Goal: Task Accomplishment & Management: Use online tool/utility

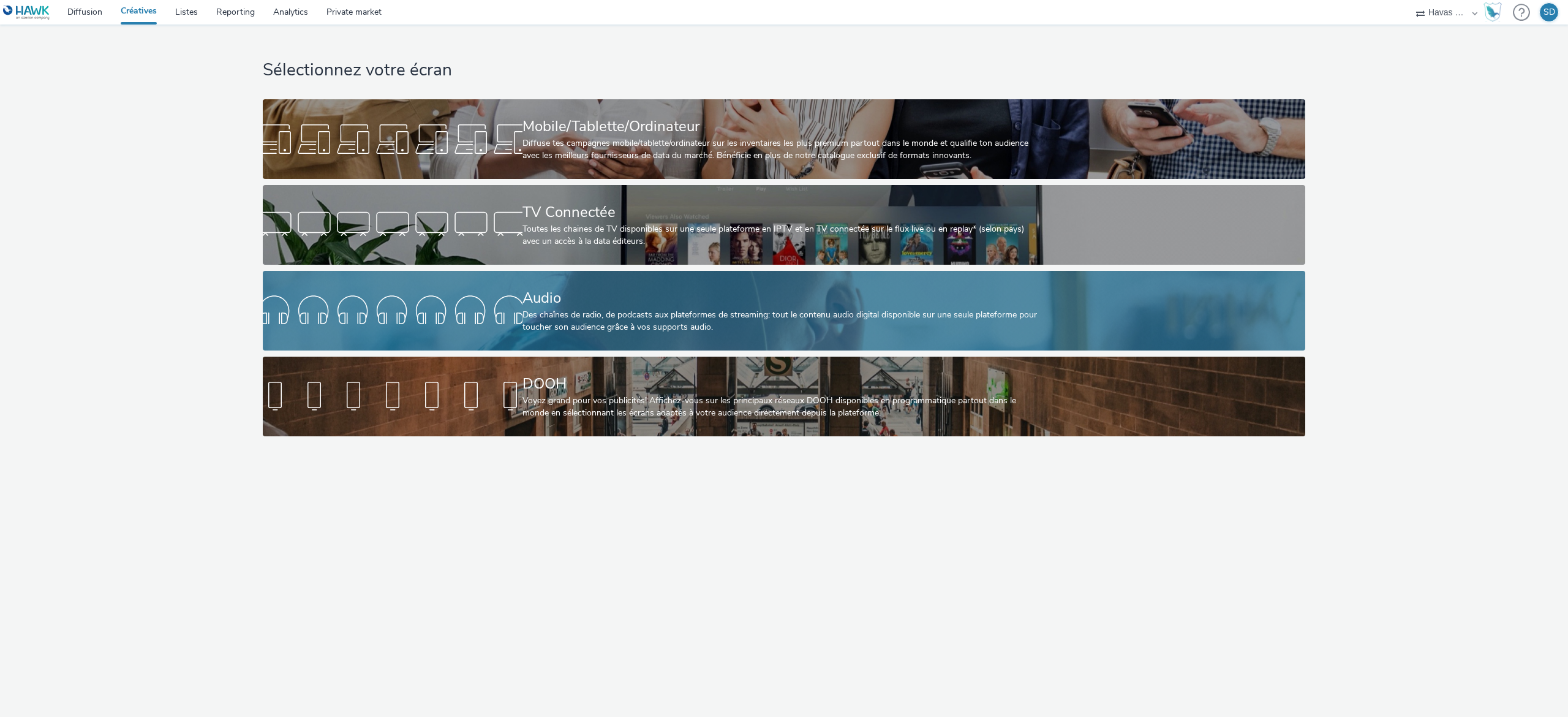
click at [606, 333] on div "Des chaînes de radio, de podcasts aux plateformes de streaming: tout le contenu…" at bounding box center [782, 321] width 519 height 25
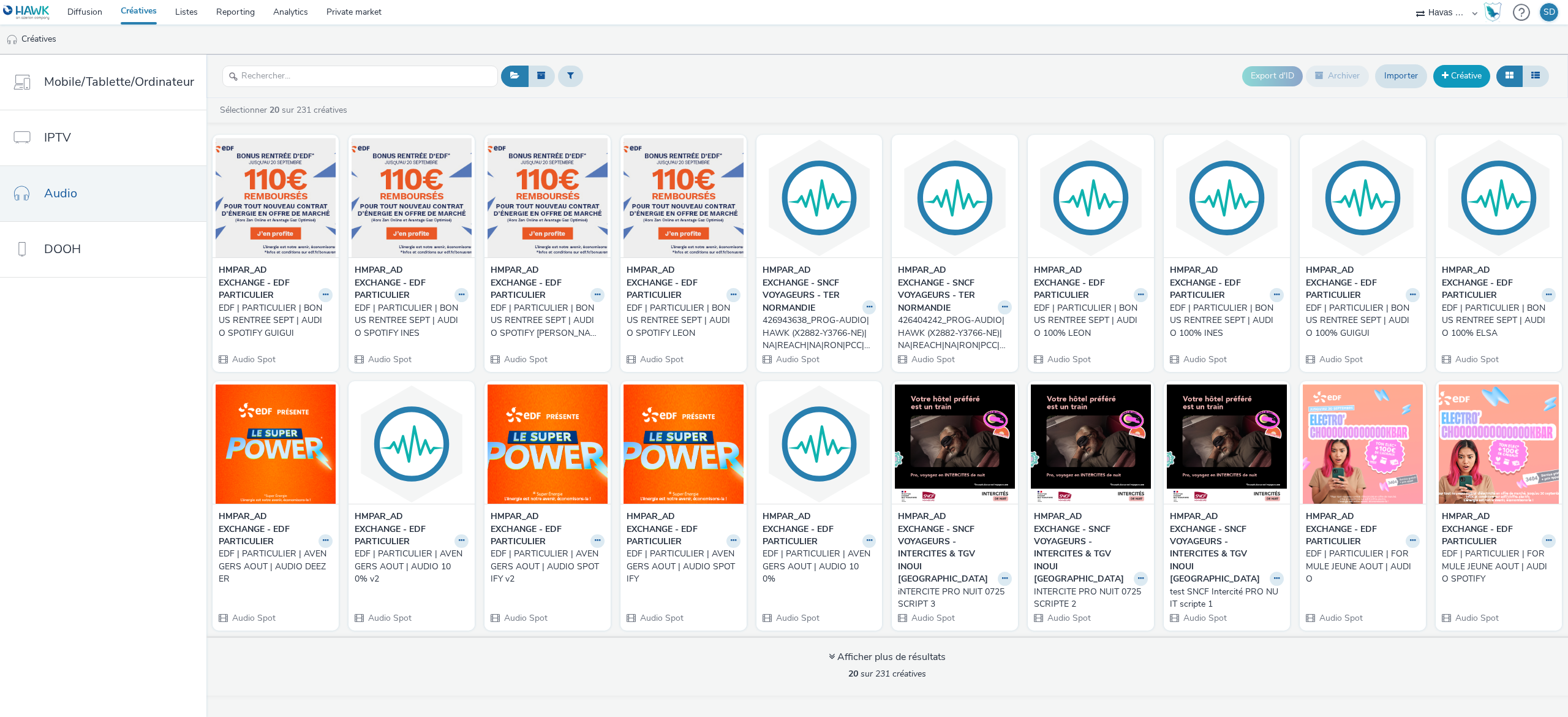
click at [1459, 75] on link "Créative" at bounding box center [1461, 76] width 57 height 22
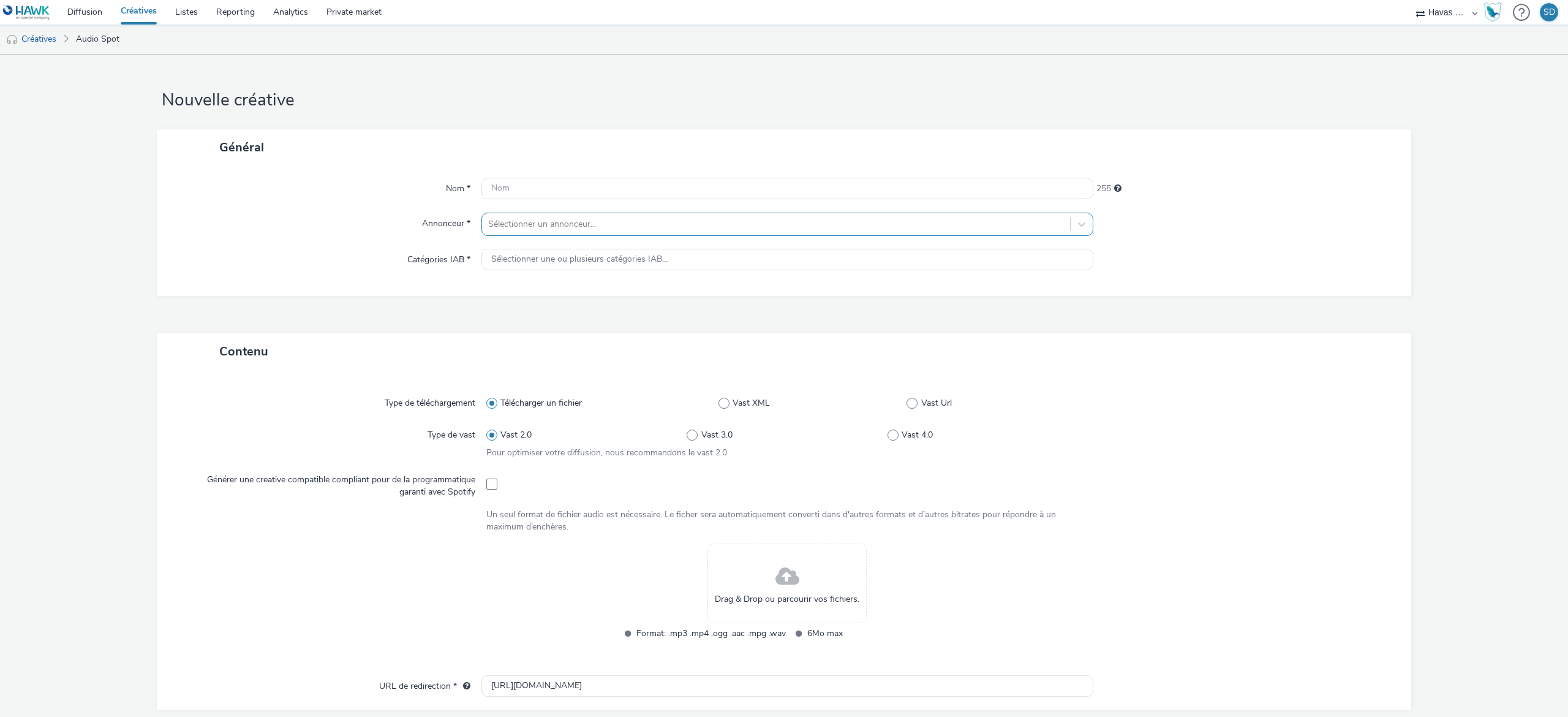
click at [767, 226] on div at bounding box center [776, 224] width 576 height 14
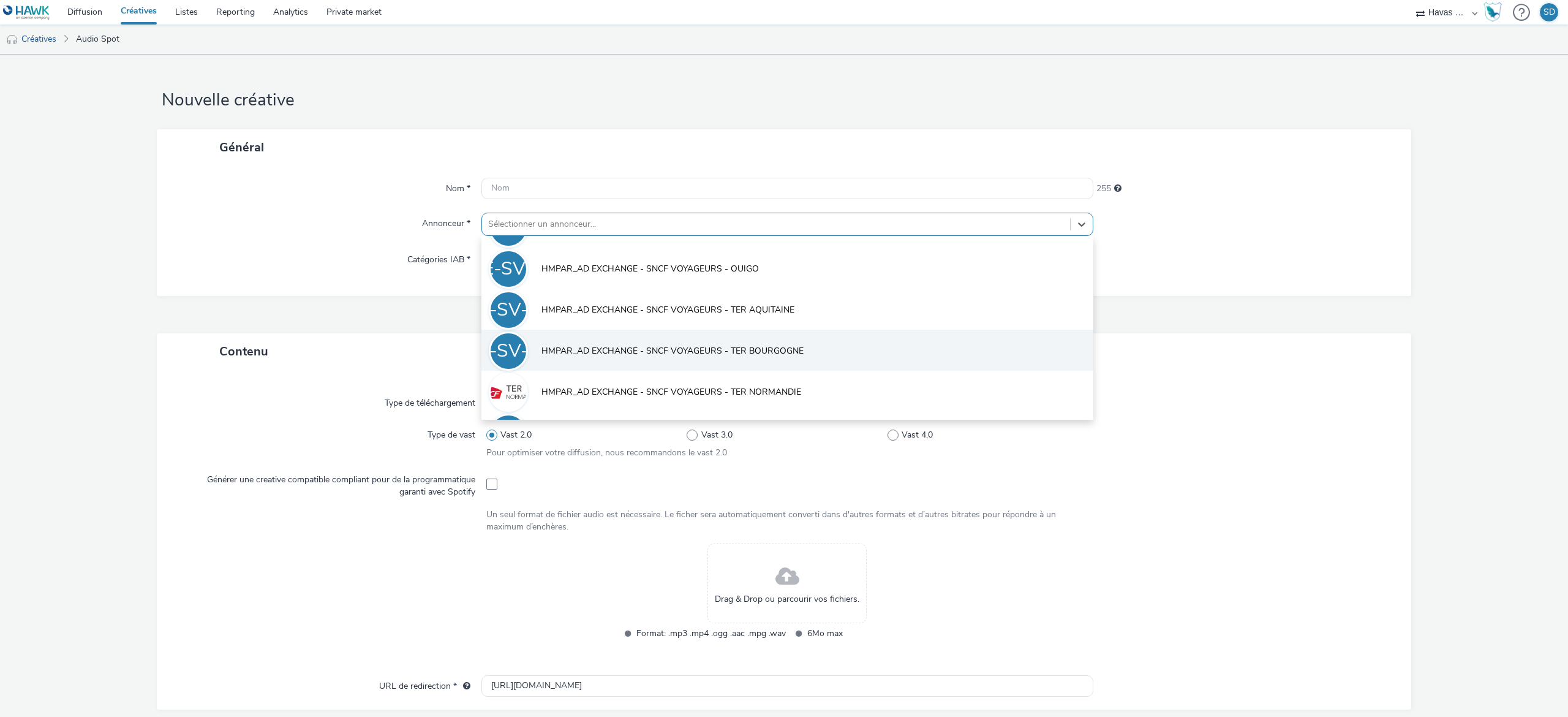
scroll to position [642, 0]
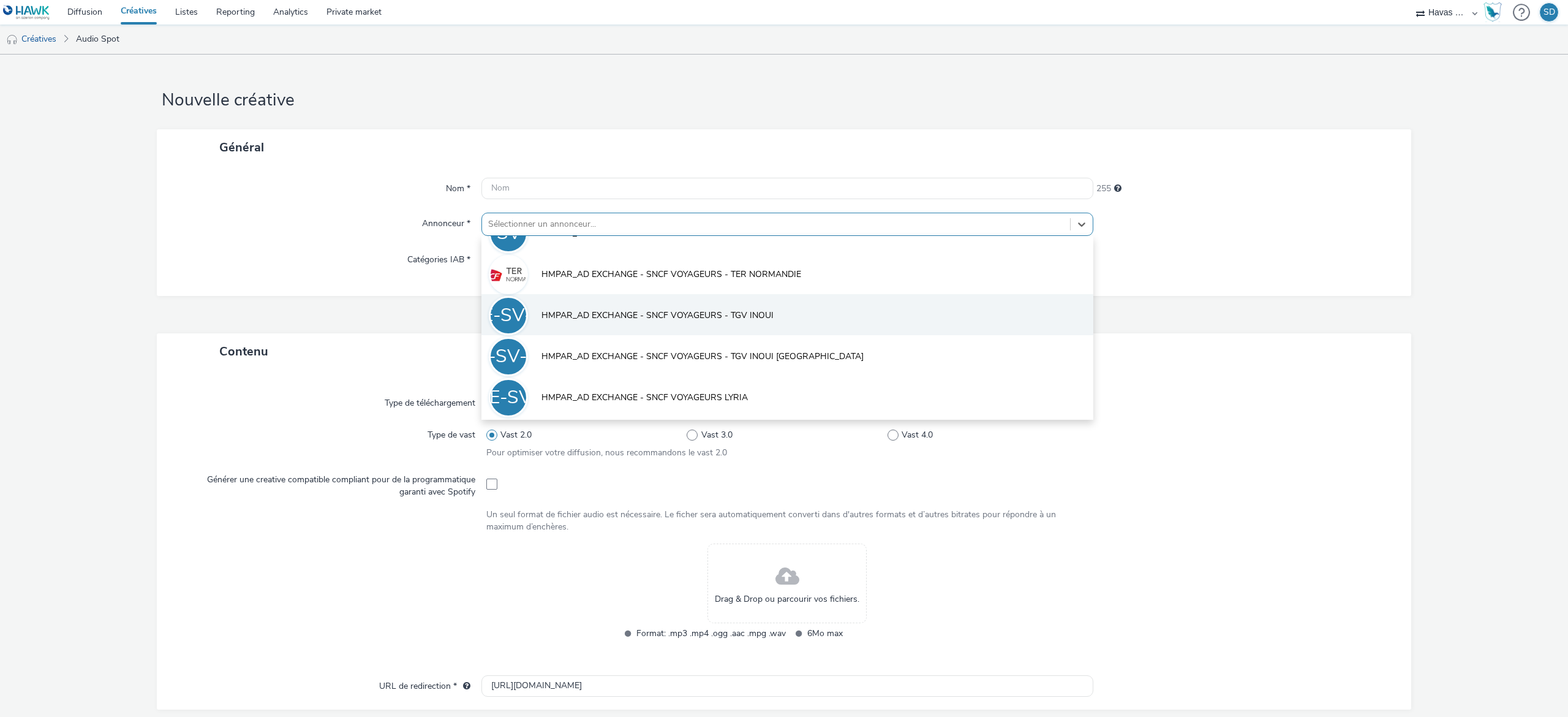
click at [720, 333] on li "HE-SV-TI HMPAR_AD EXCHANGE - SNCF VOYAGEURS - TGV INOUI" at bounding box center [788, 315] width 612 height 41
type input "[URL][DOMAIN_NAME]"
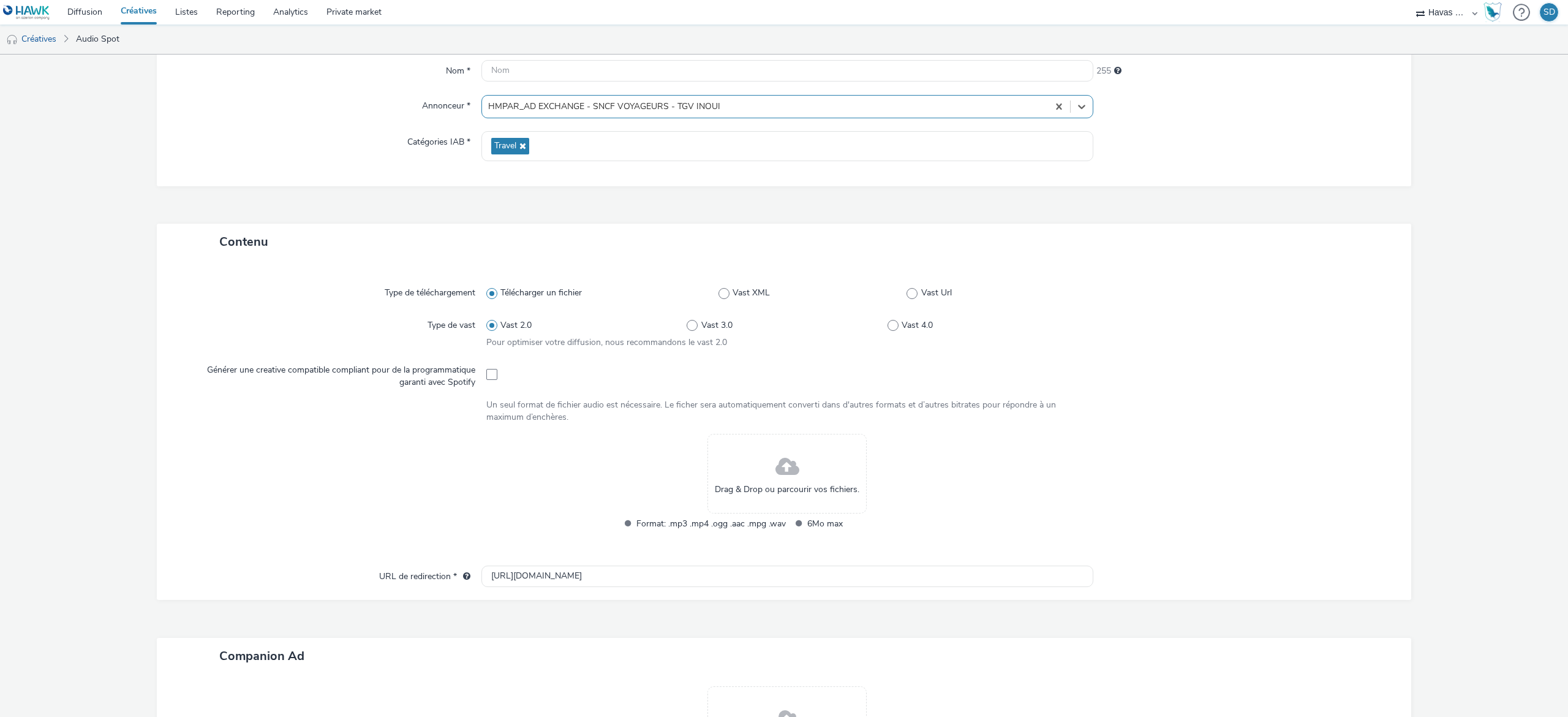
scroll to position [123, 0]
click at [776, 472] on span at bounding box center [788, 462] width 24 height 33
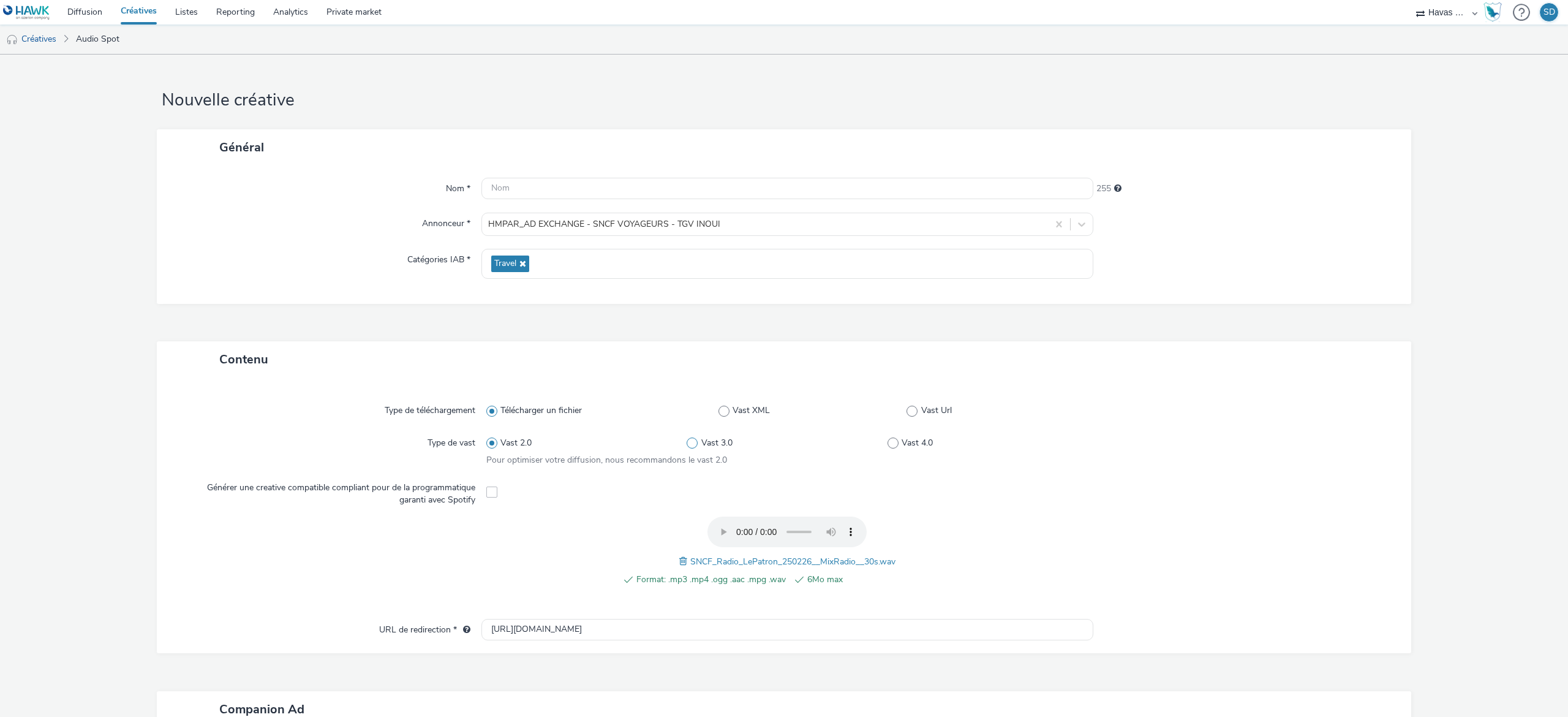
scroll to position [2, 0]
click at [711, 190] on input "text" at bounding box center [788, 187] width 612 height 21
click at [516, 190] on input "TGV" at bounding box center [788, 187] width 612 height 21
paste input "INOUI_TEMPSFORTPRO2025_SPOTMixWeb_30s_SPOTIFY"
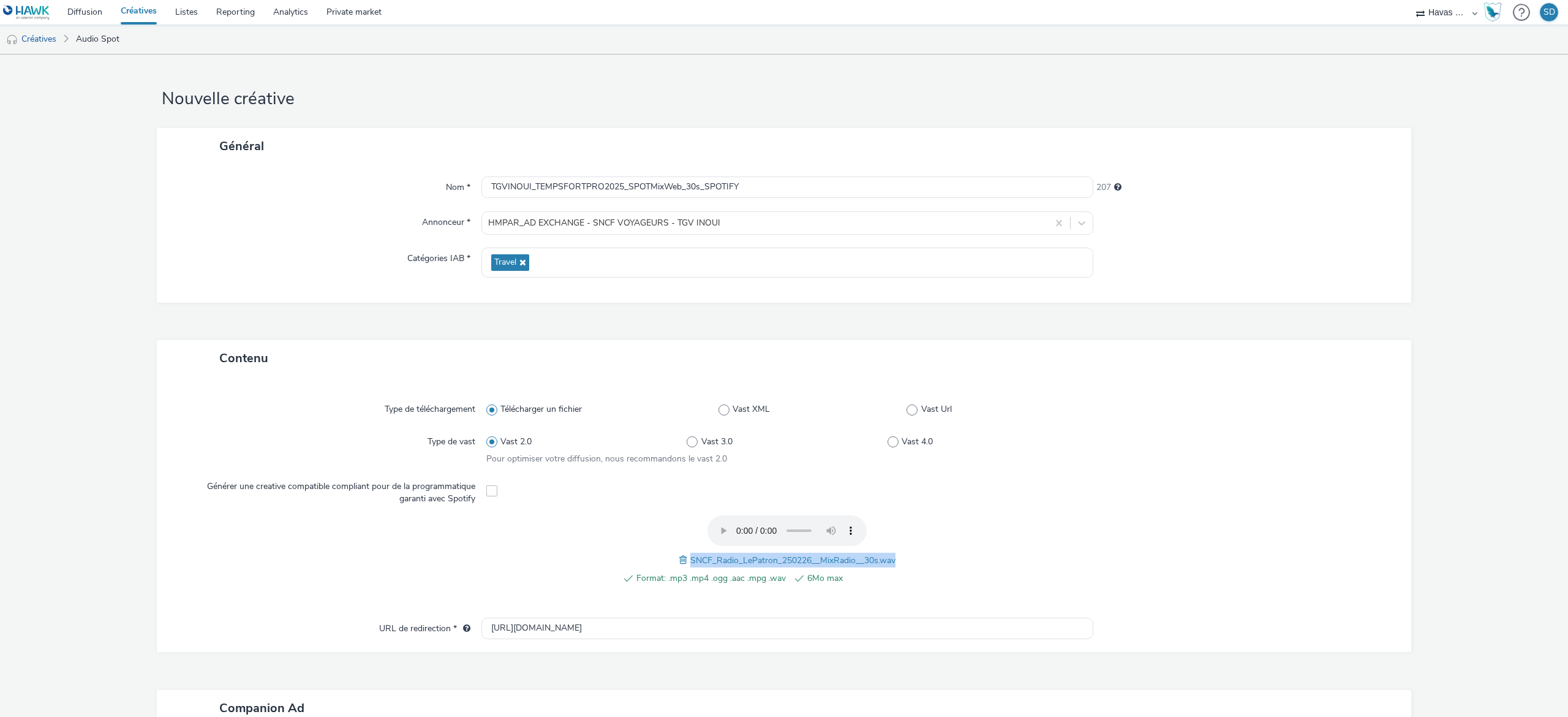
drag, startPoint x: 679, startPoint y: 556, endPoint x: 890, endPoint y: 559, distance: 211.0
click at [890, 559] on div "Format: .mp3 .mp4 .ogg .aac .mpg .wav 6Mo max SNCF_Radio_LePatron_250226__MixRa…" at bounding box center [787, 556] width 602 height 83
copy span "SNCF_Radio_LePatron_250226__MixRadio__30s.wav"
click at [601, 188] on input "TGVINOUI_TEMPSFORTPRO2025_SPOTMixWeb_30s_SPOTIFY" at bounding box center [788, 187] width 612 height 21
click at [775, 190] on input "TGVINOUI_TEMPSFORTPRO_SEPTEMBRE2025_SPOTMixWeb_30s_SPOTIFY" at bounding box center [788, 187] width 612 height 21
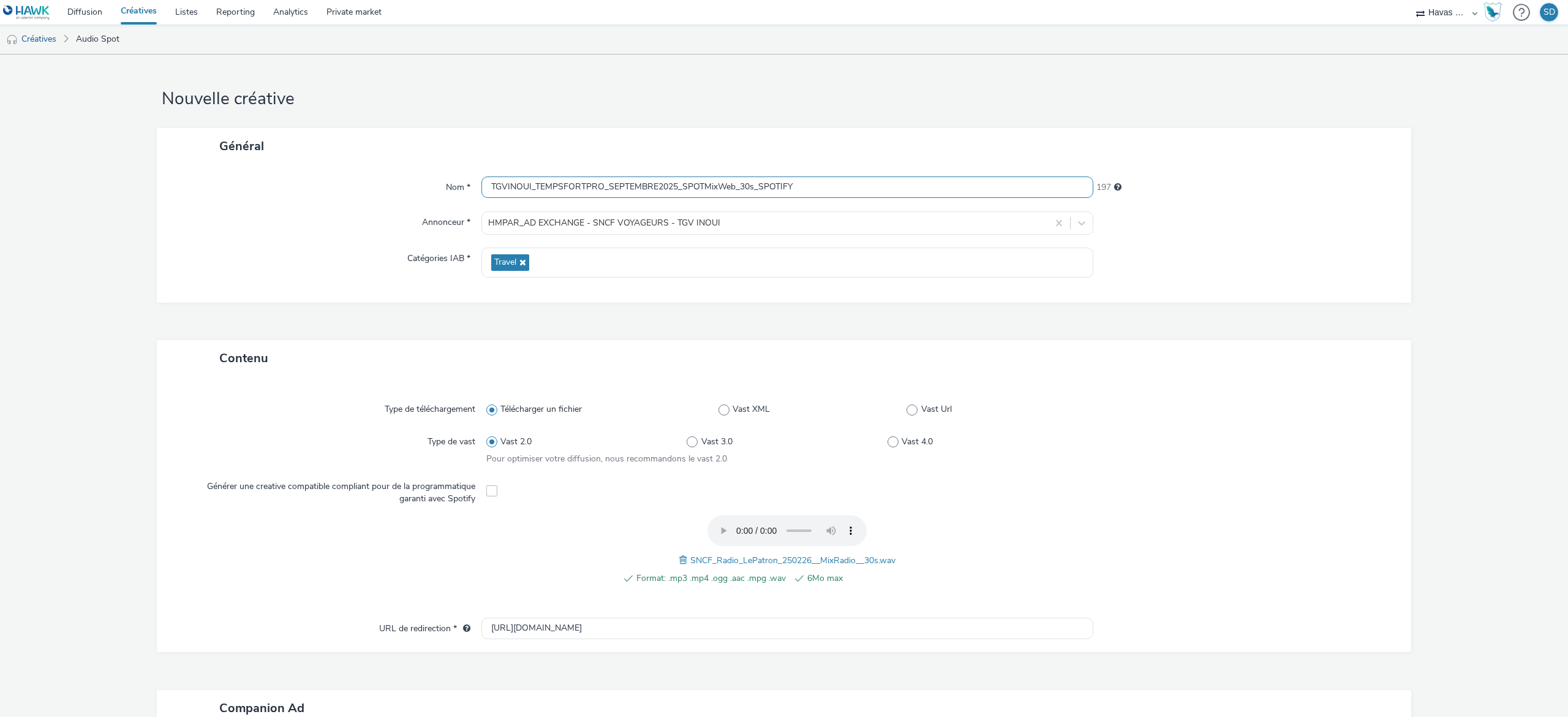
click at [775, 190] on input "TGVINOUI_TEMPSFORTPRO_SEPTEMBRE2025_SPOTMixWeb_30s_SPOTIFY" at bounding box center [788, 187] width 612 height 21
click at [780, 191] on input "TGVINOUI_TEMPSFORTPRO_SEPTEMBRE2025_SPOTMixWeb_30s_SPOTIFY" at bounding box center [788, 187] width 612 height 21
click at [824, 196] on input "TGVINOUI_TEMPSFORTPRO_SEPTEMBRE2025_SPOTMixWeb_30s_SPOTIFY" at bounding box center [788, 187] width 612 height 21
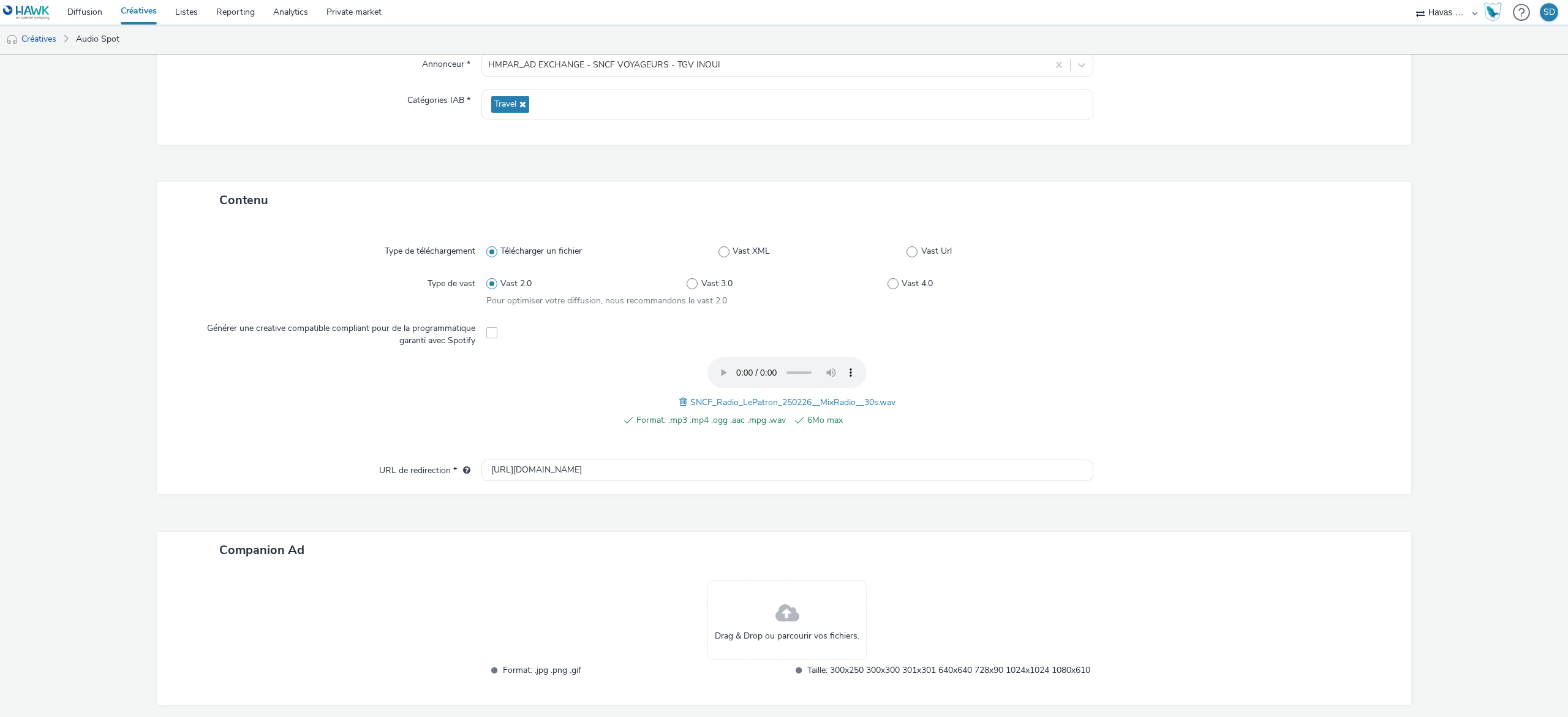
scroll to position [161, 0]
click at [811, 617] on div "Drag & Drop ou parcourir vos fichiers." at bounding box center [787, 618] width 159 height 80
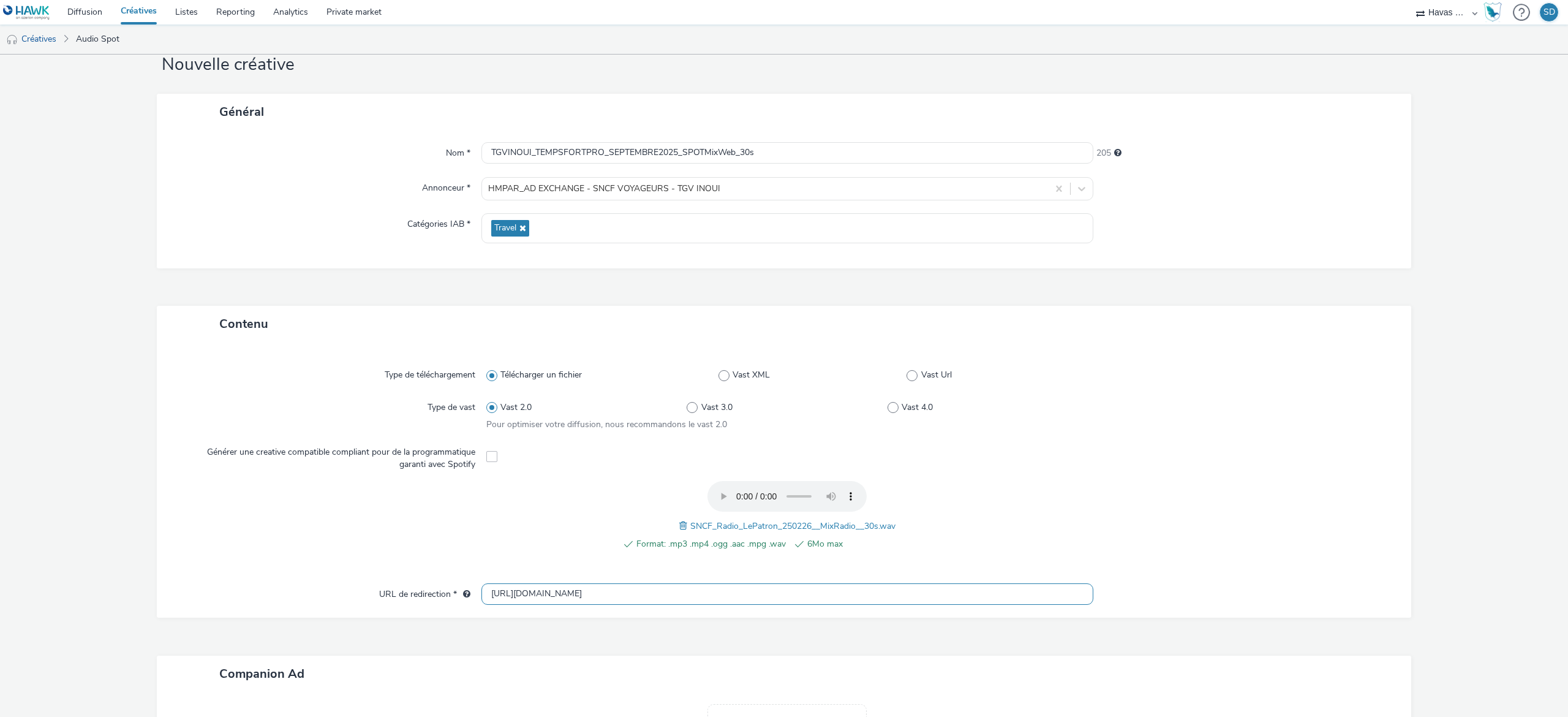
scroll to position [0, 0]
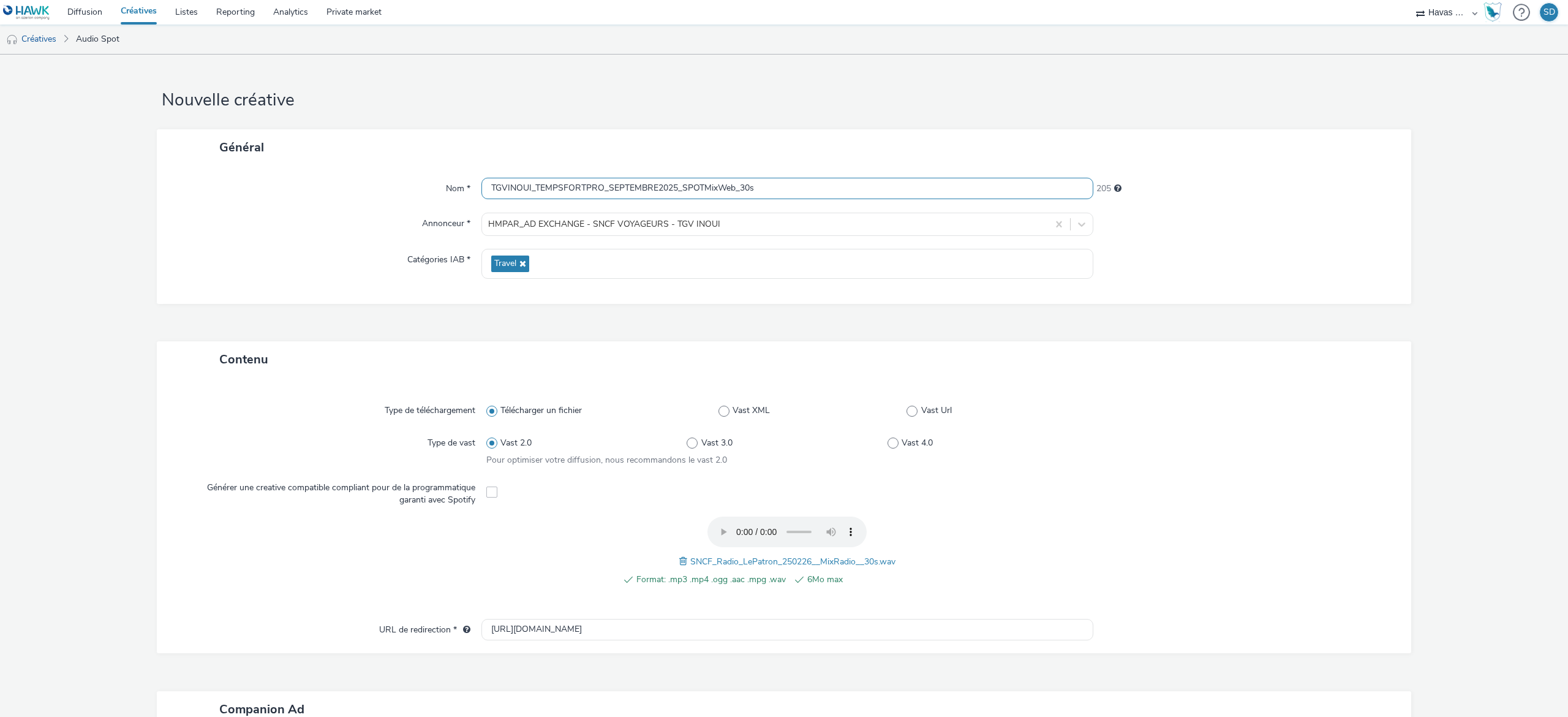
click at [820, 185] on input "TGVINOUI_TEMPSFORTPRO_SEPTEMBRE2025_SPOTMixWeb_30s" at bounding box center [788, 188] width 612 height 21
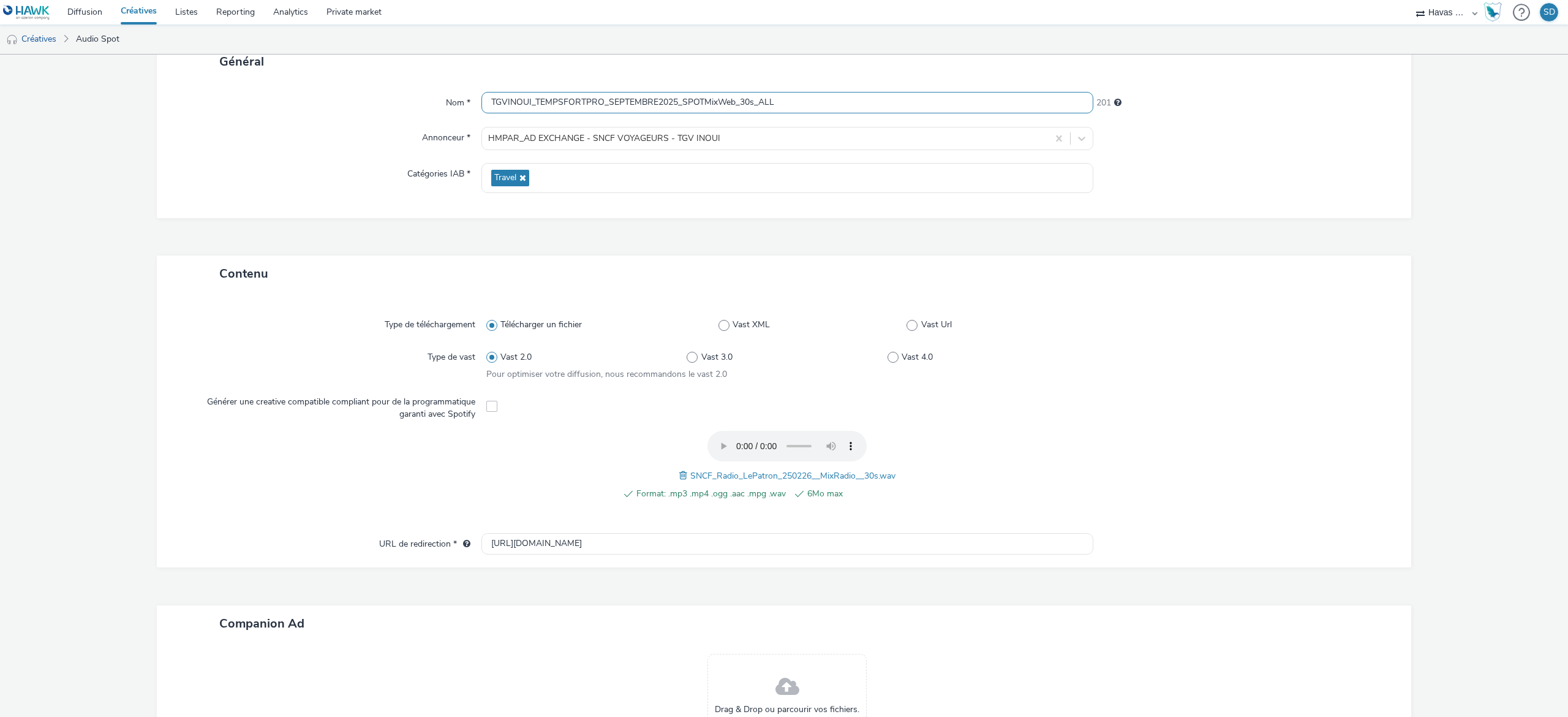
scroll to position [108, 0]
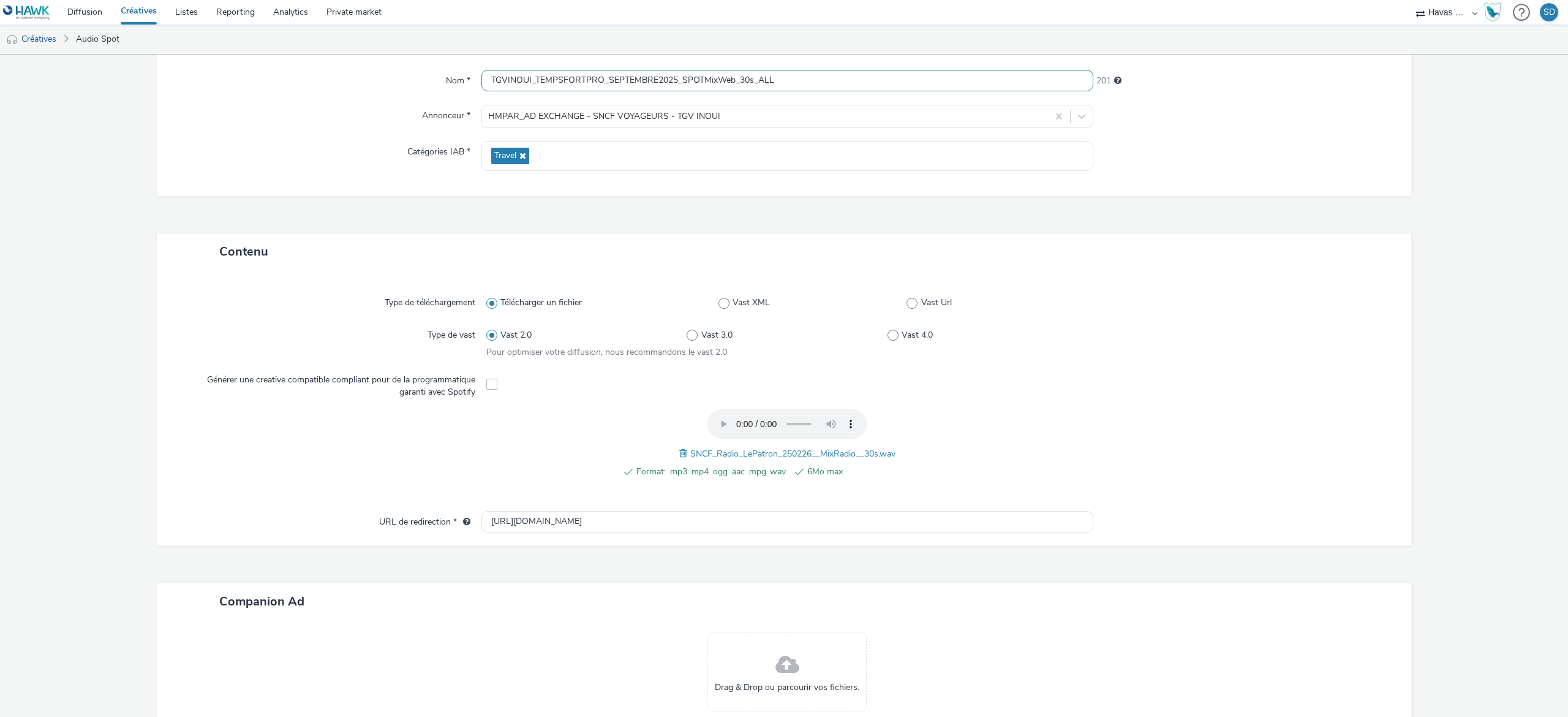
type input "TGVINOUI_TEMPSFORTPRO_SEPTEMBRE2025_SPOTMixWeb_30s_ALL"
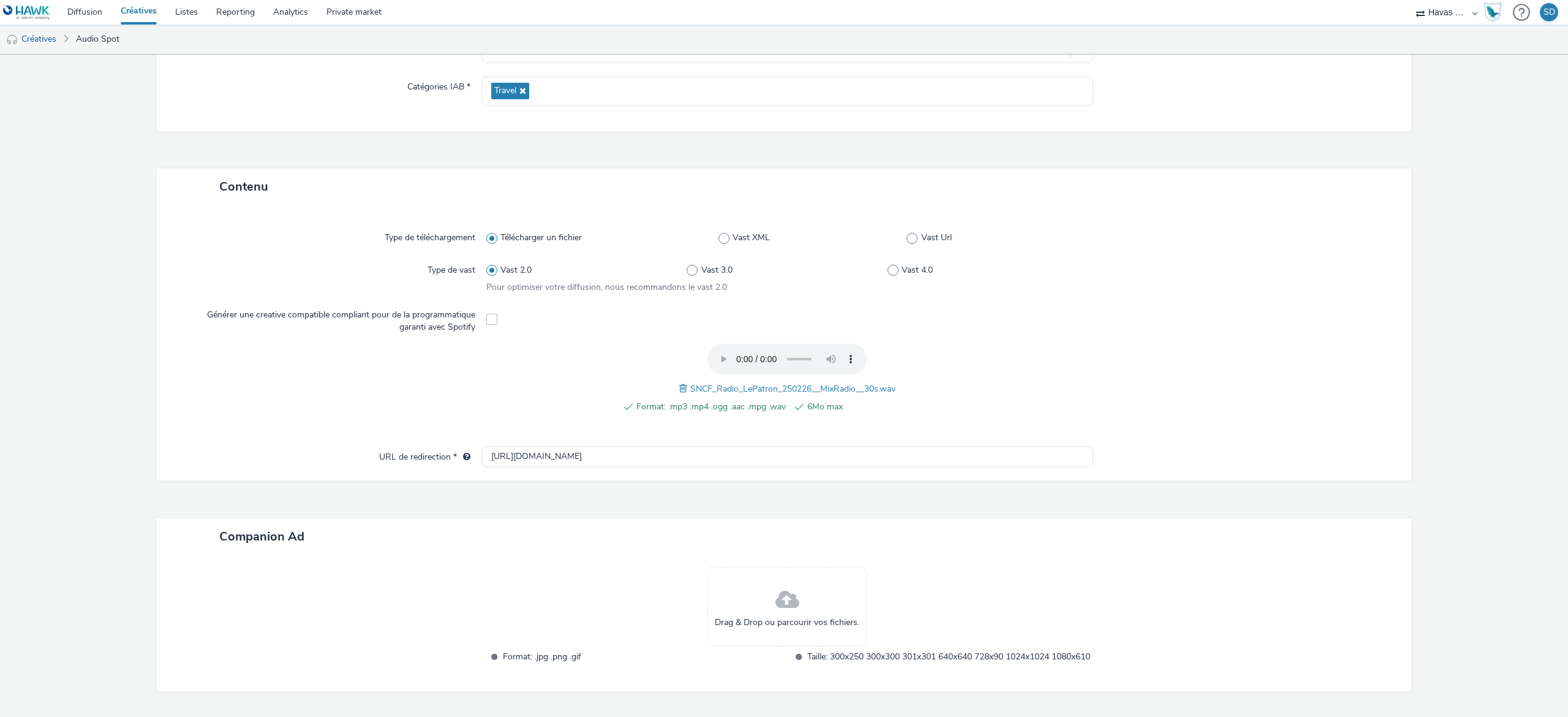
scroll to position [229, 0]
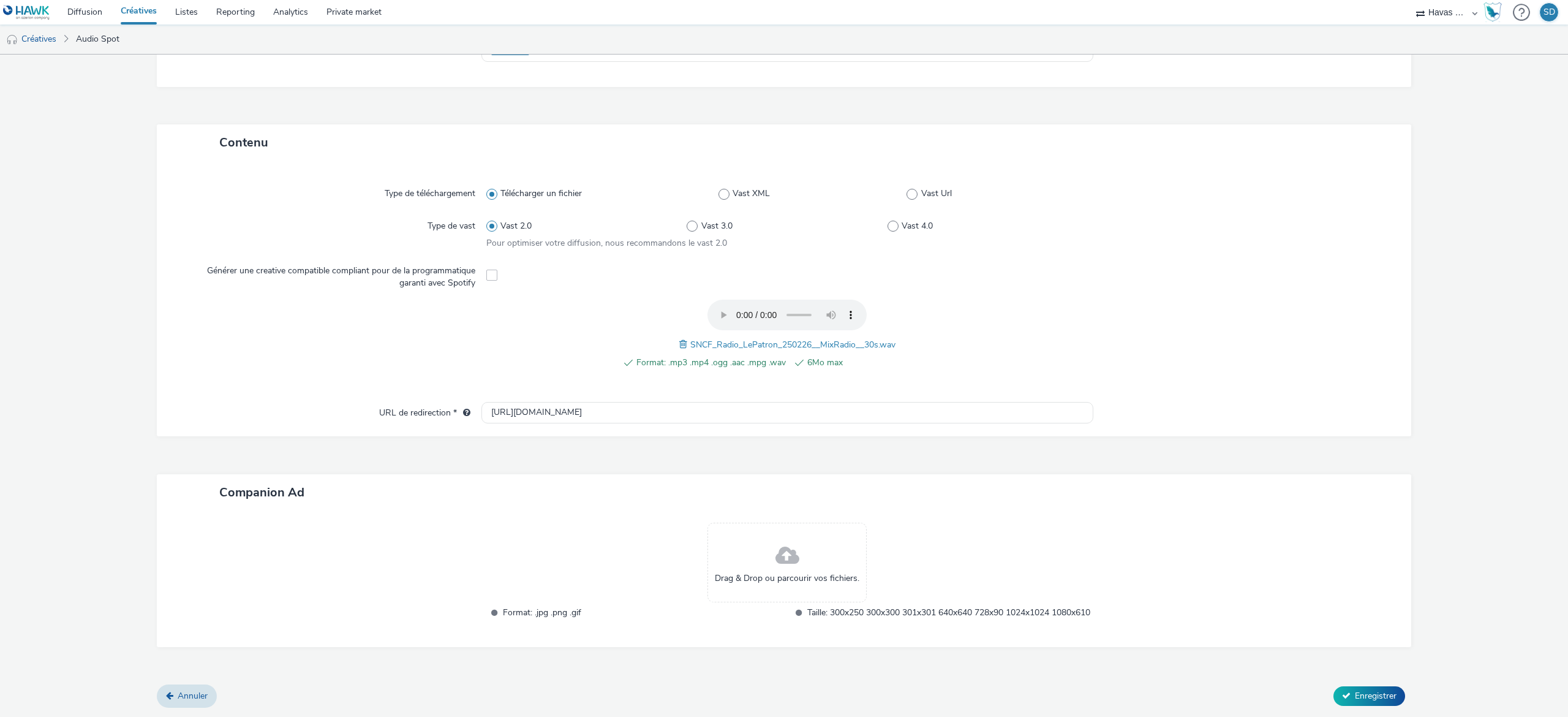
click at [711, 412] on div "Type de téléchargement Télécharger un fichier Vast XML Vast Url Type de vast Va…" at bounding box center [784, 299] width 1254 height 276
drag, startPoint x: 711, startPoint y: 412, endPoint x: 708, endPoint y: 404, distance: 8.5
click at [708, 404] on div "Type de téléchargement Télécharger un fichier Vast XML Vast Url Type de vast Va…" at bounding box center [784, 299] width 1254 height 276
click at [708, 404] on input "[URL][DOMAIN_NAME]" at bounding box center [788, 412] width 612 height 21
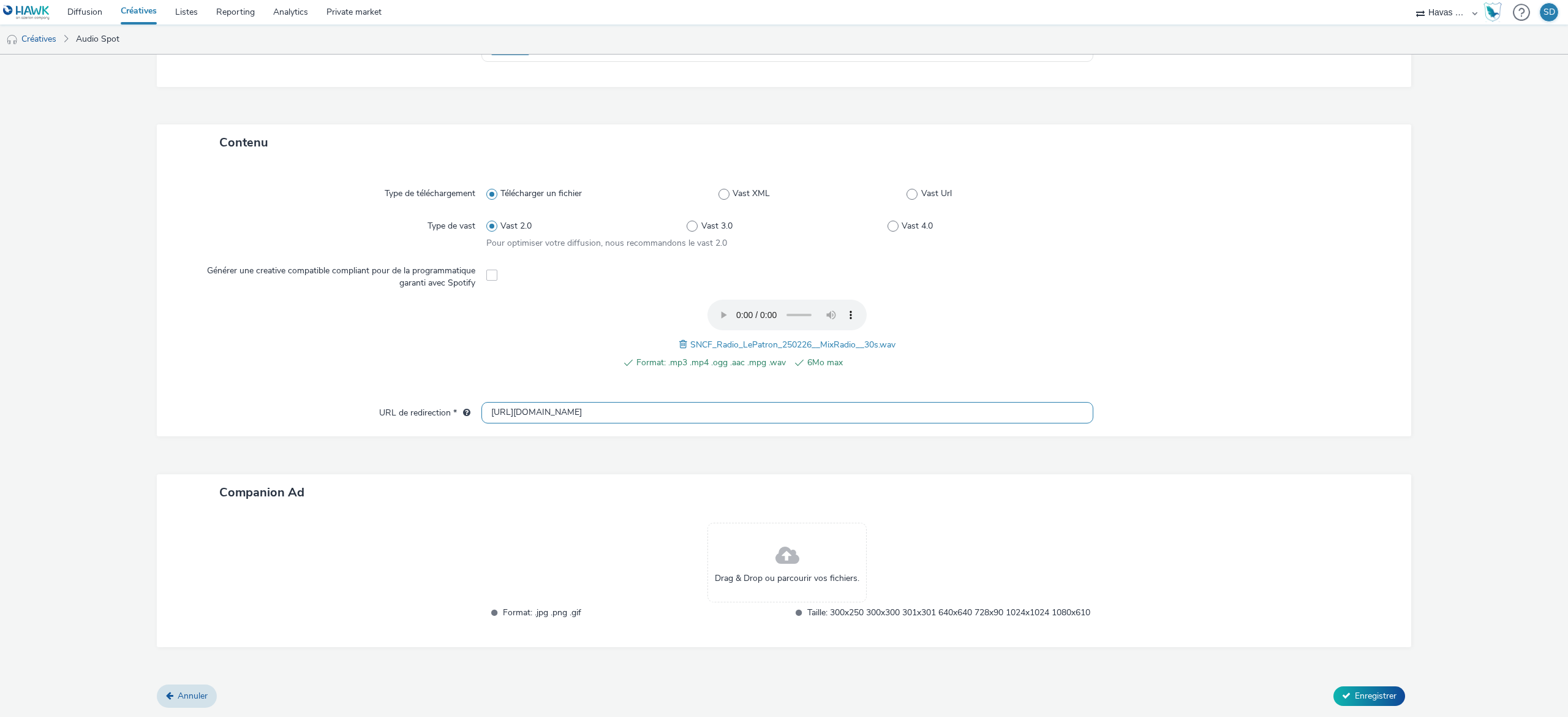
click at [708, 404] on input "[URL][DOMAIN_NAME]" at bounding box center [788, 412] width 612 height 21
paste input "s://[DOMAIN_NAME][URL]"
type input "[URL][DOMAIN_NAME]"
click at [1355, 690] on span "Enregistrer" at bounding box center [1376, 695] width 42 height 11
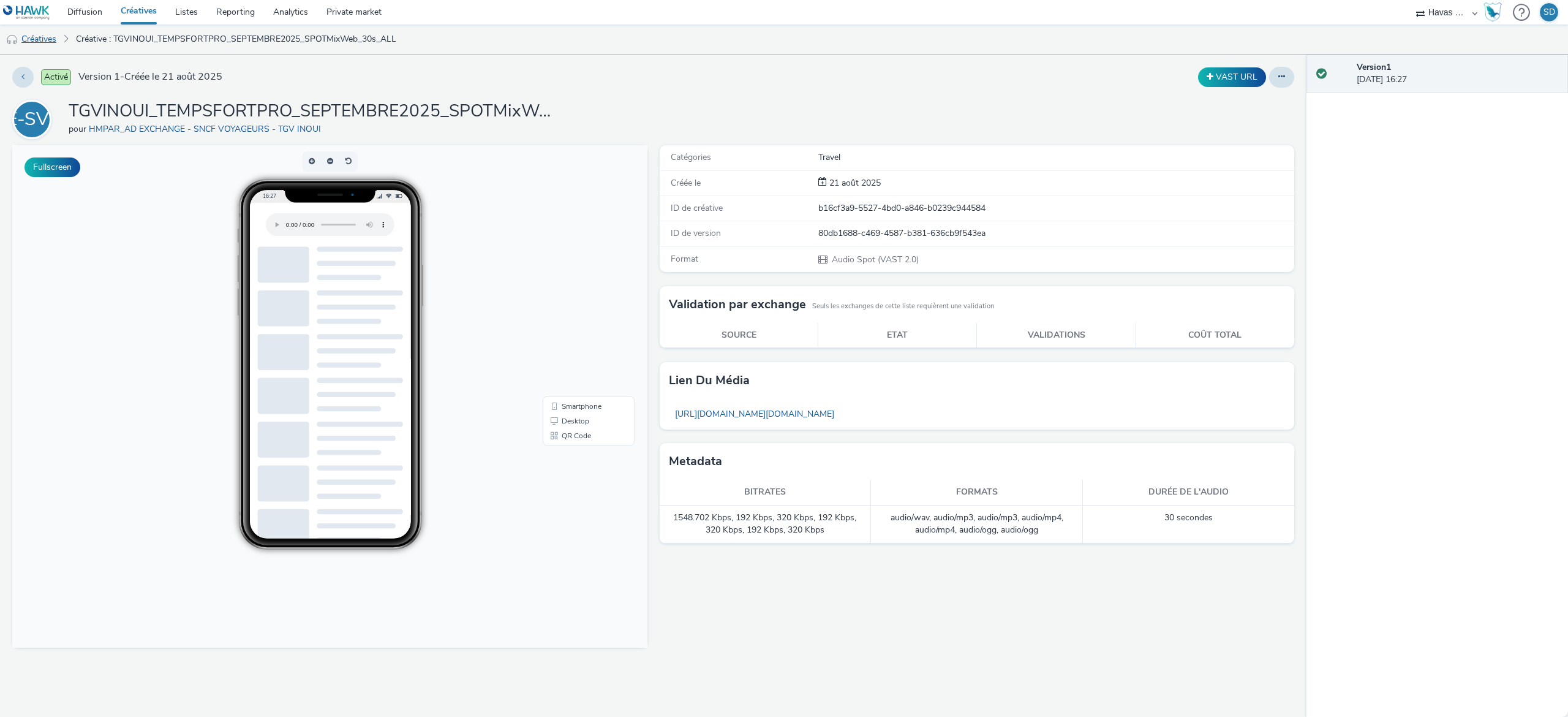
click at [55, 42] on link "Créatives" at bounding box center [31, 39] width 62 height 30
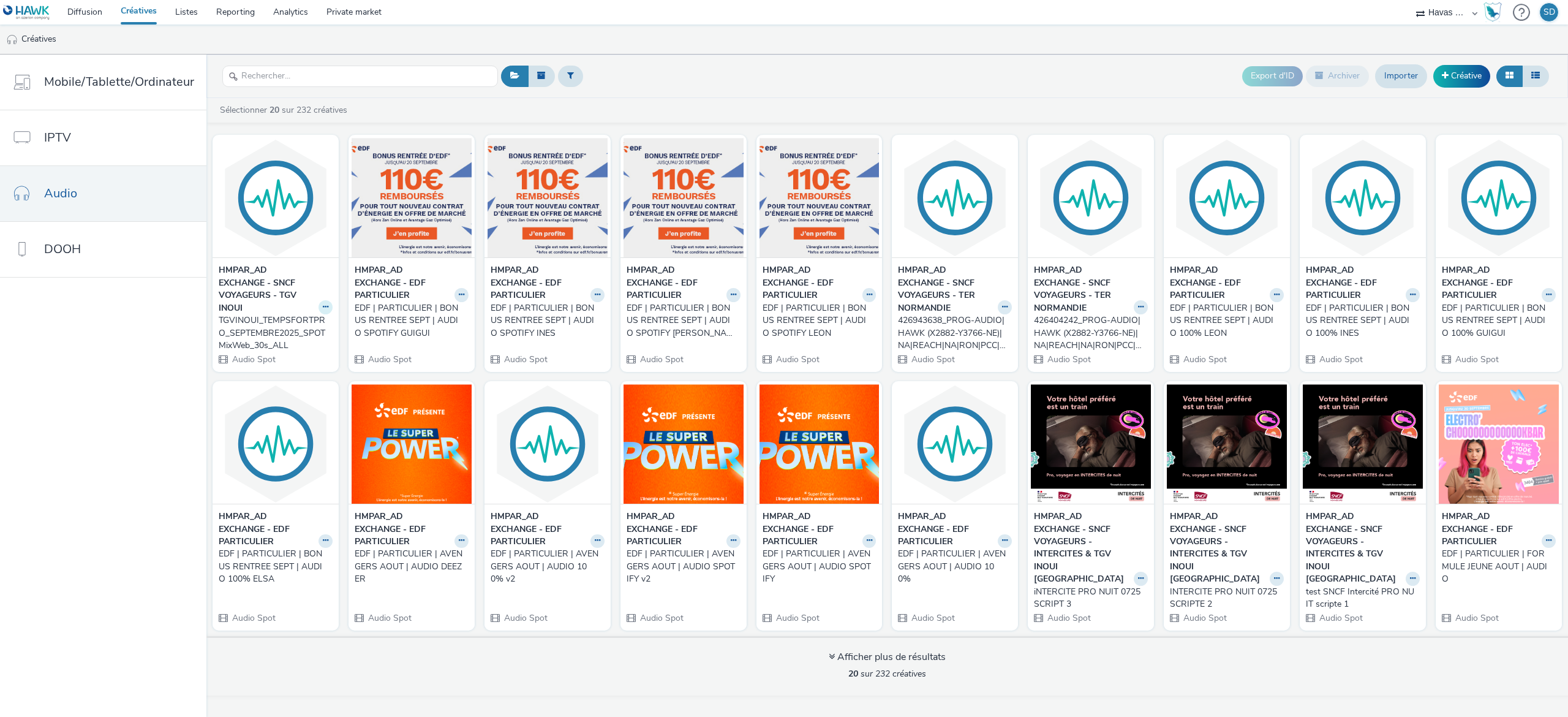
click at [323, 306] on icon at bounding box center [325, 307] width 5 height 8
click at [299, 363] on link "Dupliquer" at bounding box center [286, 353] width 92 height 24
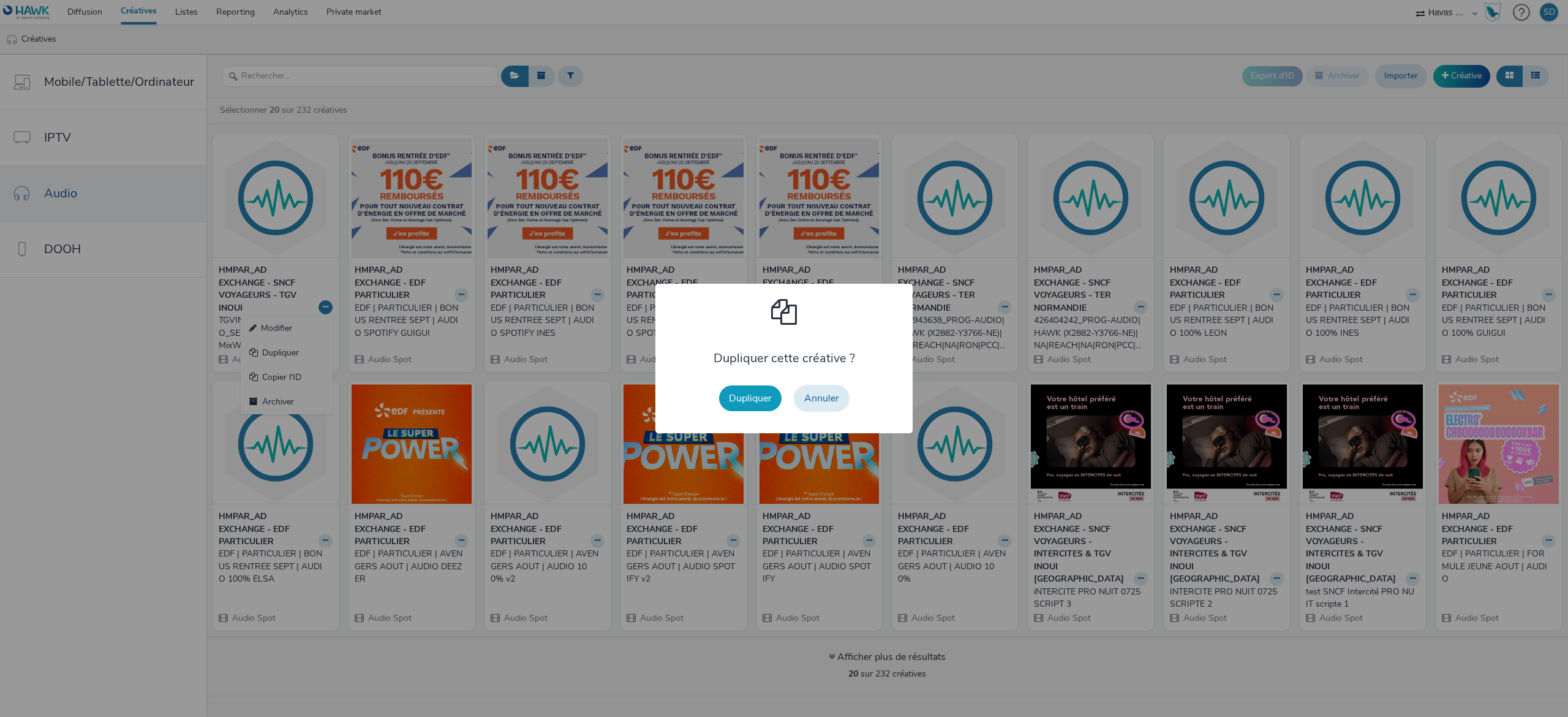
click at [752, 390] on button "Dupliquer" at bounding box center [750, 399] width 62 height 26
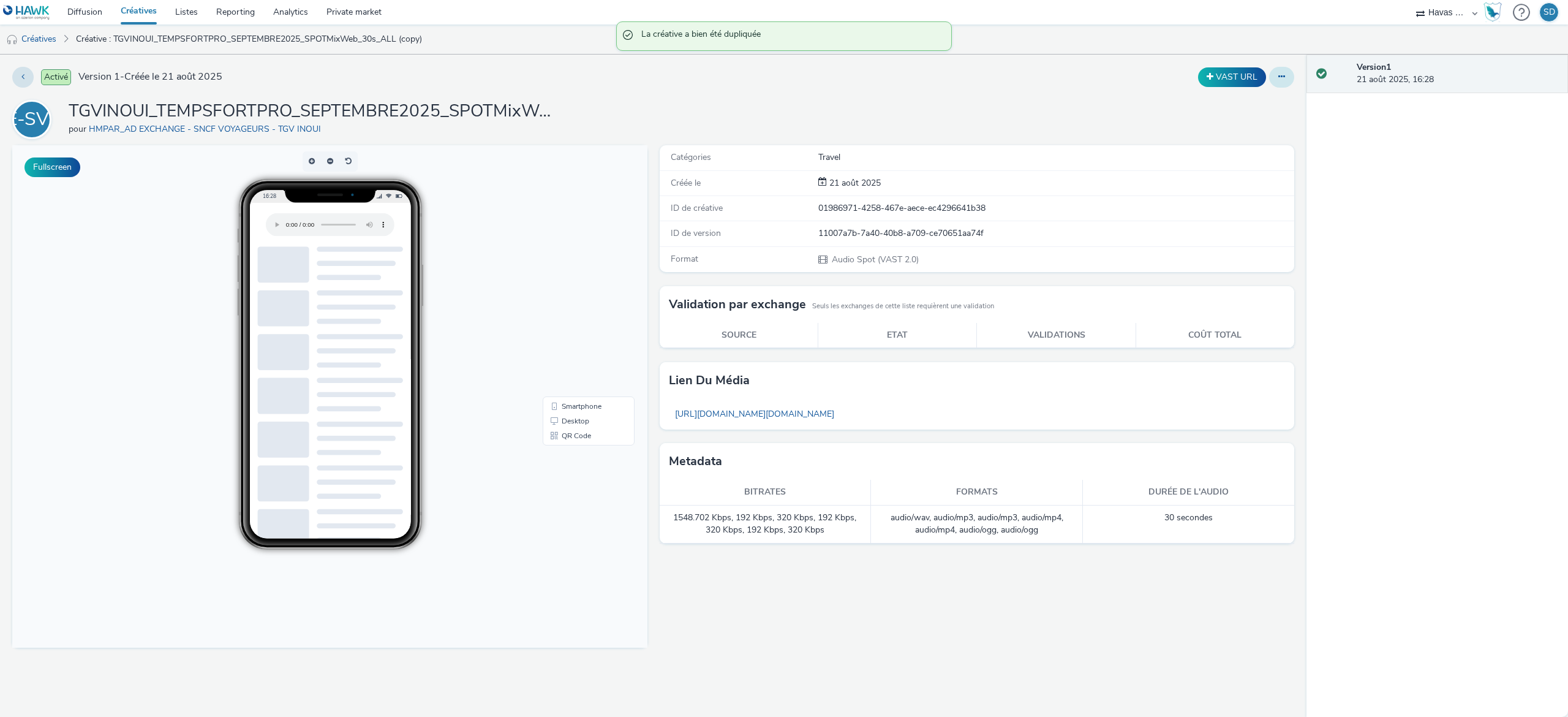
click at [1292, 75] on button at bounding box center [1281, 77] width 25 height 20
click at [1292, 74] on button at bounding box center [1281, 77] width 25 height 20
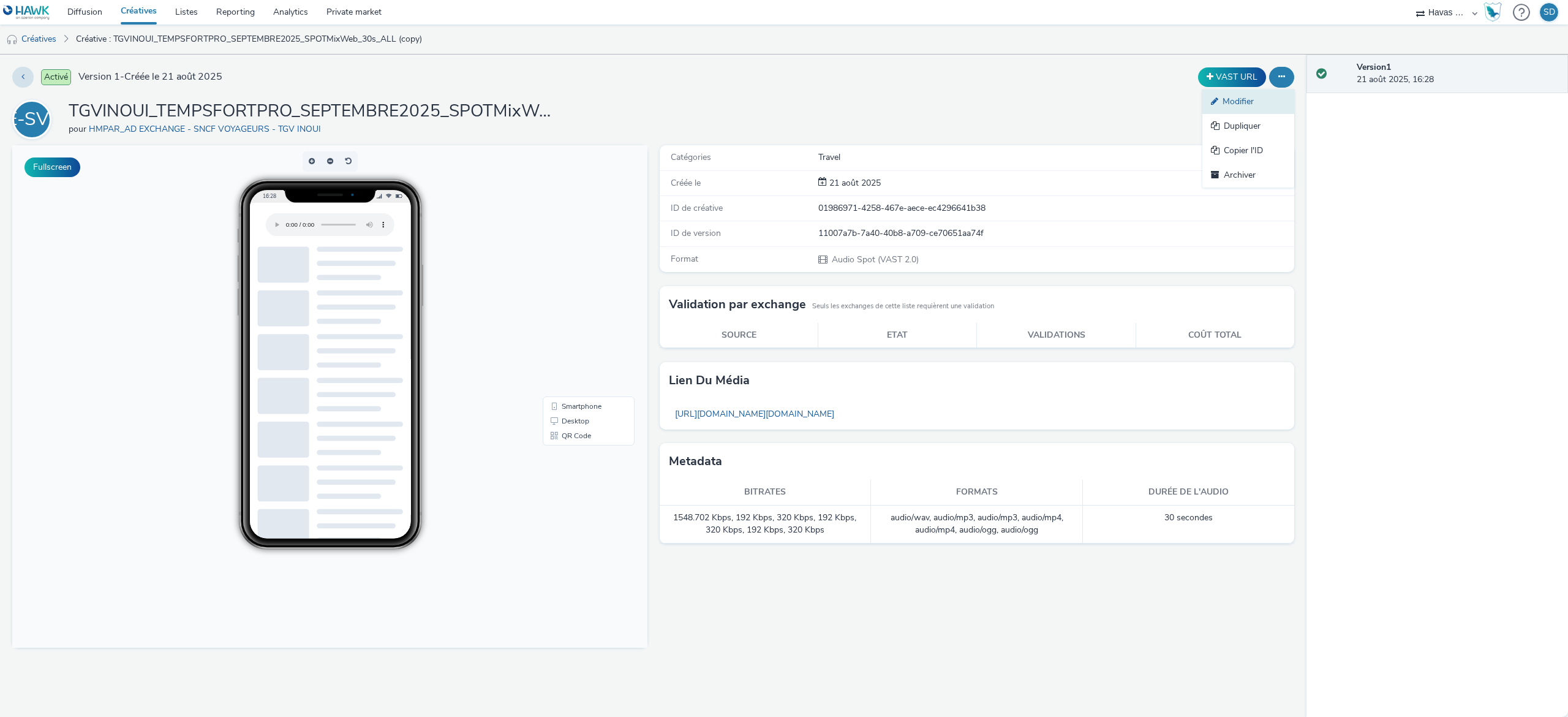
click at [1272, 99] on link "Modifier" at bounding box center [1248, 102] width 92 height 24
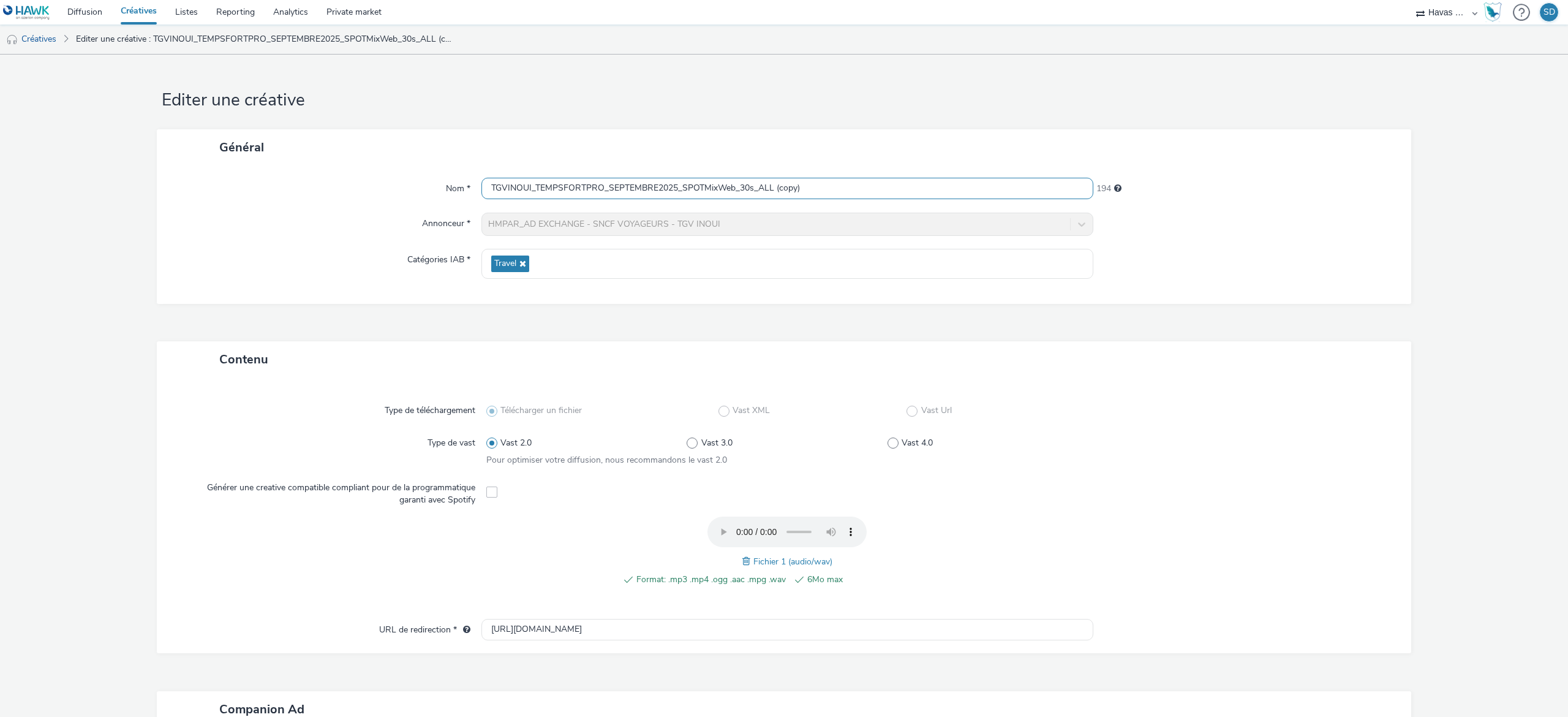
click at [789, 196] on input "TGVINOUI_TEMPSFORTPRO_SEPTEMBRE2025_SPOTMixWeb_30s_ALL (copy)" at bounding box center [788, 188] width 612 height 21
click at [801, 196] on input "TGVINOUI_TEMPSFORTPRO_SEPTEMBRE2025_SPOTMixWeb_30s_ALL (copy)" at bounding box center [788, 188] width 612 height 21
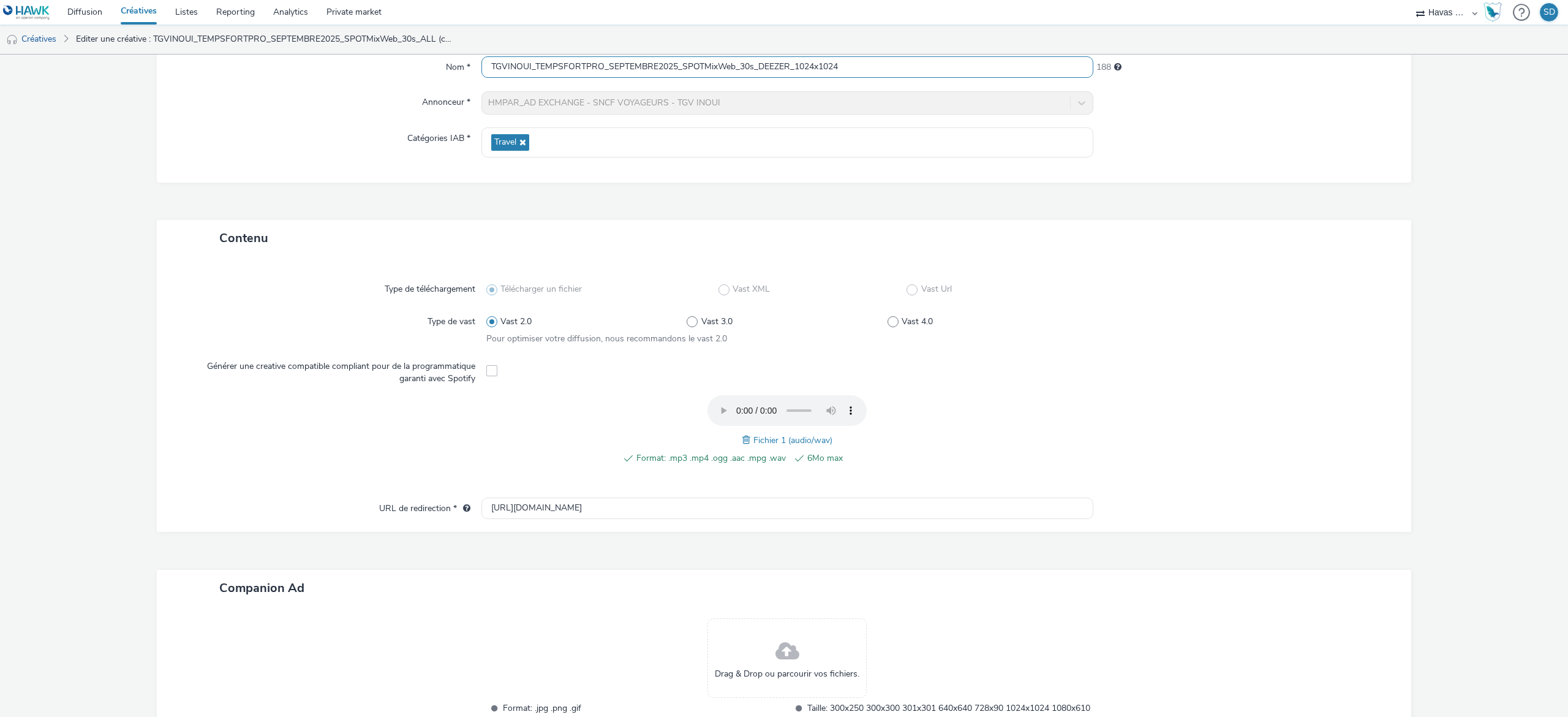
scroll to position [229, 0]
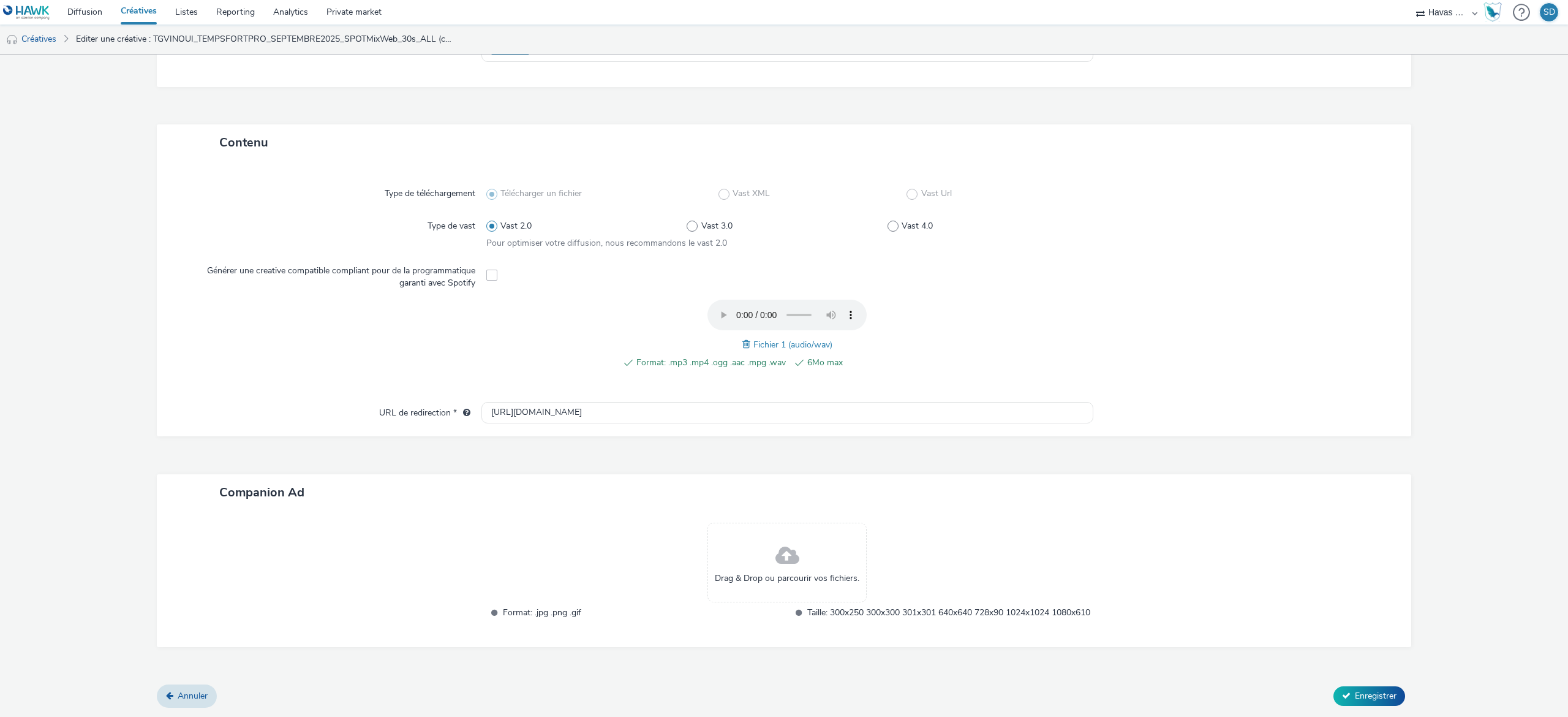
click at [780, 523] on div "Drag & Drop ou parcourir vos fichiers." at bounding box center [787, 562] width 159 height 80
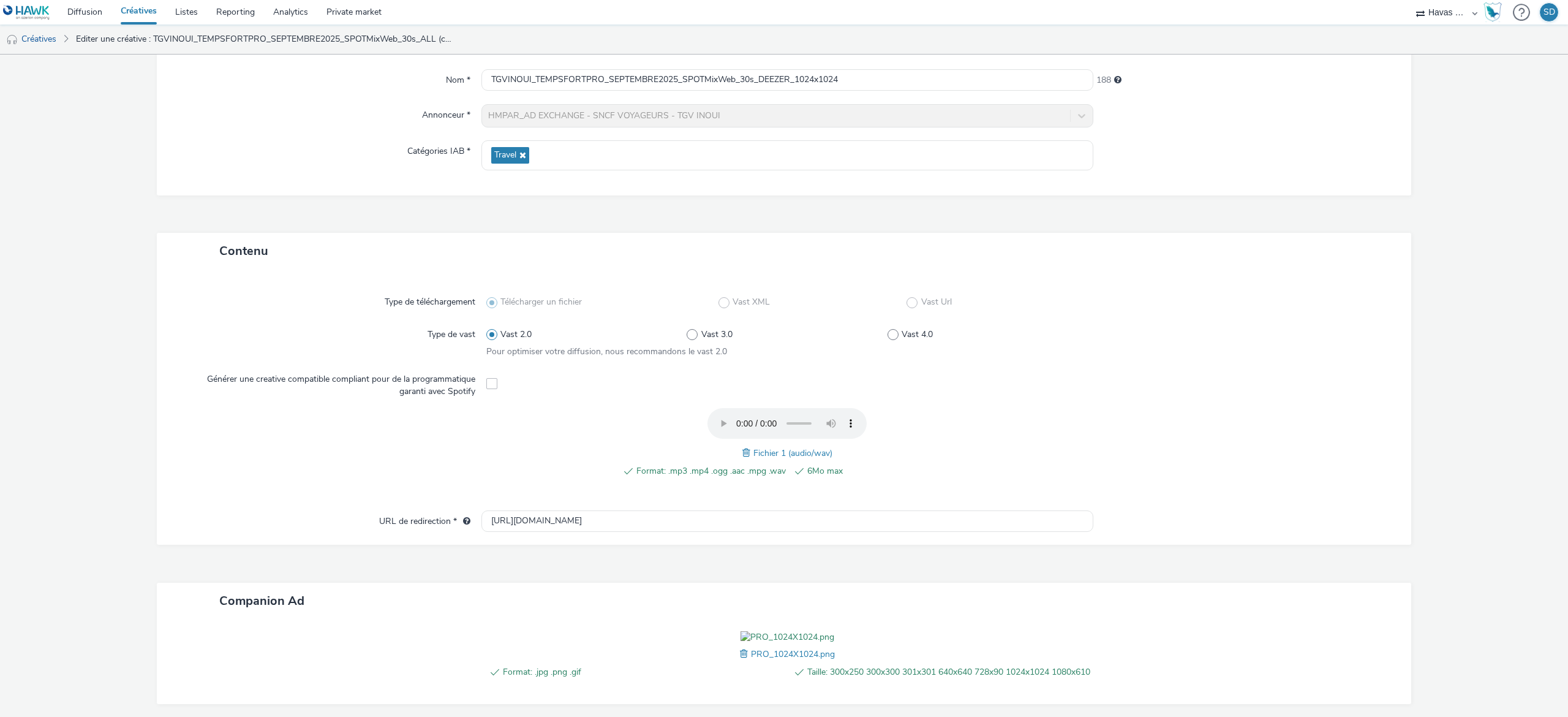
scroll to position [0, 0]
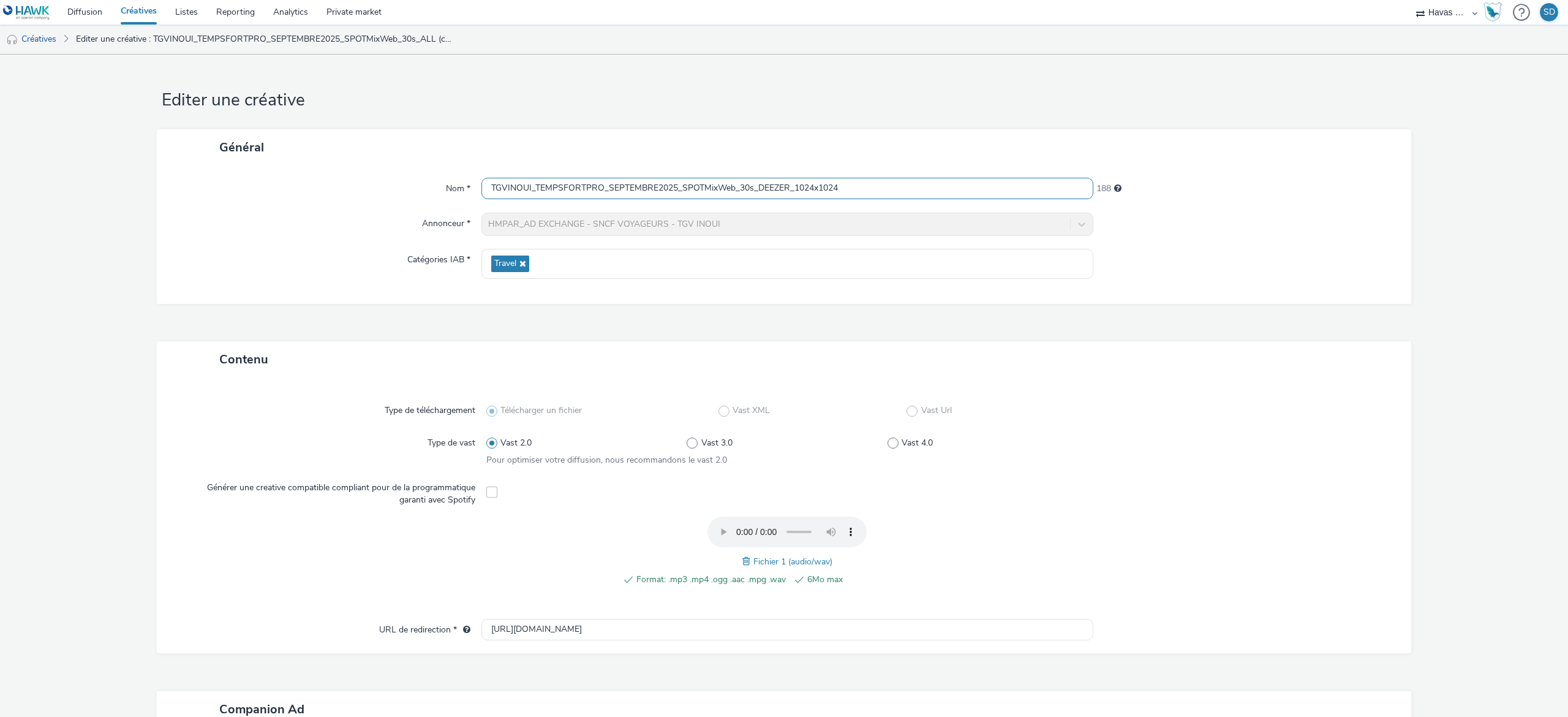
click at [933, 193] on input "TGVINOUI_TEMPSFORTPRO_SEPTEMBRE2025_SPOTMixWeb_30s_DEEZER_1024x1024" at bounding box center [788, 188] width 612 height 21
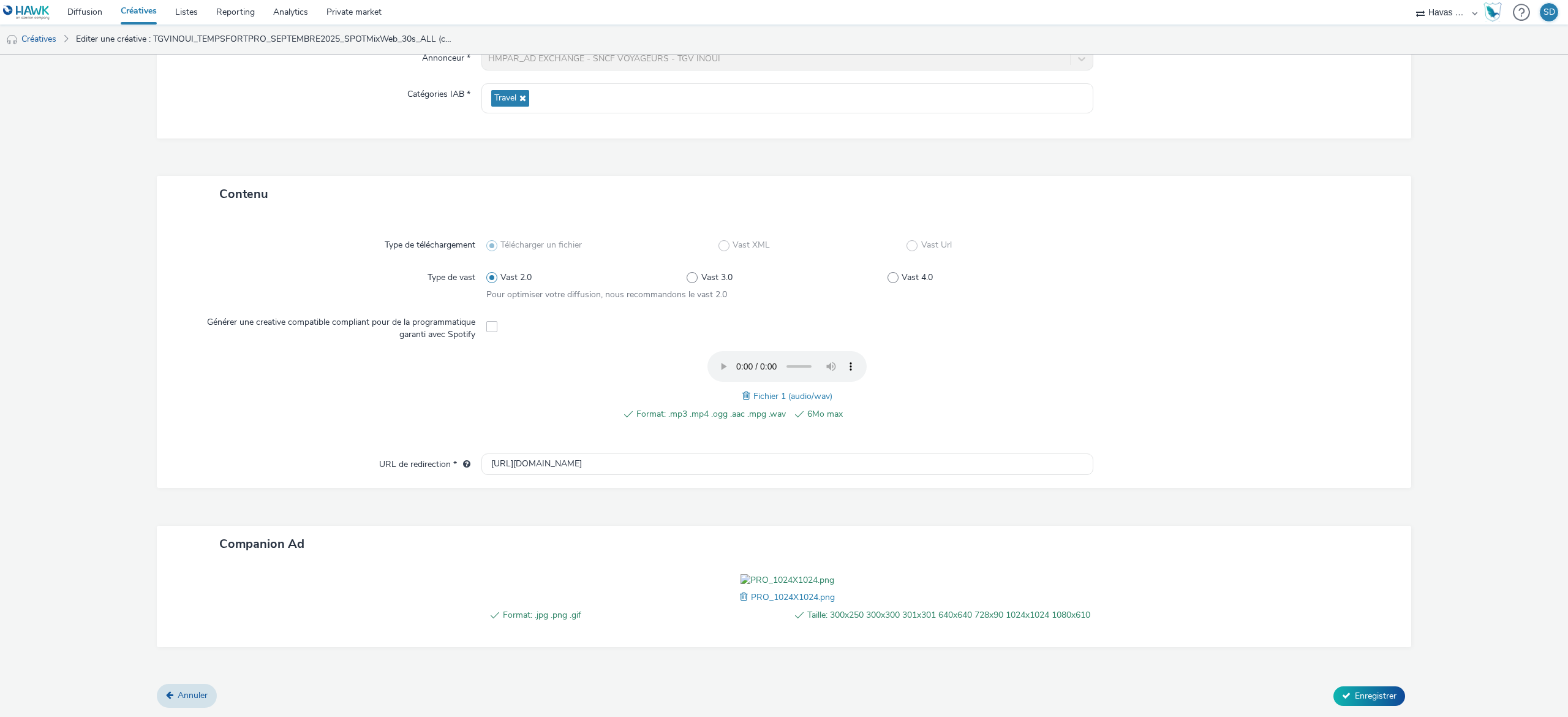
click at [740, 590] on span at bounding box center [745, 597] width 11 height 14
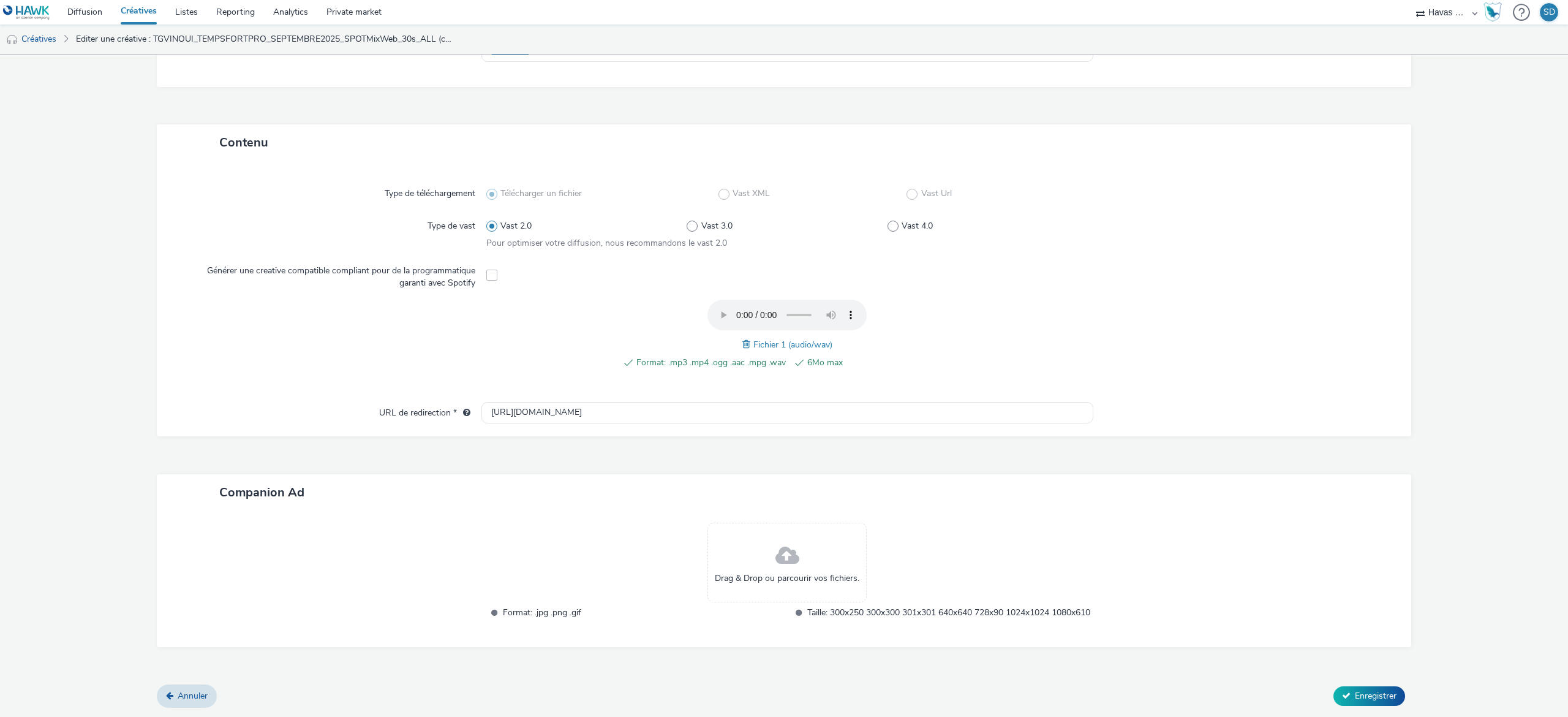
click at [763, 553] on div "Drag & Drop ou parcourir vos fichiers." at bounding box center [787, 562] width 159 height 80
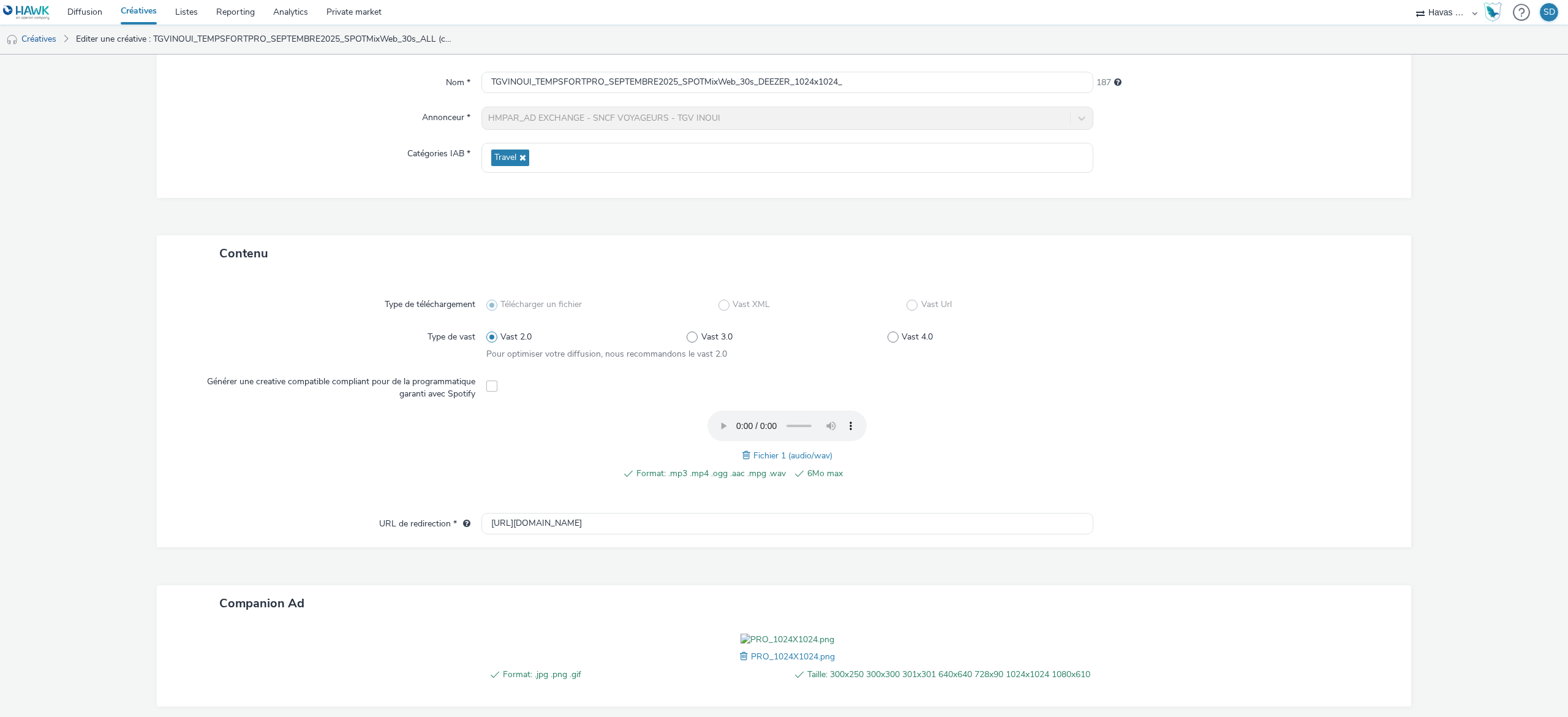
scroll to position [0, 0]
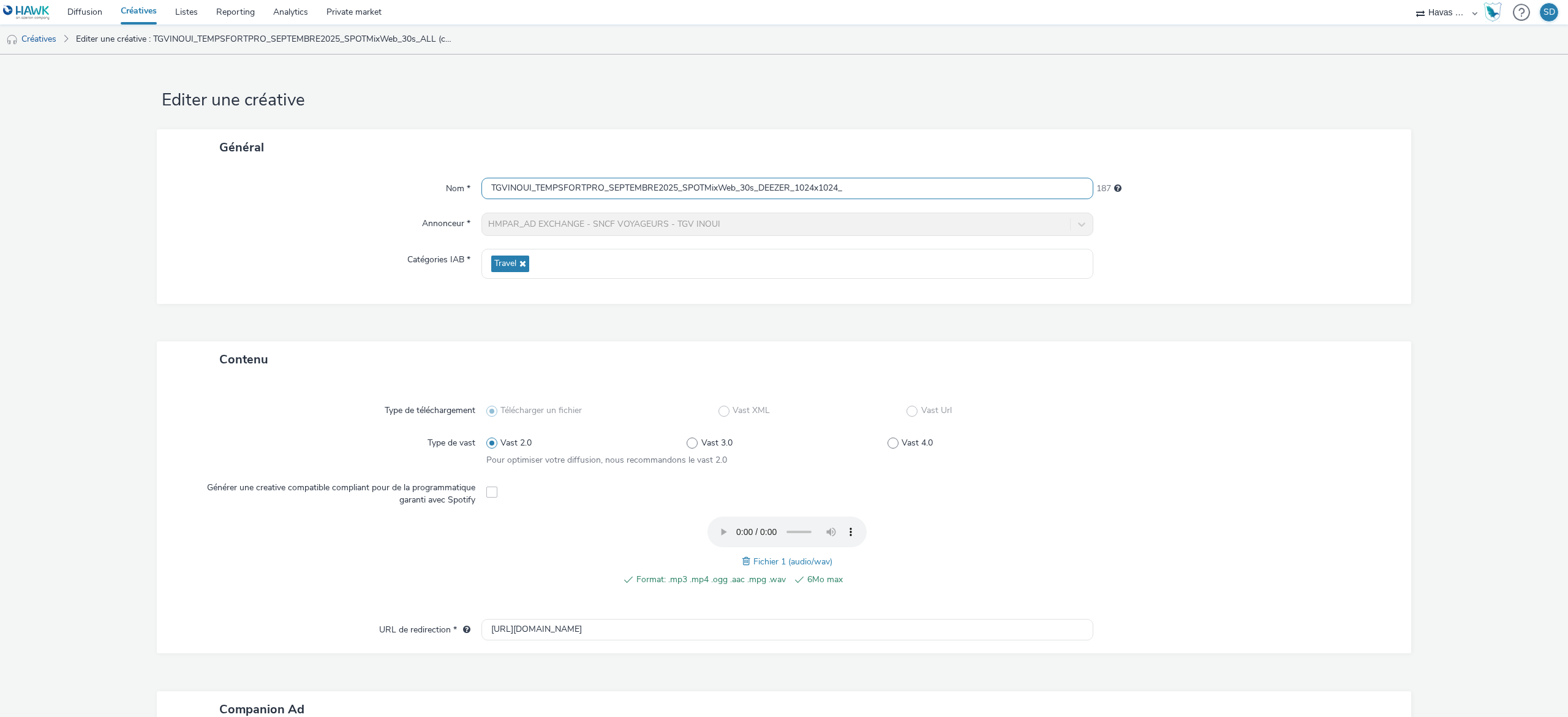
click at [926, 186] on input "TGVINOUI_TEMPSFORTPRO_SEPTEMBRE2025_SPOTMixWeb_30s_DEEZER_1024x1024_" at bounding box center [788, 188] width 612 height 21
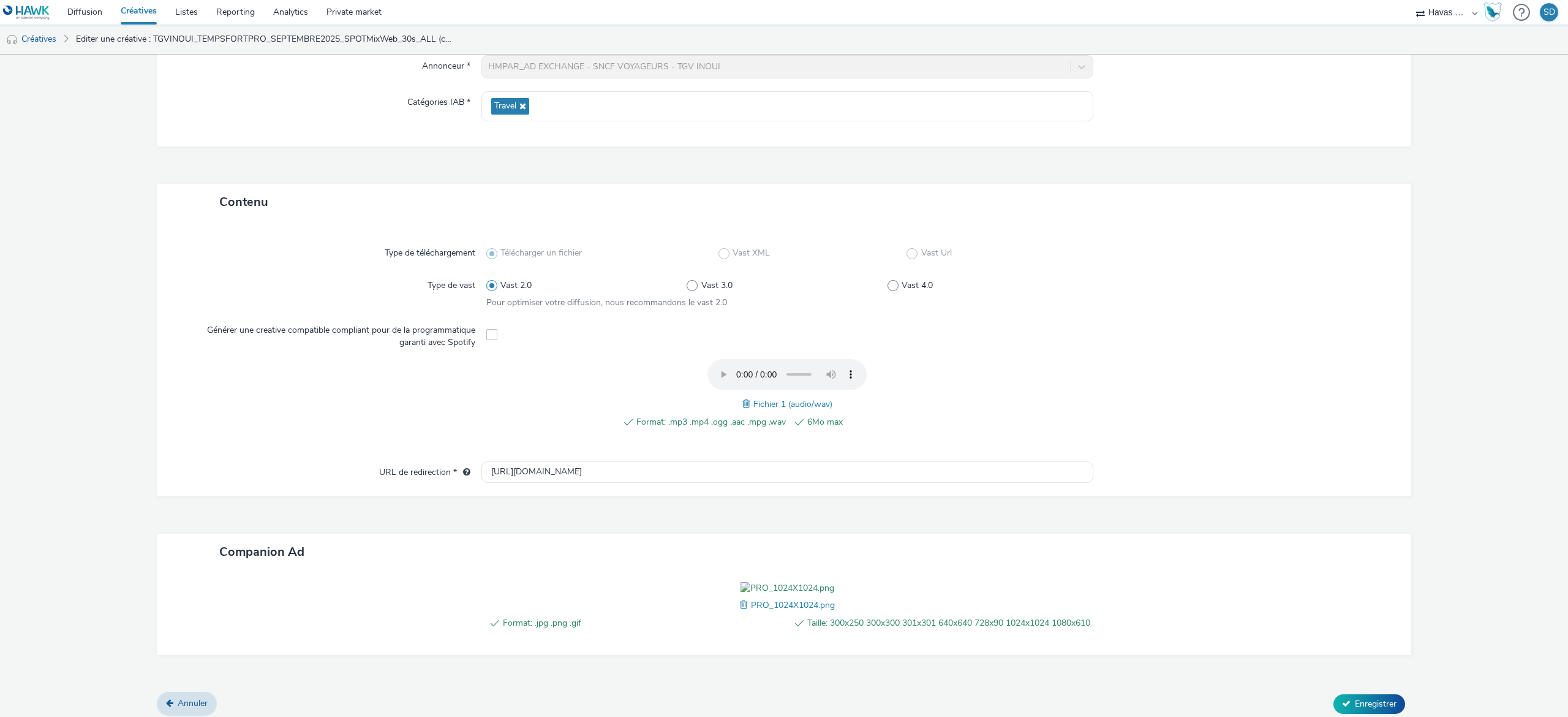
scroll to position [246, 0]
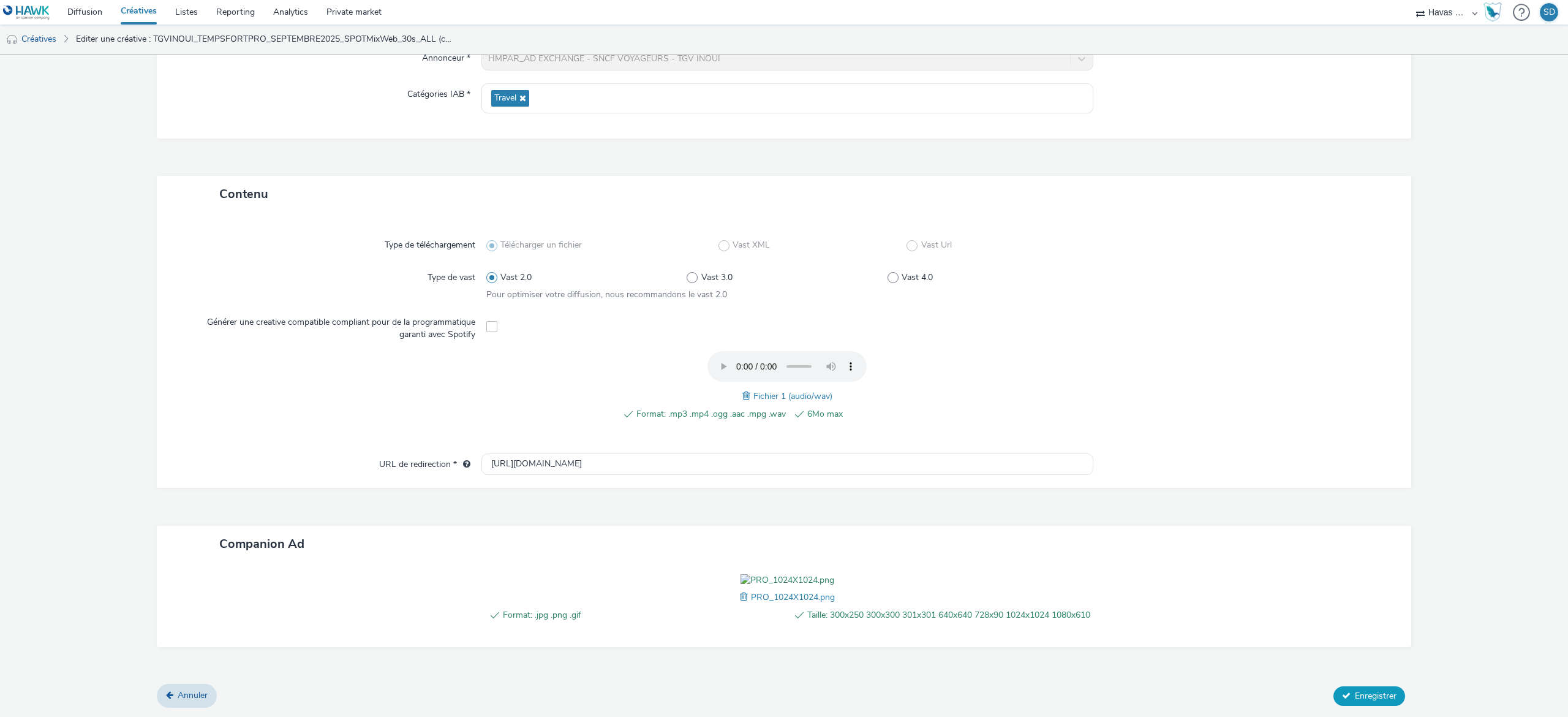
type input "TGVINOUI_TEMPSFORTPRO_SEPTEMBRE2025_SPOTMixWeb_30s_DEEZER_1024x1024_CARTE LIB B…"
click at [1355, 690] on span "Enregistrer" at bounding box center [1376, 695] width 42 height 11
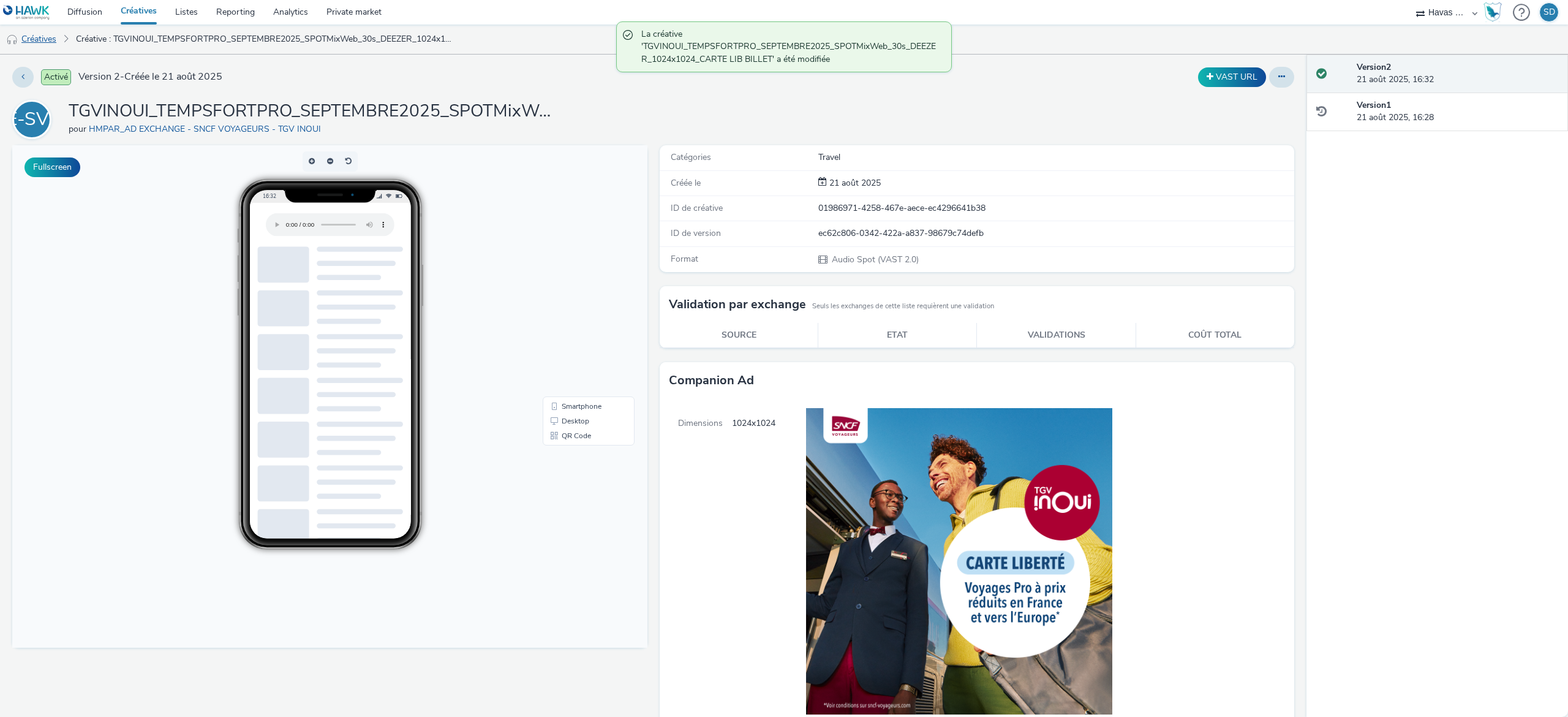
click at [24, 37] on link "Créatives" at bounding box center [31, 39] width 62 height 30
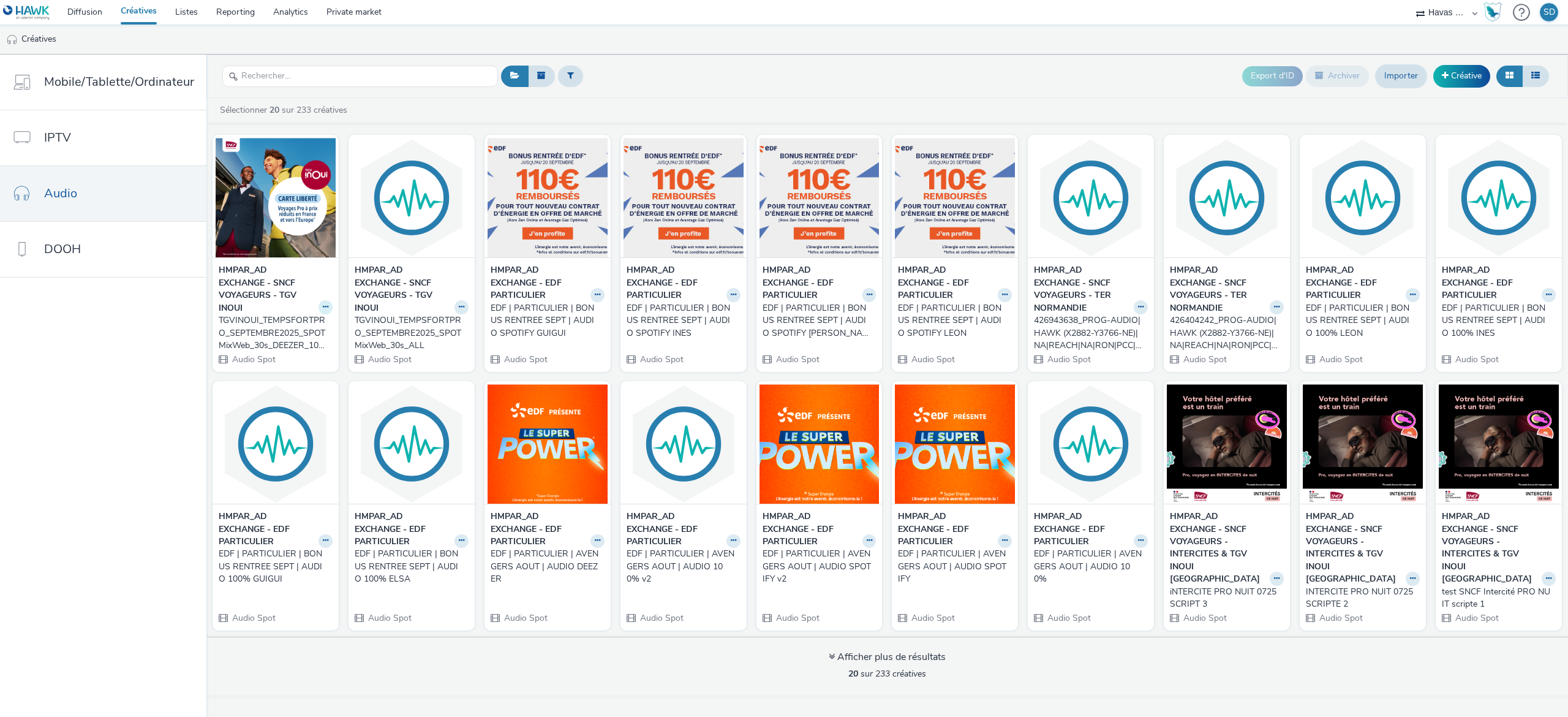
click at [318, 306] on button at bounding box center [325, 307] width 14 height 14
click at [305, 357] on link "Dupliquer" at bounding box center [286, 353] width 92 height 24
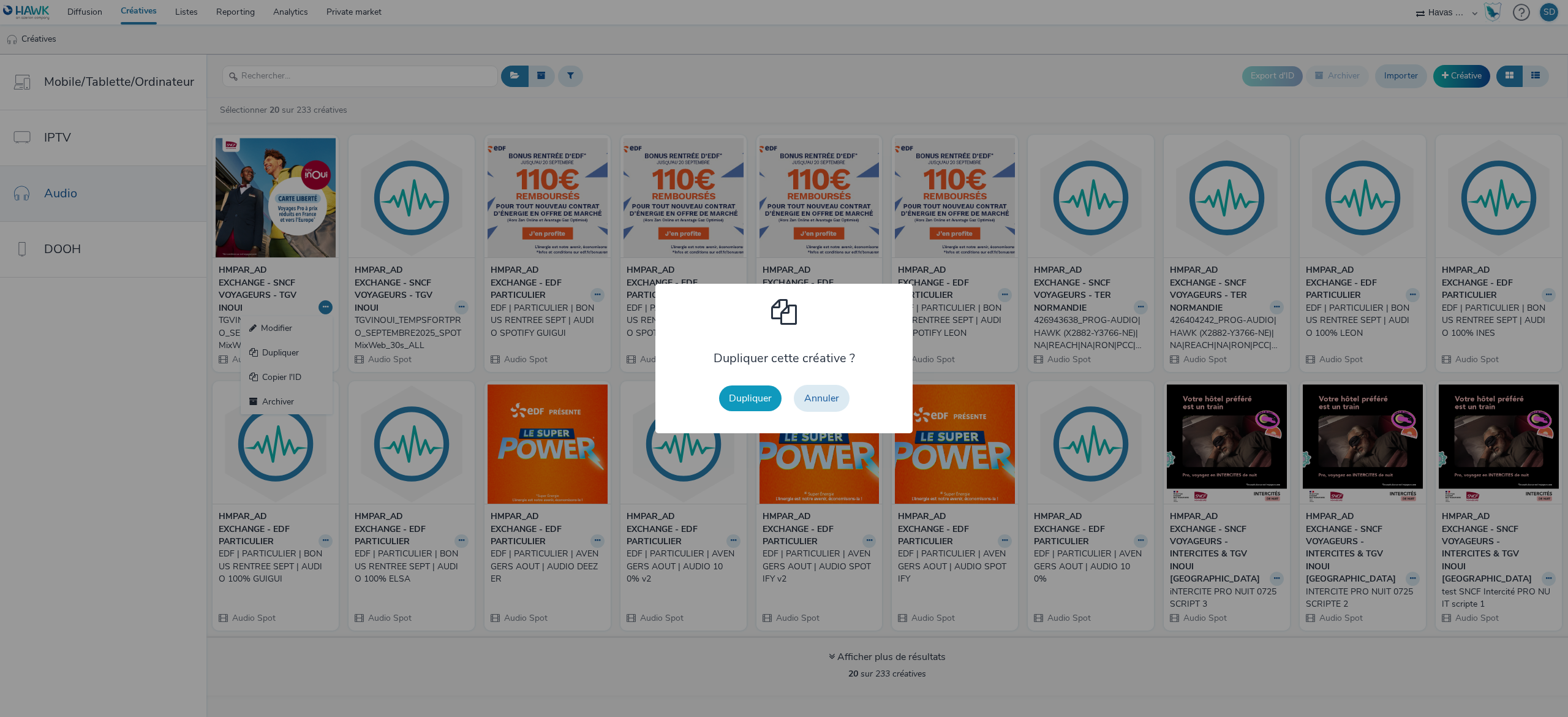
click at [740, 387] on button "Dupliquer" at bounding box center [750, 399] width 62 height 26
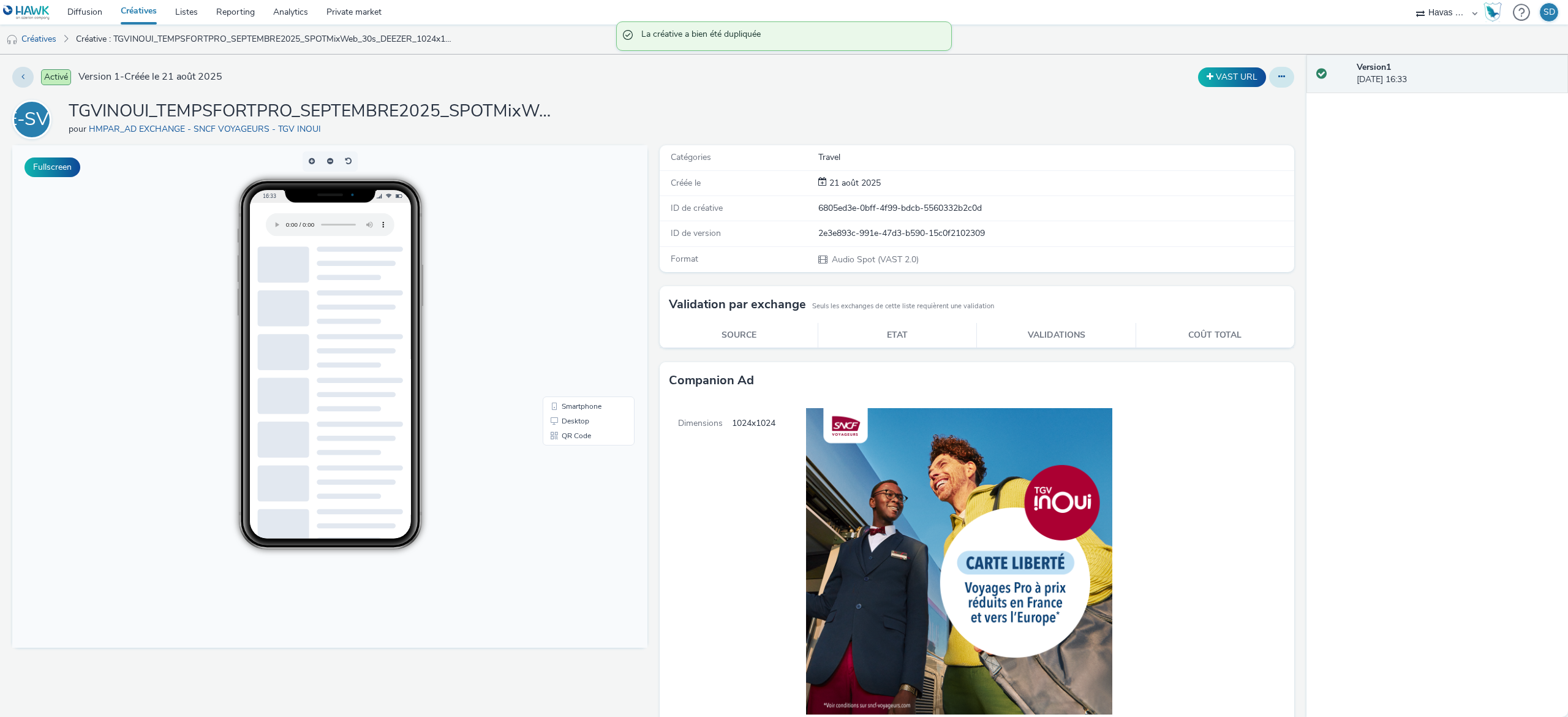
click at [1274, 80] on button at bounding box center [1281, 77] width 25 height 20
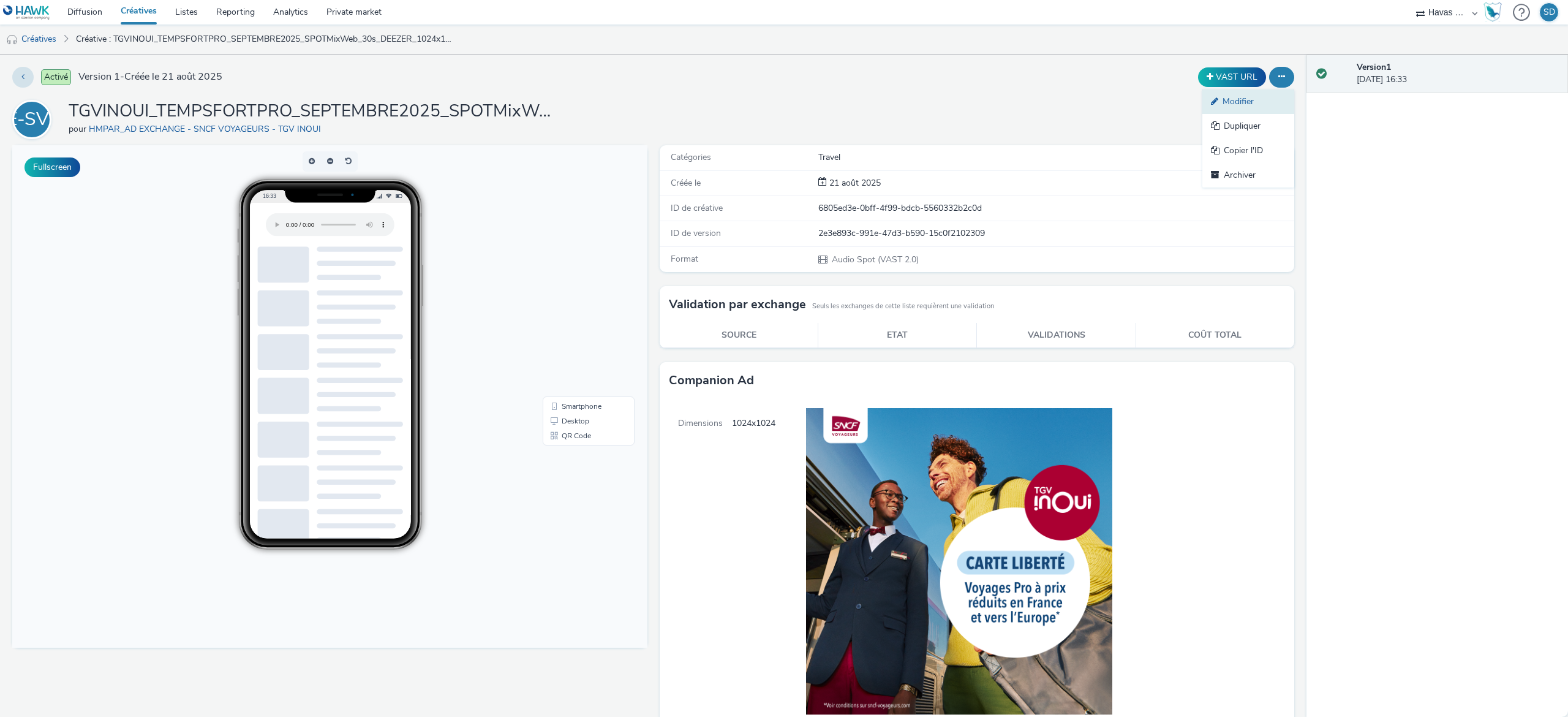
click at [1230, 110] on link "Modifier" at bounding box center [1248, 102] width 92 height 24
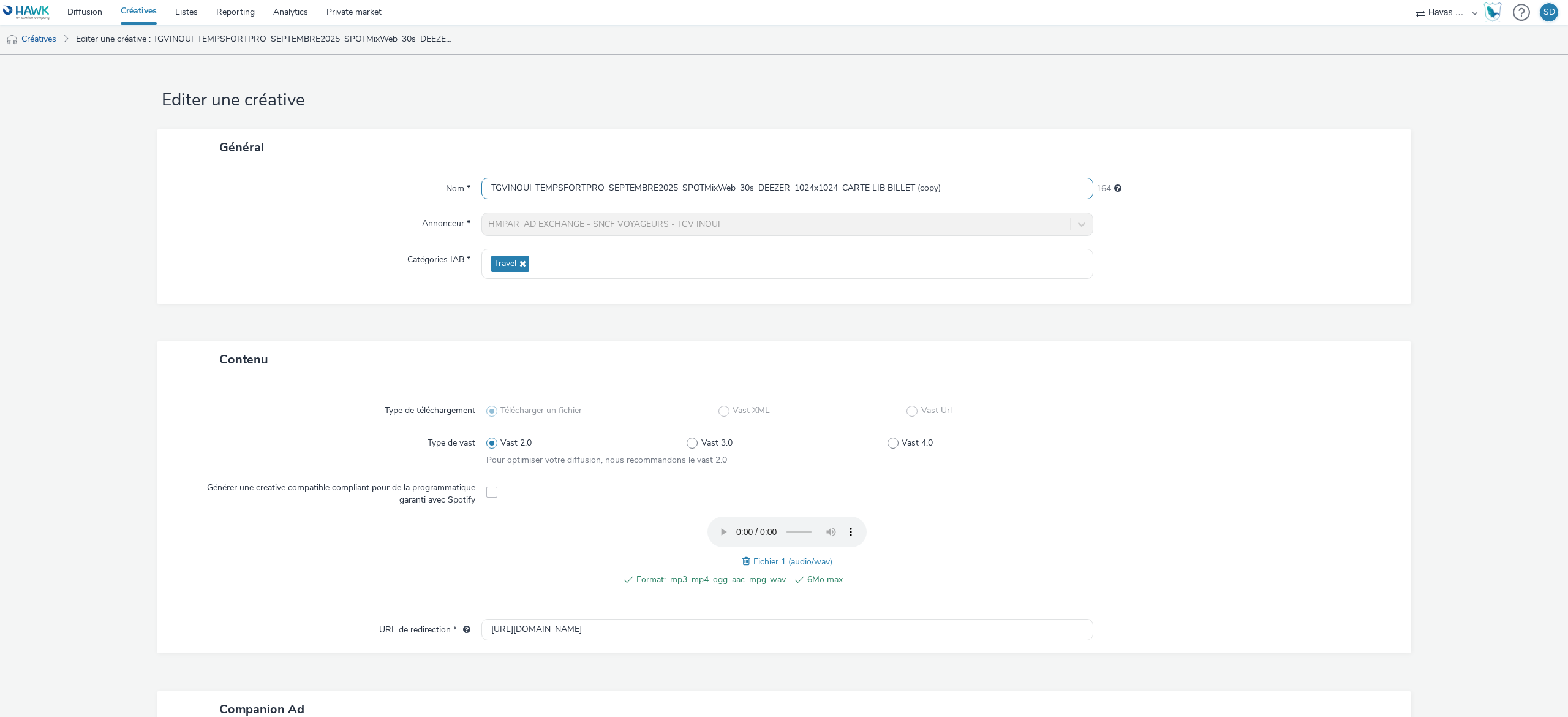
click at [959, 190] on input "TGVINOUI_TEMPSFORTPRO_SEPTEMBRE2025_SPOTMixWeb_30s_DEEZER_1024x1024_CARTE LIB B…" at bounding box center [788, 188] width 612 height 21
drag, startPoint x: 959, startPoint y: 190, endPoint x: 842, endPoint y: 190, distance: 117.0
click at [842, 190] on input "TGVINOUI_TEMPSFORTPRO_SEPTEMBRE2025_SPOTMixWeb_30s_DEEZER_1024x1024_CARTE LIB B…" at bounding box center [788, 188] width 612 height 21
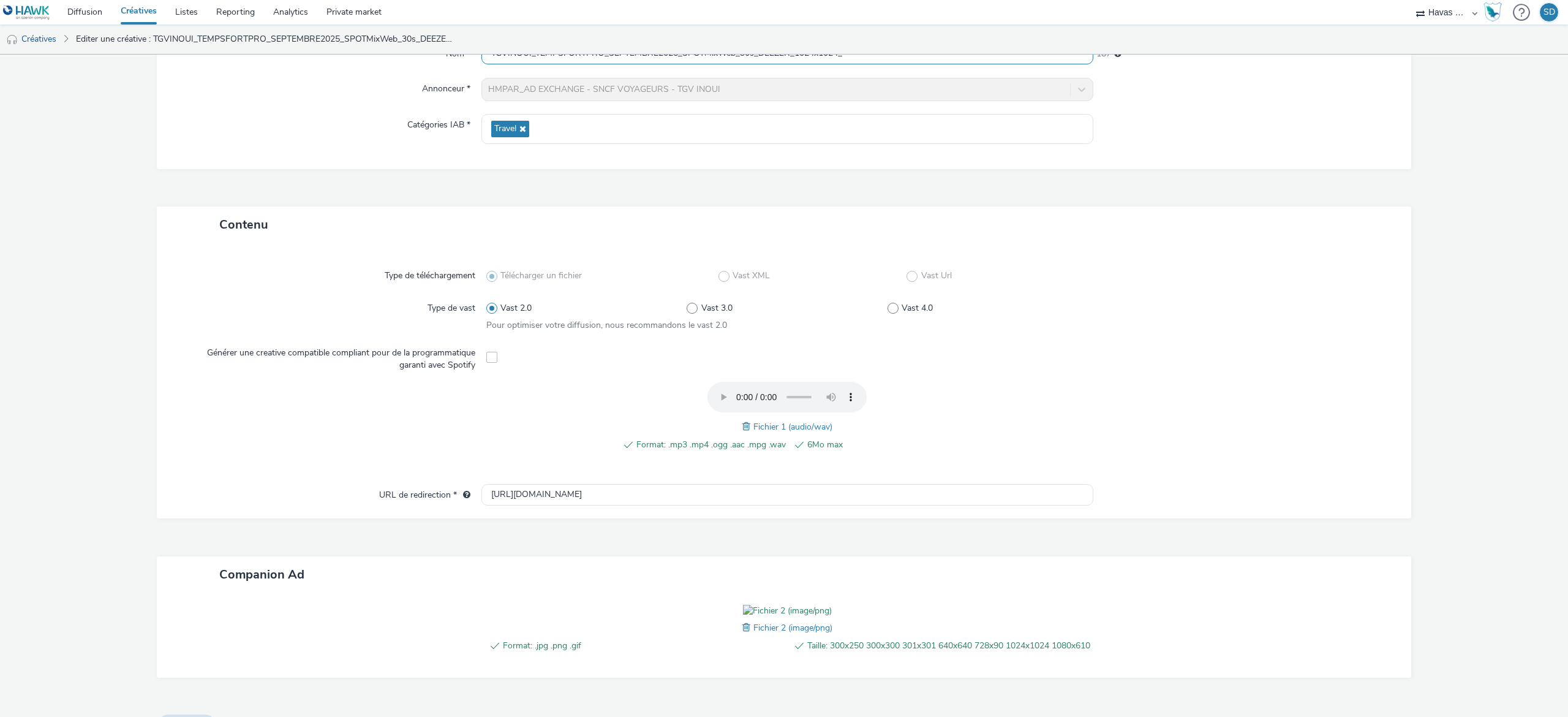
scroll to position [246, 0]
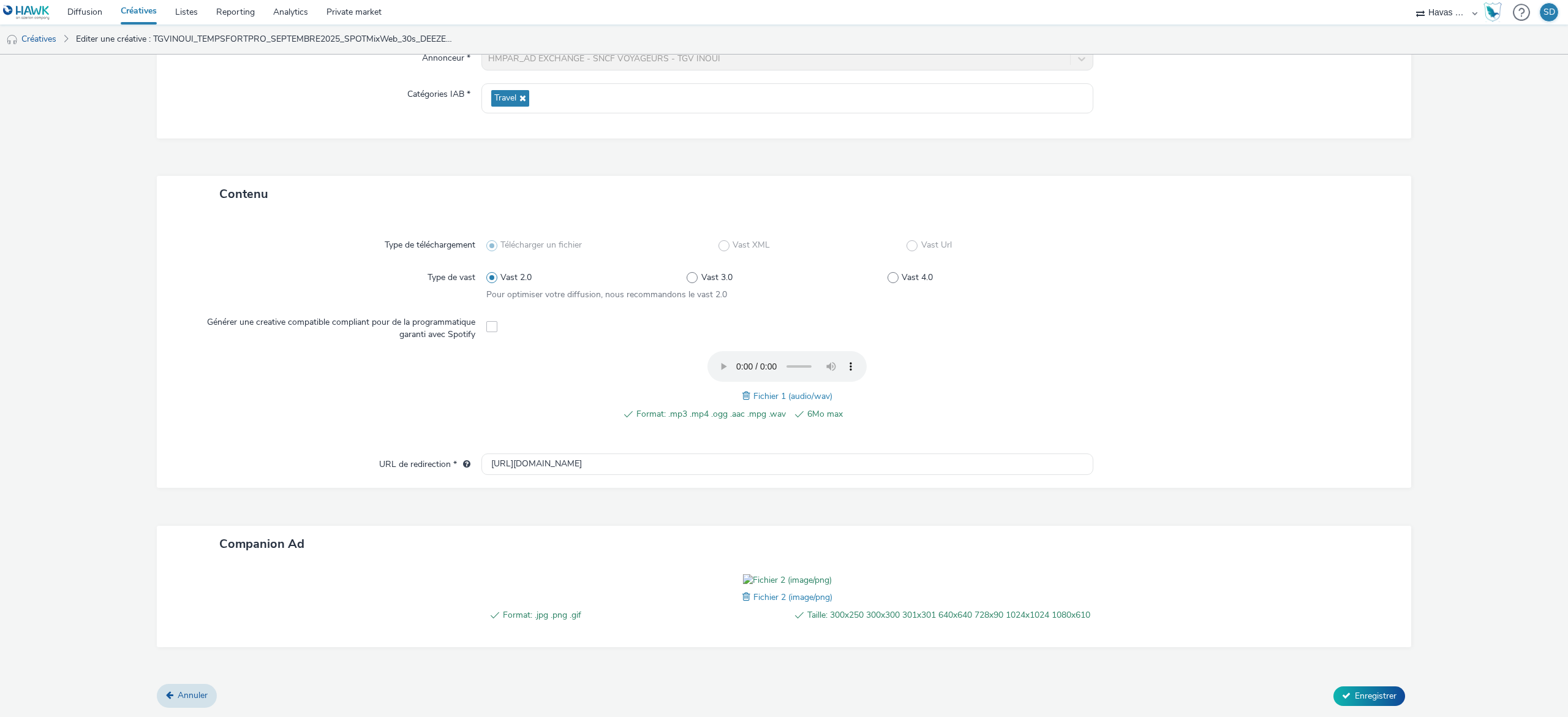
click at [742, 590] on span at bounding box center [748, 597] width 11 height 14
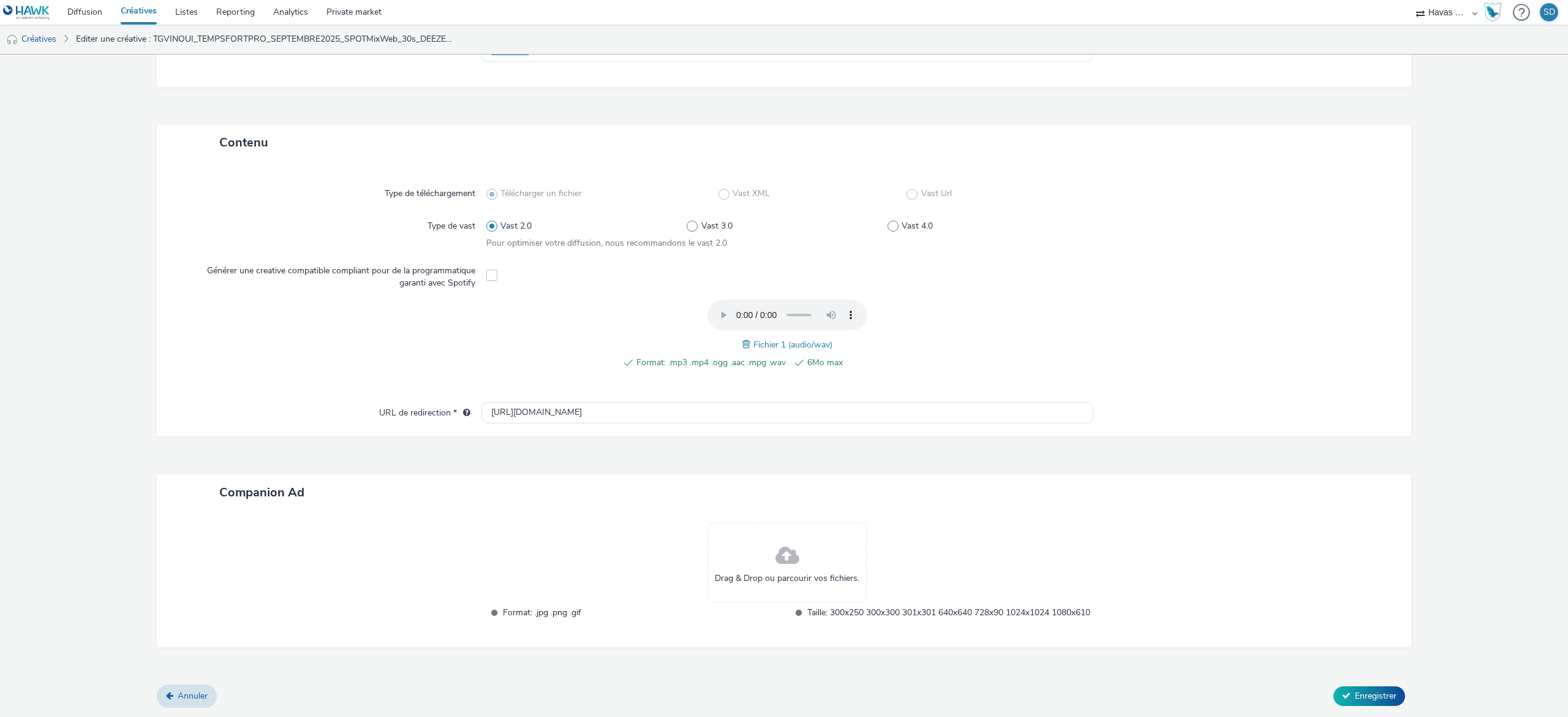
scroll to position [229, 0]
click at [751, 572] on span "Drag & Drop ou parcourir vos fichiers." at bounding box center [787, 578] width 145 height 12
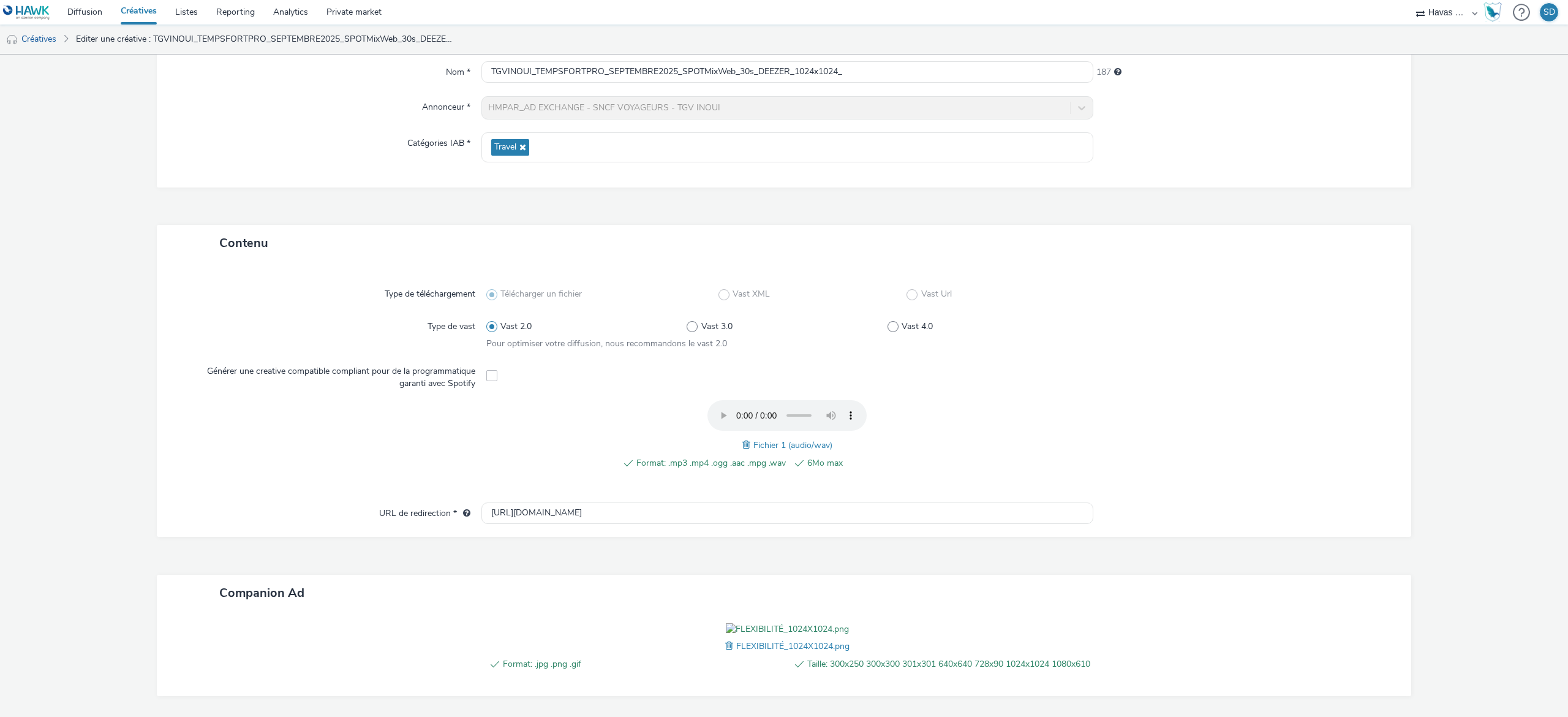
scroll to position [0, 0]
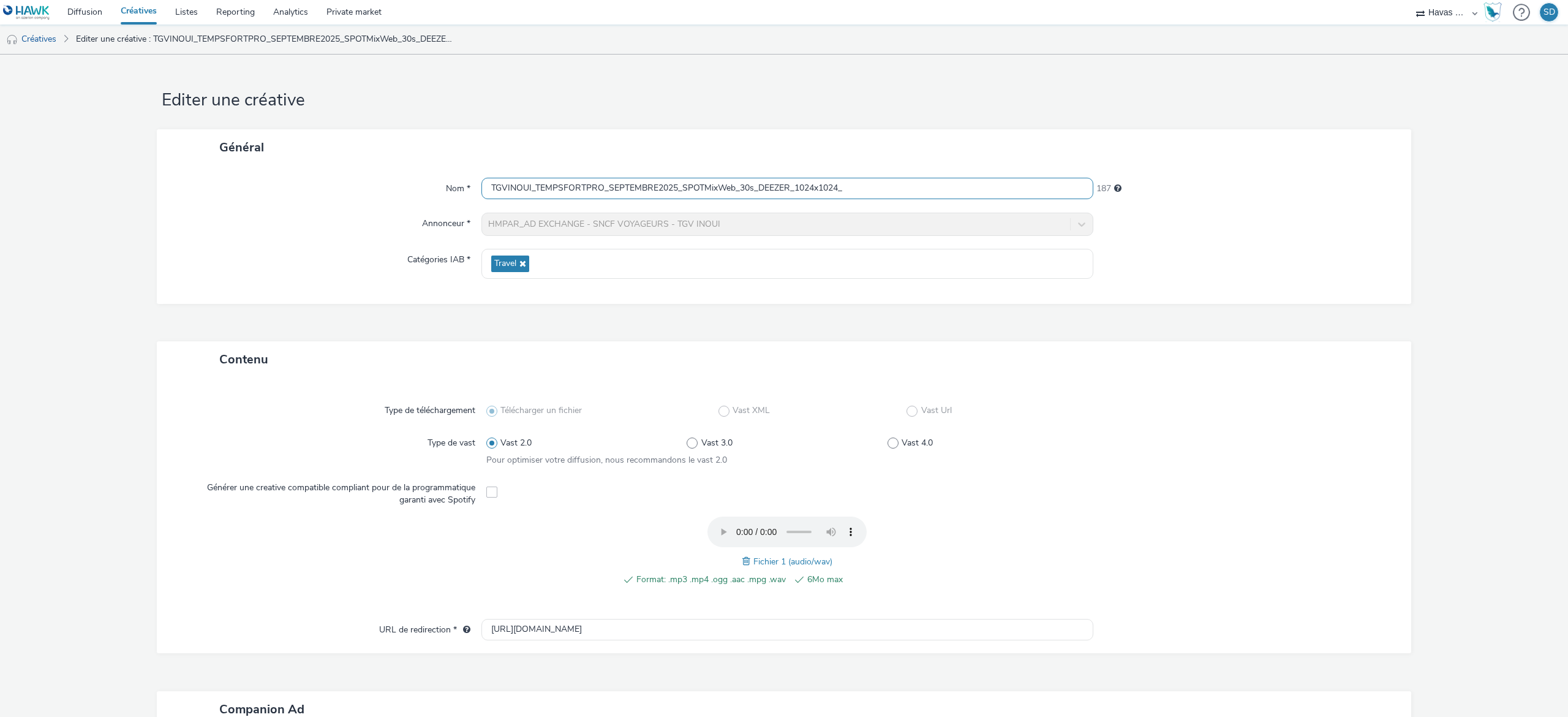
click at [866, 195] on input "TGVINOUI_TEMPSFORTPRO_SEPTEMBRE2025_SPOTMixWeb_30s_DEEZER_1024x1024_" at bounding box center [788, 188] width 612 height 21
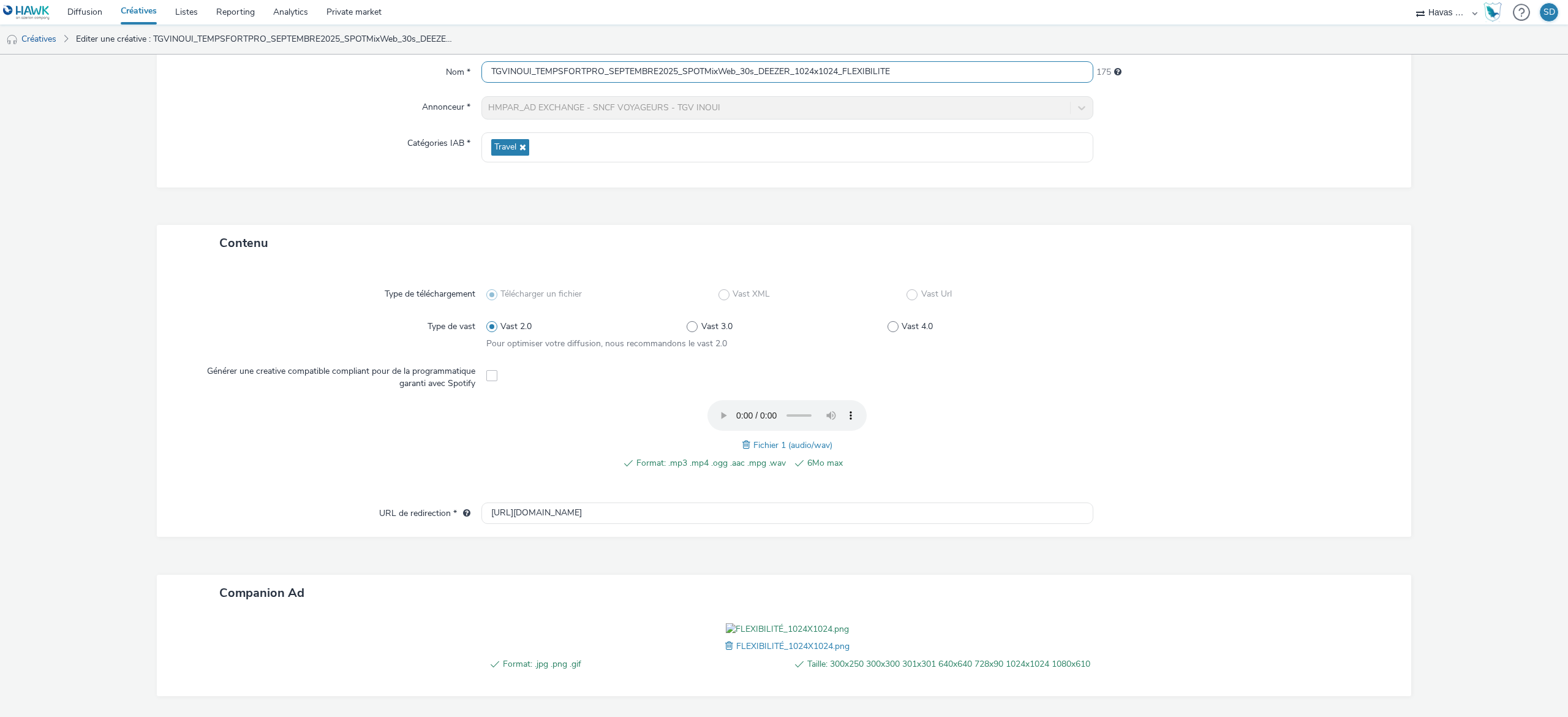
scroll to position [246, 0]
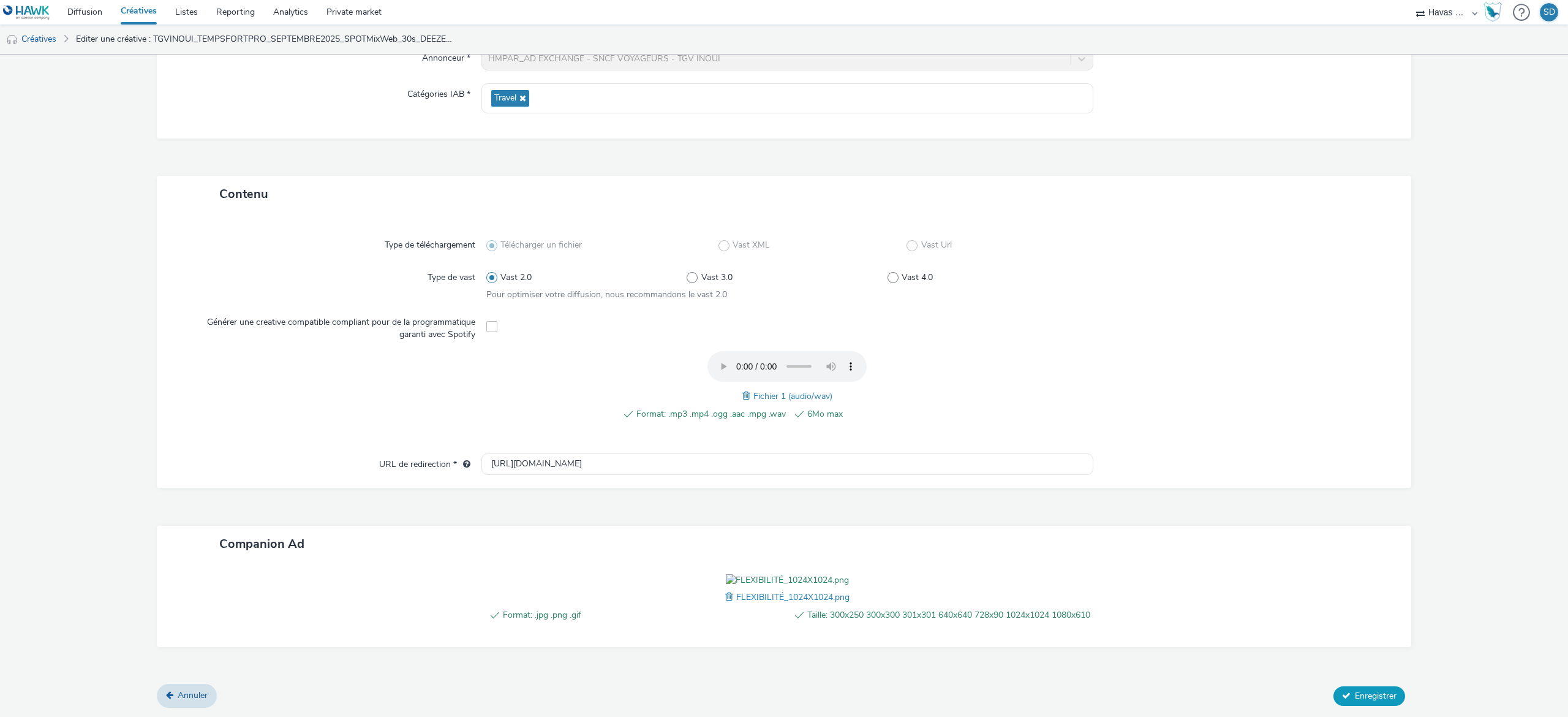
type input "TGVINOUI_TEMPSFORTPRO_SEPTEMBRE2025_SPOTMixWeb_30s_DEEZER_1024x1024_FLEXIBILITE"
click at [1355, 700] on span "Enregistrer" at bounding box center [1376, 695] width 42 height 11
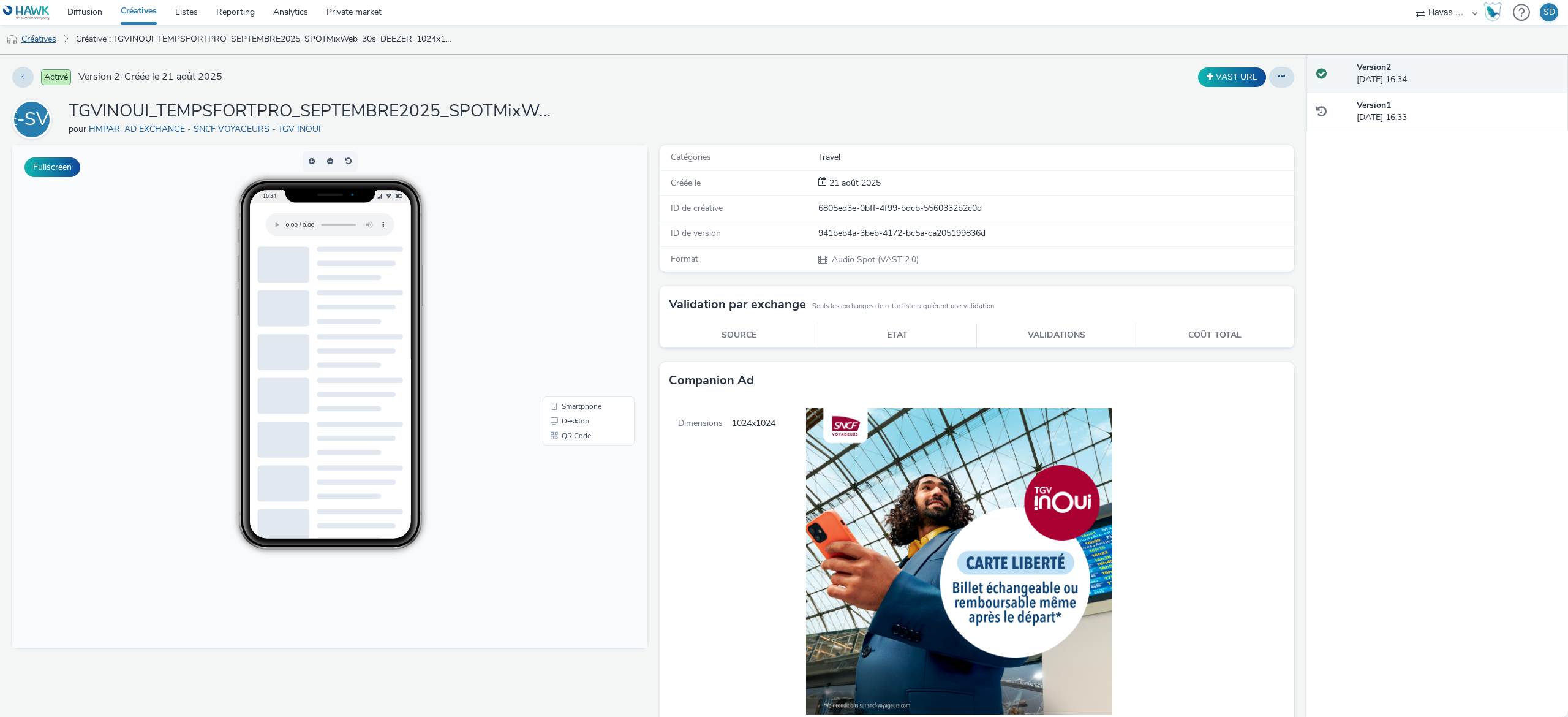
click at [45, 36] on link "Créatives" at bounding box center [31, 39] width 62 height 30
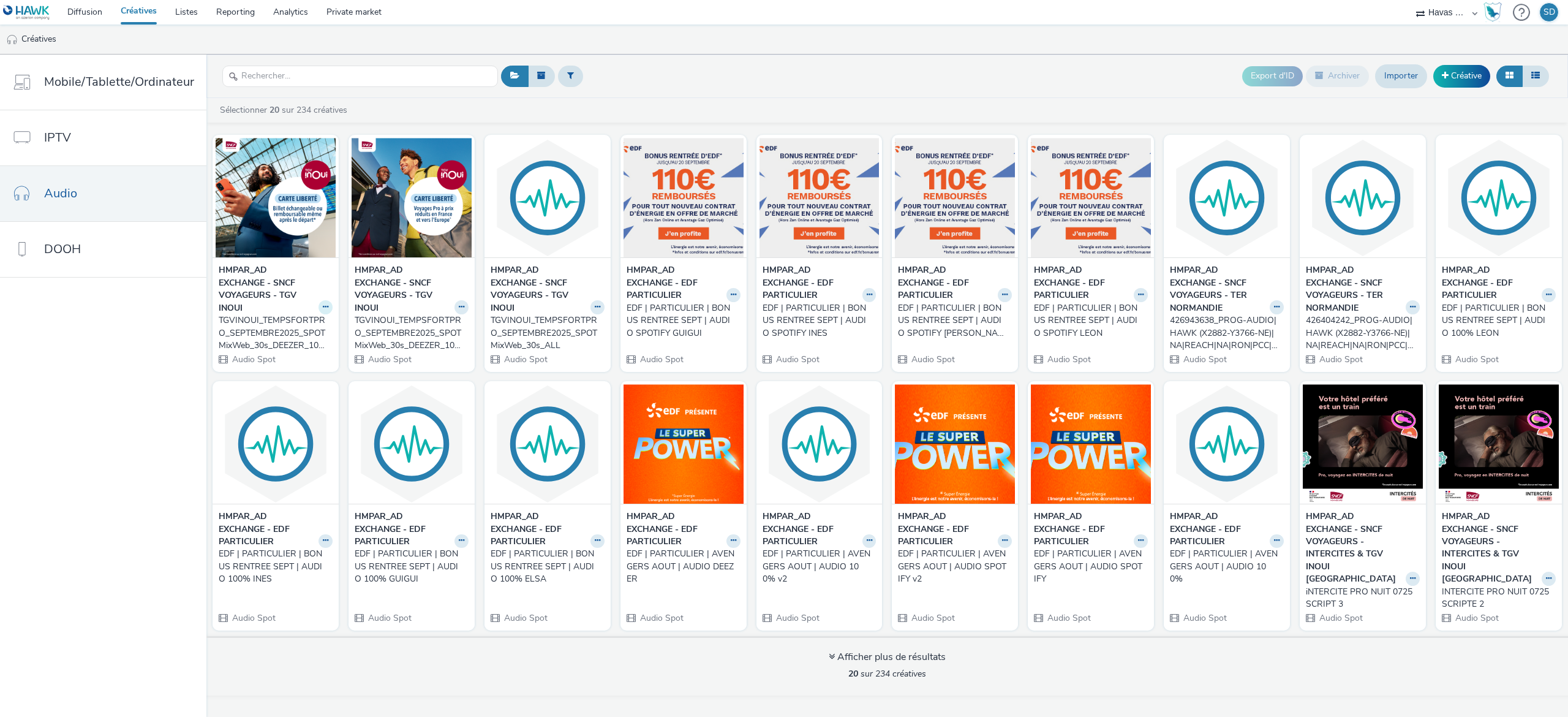
click at [322, 313] on button at bounding box center [325, 307] width 14 height 14
click at [305, 337] on link "Modifier" at bounding box center [286, 328] width 92 height 24
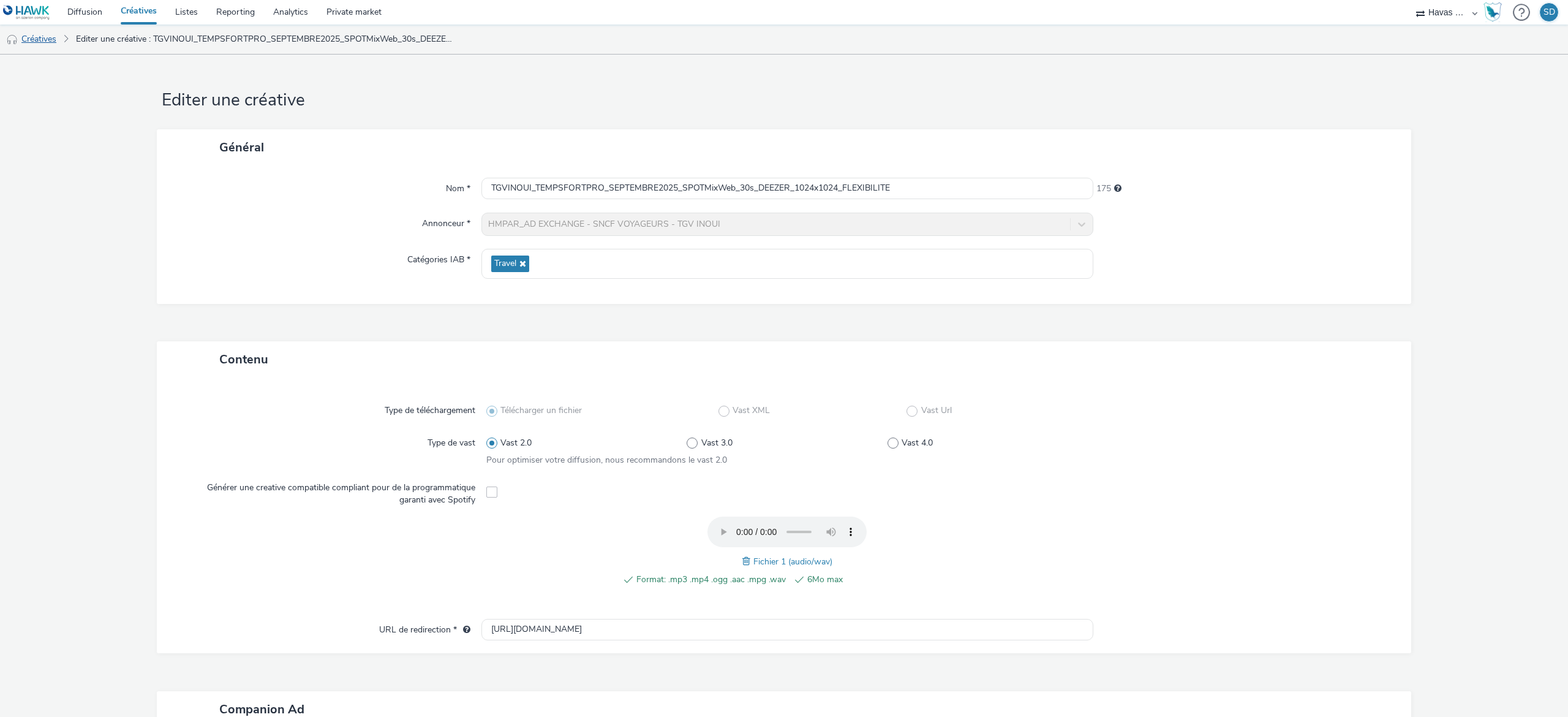
click at [42, 39] on link "Créatives" at bounding box center [31, 39] width 62 height 30
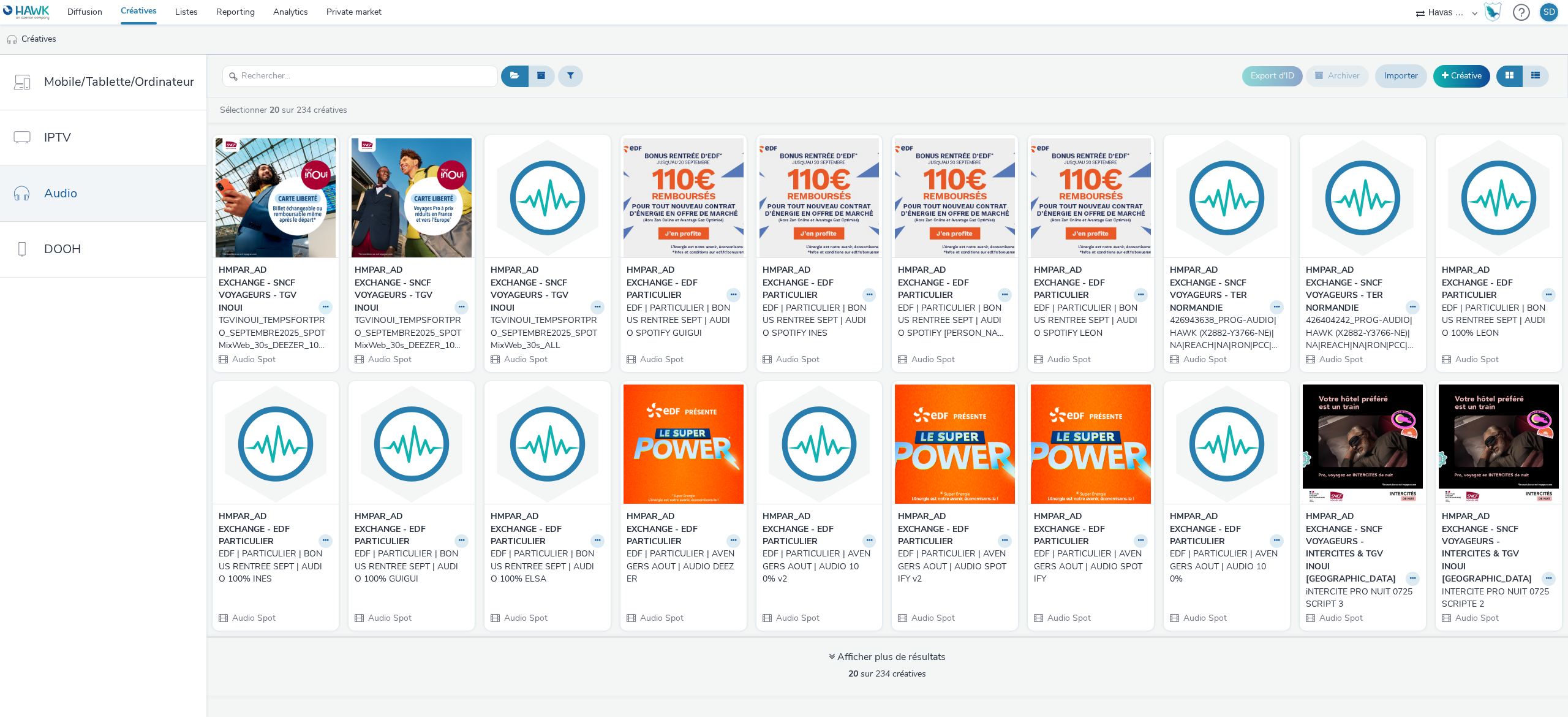
click at [321, 312] on button at bounding box center [325, 307] width 14 height 14
click at [305, 360] on link "Dupliquer" at bounding box center [286, 353] width 92 height 24
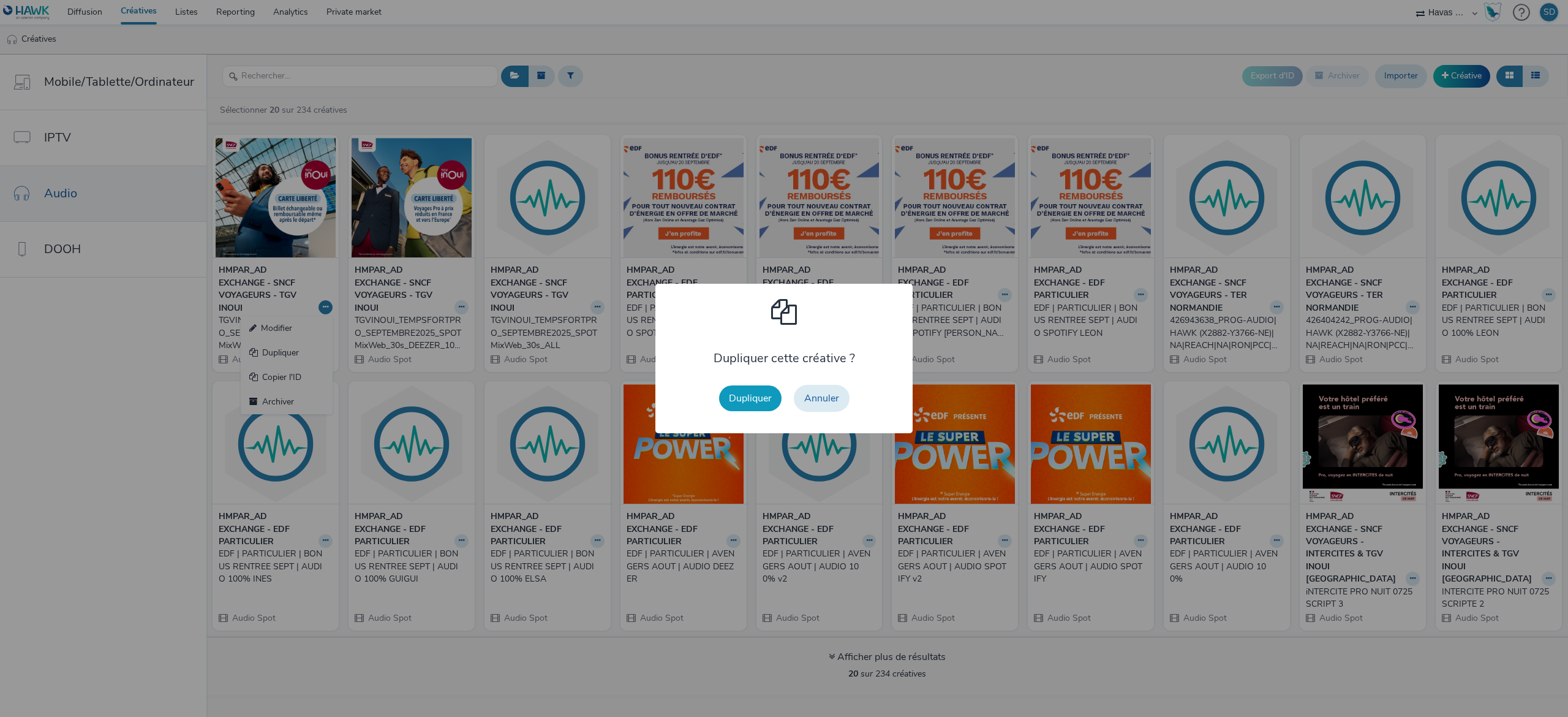
click at [741, 386] on button "Dupliquer" at bounding box center [750, 399] width 62 height 26
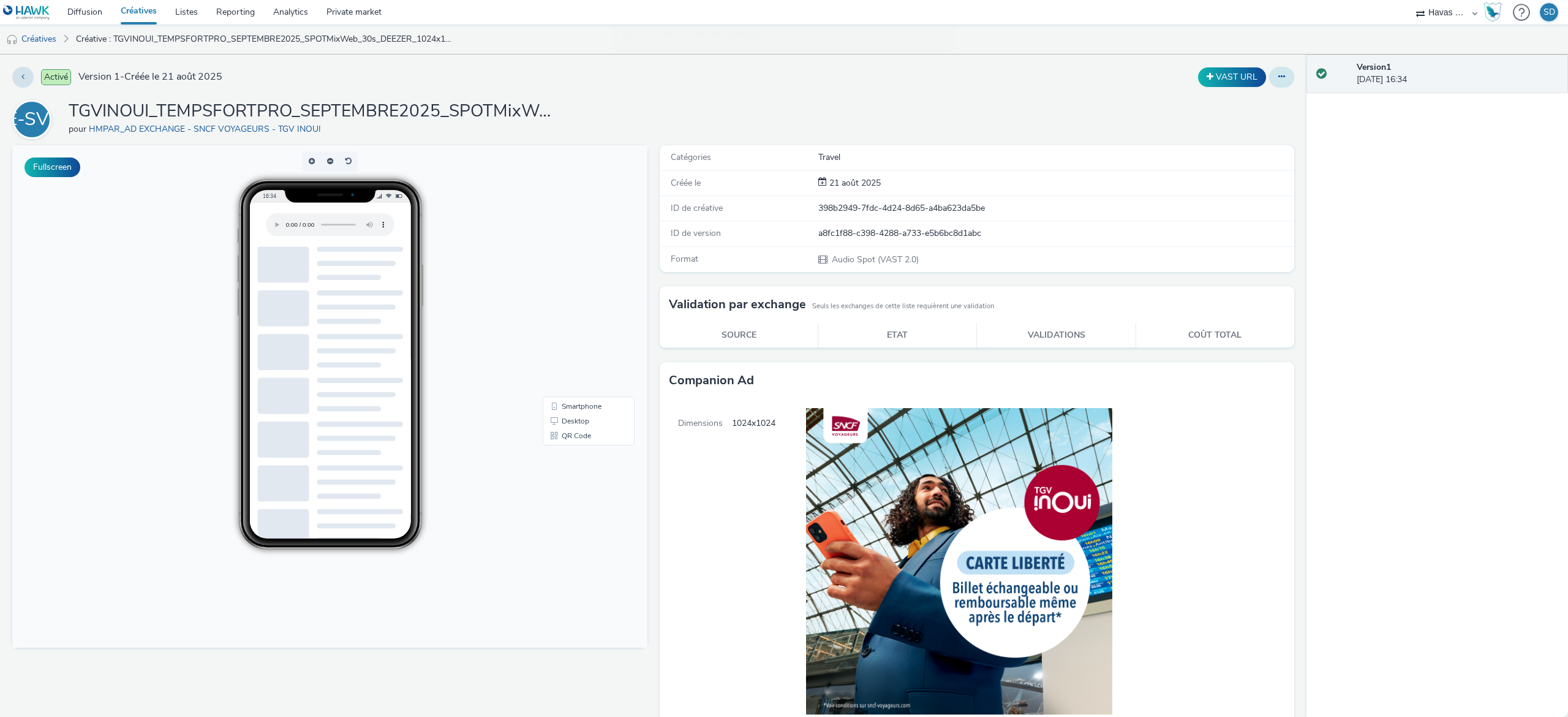
click at [1279, 78] on icon at bounding box center [1282, 76] width 7 height 8
click at [1241, 95] on link "Modifier" at bounding box center [1248, 102] width 92 height 24
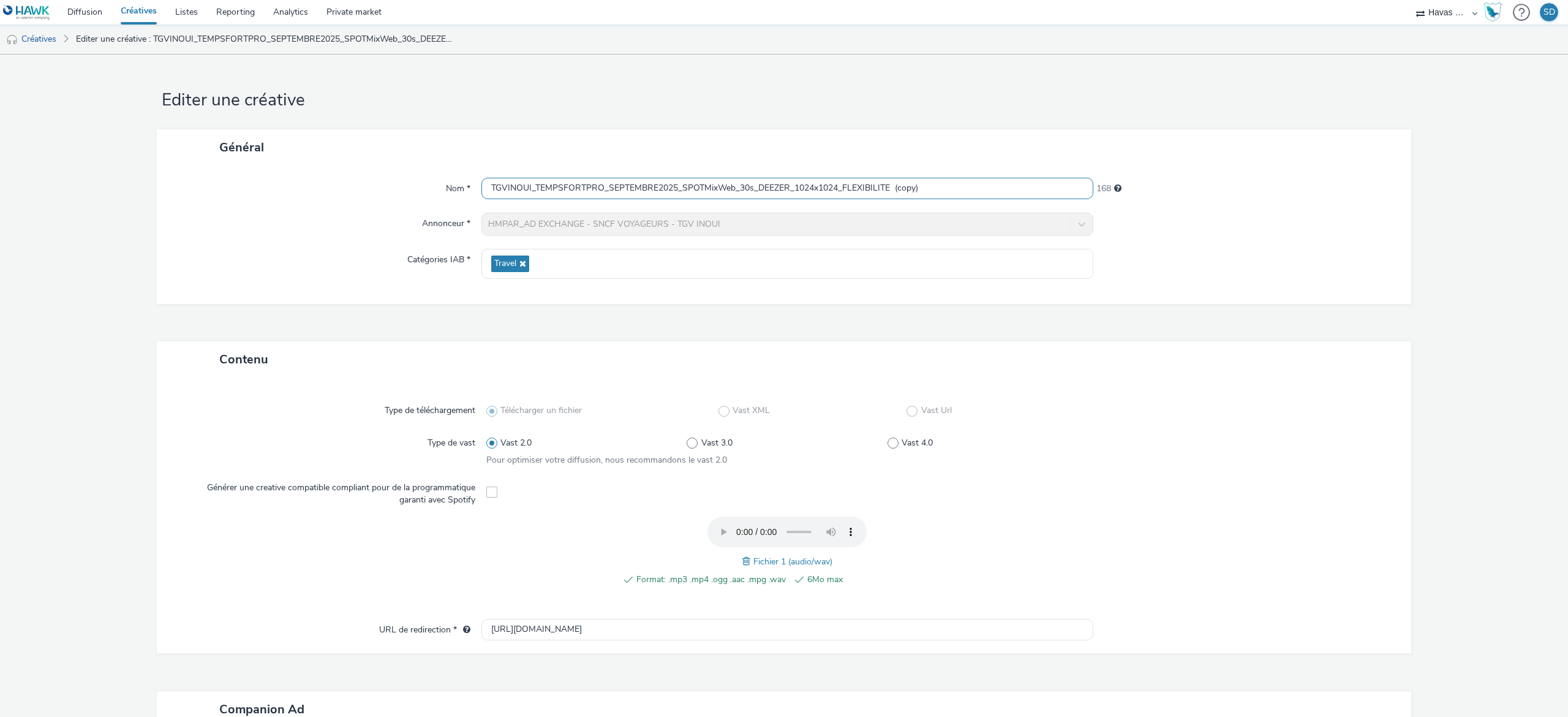
click at [1007, 183] on input "TGVINOUI_TEMPSFORTPRO_SEPTEMBRE2025_SPOTMixWeb_30s_DEEZER_1024x1024_FLEXIBILITE…" at bounding box center [788, 188] width 612 height 21
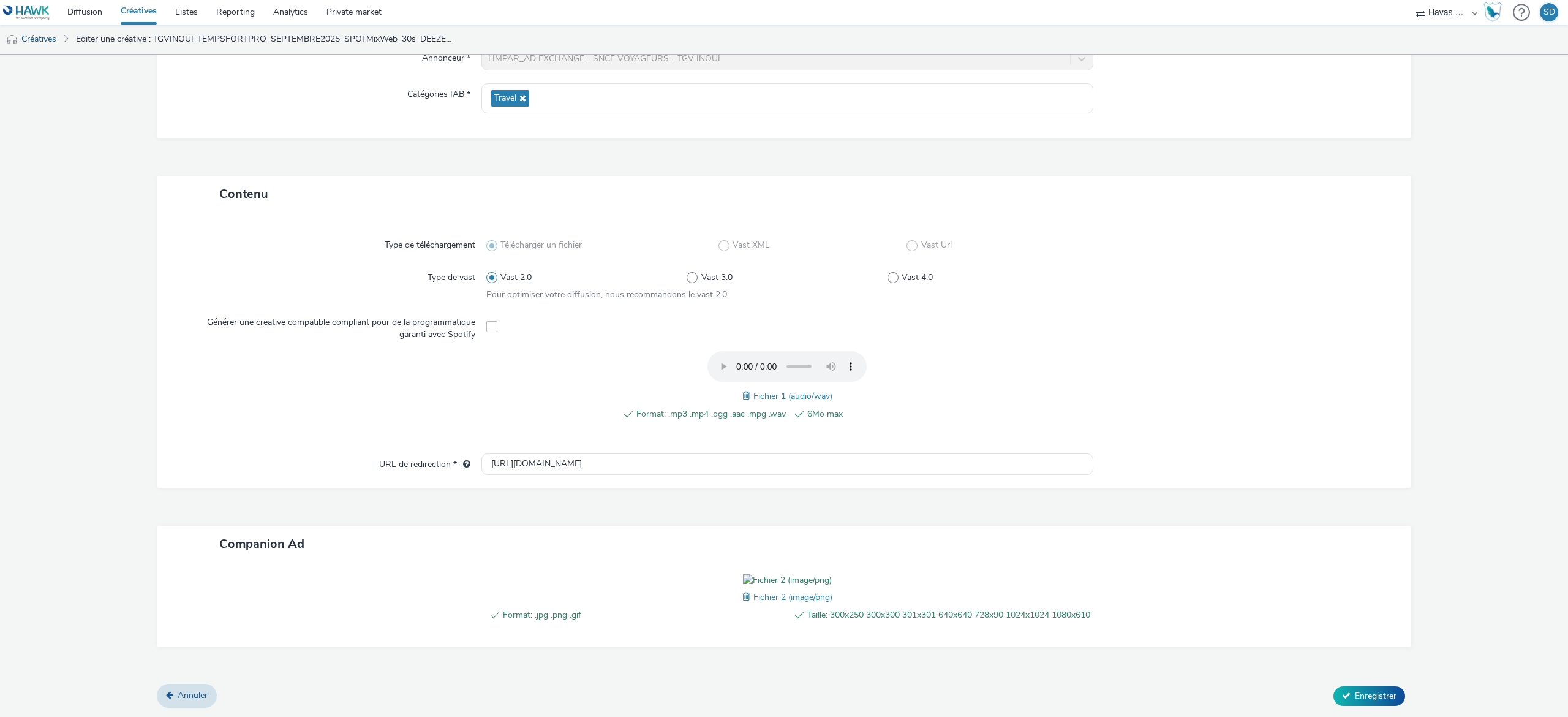
click at [742, 590] on span at bounding box center [748, 597] width 11 height 14
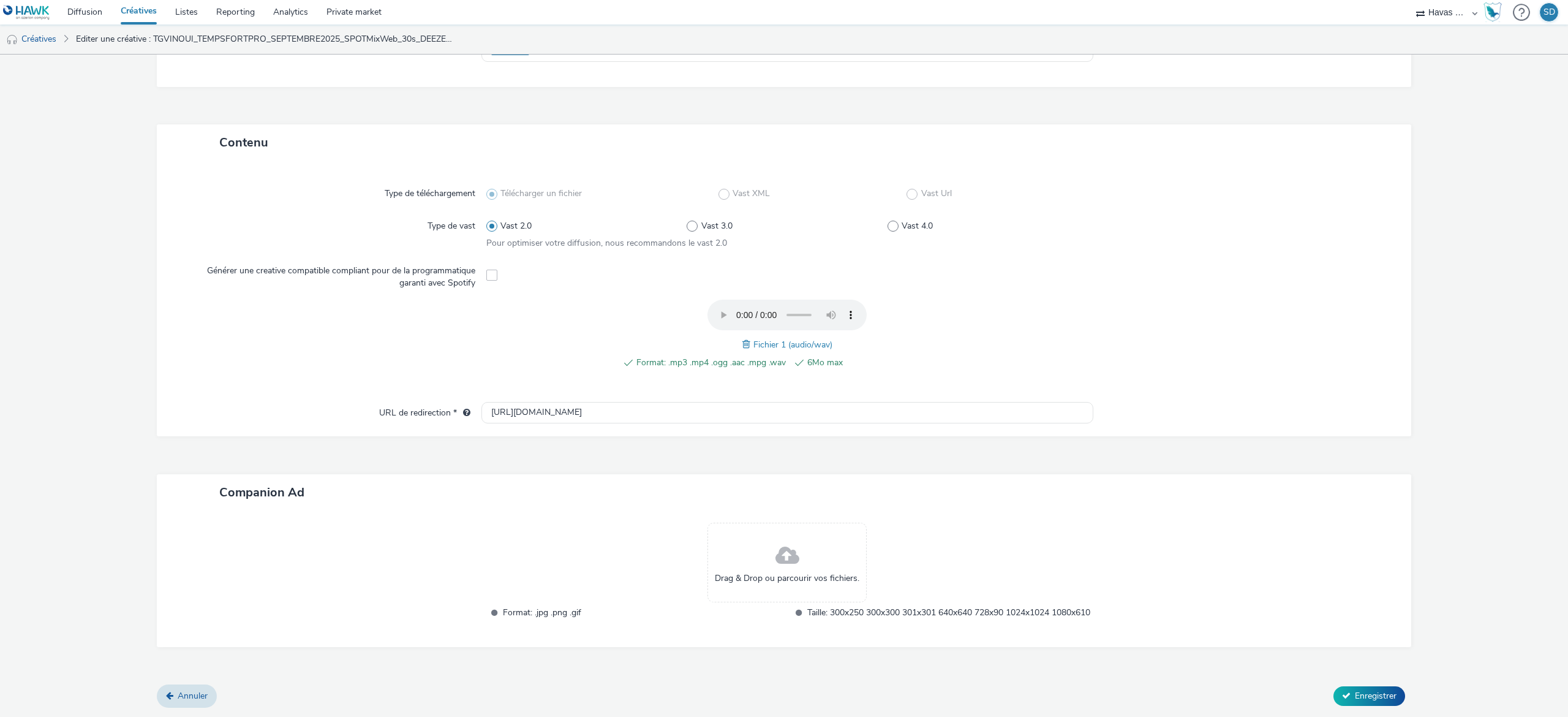
scroll to position [229, 0]
click at [731, 584] on div "Drag & Drop ou parcourir vos fichiers." at bounding box center [787, 562] width 159 height 80
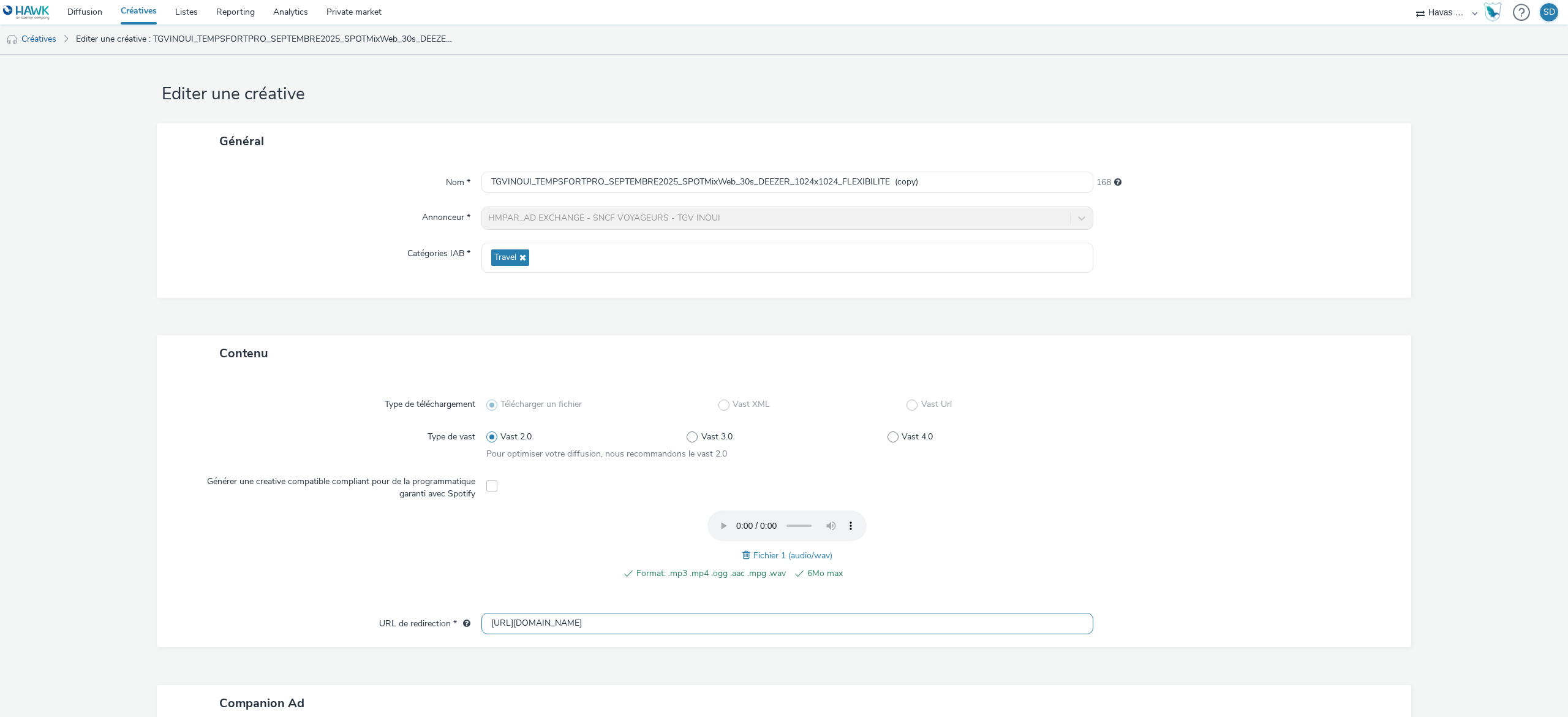
scroll to position [0, 0]
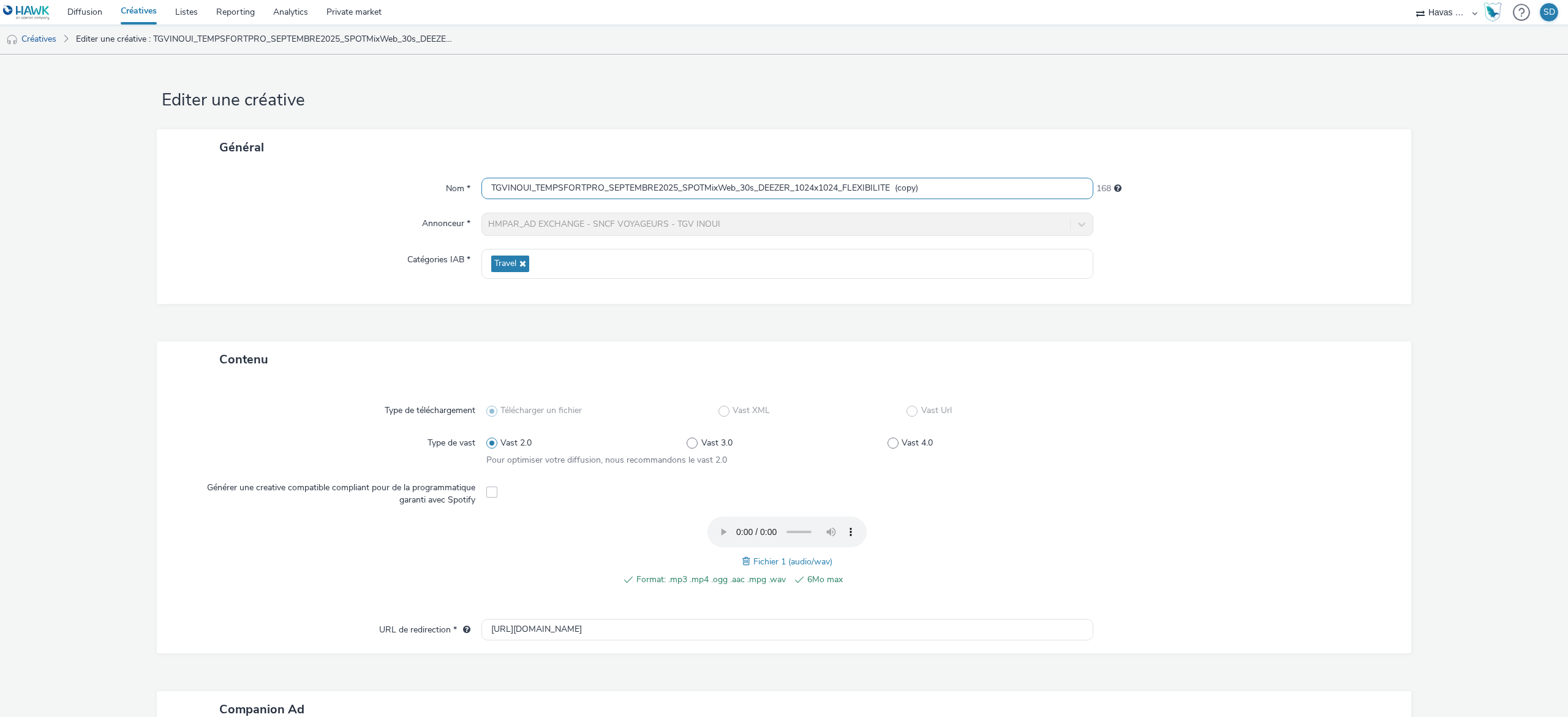
drag, startPoint x: 941, startPoint y: 191, endPoint x: 845, endPoint y: 194, distance: 96.0
click at [845, 194] on input "TGVINOUI_TEMPSFORTPRO_SEPTEMBRE2025_SPOTMixWeb_30s_DEEZER_1024x1024_FLEXIBILITE…" at bounding box center [788, 188] width 612 height 21
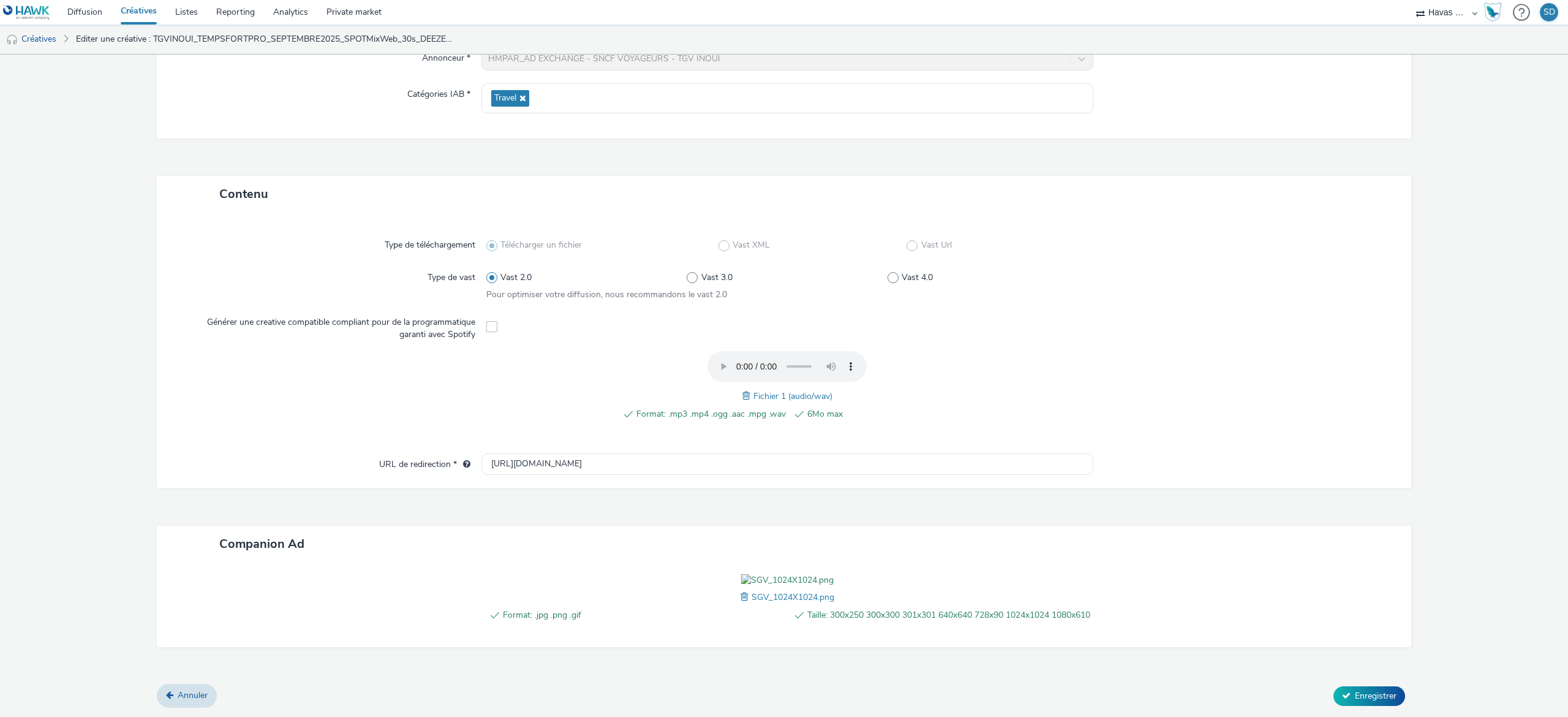
scroll to position [246, 0]
type input "TGVINOUI_TEMPSFORTPRO_SEPTEMBRE2025_SPOTMixWeb_30s_DEEZER_1024x1024_SALON GRAND…"
click at [1355, 695] on span "Enregistrer" at bounding box center [1376, 695] width 42 height 11
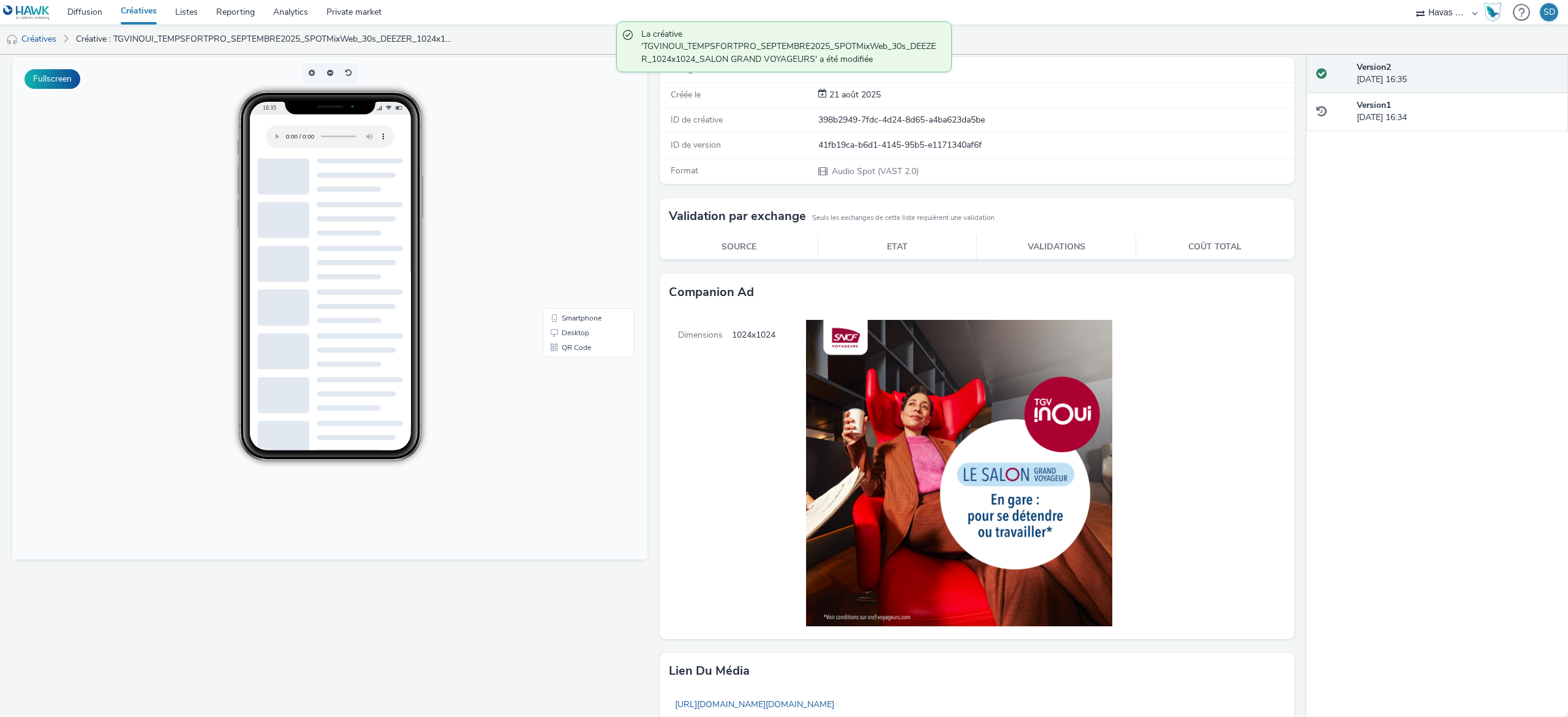
scroll to position [95, 0]
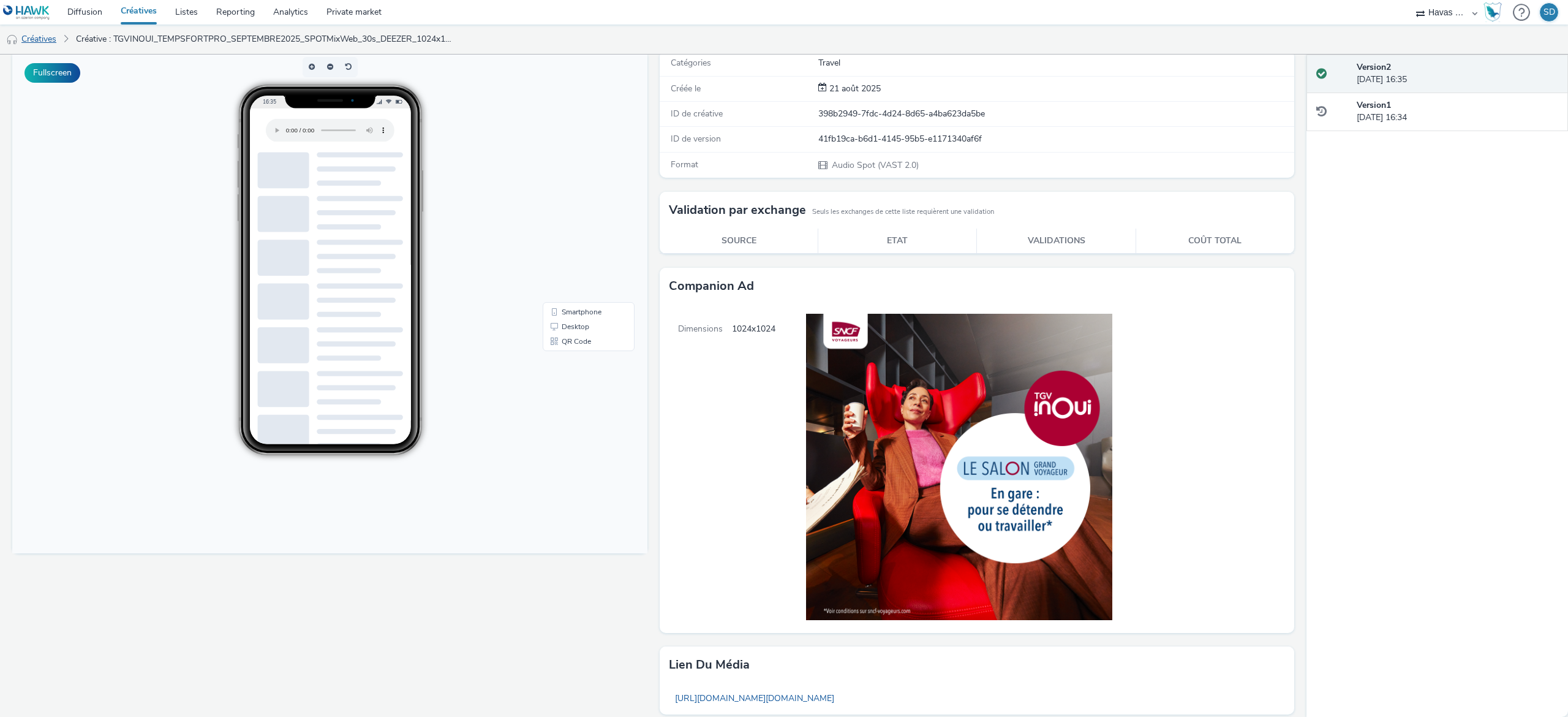
click at [37, 33] on link "Créatives" at bounding box center [31, 39] width 62 height 30
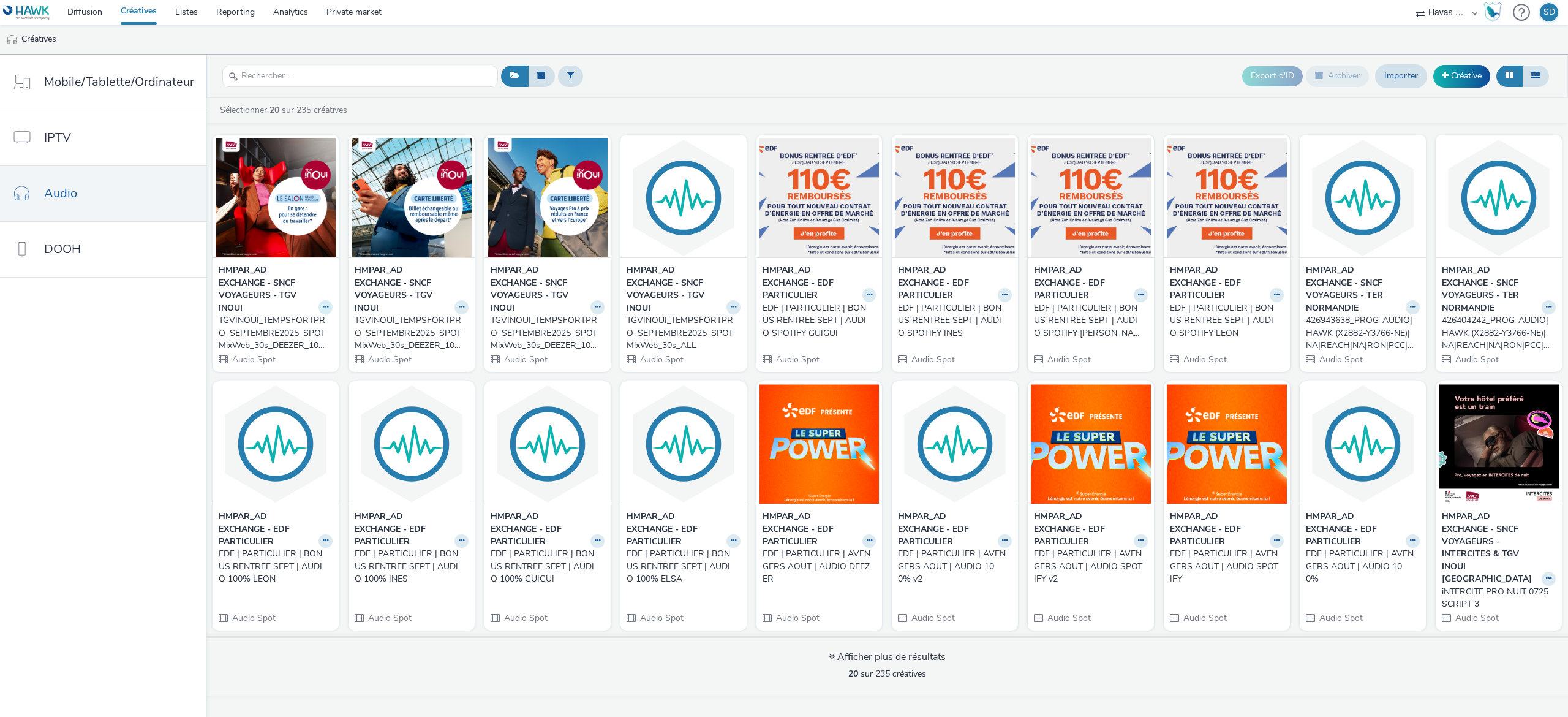
click at [323, 305] on icon at bounding box center [325, 307] width 5 height 8
click at [312, 351] on link "Dupliquer" at bounding box center [286, 353] width 92 height 24
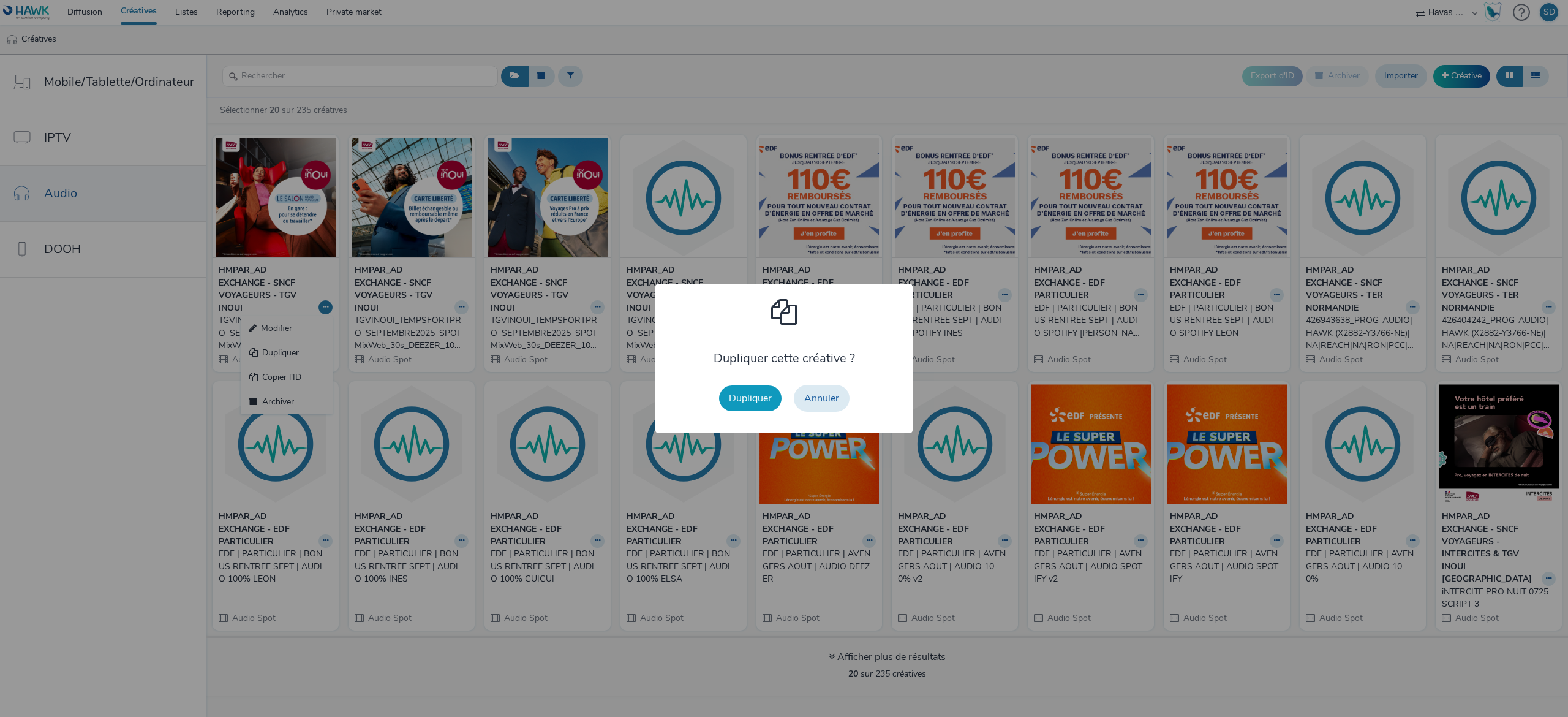
click at [740, 399] on button "Dupliquer" at bounding box center [750, 399] width 62 height 26
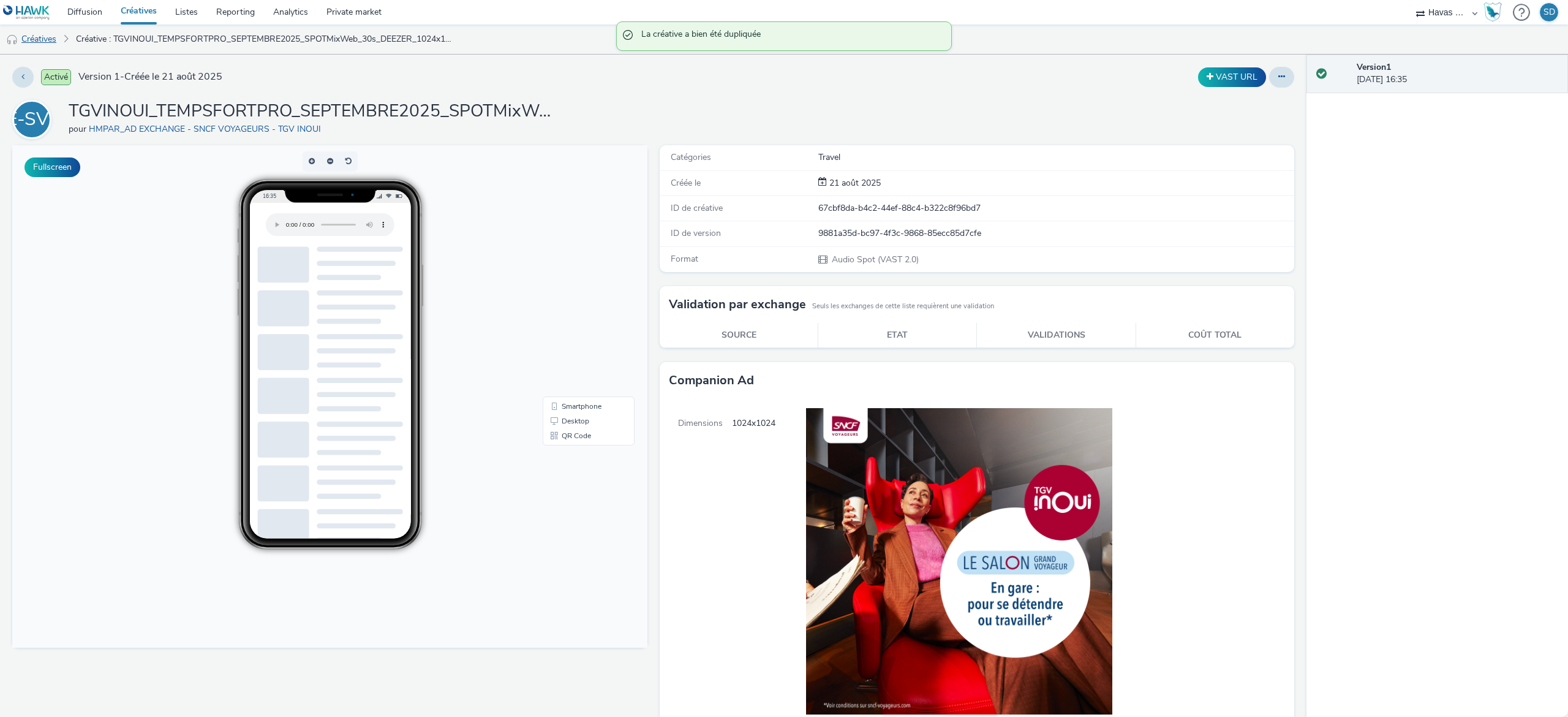
click at [33, 36] on link "Créatives" at bounding box center [31, 39] width 62 height 30
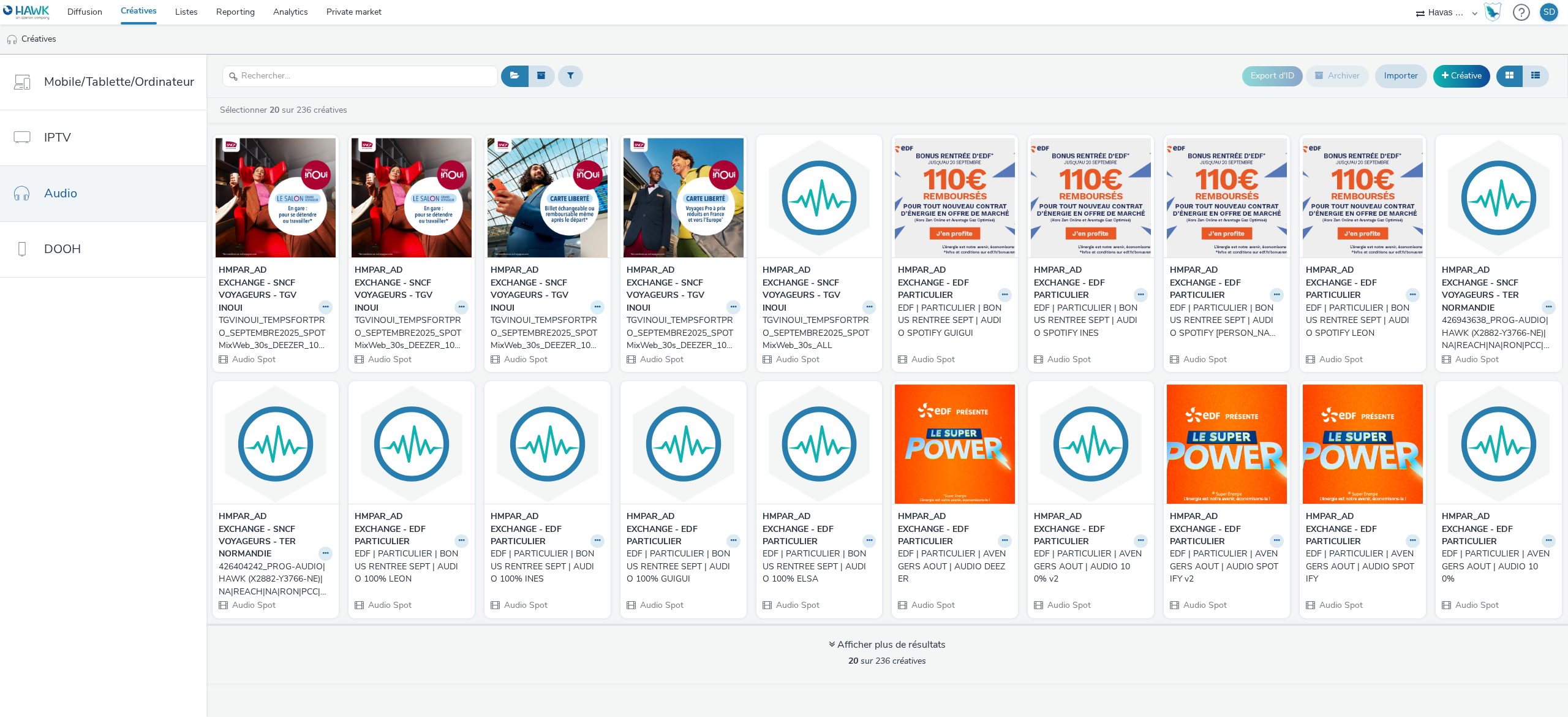
click at [328, 309] on icon at bounding box center [325, 307] width 5 height 8
click at [584, 343] on link "Dupliquer" at bounding box center [558, 353] width 92 height 24
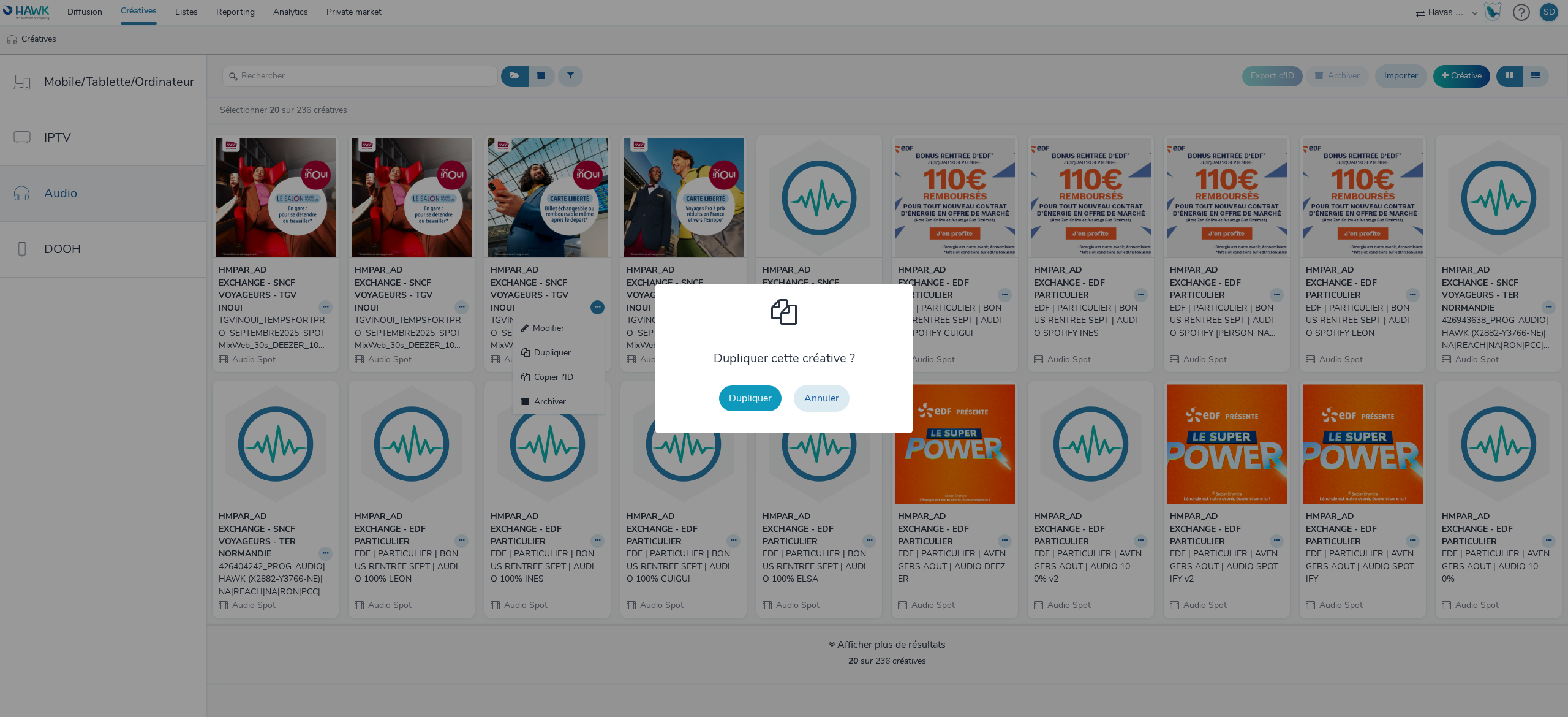
click at [726, 387] on button "Dupliquer" at bounding box center [750, 399] width 62 height 26
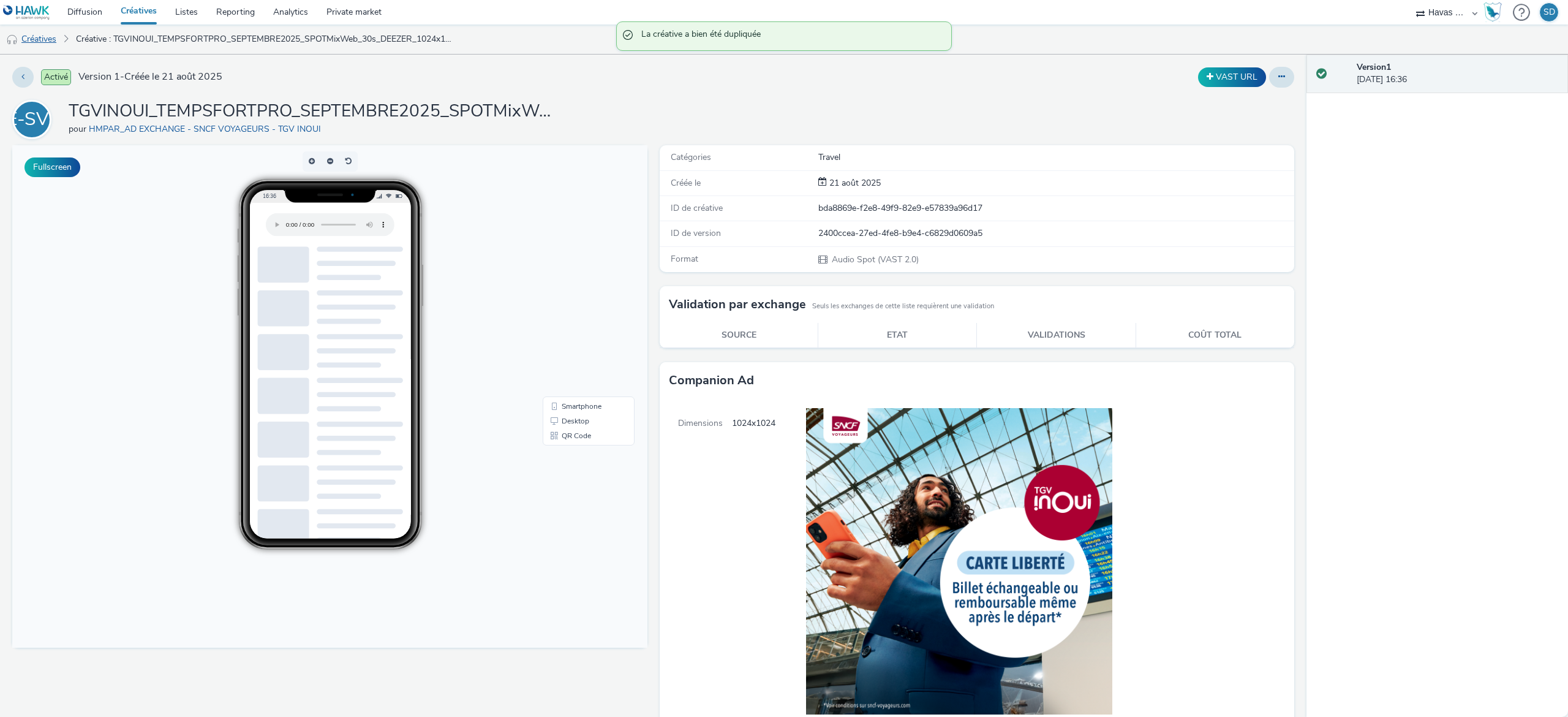
click at [37, 38] on link "Créatives" at bounding box center [31, 39] width 62 height 30
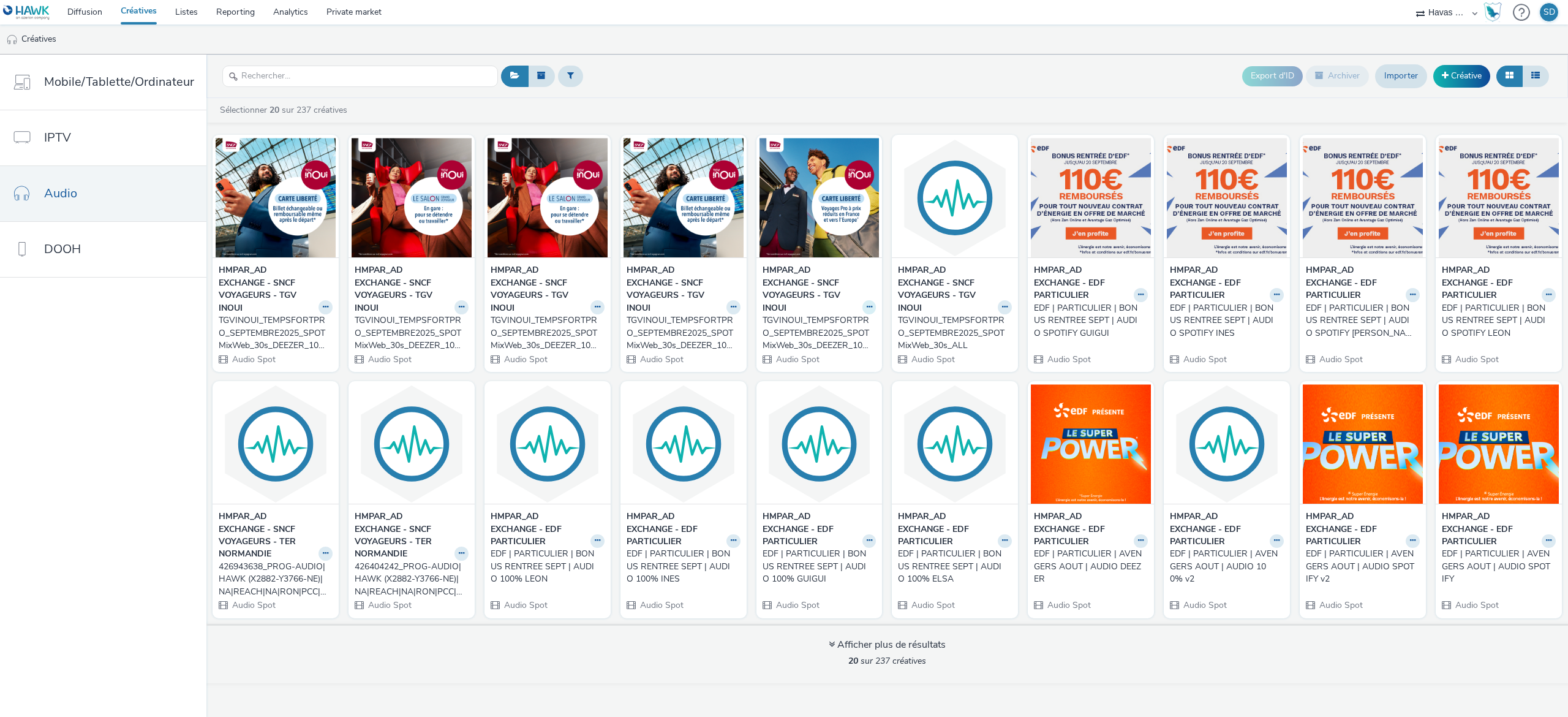
click at [333, 312] on button at bounding box center [325, 307] width 14 height 14
click at [846, 354] on link "Dupliquer" at bounding box center [829, 353] width 92 height 24
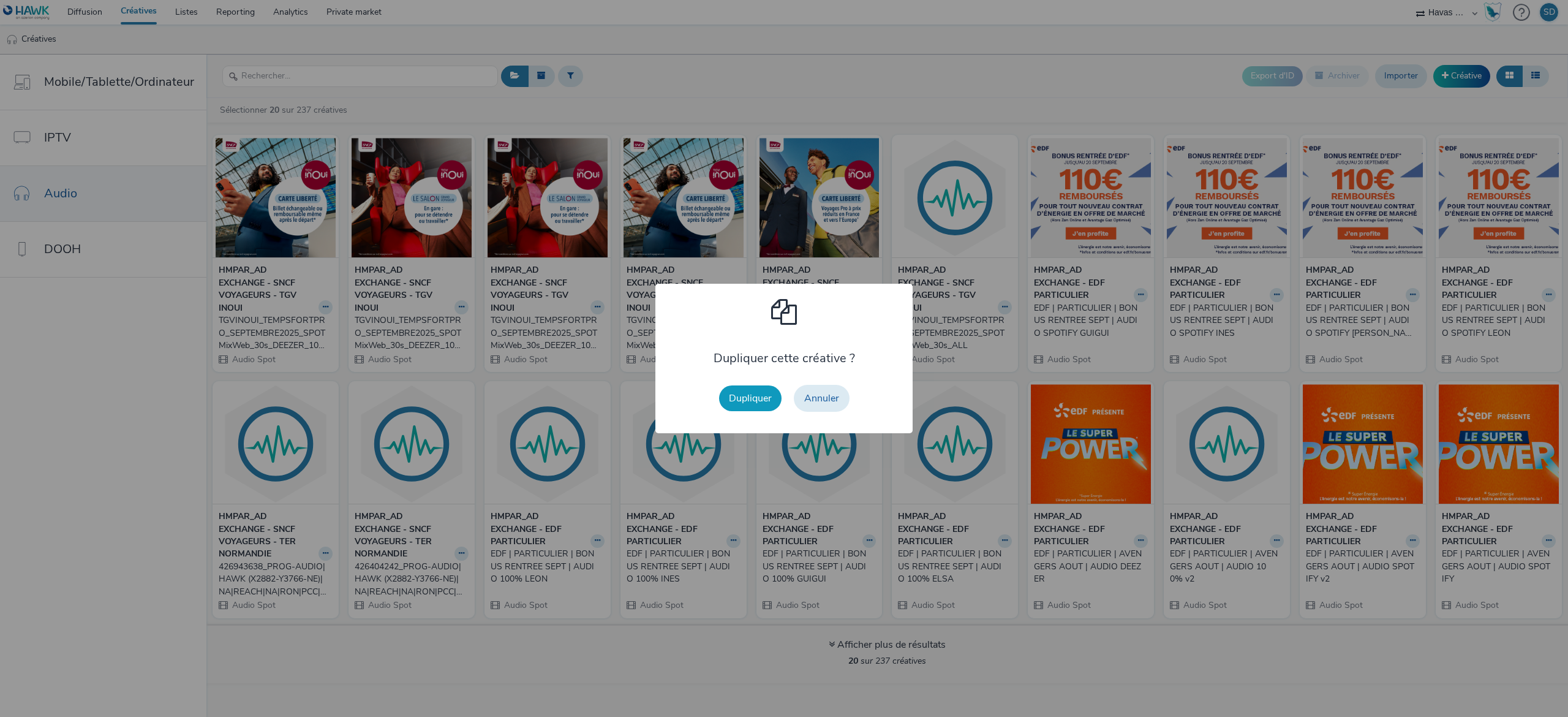
click at [750, 409] on button "Dupliquer" at bounding box center [750, 399] width 62 height 26
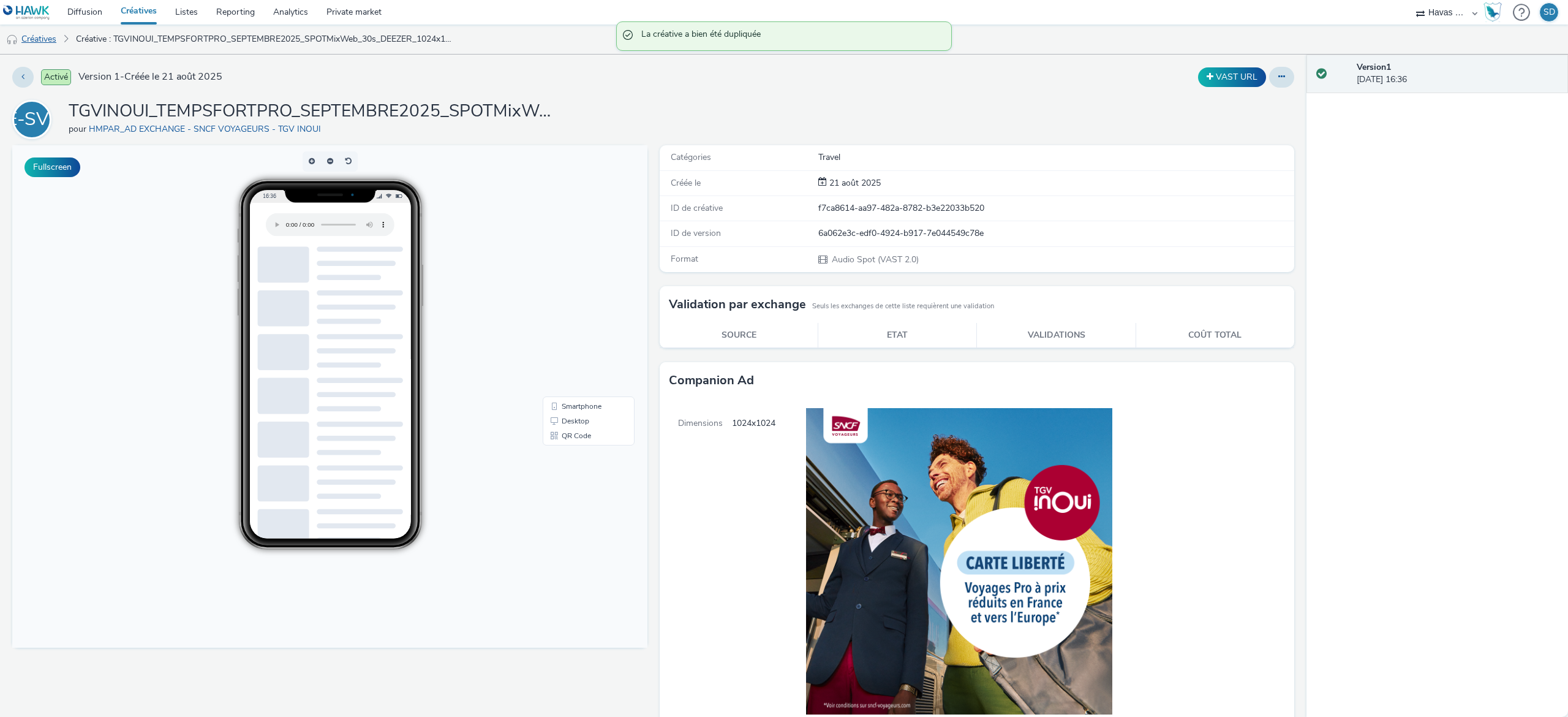
click at [38, 39] on link "Créatives" at bounding box center [31, 39] width 62 height 30
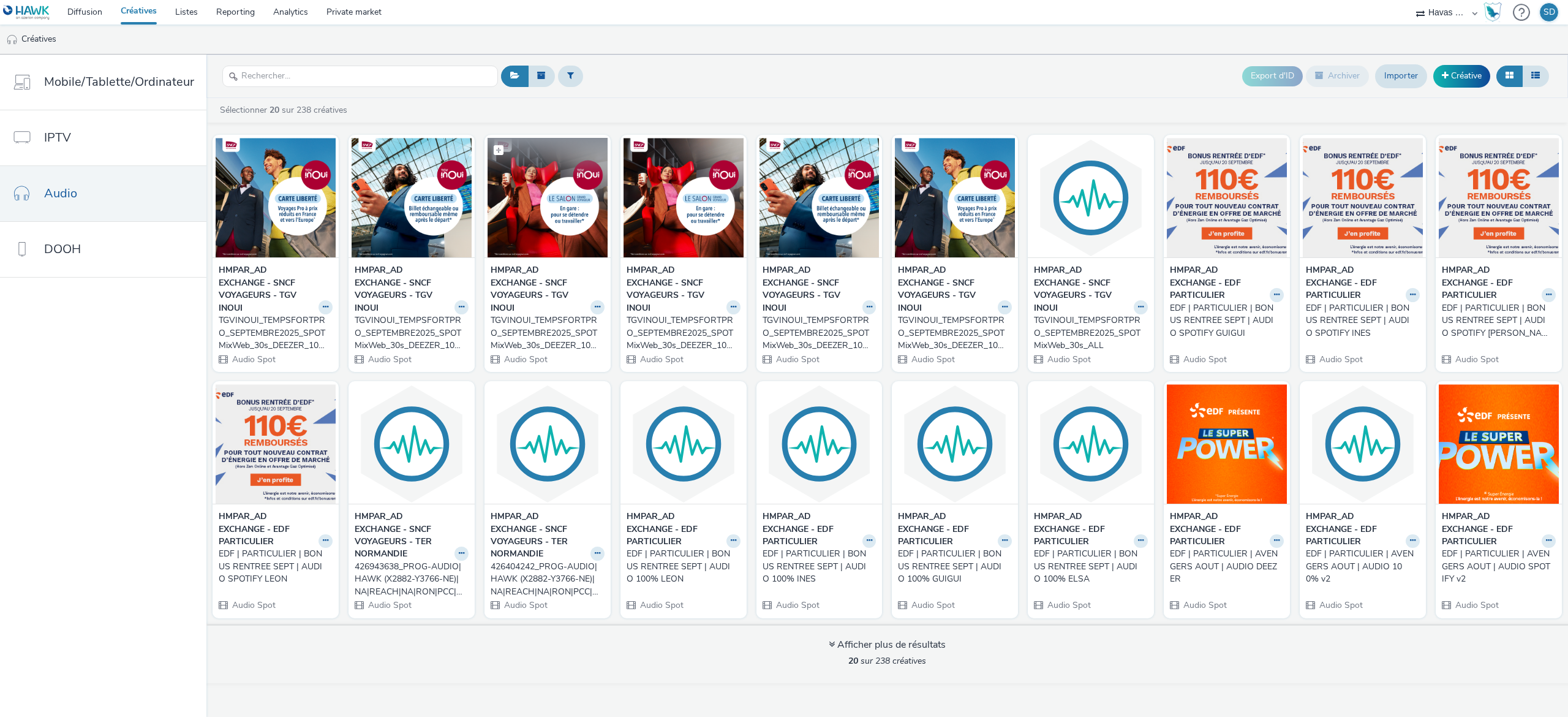
click at [562, 239] on img at bounding box center [548, 198] width 120 height 120
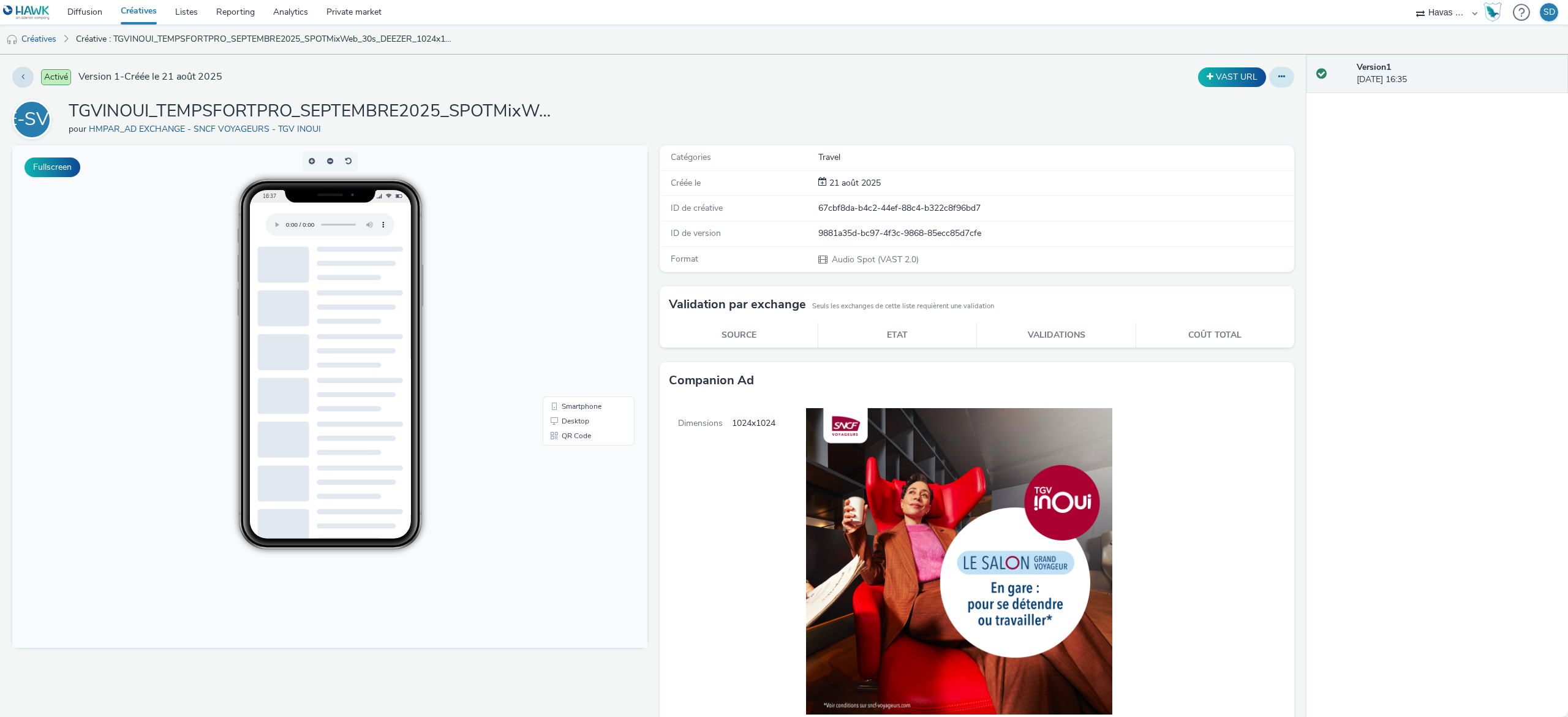
click at [1279, 73] on icon at bounding box center [1282, 76] width 7 height 8
click at [1245, 108] on link "Modifier" at bounding box center [1248, 102] width 92 height 24
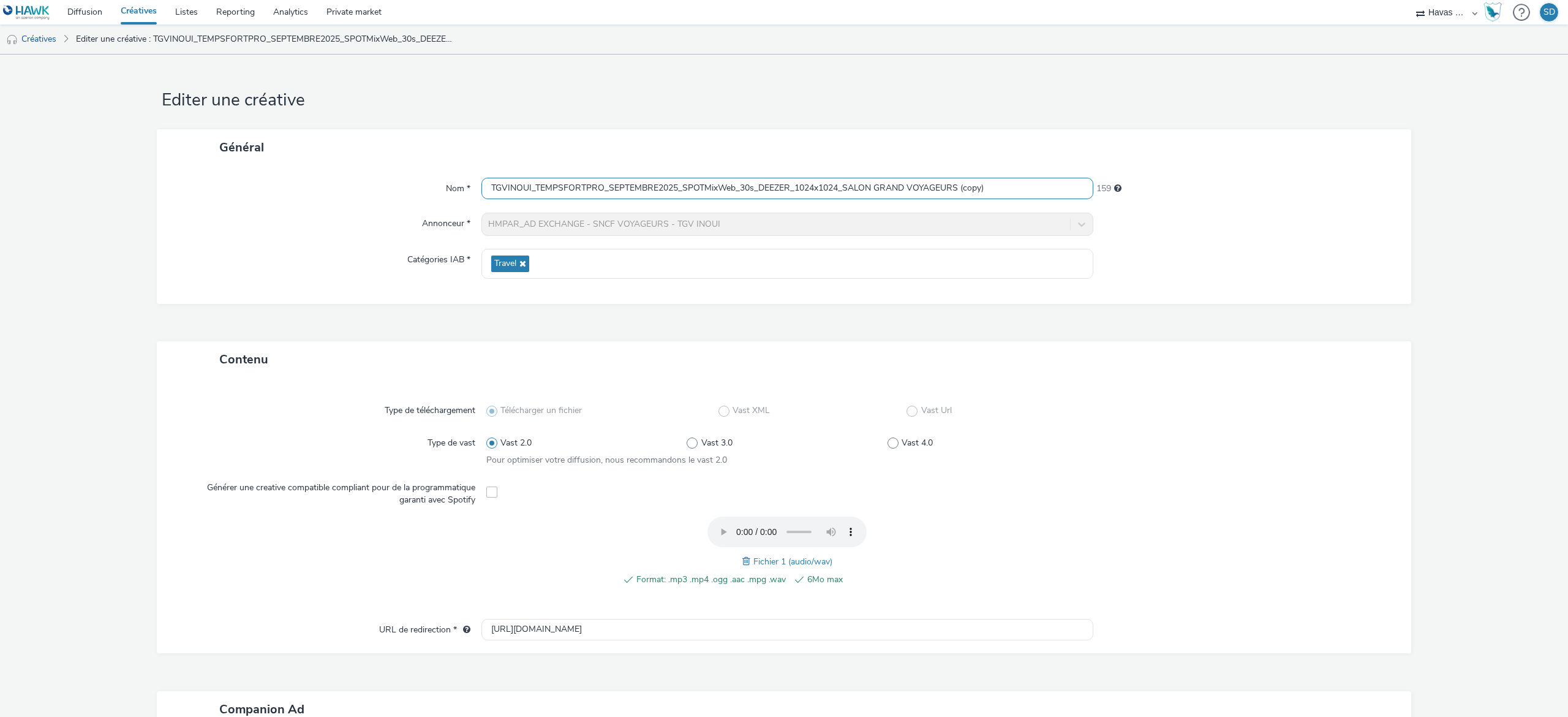
click at [839, 189] on input "TGVINOUI_TEMPSFORTPRO_SEPTEMBRE2025_SPOTMixWeb_30s_DEEZER_1024x1024_SALON GRAND…" at bounding box center [788, 188] width 612 height 21
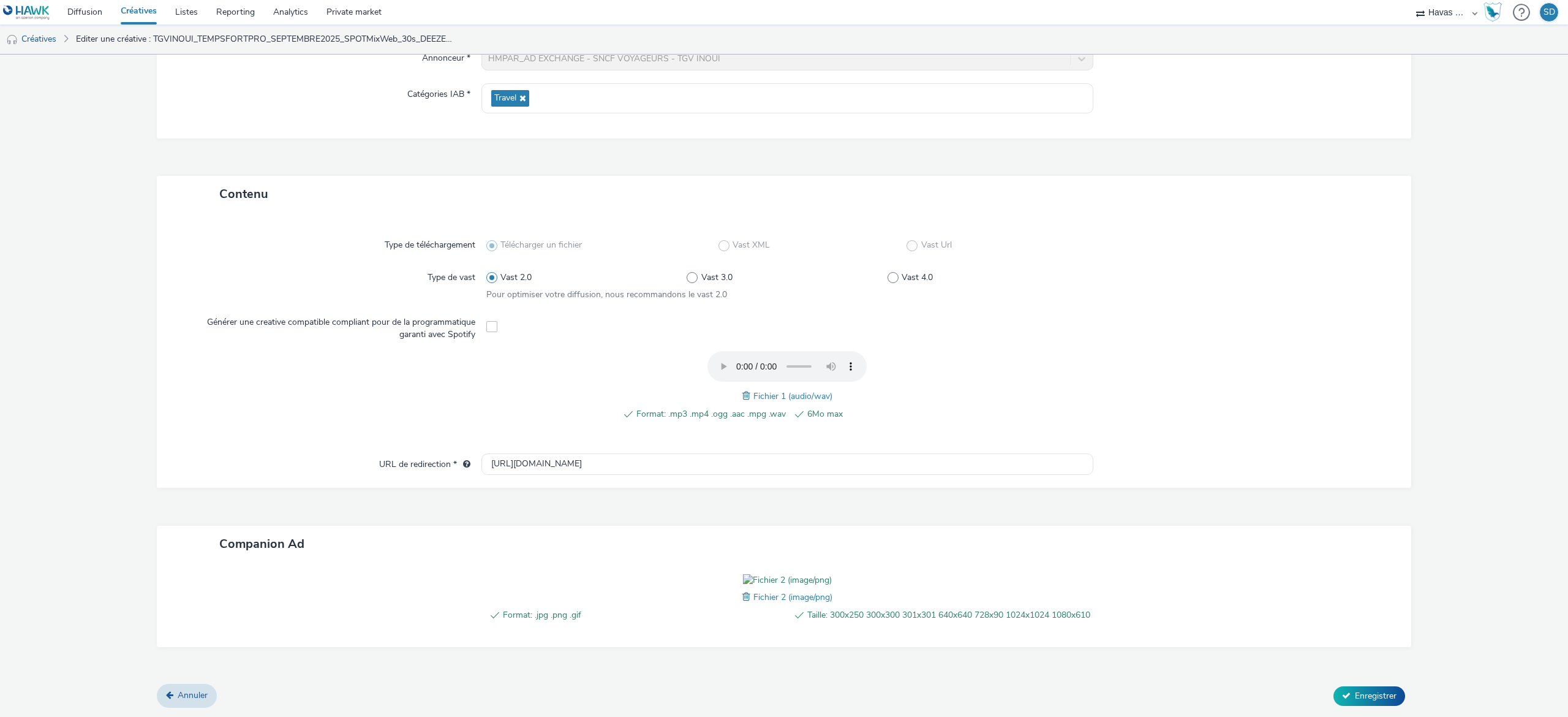
scroll to position [22, 0]
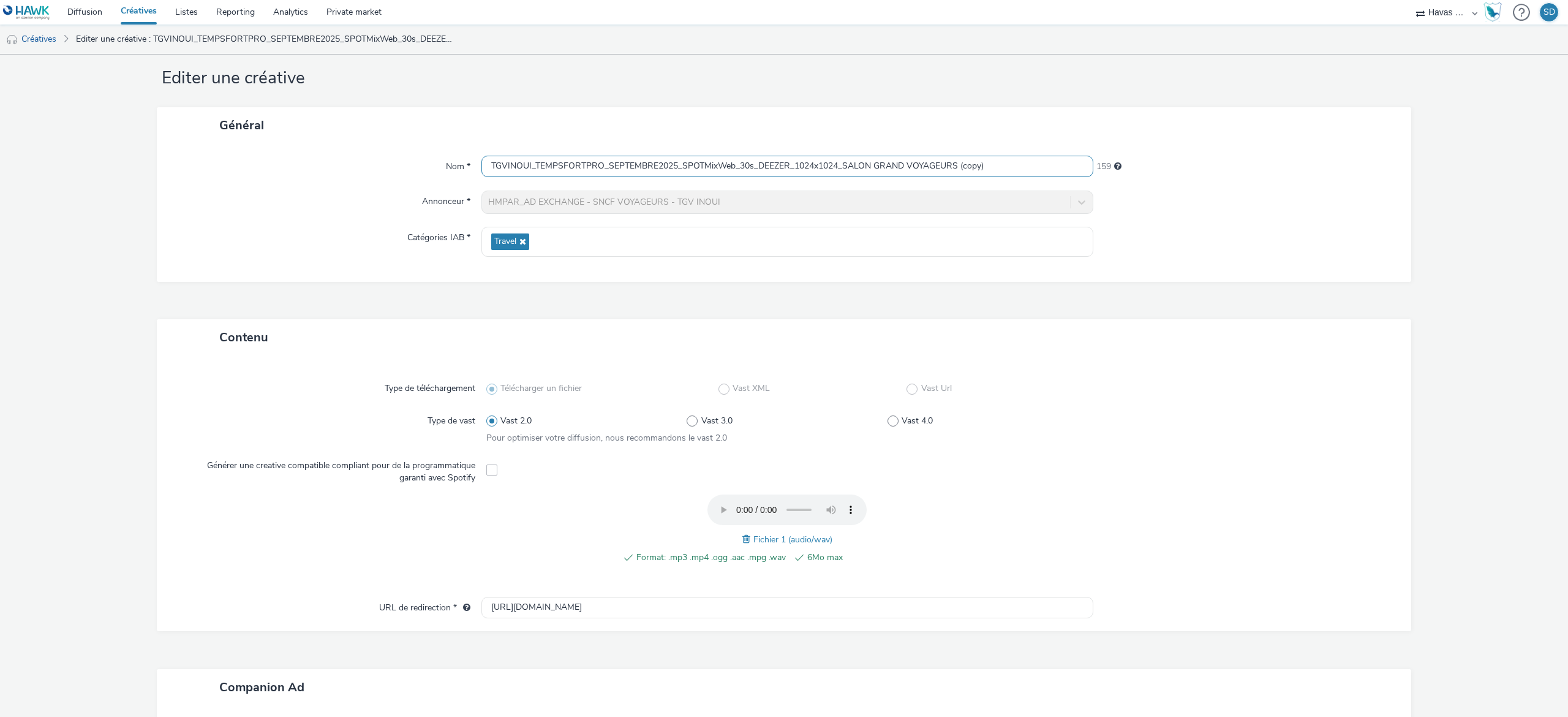
drag, startPoint x: 836, startPoint y: 165, endPoint x: 792, endPoint y: 168, distance: 44.1
click at [792, 168] on input "TGVINOUI_TEMPSFORTPRO_SEPTEMBRE2025_SPOTMixWeb_30s_DEEZER_1024x1024_SALON GRAND…" at bounding box center [788, 166] width 612 height 21
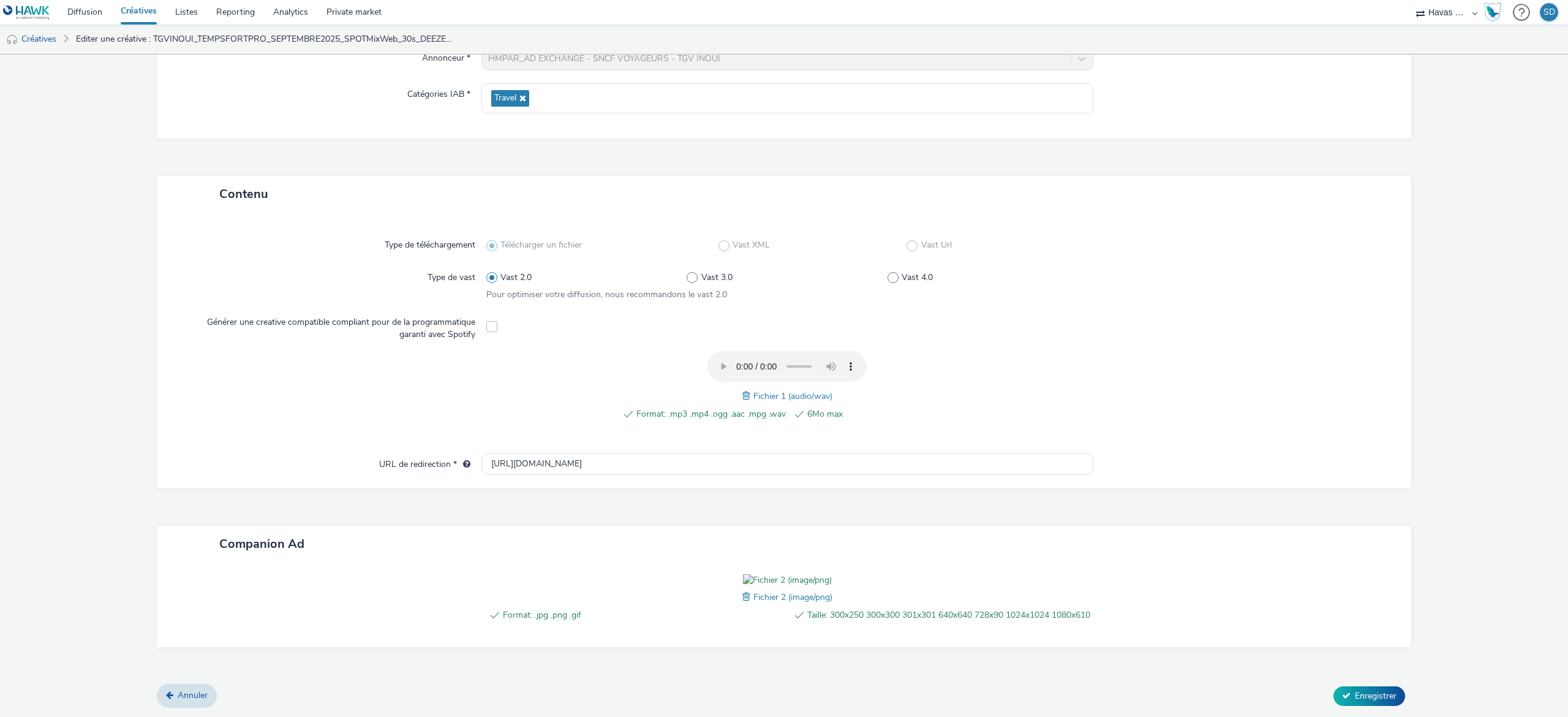
scroll to position [246, 0]
click at [742, 590] on span at bounding box center [748, 597] width 11 height 14
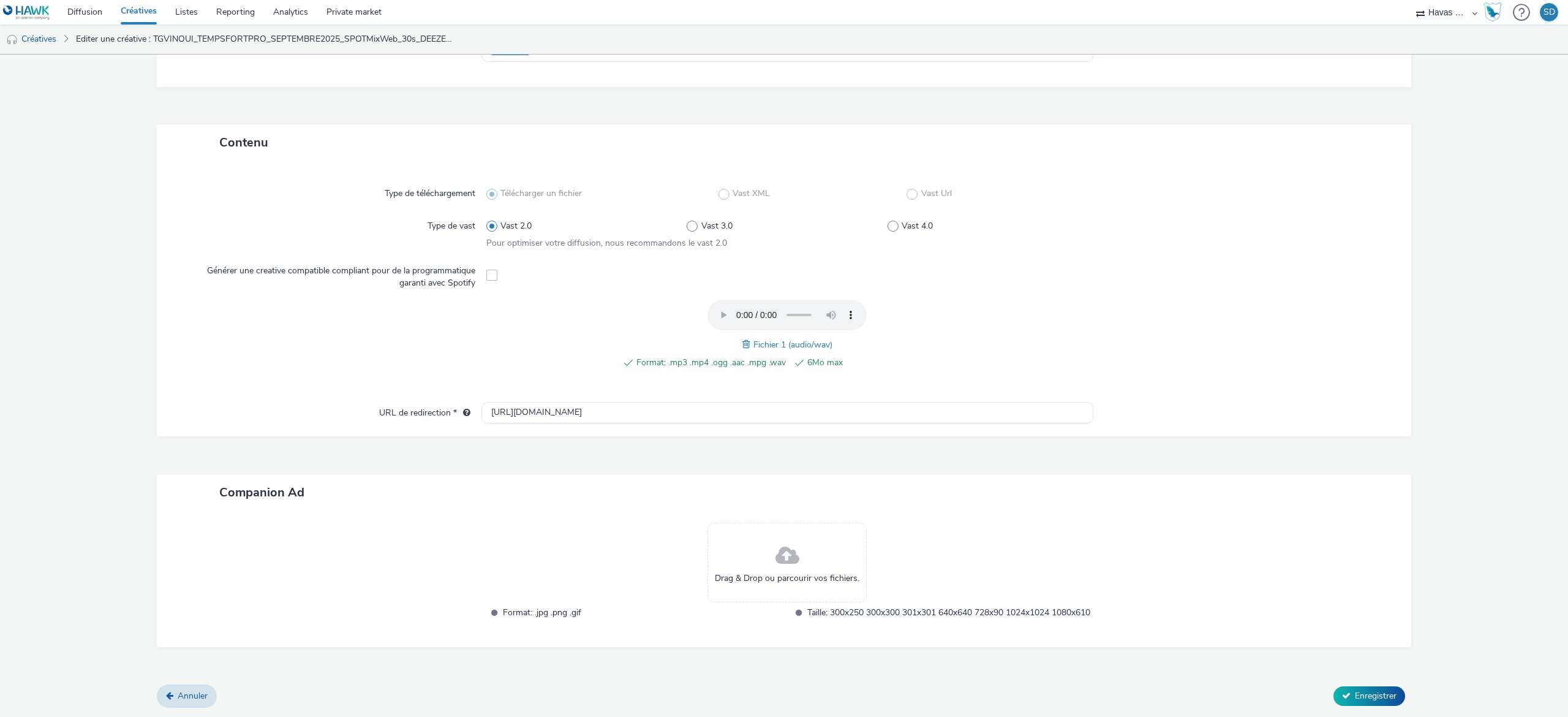
click at [776, 543] on span at bounding box center [788, 556] width 24 height 33
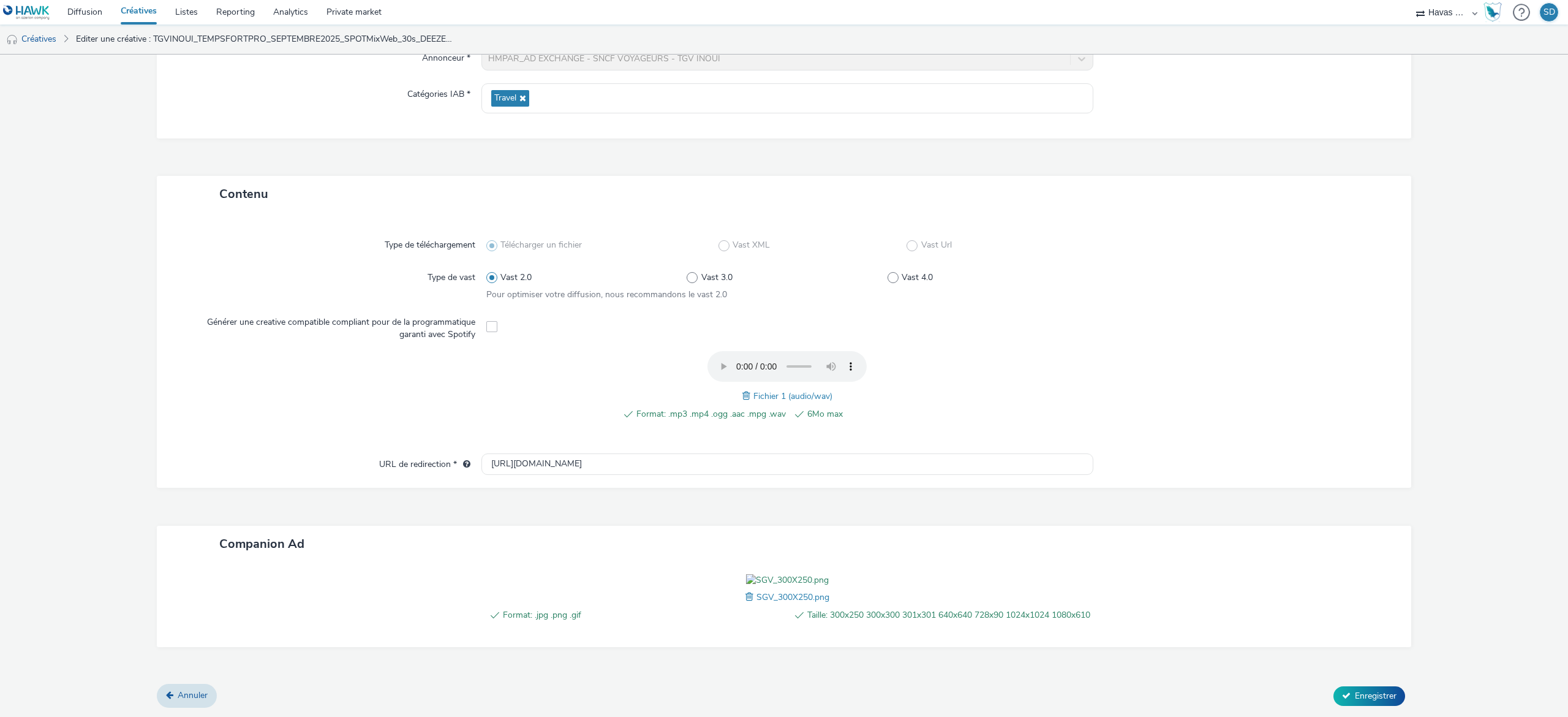
scroll to position [0, 0]
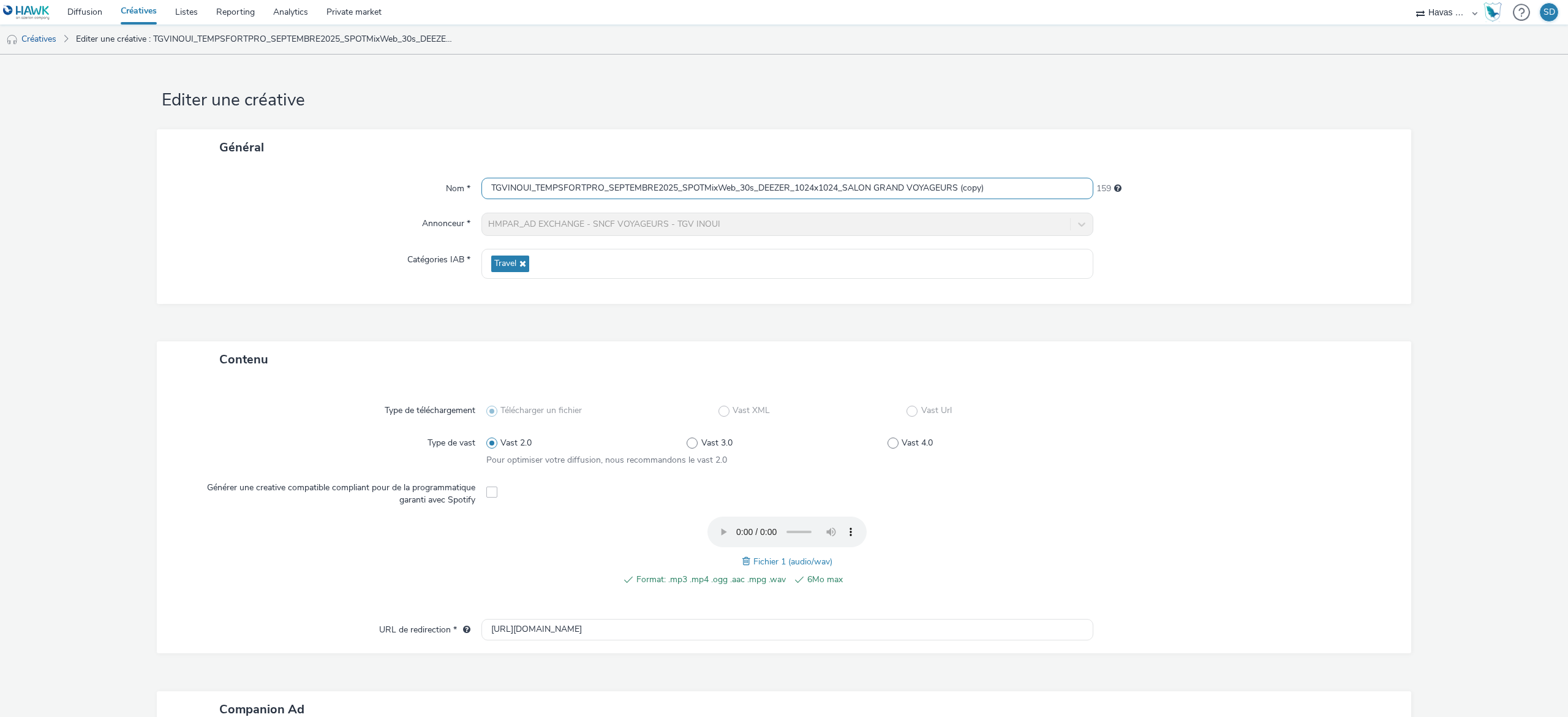
click at [804, 194] on input "TGVINOUI_TEMPSFORTPRO_SEPTEMBRE2025_SPOTMixWeb_30s_DEEZER_1024x1024_SALON GRAND…" at bounding box center [788, 188] width 612 height 21
drag, startPoint x: 990, startPoint y: 185, endPoint x: 946, endPoint y: 186, distance: 44.0
click at [946, 186] on input "TGVINOUI_TEMPSFORTPRO_SEPTEMBRE2025_SPOTMixWeb_30s_DEEZER_300x250_SALON GRAND V…" at bounding box center [788, 188] width 612 height 21
drag, startPoint x: 823, startPoint y: 183, endPoint x: 792, endPoint y: 186, distance: 31.1
click at [792, 186] on input "TGVINOUI_TEMPSFORTPRO_SEPTEMBRE2025_SPOTMixWeb_30s_DEEZER_300x250_SALON GRAND V…" at bounding box center [788, 188] width 612 height 21
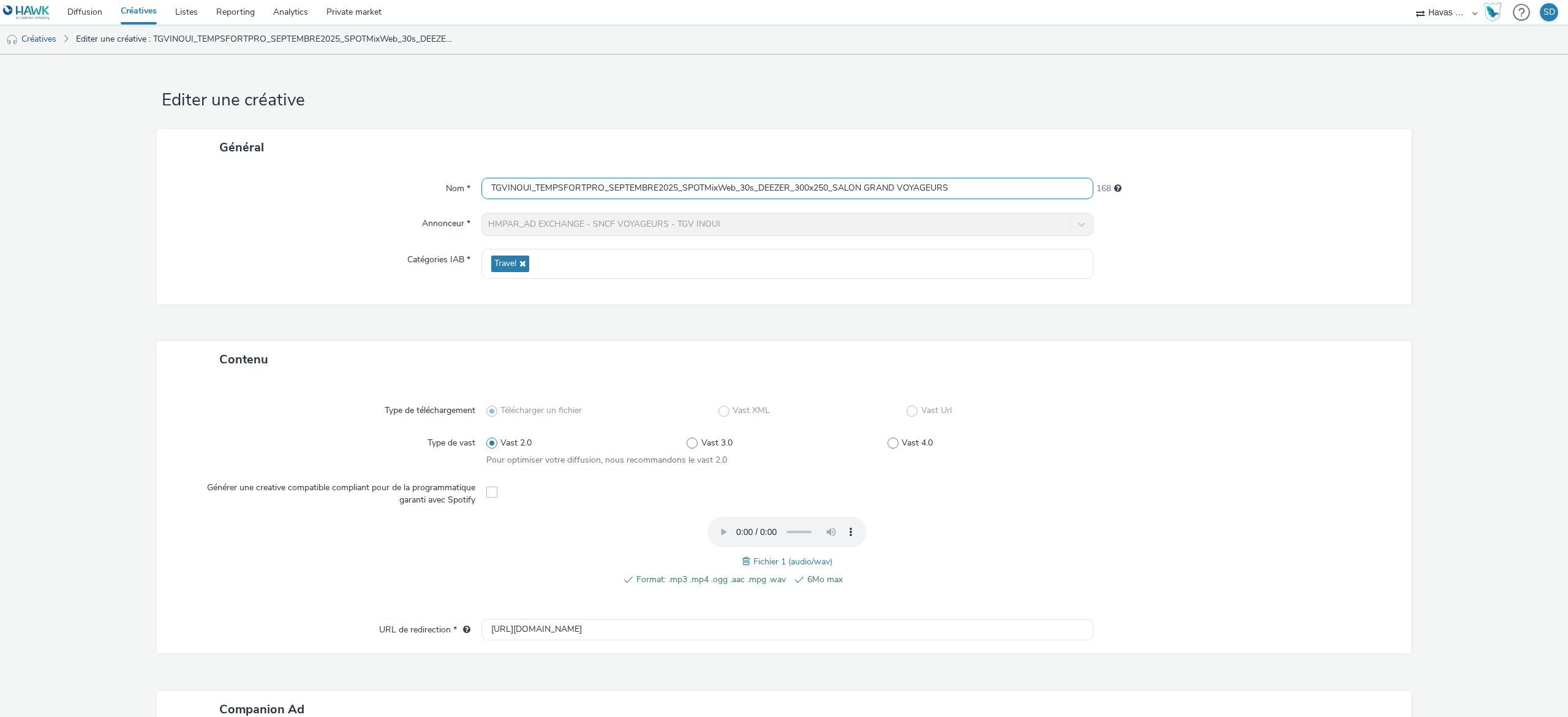
drag, startPoint x: 789, startPoint y: 188, endPoint x: 824, endPoint y: 191, distance: 35.1
click at [824, 191] on input "TGVINOUI_TEMPSFORTPRO_SEPTEMBRE2025_SPOTMixWeb_30s_DEEZER_300x250_SALON GRAND V…" at bounding box center [788, 188] width 612 height 21
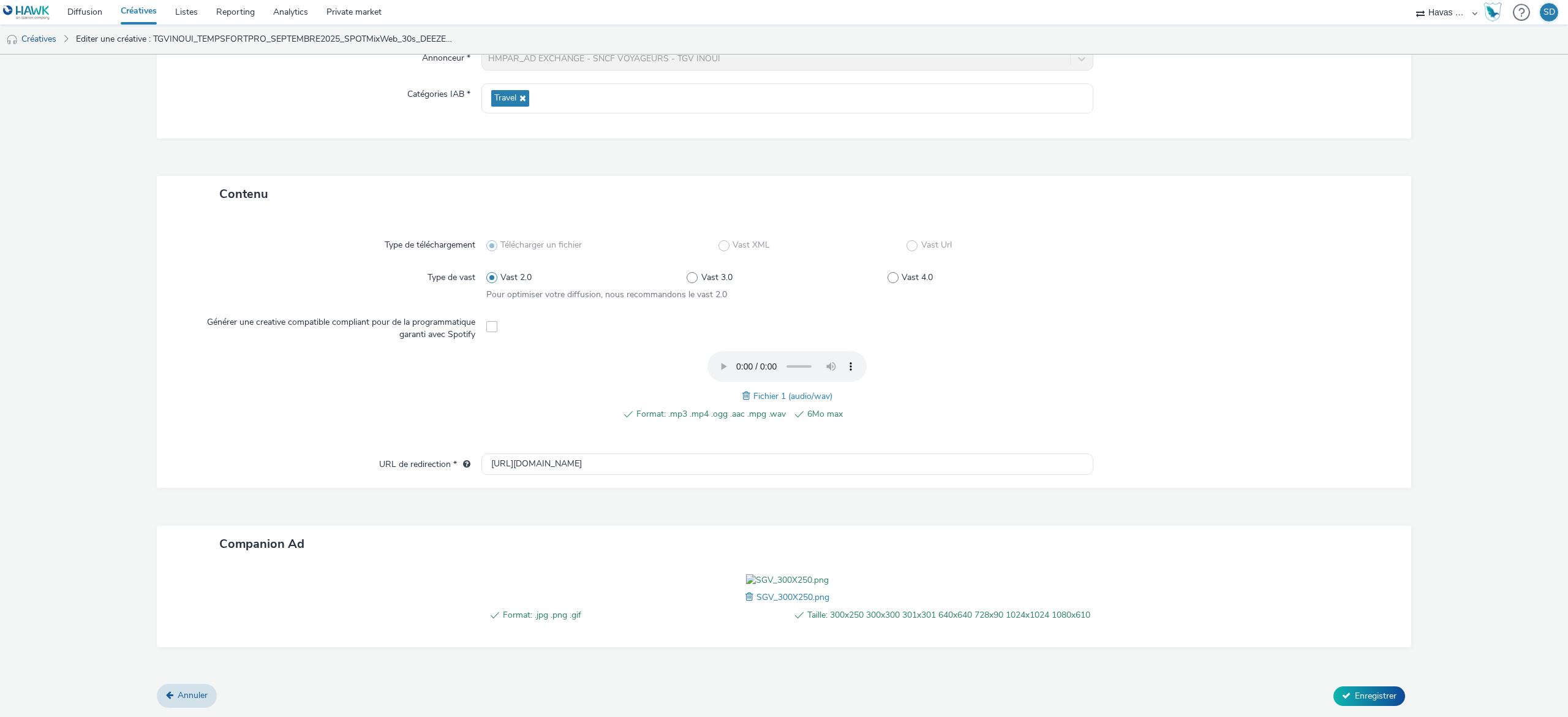
type input "TGVINOUI_TEMPSFORTPRO_SEPTEMBRE2025_SPOTMixWeb_30s_DEEZER_300x250_SALON GRAND V…"
click at [733, 586] on div "Format: .jpg .png .gif Taille: 300x250 300x300 301x301 640x640 728x90 1024x1024…" at bounding box center [788, 605] width 612 height 61
click at [745, 590] on span at bounding box center [751, 597] width 11 height 14
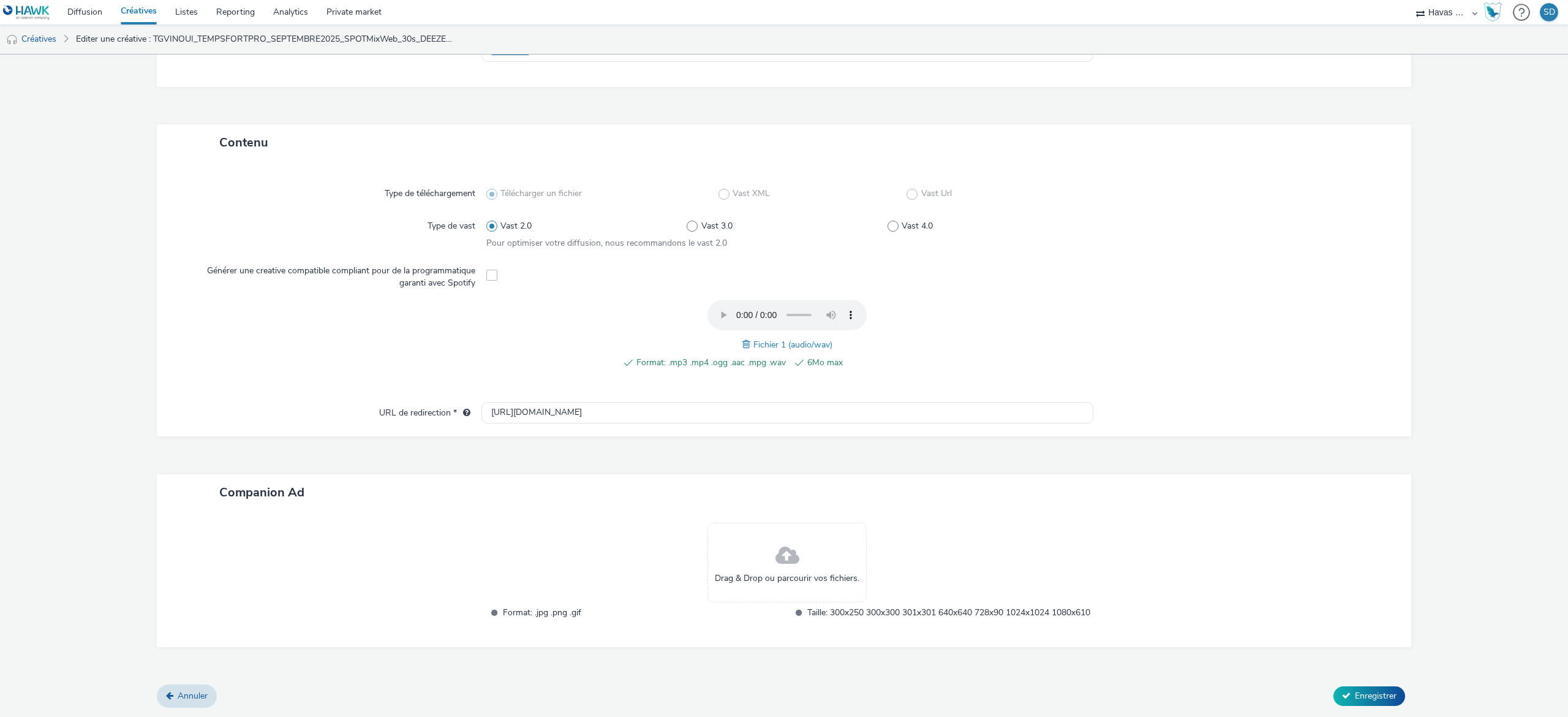
scroll to position [229, 0]
click at [799, 537] on div "Drag & Drop ou parcourir vos fichiers." at bounding box center [787, 562] width 159 height 80
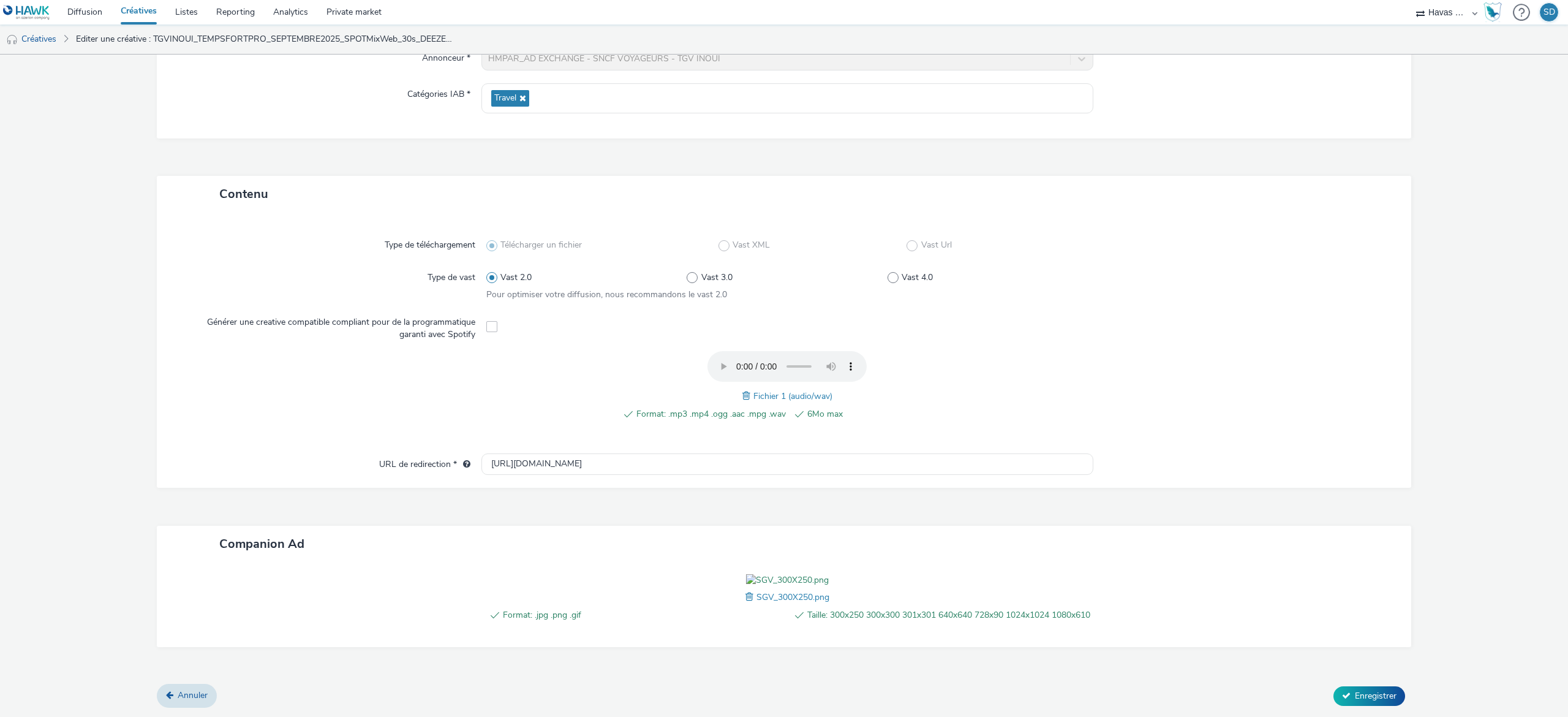
scroll to position [246, 0]
click at [1355, 703] on button "Enregistrer" at bounding box center [1369, 697] width 72 height 20
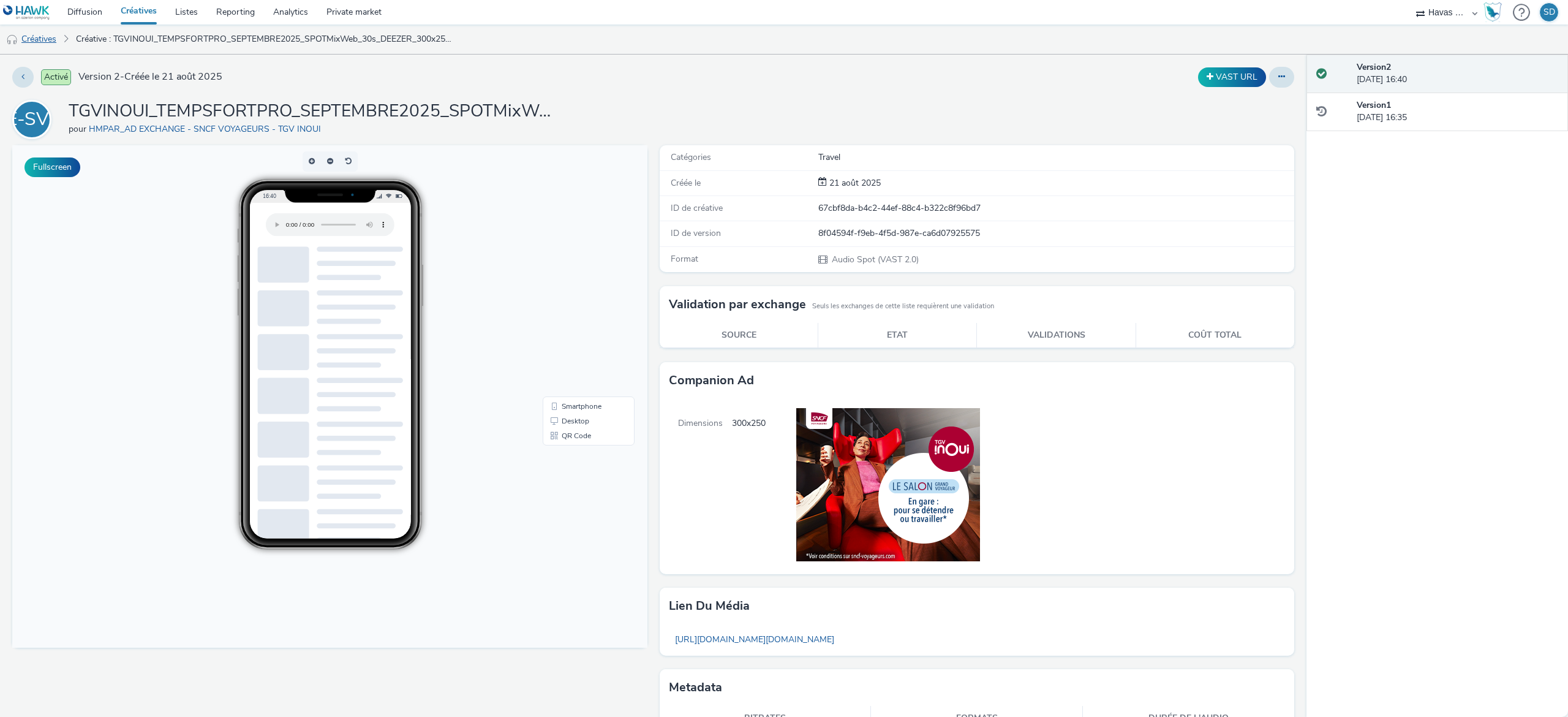
click at [44, 39] on link "Créatives" at bounding box center [31, 39] width 62 height 30
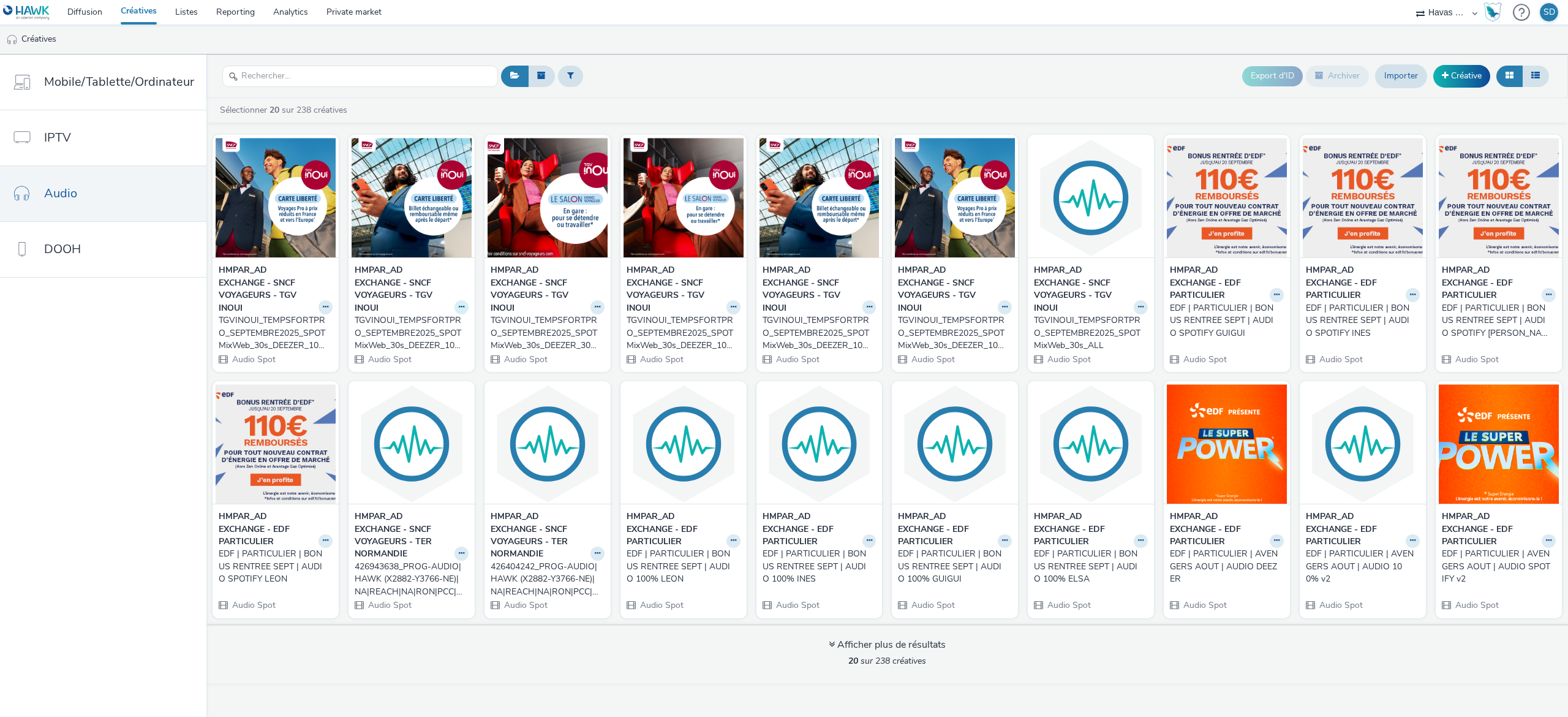
click at [333, 312] on button at bounding box center [325, 307] width 14 height 14
click at [443, 332] on link "Modifier" at bounding box center [422, 328] width 92 height 24
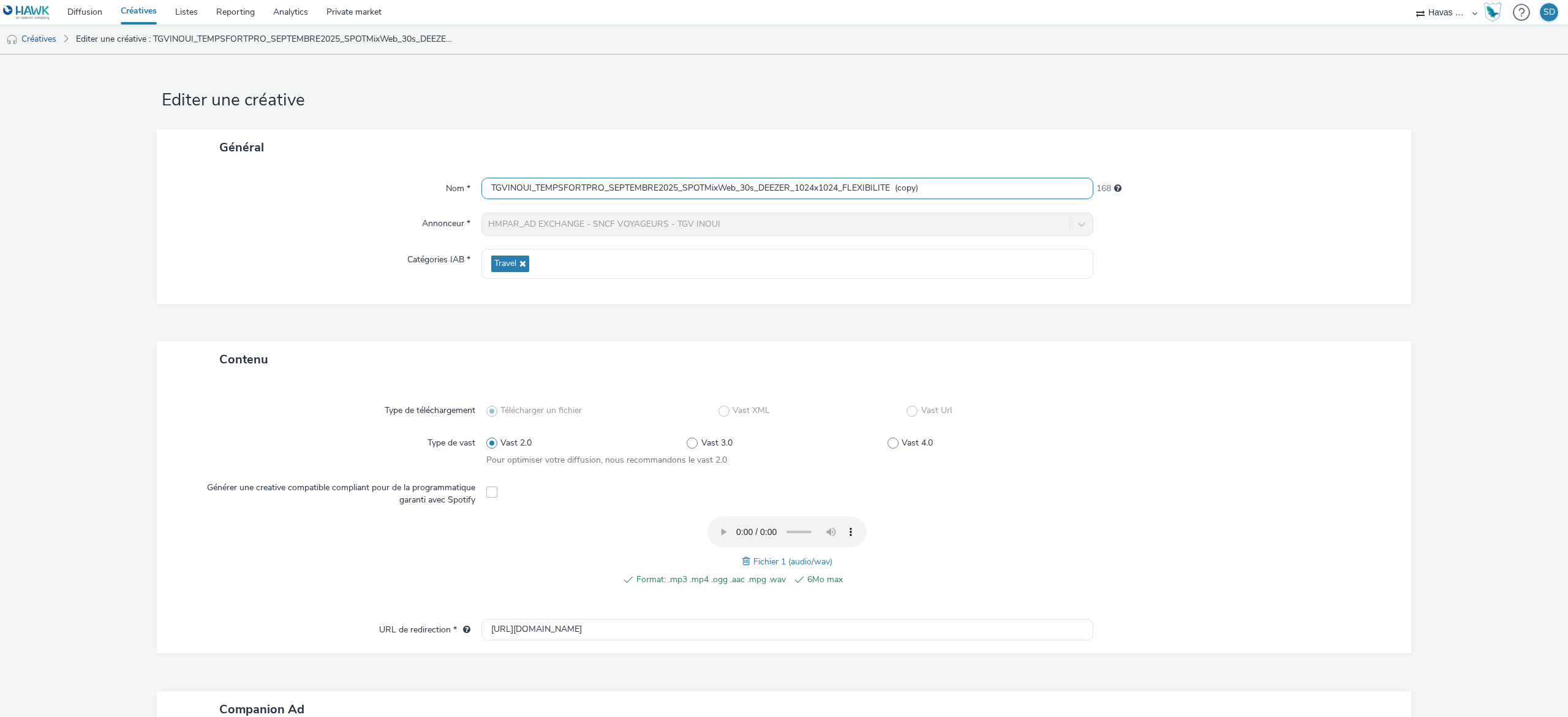
drag, startPoint x: 836, startPoint y: 186, endPoint x: 792, endPoint y: 189, distance: 44.1
click at [792, 189] on input "TGVINOUI_TEMPSFORTPRO_SEPTEMBRE2025_SPOTMixWeb_30s_DEEZER_1024x1024_FLEXIBILITE…" at bounding box center [788, 188] width 612 height 21
drag, startPoint x: 927, startPoint y: 199, endPoint x: 877, endPoint y: 194, distance: 50.2
click at [877, 194] on input "TGVINOUI_TEMPSFORTPRO_SEPTEMBRE2025_SPOTMixWeb_30s_DEEZER_300x250_FLEXIBILITE (…" at bounding box center [788, 188] width 612 height 21
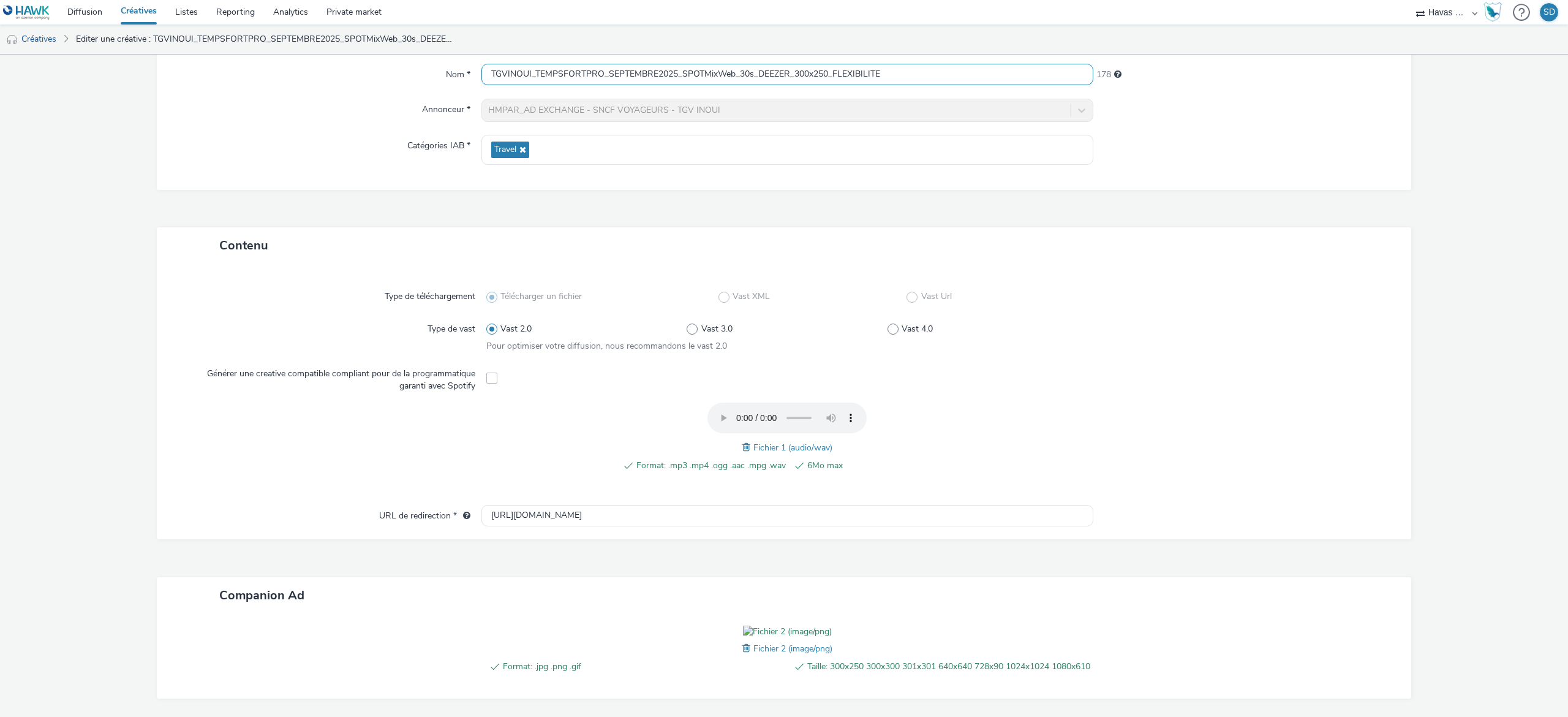
scroll to position [246, 0]
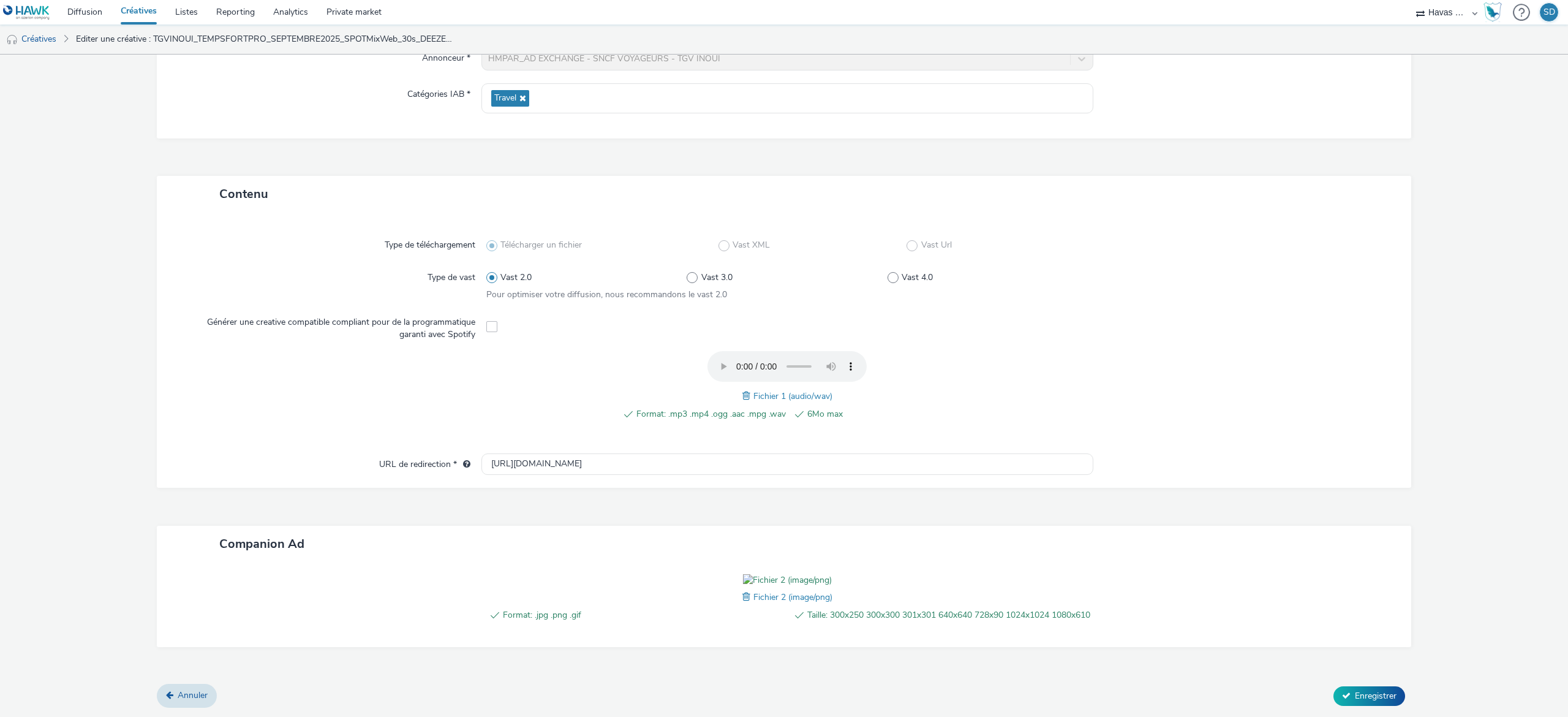
type input "TGVINOUI_TEMPSFORTPRO_SEPTEMBRE2025_SPOTMixWeb_30s_DEEZER_300x250_FLEXIBILITE"
click at [742, 590] on span at bounding box center [748, 597] width 11 height 14
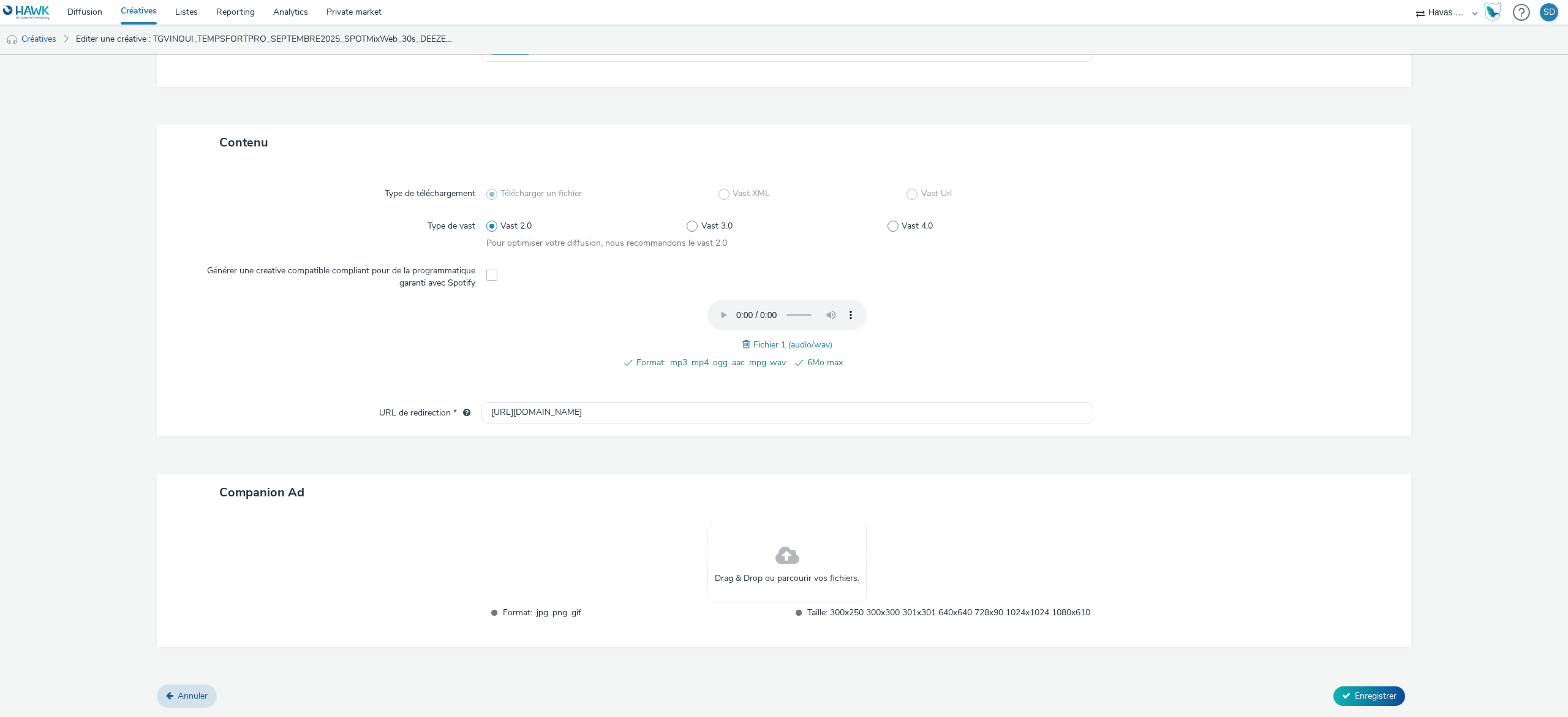
scroll to position [229, 0]
click at [758, 553] on div "Drag & Drop ou parcourir vos fichiers." at bounding box center [787, 562] width 159 height 80
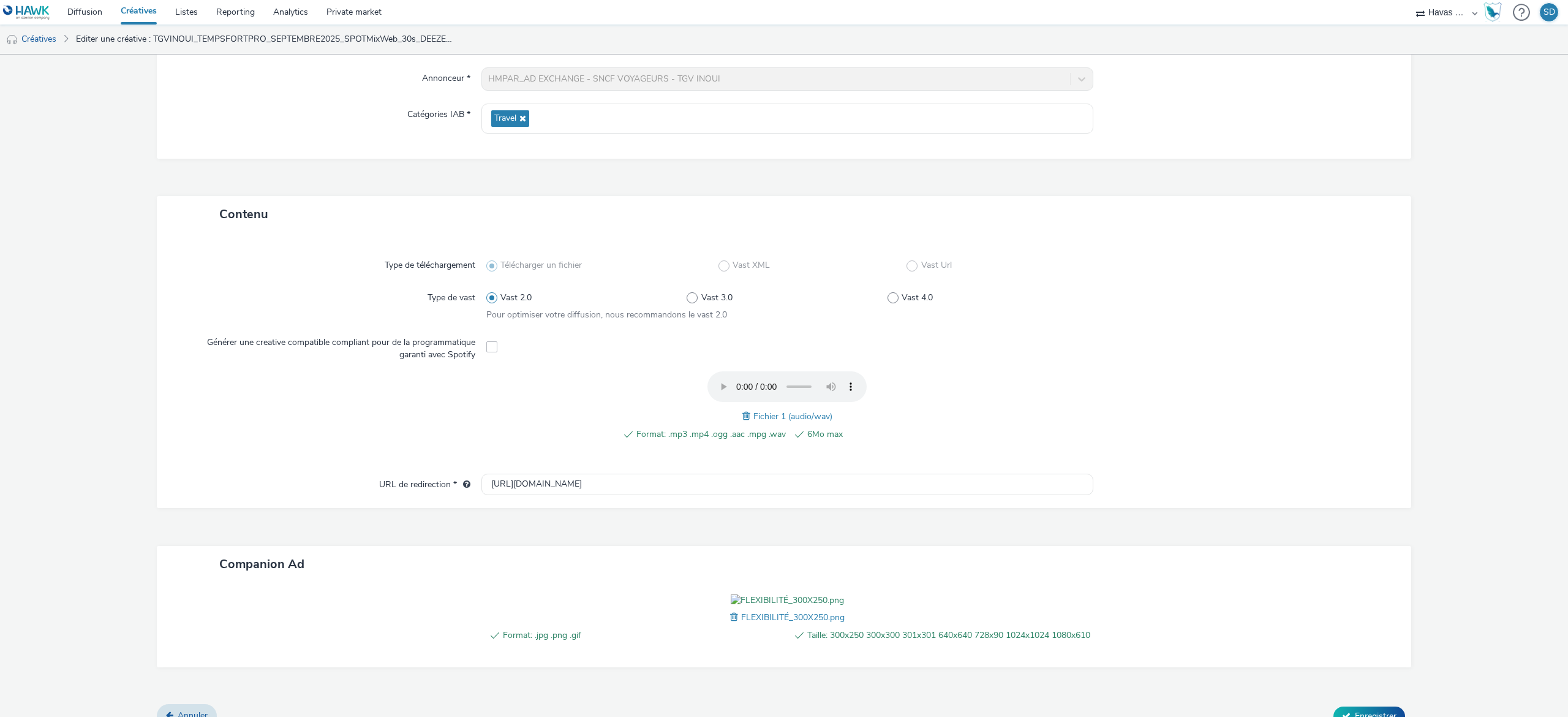
scroll to position [246, 0]
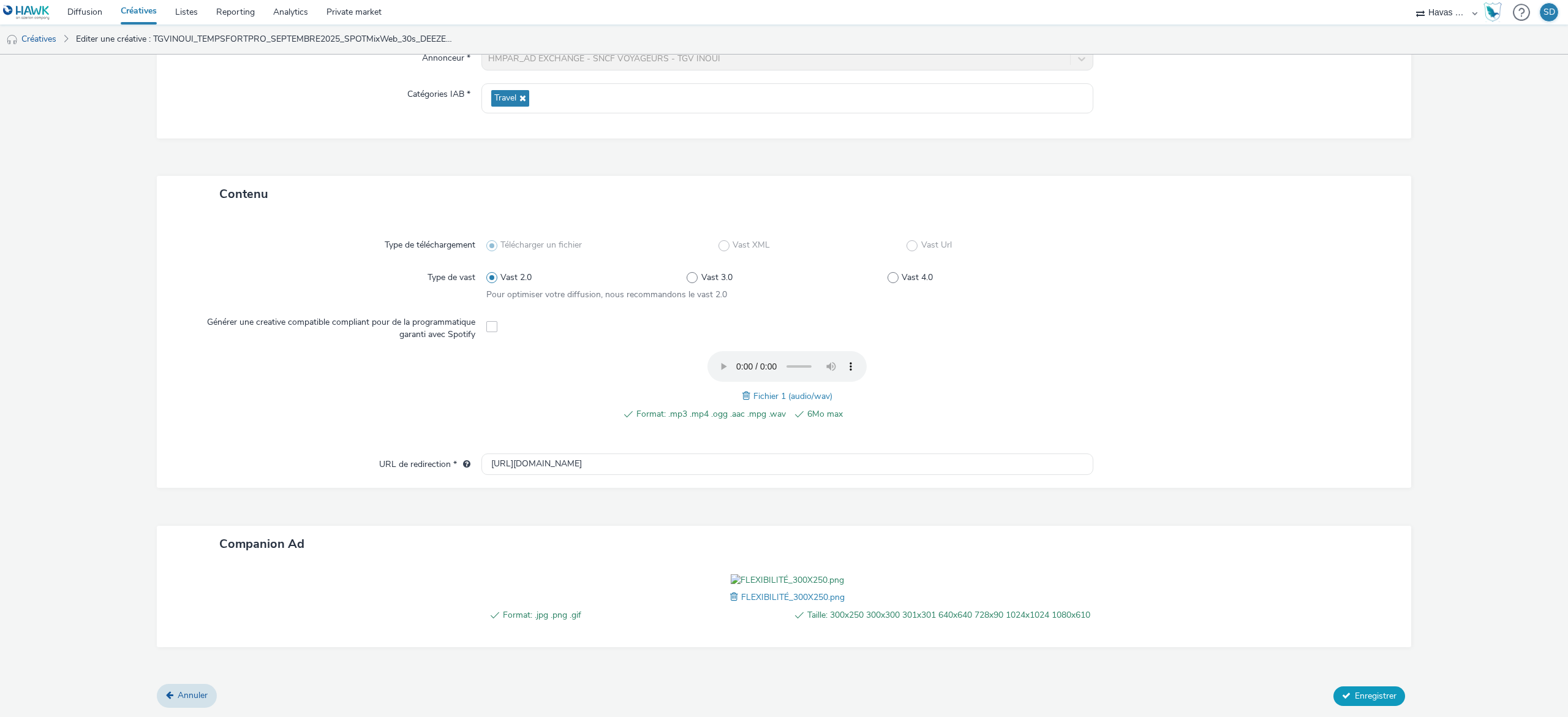
click at [1333, 701] on button "Enregistrer" at bounding box center [1369, 697] width 72 height 20
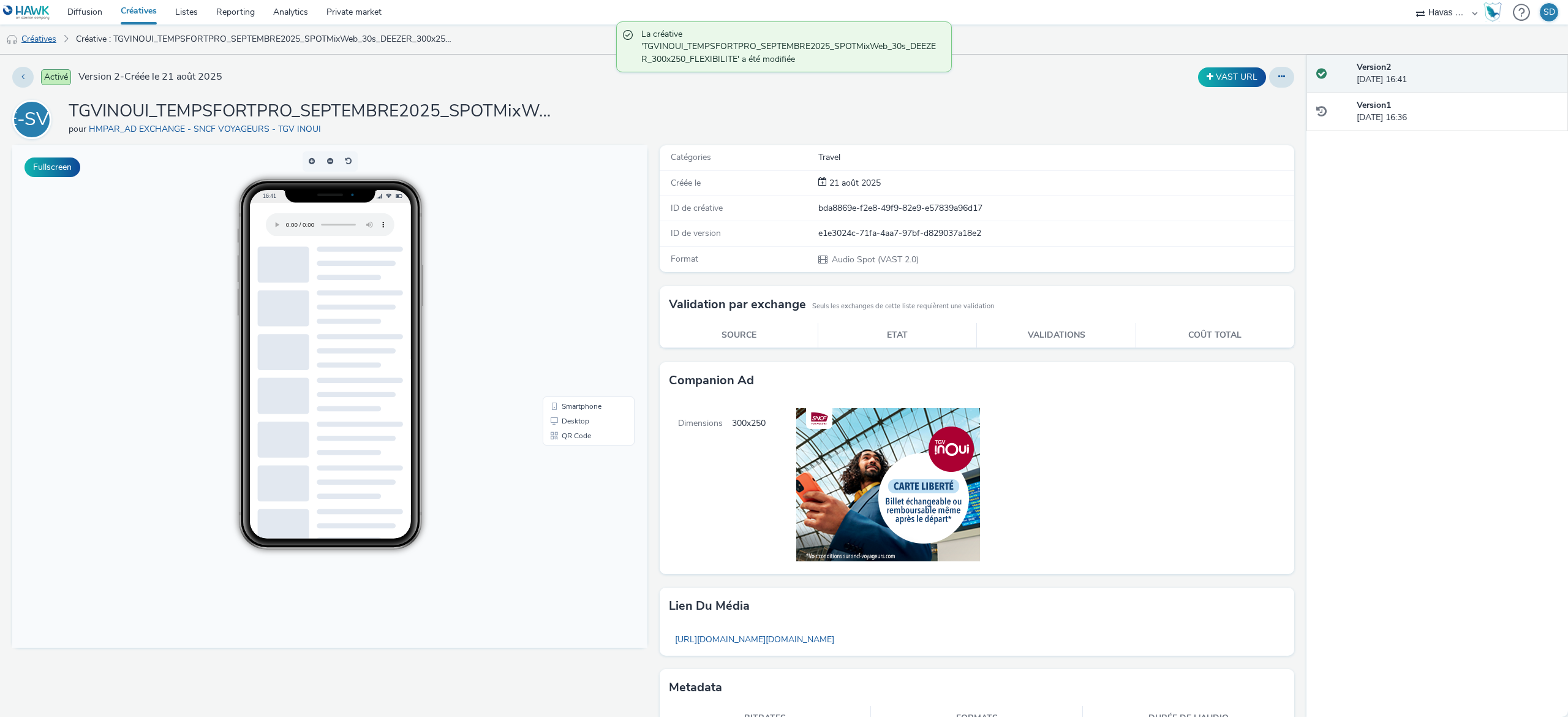
click at [44, 33] on link "Créatives" at bounding box center [31, 39] width 62 height 30
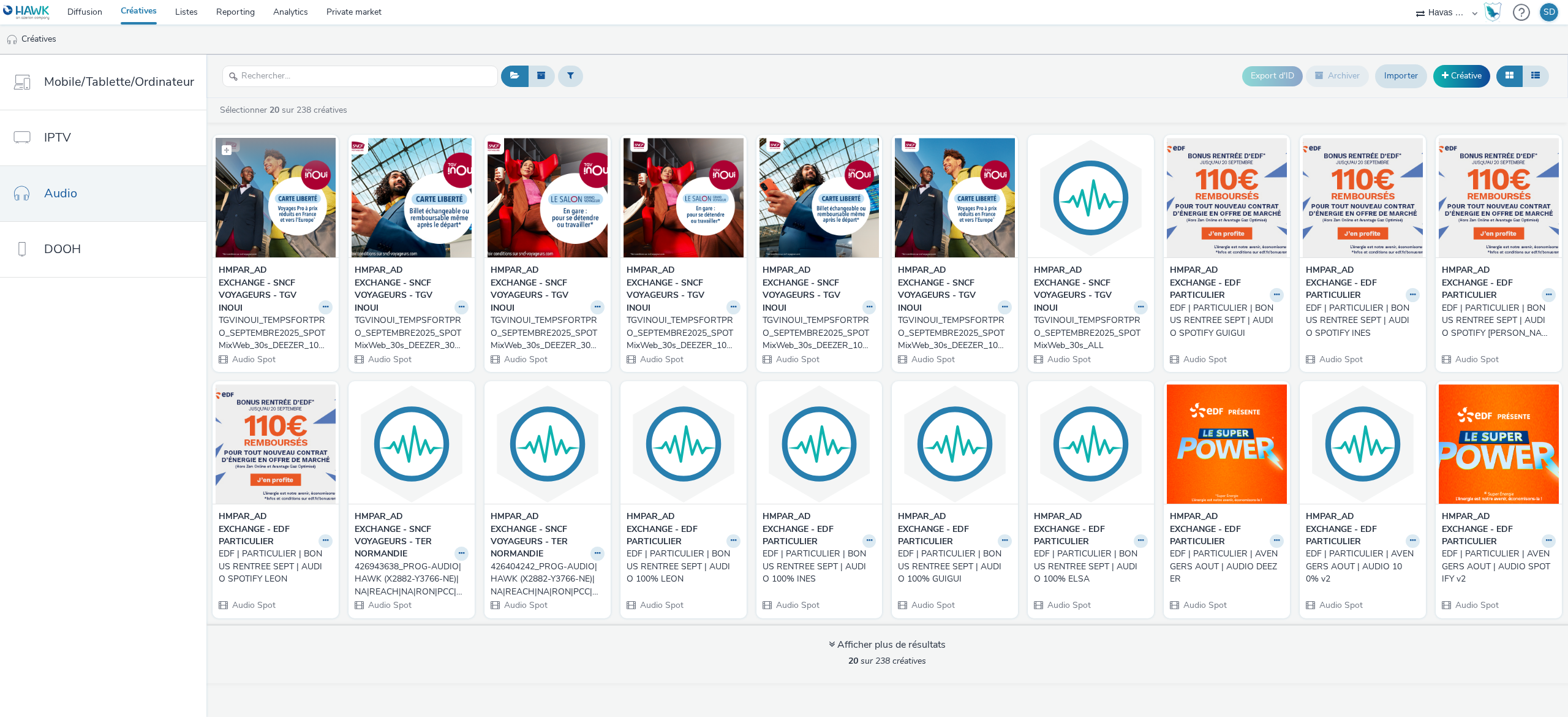
click at [267, 240] on img at bounding box center [276, 198] width 120 height 120
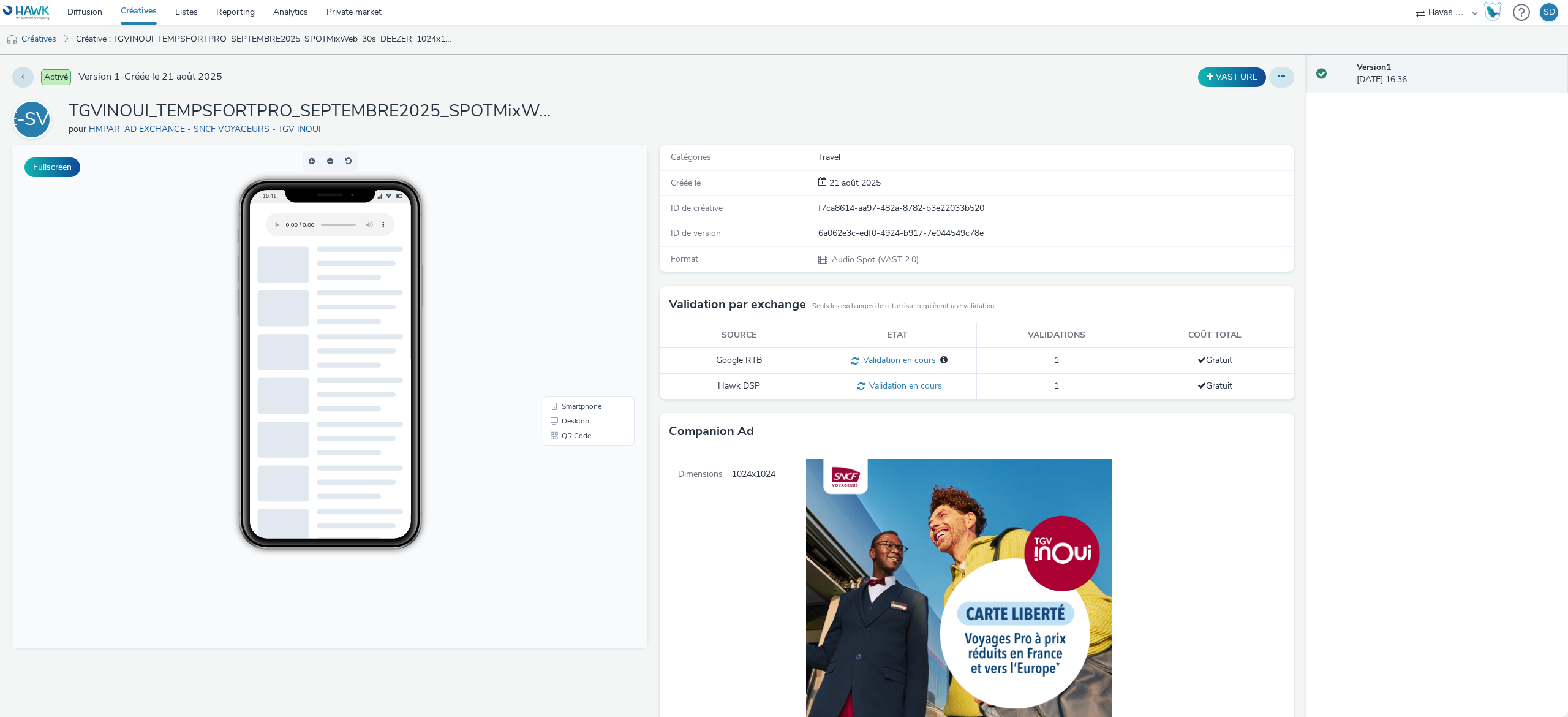
click at [1270, 71] on button at bounding box center [1281, 77] width 25 height 20
click at [1263, 95] on link "Modifier" at bounding box center [1248, 102] width 92 height 24
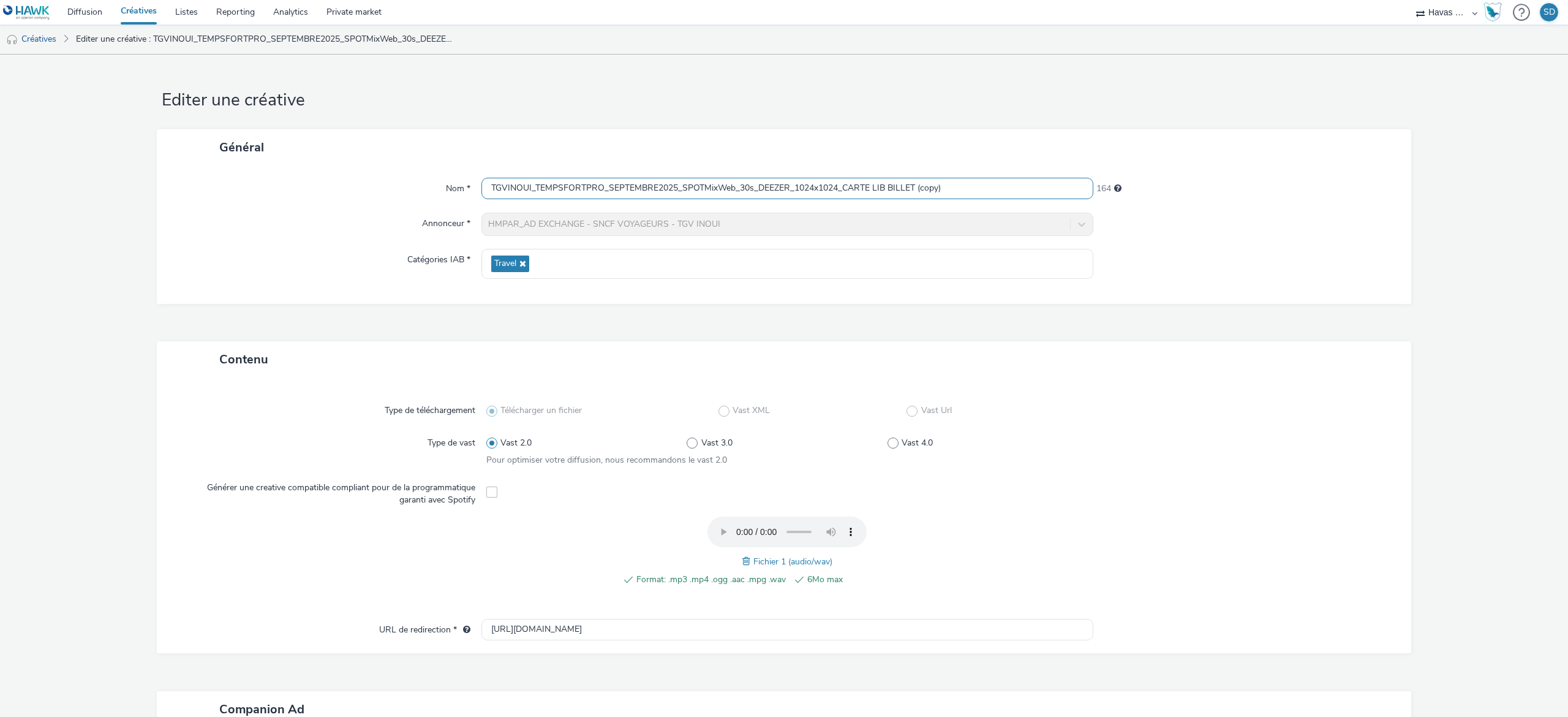
click at [931, 188] on input "TGVINOUI_TEMPSFORTPRO_SEPTEMBRE2025_SPOTMixWeb_30s_DEEZER_1024x1024_CARTE LIB B…" at bounding box center [788, 188] width 612 height 21
drag, startPoint x: 951, startPoint y: 197, endPoint x: 914, endPoint y: 197, distance: 37.0
click at [914, 197] on input "TGVINOUI_TEMPSFORTPRO_SEPTEMBRE2025_SPOTMixWeb_30s_DEEZER_1024x1024_CARTE LIB B…" at bounding box center [788, 188] width 612 height 21
click at [801, 189] on input "TGVINOUI_TEMPSFORTPRO_SEPTEMBRE2025_SPOTMixWeb_30s_DEEZER_1024x1024_CARTE LIB B…" at bounding box center [788, 188] width 612 height 21
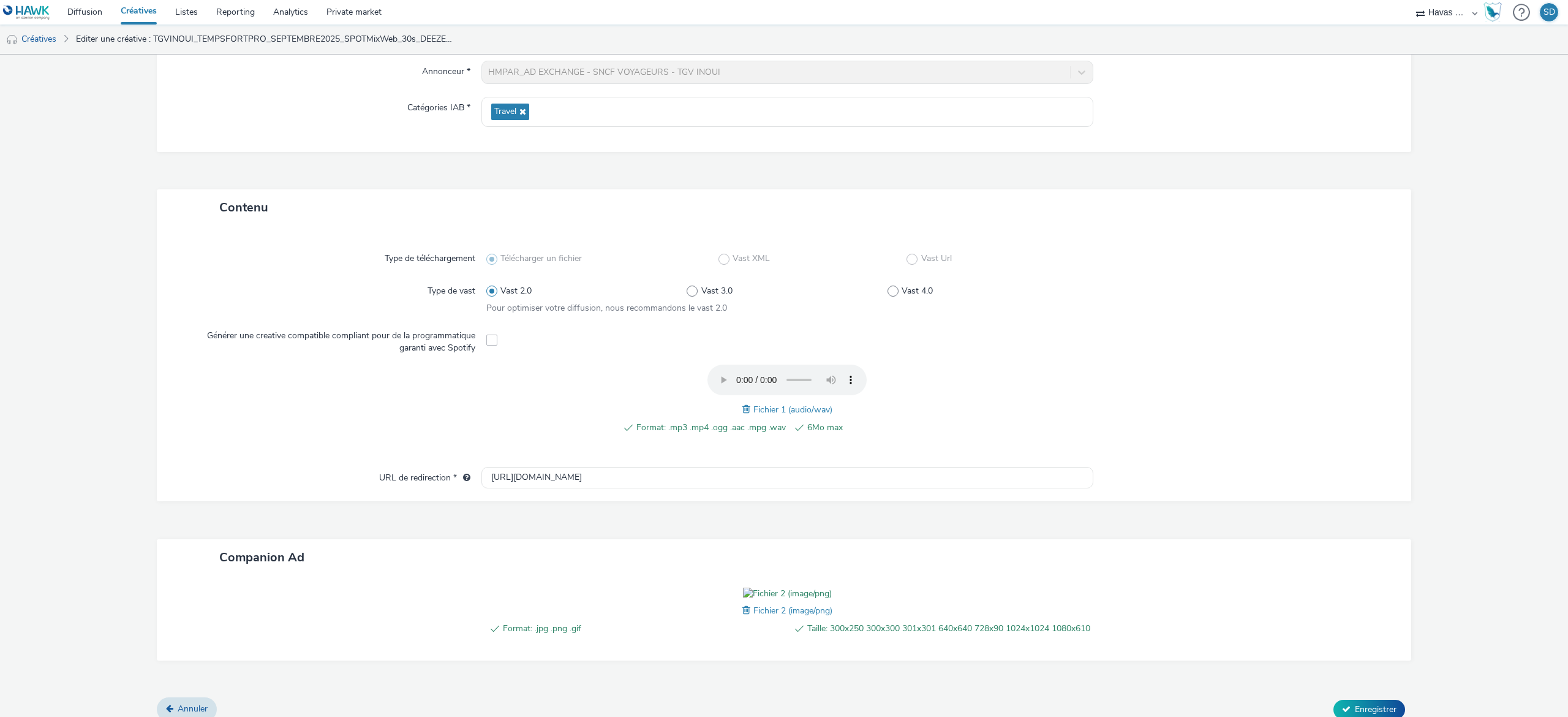
scroll to position [246, 0]
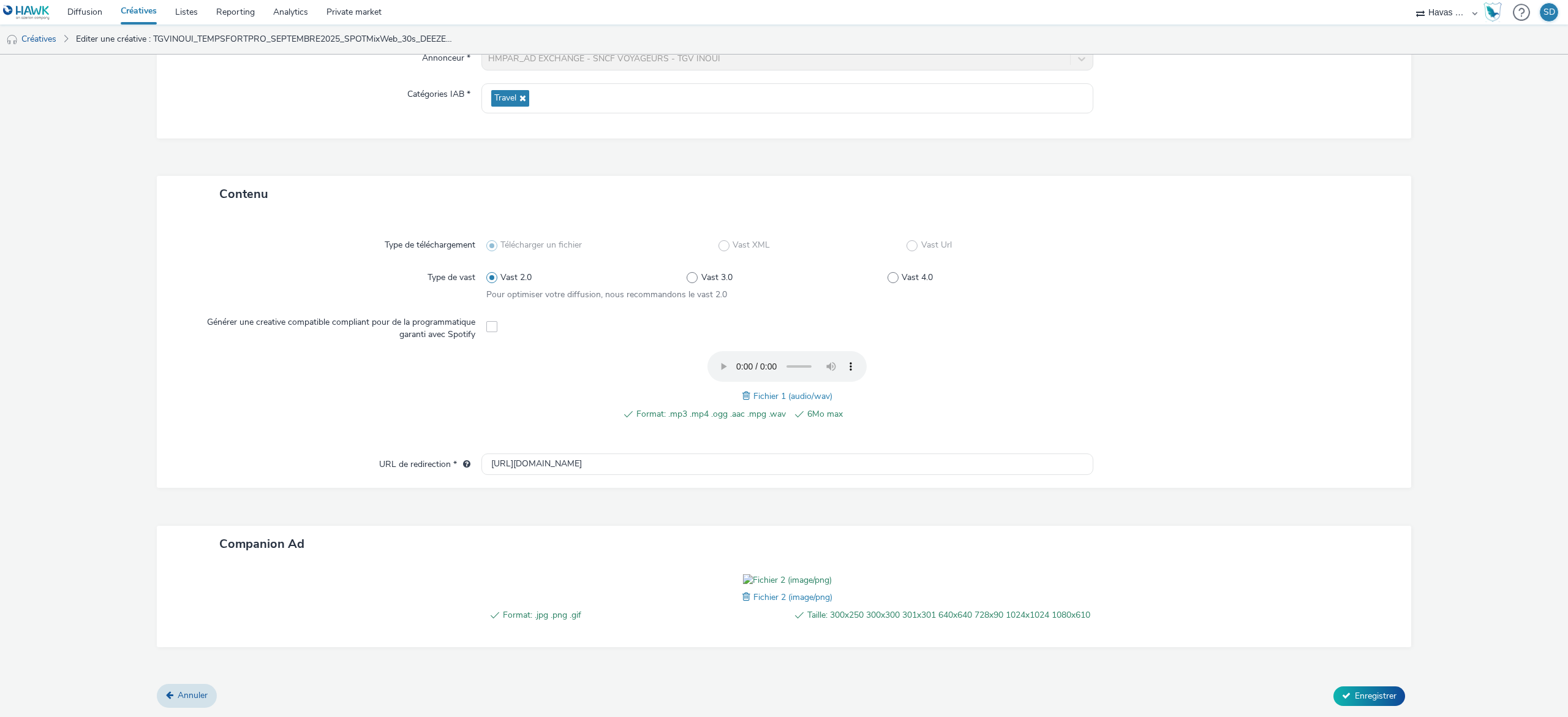
type input "TGVINOUI_TEMPSFORTPRO_SEPTEMBRE2025_SPOTMixWeb_30s_DEEZER_300x250_CARTE LIB BIL…"
click at [742, 590] on span at bounding box center [748, 597] width 11 height 14
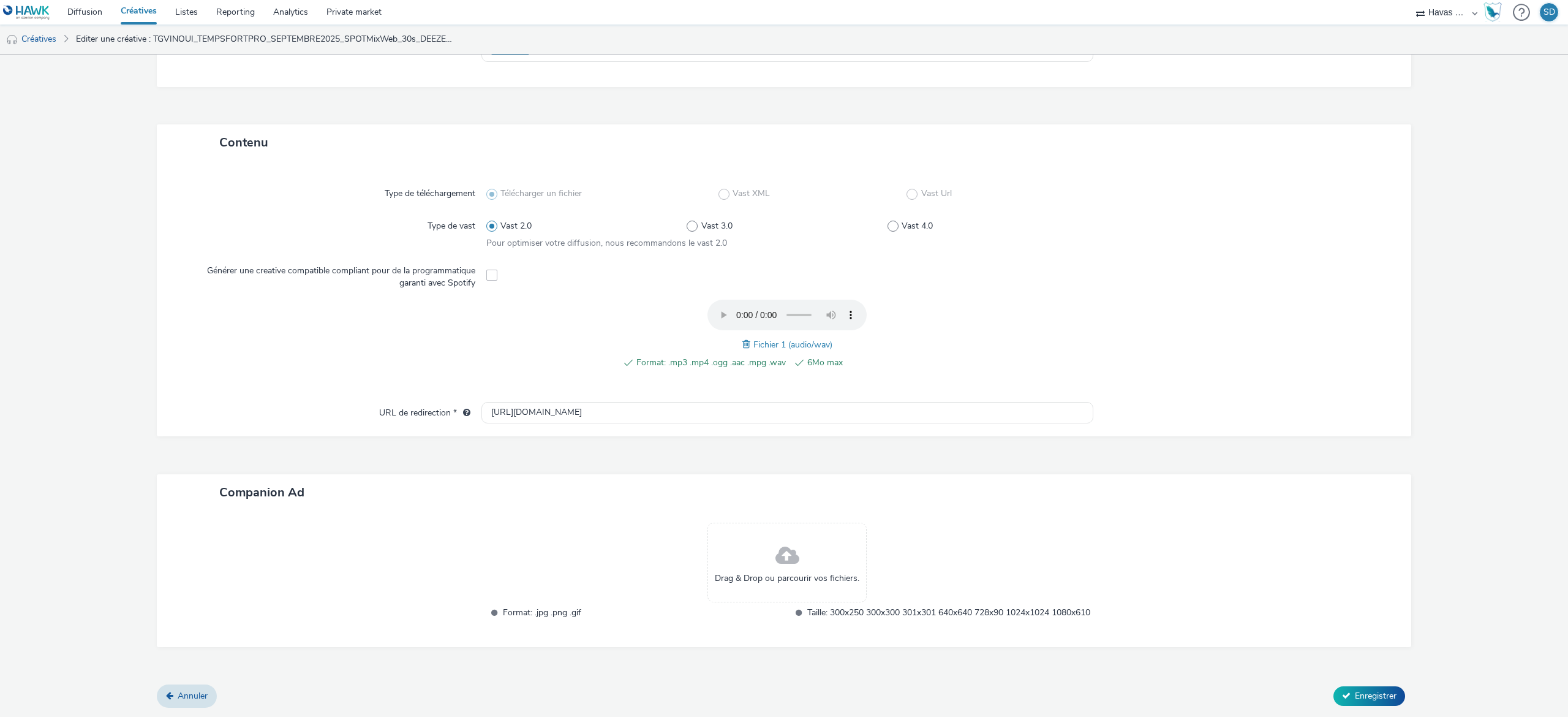
scroll to position [229, 0]
click at [779, 552] on span at bounding box center [788, 556] width 24 height 33
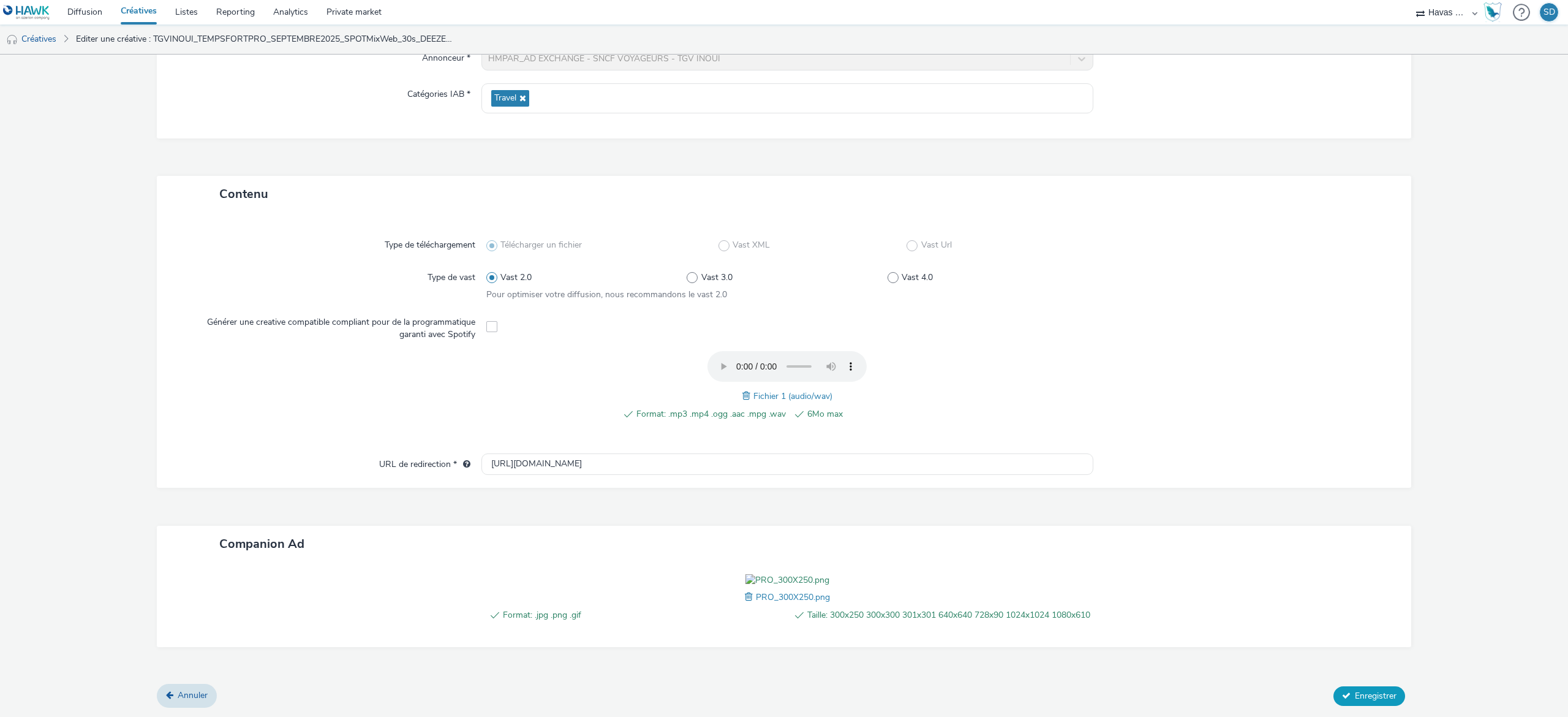
click at [1366, 702] on span "Enregistrer" at bounding box center [1376, 695] width 42 height 11
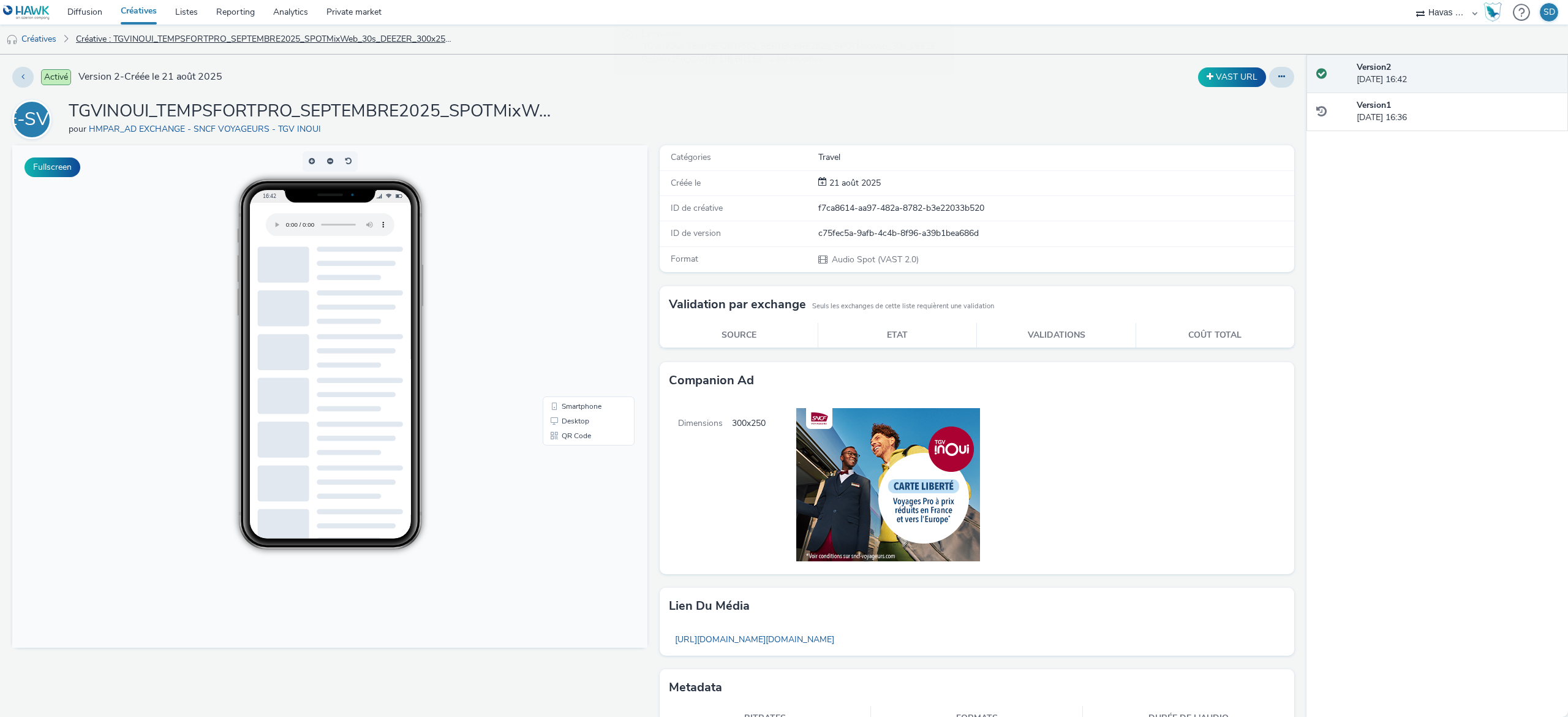
click at [92, 40] on link "Créative : TGVINOUI_TEMPSFORTPRO_SEPTEMBRE2025_SPOTMixWeb_30s_DEEZER_300x250_CA…" at bounding box center [265, 39] width 392 height 30
click at [52, 40] on link "Créatives" at bounding box center [31, 39] width 62 height 30
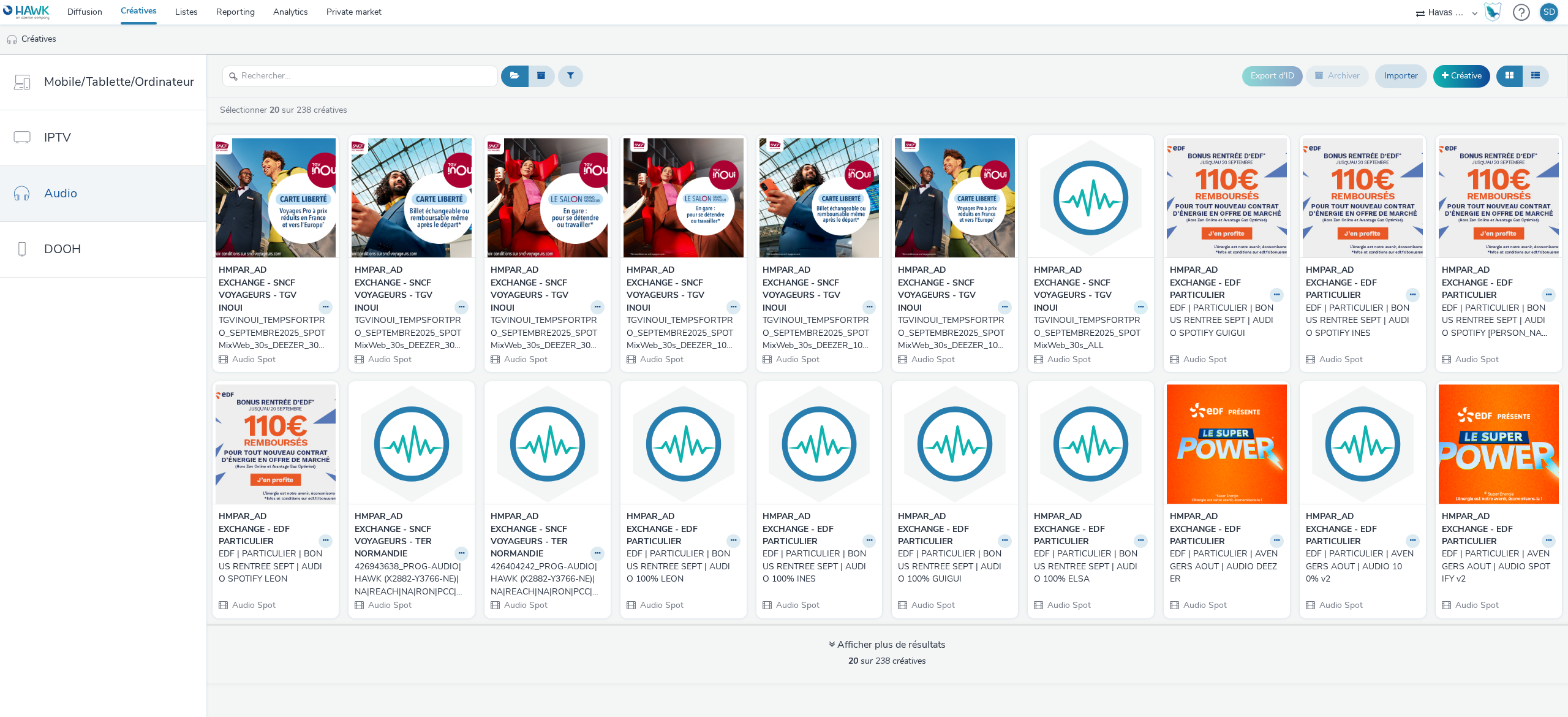
click at [333, 308] on button at bounding box center [325, 307] width 14 height 14
click at [1110, 362] on link "Dupliquer" at bounding box center [1101, 353] width 92 height 24
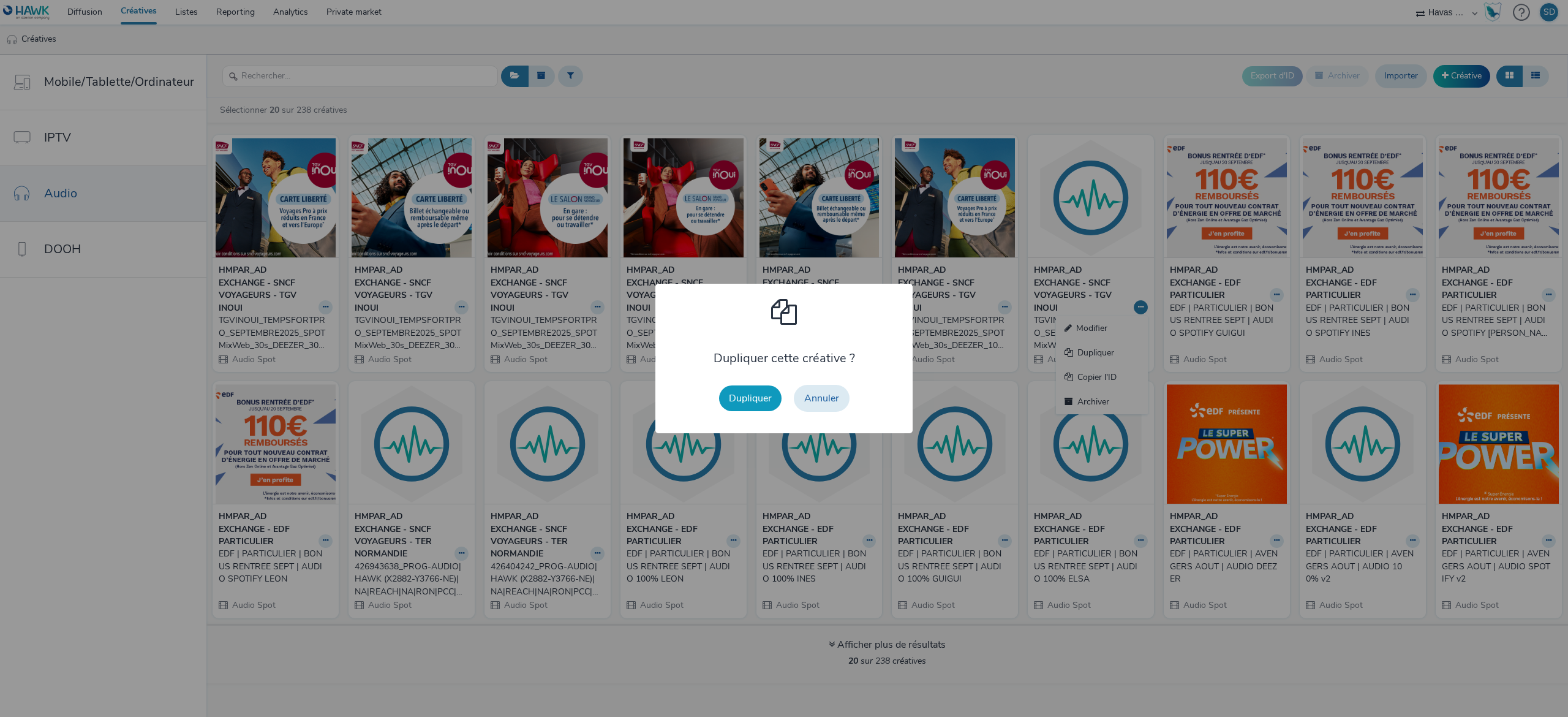
click at [748, 390] on button "Dupliquer" at bounding box center [750, 399] width 62 height 26
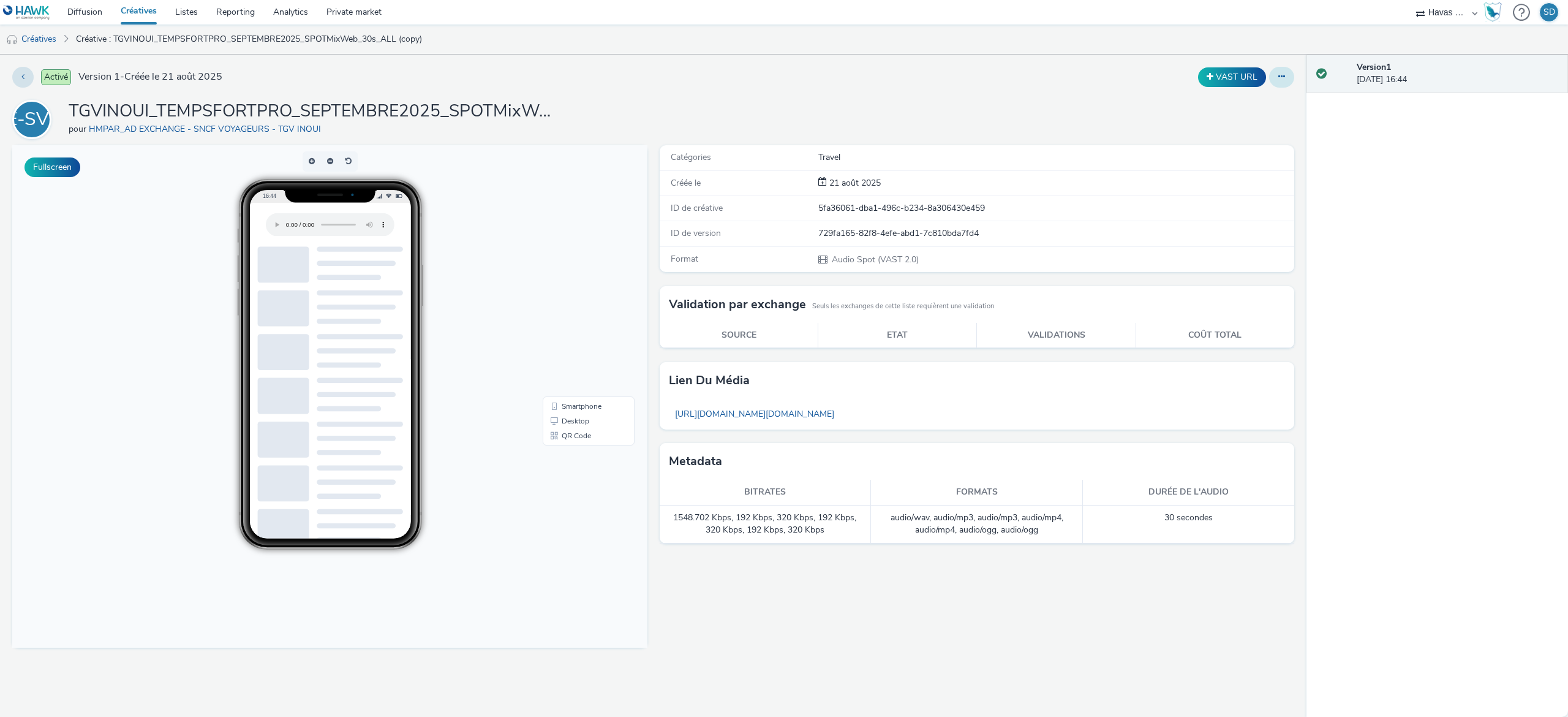
click at [1292, 81] on button at bounding box center [1281, 77] width 25 height 20
click at [1260, 110] on link "Modifier" at bounding box center [1248, 102] width 92 height 24
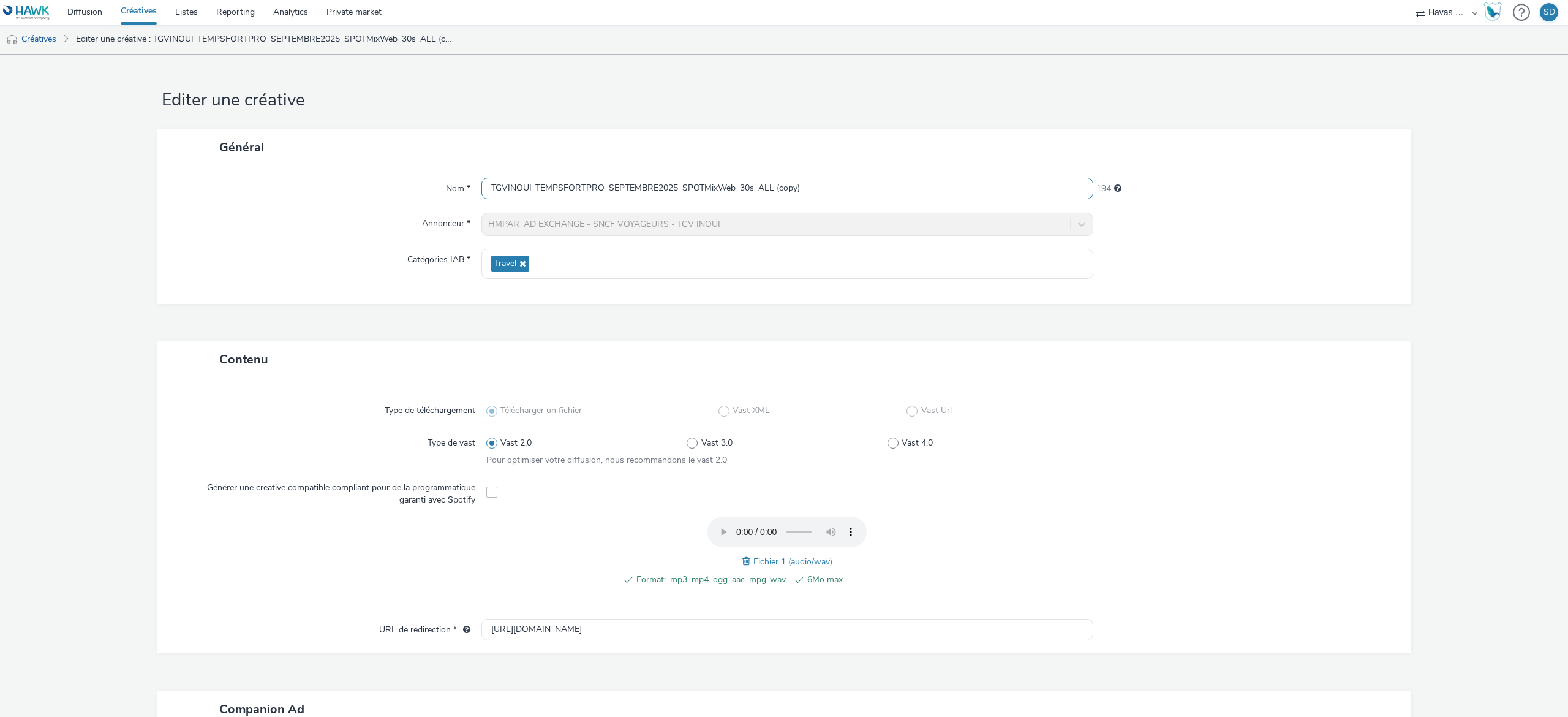
click at [811, 188] on input "TGVINOUI_TEMPSFORTPRO_SEPTEMBRE2025_SPOTMixWeb_30s_ALL (copy)" at bounding box center [788, 188] width 612 height 21
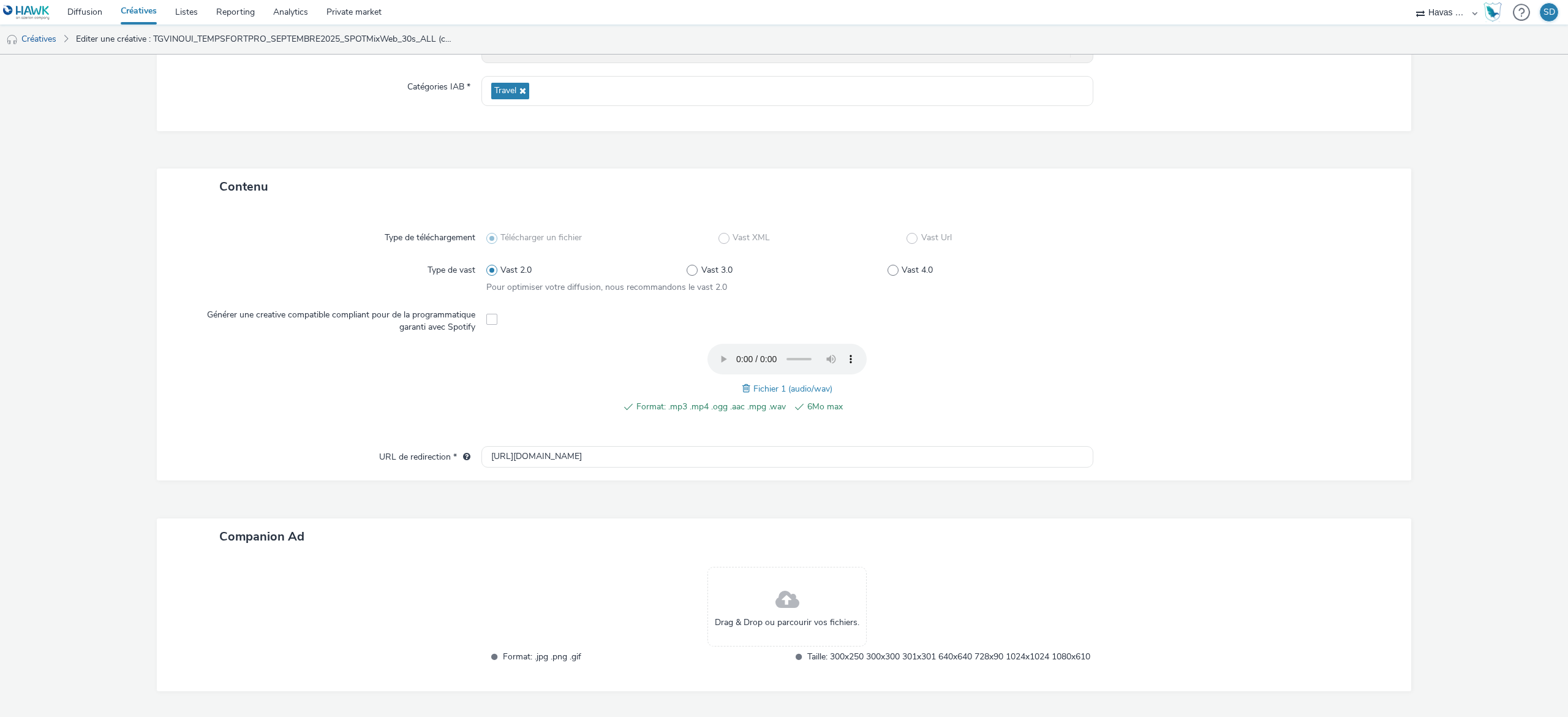
scroll to position [229, 0]
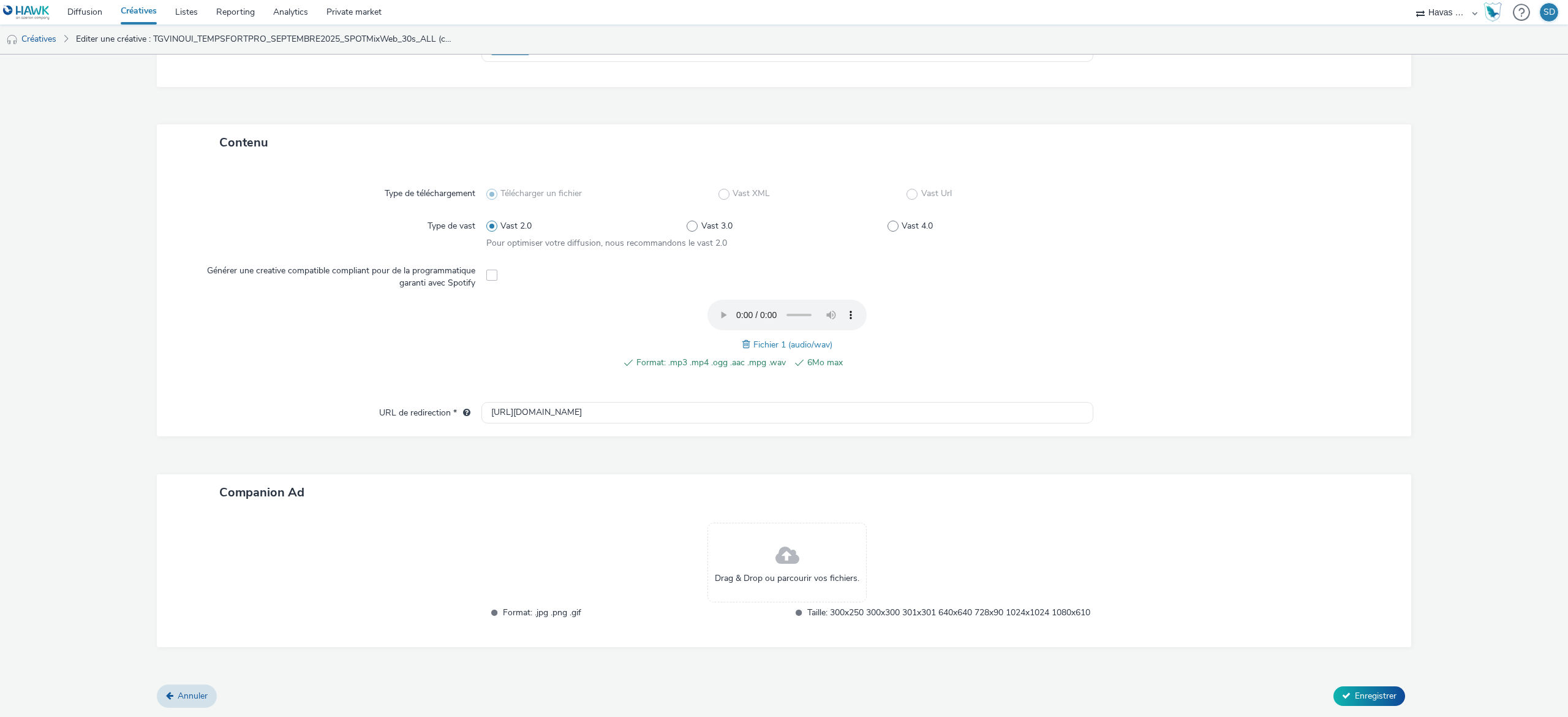
click at [751, 524] on div "Drag & Drop ou parcourir vos fichiers." at bounding box center [787, 562] width 159 height 80
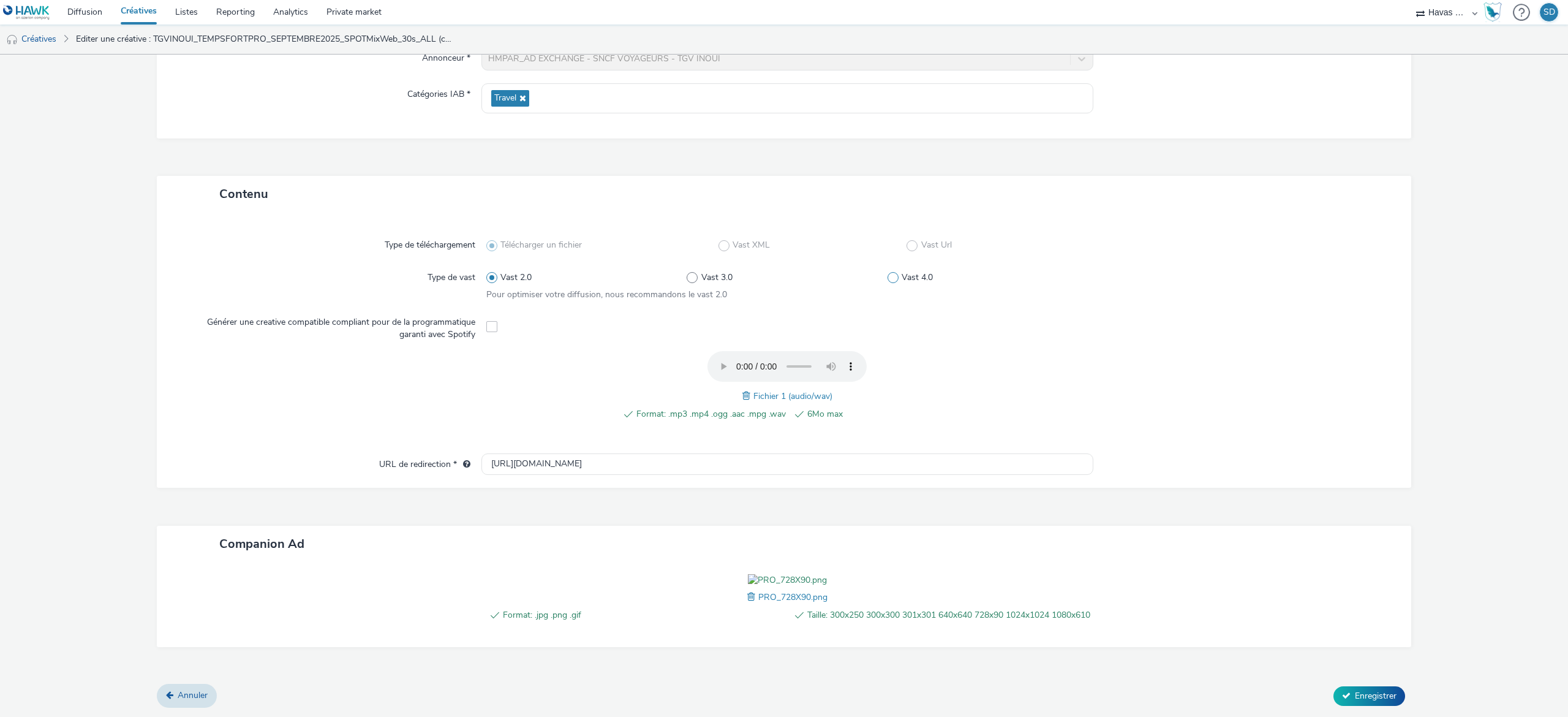
scroll to position [0, 0]
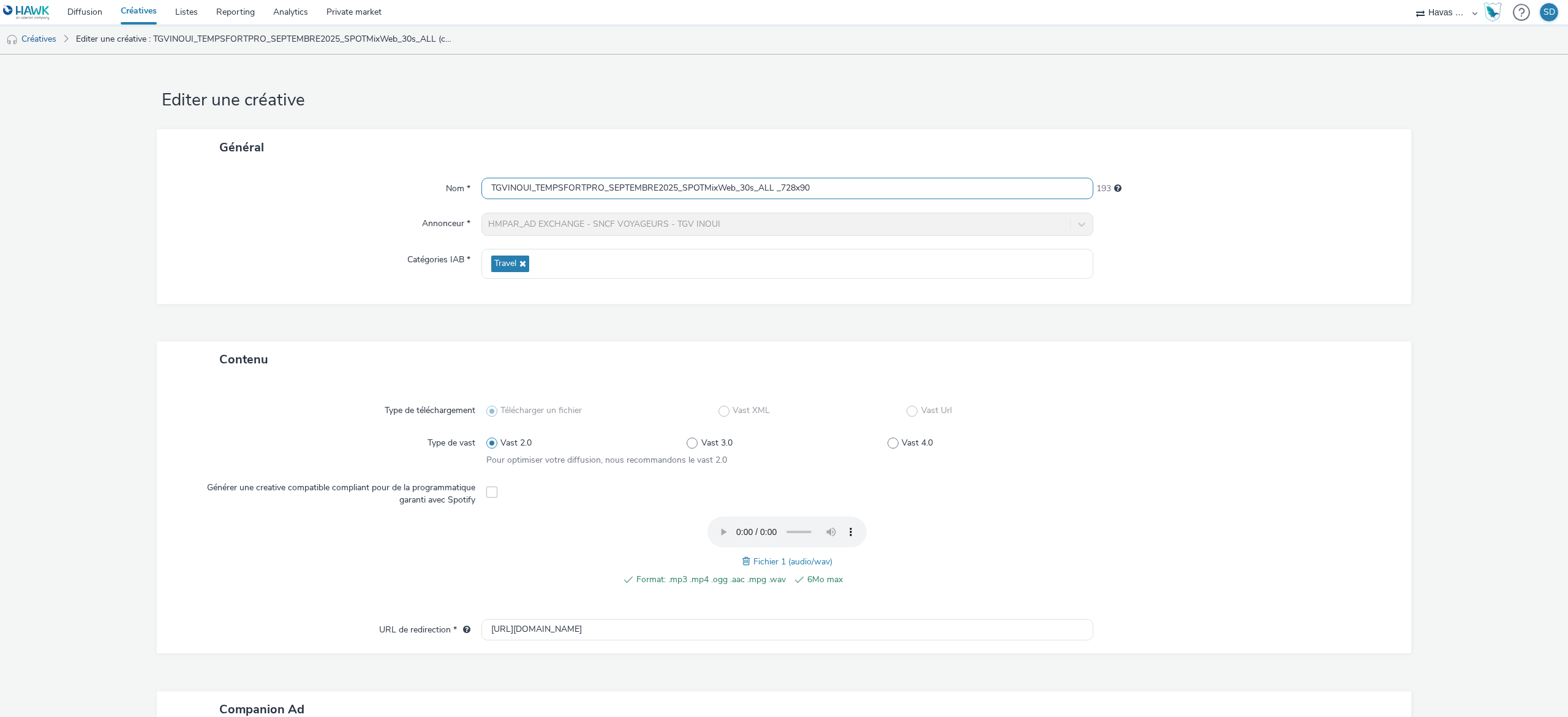
click at [888, 183] on input "TGVINOUI_TEMPSFORTPRO_SEPTEMBRE2025_SPOTMixWeb_30s_ALL _728x90" at bounding box center [788, 188] width 612 height 21
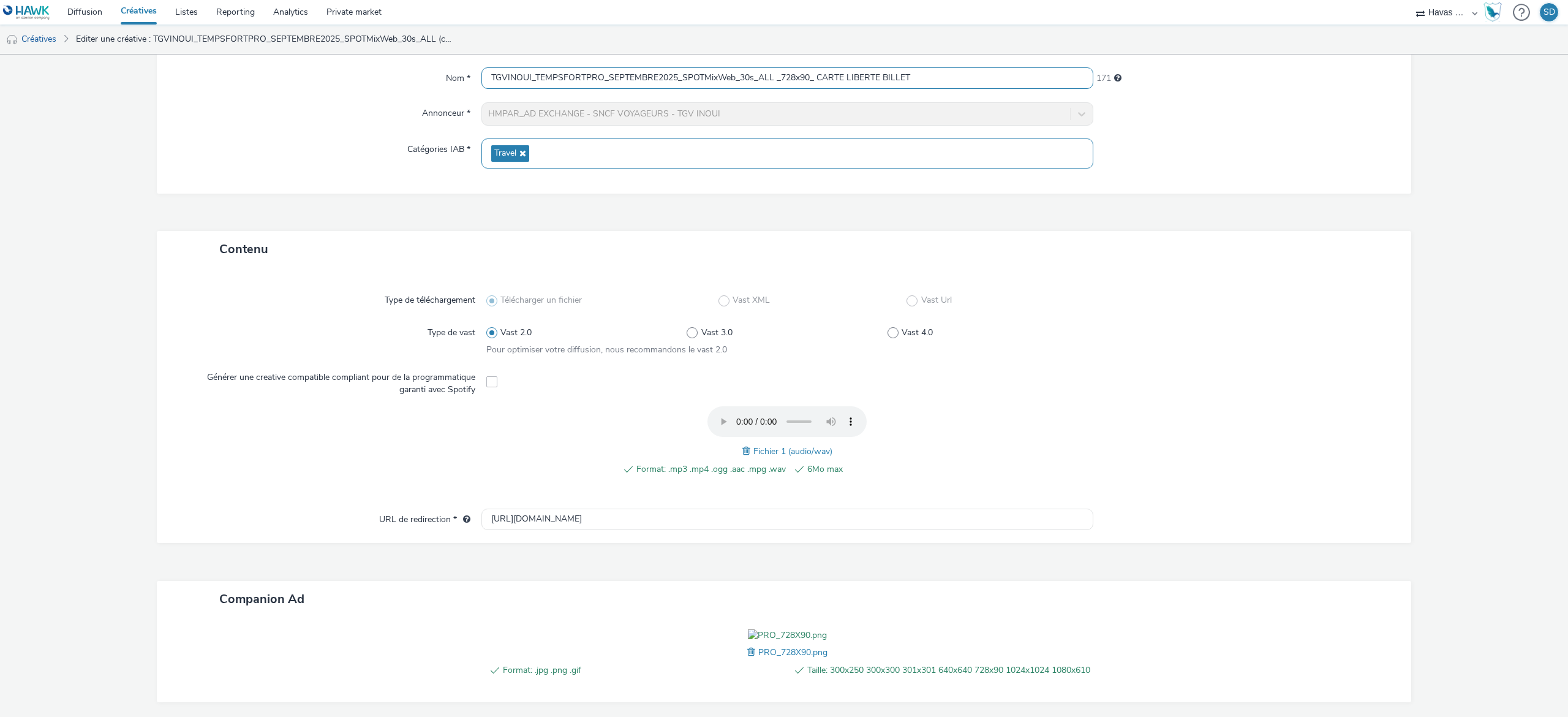
scroll to position [246, 0]
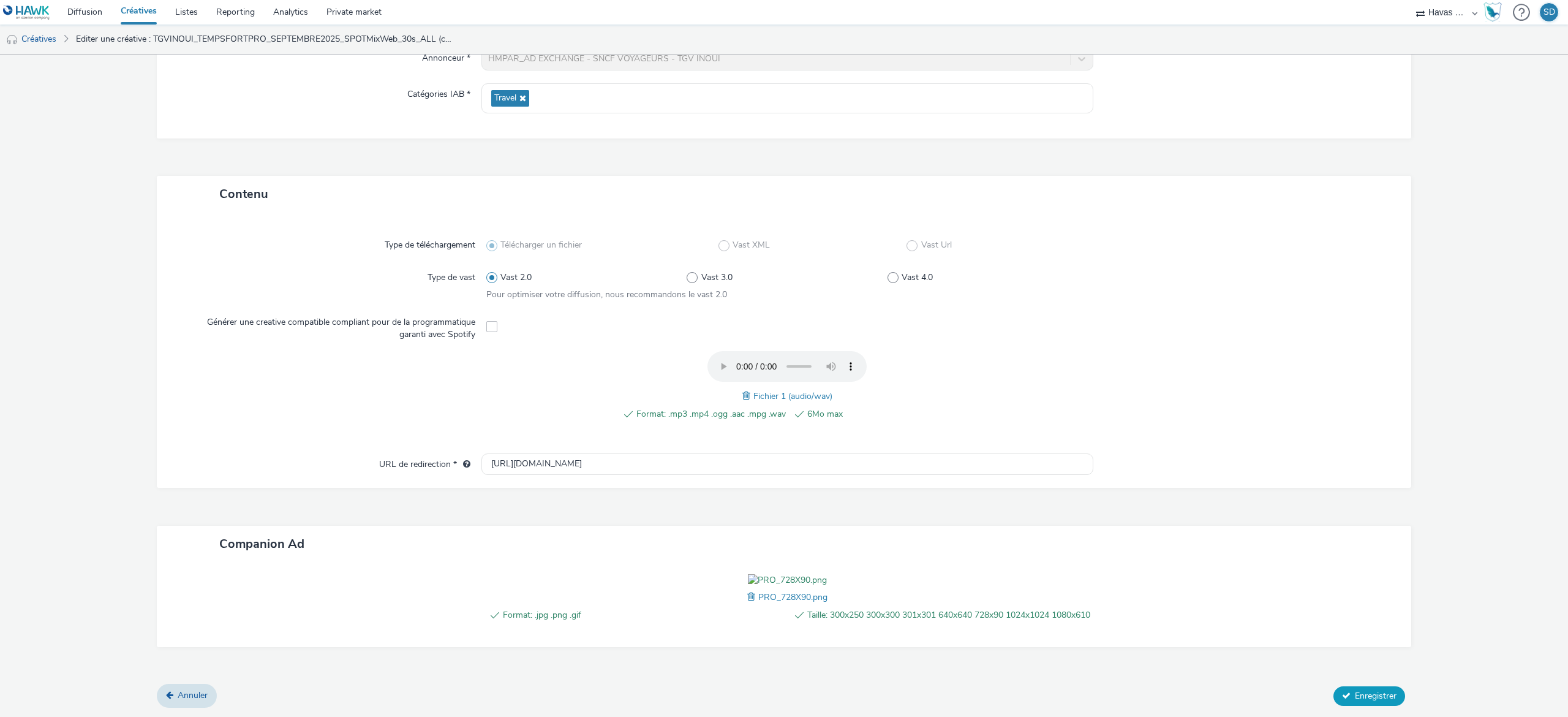
type input "TGVINOUI_TEMPSFORTPRO_SEPTEMBRE2025_SPOTMixWeb_30s_ALL _728x90_ CARTE LIBERTE B…"
click at [1358, 699] on span "Enregistrer" at bounding box center [1376, 695] width 42 height 11
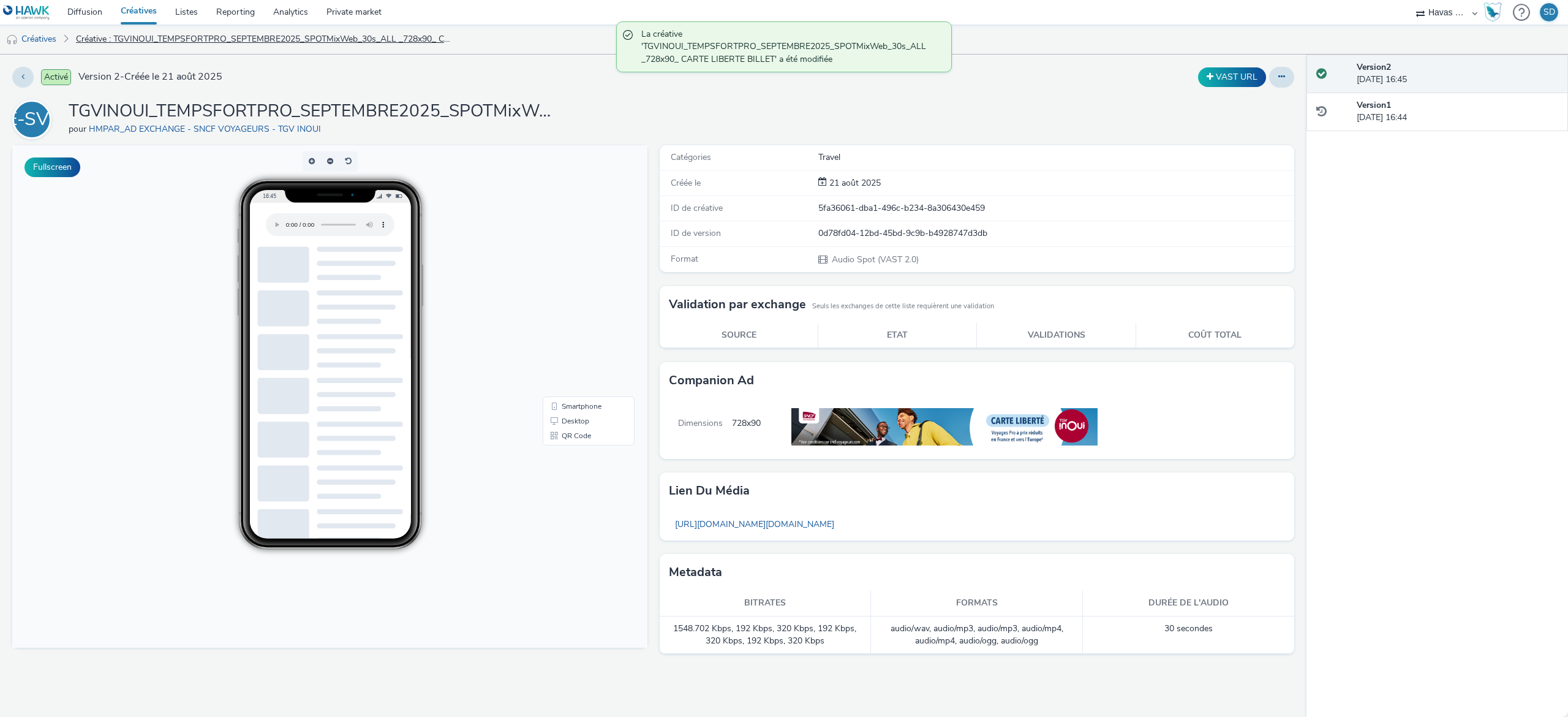
click at [93, 33] on link "Créative : TGVINOUI_TEMPSFORTPRO_SEPTEMBRE2025_SPOTMixWeb_30s_ALL _728x90_ CART…" at bounding box center [265, 39] width 392 height 30
click at [49, 41] on link "Créatives" at bounding box center [31, 39] width 62 height 30
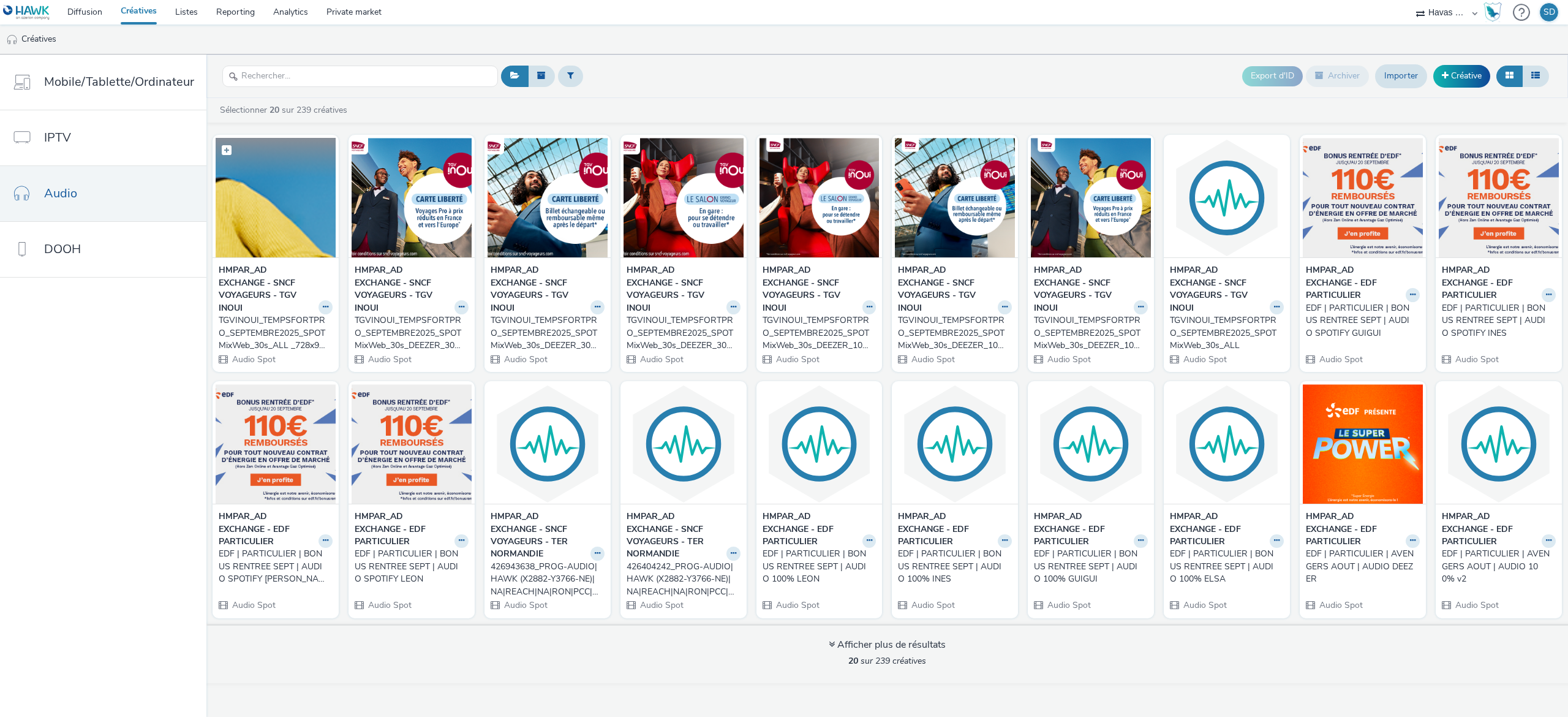
click at [233, 189] on img at bounding box center [276, 198] width 120 height 120
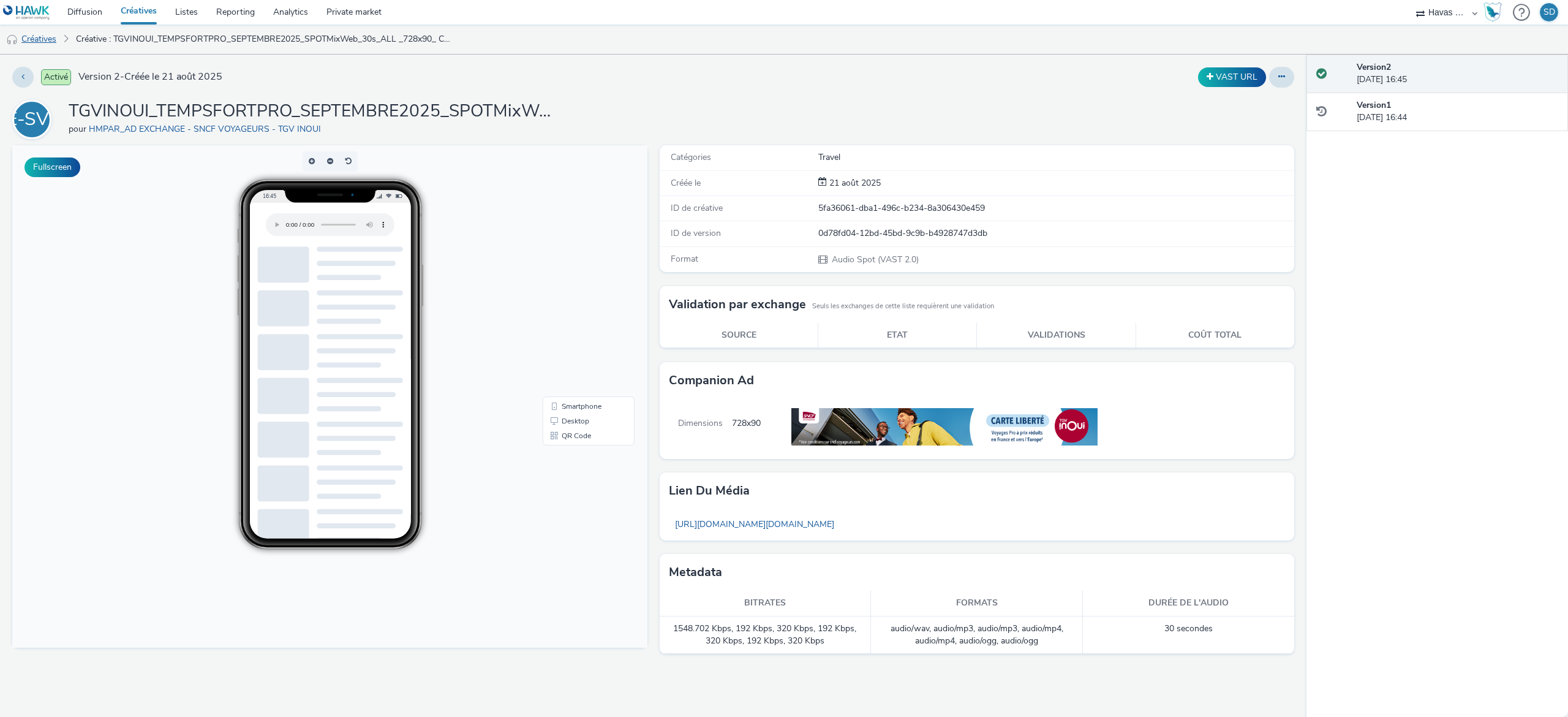
click at [45, 42] on link "Créatives" at bounding box center [31, 39] width 62 height 30
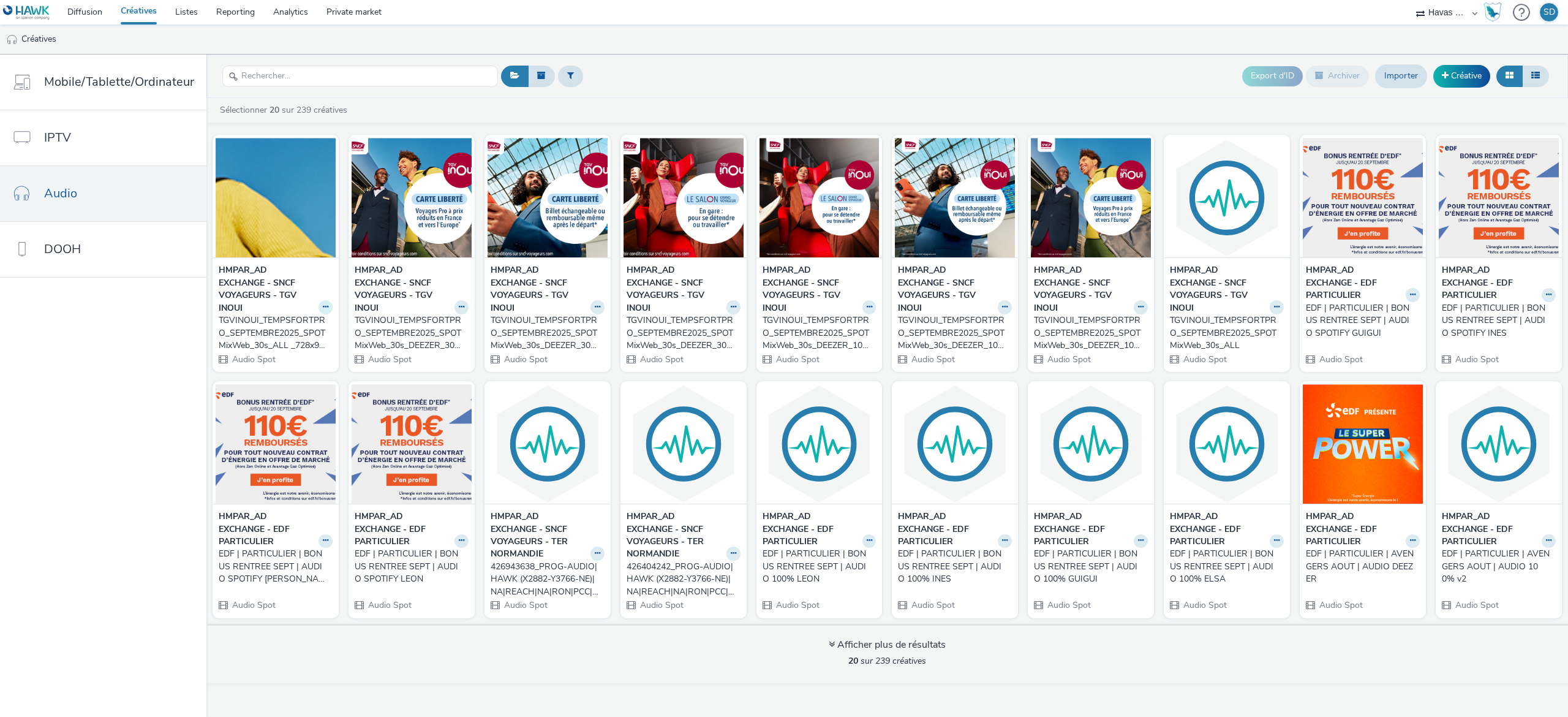
click at [318, 302] on button at bounding box center [325, 307] width 14 height 14
click at [284, 360] on link "Dupliquer" at bounding box center [286, 353] width 92 height 24
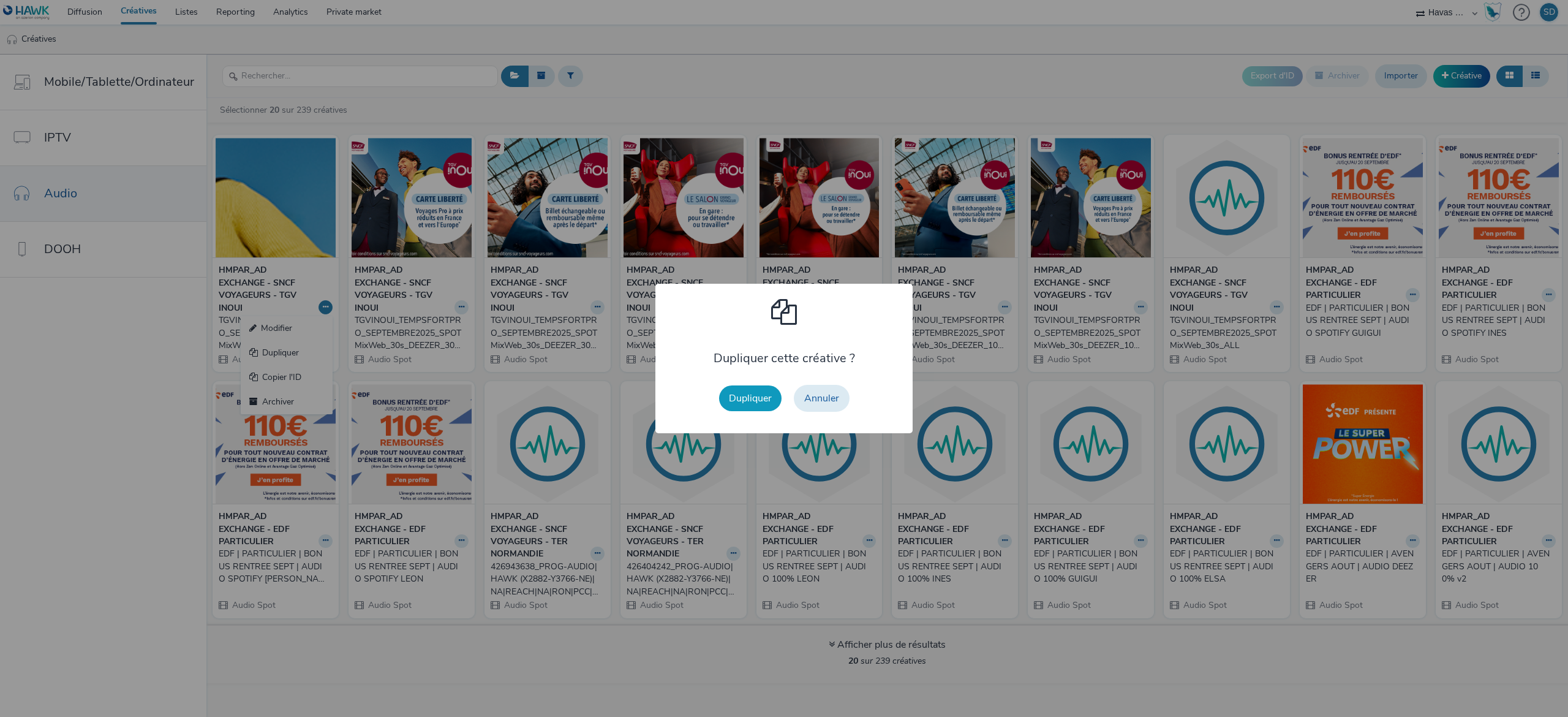
click at [731, 411] on button "Dupliquer" at bounding box center [750, 399] width 62 height 26
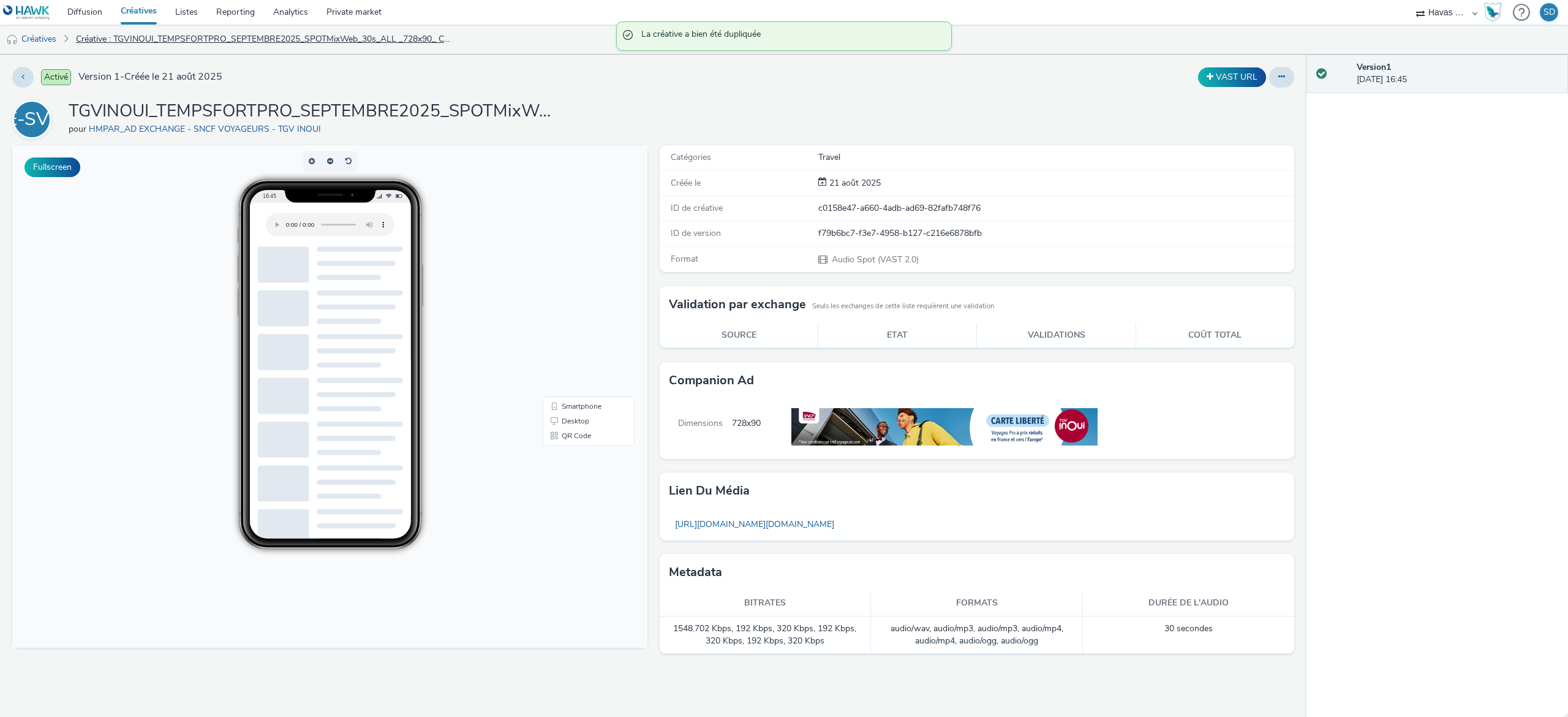
click at [139, 43] on link "Créative : TGVINOUI_TEMPSFORTPRO_SEPTEMBRE2025_SPOTMixWeb_30s_ALL _728x90_ CART…" at bounding box center [265, 39] width 392 height 30
click at [48, 37] on link "Créatives" at bounding box center [31, 39] width 62 height 30
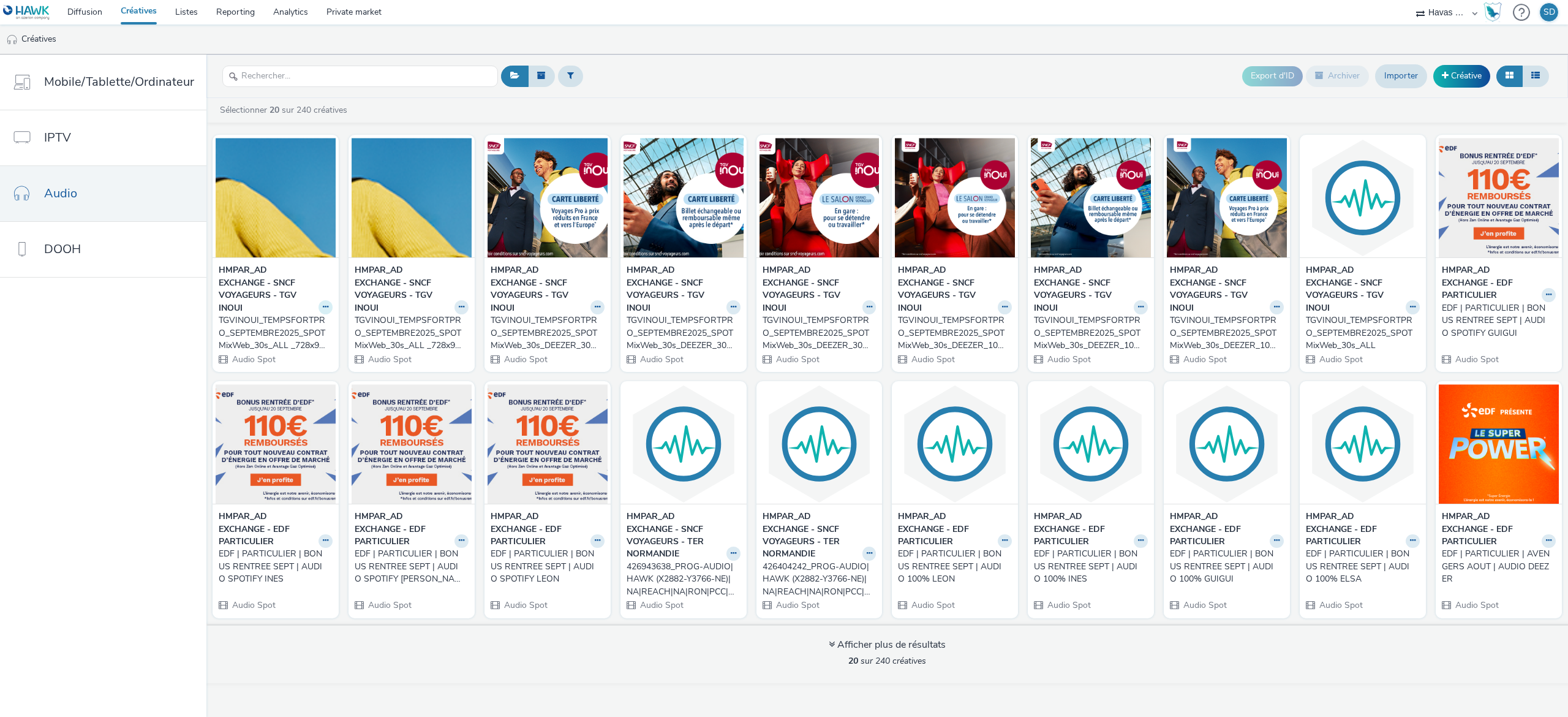
click at [318, 306] on button at bounding box center [325, 307] width 14 height 14
click at [301, 349] on link "Dupliquer" at bounding box center [286, 353] width 92 height 24
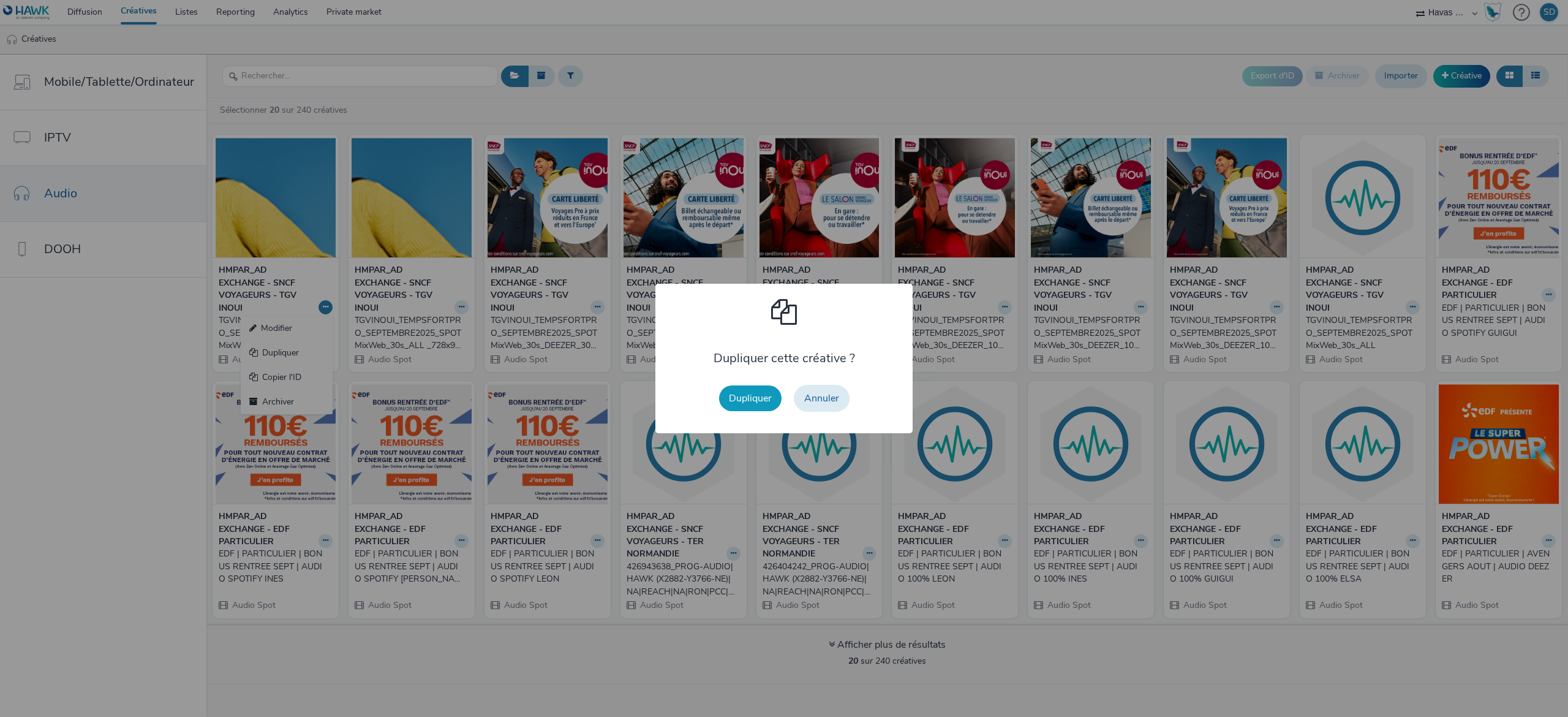
click at [754, 399] on button "Dupliquer" at bounding box center [750, 399] width 62 height 26
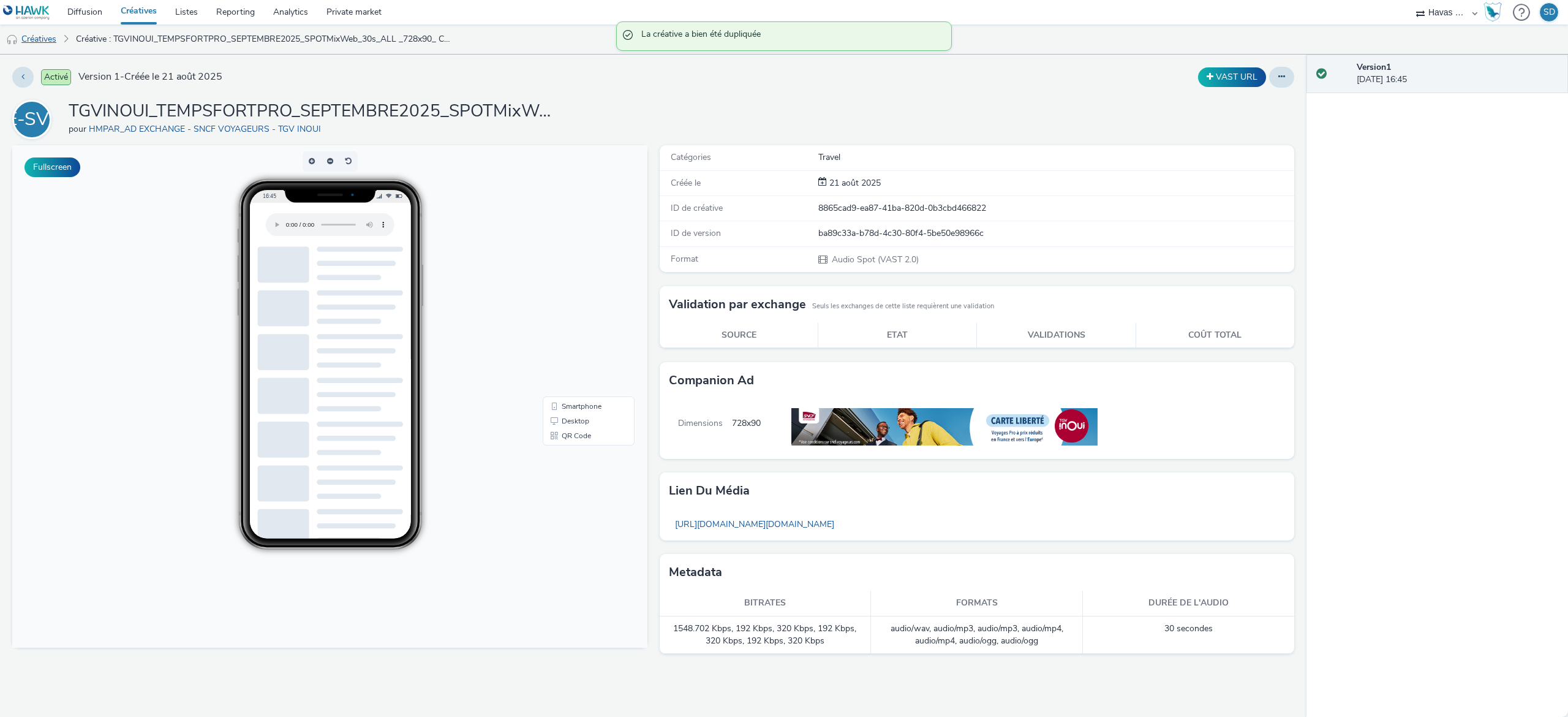
click at [43, 29] on link "Créatives" at bounding box center [31, 39] width 62 height 30
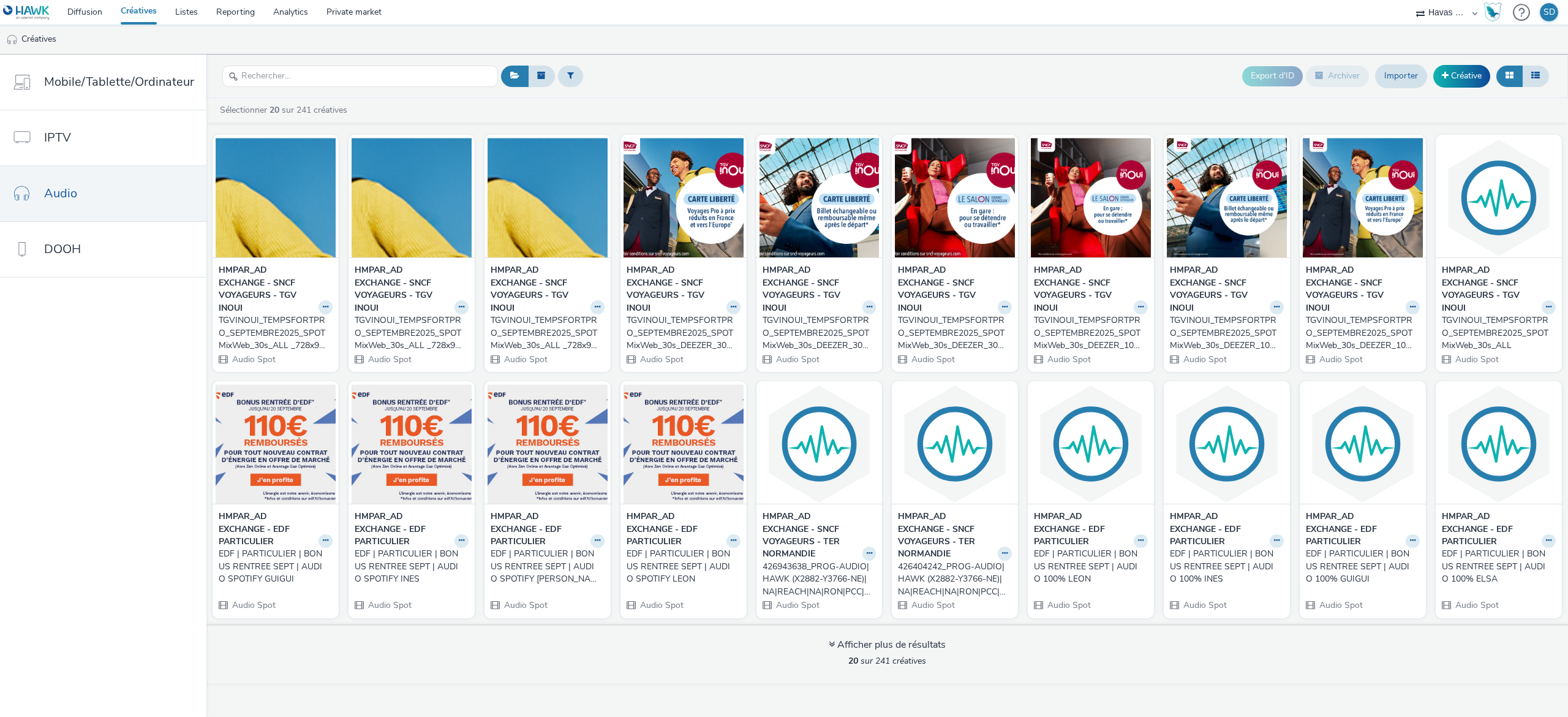
click at [400, 268] on strong "HMPAR_AD EXCHANGE - SNCF VOYAGEURS - TGV INOUI" at bounding box center [403, 289] width 97 height 50
click at [398, 239] on img at bounding box center [411, 198] width 120 height 120
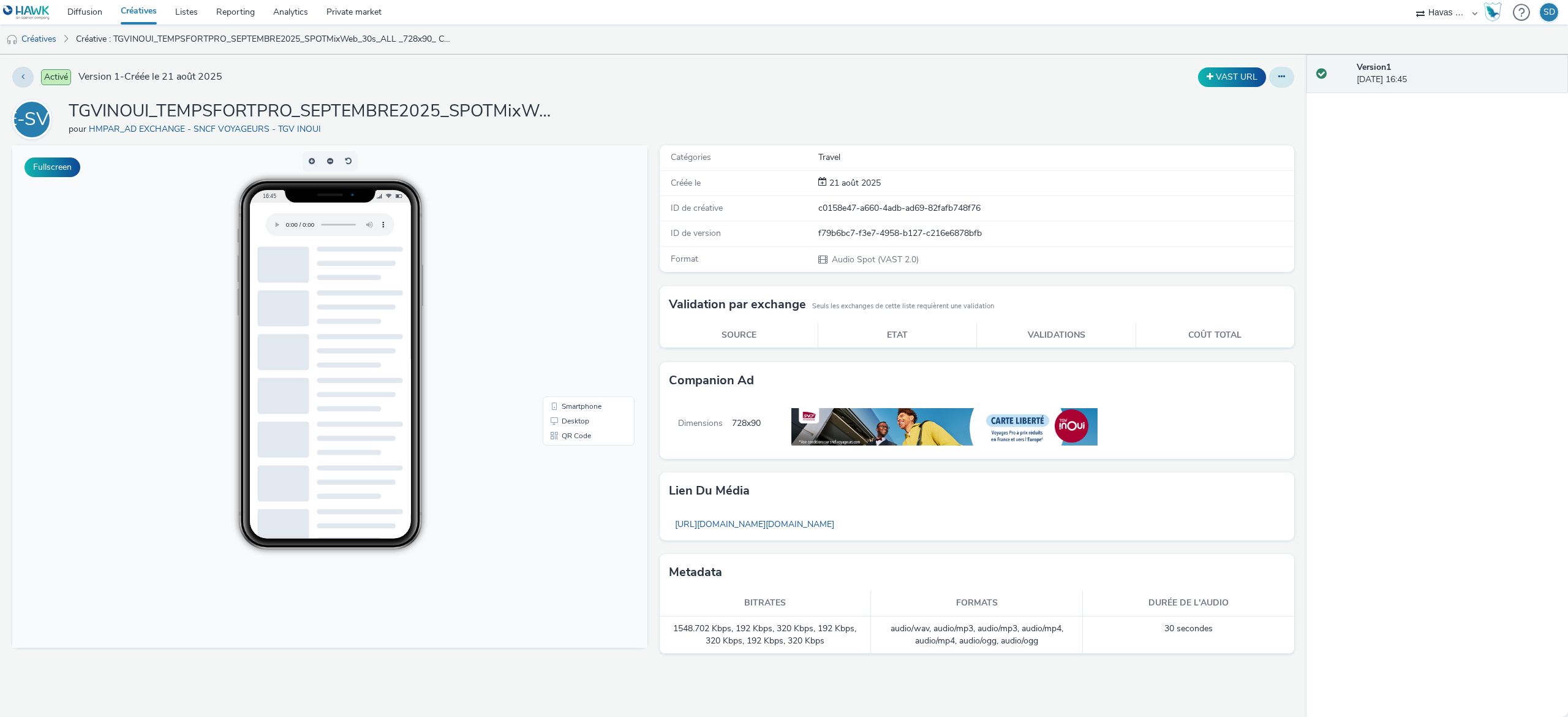
click at [1275, 77] on button at bounding box center [1281, 77] width 25 height 20
click at [1265, 100] on link "Modifier" at bounding box center [1248, 102] width 92 height 24
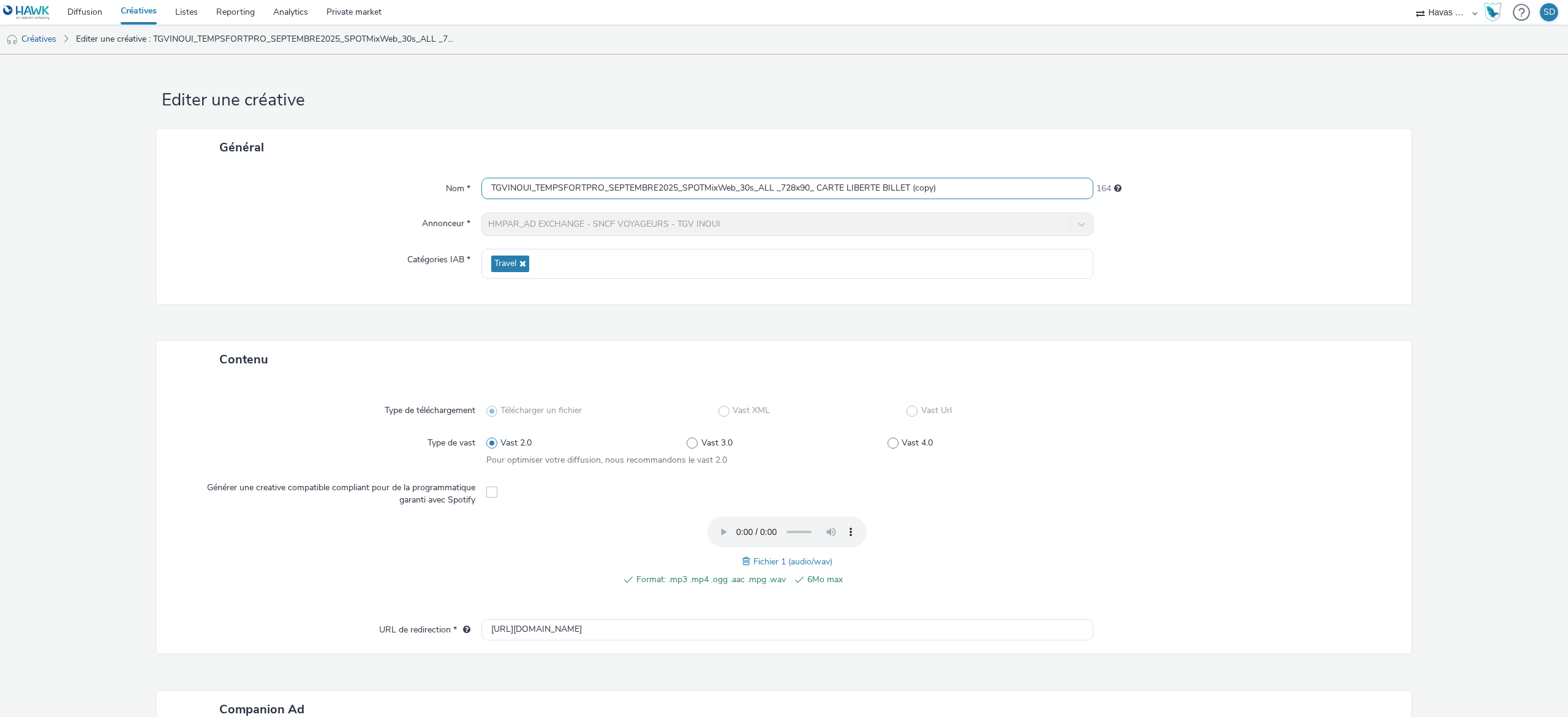
scroll to position [27, 0]
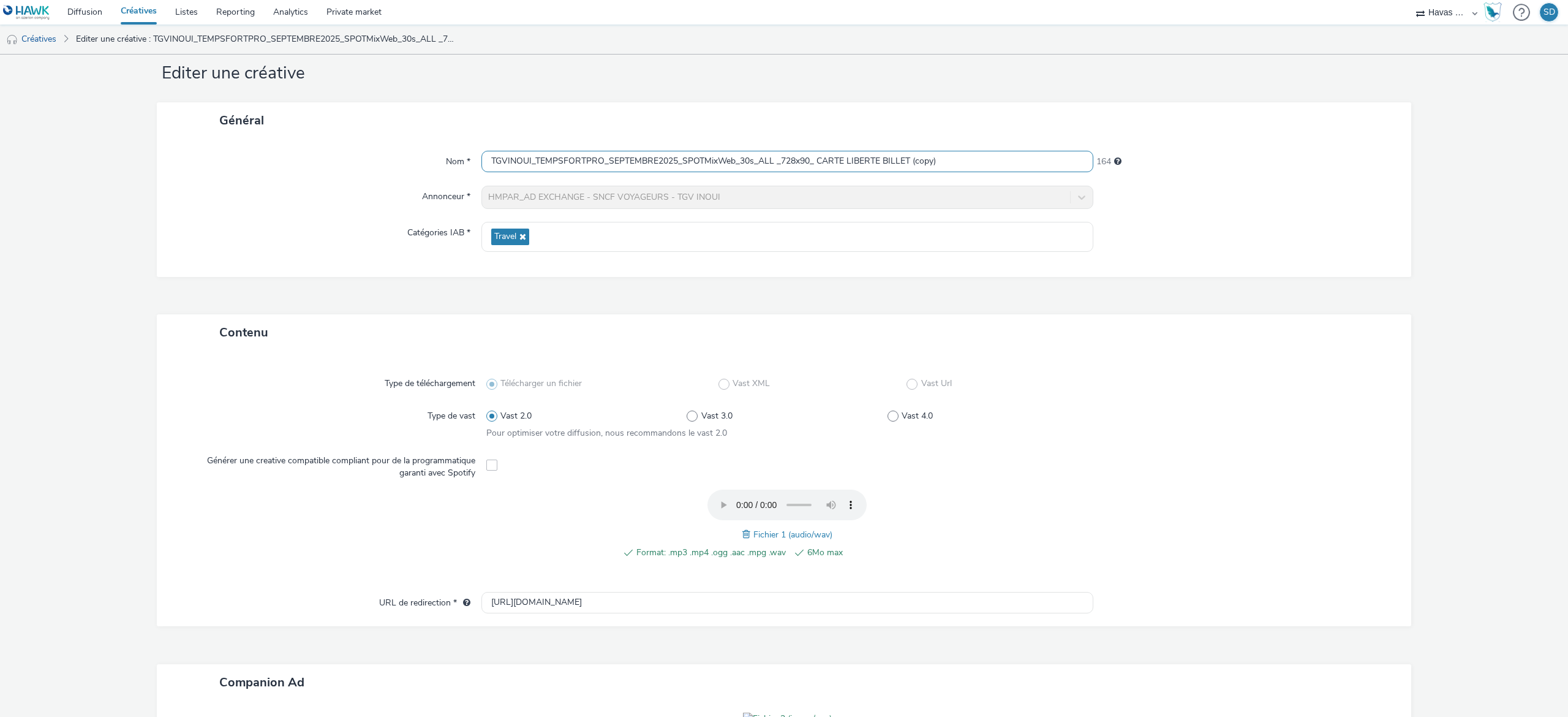
drag, startPoint x: 947, startPoint y: 168, endPoint x: 844, endPoint y: 163, distance: 103.1
click at [844, 163] on input "TGVINOUI_TEMPSFORTPRO_SEPTEMBRE2025_SPOTMixWeb_30s_ALL _728x90_ CARTE LIBERTE B…" at bounding box center [788, 161] width 612 height 21
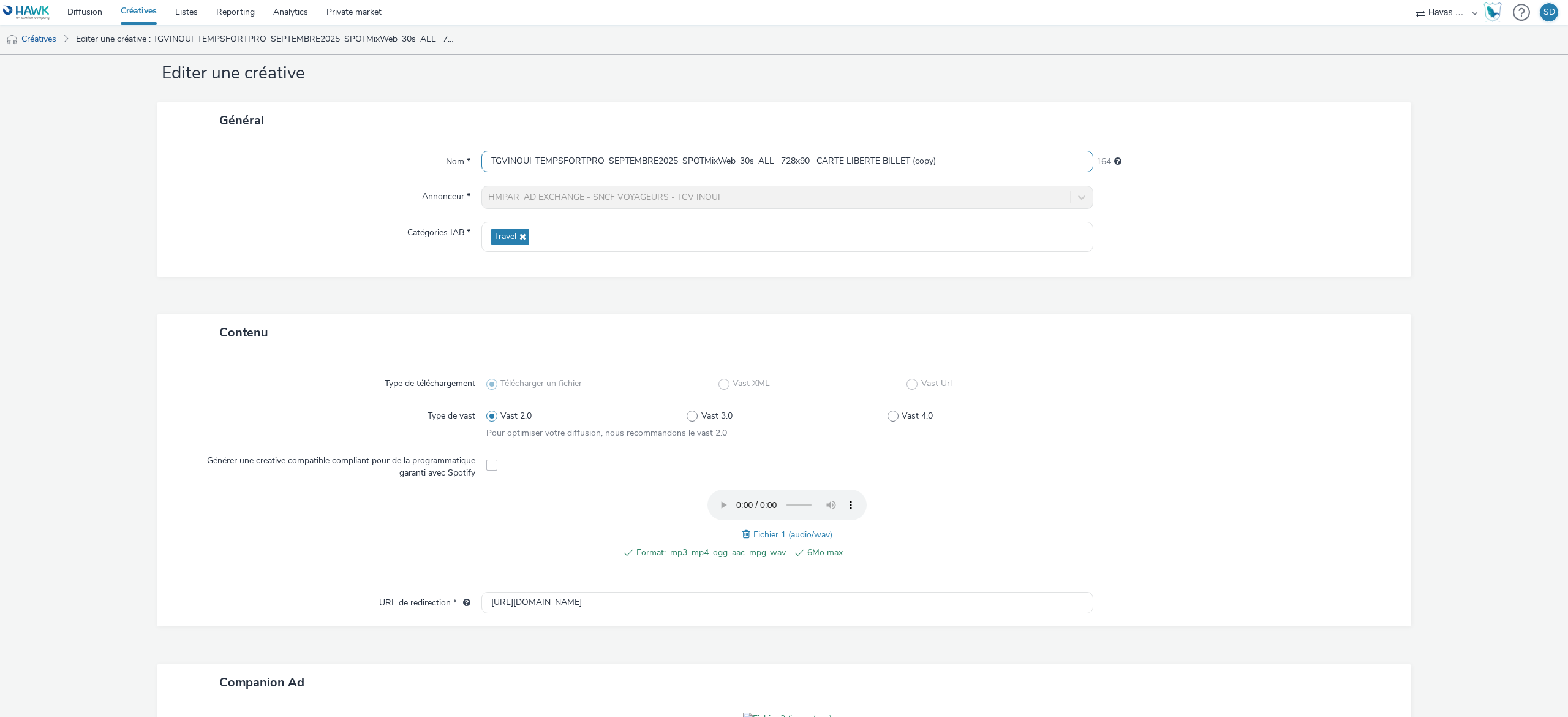
click at [824, 164] on input "TGVINOUI_TEMPSFORTPRO_SEPTEMBRE2025_SPOTMixWeb_30s_ALL _728x90_ CARTE LIBERTE B…" at bounding box center [788, 161] width 612 height 21
drag, startPoint x: 814, startPoint y: 164, endPoint x: 1023, endPoint y: 175, distance: 209.3
click at [1023, 175] on div "Nom * TGVINOUI_TEMPSFORTPRO_SEPTEMBRE2025_SPOTMixWeb_30s_ALL _728x90_ CARTE LIB…" at bounding box center [784, 208] width 1254 height 139
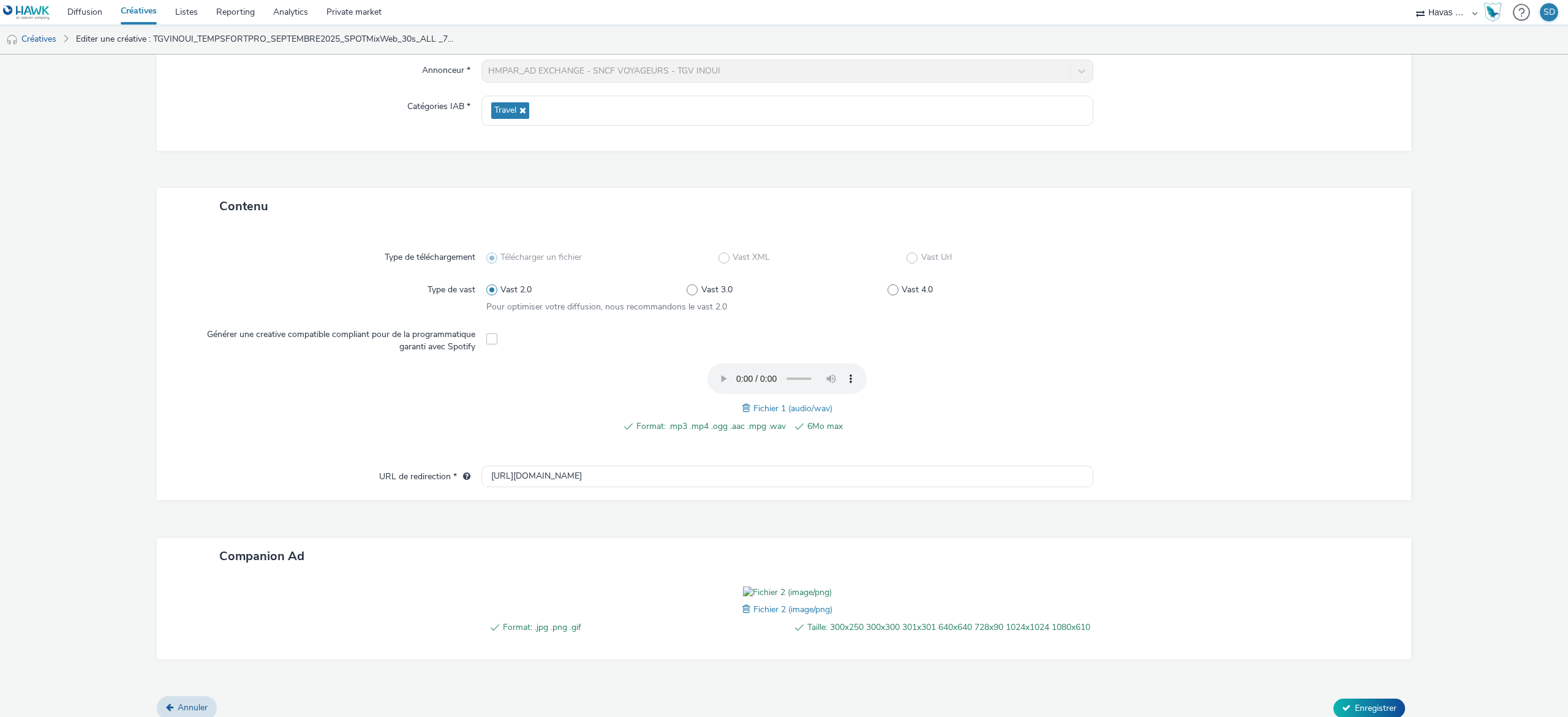
scroll to position [246, 0]
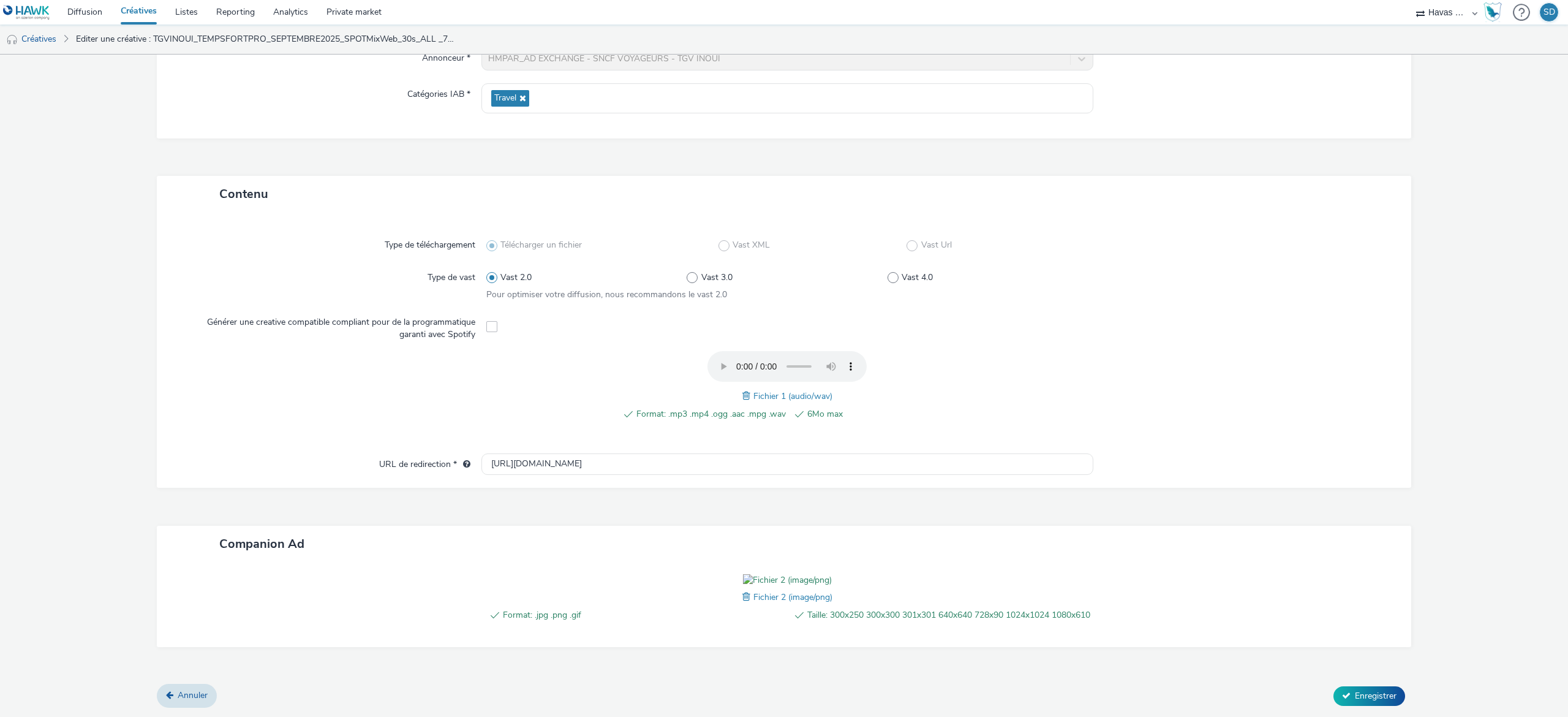
type input "TGVINOUI_TEMPSFORTPRO_SEPTEMBRE2025_SPOTMixWeb_30s_ALL _728x90_ FLEXIBILITE"
click at [742, 590] on span at bounding box center [748, 597] width 11 height 14
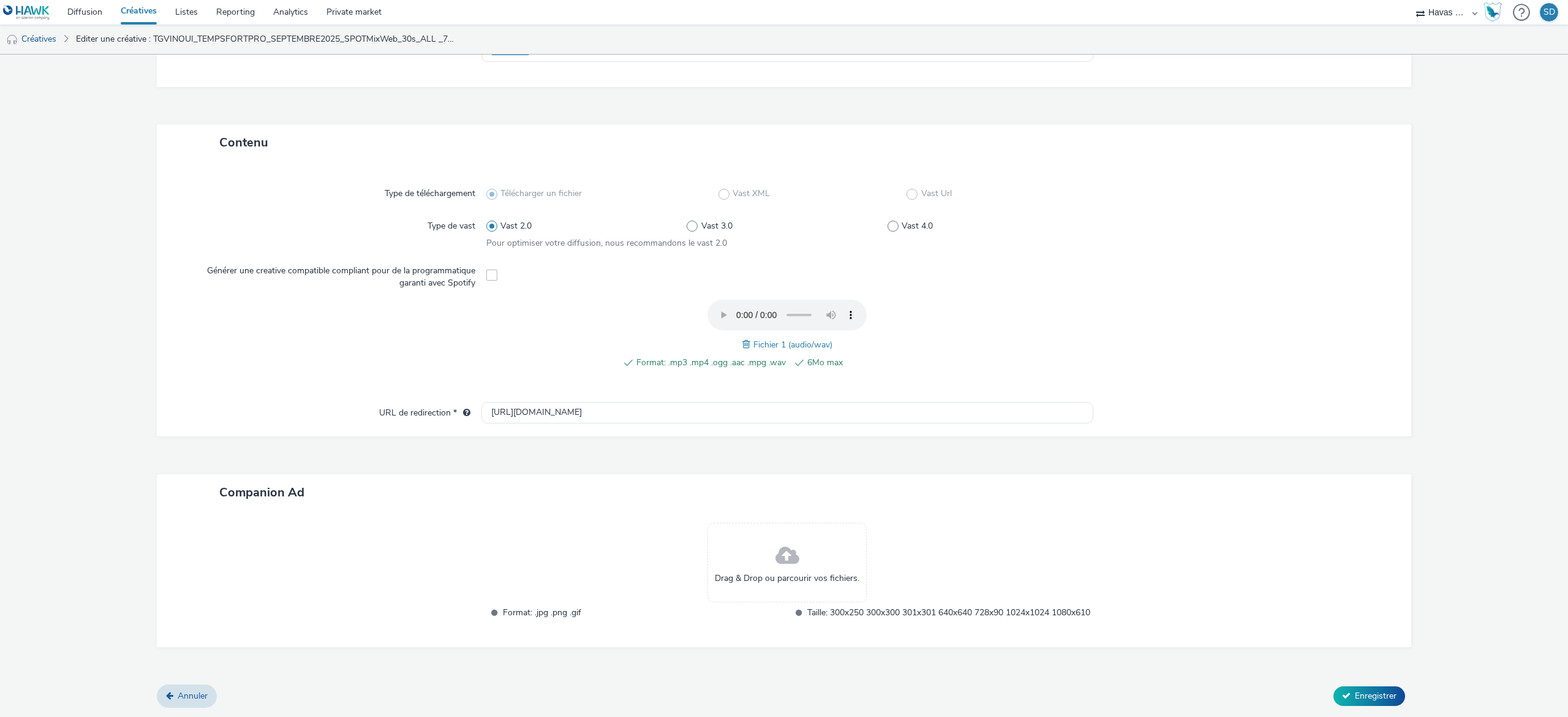
click at [753, 549] on div "Drag & Drop ou parcourir vos fichiers." at bounding box center [787, 562] width 159 height 80
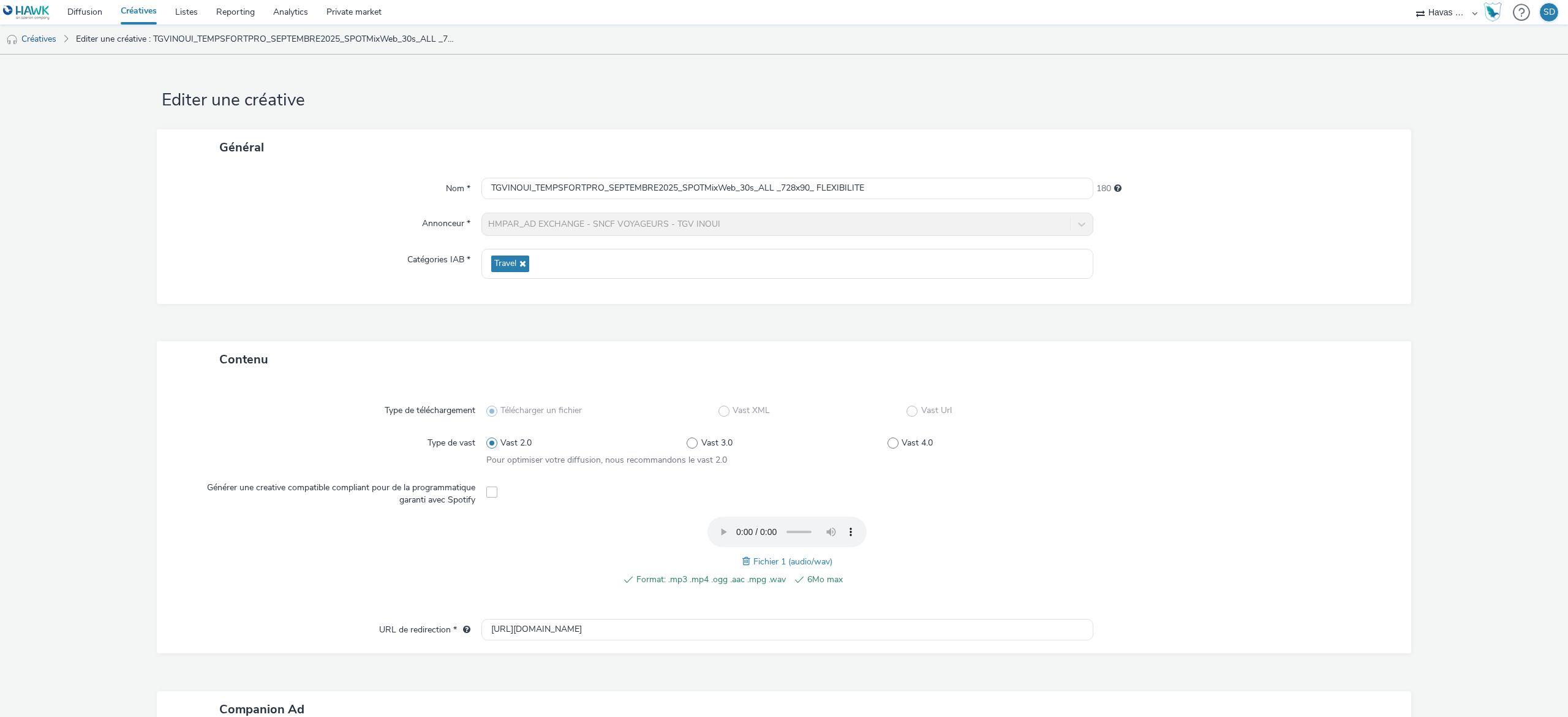
scroll to position [246, 0]
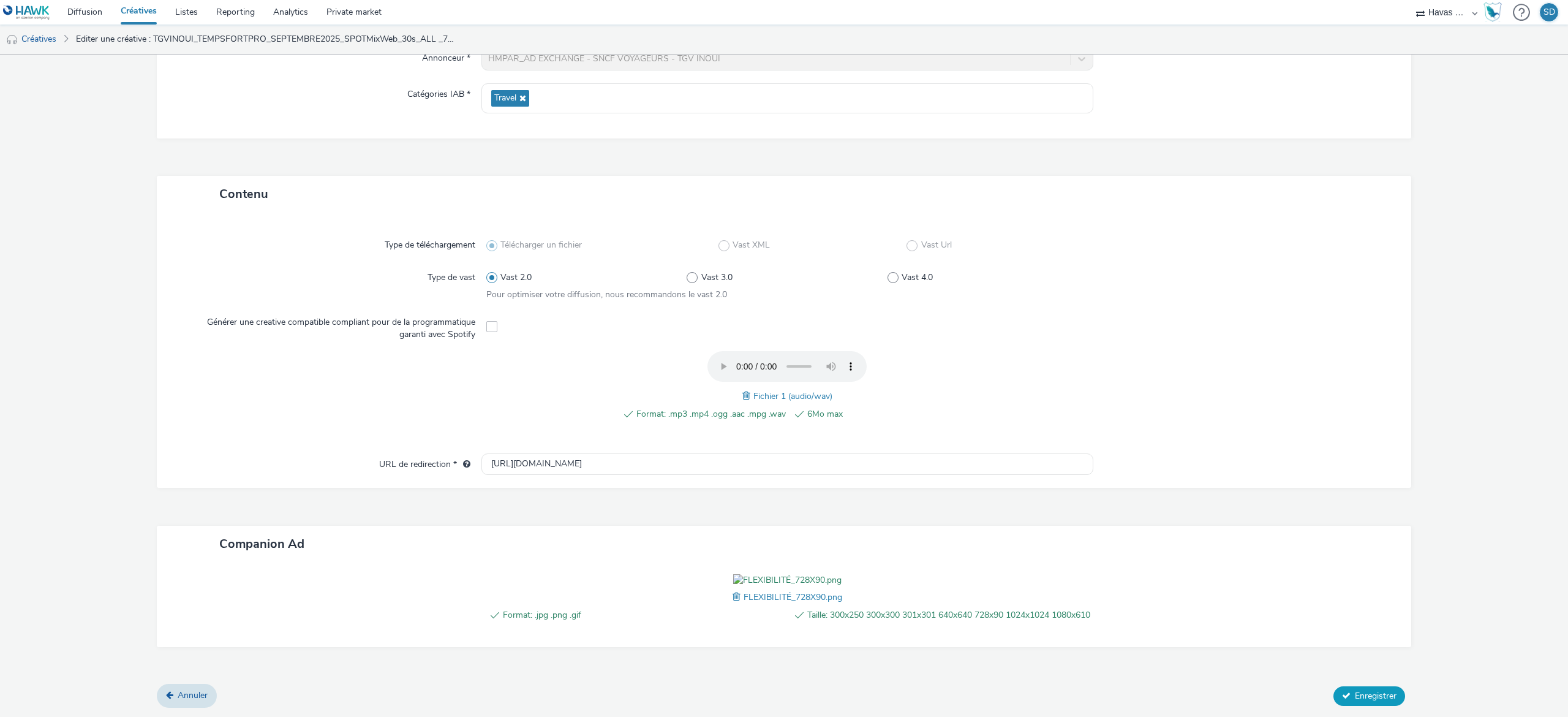
click at [1363, 694] on span "Enregistrer" at bounding box center [1376, 695] width 42 height 11
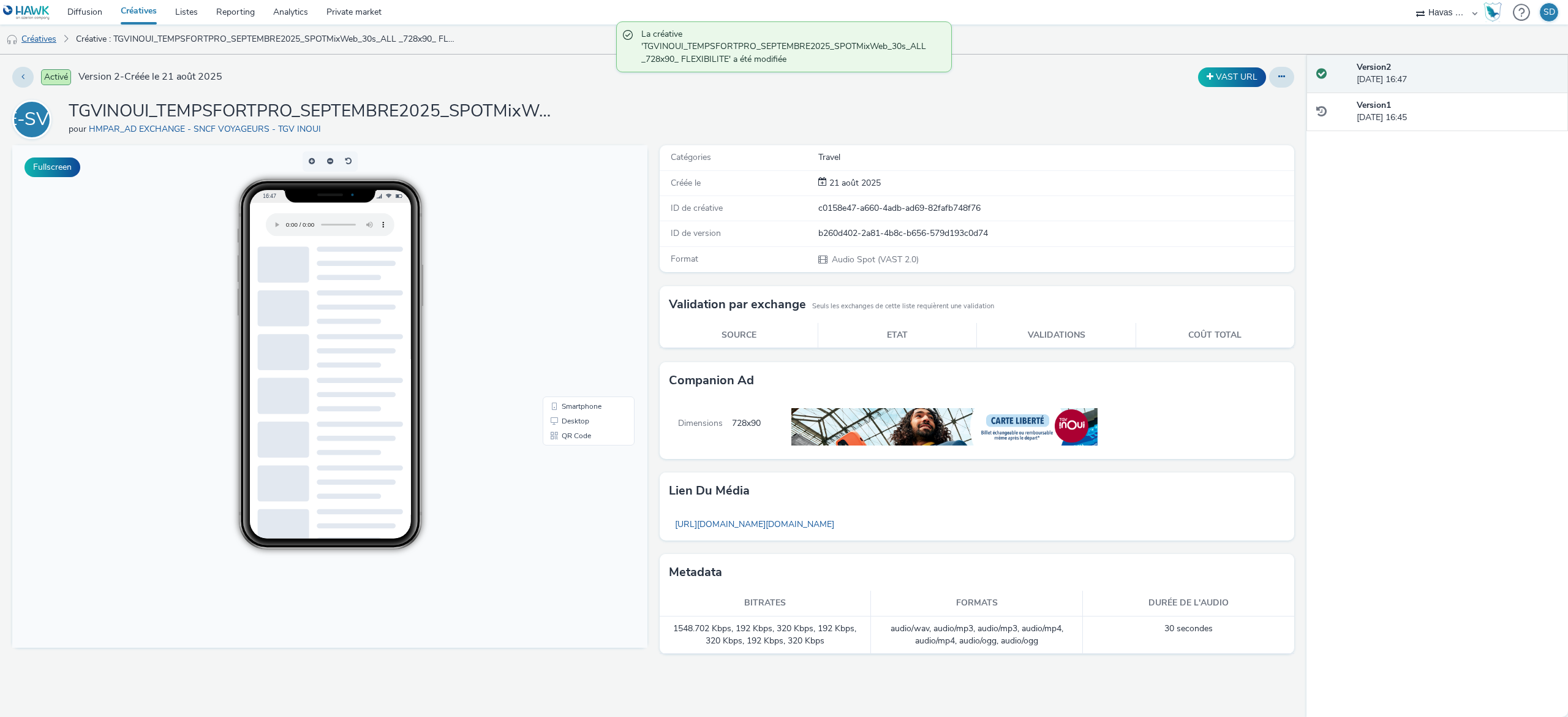
click at [55, 43] on link "Créatives" at bounding box center [31, 39] width 62 height 30
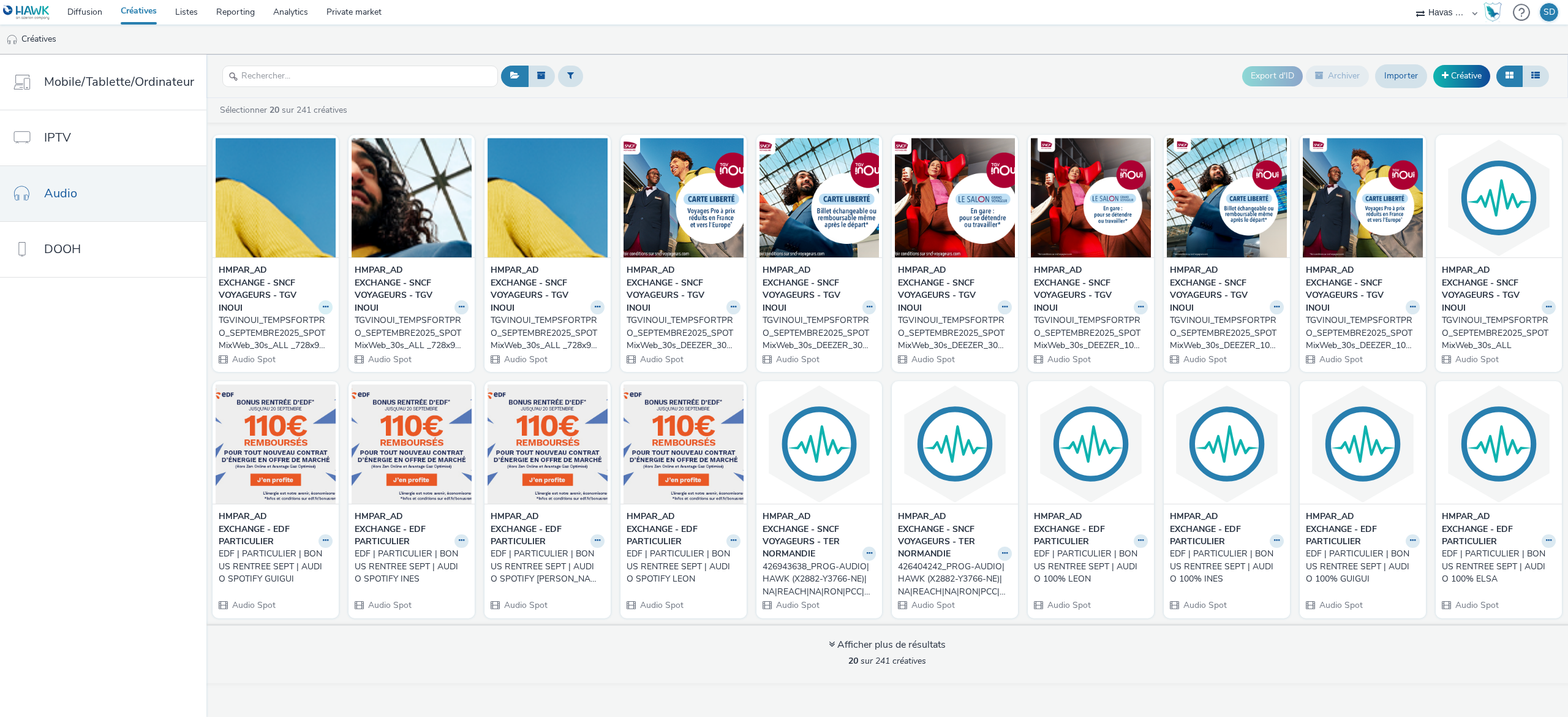
click at [323, 306] on icon at bounding box center [325, 307] width 5 height 8
click at [312, 333] on link "Modifier" at bounding box center [286, 328] width 92 height 24
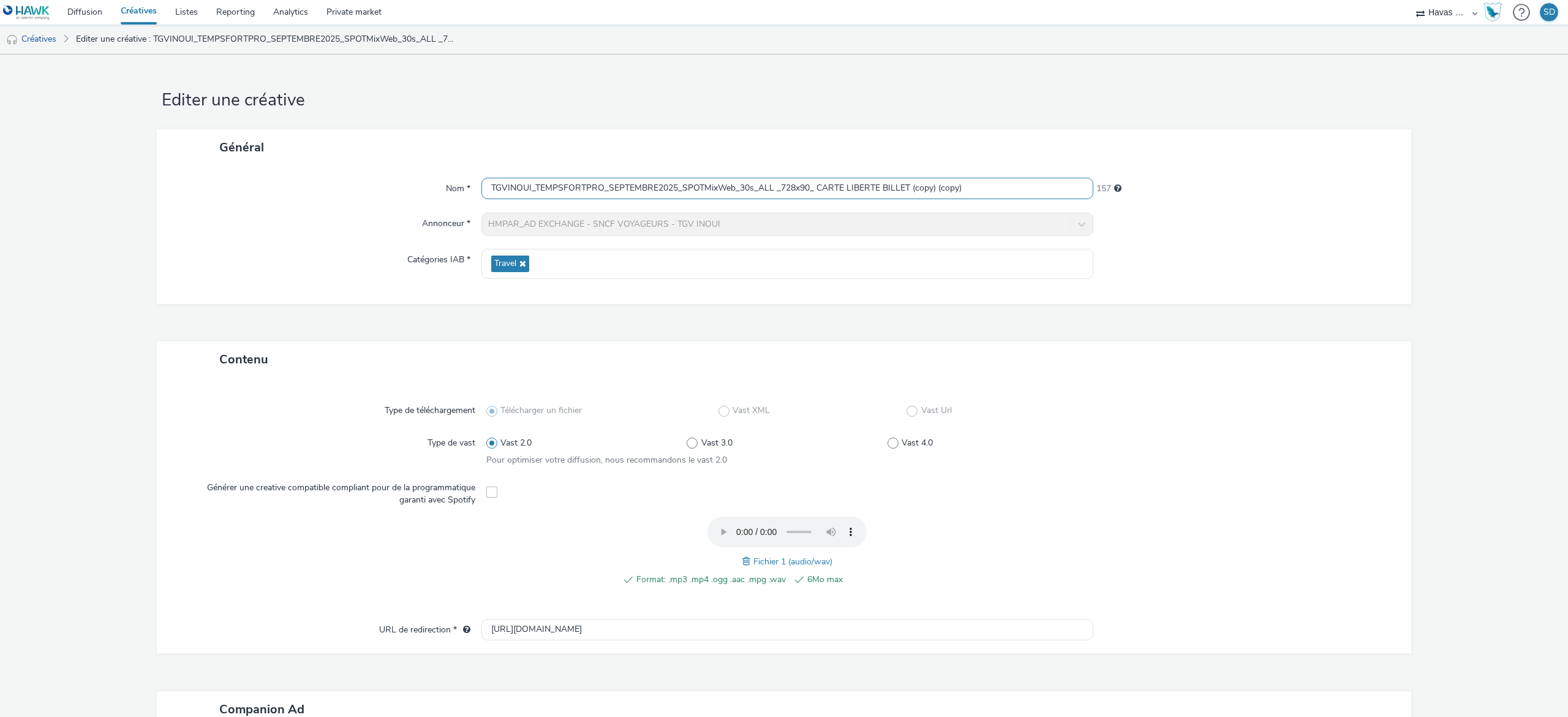
drag, startPoint x: 982, startPoint y: 196, endPoint x: 812, endPoint y: 191, distance: 170.1
click at [812, 191] on input "TGVINOUI_TEMPSFORTPRO_SEPTEMBRE2025_SPOTMixWeb_30s_ALL _728x90_ CARTE LIBERTE B…" at bounding box center [788, 188] width 612 height 21
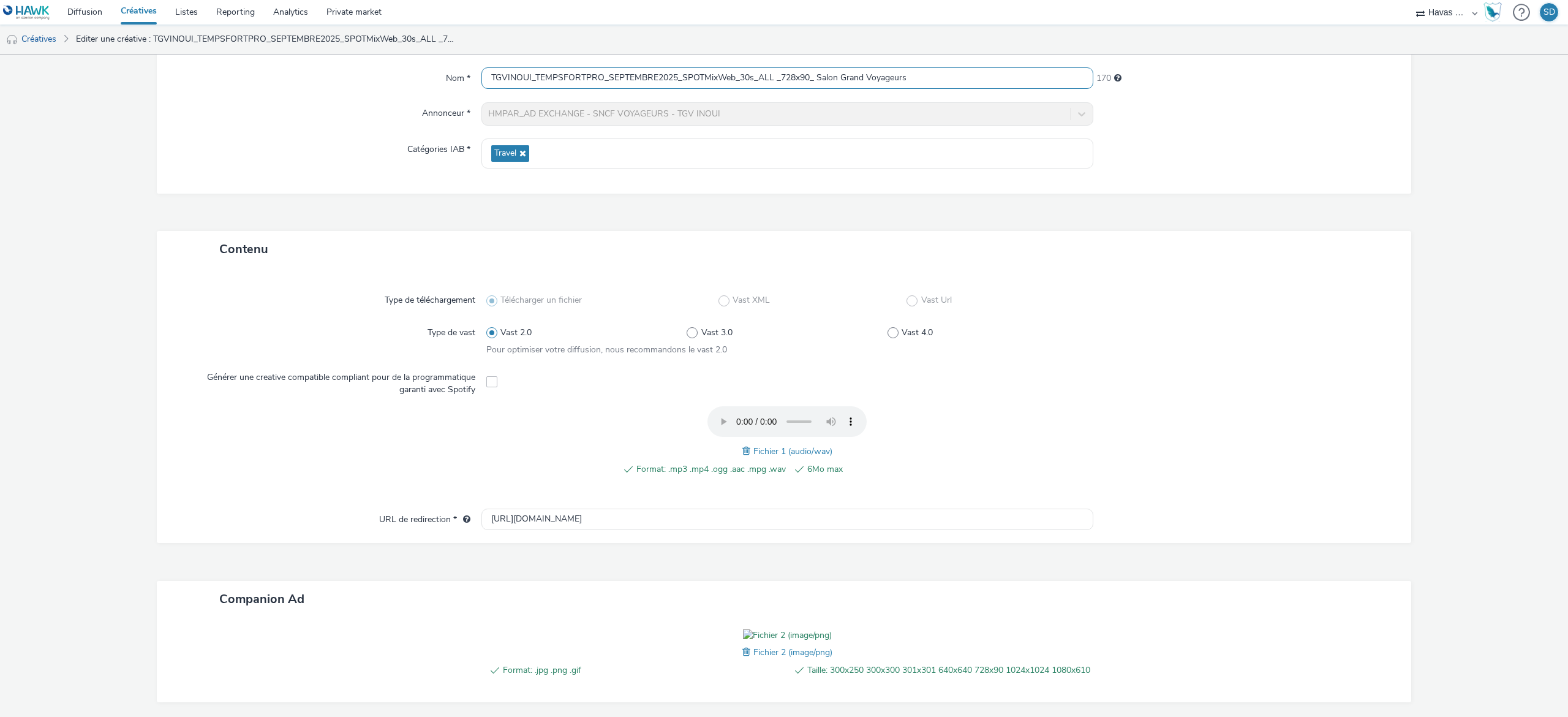
scroll to position [246, 0]
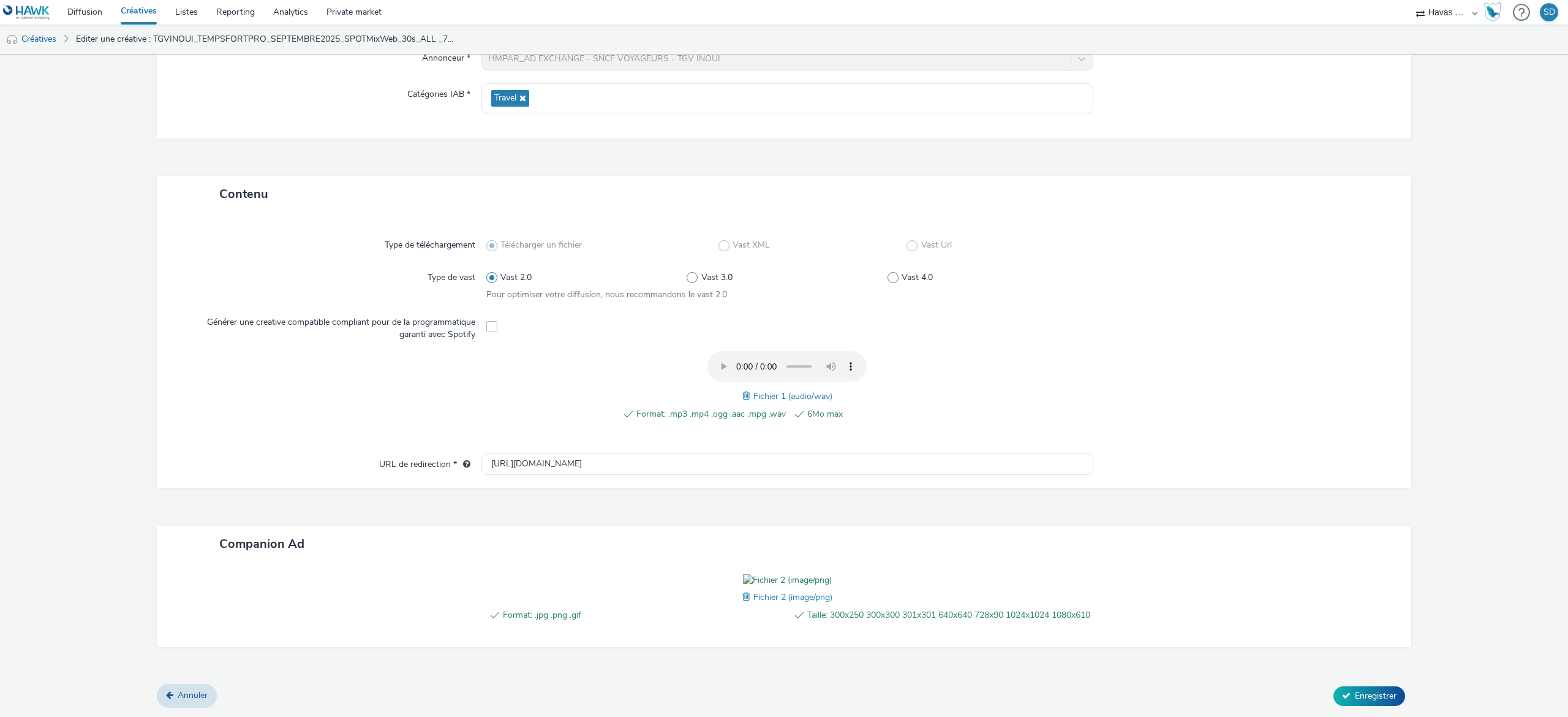
type input "TGVINOUI_TEMPSFORTPRO_SEPTEMBRE2025_SPOTMixWeb_30s_ALL _728x90_ Salon Grand Voy…"
click at [742, 590] on span at bounding box center [748, 597] width 11 height 14
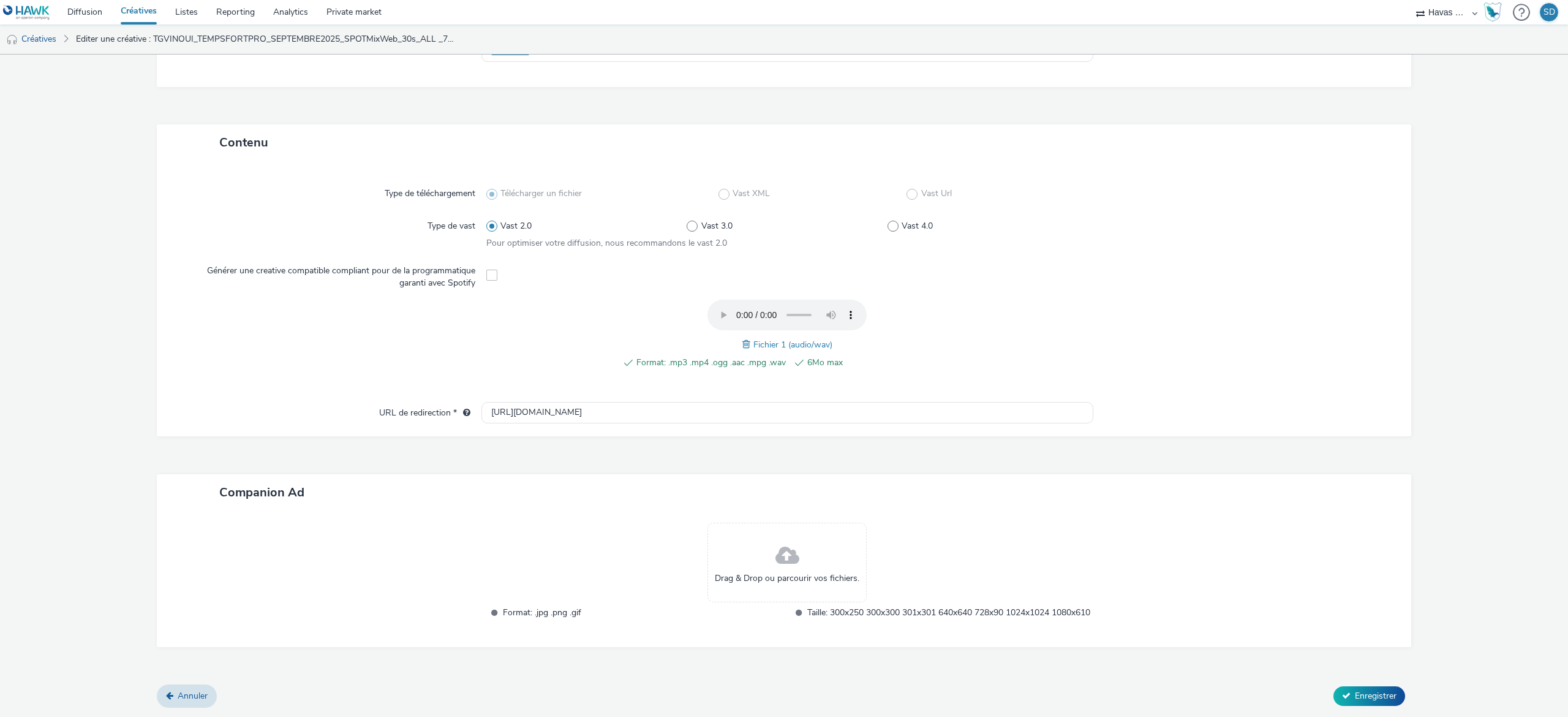
scroll to position [229, 0]
click at [754, 553] on div "Drag & Drop ou parcourir vos fichiers." at bounding box center [787, 562] width 159 height 80
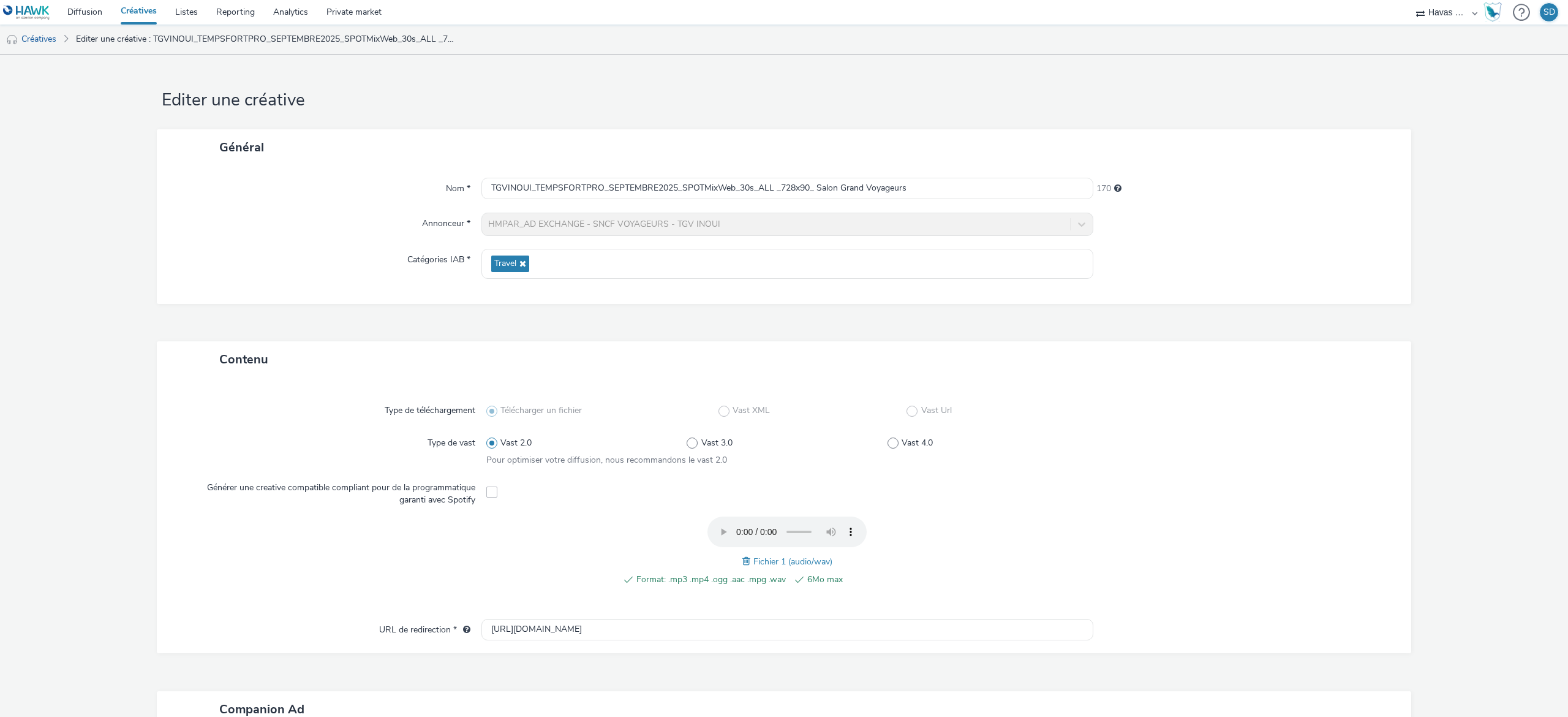
scroll to position [246, 0]
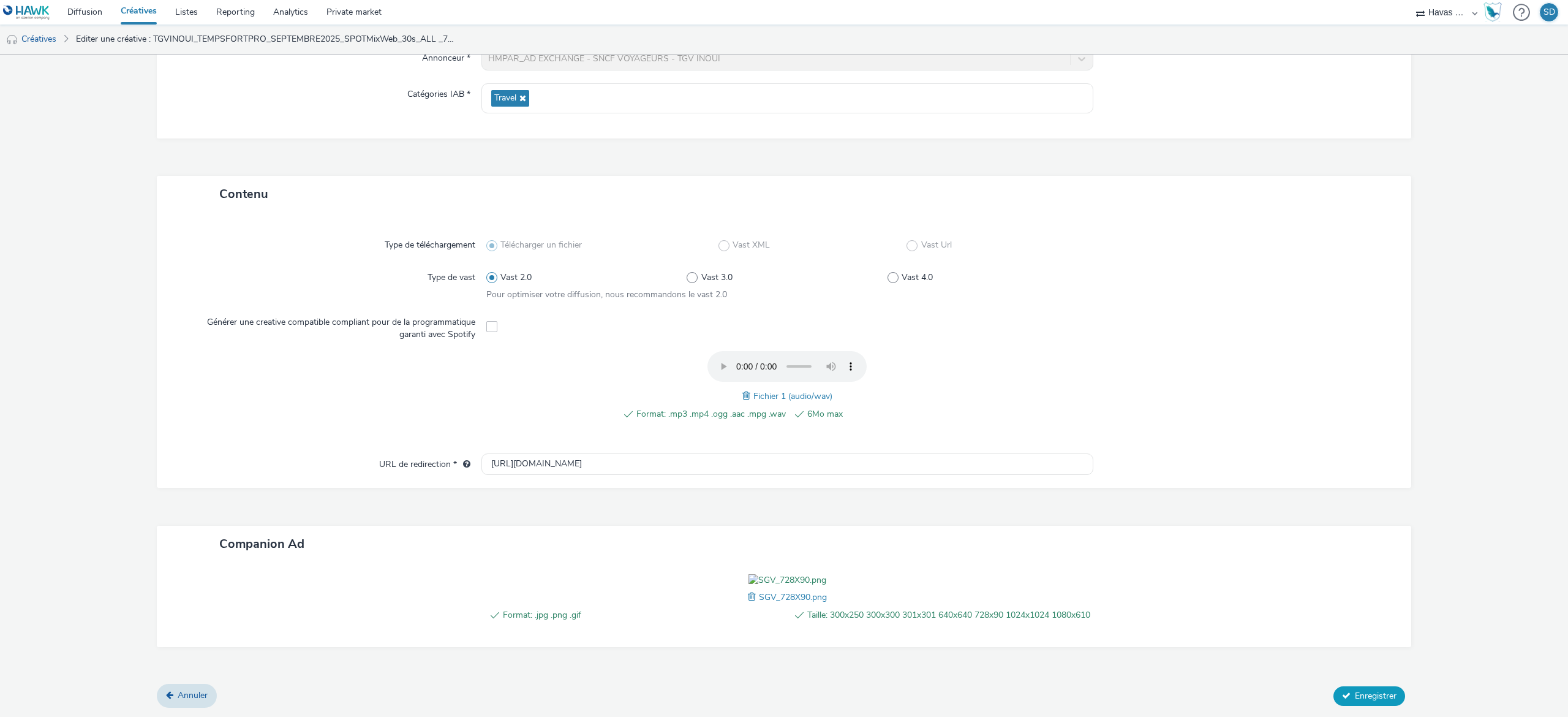
click at [1355, 698] on span "Enregistrer" at bounding box center [1376, 695] width 42 height 11
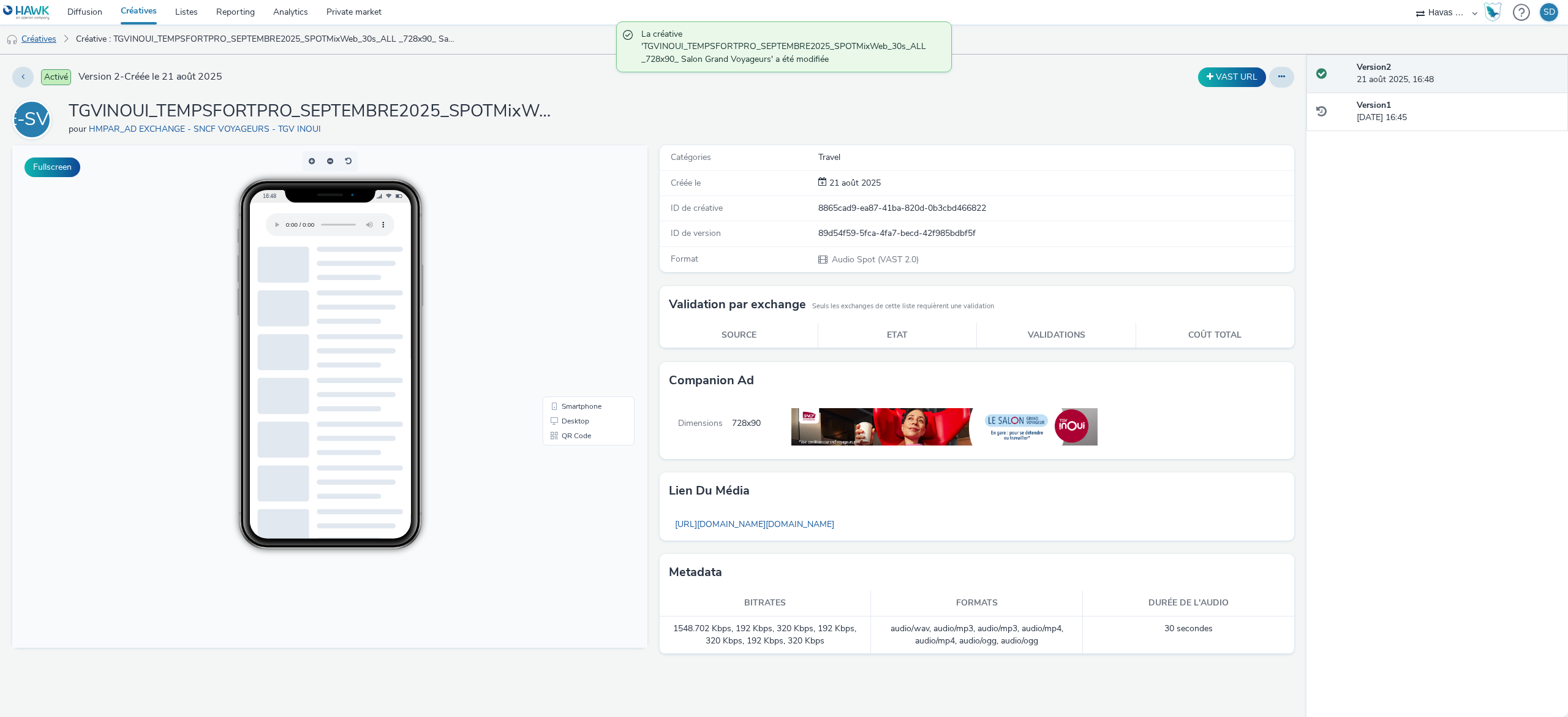
click at [59, 43] on link "Créatives" at bounding box center [31, 39] width 62 height 30
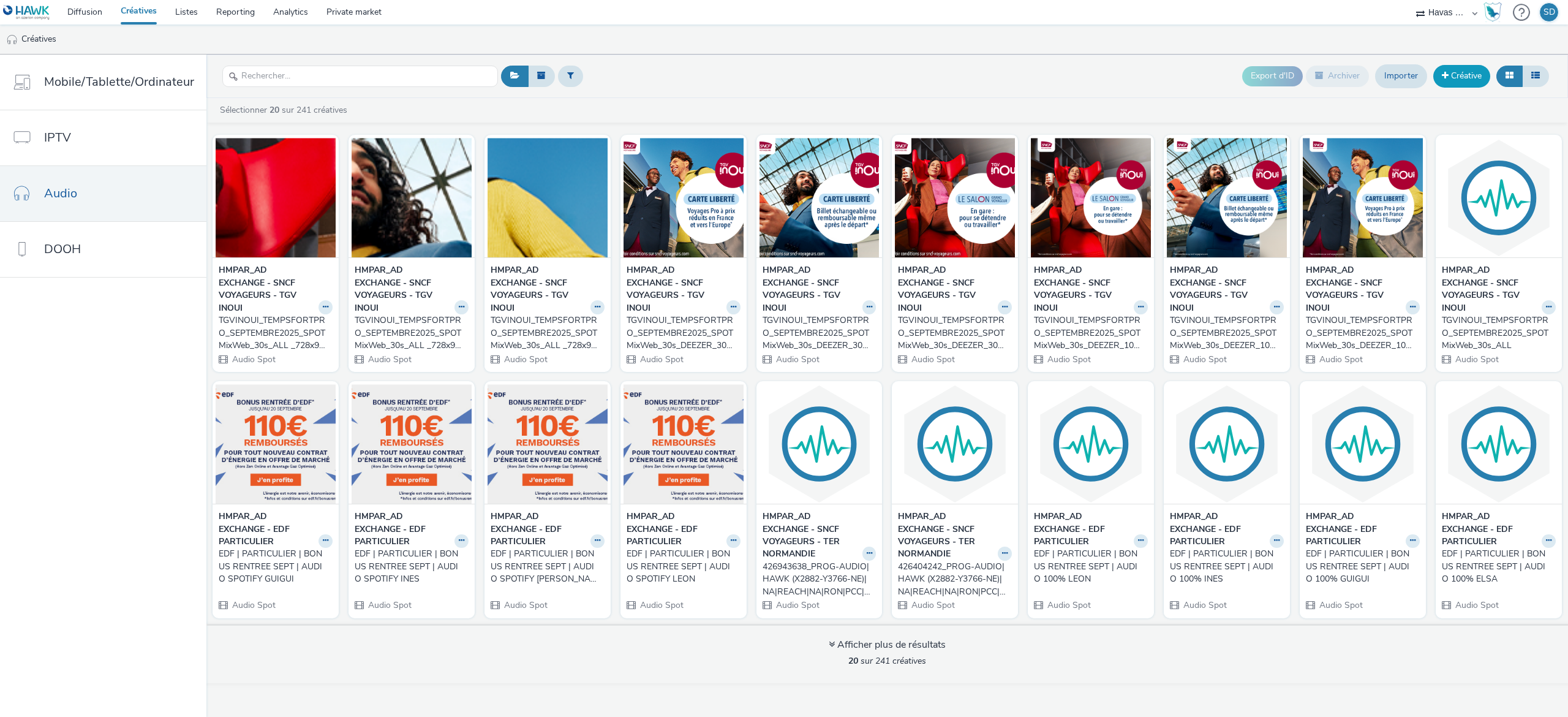
click at [1461, 87] on link "Créative" at bounding box center [1461, 76] width 57 height 22
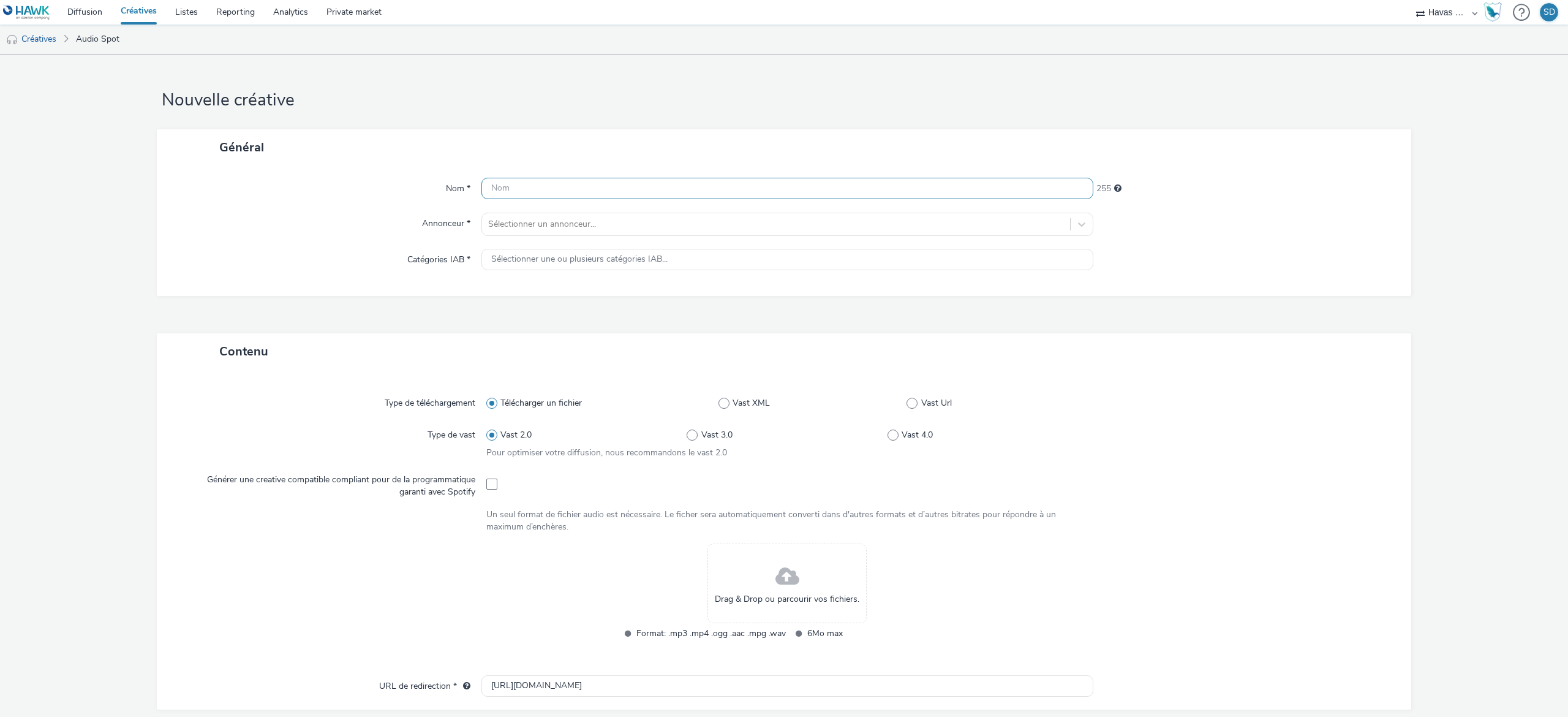
click at [561, 183] on input "text" at bounding box center [788, 188] width 612 height 21
paste input "TGVINOUI_TEMPSFORTPRO_SEPTEMBRE2025_SPOTMixWeb_30s_DEEZER_1024x1024_CARTE LIB B…"
click at [571, 230] on div at bounding box center [776, 224] width 576 height 14
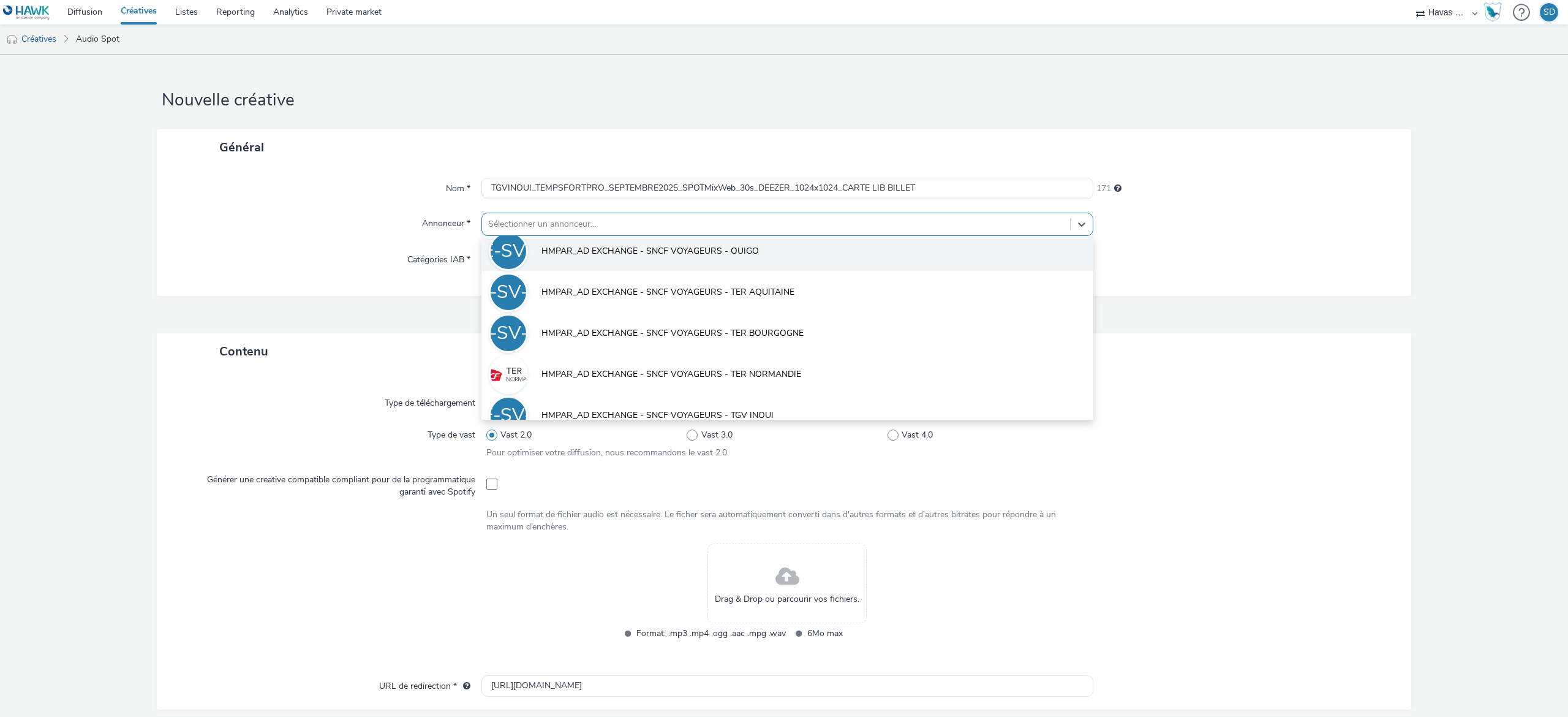
scroll to position [642, 0]
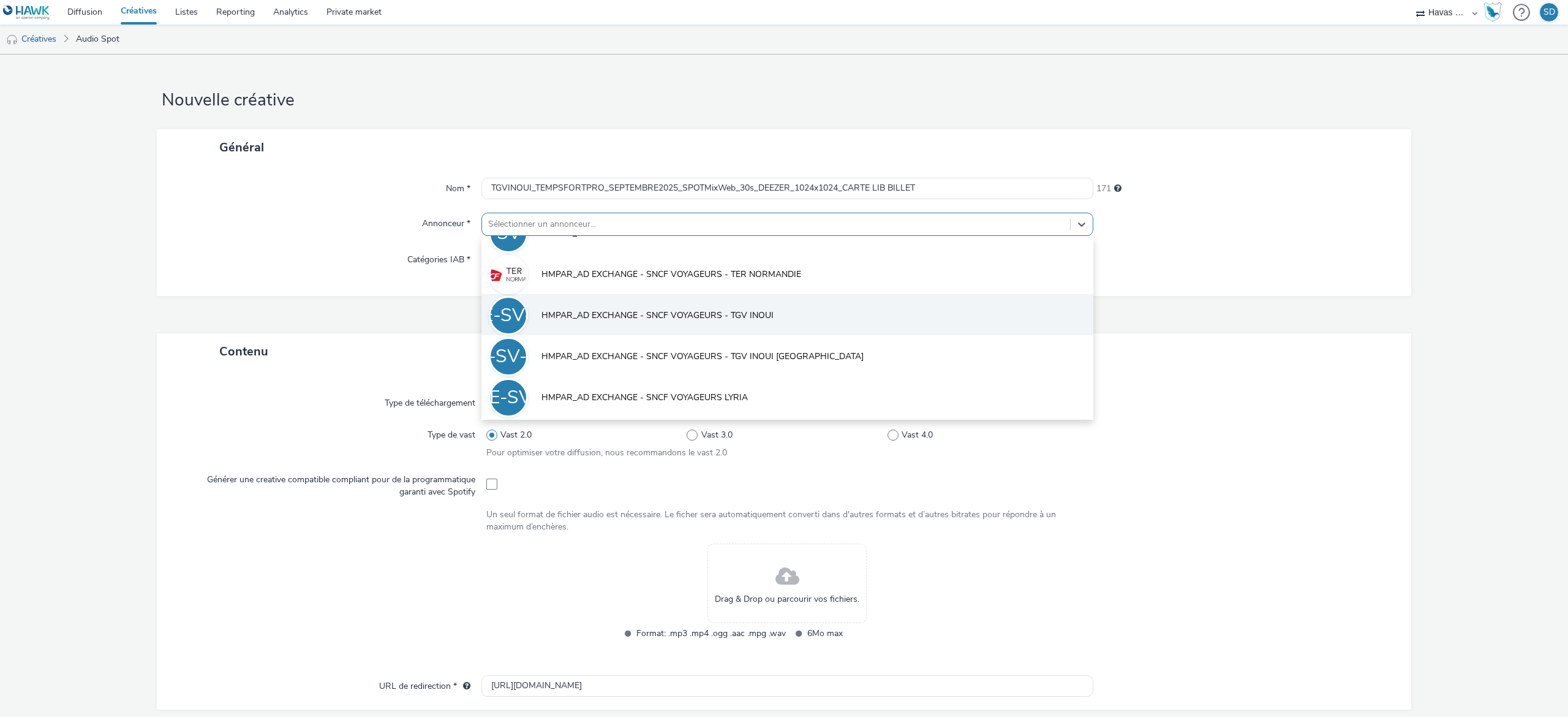
click at [630, 325] on li "HE-SV-TI HMPAR_AD EXCHANGE - SNCF VOYAGEURS - TGV INOUI" at bounding box center [788, 315] width 612 height 41
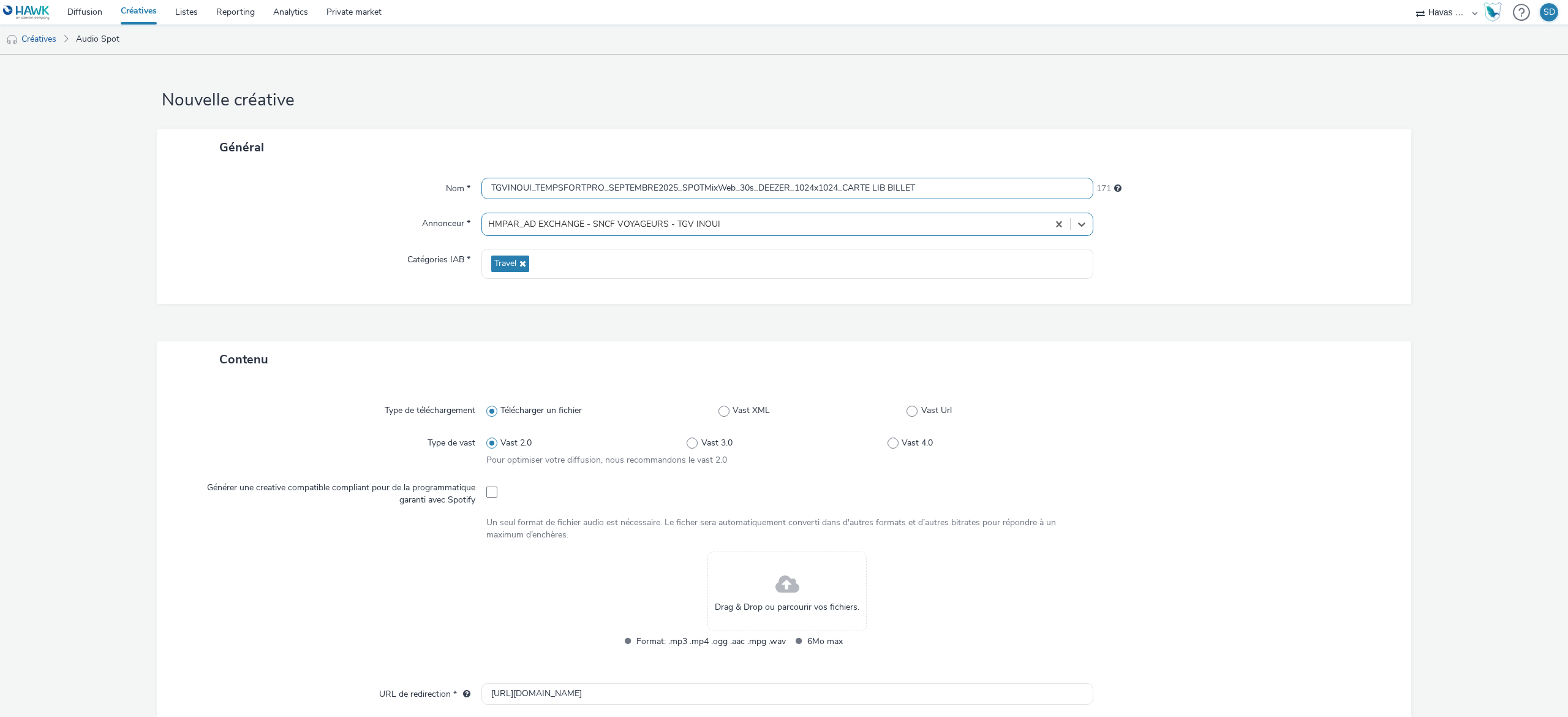
click at [770, 195] on input "TGVINOUI_TEMPSFORTPRO_SEPTEMBRE2025_SPOTMixWeb_30s_DEEZER_1024x1024_CARTE LIB B…" at bounding box center [788, 188] width 612 height 21
click at [776, 190] on input "TGVINOUI_TEMPSFORTPRO_SEPTEMBRE2025_SPOTMixWeb_30s_DEEZER_1024x1024_CARTE LIB B…" at bounding box center [788, 188] width 612 height 21
click at [785, 190] on input "TGVINOUI_TEMPSFORTPRO_SEPTEMBRE2025_SPOTMixWeb_30s_DEEZER_1024x1024_CARTE LIB B…" at bounding box center [788, 188] width 612 height 21
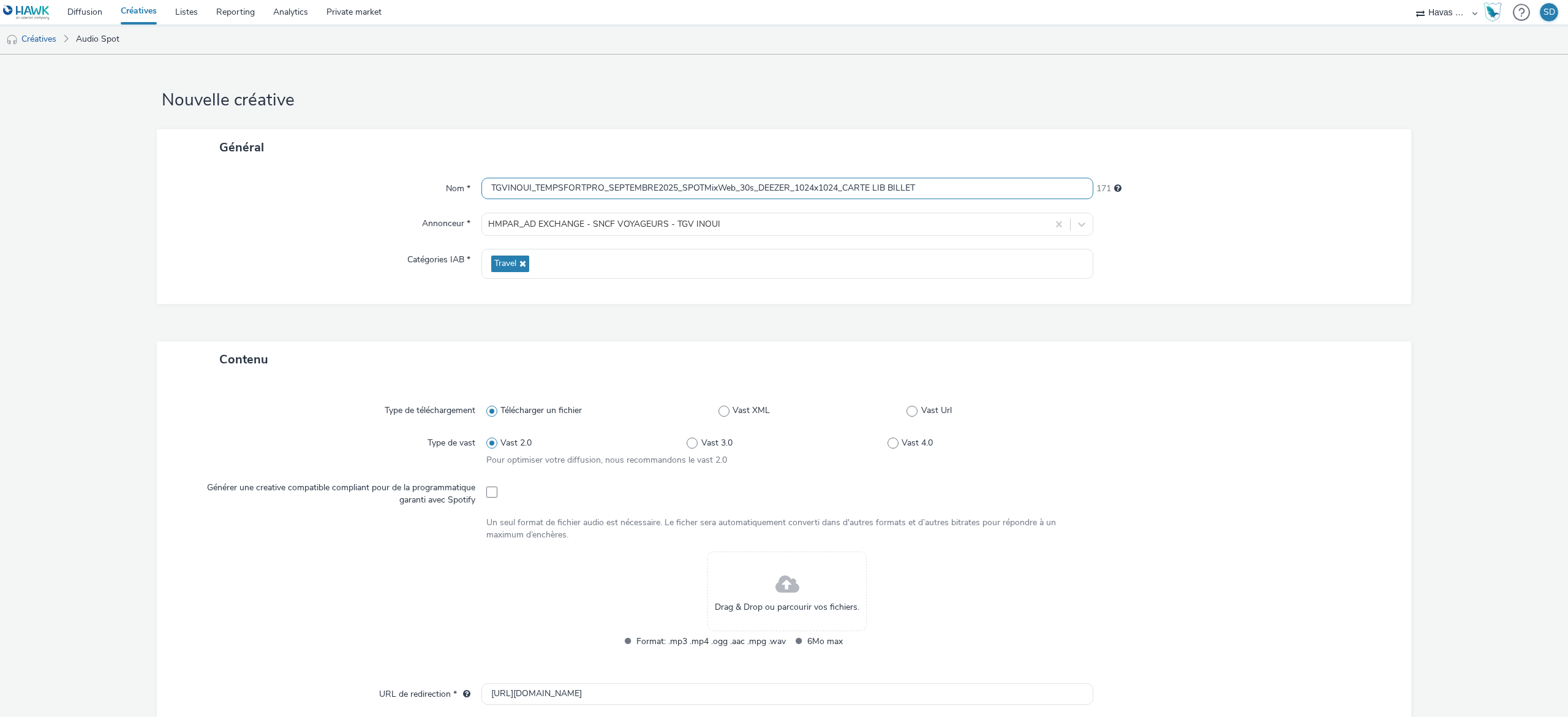
drag, startPoint x: 786, startPoint y: 190, endPoint x: 754, endPoint y: 190, distance: 32.0
click at [754, 190] on input "TGVINOUI_TEMPSFORTPRO_SEPTEMBRE2025_SPOTMixWeb_30s_DEEZER_1024x1024_CARTE LIB B…" at bounding box center [788, 188] width 612 height 21
click at [838, 183] on input "TGVINOUI_TEMPSFORTPRO_SEPTEMBRE2025_SPOTMixWeb_30s_SPOTIFY_1024x1024_CARTE LIB …" at bounding box center [788, 188] width 612 height 21
drag, startPoint x: 838, startPoint y: 183, endPoint x: 792, endPoint y: 188, distance: 46.3
click at [792, 188] on input "TGVINOUI_TEMPSFORTPRO_SEPTEMBRE2025_SPOTMixWeb_30s_SPOTIFY_1024x1024_CARTE LIB …" at bounding box center [788, 188] width 612 height 21
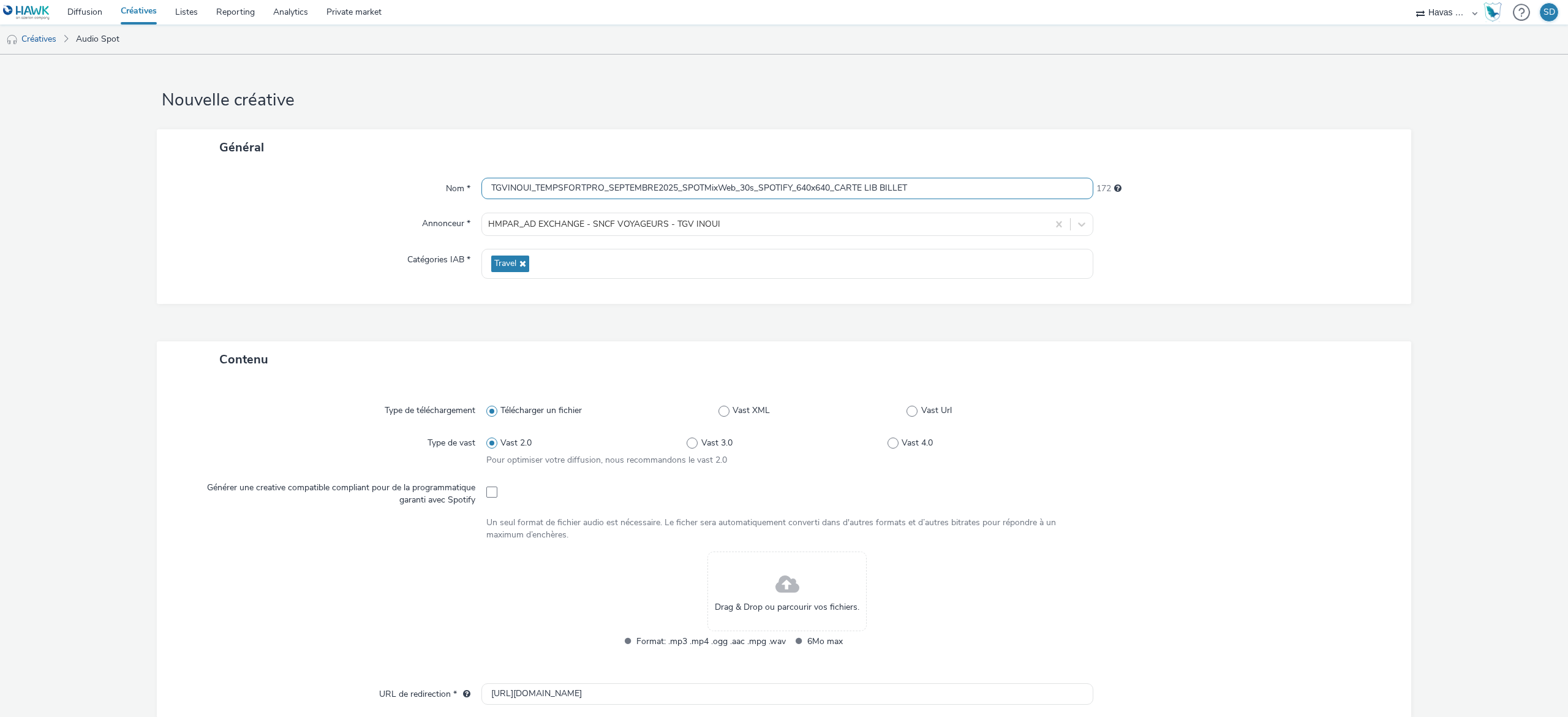
click at [996, 188] on input "TGVINOUI_TEMPSFORTPRO_SEPTEMBRE2025_SPOTMixWeb_30s_SPOTIFY_640x640_CARTE LIB BI…" at bounding box center [788, 188] width 612 height 21
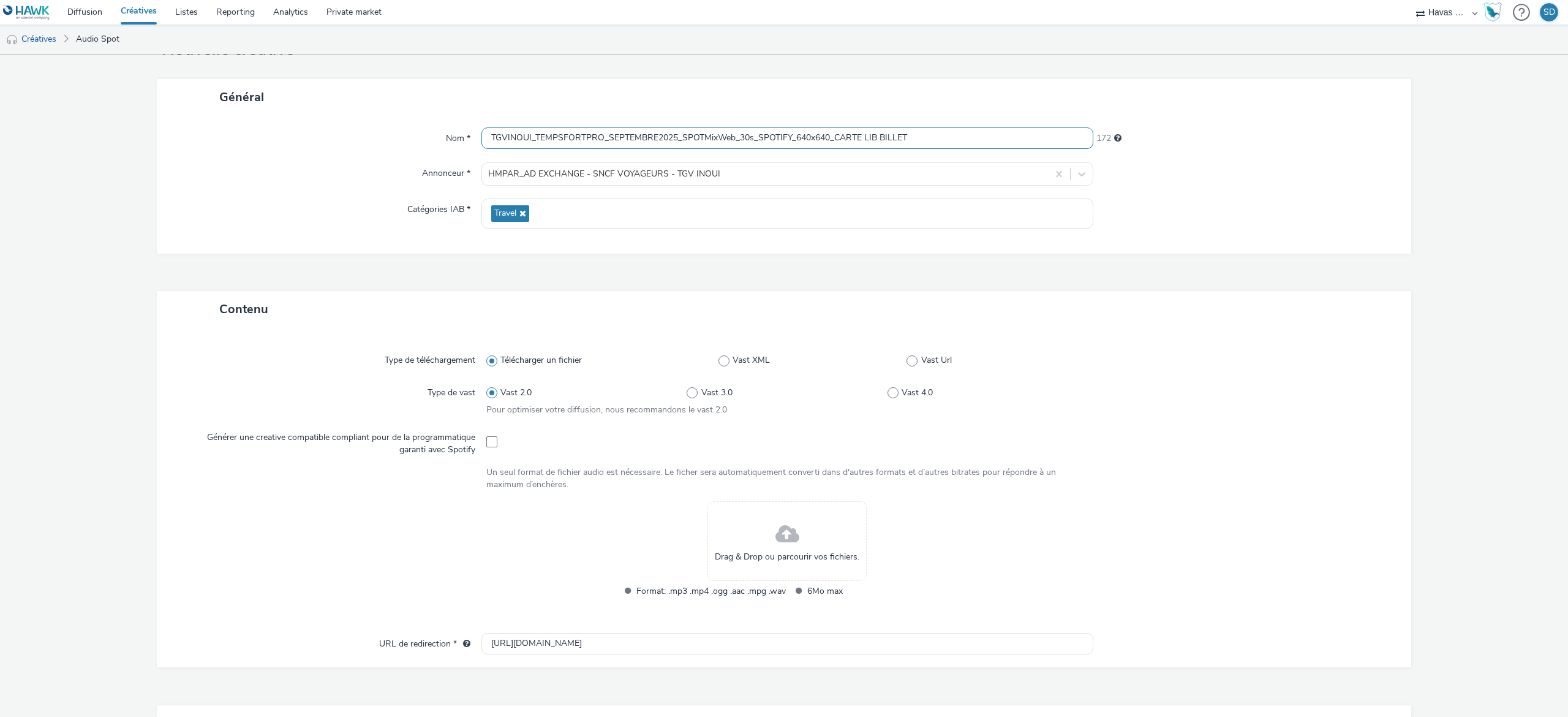
scroll to position [78, 0]
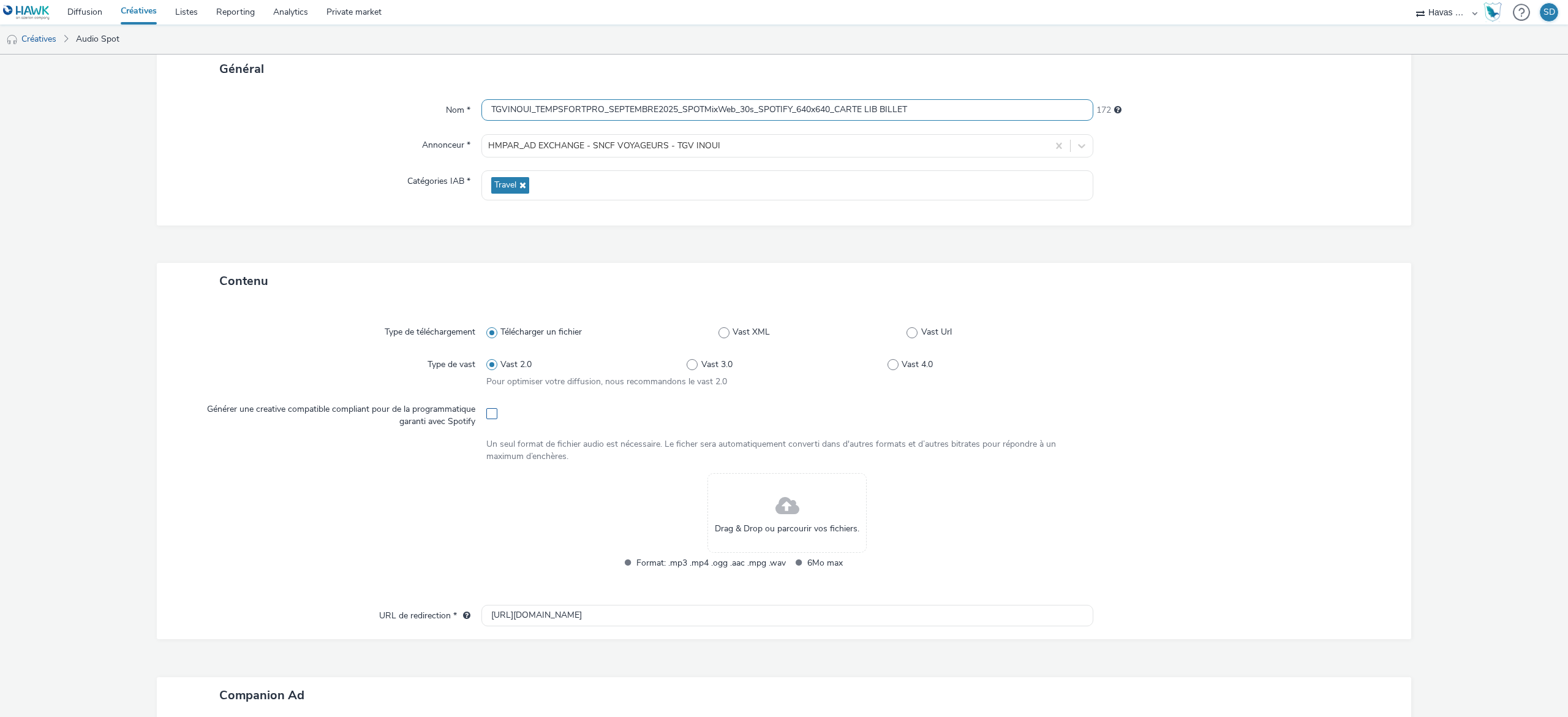
type input "TGVINOUI_TEMPSFORTPRO_SEPTEMBRE2025_SPOTMixWeb_30s_SPOTIFY_640x640_CARTE LIB BI…"
click at [486, 412] on span at bounding box center [492, 414] width 11 height 11
checkbox input "true"
click at [779, 505] on span at bounding box center [788, 506] width 24 height 33
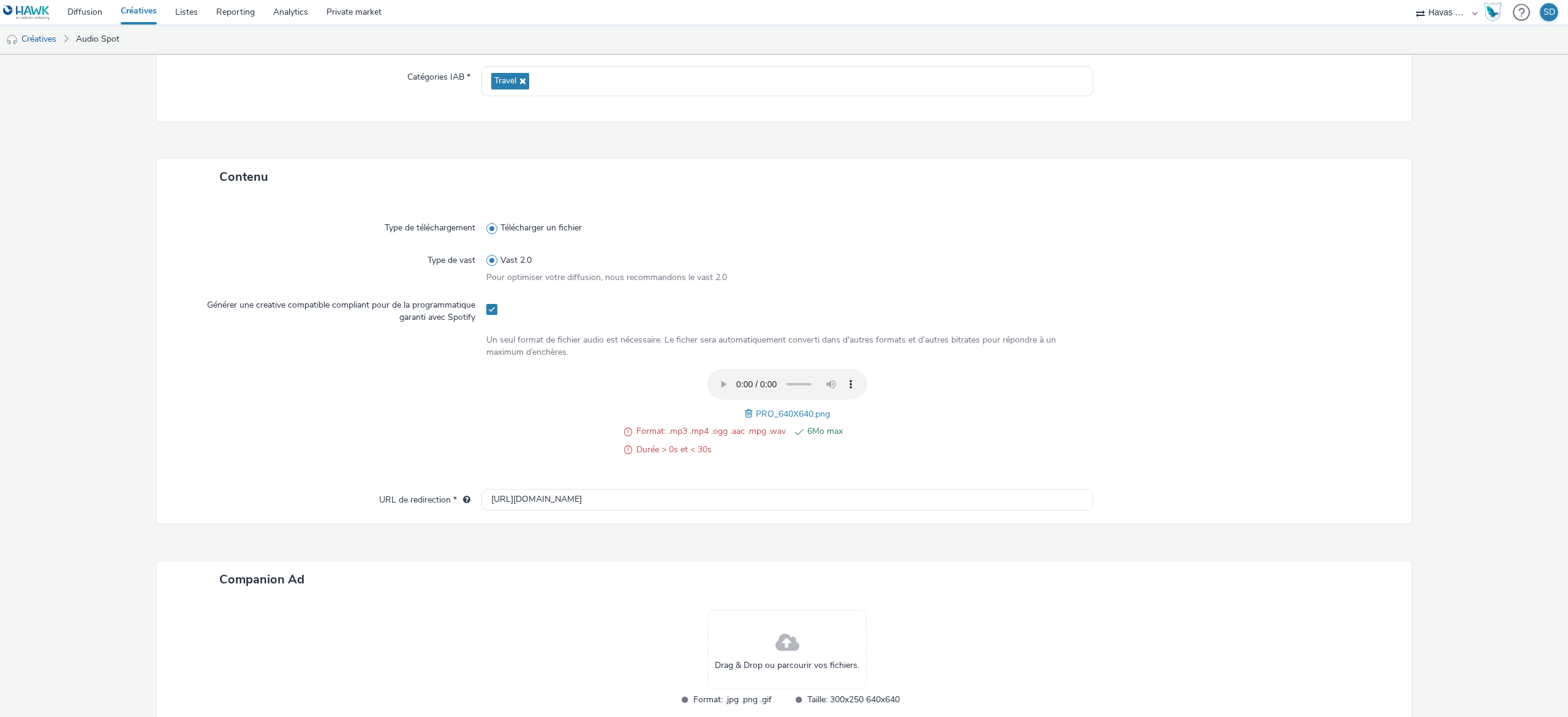
scroll to position [181, 0]
click at [745, 415] on span at bounding box center [750, 415] width 11 height 14
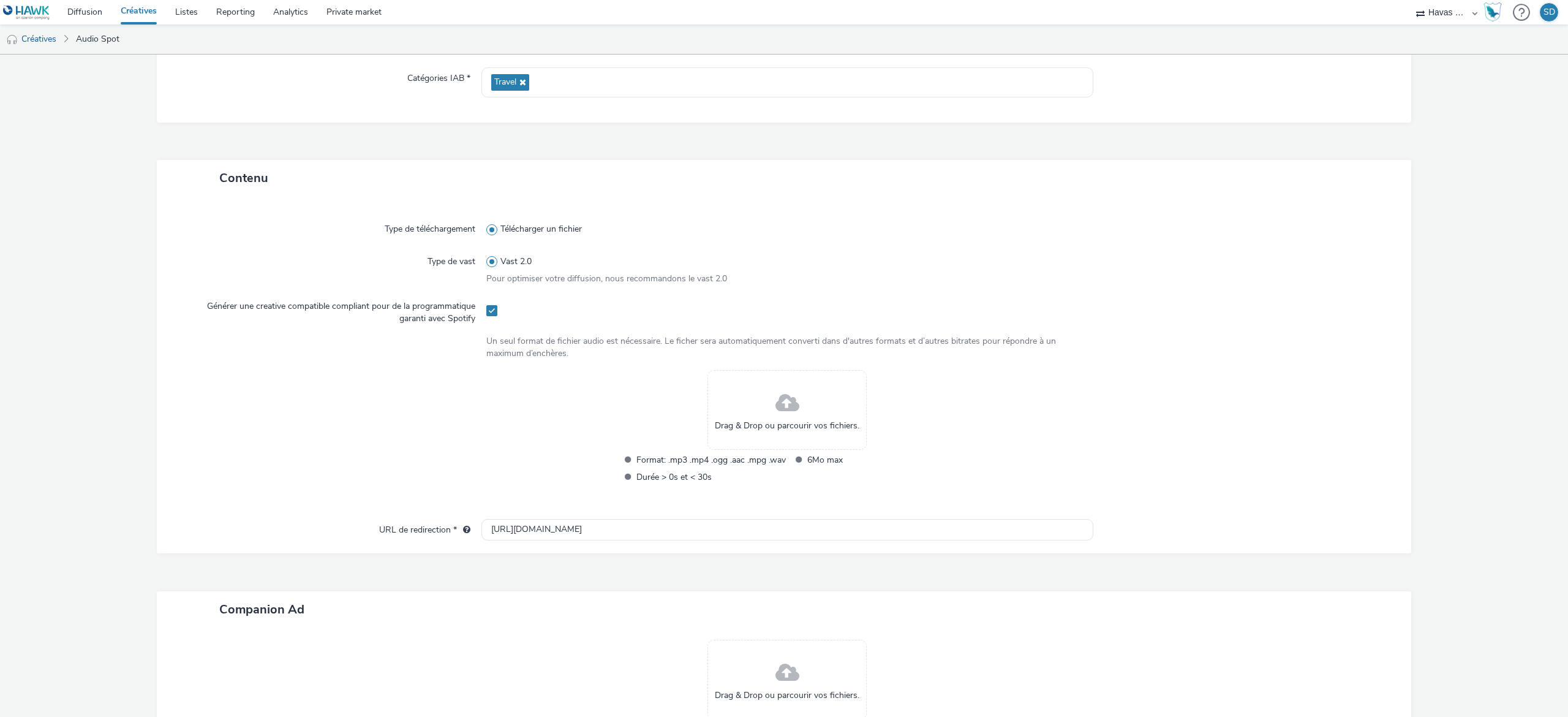
click at [758, 411] on div "Drag & Drop ou parcourir vos fichiers." at bounding box center [787, 409] width 159 height 80
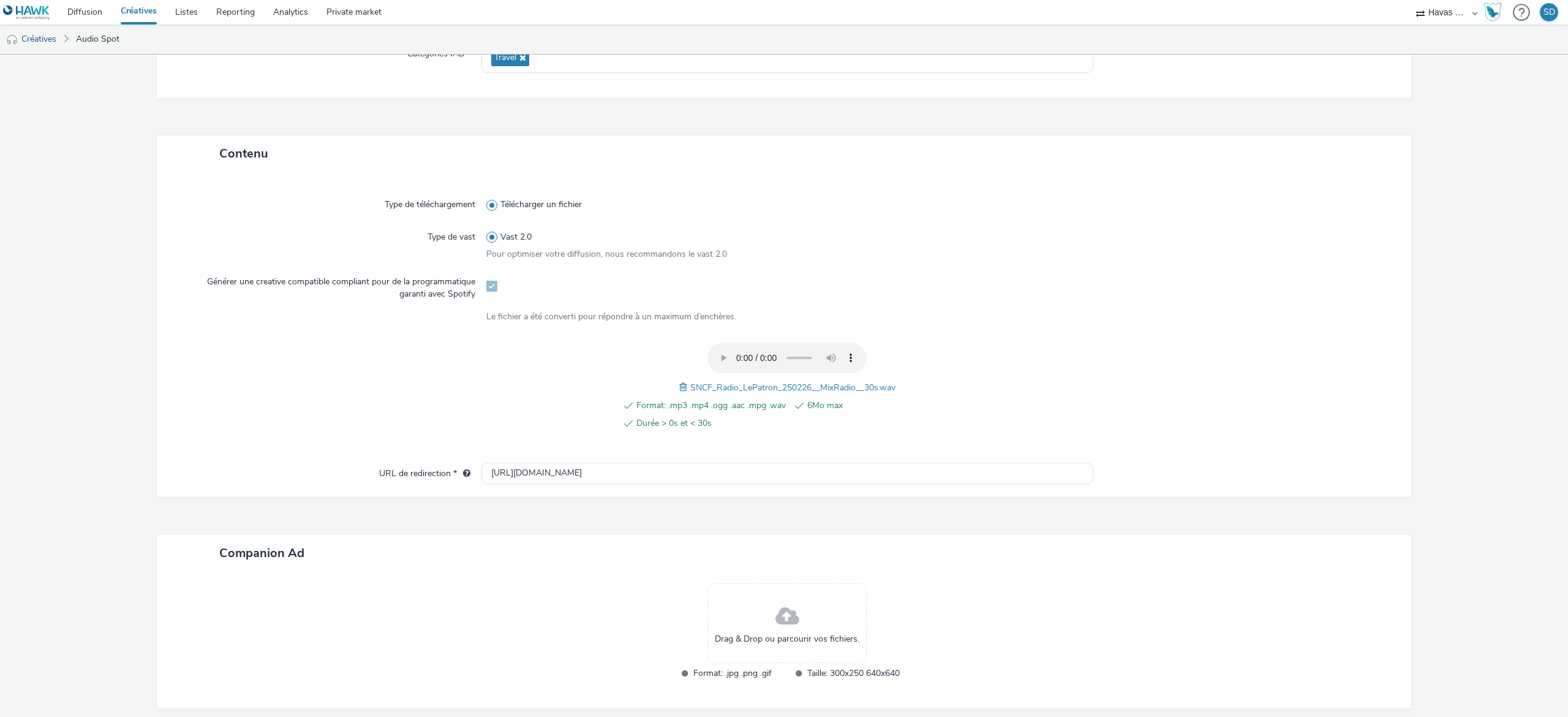
scroll to position [265, 0]
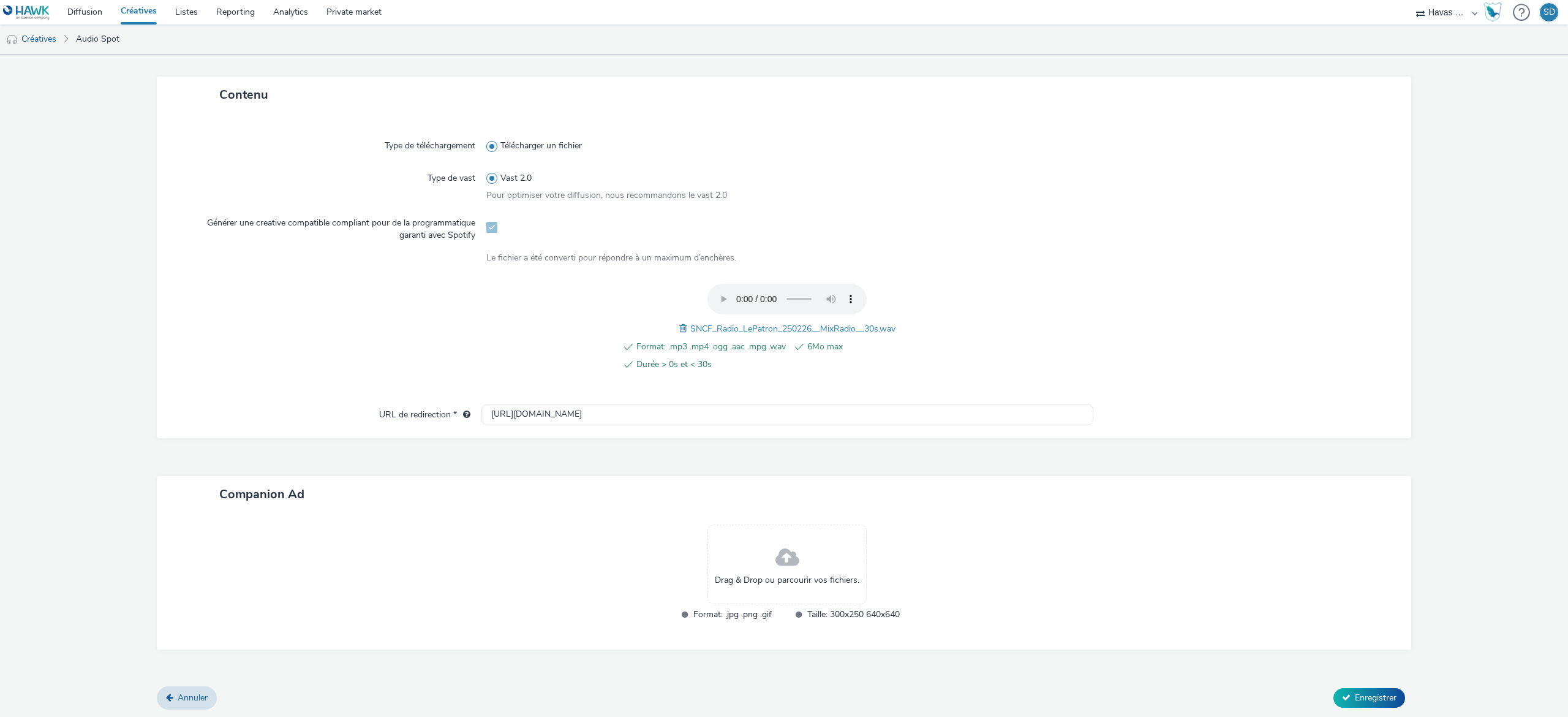
click at [802, 563] on div "Drag & Drop ou parcourir vos fichiers." at bounding box center [787, 564] width 159 height 80
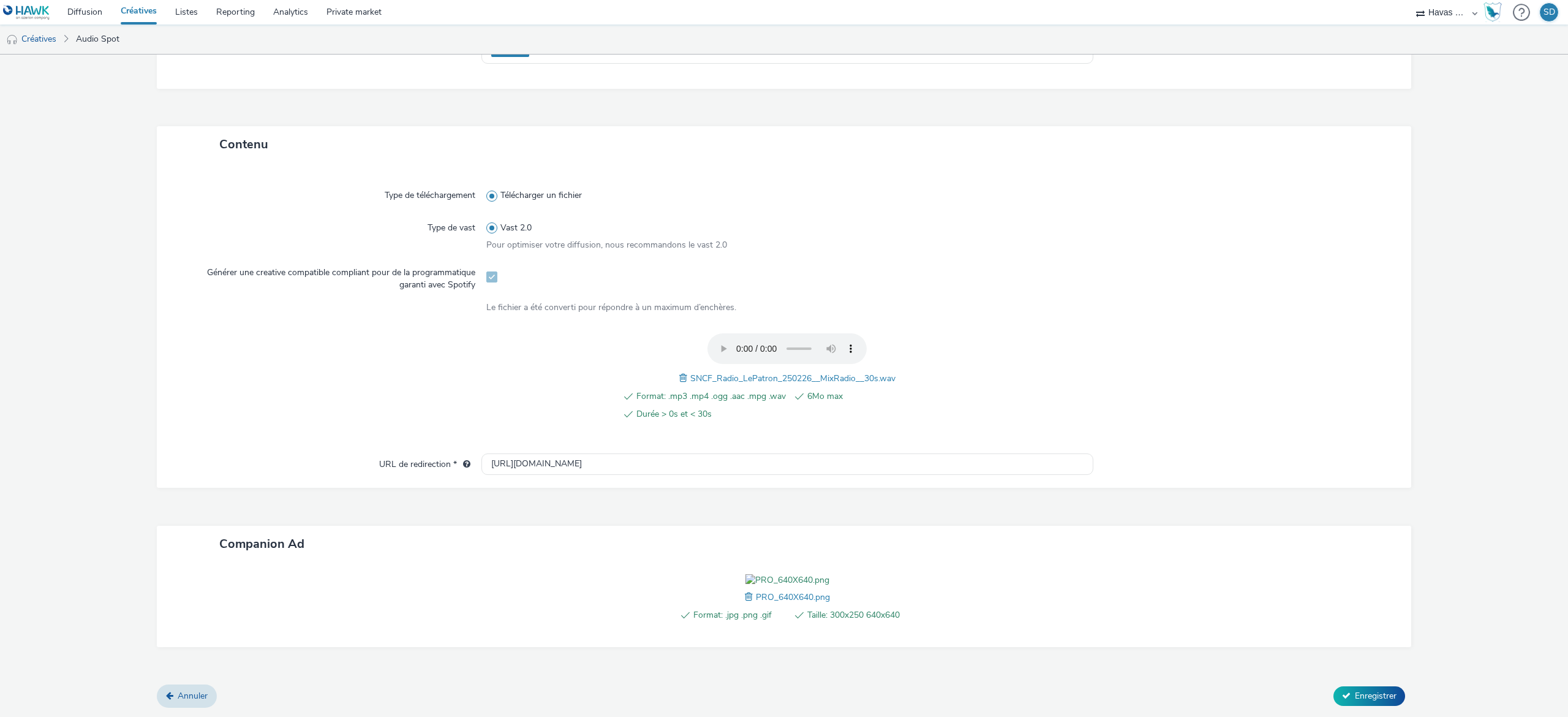
scroll to position [283, 0]
click at [1355, 691] on span "Enregistrer" at bounding box center [1376, 695] width 42 height 11
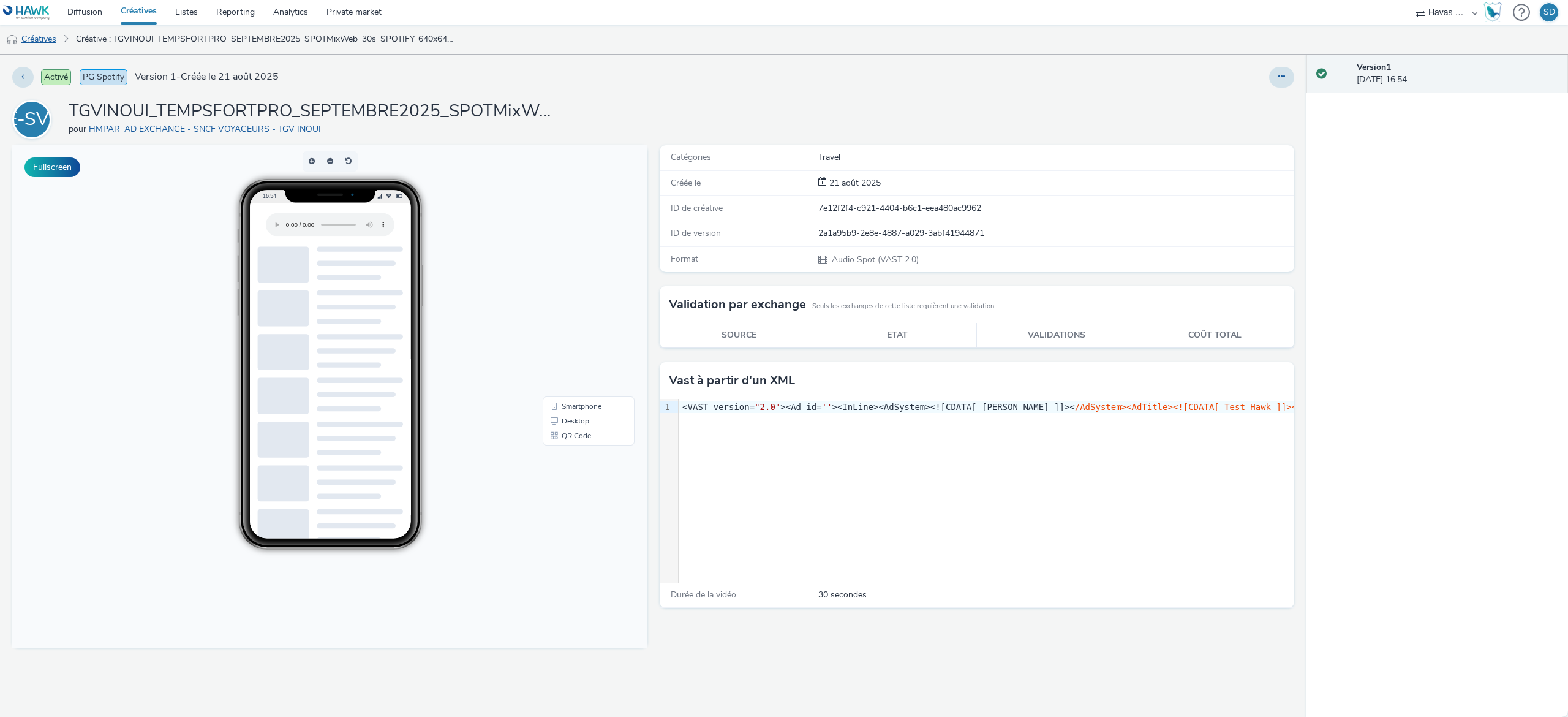
click at [48, 42] on link "Créatives" at bounding box center [31, 39] width 62 height 30
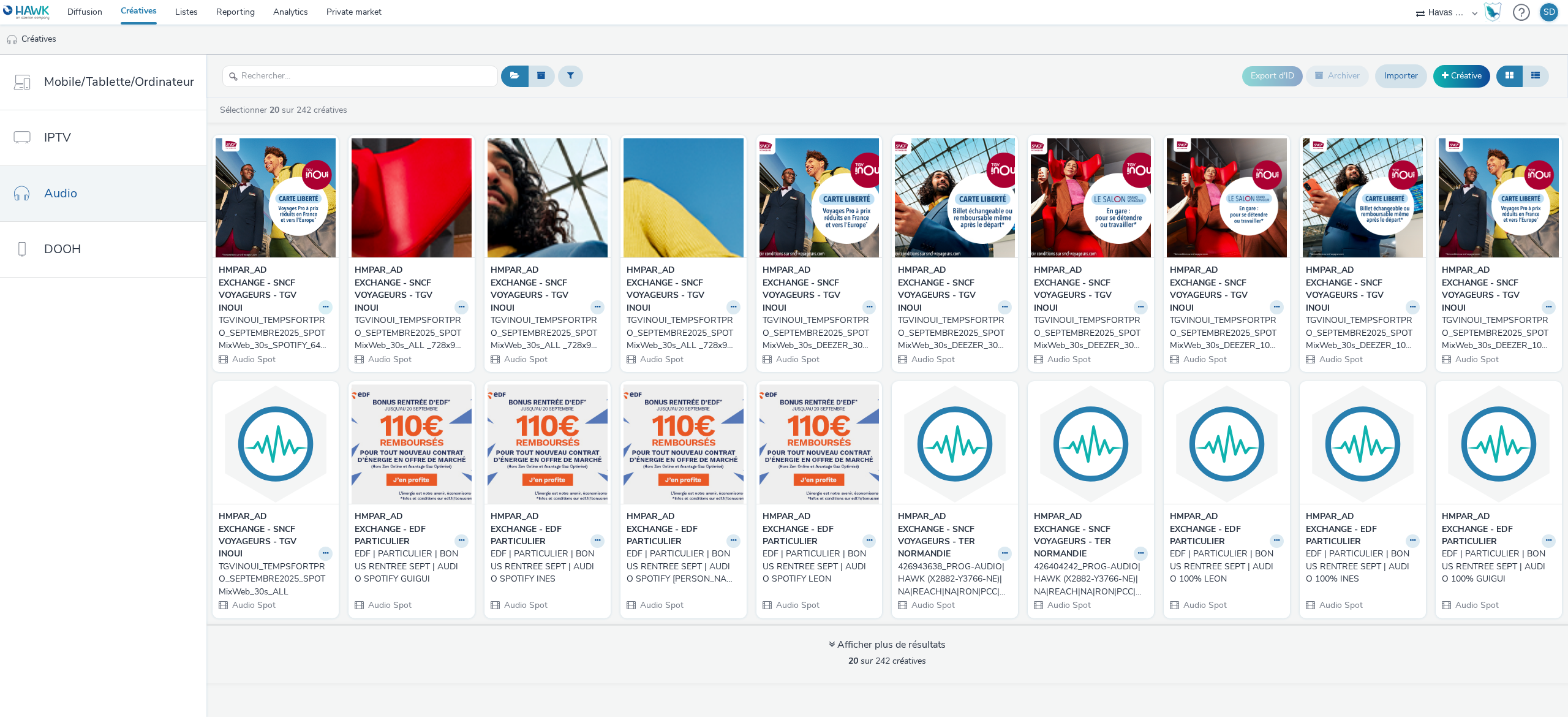
click at [323, 308] on icon at bounding box center [325, 307] width 5 height 8
click at [302, 350] on link "Dupliquer" at bounding box center [286, 353] width 92 height 24
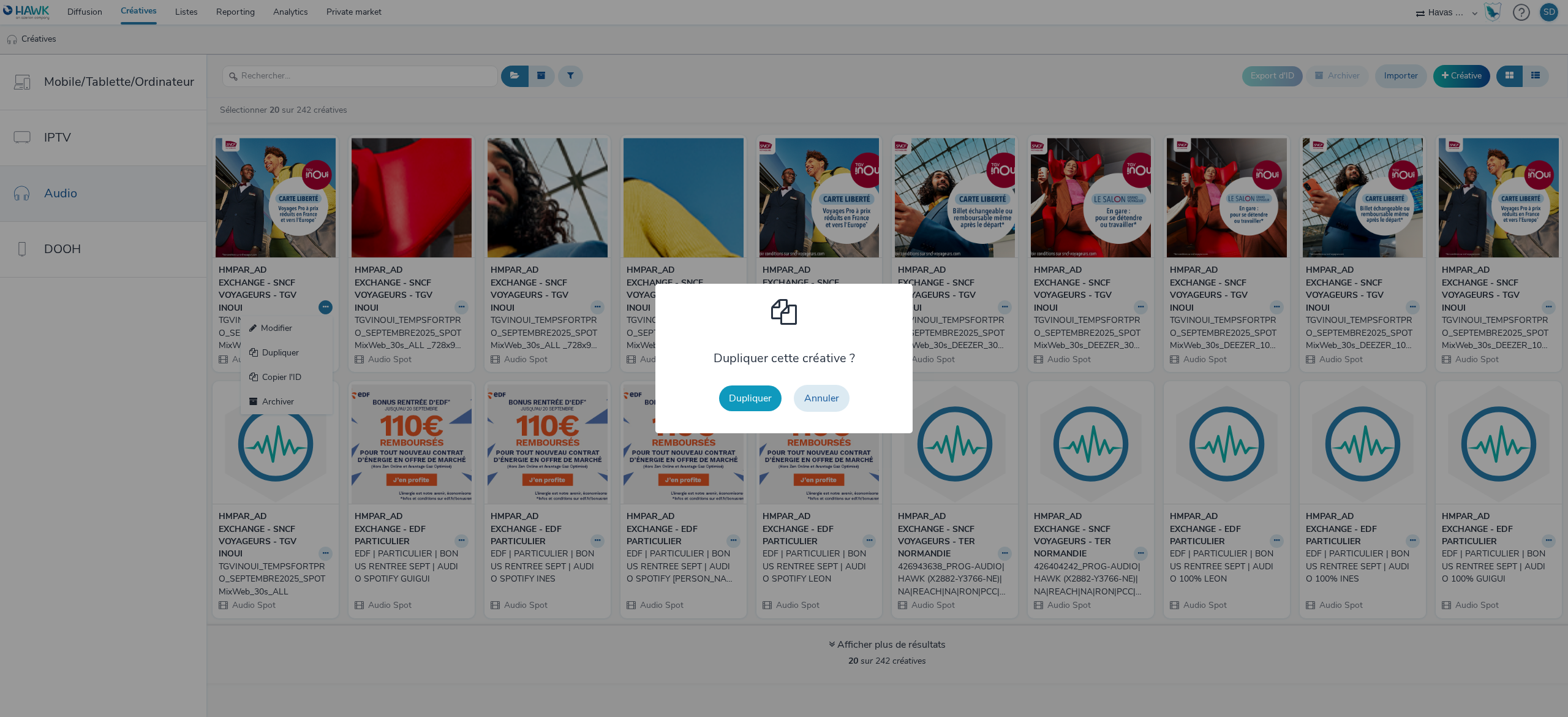
drag, startPoint x: 798, startPoint y: 402, endPoint x: 747, endPoint y: 396, distance: 51.4
click at [747, 396] on div "Dupliquer Annuler" at bounding box center [784, 399] width 142 height 39
click at [747, 396] on button "Dupliquer" at bounding box center [750, 399] width 62 height 26
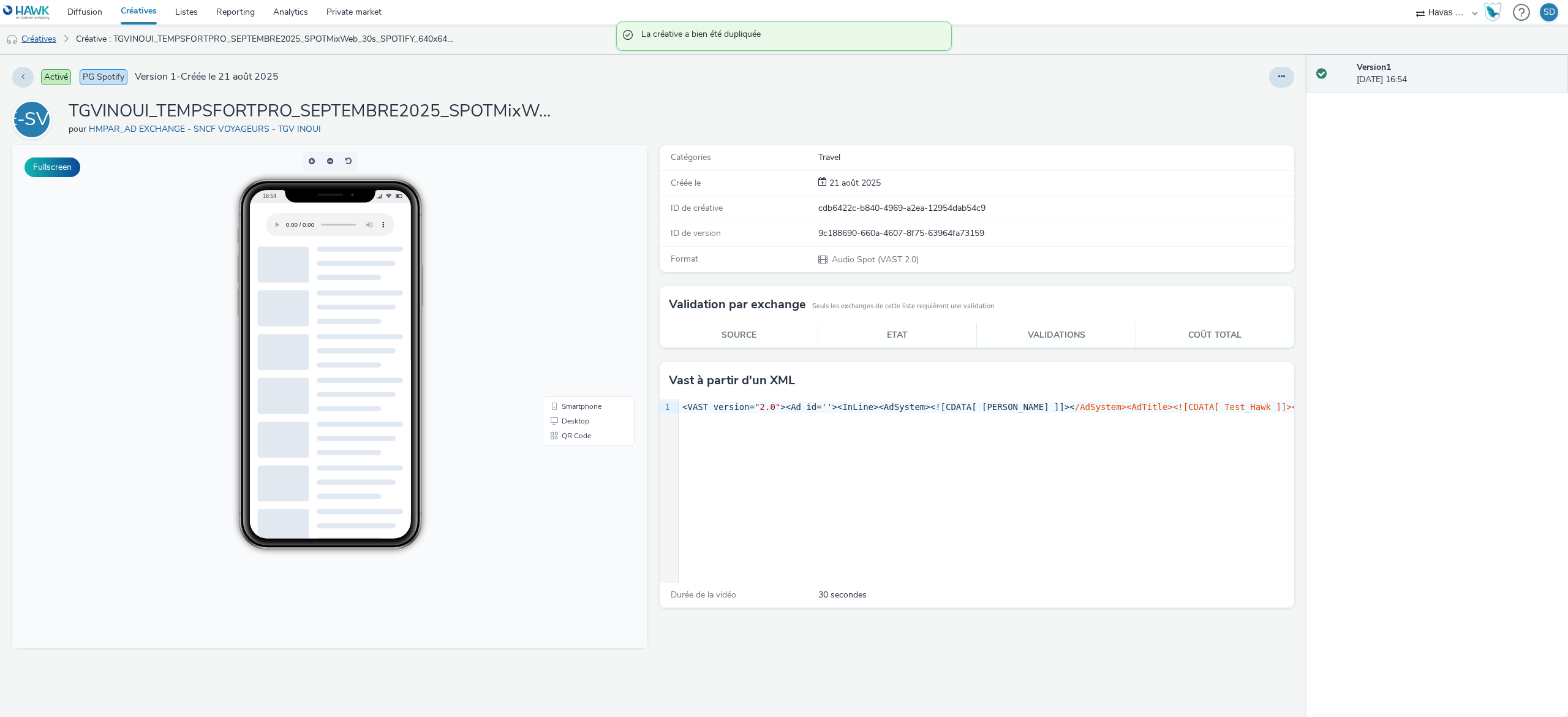
click at [44, 33] on link "Créatives" at bounding box center [31, 39] width 62 height 30
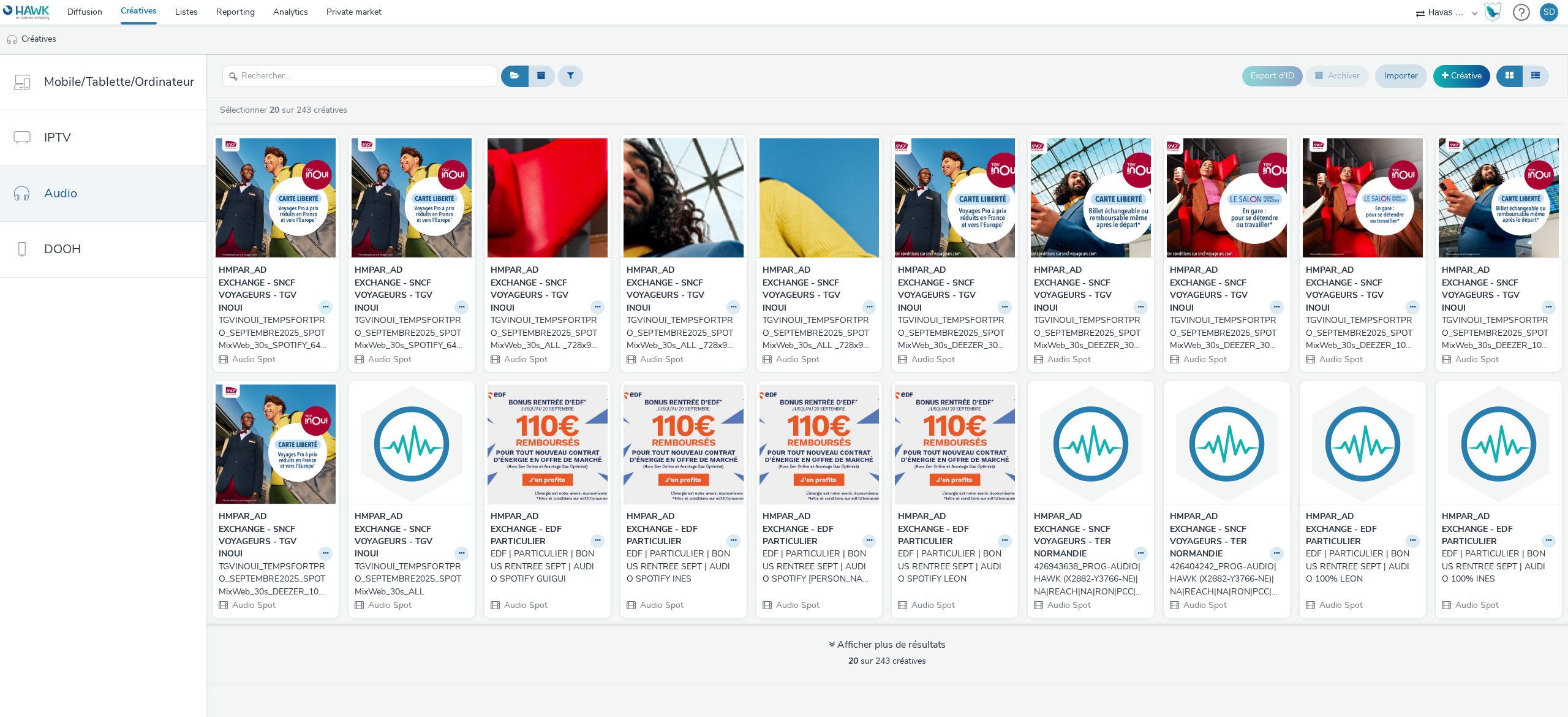
click at [326, 309] on button at bounding box center [325, 307] width 14 height 14
click at [298, 355] on link "Dupliquer" at bounding box center [286, 353] width 92 height 24
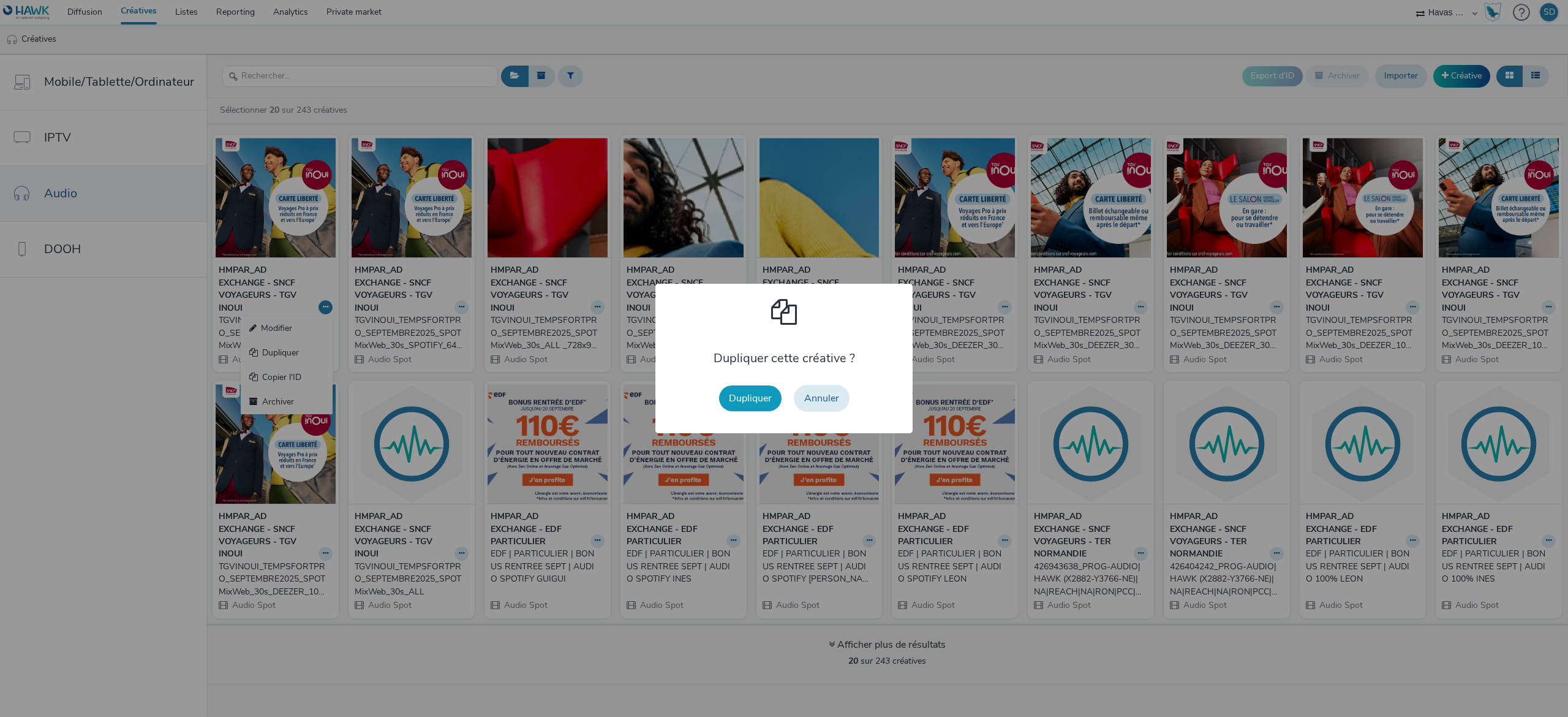
click at [725, 399] on button "Dupliquer" at bounding box center [750, 399] width 62 height 26
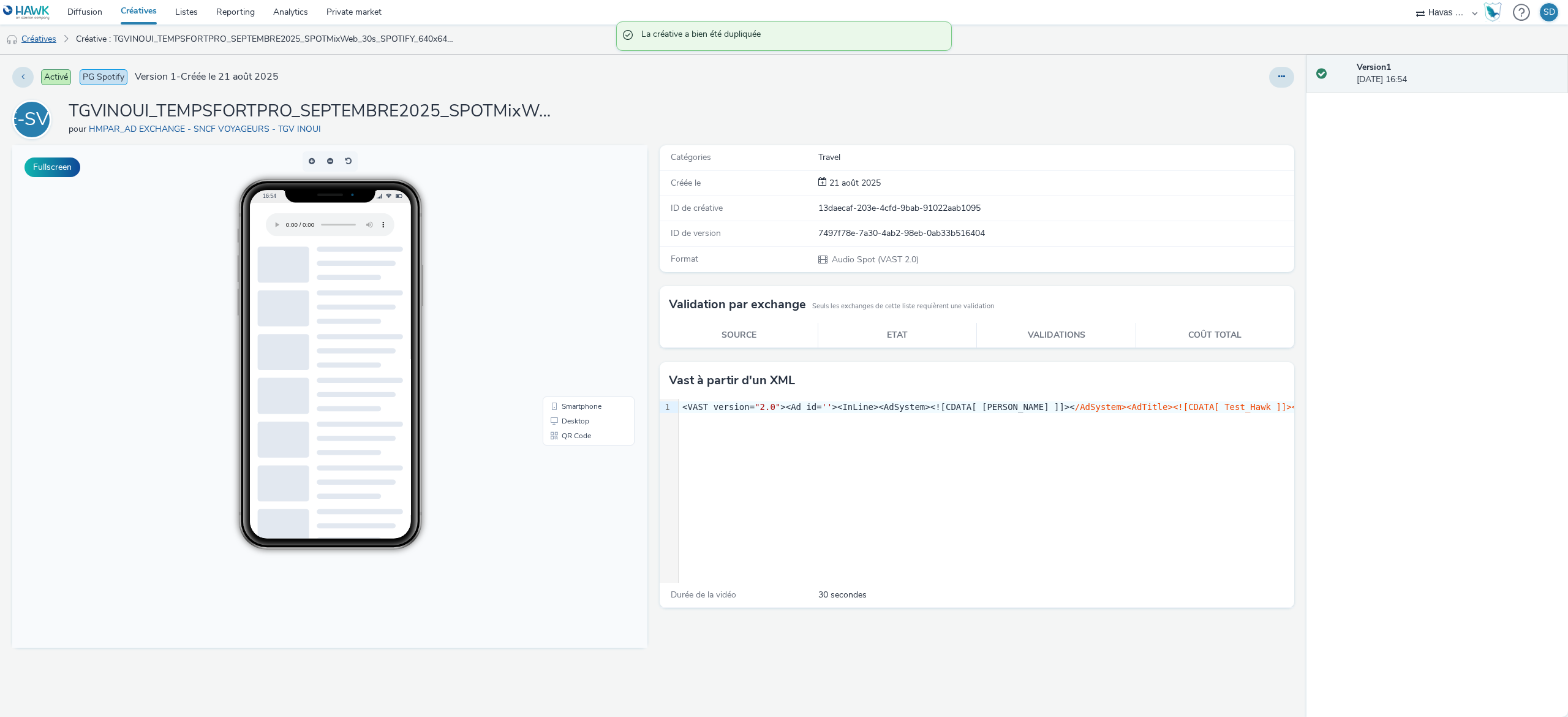
click at [34, 33] on link "Créatives" at bounding box center [31, 39] width 62 height 30
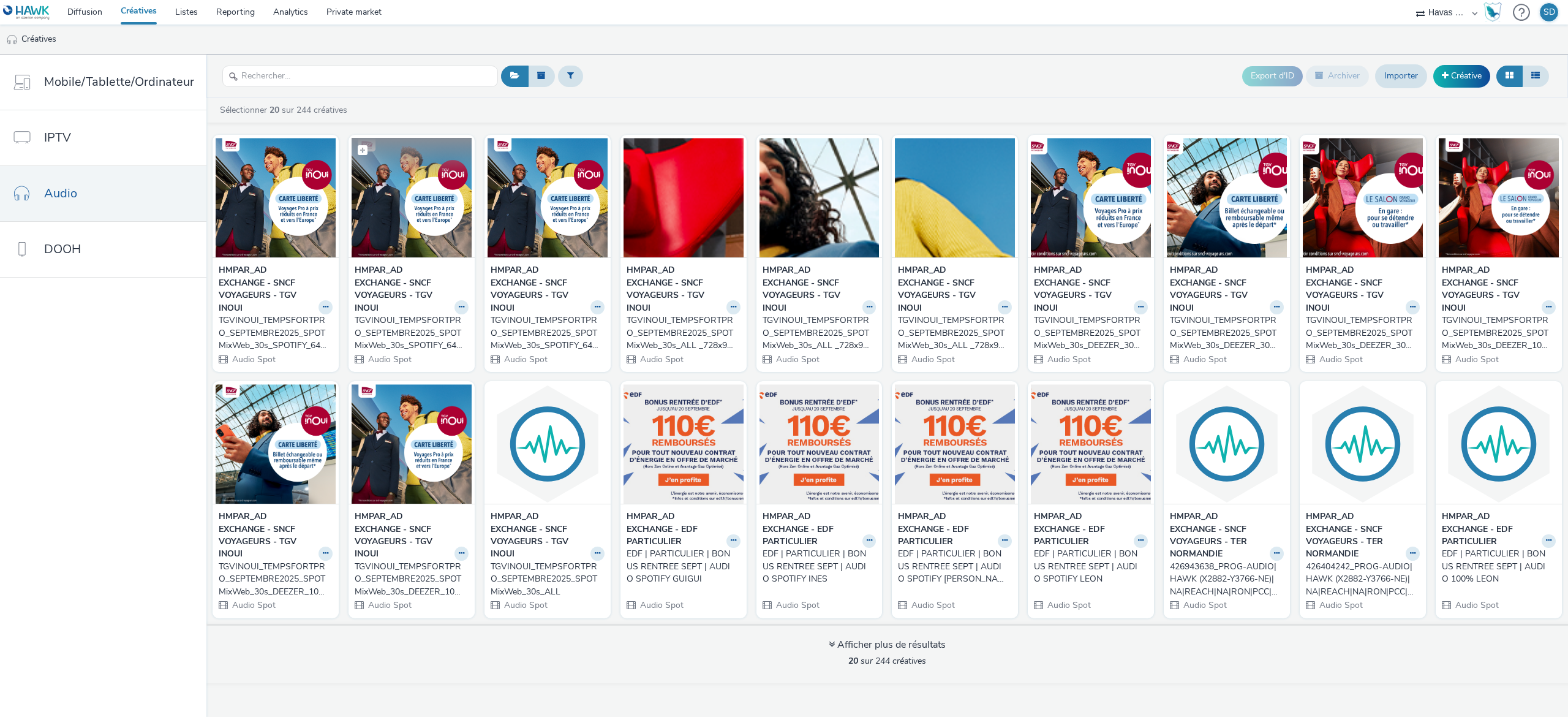
click at [409, 222] on img at bounding box center [411, 198] width 120 height 120
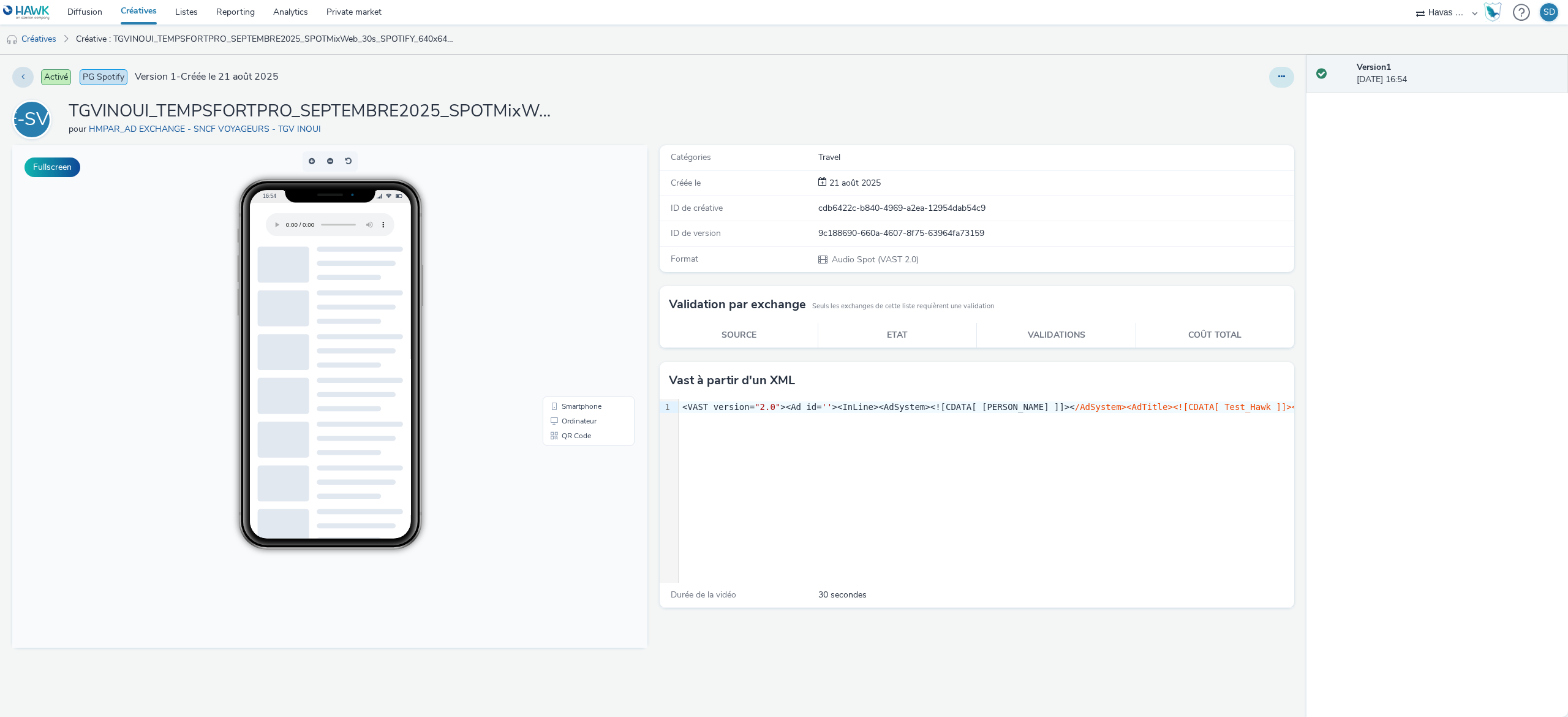
click at [1286, 80] on button at bounding box center [1281, 77] width 25 height 20
click at [1276, 95] on link "Modifier" at bounding box center [1248, 102] width 92 height 24
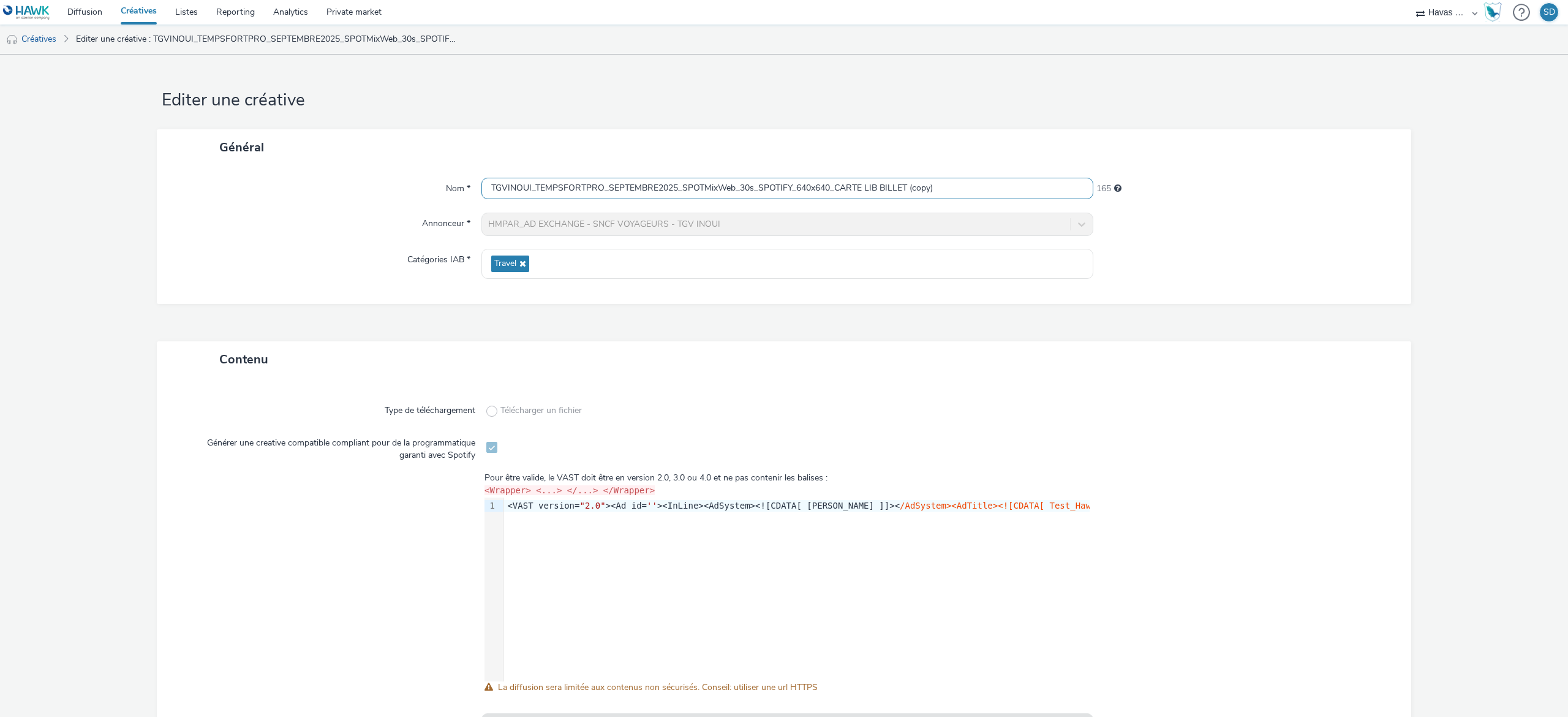
drag, startPoint x: 969, startPoint y: 186, endPoint x: 816, endPoint y: 183, distance: 153.0
click at [816, 183] on input "TGVINOUI_TEMPSFORTPRO_SEPTEMBRE2025_SPOTMixWeb_30s_SPOTIFY_640x640_CARTE LIB BI…" at bounding box center [788, 188] width 612 height 21
click at [826, 183] on input "TGVINOUI_TEMPSFORTPRO_SEPTEMBRE2025_SPOTMixWeb_30s_SPOTIFY_640x640_CARTE LIB BI…" at bounding box center [788, 188] width 612 height 21
drag, startPoint x: 833, startPoint y: 187, endPoint x: 1054, endPoint y: 195, distance: 221.1
click at [1054, 195] on input "TGVINOUI_TEMPSFORTPRO_SEPTEMBRE2025_SPOTMixWeb_30s_SPOTIFY_640x640_CARTE LIB BI…" at bounding box center [788, 188] width 612 height 21
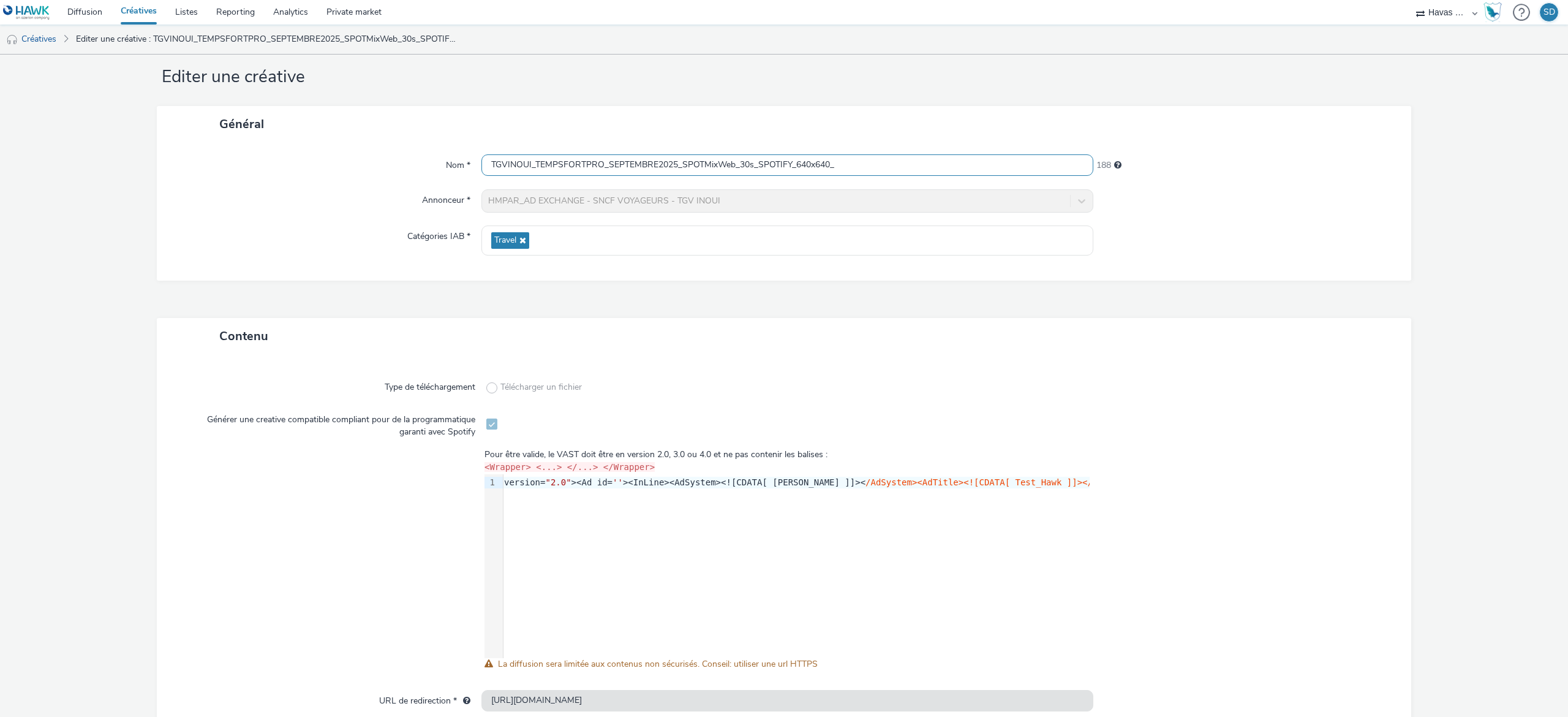
scroll to position [99, 0]
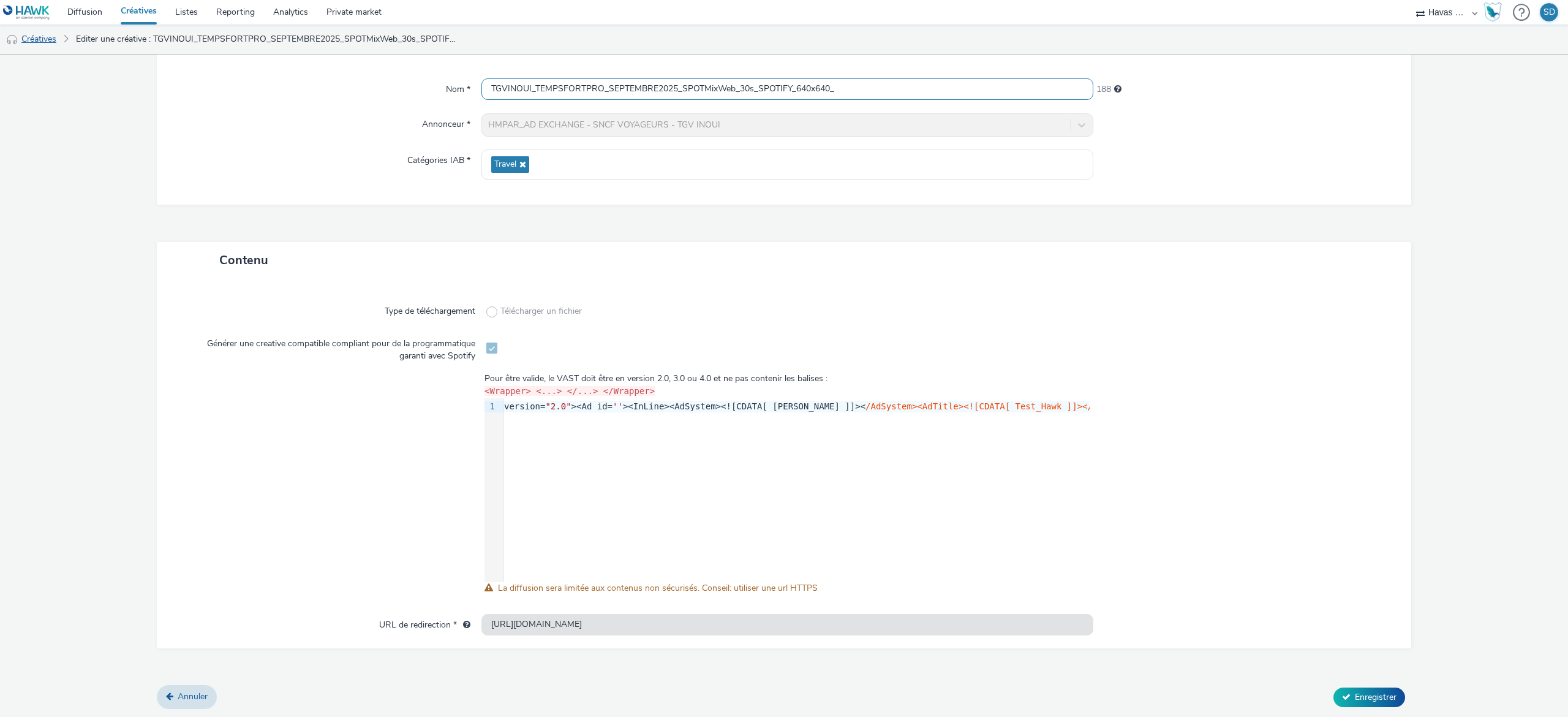
type input "TGVINOUI_TEMPSFORTPRO_SEPTEMBRE2025_SPOTMixWeb_30s_SPOTIFY_640x640_"
click at [57, 34] on link "Créatives" at bounding box center [31, 39] width 62 height 30
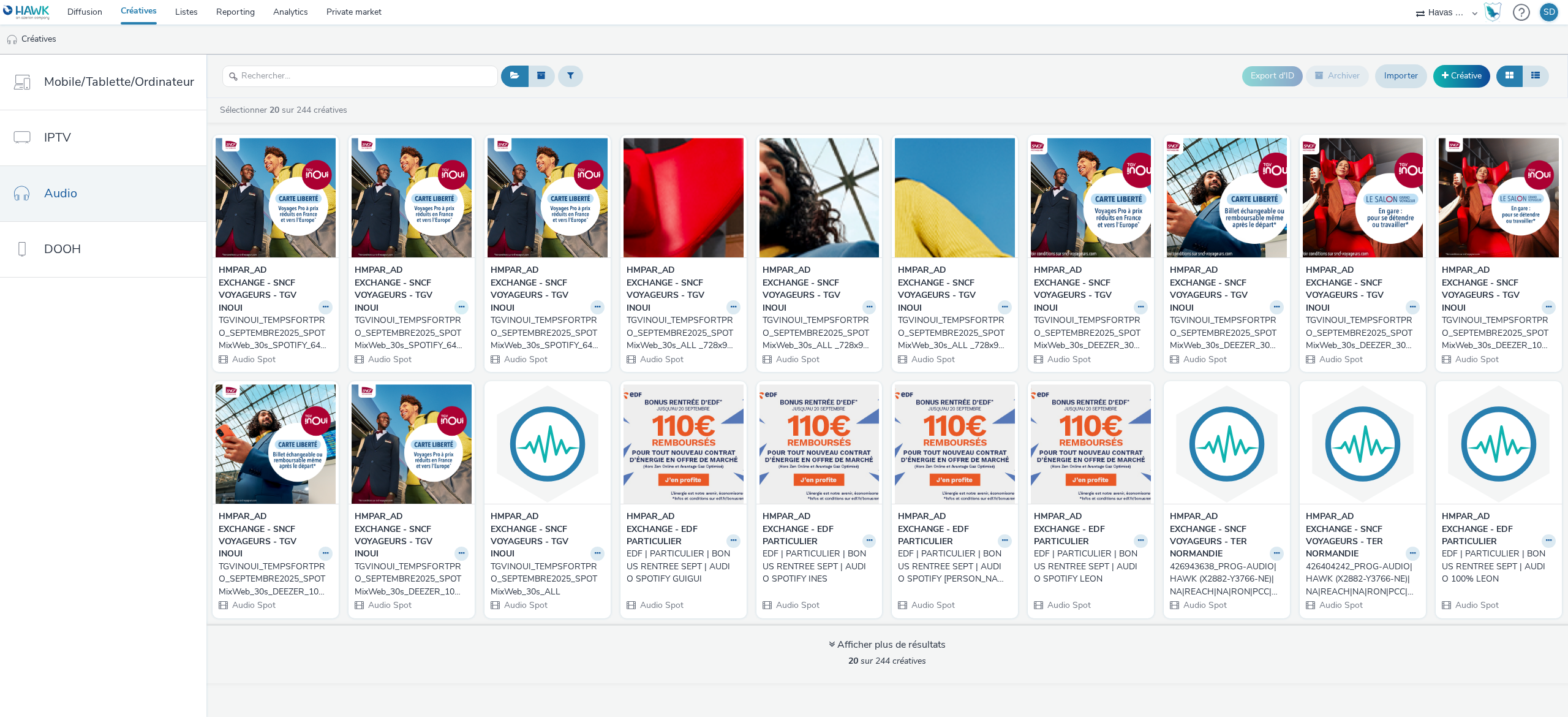
click at [333, 300] on button at bounding box center [325, 307] width 14 height 14
click at [427, 392] on link "Archiver" at bounding box center [422, 402] width 92 height 24
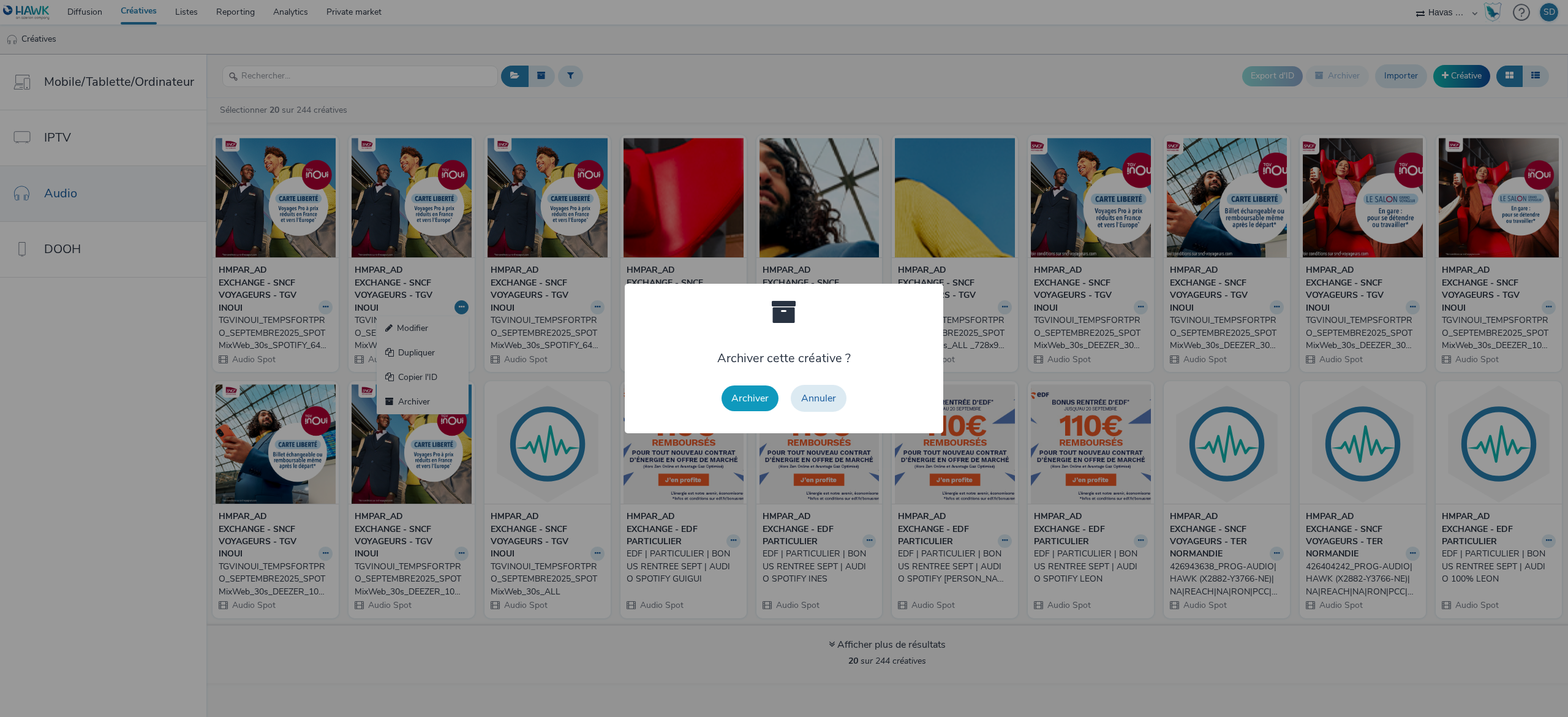
click at [742, 394] on button "Archiver" at bounding box center [750, 399] width 57 height 26
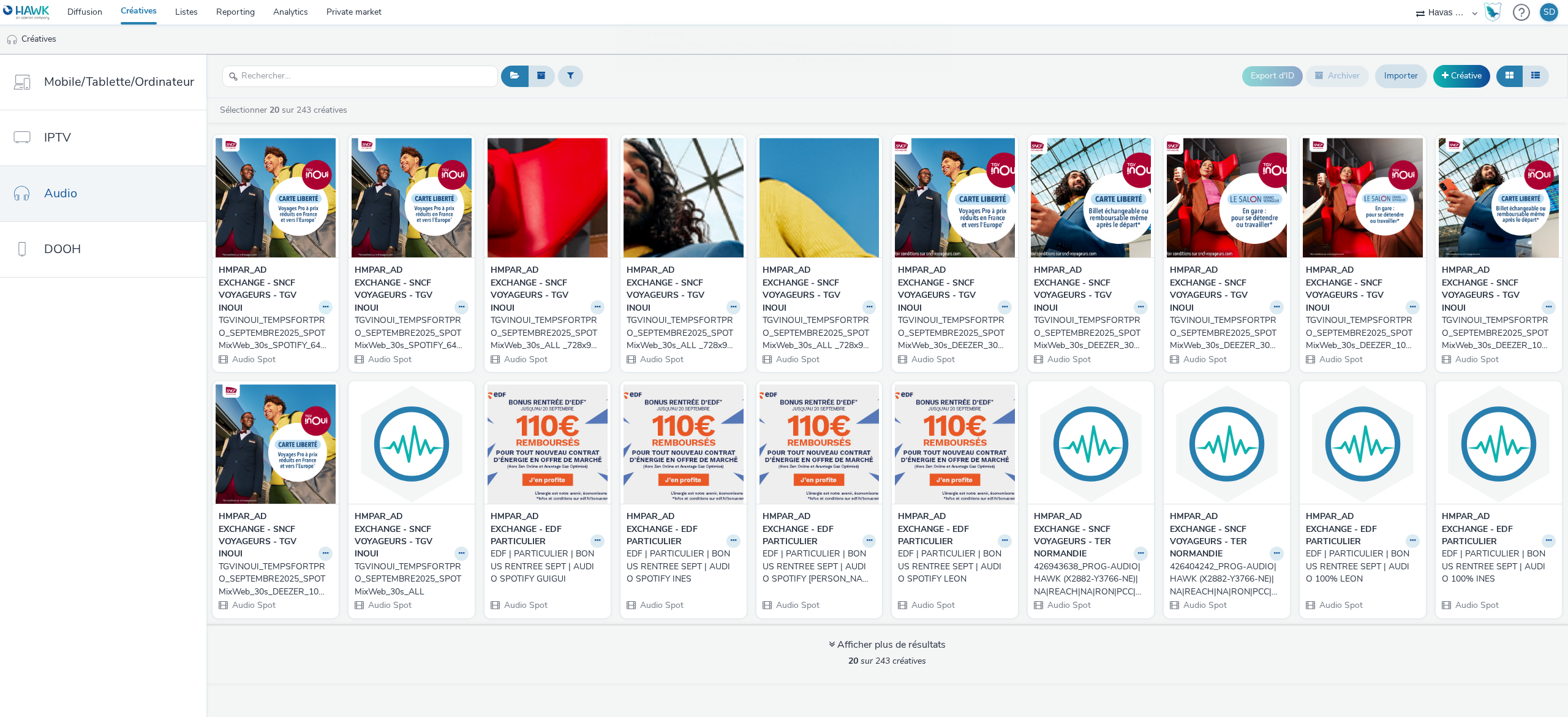
click at [318, 304] on button at bounding box center [325, 307] width 14 height 14
click at [280, 412] on link "Archiver" at bounding box center [286, 402] width 92 height 24
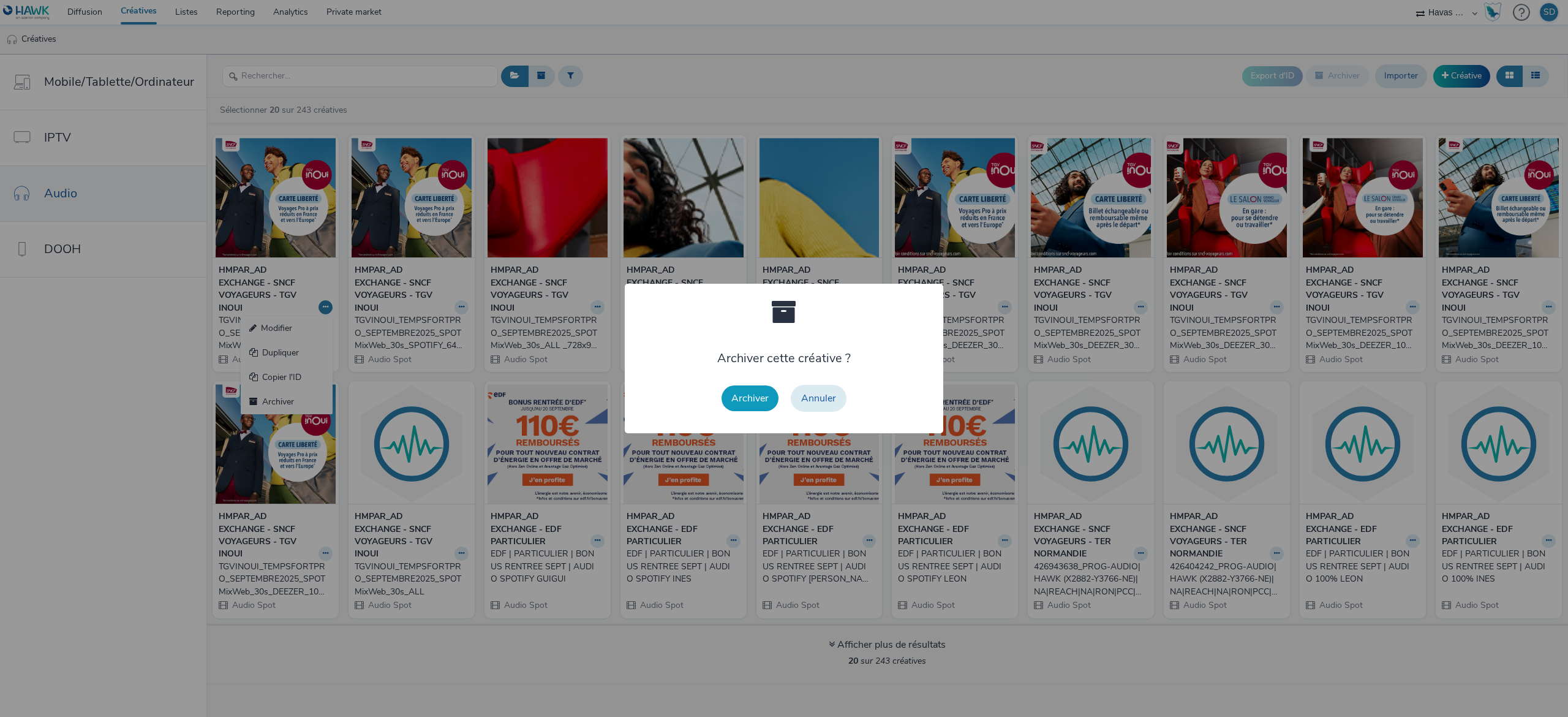
click at [757, 402] on button "Archiver" at bounding box center [750, 399] width 57 height 26
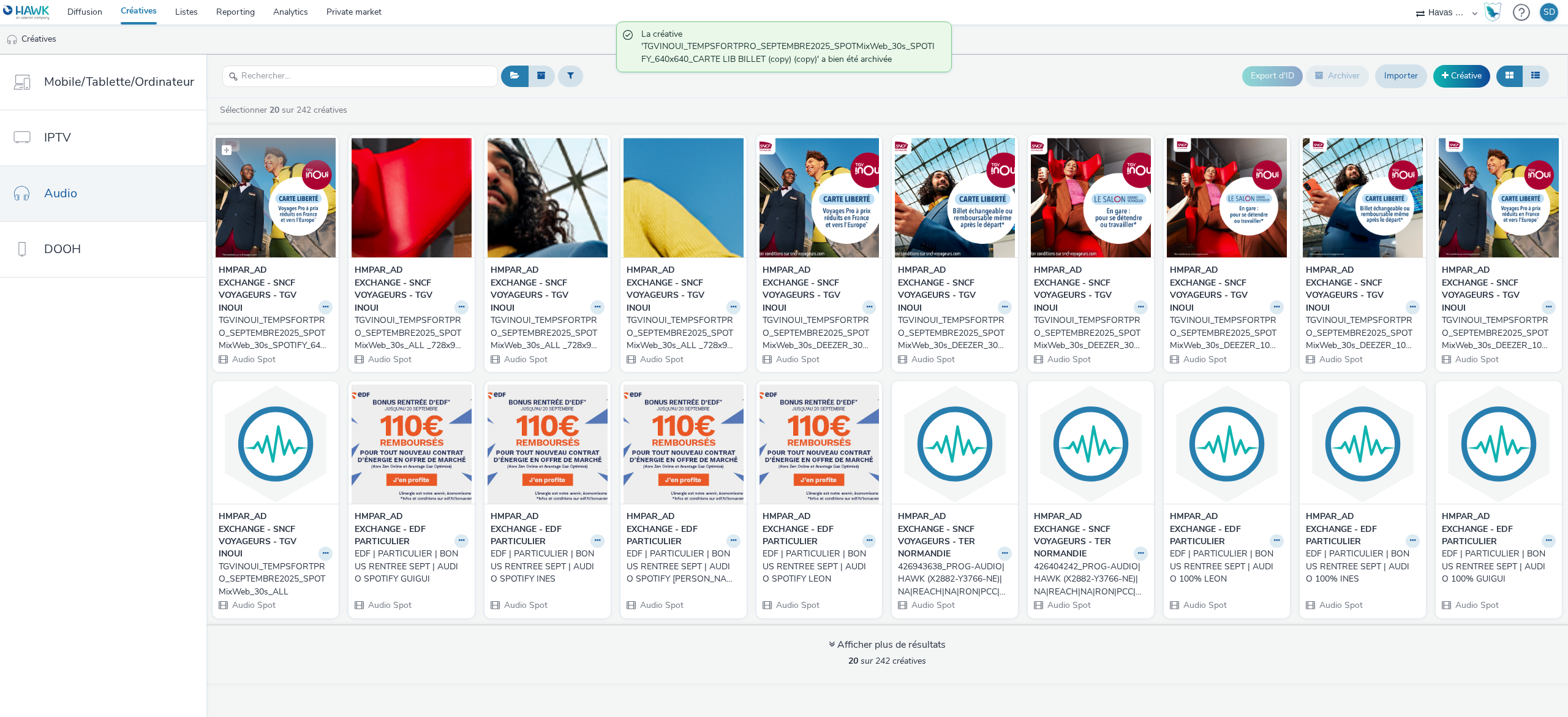
click at [289, 232] on img at bounding box center [276, 198] width 120 height 120
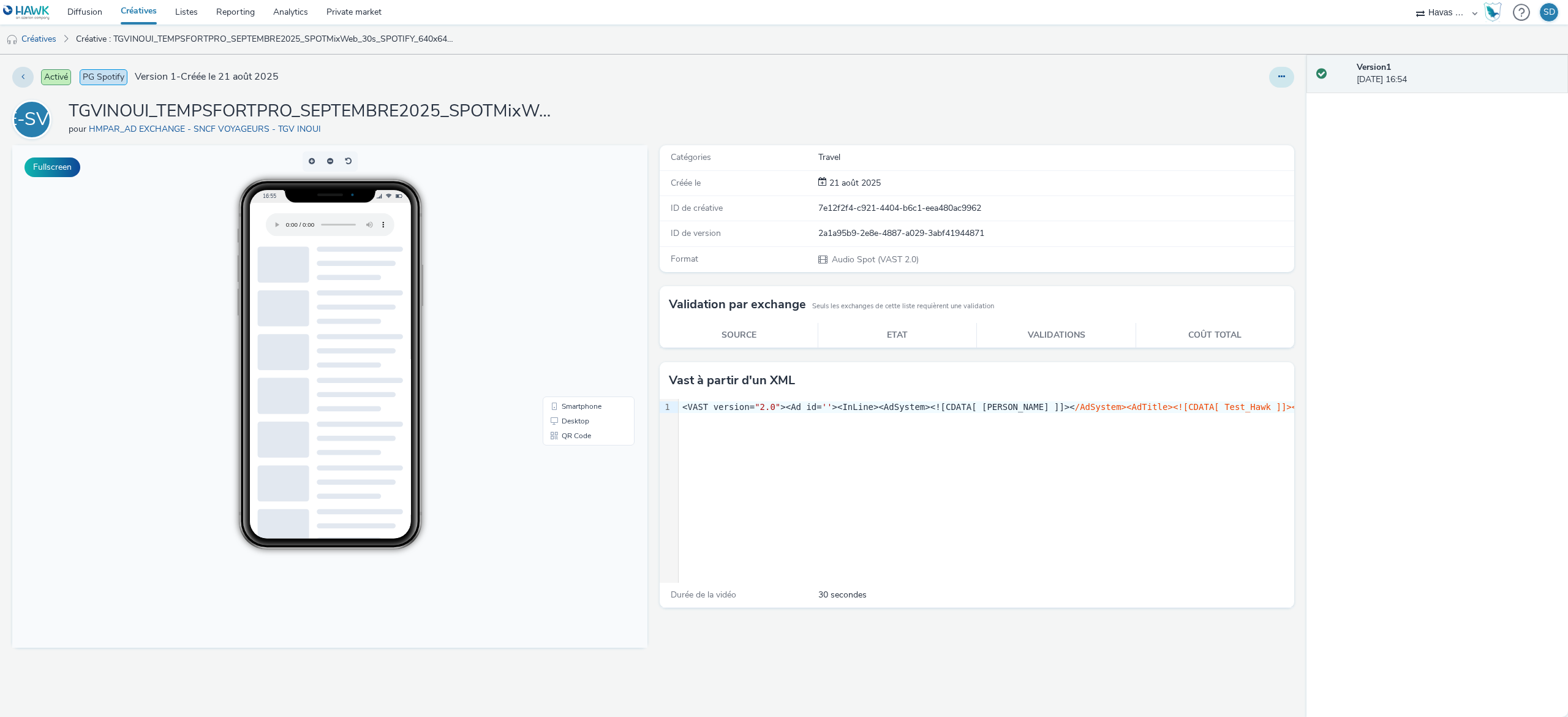
click at [1282, 80] on icon at bounding box center [1282, 76] width 7 height 8
click at [1255, 108] on link "Modifier" at bounding box center [1248, 102] width 92 height 24
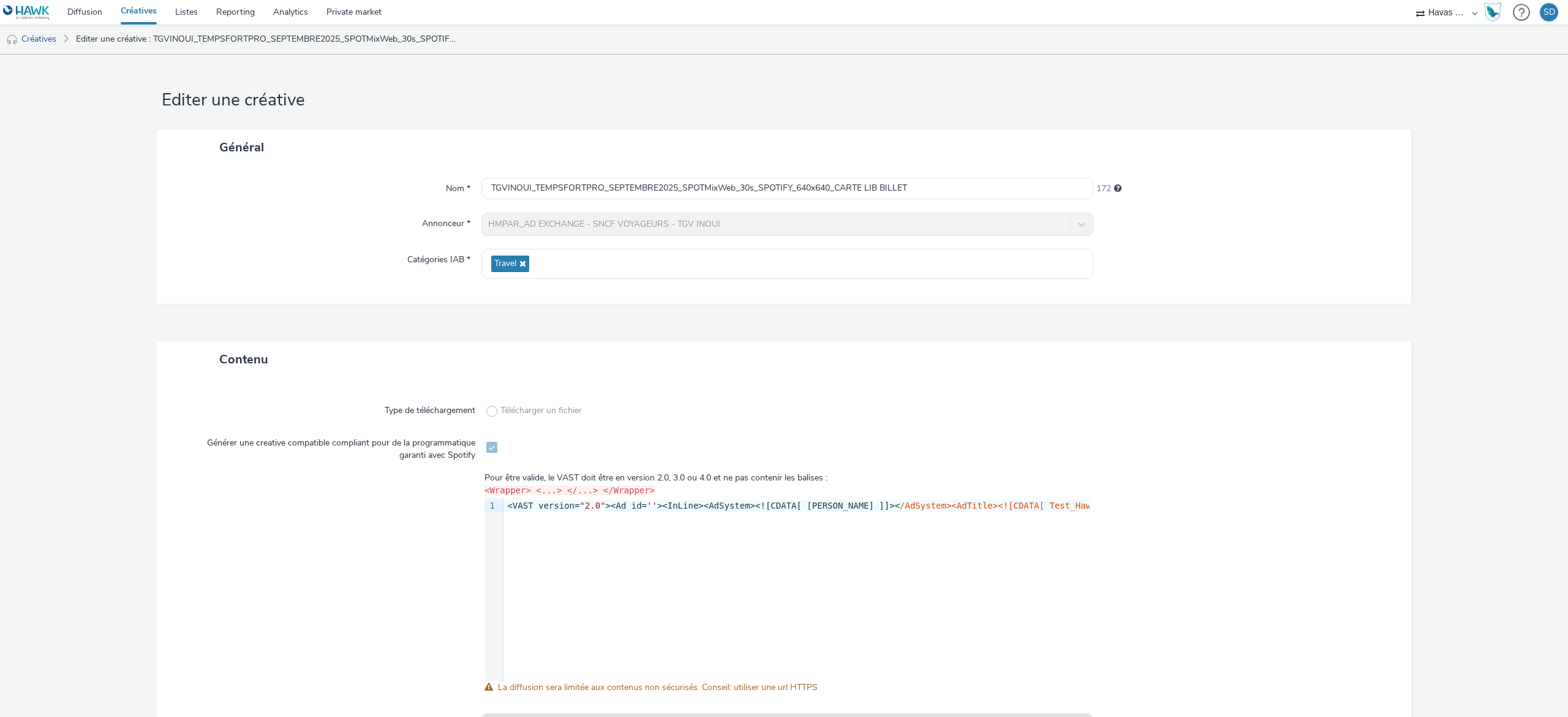
scroll to position [99, 0]
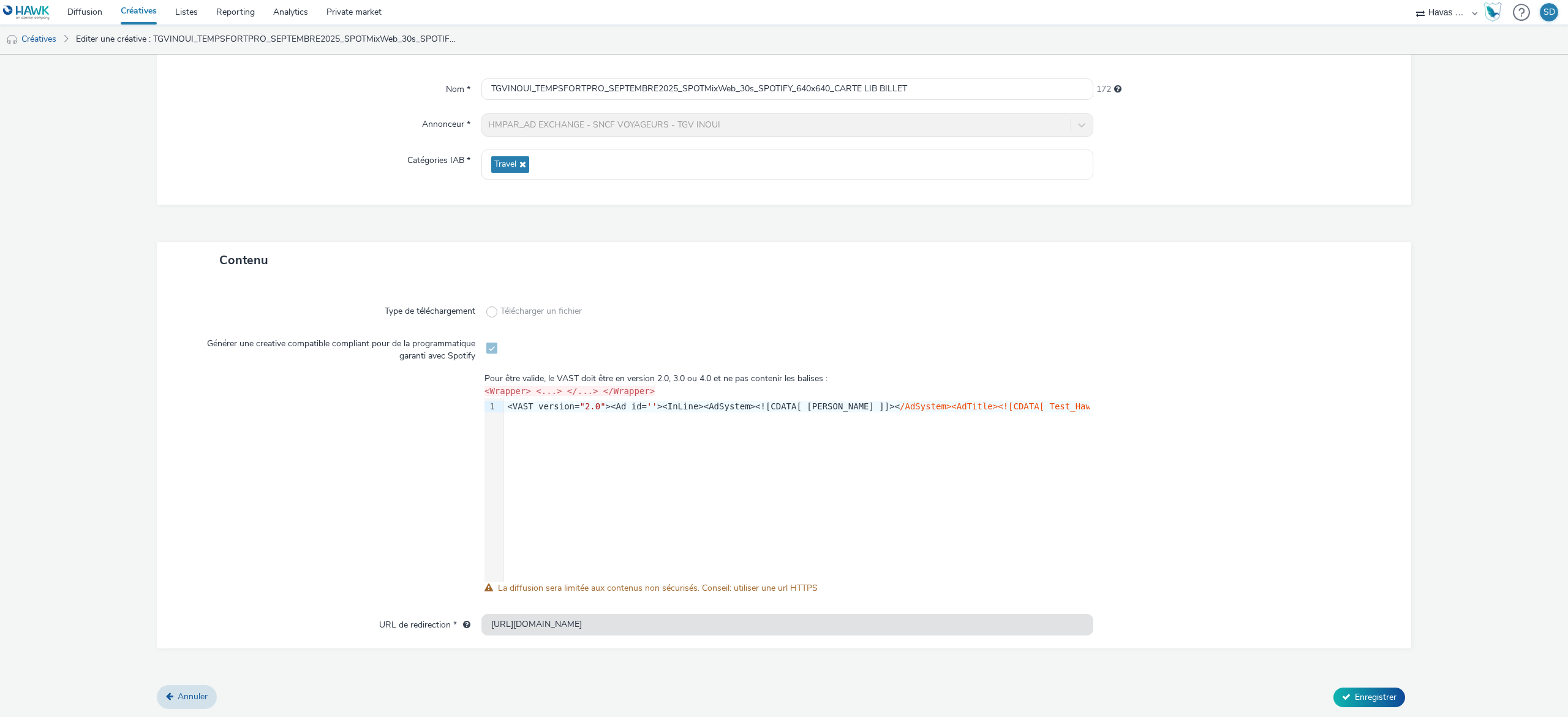
click at [187, 709] on form "Editer une créative Général Nom * TGVINOUI_TEMPSFORTPRO_SEPTEMBRE2025_SPOTMixWe…" at bounding box center [784, 337] width 1568 height 763
click at [192, 695] on span "Annuler" at bounding box center [192, 696] width 30 height 11
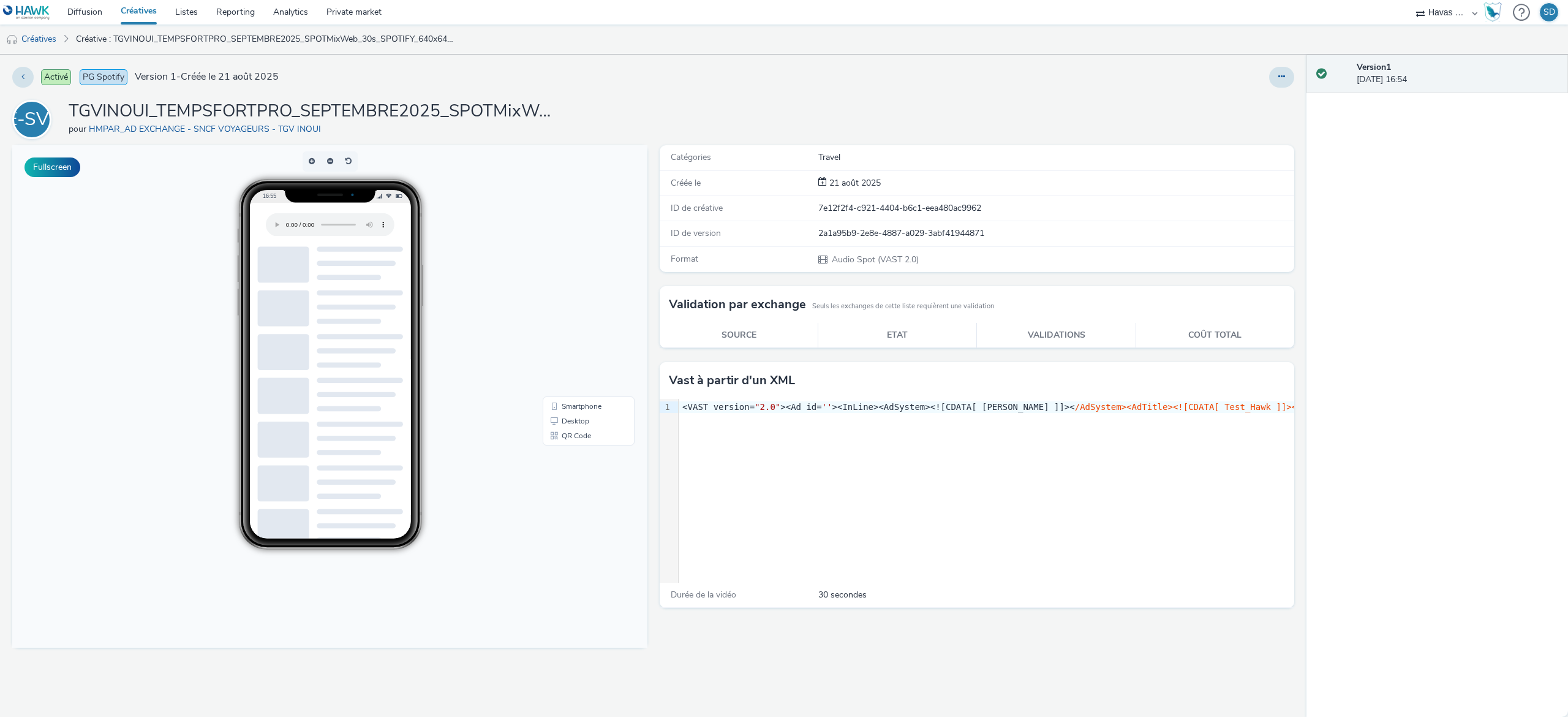
click at [11, 70] on div "Activé PG Spotify Version 1 - Créée le [DATE] HE-SV-TI TGVINOUI_TEMPSFORTPRO_SE…" at bounding box center [653, 386] width 1307 height 662
click at [14, 70] on button at bounding box center [23, 77] width 21 height 20
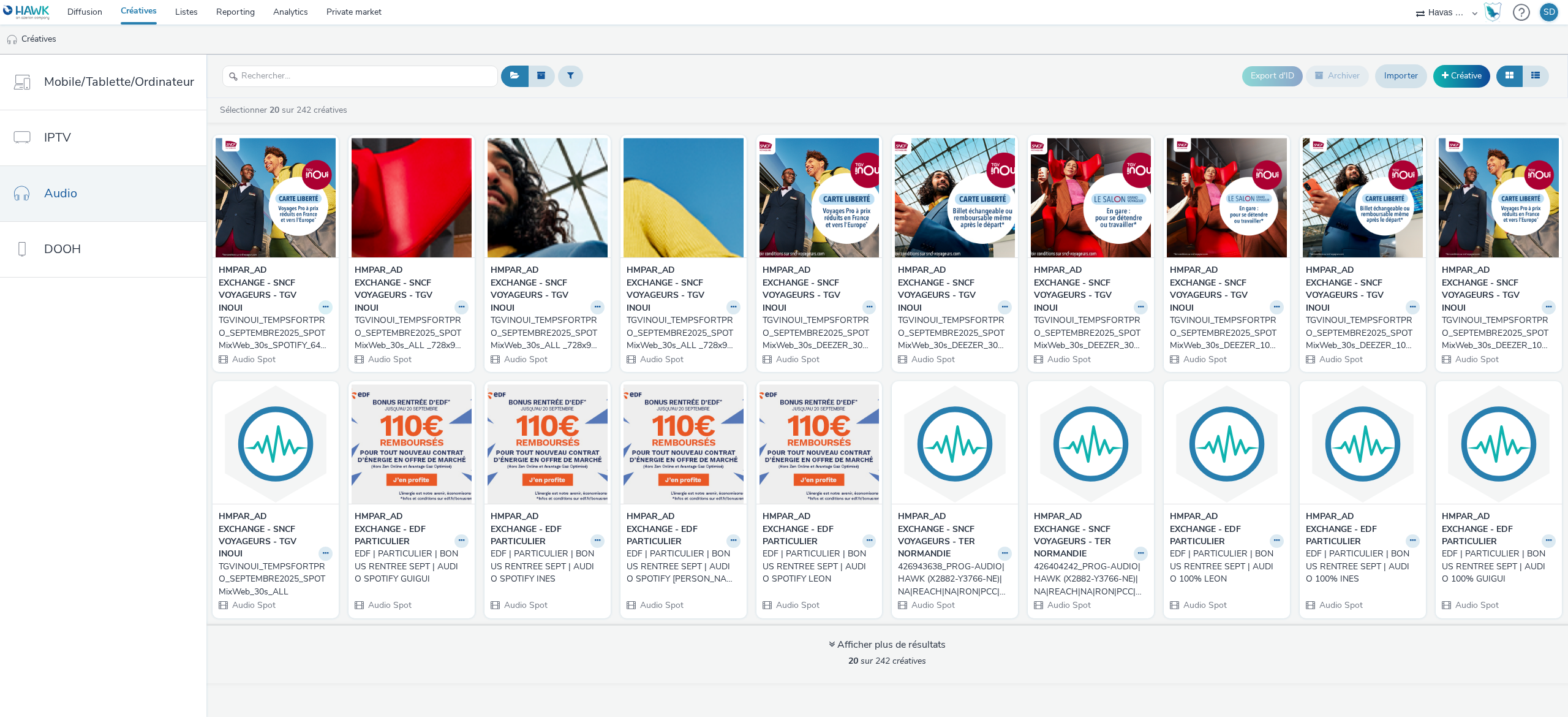
click at [323, 305] on icon at bounding box center [325, 307] width 5 height 8
click at [289, 409] on link "Archiver" at bounding box center [286, 402] width 92 height 24
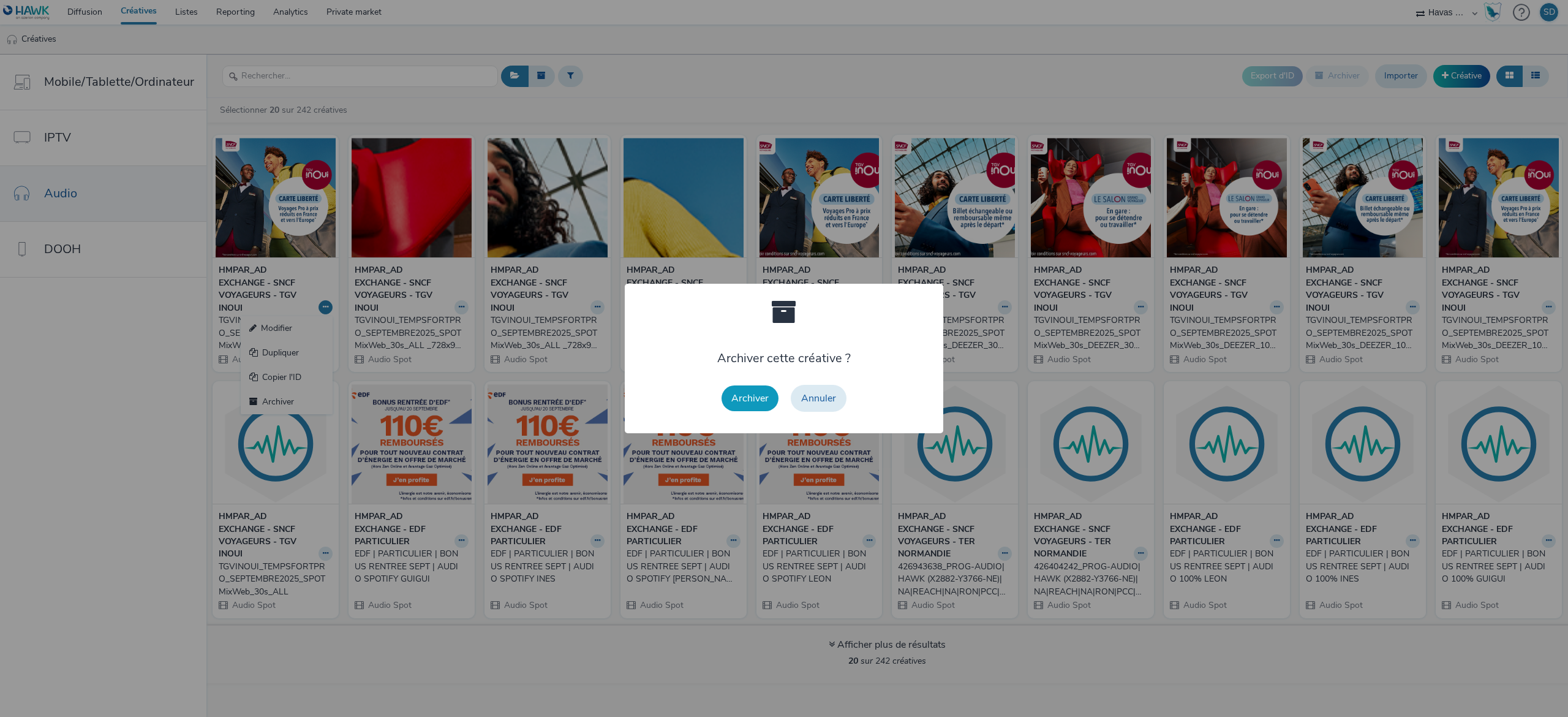
click at [740, 401] on button "Archiver" at bounding box center [750, 399] width 57 height 26
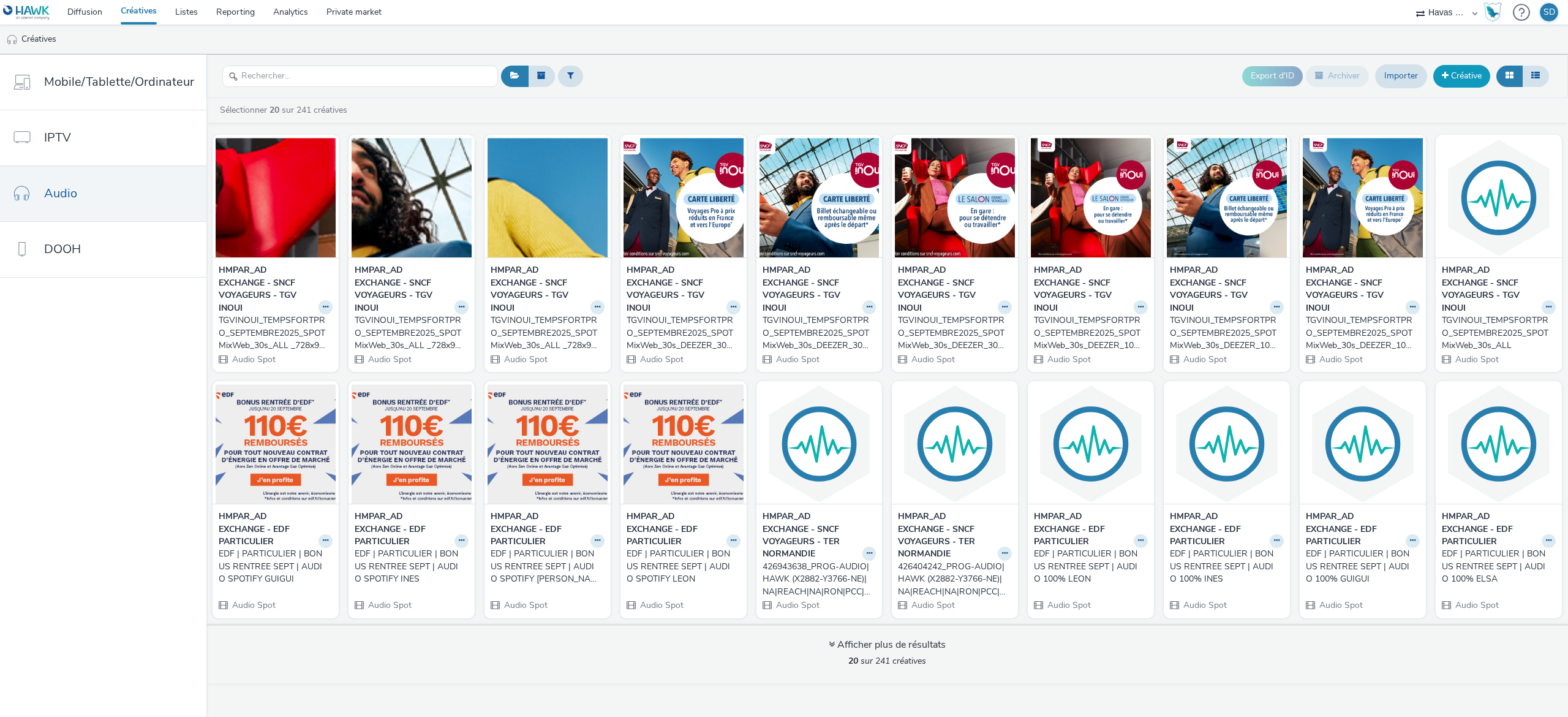
click at [1463, 70] on link "Créative" at bounding box center [1461, 76] width 57 height 22
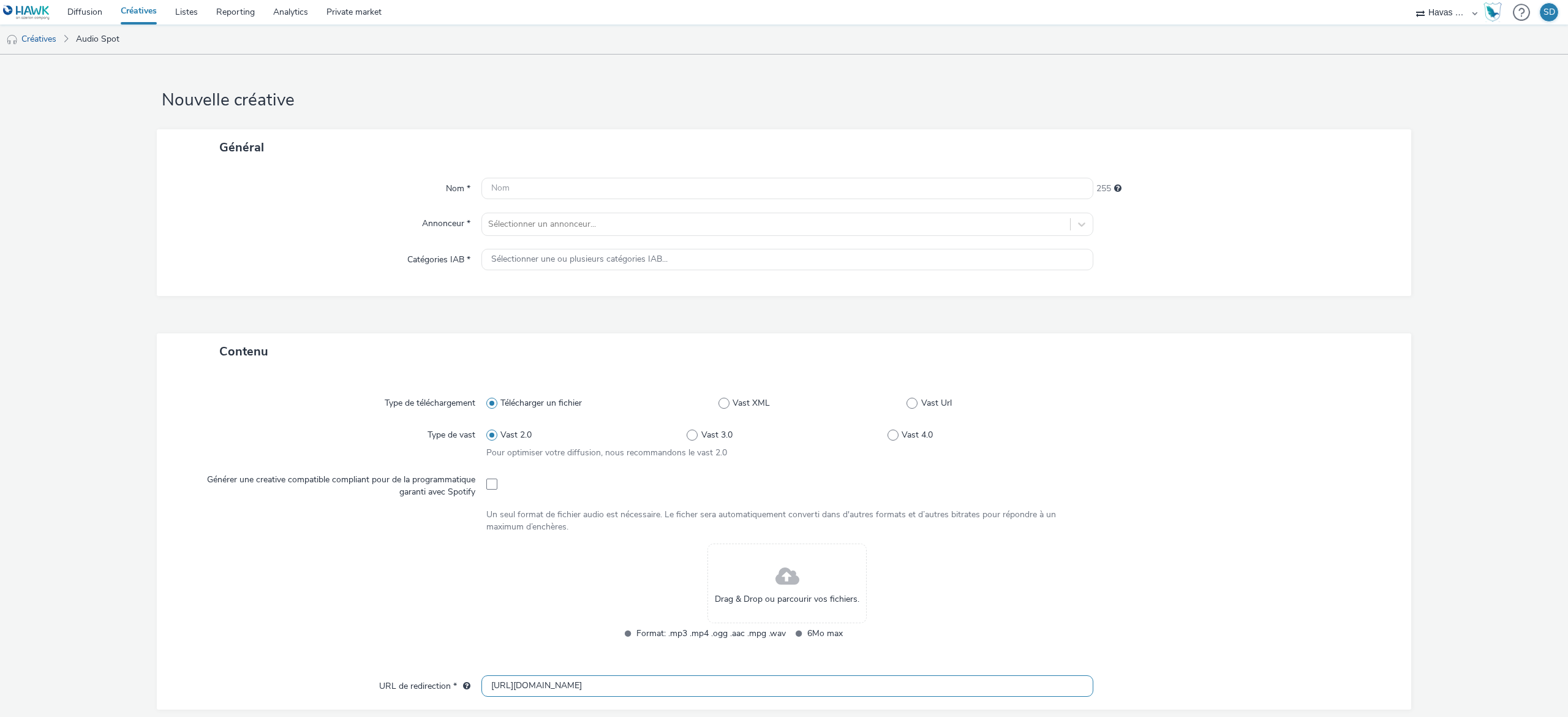
click at [605, 693] on input "[URL][DOMAIN_NAME]" at bounding box center [788, 686] width 612 height 21
paste input "s://[DOMAIN_NAME][URL]"
type input "[URL][DOMAIN_NAME]"
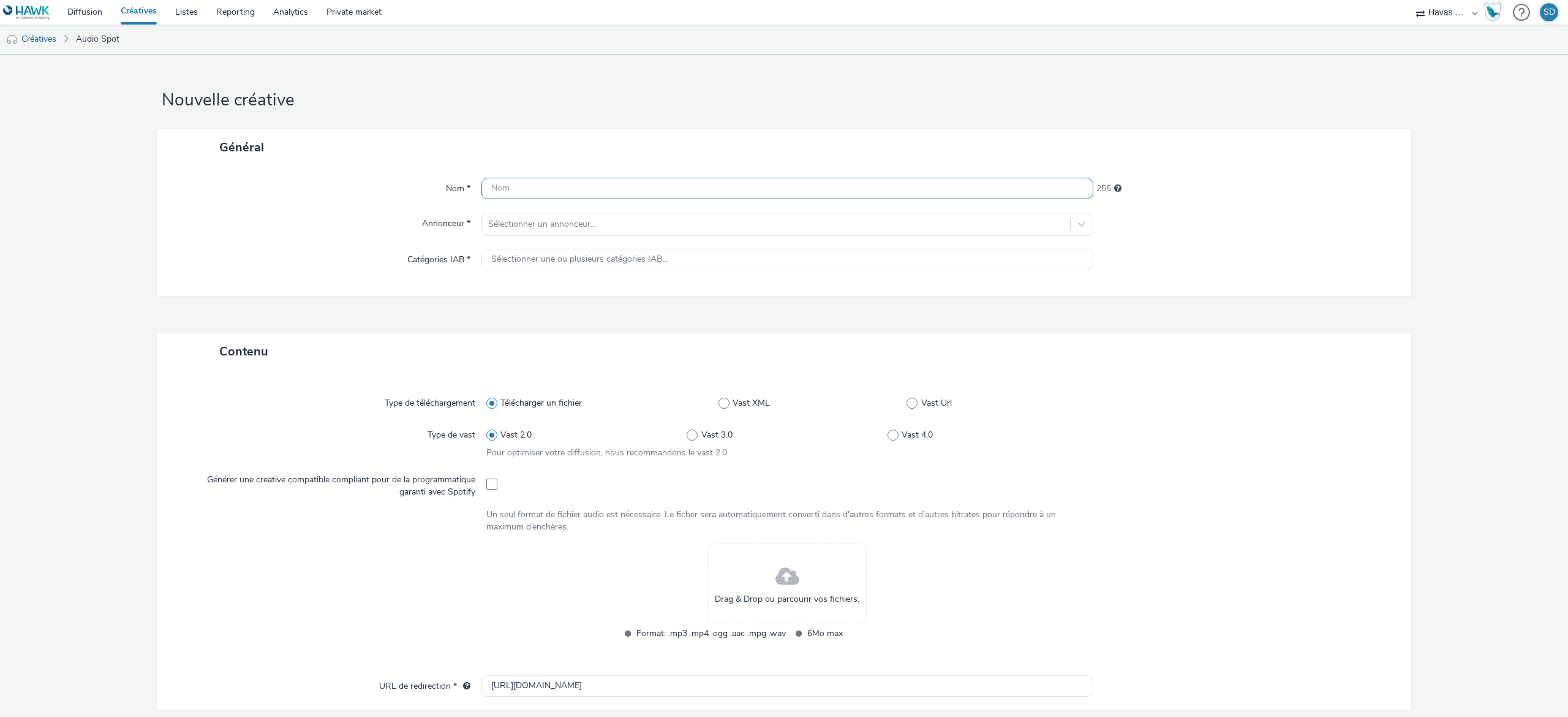
click at [608, 196] on input "text" at bounding box center [788, 188] width 612 height 21
paste input "TGVINOUI_TEMPSFORTPRO_SEPTEMBRE2025_SPOTMixWeb_30s_DEEZER_1024x1024_CARTE LIB B…"
click at [810, 191] on input "TGVINOUI_TEMPSFORTPRO_SEPTEMBRE2025_SPOTMixWeb_30s_DEEZER_1024x1024_CARTE LIB B…" at bounding box center [788, 188] width 612 height 21
click at [757, 180] on input "TGVINOUI_TEMPSFORTPRO_SEPTEMBRE2025_SPOTMixWeb_30s_DEEZER_640x1640_CARTE LIB BI…" at bounding box center [788, 188] width 612 height 21
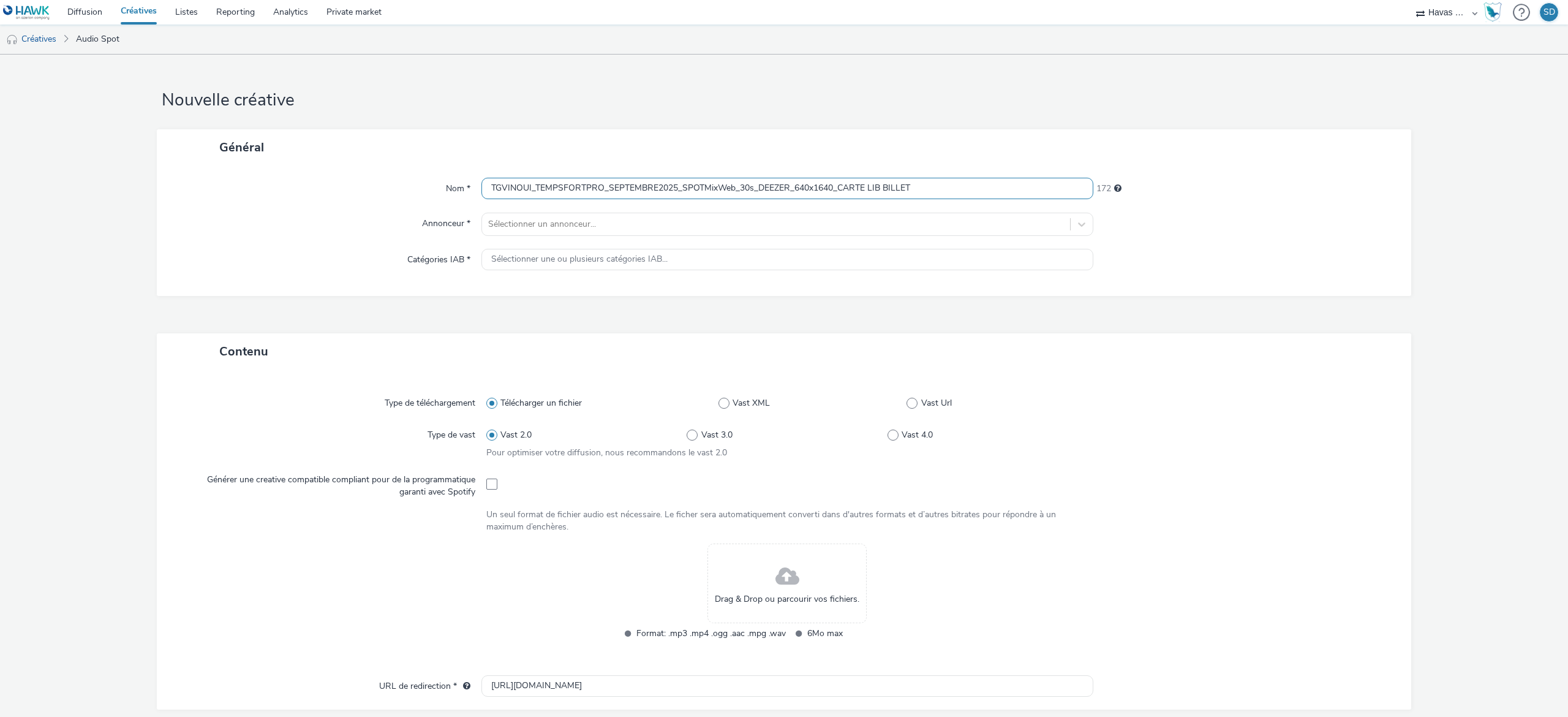
click at [765, 189] on input "TGVINOUI_TEMPSFORTPRO_SEPTEMBRE2025_SPOTMixWeb_30s_DEEZER_640x1640_CARTE LIB BI…" at bounding box center [788, 188] width 612 height 21
click at [786, 186] on input "TGVINOUI_TEMPSFORTPRO_SEPTEMBRE2025_SPOTMixWeb_30s_DEEZER_640x1640_CARTE LIB BI…" at bounding box center [788, 188] width 612 height 21
drag, startPoint x: 786, startPoint y: 186, endPoint x: 754, endPoint y: 183, distance: 32.1
click at [754, 183] on input "TGVINOUI_TEMPSFORTPRO_SEPTEMBRE2025_SPOTMixWeb_30s_DEEZER_640x1640_CARTE LIB BI…" at bounding box center [788, 188] width 612 height 21
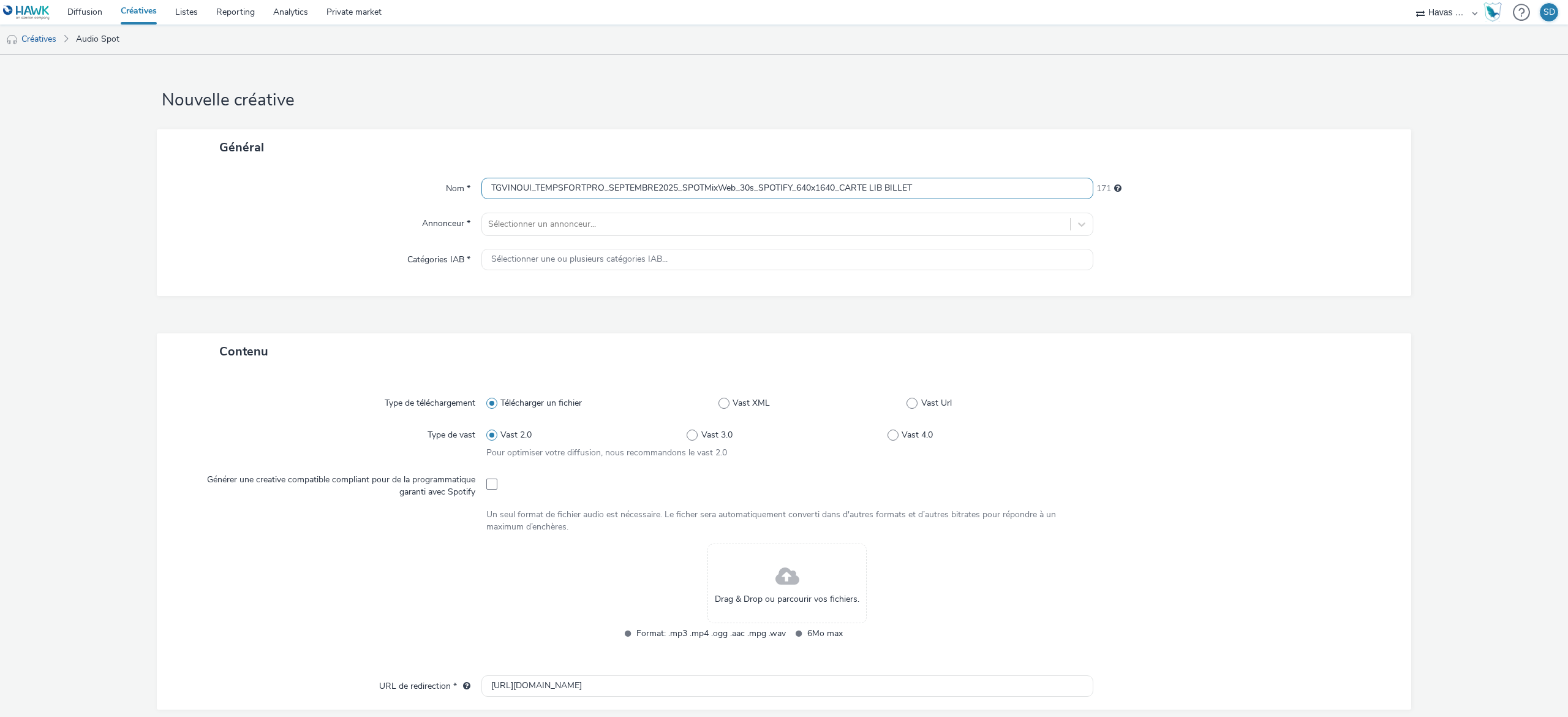
click at [913, 190] on input "TGVINOUI_TEMPSFORTPRO_SEPTEMBRE2025_SPOTMixWeb_30s_SPOTIFY_640x1640_CARTE LIB B…" at bounding box center [788, 188] width 612 height 21
type input "TGVINOUI_TEMPSFORTPRO_SEPTEMBRE2025_SPOTMixWeb_30s_SPOTIFY_640x1640_CARTE LIB B…"
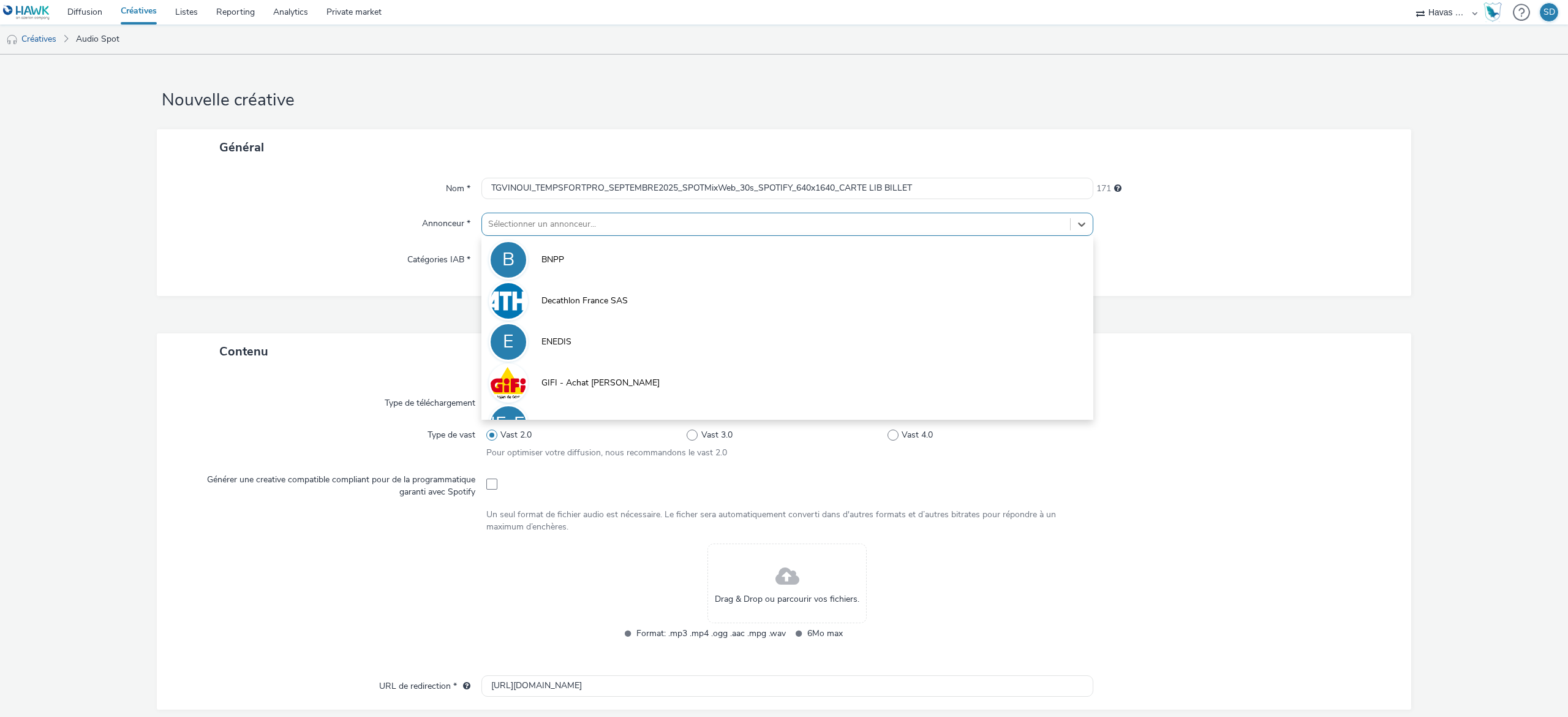
click at [892, 233] on div "Sélectionner un annonceur..." at bounding box center [776, 224] width 588 height 20
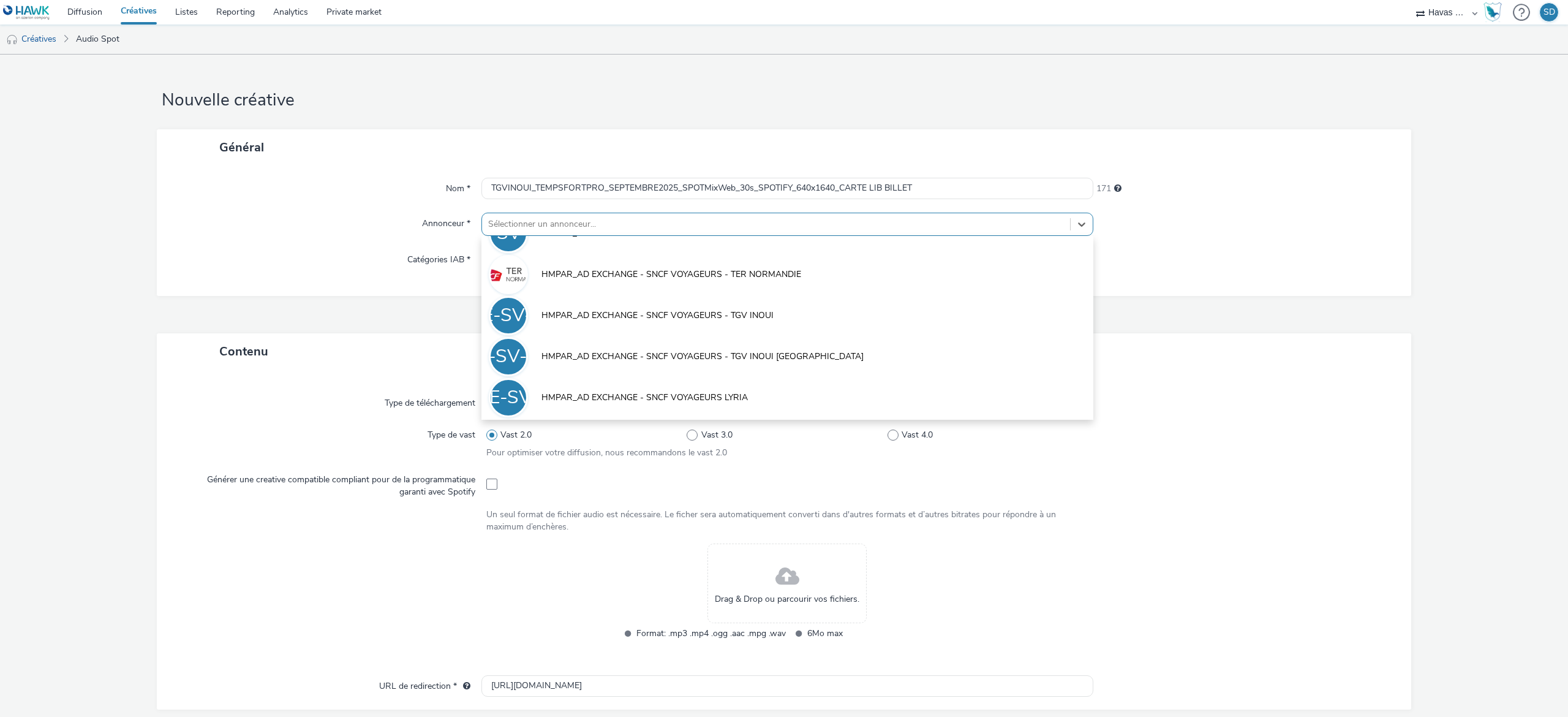
scroll to position [642, 0]
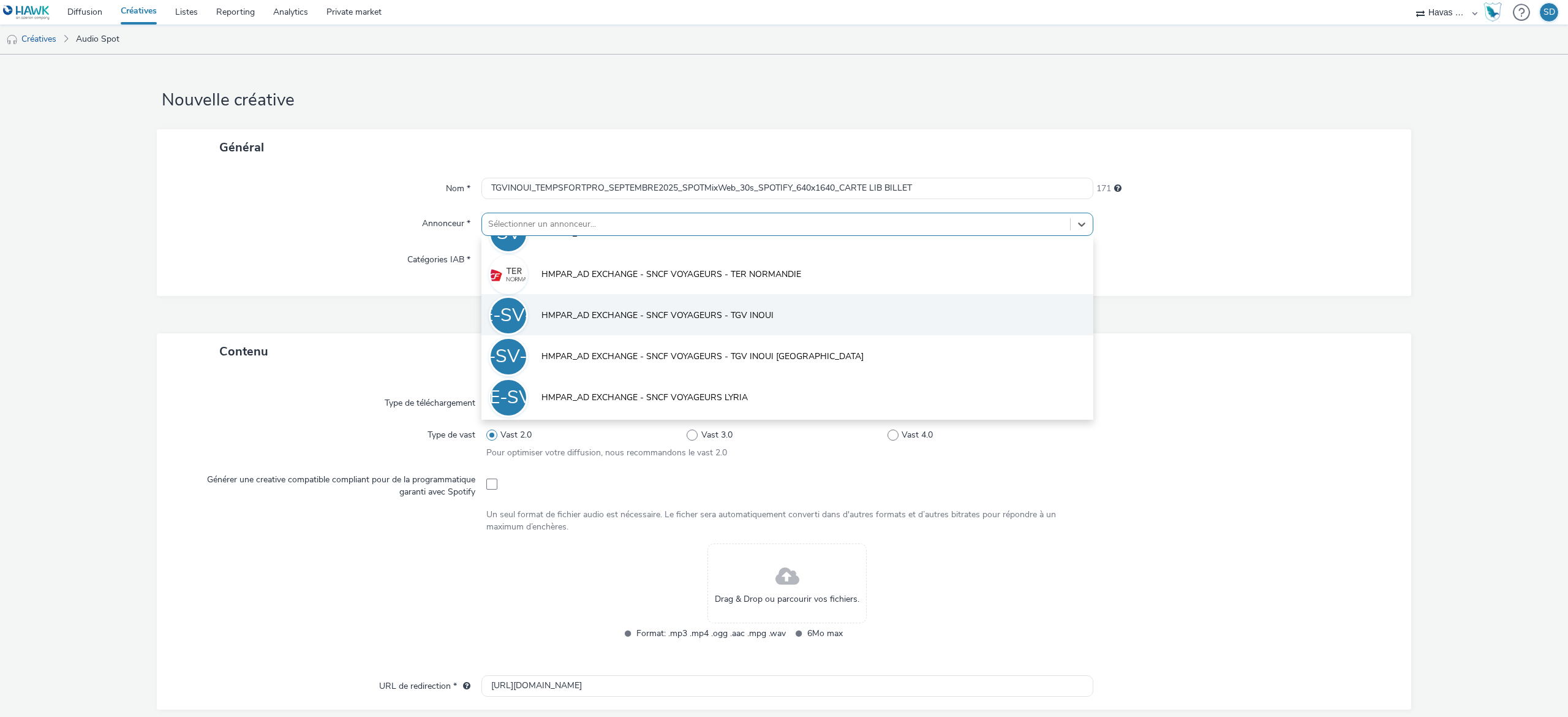
click at [725, 314] on span "HMPAR_AD EXCHANGE - SNCF VOYAGEURS - TGV INOUI" at bounding box center [657, 315] width 232 height 12
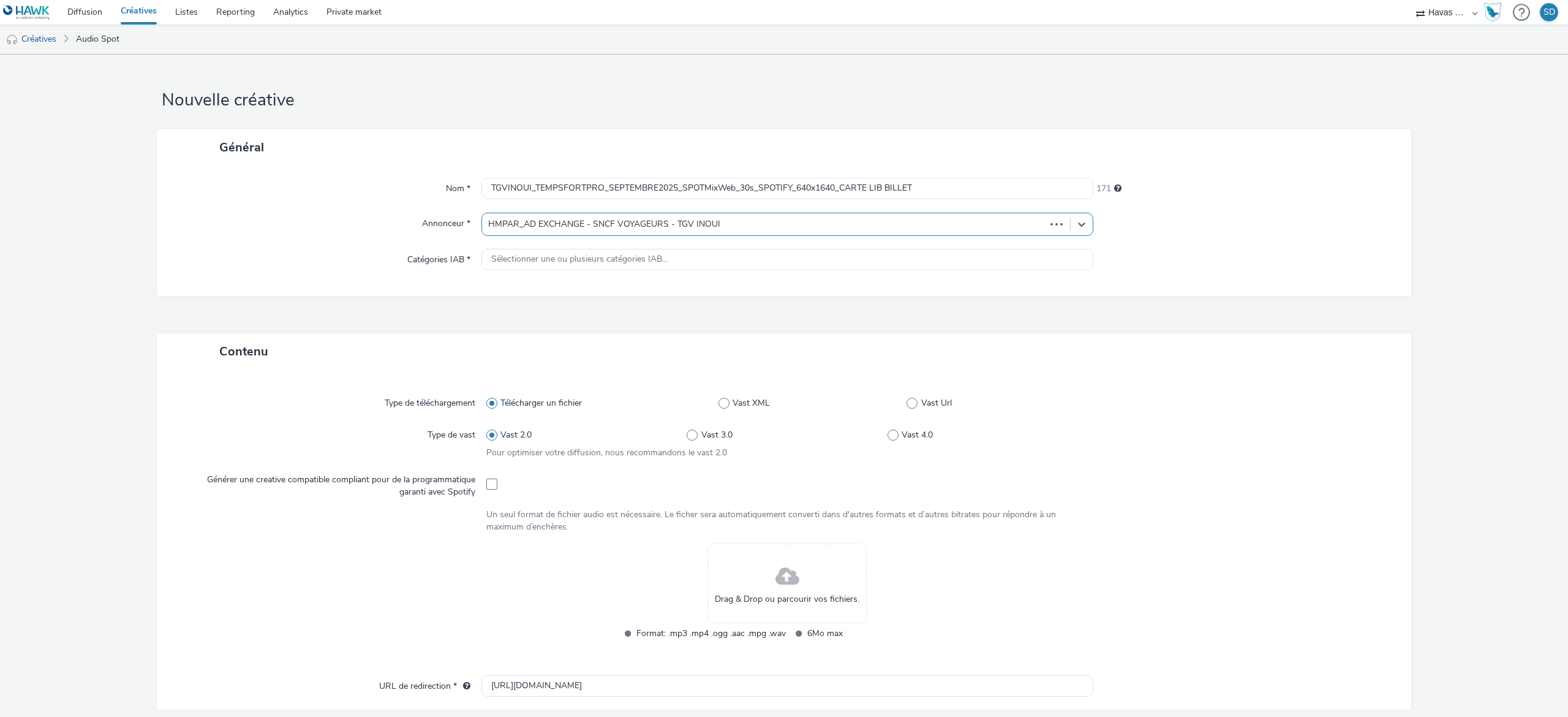
type input "[URL][DOMAIN_NAME]"
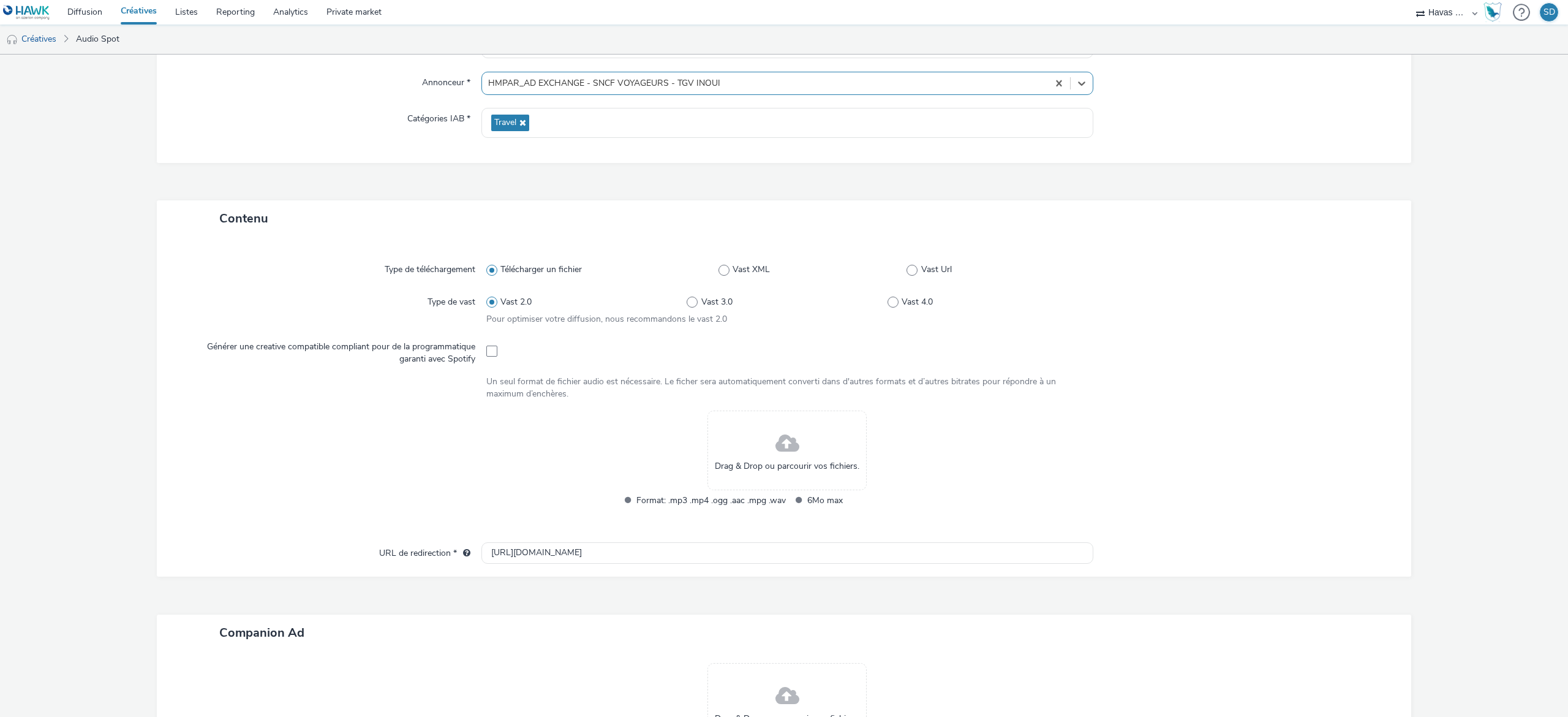
scroll to position [149, 0]
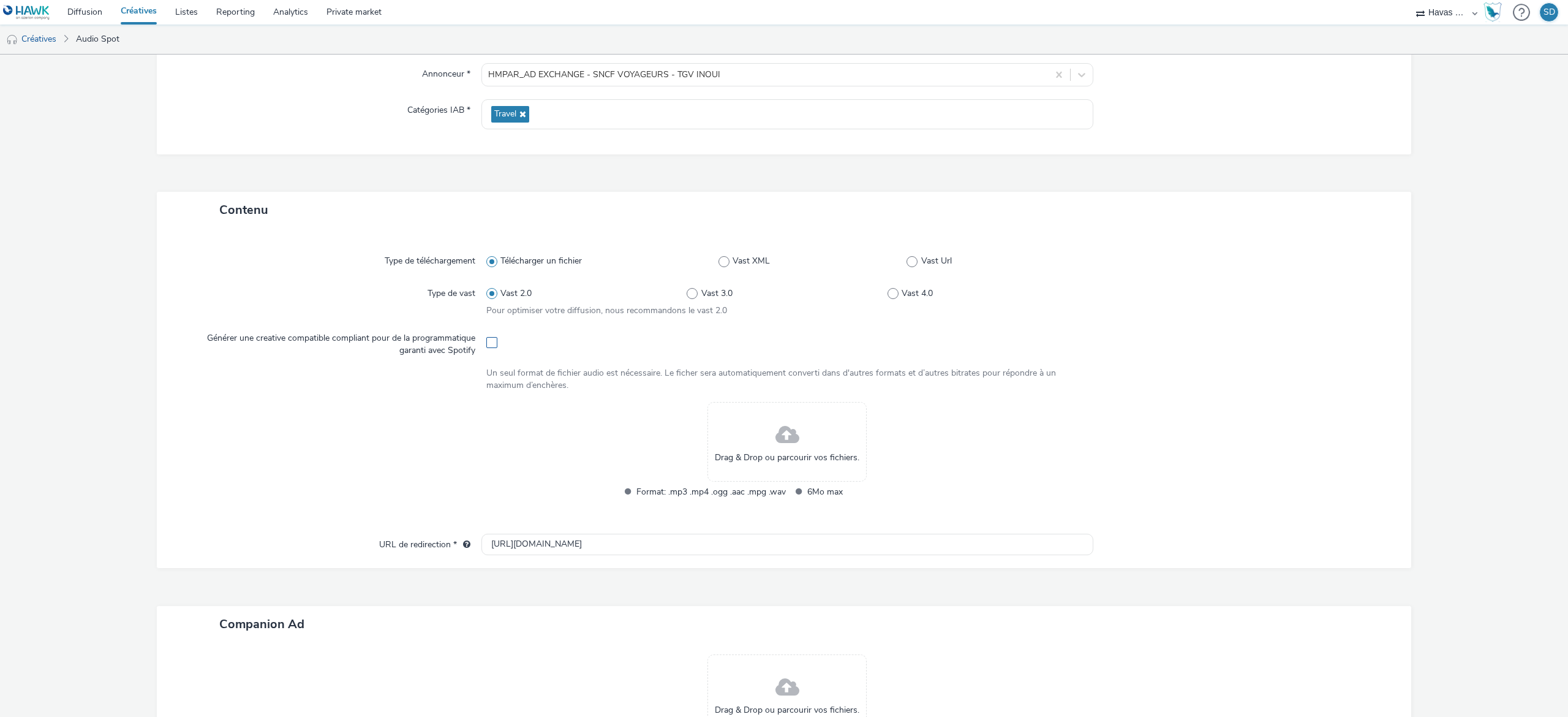
click at [486, 338] on span at bounding box center [492, 343] width 11 height 11
checkbox input "true"
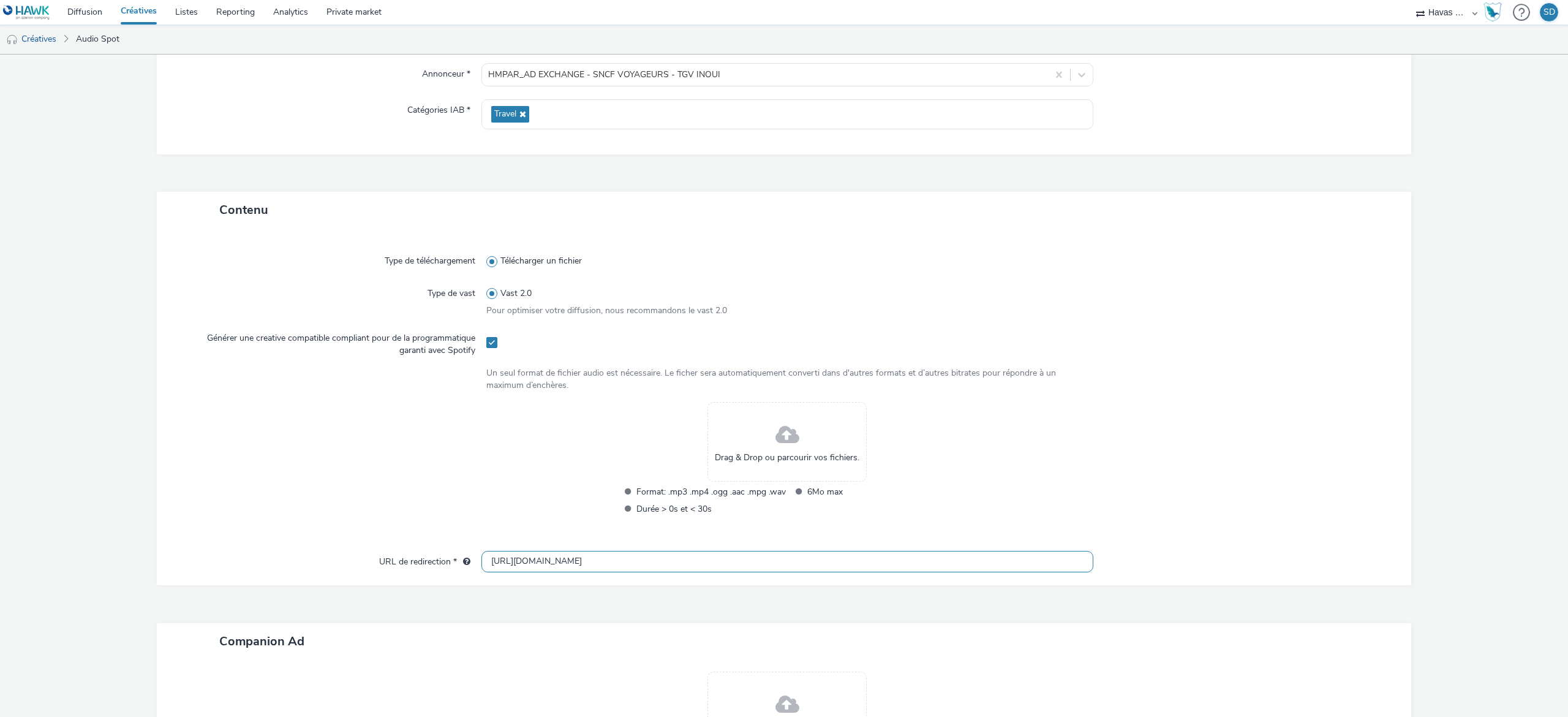
click at [567, 553] on input "[URL][DOMAIN_NAME]" at bounding box center [788, 562] width 612 height 21
paste input "s://[DOMAIN_NAME][URL]"
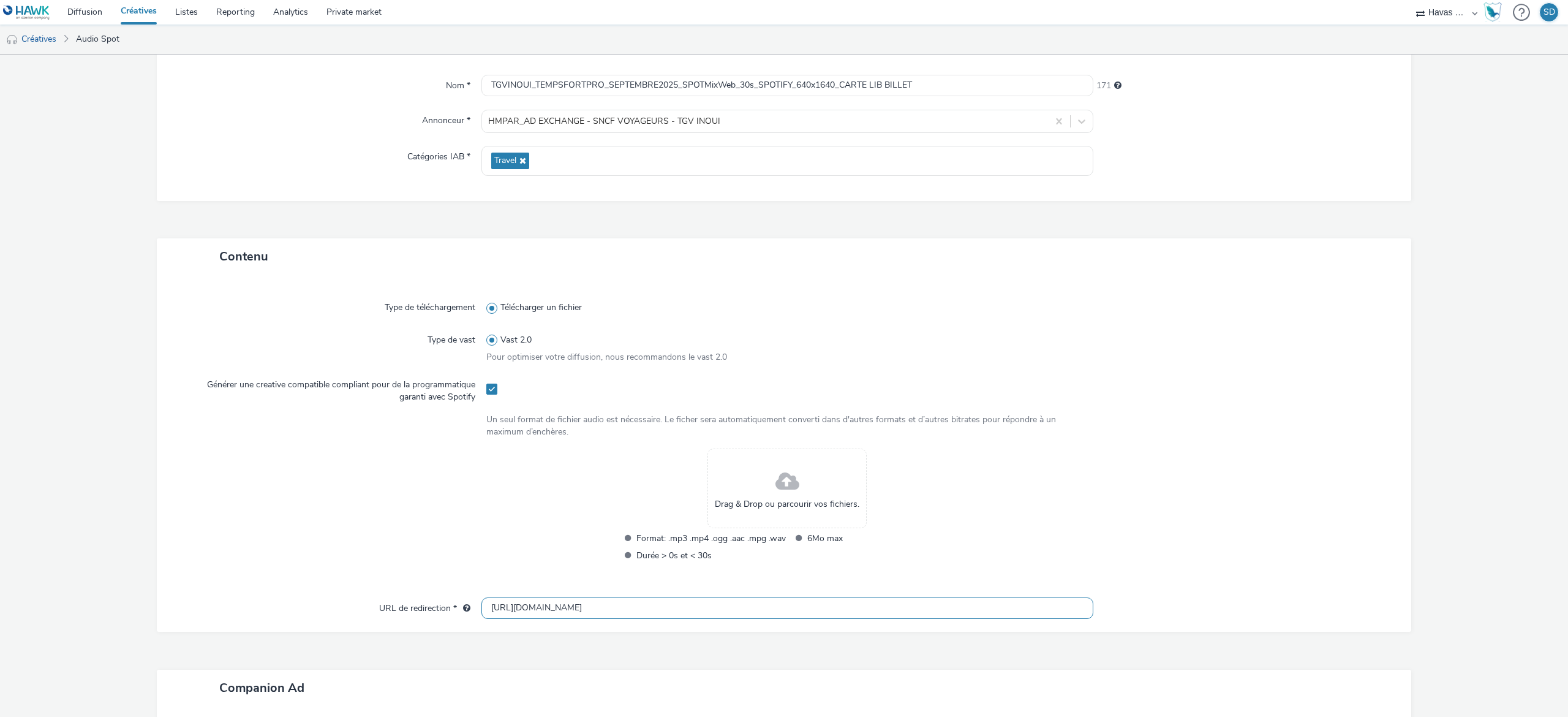
scroll to position [104, 0]
type input "[URL][DOMAIN_NAME]"
click at [782, 504] on span "Drag & Drop ou parcourir vos fichiers." at bounding box center [787, 503] width 145 height 12
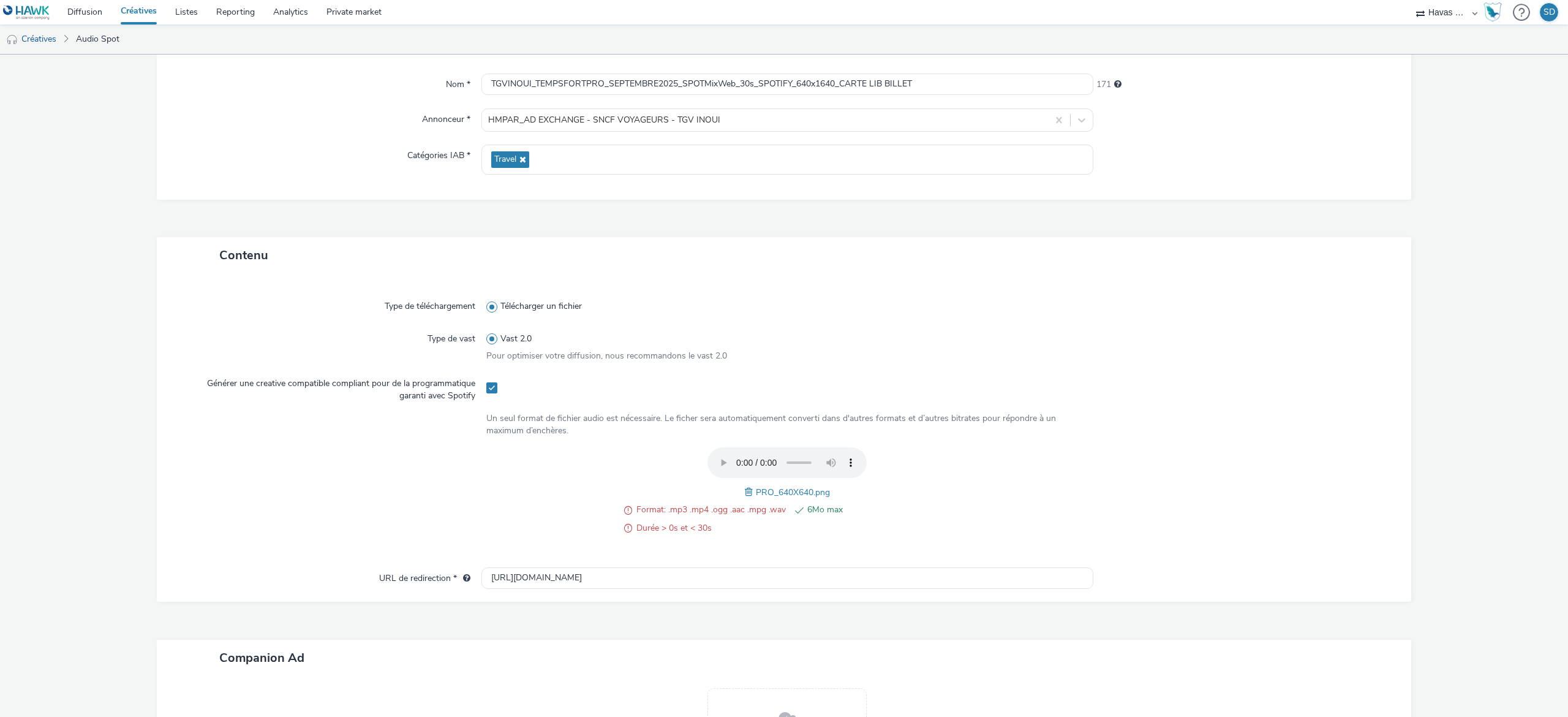
click at [745, 487] on span at bounding box center [750, 492] width 11 height 14
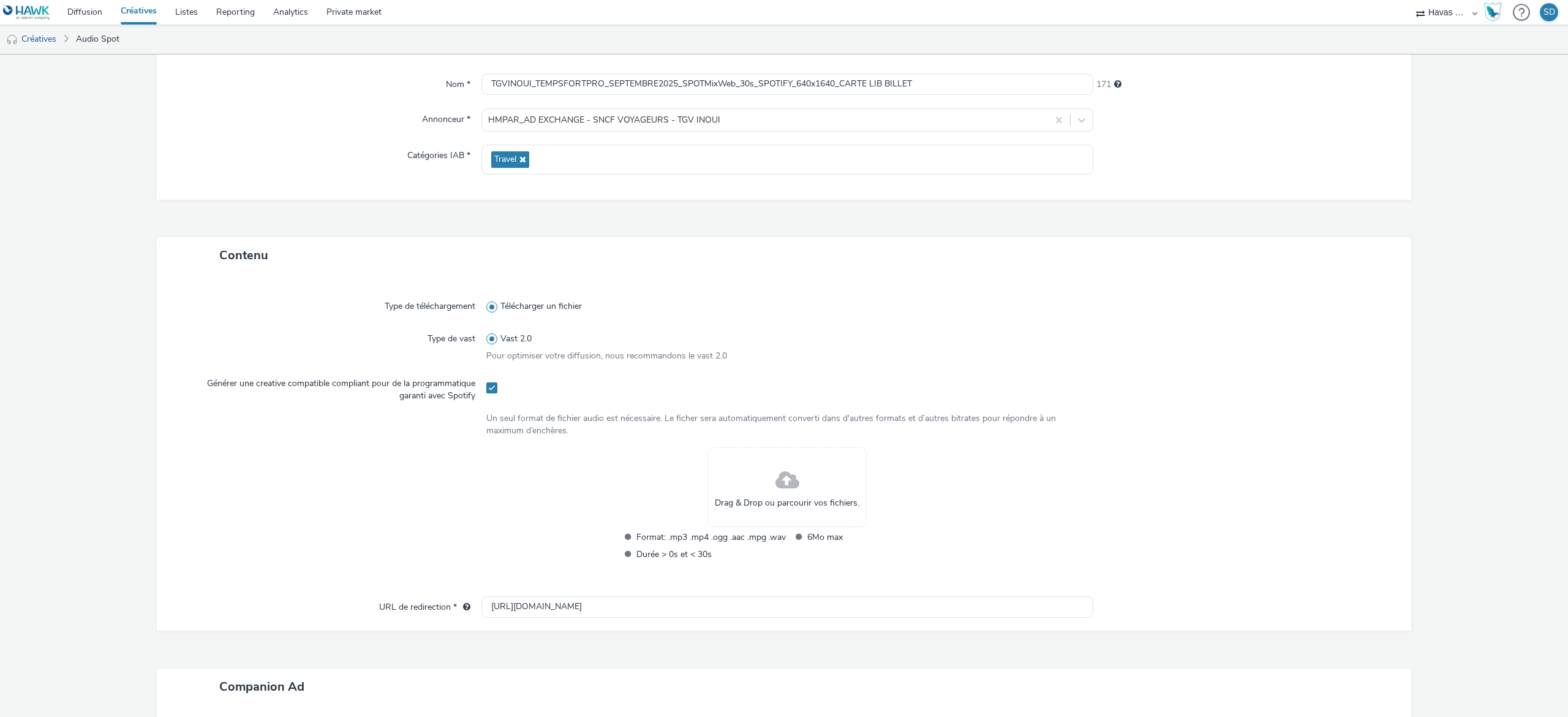
click at [739, 487] on div "Drag & Drop ou parcourir vos fichiers." at bounding box center [787, 487] width 159 height 80
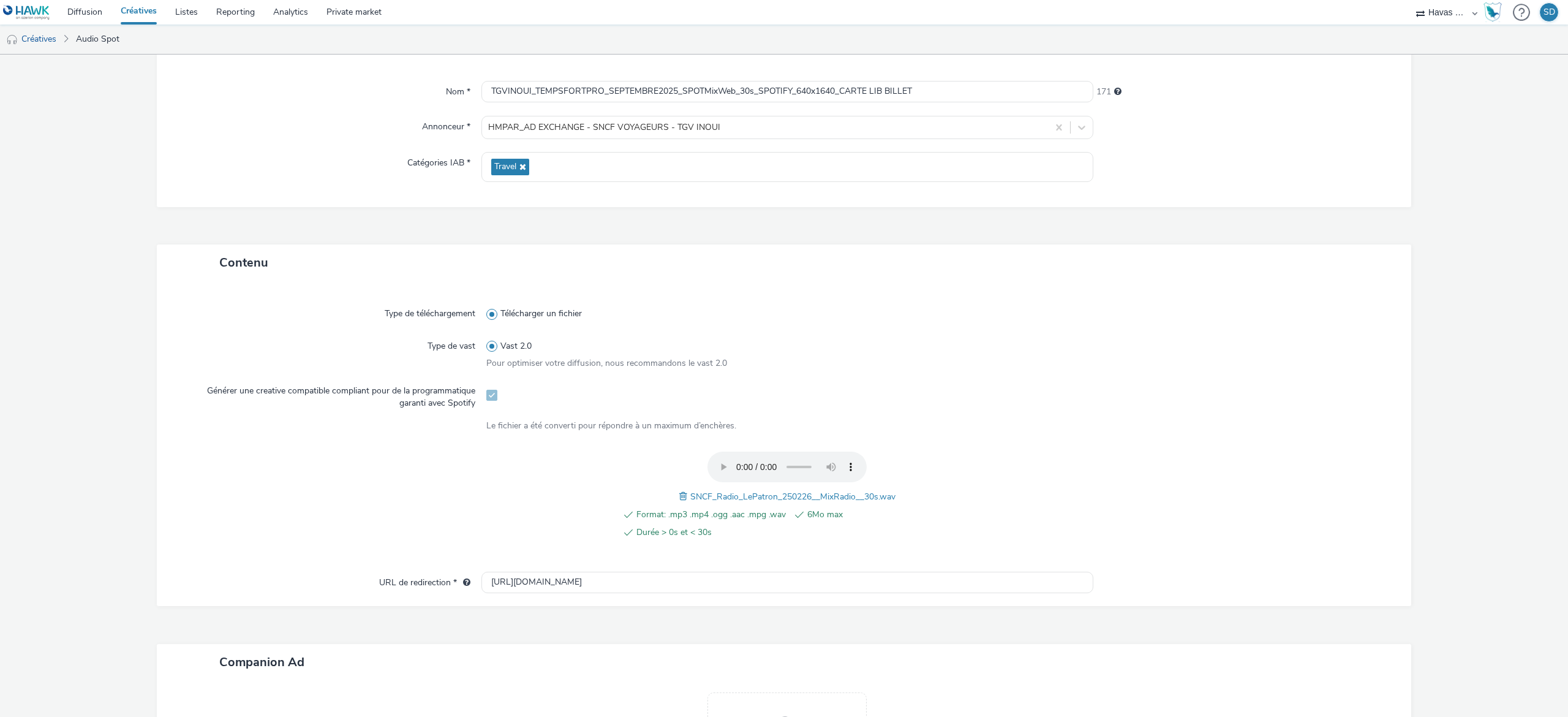
scroll to position [95, 0]
click at [679, 494] on span at bounding box center [685, 498] width 11 height 14
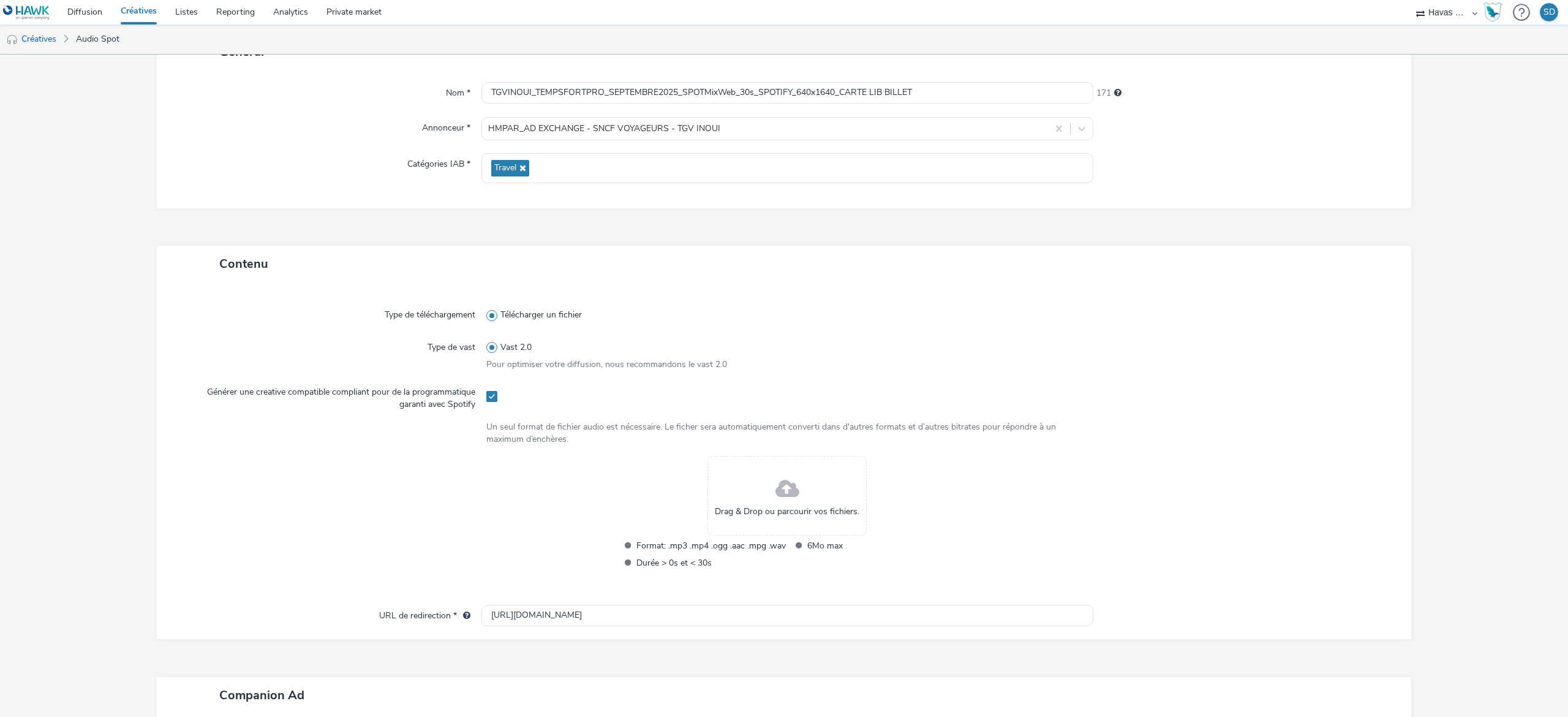
click at [744, 493] on div "Drag & Drop ou parcourir vos fichiers." at bounding box center [787, 496] width 159 height 80
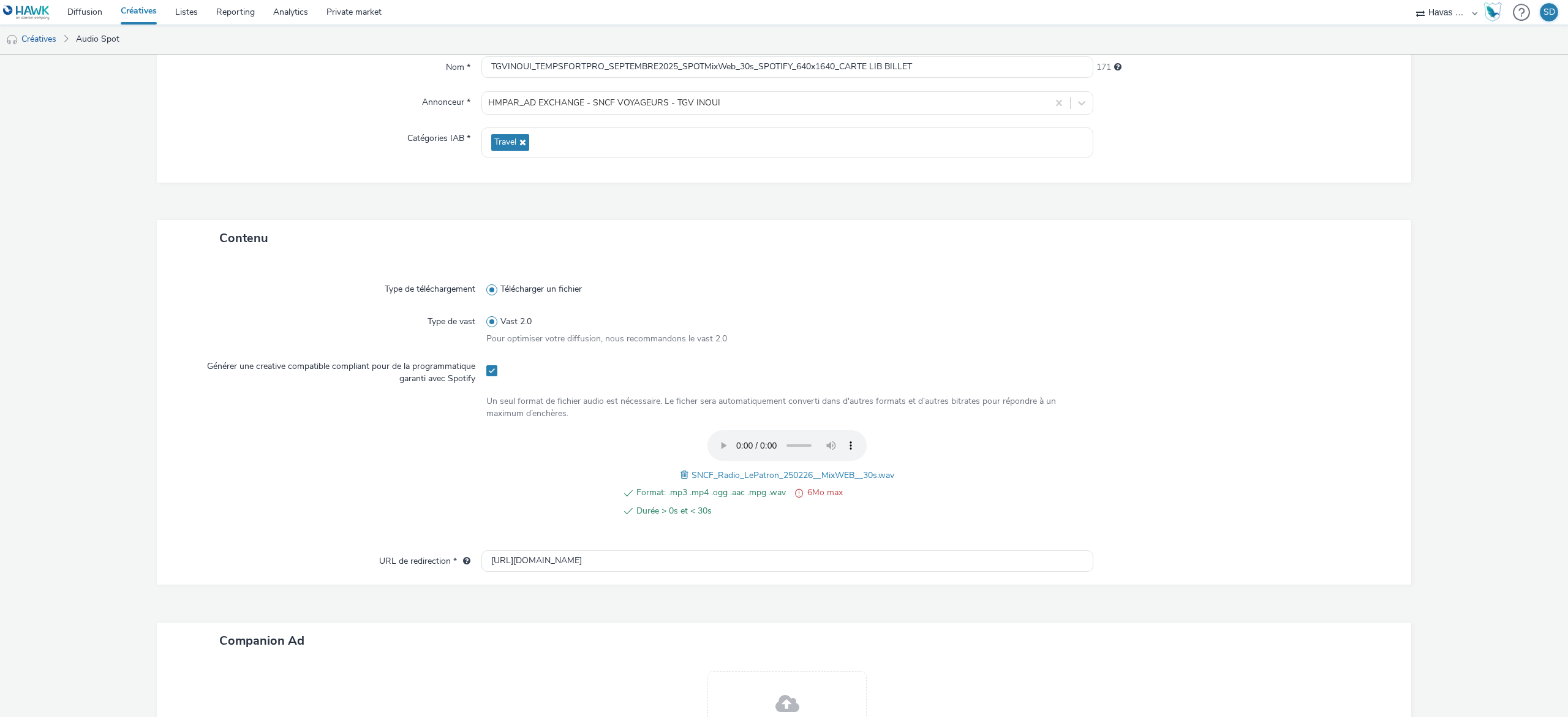
scroll to position [123, 0]
click at [680, 472] on span at bounding box center [686, 474] width 11 height 14
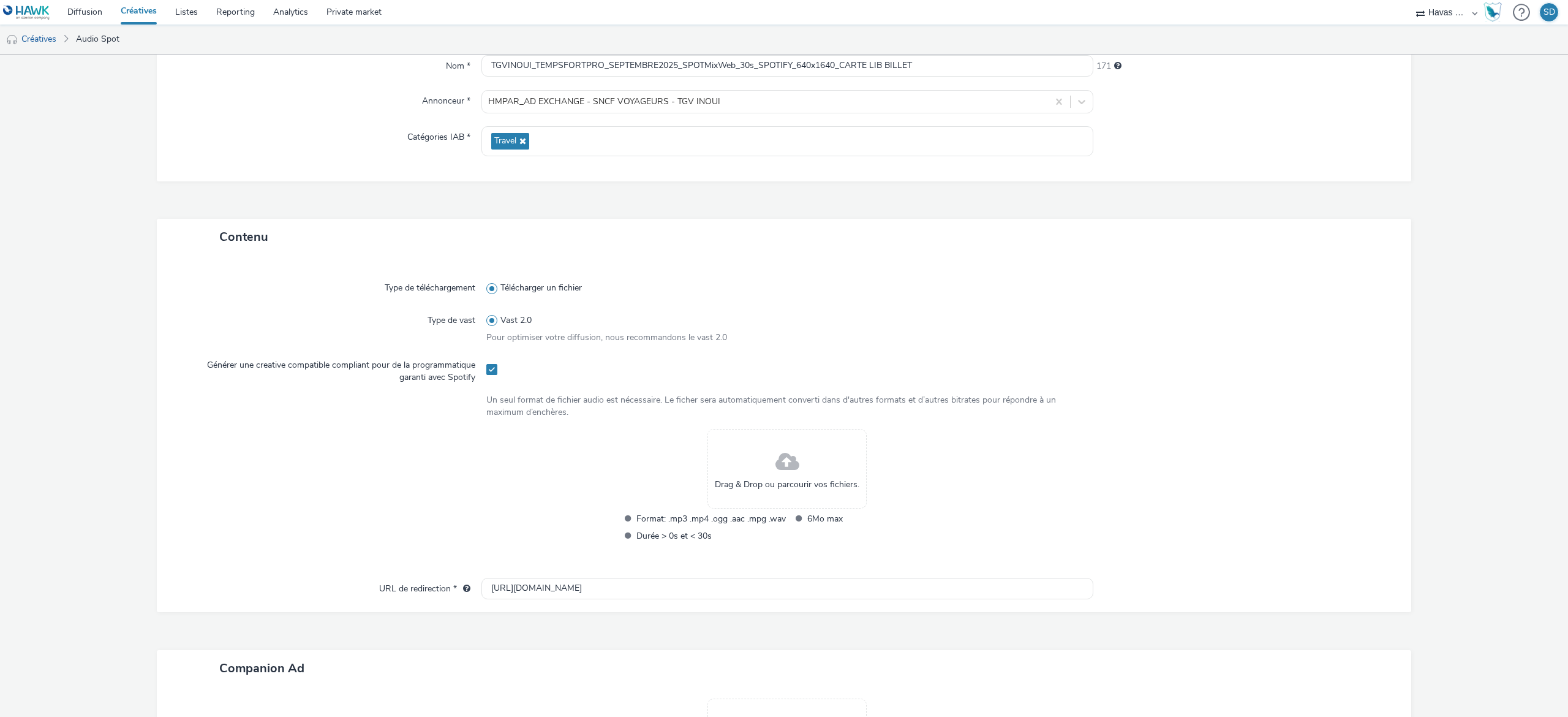
click at [745, 461] on div "Drag & Drop ou parcourir vos fichiers." at bounding box center [787, 468] width 159 height 80
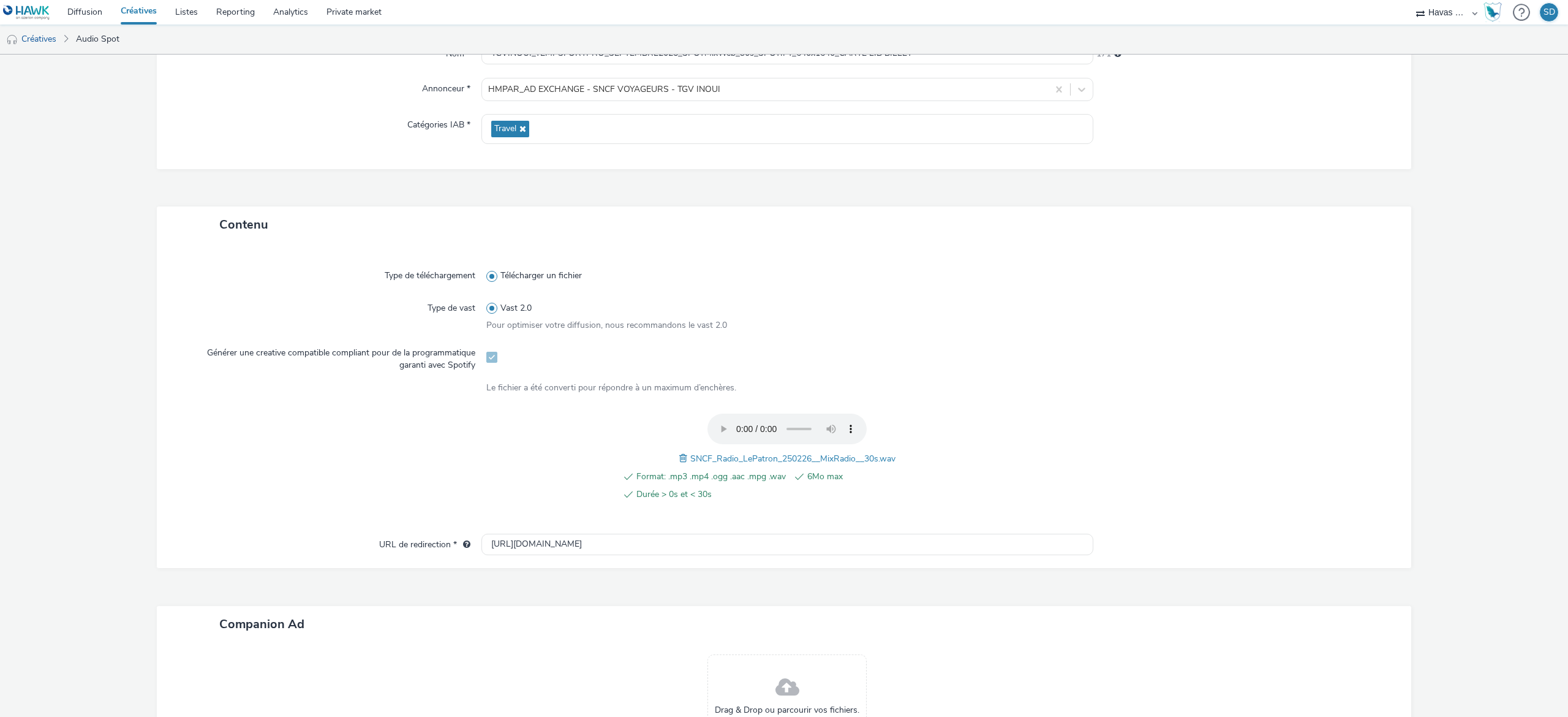
scroll to position [0, 0]
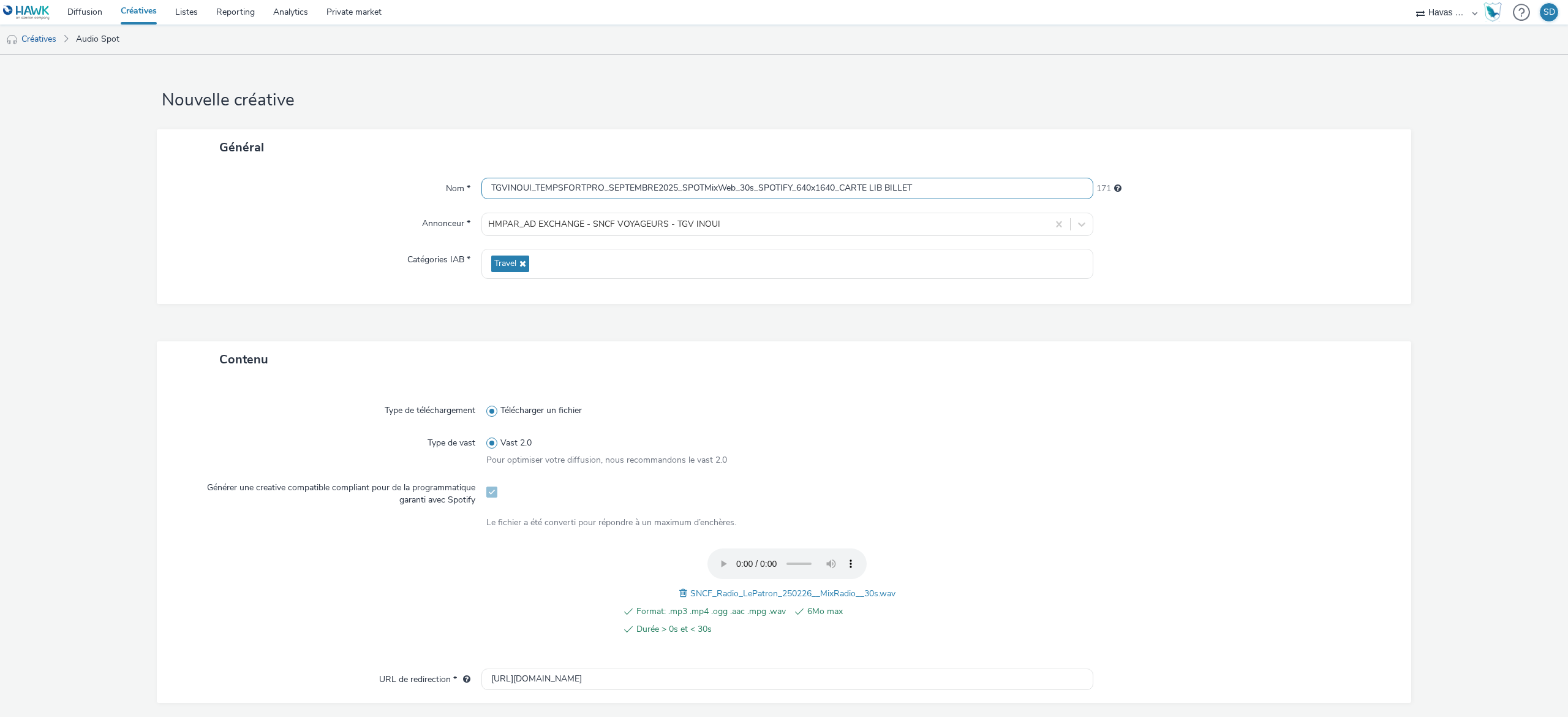
click at [709, 183] on input "TGVINOUI_TEMPSFORTPRO_SEPTEMBRE2025_SPOTMixWeb_30s_SPOTIFY_640x1640_CARTE LIB B…" at bounding box center [788, 188] width 612 height 21
click at [723, 185] on input "TGVINOUI_TEMPSFORTPRO_SEPTEMBRE2025_SPOTMixWeb_30s_SPOTIFY_640x1640_CARTE LIB B…" at bounding box center [788, 188] width 612 height 21
click at [731, 187] on input "TGVINOUI_TEMPSFORTPRO_SEPTEMBRE2025_SPOTMixWeb_30s_SPOTIFY_640x1640_CARTE LIB B…" at bounding box center [788, 188] width 612 height 21
type input "TGVINOUI_TEMPSFORTPRO_SEPTEMBRE2025_SPOTRadio_30s_SPOTIFY_640x1640_CARTE LIB BI…"
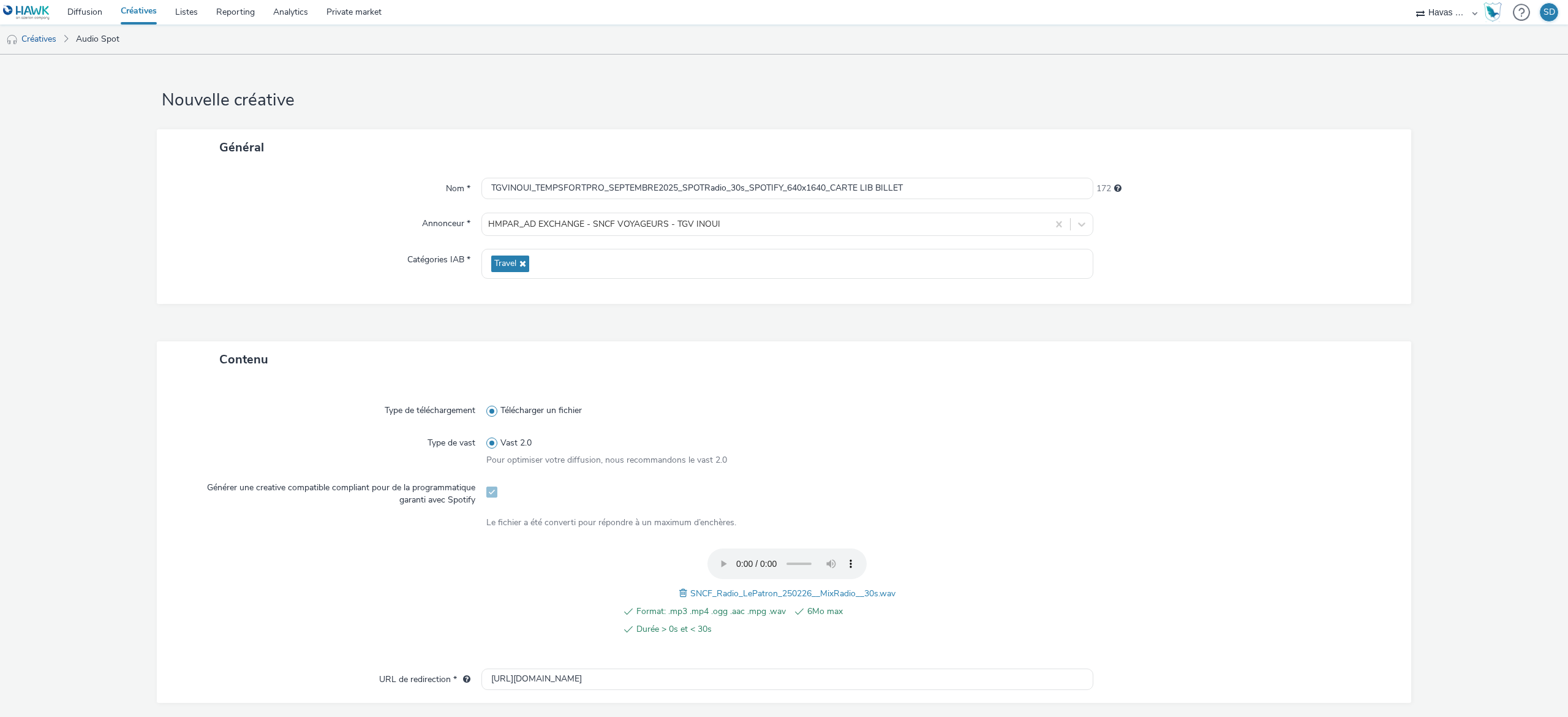
click at [811, 243] on div "Nom * TGVINOUI_TEMPSFORTPRO_SEPTEMBRE2025_SPOTRadio_30s_SPOTIFY_640x1640_CARTE …" at bounding box center [784, 234] width 1254 height 139
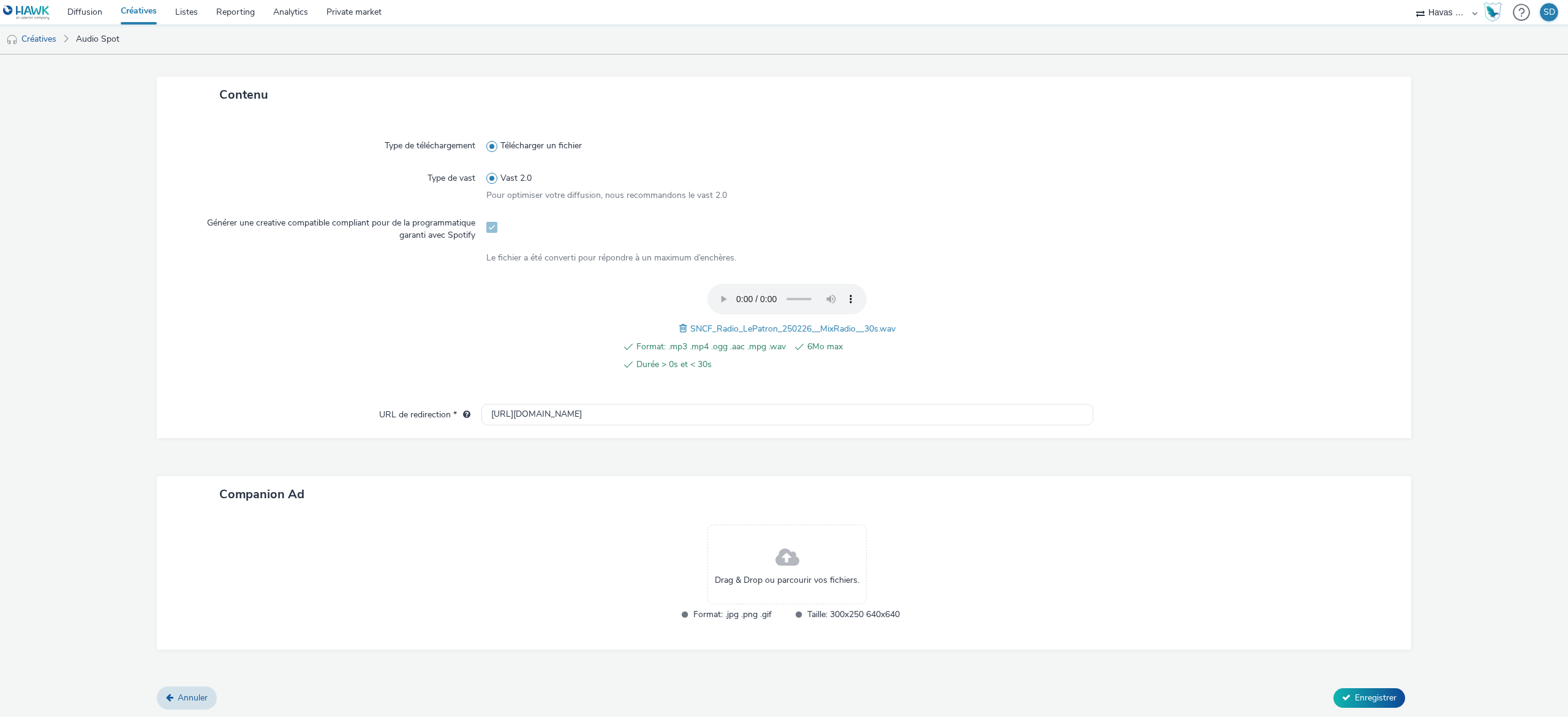
click at [776, 549] on span at bounding box center [788, 558] width 24 height 33
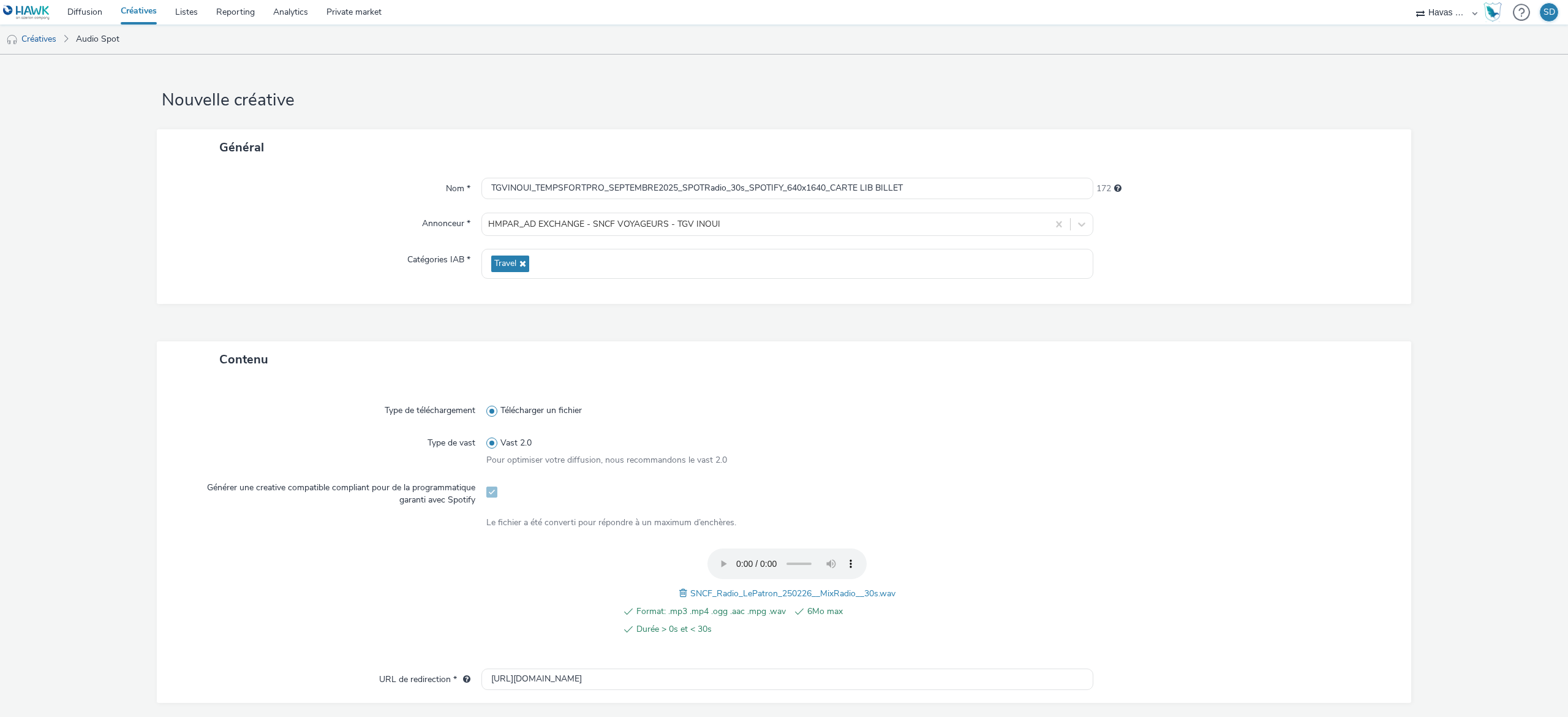
scroll to position [283, 0]
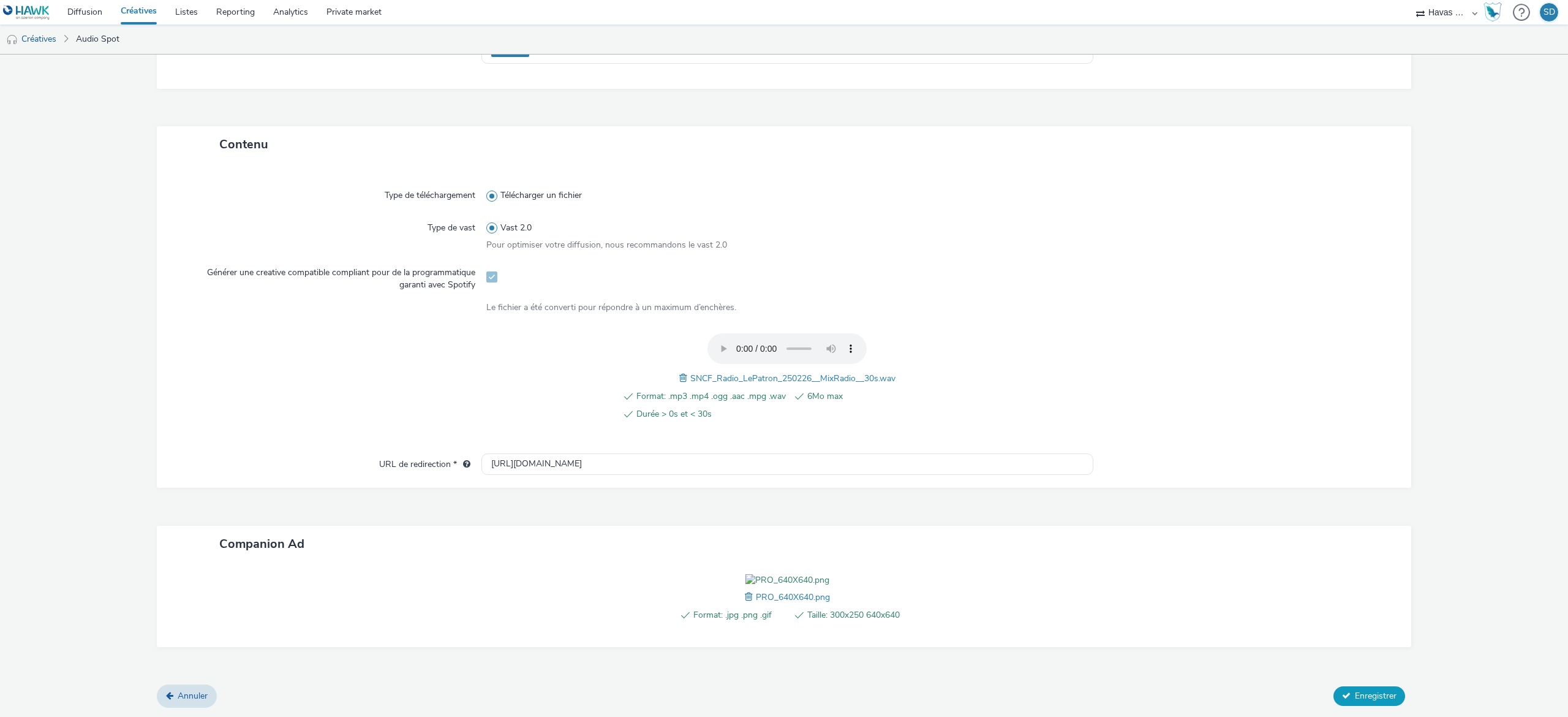
click at [1343, 688] on button "Enregistrer" at bounding box center [1369, 697] width 72 height 20
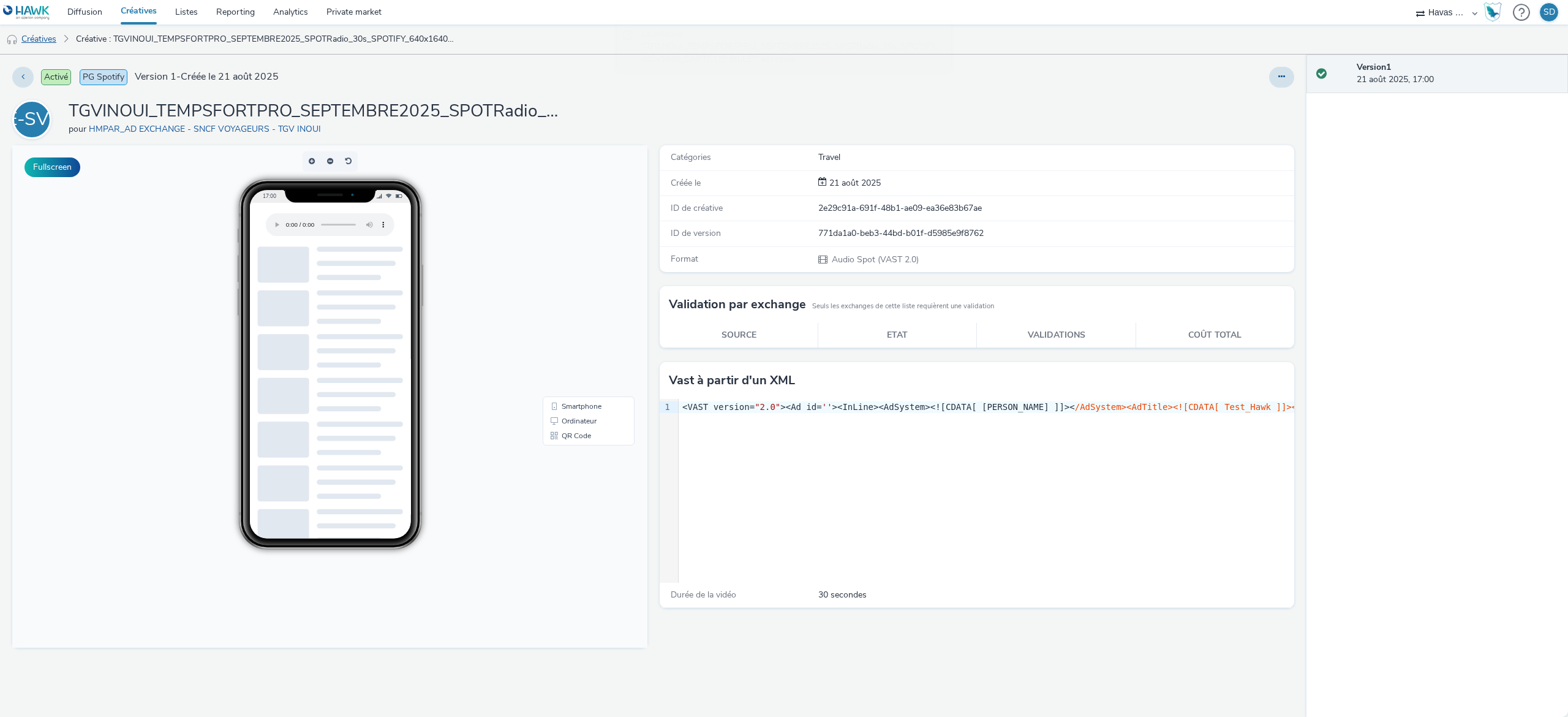
click at [55, 33] on link "Créatives" at bounding box center [31, 39] width 62 height 30
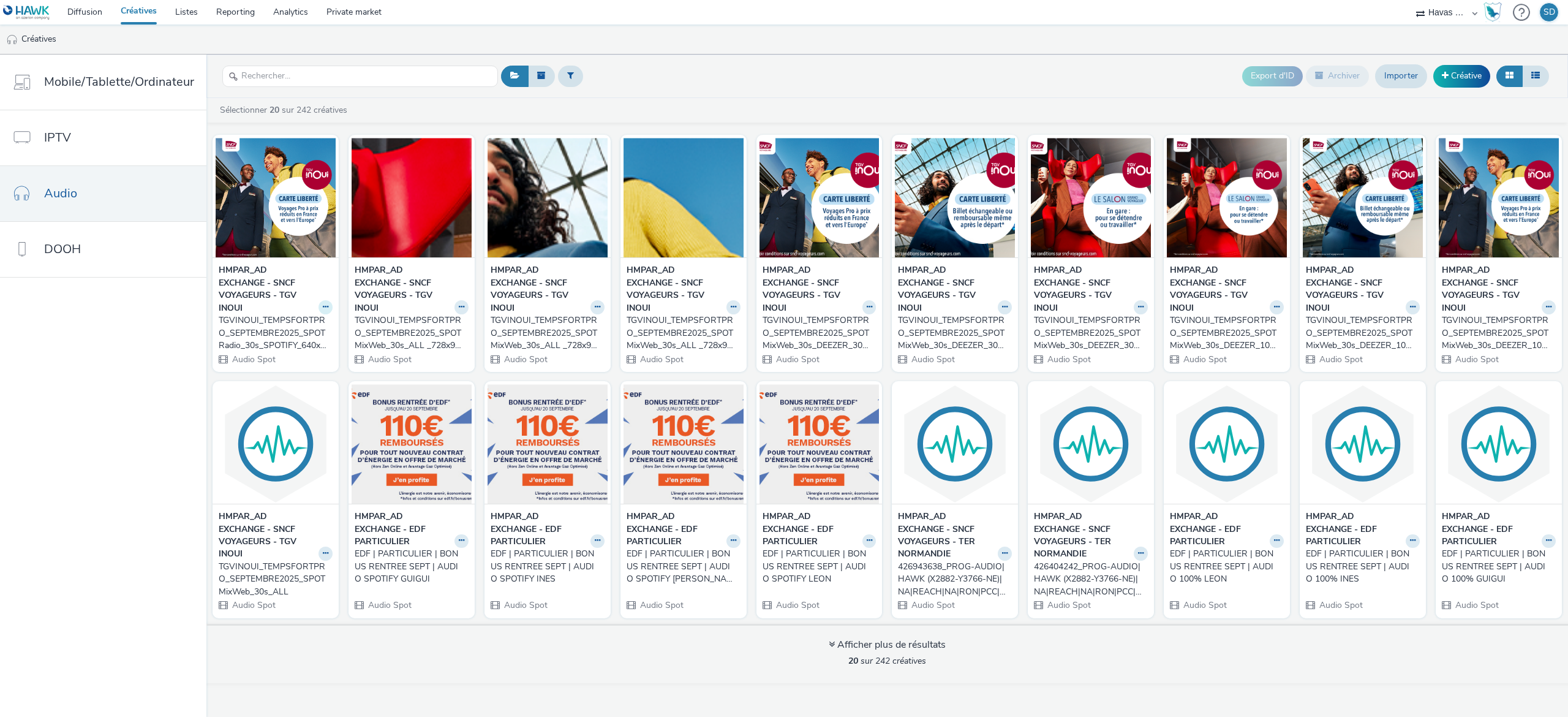
click at [326, 310] on button at bounding box center [325, 307] width 14 height 14
click at [655, 88] on div "Export d'ID Archiver Importer Créative" at bounding box center [1025, 77] width 1054 height 30
click at [252, 200] on img at bounding box center [276, 198] width 120 height 120
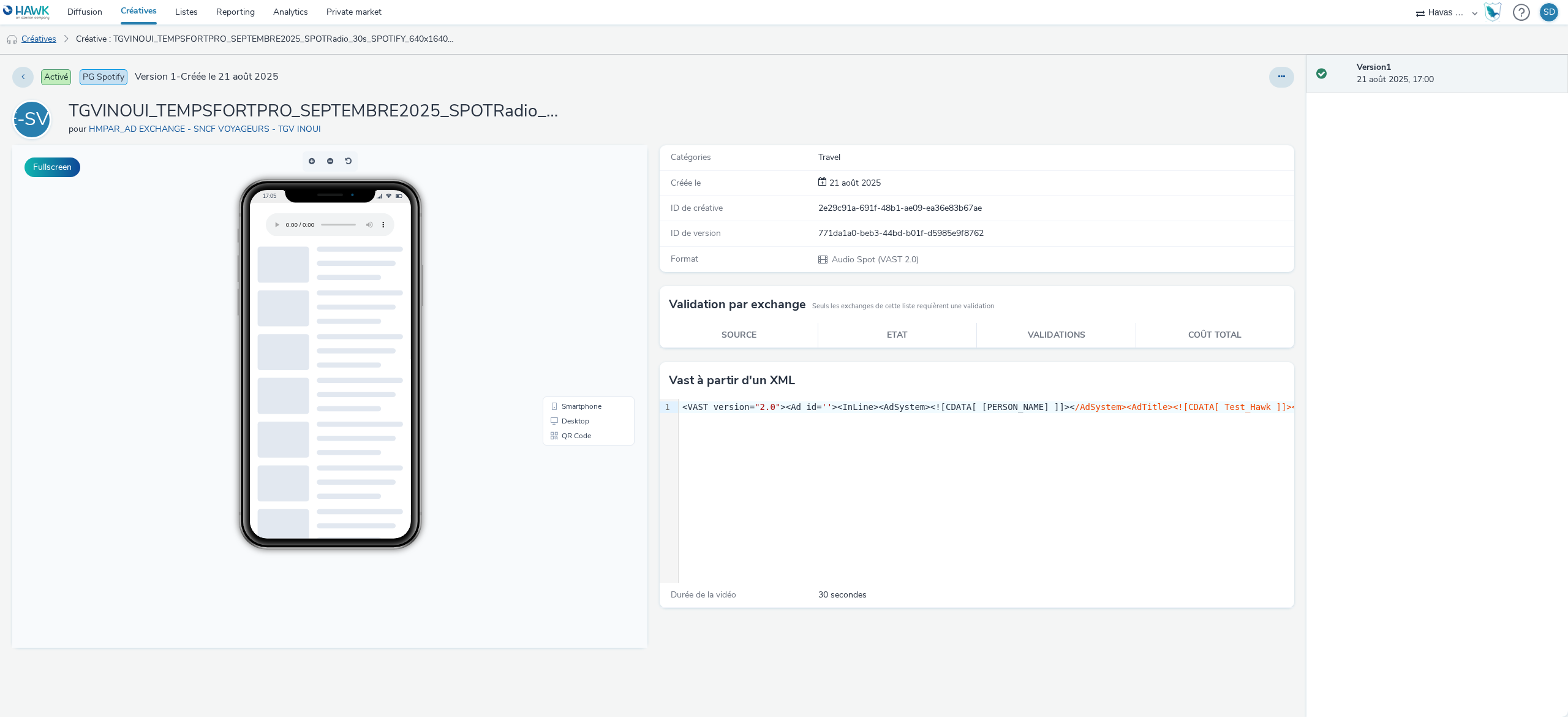
click at [54, 39] on link "Créatives" at bounding box center [31, 39] width 62 height 30
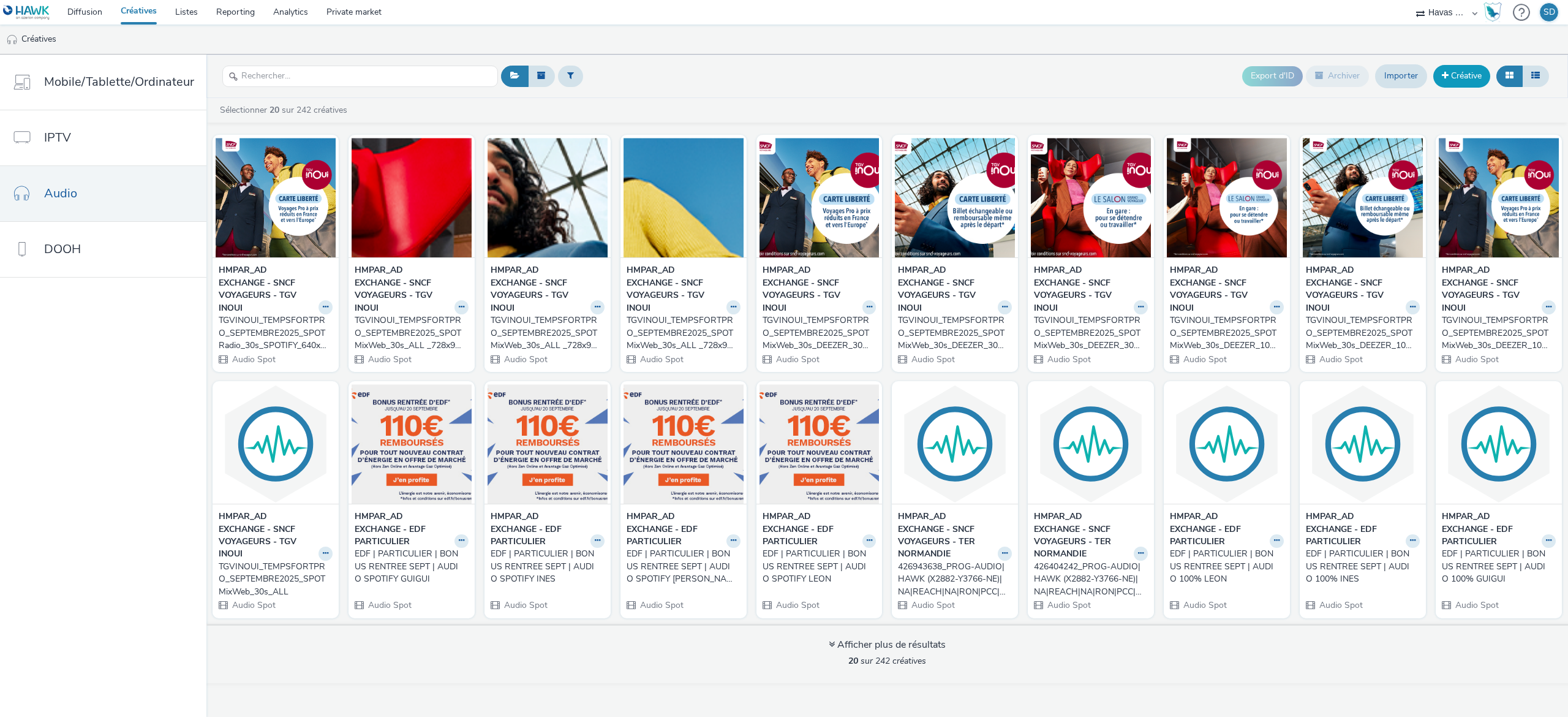
click at [1465, 71] on link "Créative" at bounding box center [1461, 76] width 57 height 22
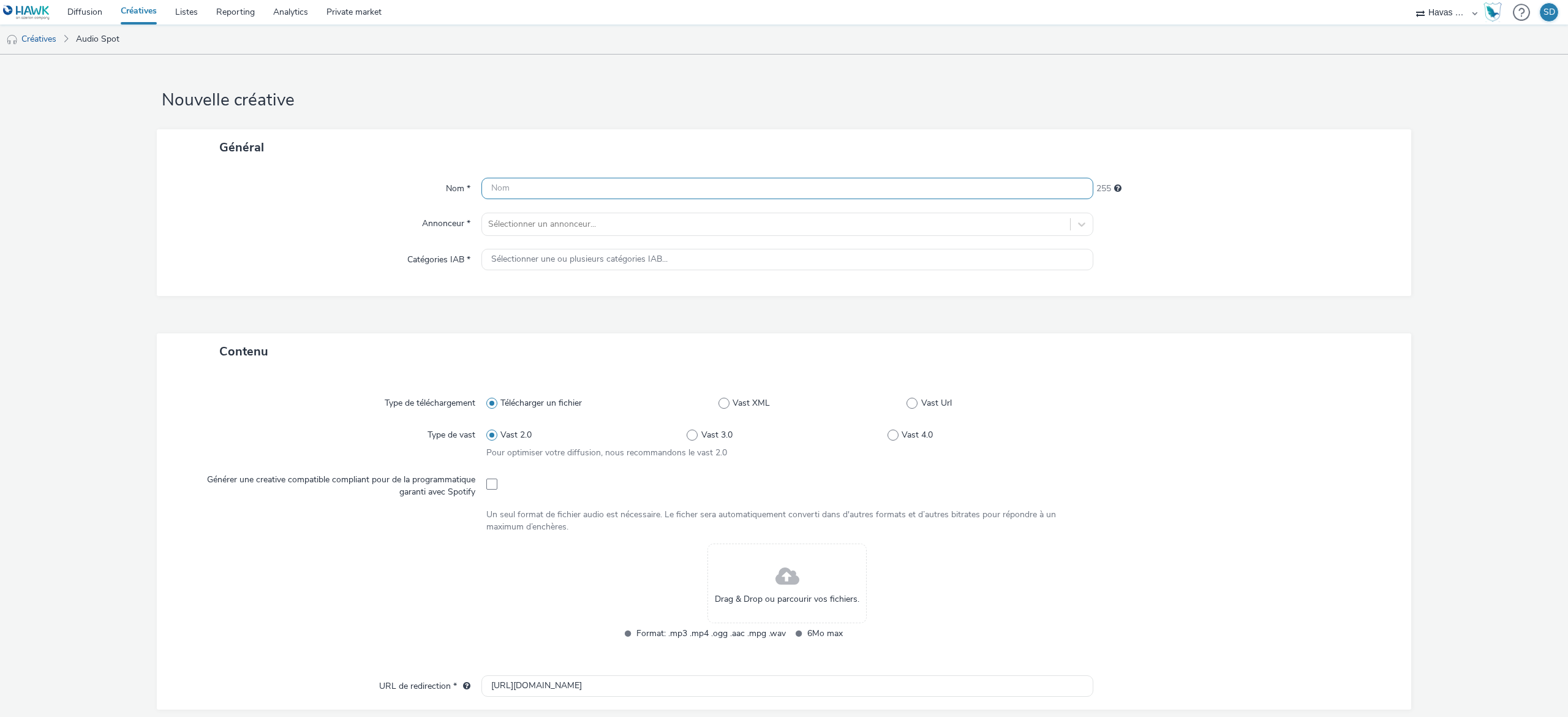
click at [619, 195] on input "text" at bounding box center [788, 188] width 612 height 21
paste input "TGVINOUI_TEMPSFORTPRO_SEPTEMBRE2025_SPOTRadio_30s_SPOTIFY_640x1640_CARTE LIB BI…"
drag, startPoint x: 936, startPoint y: 193, endPoint x: 816, endPoint y: 205, distance: 120.6
click at [816, 205] on div "Nom * TGVINOUI_TEMPSFORTPRO_SEPTEMBRE2025_SPOTRadio_30s_SPOTIFY_640x1640_CARTE …" at bounding box center [784, 230] width 1254 height 130
click at [826, 200] on div "TGVINOUI_TEMPSFORTPRO_SEPTEMBRE2025_SPOTRadio_30s_SPOTIFY_640x1640_CARTE LIB BI…" at bounding box center [788, 188] width 612 height 22
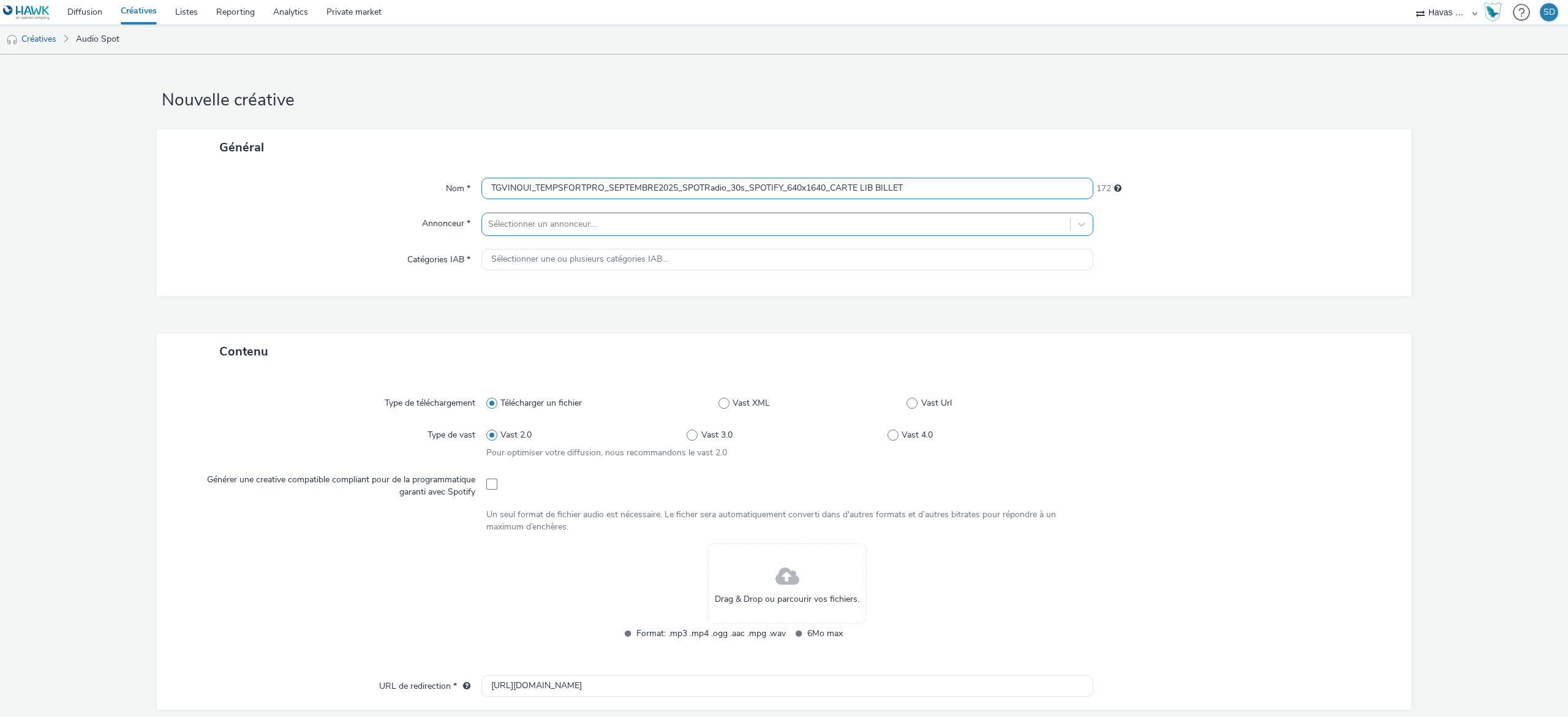
drag, startPoint x: 828, startPoint y: 190, endPoint x: 1003, endPoint y: 213, distance: 176.5
click at [1003, 213] on div "Nom * TGVINOUI_TEMPSFORTPRO_SEPTEMBRE2025_SPOTRadio_30s_SPOTIFY_640x1640_CARTE …" at bounding box center [784, 230] width 1254 height 130
type input "TGVINOUI_TEMPSFORTPRO_SEPTEMBRE2025_SPOTRadio_30s_SPOTIFY_640x1640_FLEXIBILITE"
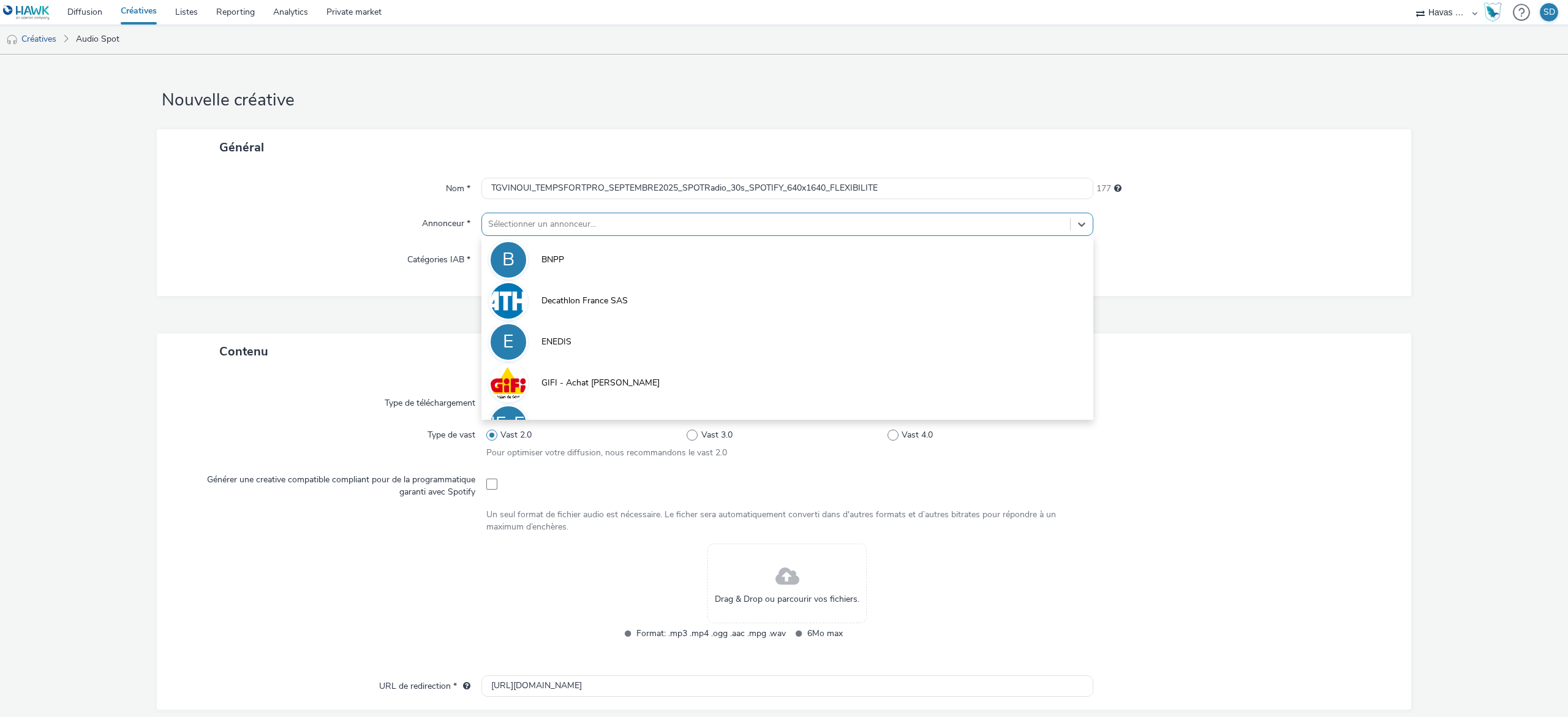
click at [1035, 228] on div at bounding box center [776, 224] width 576 height 14
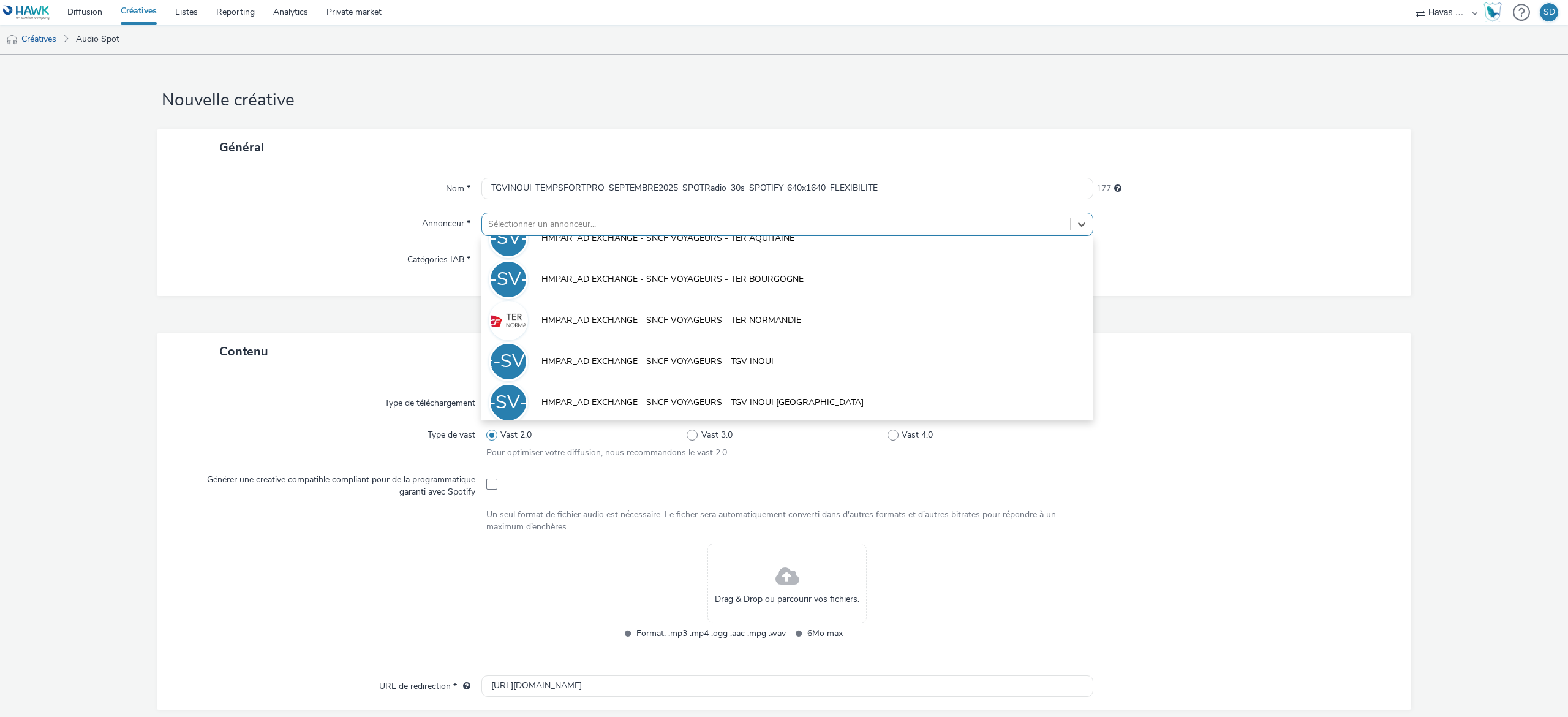
scroll to position [599, 0]
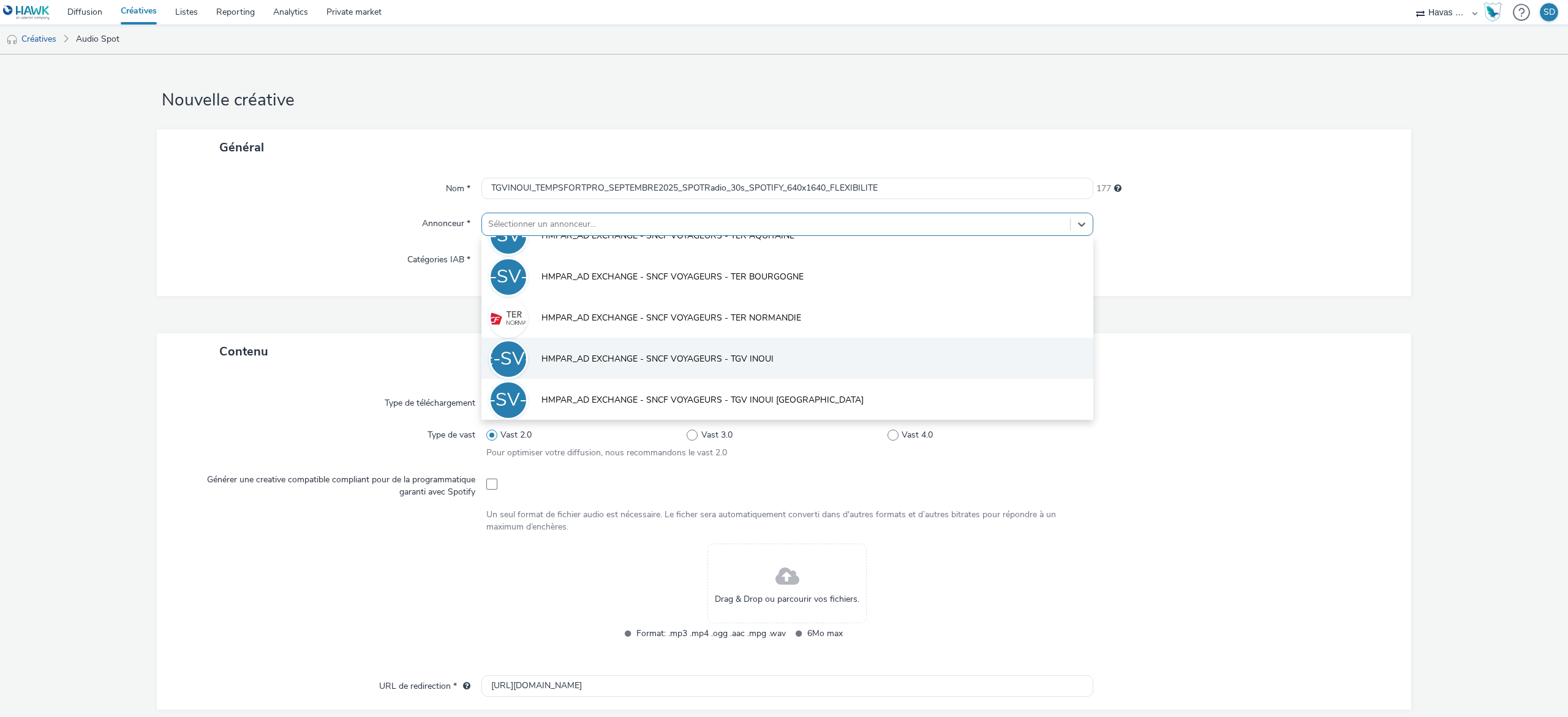
click at [761, 347] on li "HE-SV-TI HMPAR_AD EXCHANGE - SNCF VOYAGEURS - TGV INOUI" at bounding box center [788, 358] width 612 height 41
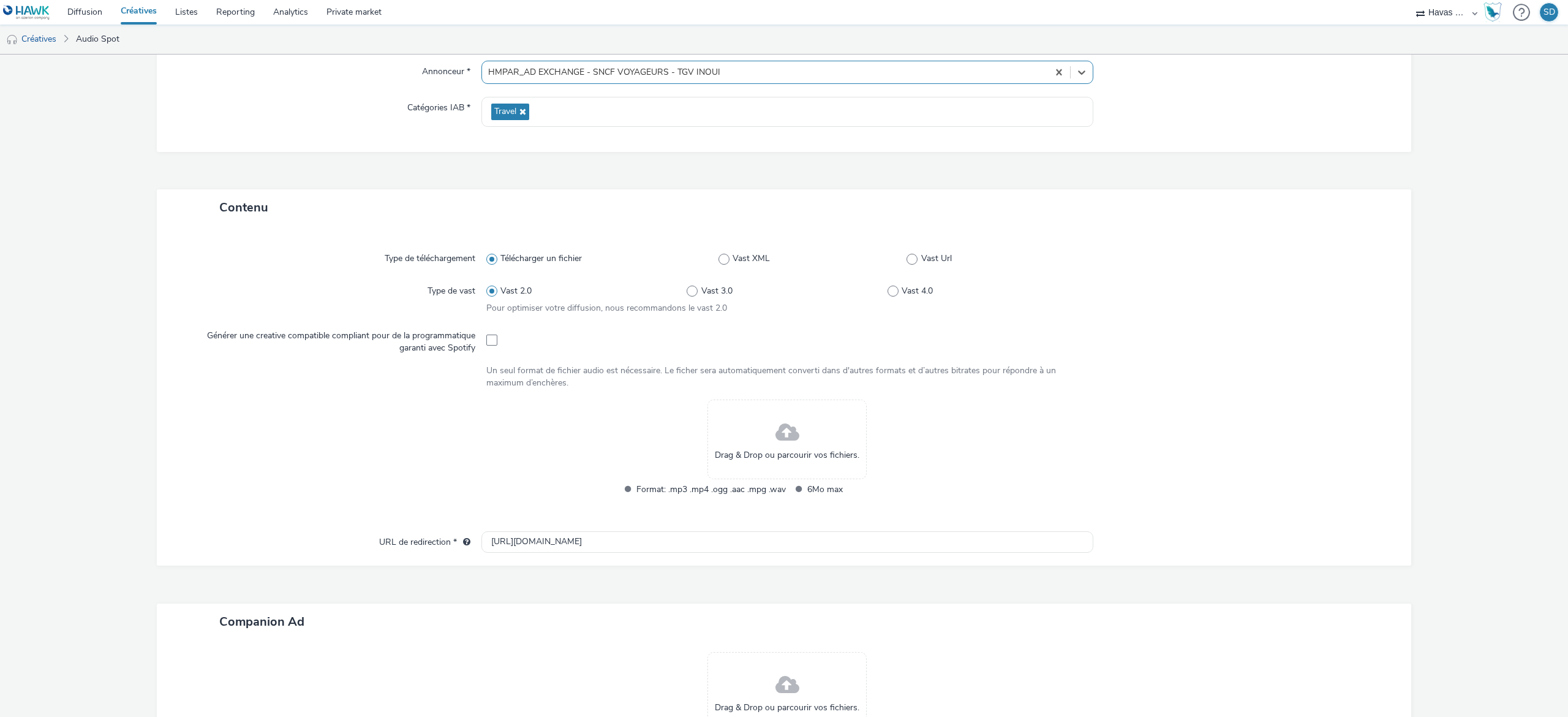
scroll to position [153, 0]
click at [486, 337] on span at bounding box center [492, 339] width 11 height 11
checkbox input "true"
click at [745, 450] on span "Drag & Drop ou parcourir vos fichiers." at bounding box center [787, 454] width 145 height 12
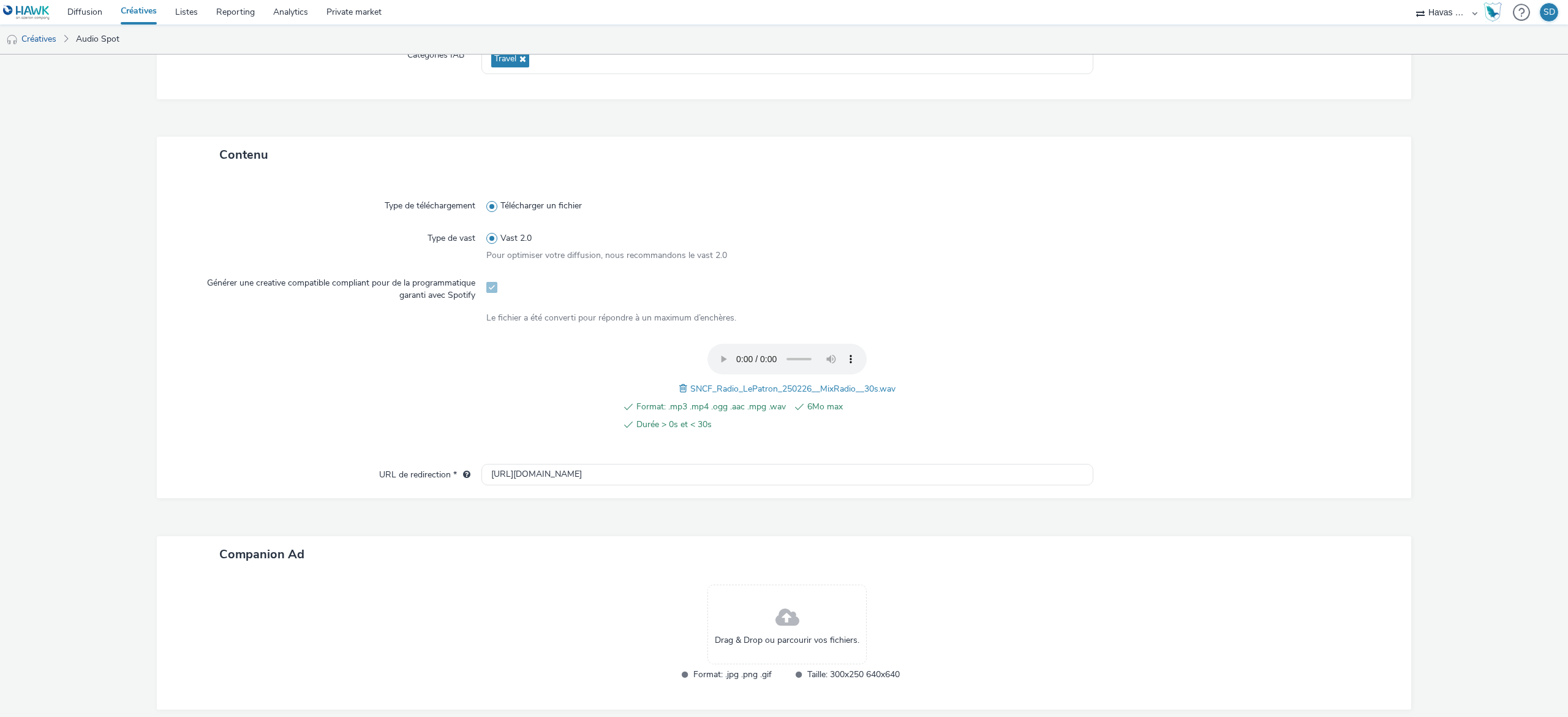
scroll to position [265, 0]
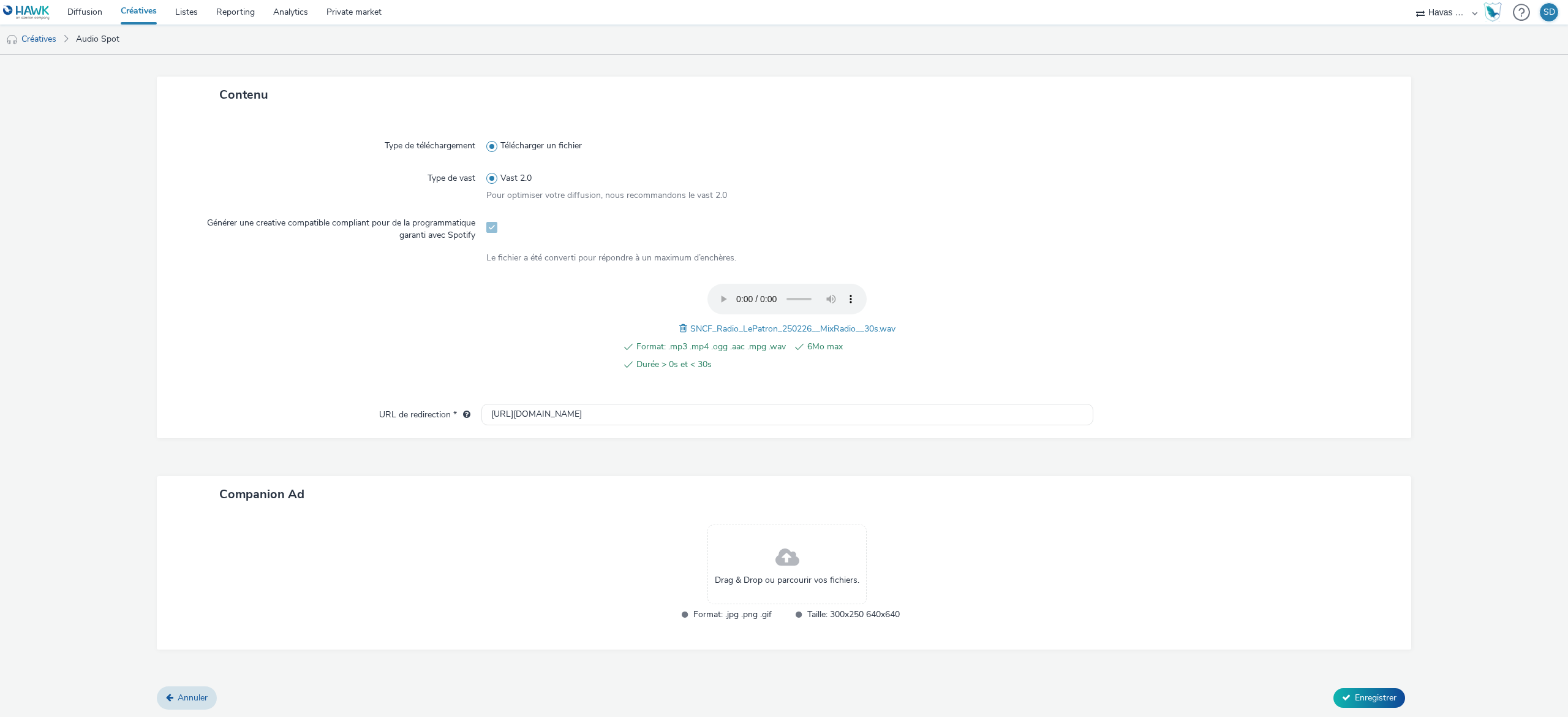
click at [794, 550] on div "Drag & Drop ou parcourir vos fichiers." at bounding box center [787, 564] width 159 height 80
click at [782, 549] on span at bounding box center [788, 558] width 24 height 33
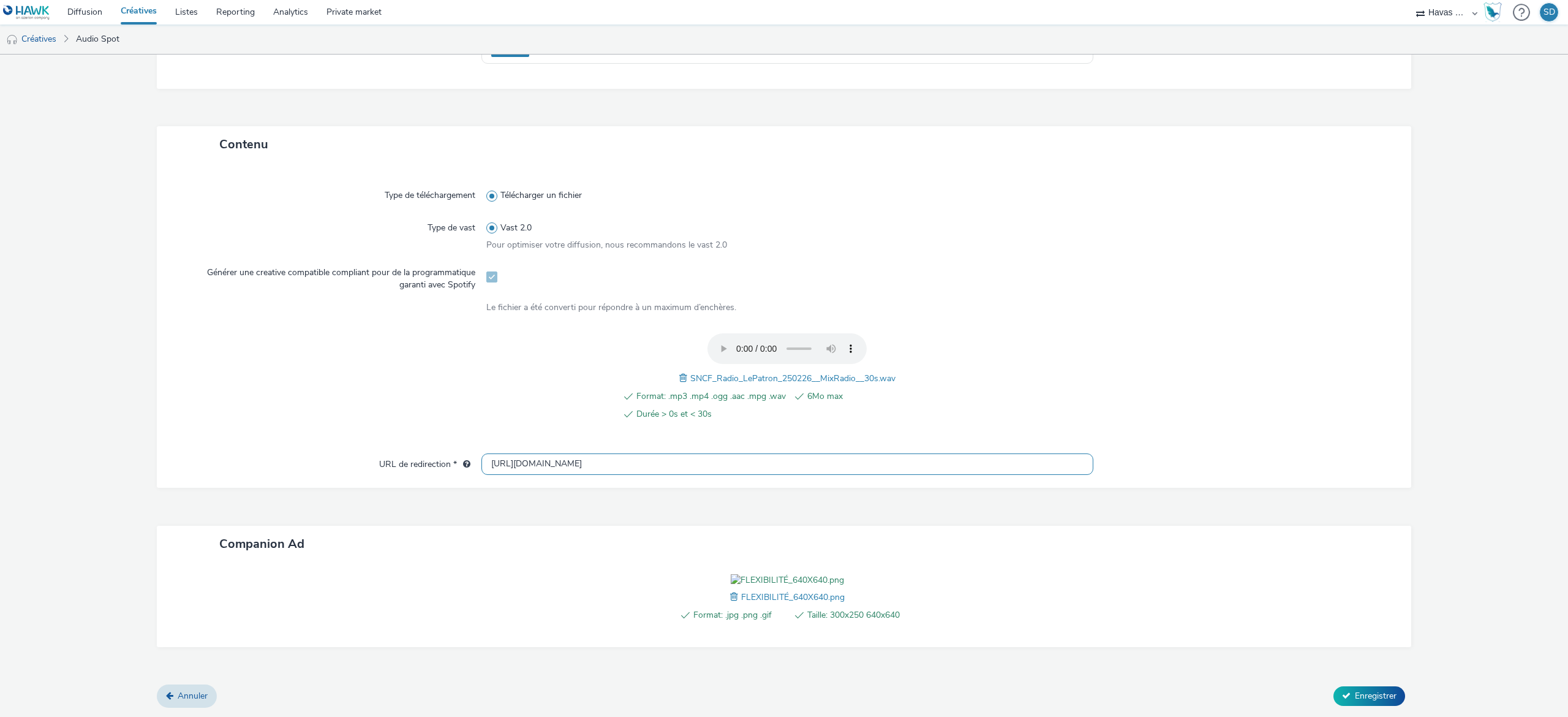
click at [731, 453] on input "[URL][DOMAIN_NAME]" at bounding box center [788, 464] width 612 height 21
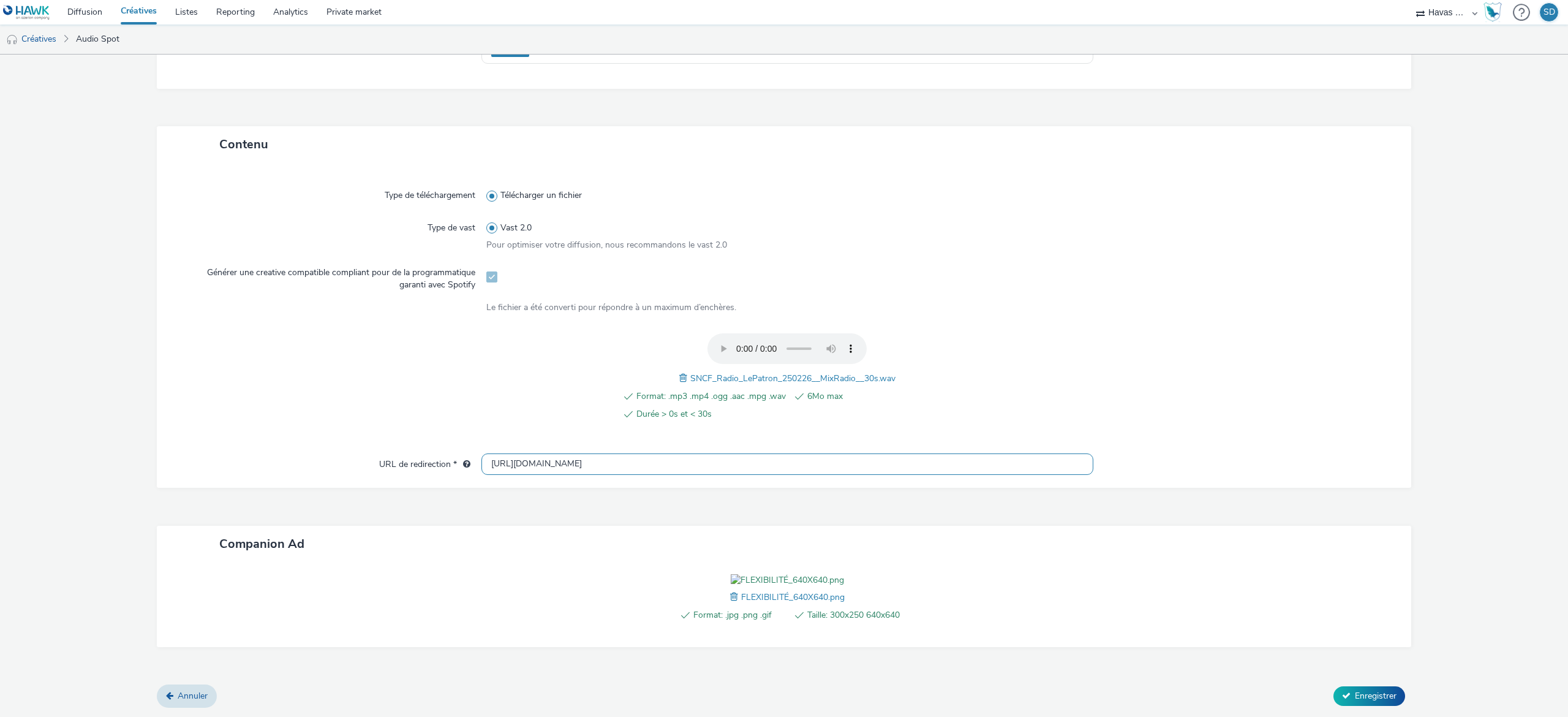
click at [731, 453] on input "[URL][DOMAIN_NAME]" at bounding box center [788, 464] width 612 height 21
paste input "s://[DOMAIN_NAME][URL]"
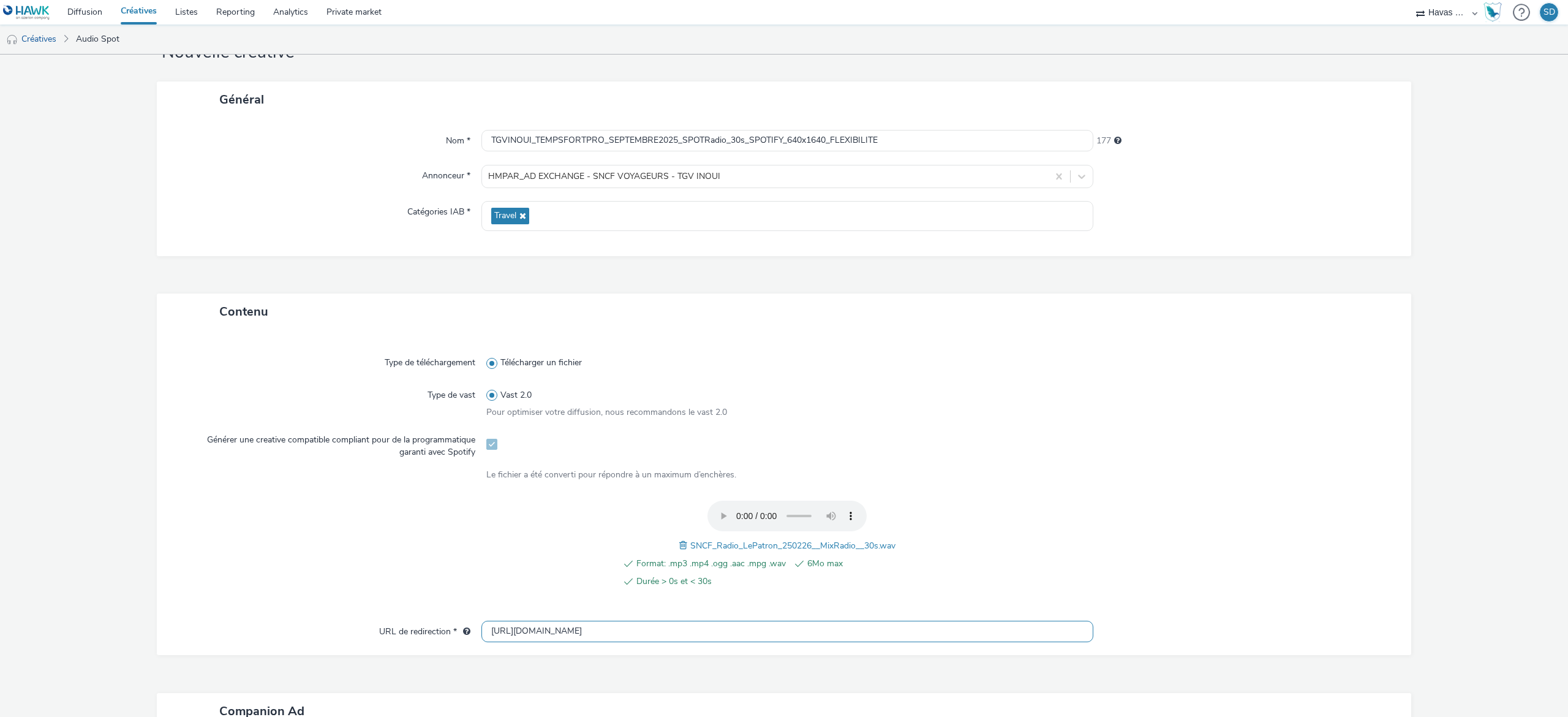
scroll to position [46, 0]
type input "[URL][DOMAIN_NAME]"
click at [806, 145] on input "TGVINOUI_TEMPSFORTPRO_SEPTEMBRE2025_SPOTRadio_30s_SPOTIFY_640x1640_FLEXIBILITE" at bounding box center [788, 142] width 612 height 21
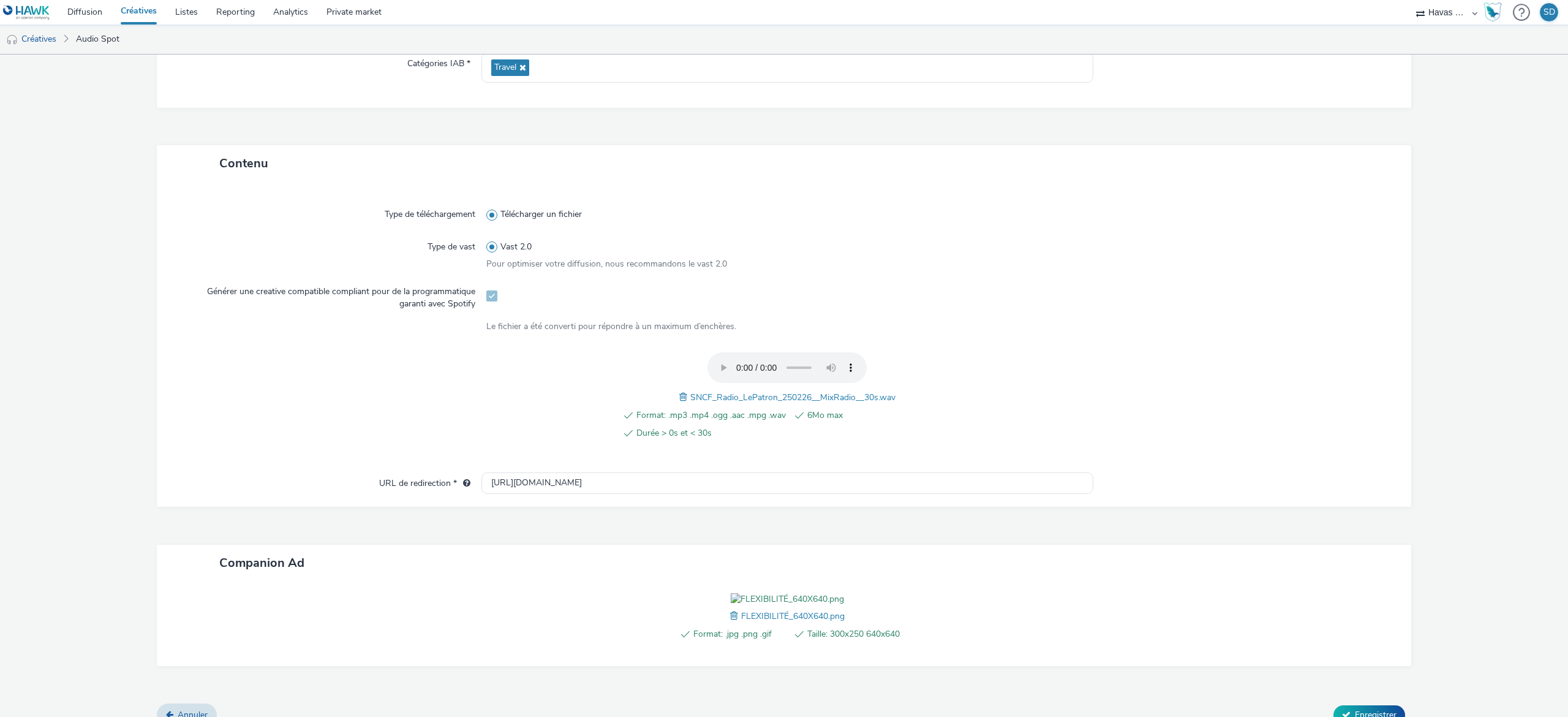
scroll to position [283, 0]
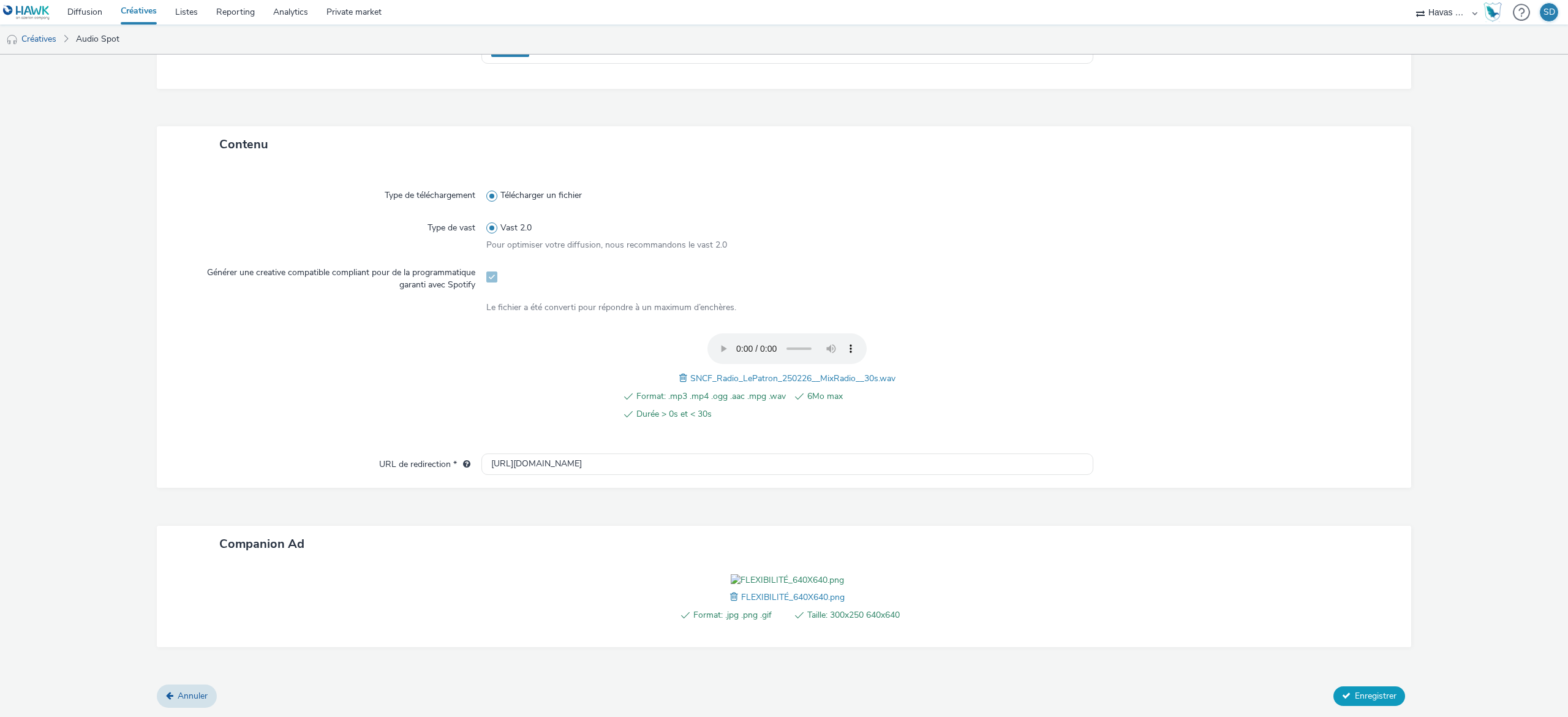
type input "TGVINOUI_TEMPSFORTPRO_SEPTEMBRE2025_SPOTRadio_30s_SPOTIFY_640x640_FLEXIBILITE"
click at [1355, 693] on span "Enregistrer" at bounding box center [1376, 695] width 42 height 11
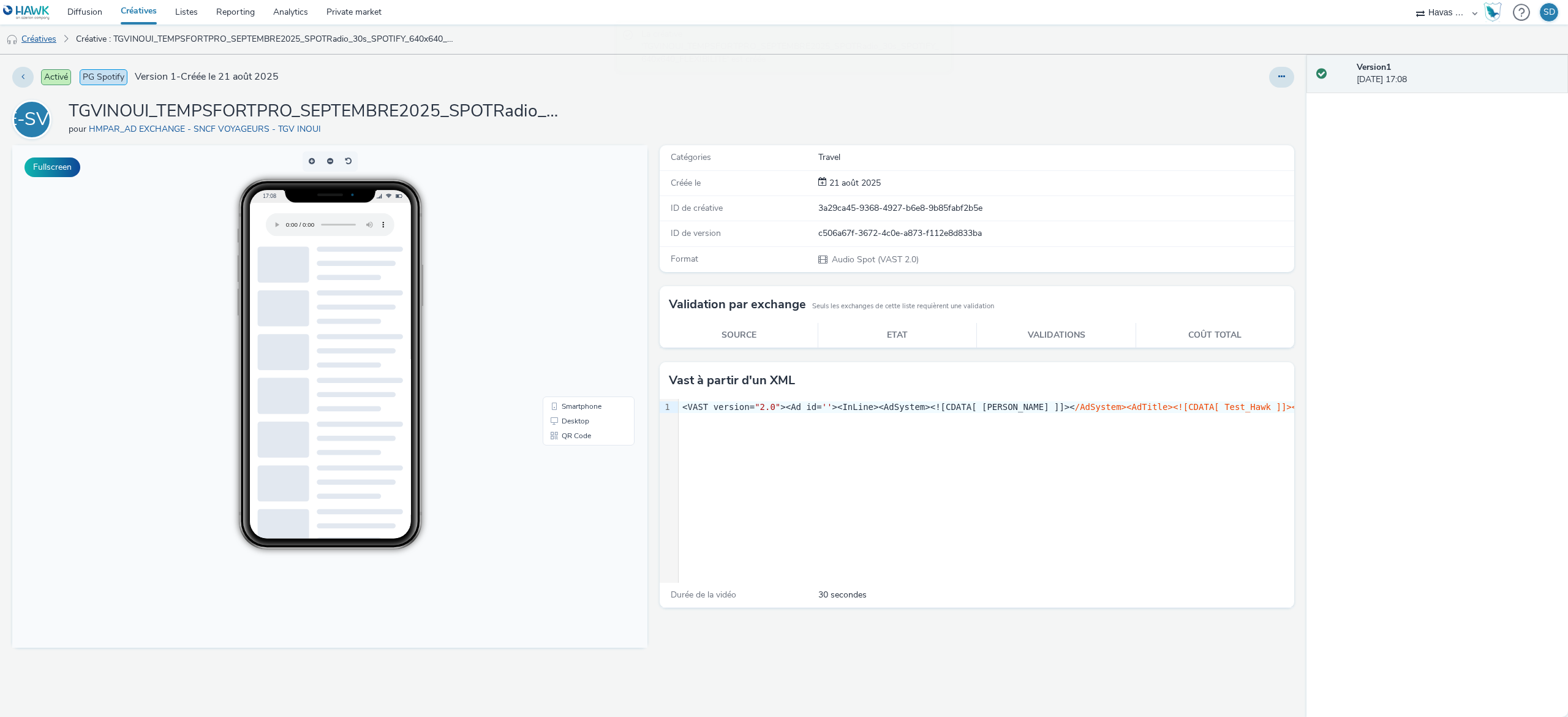
click at [46, 34] on link "Créatives" at bounding box center [31, 39] width 62 height 30
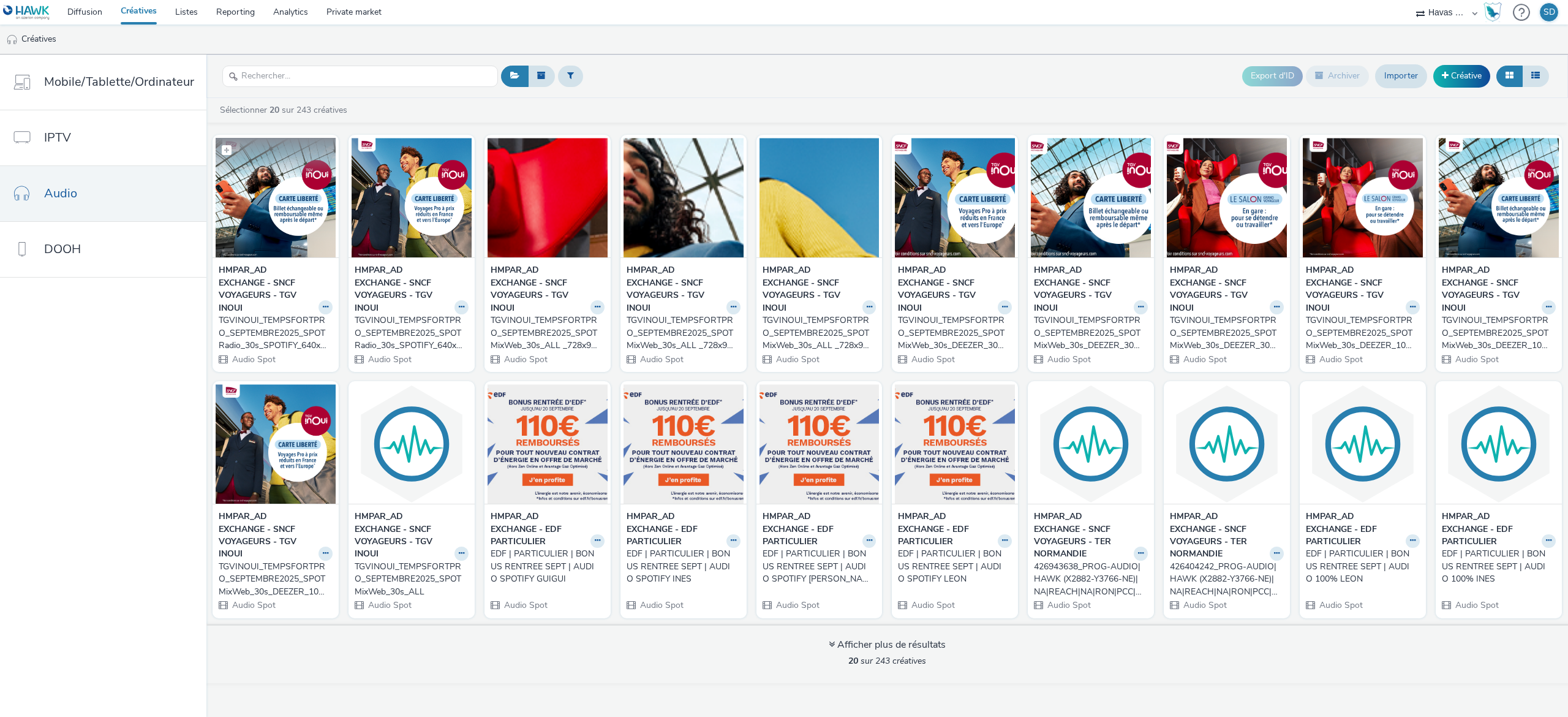
click at [297, 219] on img at bounding box center [276, 198] width 120 height 120
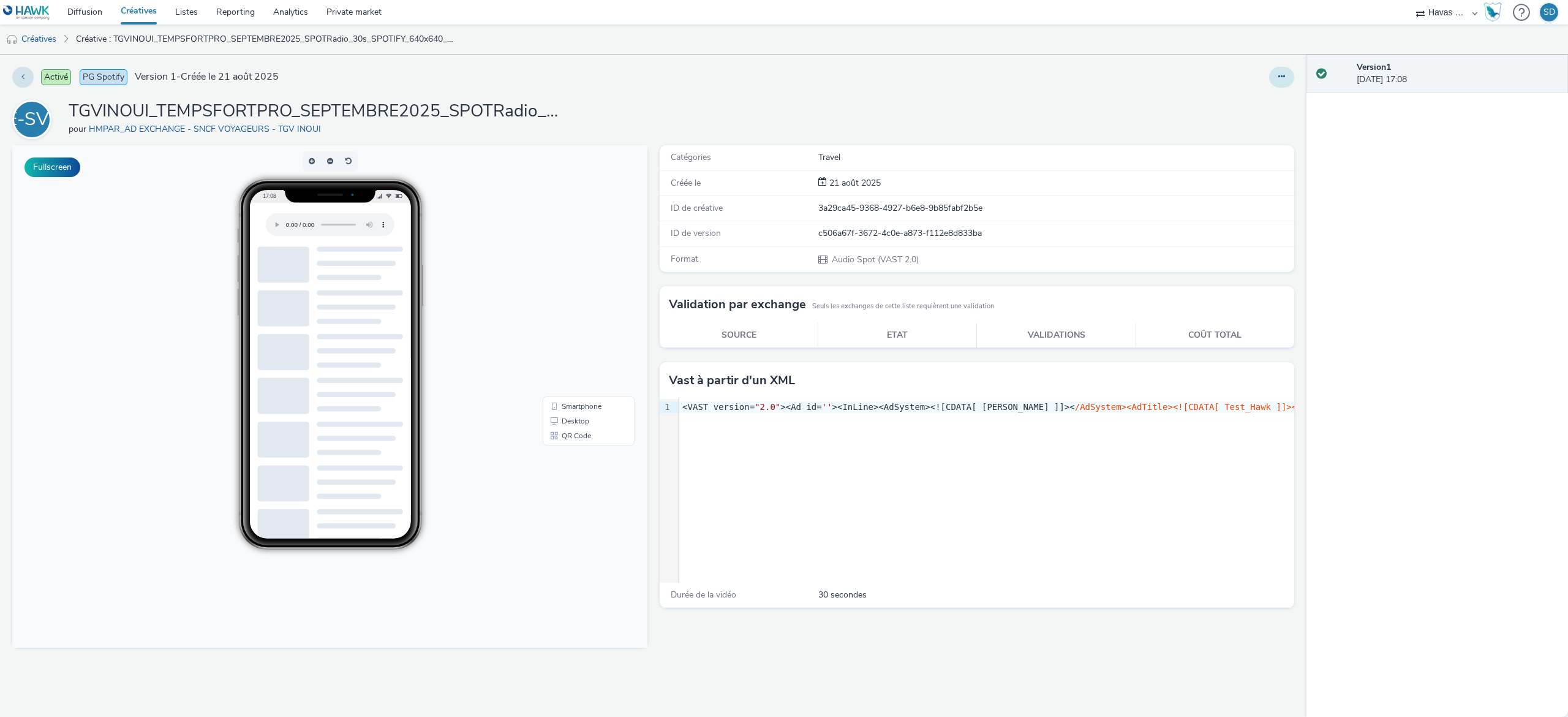
click at [1273, 74] on button at bounding box center [1281, 77] width 25 height 20
click at [1241, 98] on link "Modifier" at bounding box center [1248, 102] width 92 height 24
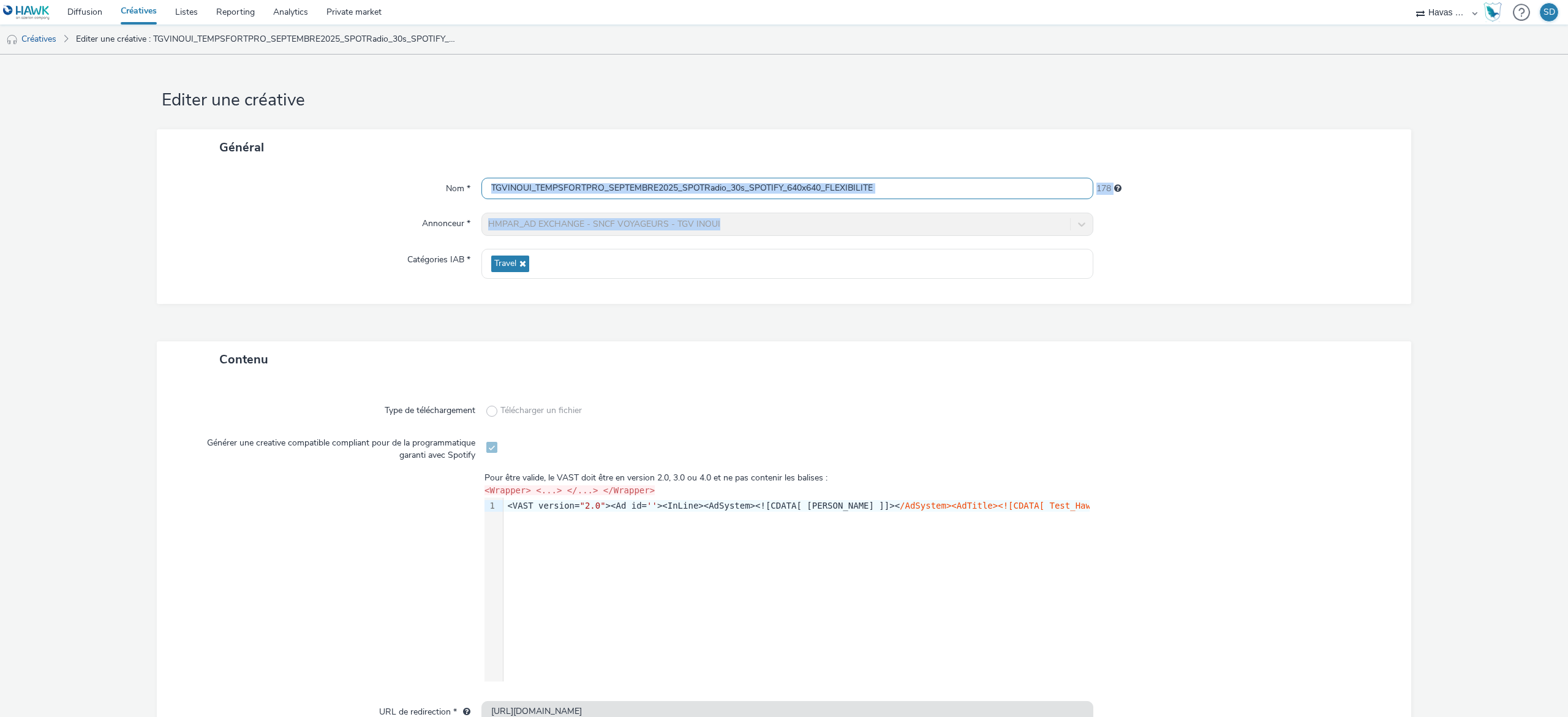
drag, startPoint x: 757, startPoint y: 201, endPoint x: 779, endPoint y: 193, distance: 23.4
click at [779, 193] on div "Nom * TGVINOUI_TEMPSFORTPRO_SEPTEMBRE2025_SPOTRadio_30s_SPOTIFY_640x640_FLEXIBI…" at bounding box center [784, 234] width 1254 height 139
click at [779, 193] on input "TGVINOUI_TEMPSFORTPRO_SEPTEMBRE2025_SPOTRadio_30s_SPOTIFY_640x640_FLEXIBILITE" at bounding box center [788, 188] width 612 height 21
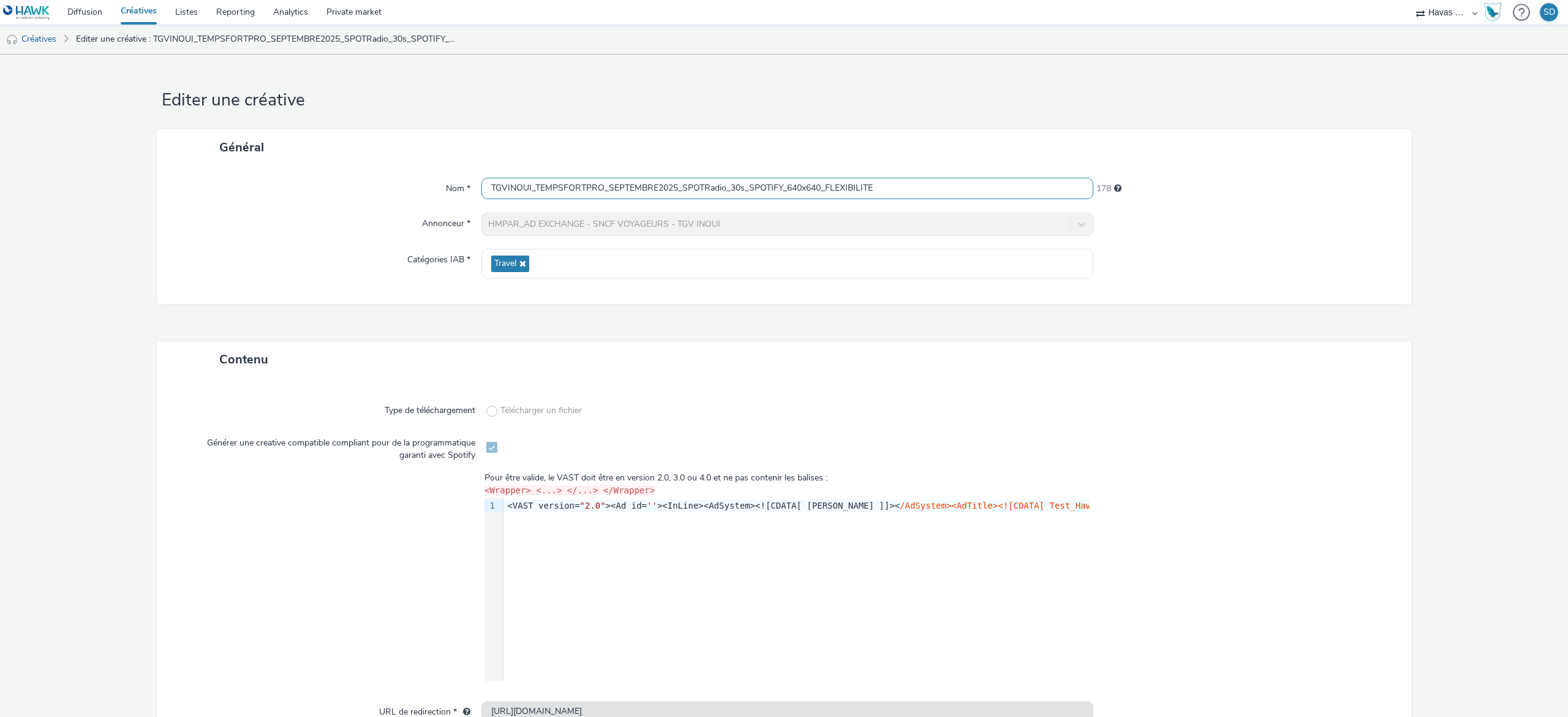
scroll to position [86, 0]
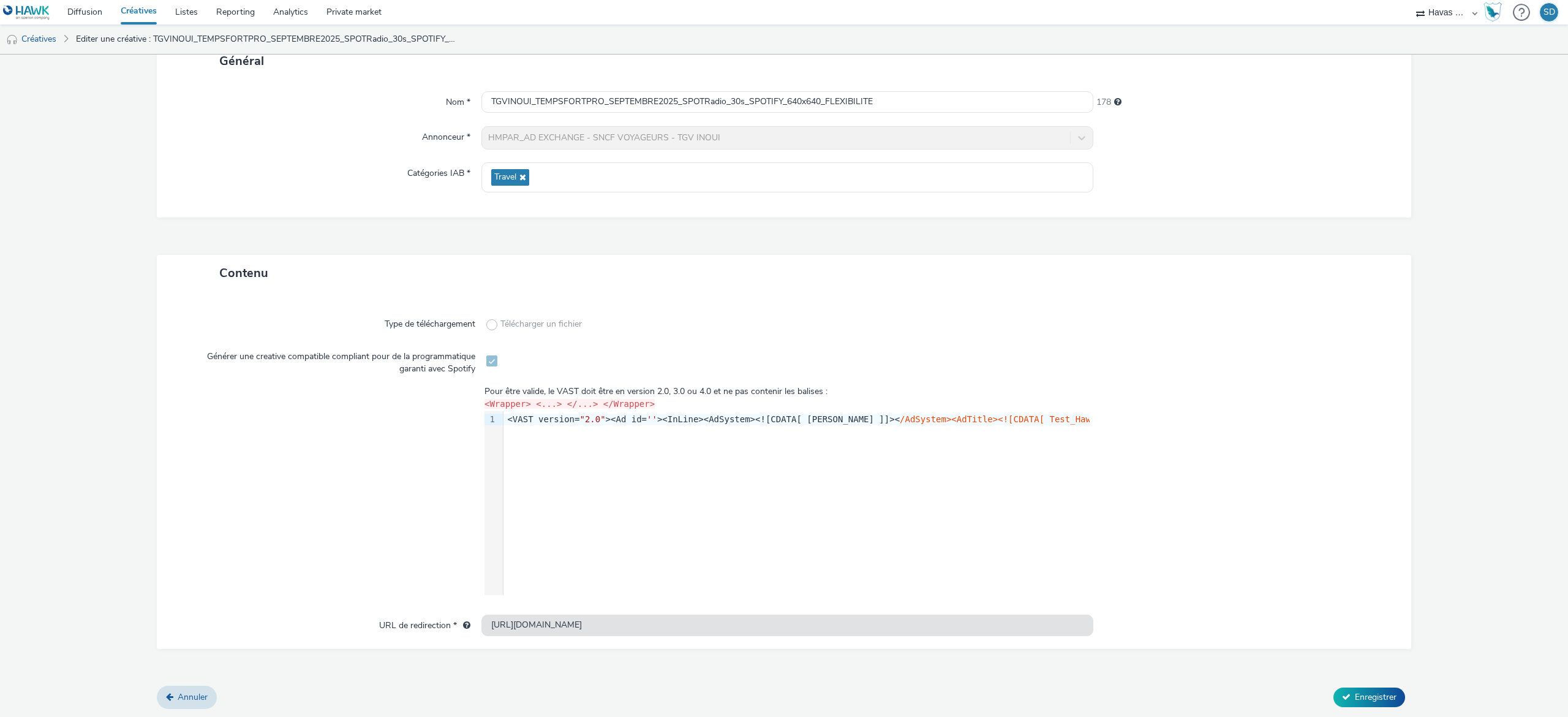
click at [440, 657] on div "Contenu Type de téléchargement Télécharger un fichier Générer une creative comp…" at bounding box center [784, 470] width 1254 height 431
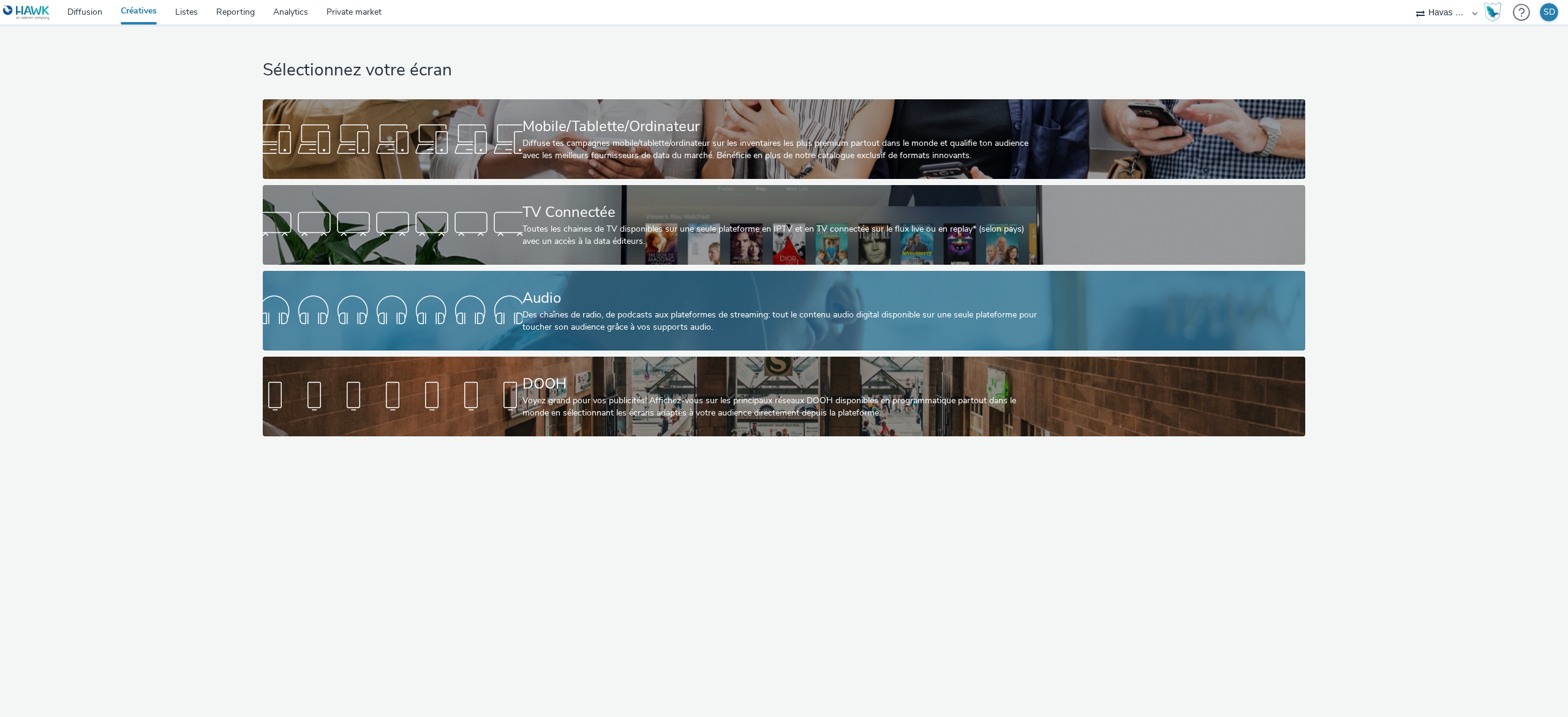
click at [425, 299] on div at bounding box center [392, 311] width 260 height 39
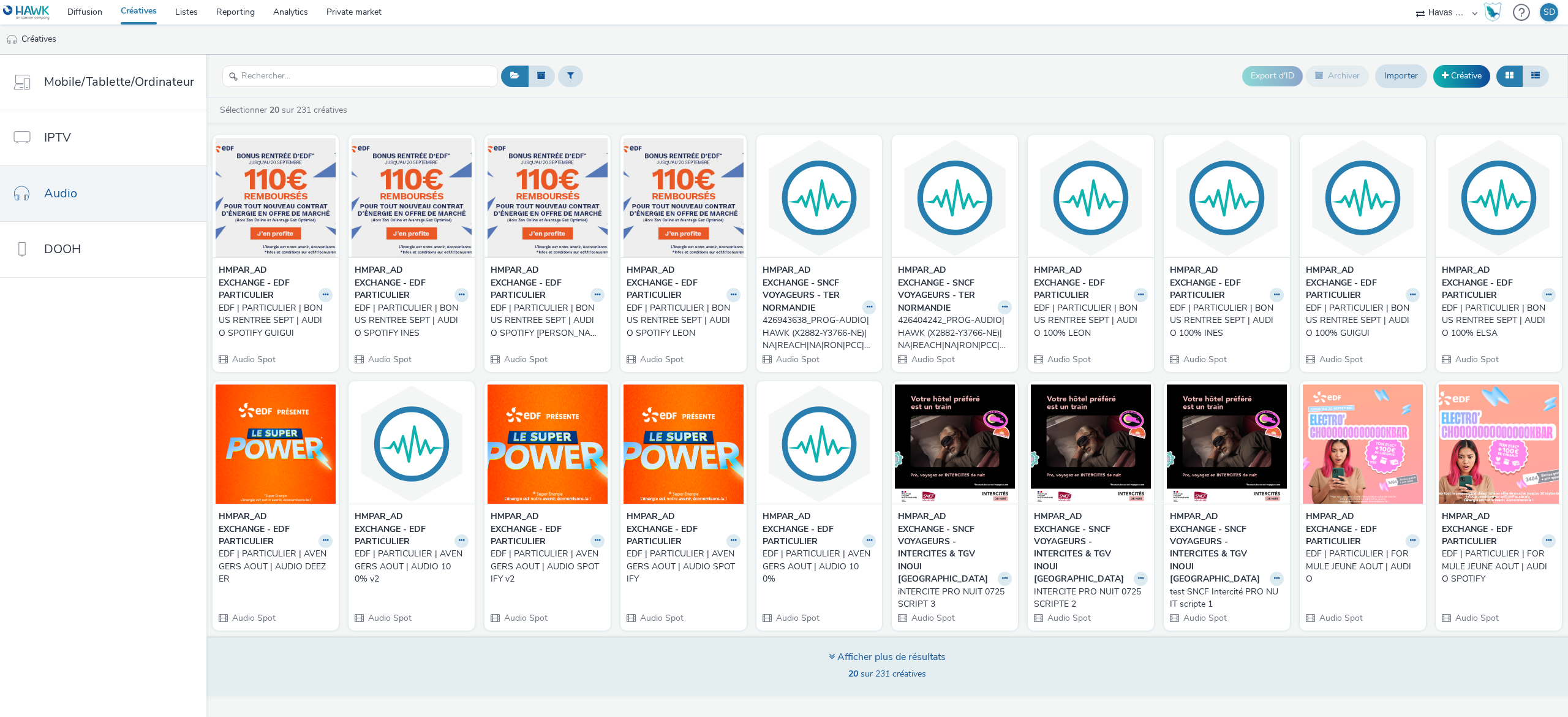
click at [851, 650] on div "Afficher plus de résultats" at bounding box center [887, 657] width 117 height 14
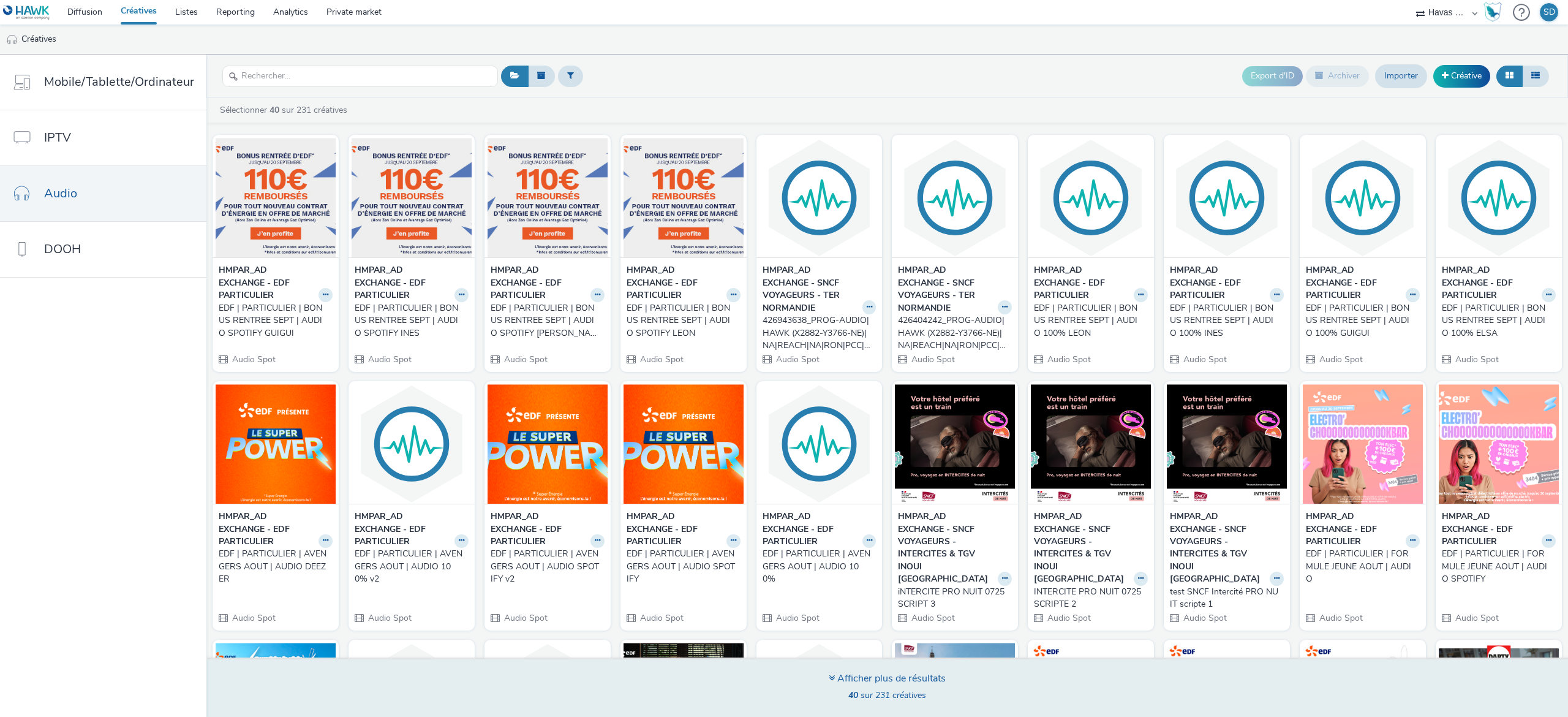
click at [839, 661] on div "Afficher plus de résultats 40 sur 231 créatives" at bounding box center [887, 687] width 1370 height 59
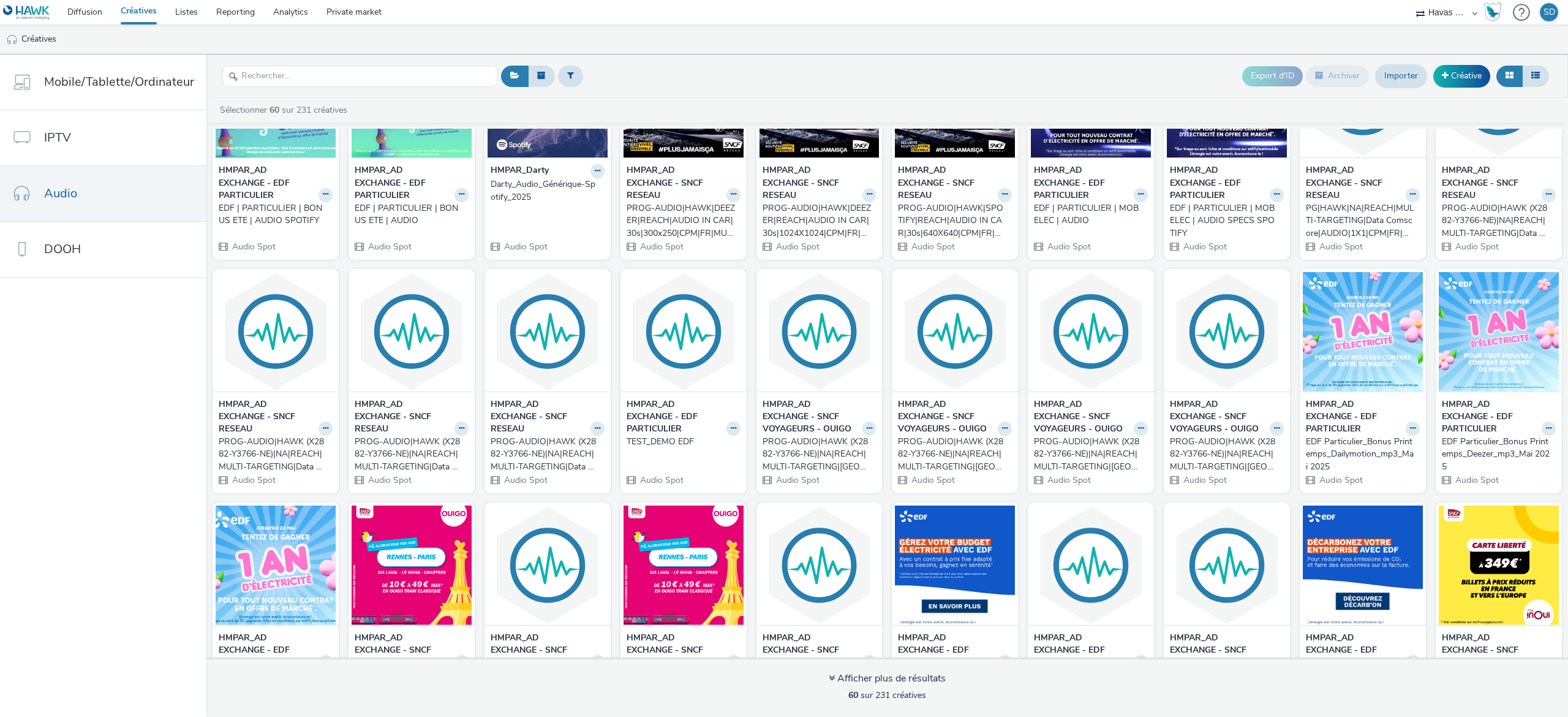
scroll to position [922, 0]
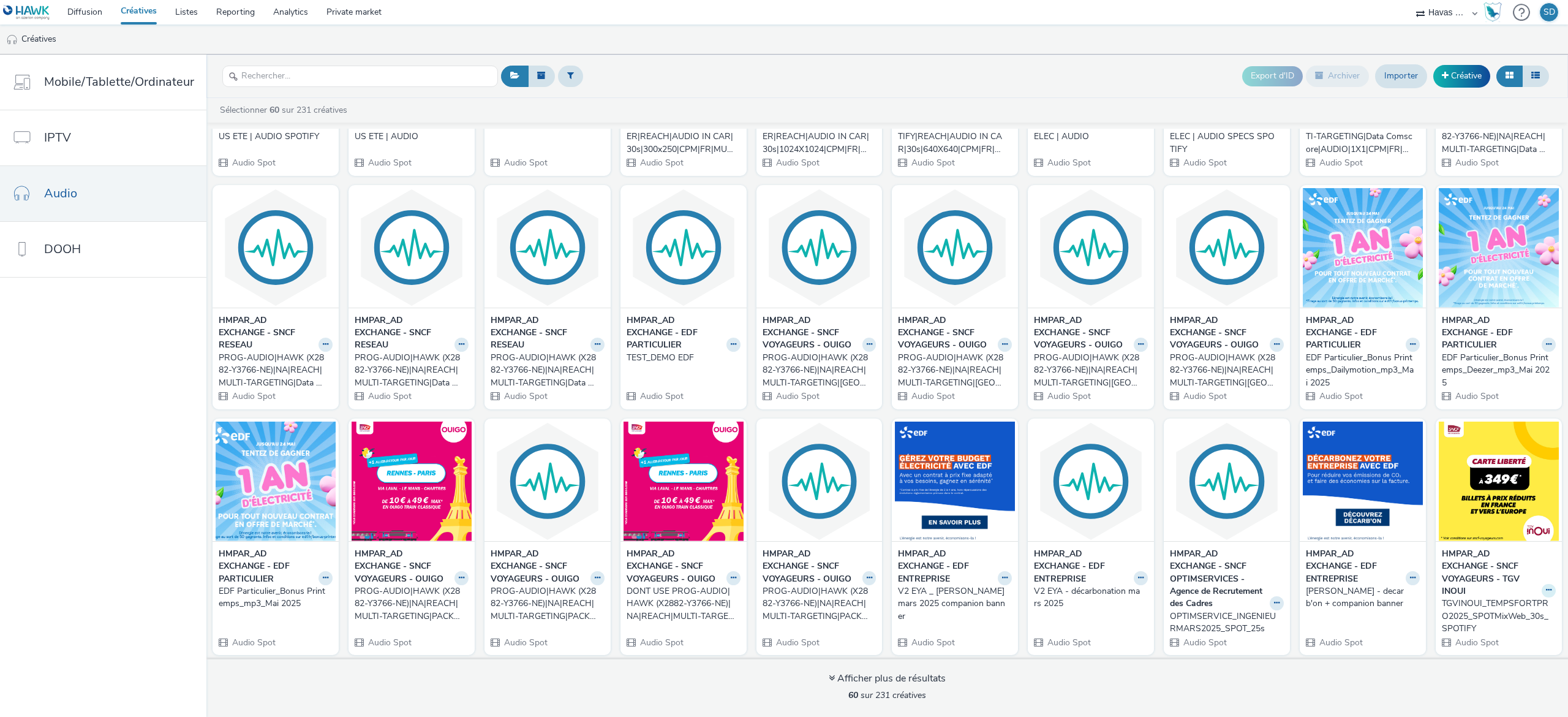
click at [1546, 587] on icon at bounding box center [1548, 590] width 5 height 8
click at [1460, 575] on strong "HMPAR_AD EXCHANGE - SNCF VOYAGEURS - TGV INOUI" at bounding box center [1490, 573] width 97 height 50
click at [1461, 463] on img at bounding box center [1498, 481] width 120 height 120
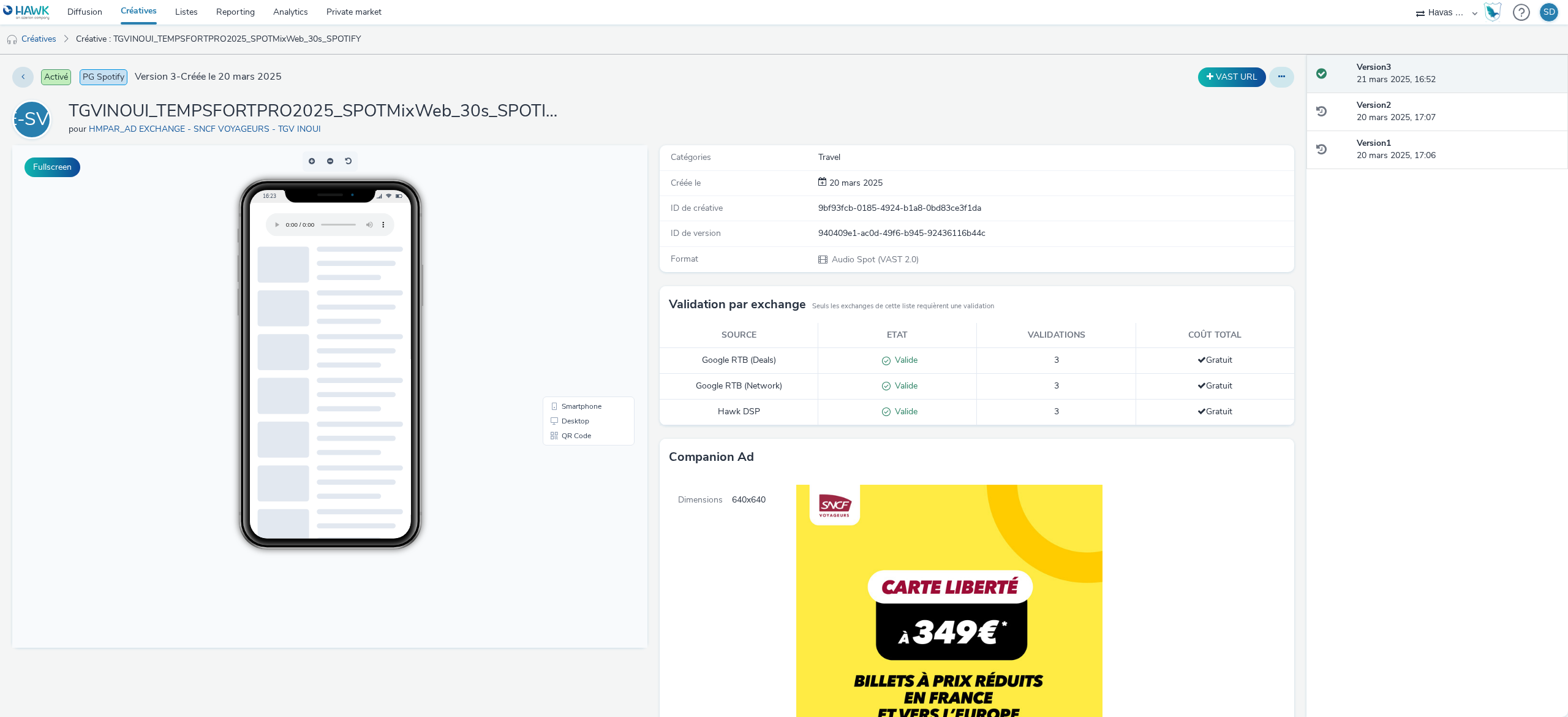
click at [1279, 81] on icon at bounding box center [1282, 76] width 7 height 8
click at [1207, 107] on link "Modifier" at bounding box center [1248, 102] width 92 height 24
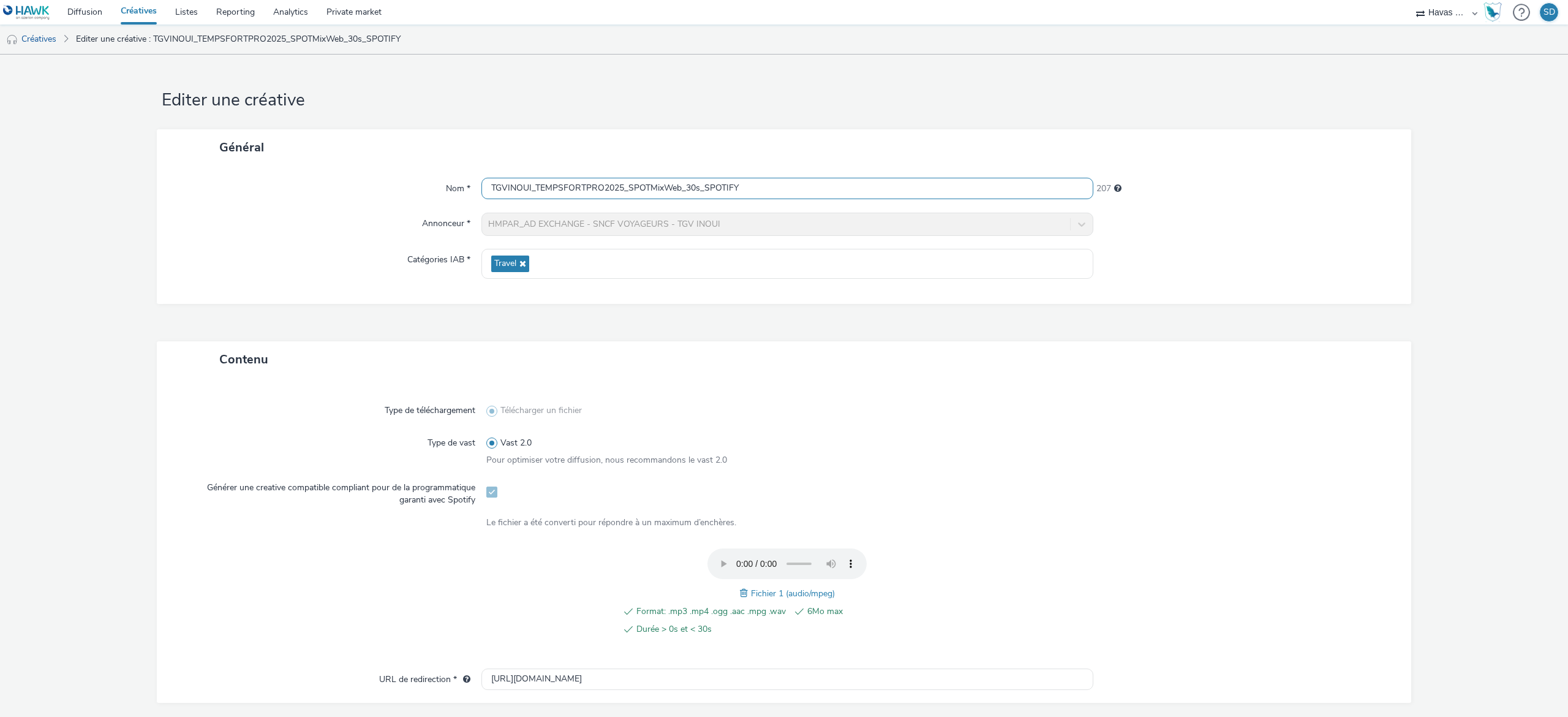
click at [701, 186] on input "TGVINOUI_TEMPSFORTPRO2025_SPOTMixWeb_30s_SPOTIFY" at bounding box center [788, 188] width 612 height 21
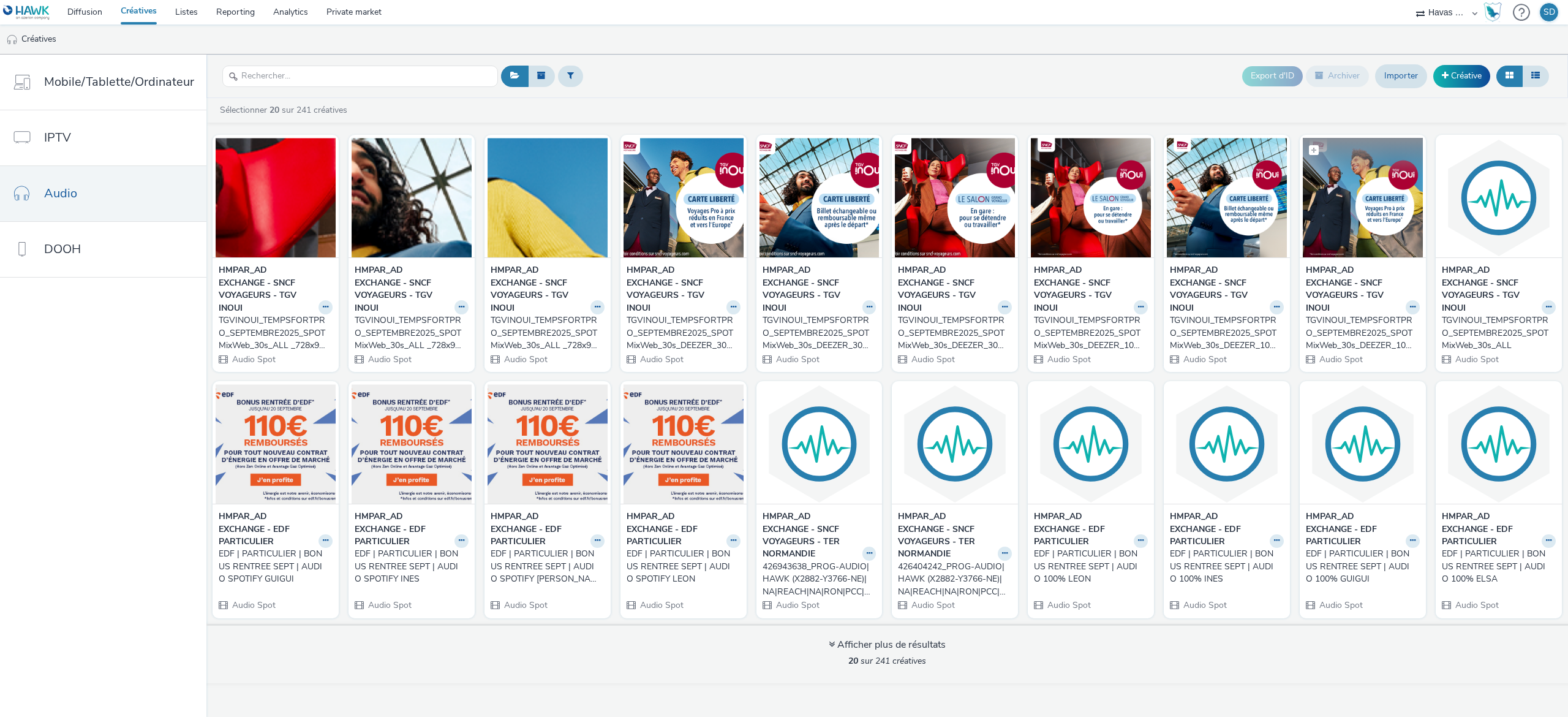
click at [1334, 245] on img at bounding box center [1363, 198] width 120 height 120
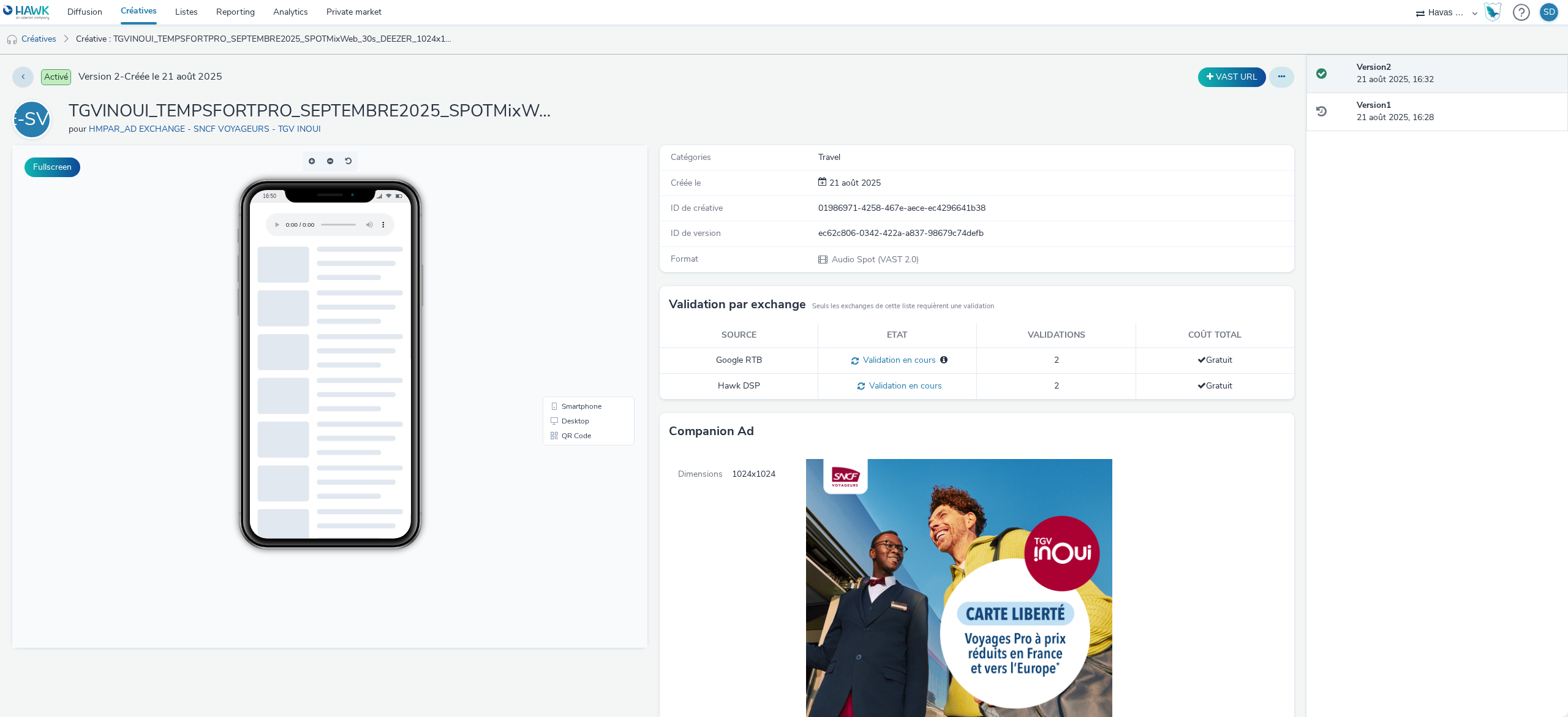
click at [1269, 83] on button at bounding box center [1281, 77] width 25 height 20
click at [1243, 102] on link "Modifier" at bounding box center [1248, 102] width 92 height 24
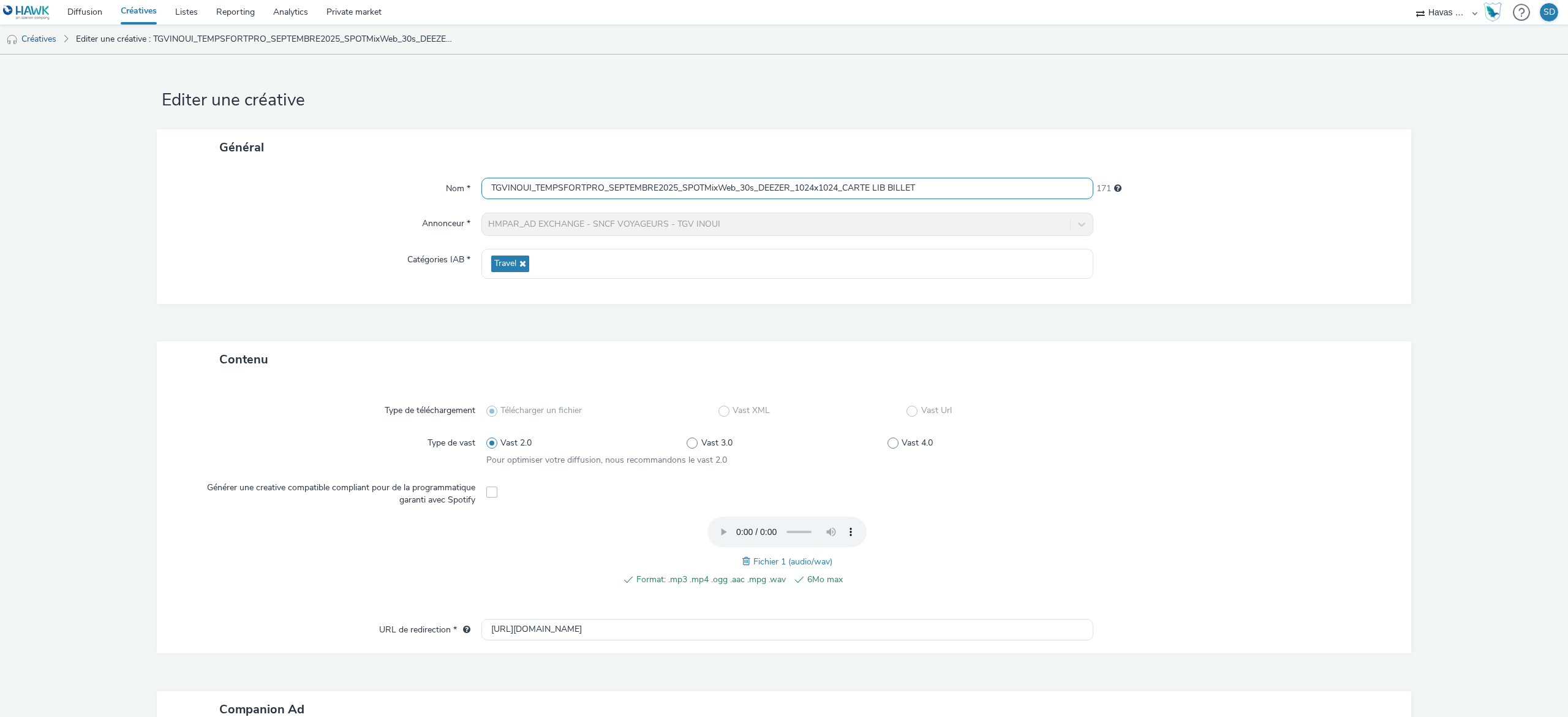
click at [850, 179] on input "TGVINOUI_TEMPSFORTPRO_SEPTEMBRE2025_SPOTMixWeb_30s_DEEZER_1024x1024_CARTE LIB B…" at bounding box center [788, 188] width 612 height 21
click at [57, 27] on link "Créatives" at bounding box center [31, 39] width 62 height 30
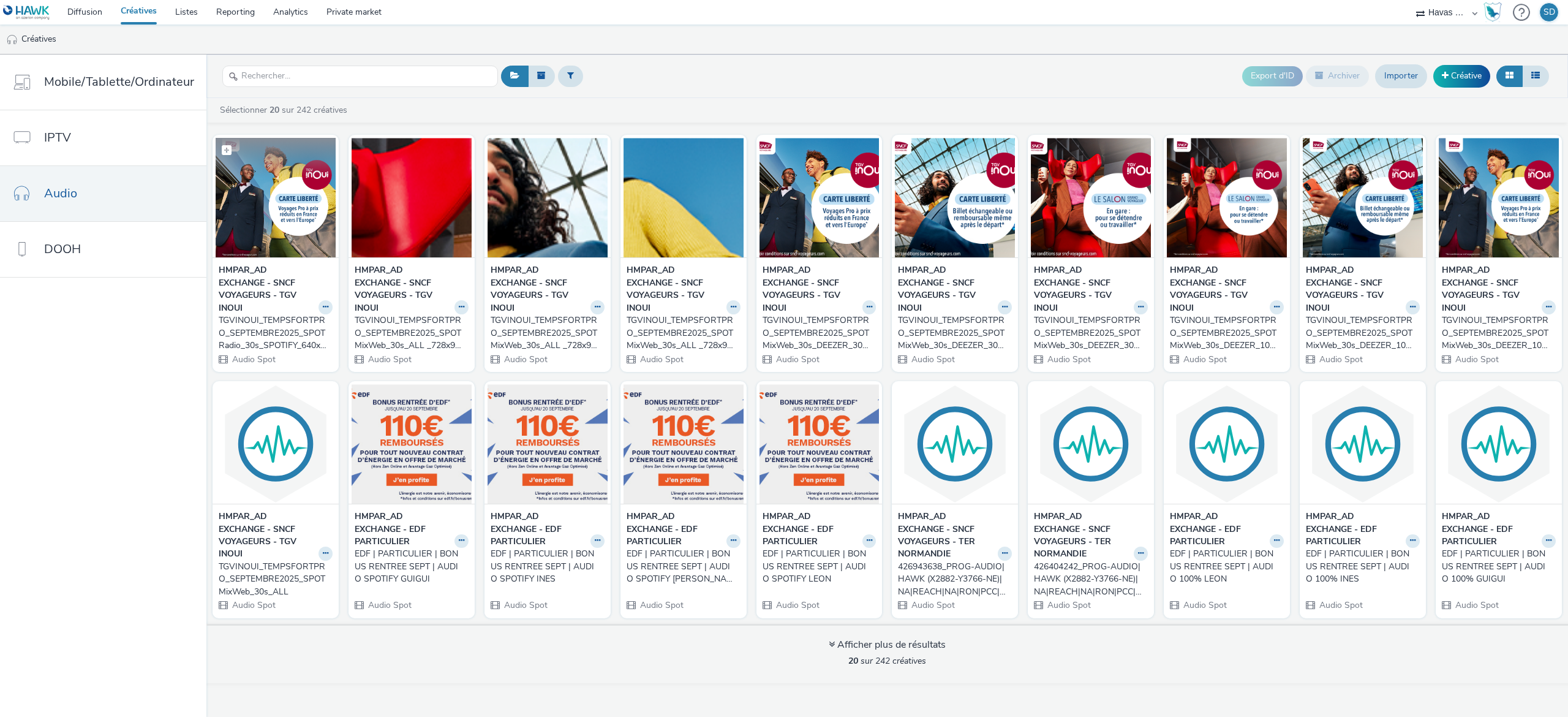
click at [292, 234] on img at bounding box center [276, 198] width 120 height 120
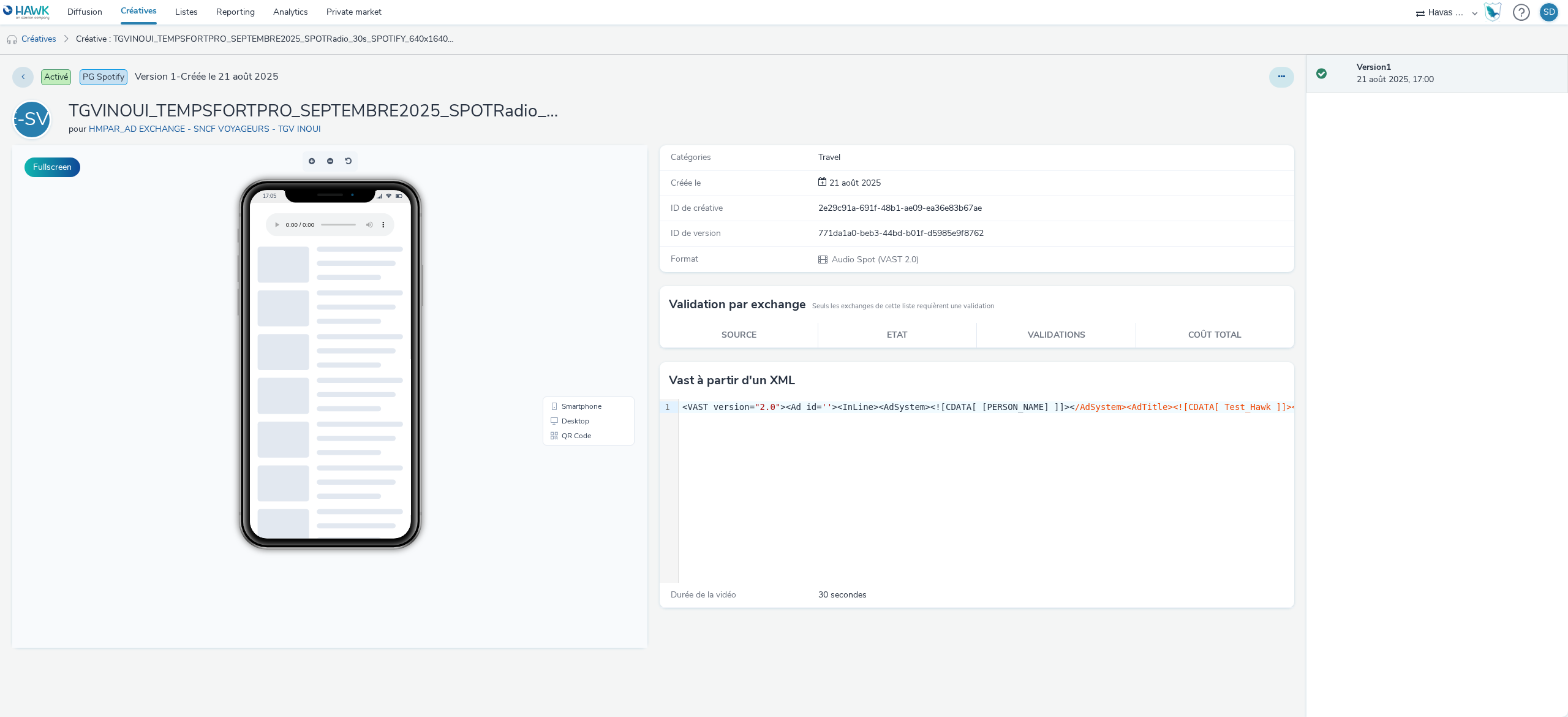
click at [1286, 73] on button at bounding box center [1281, 77] width 25 height 20
click at [1243, 95] on link "Modifier" at bounding box center [1248, 102] width 92 height 24
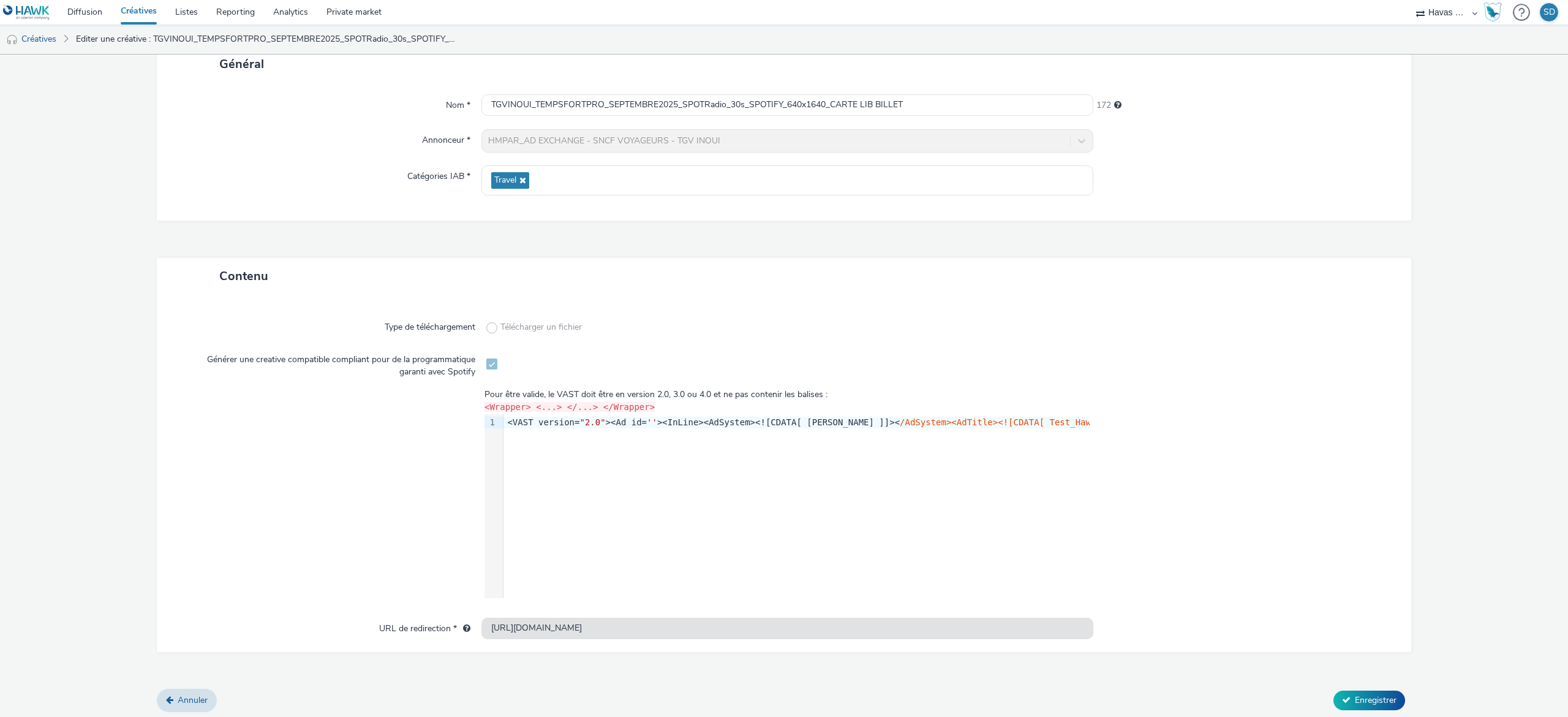
scroll to position [86, 0]
click at [873, 95] on input "TGVINOUI_TEMPSFORTPRO_SEPTEMBRE2025_SPOTRadio_30s_SPOTIFY_640x1640_CARTE LIB BI…" at bounding box center [788, 102] width 612 height 21
click at [459, 640] on div "Type de téléchargement Télécharger un fichier Générer une creative compatible c…" at bounding box center [784, 469] width 1254 height 357
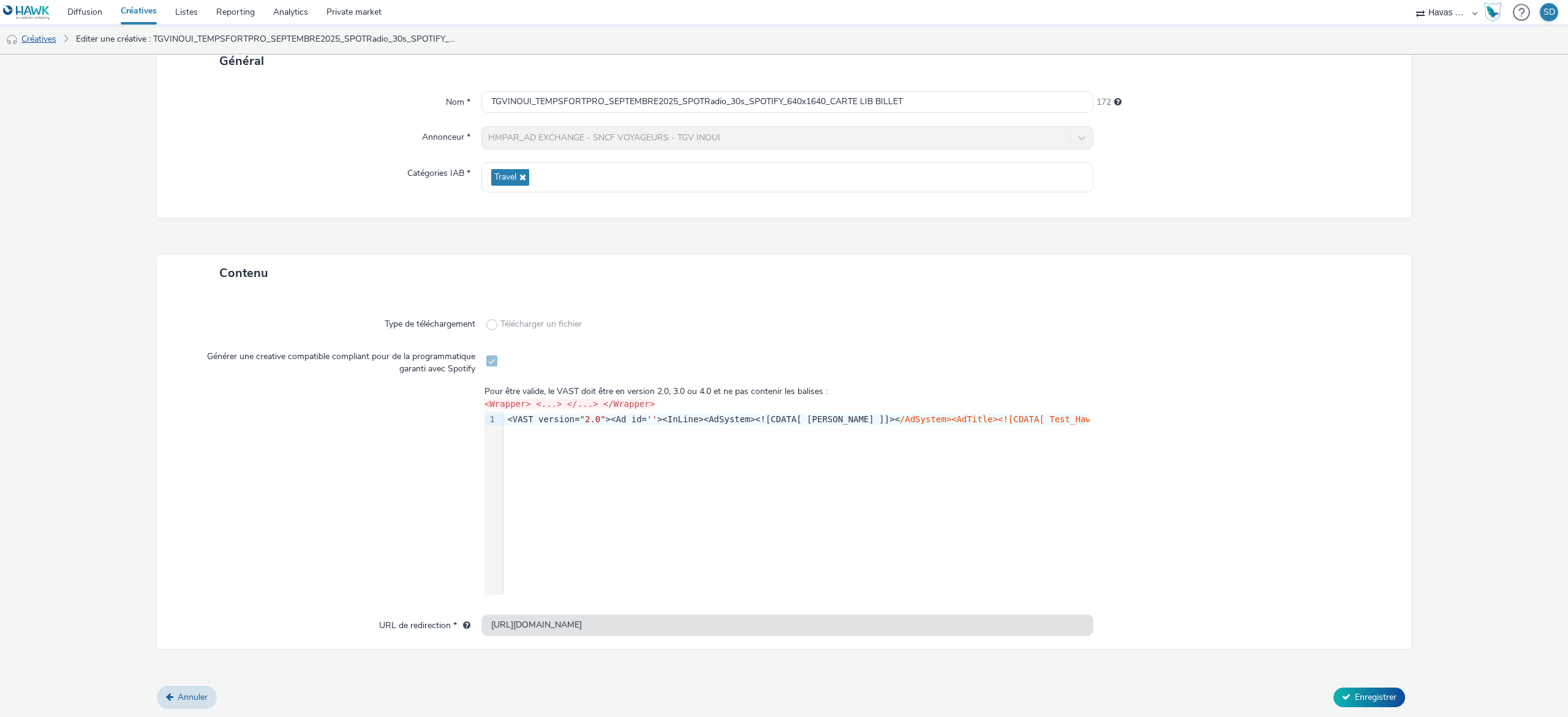
click at [39, 43] on link "Créatives" at bounding box center [31, 39] width 62 height 30
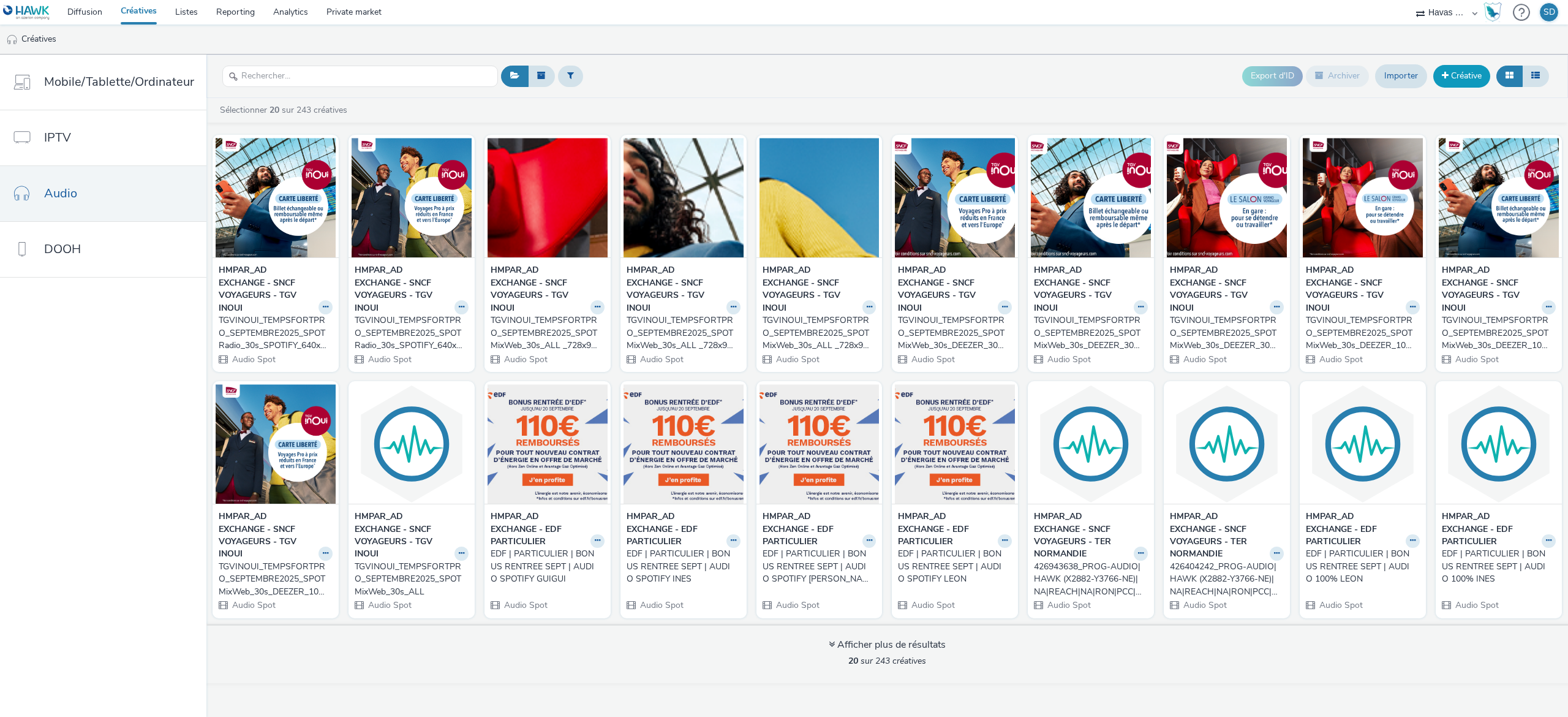
click at [1460, 81] on link "Créative" at bounding box center [1461, 76] width 57 height 22
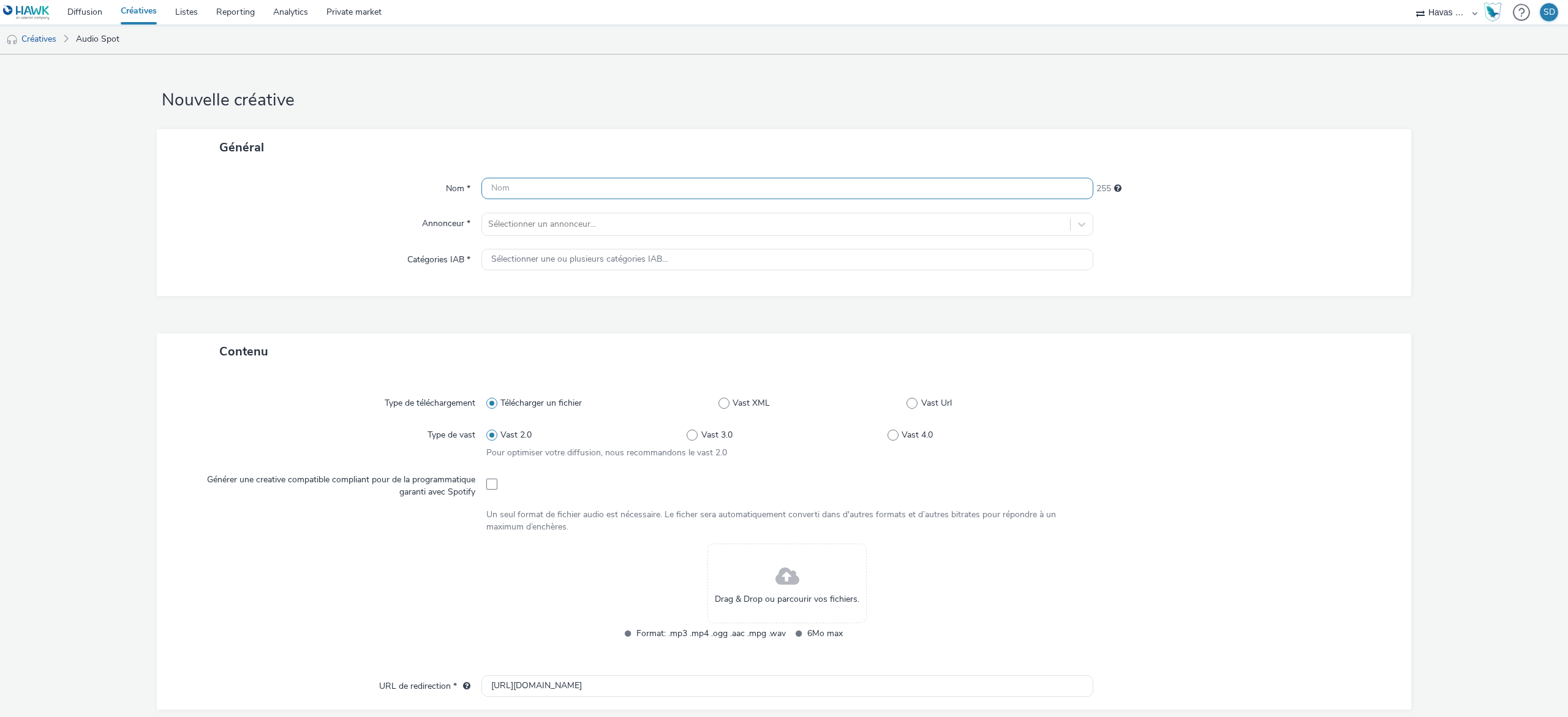
click at [662, 190] on input "text" at bounding box center [788, 188] width 612 height 21
paste input "TGVINOUI_TEMPSFORTPRO_SEPTEMBRE2025_SPOTRadio_30s_SPOTIFY_640x640_FLEXIBILITE"
type input "TGVINOUI_TEMPSFORTPRO_SEPTEMBRE2025_SPOTRadio_30s_SPOTIFY_640x640_FLEXIBILITE"
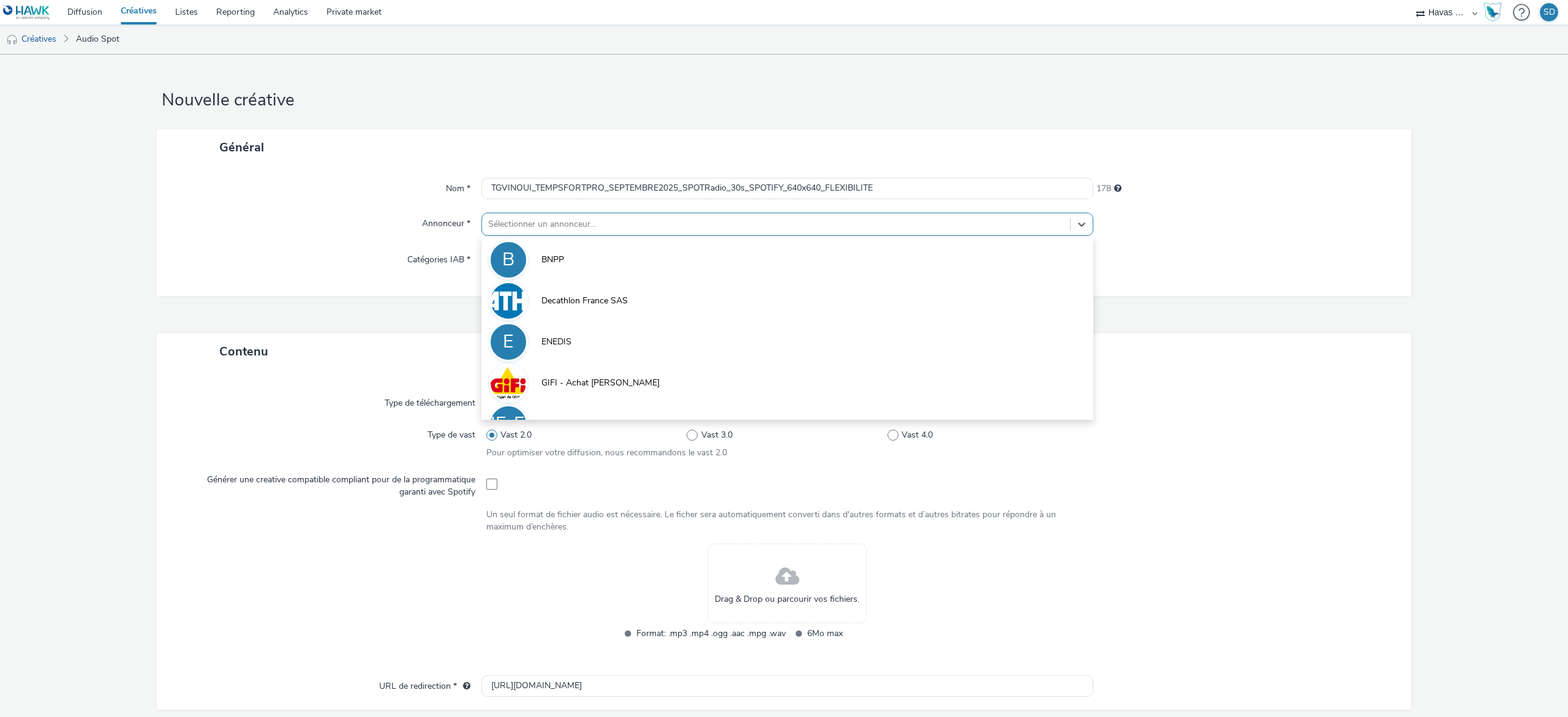
click at [696, 224] on div at bounding box center [776, 224] width 576 height 14
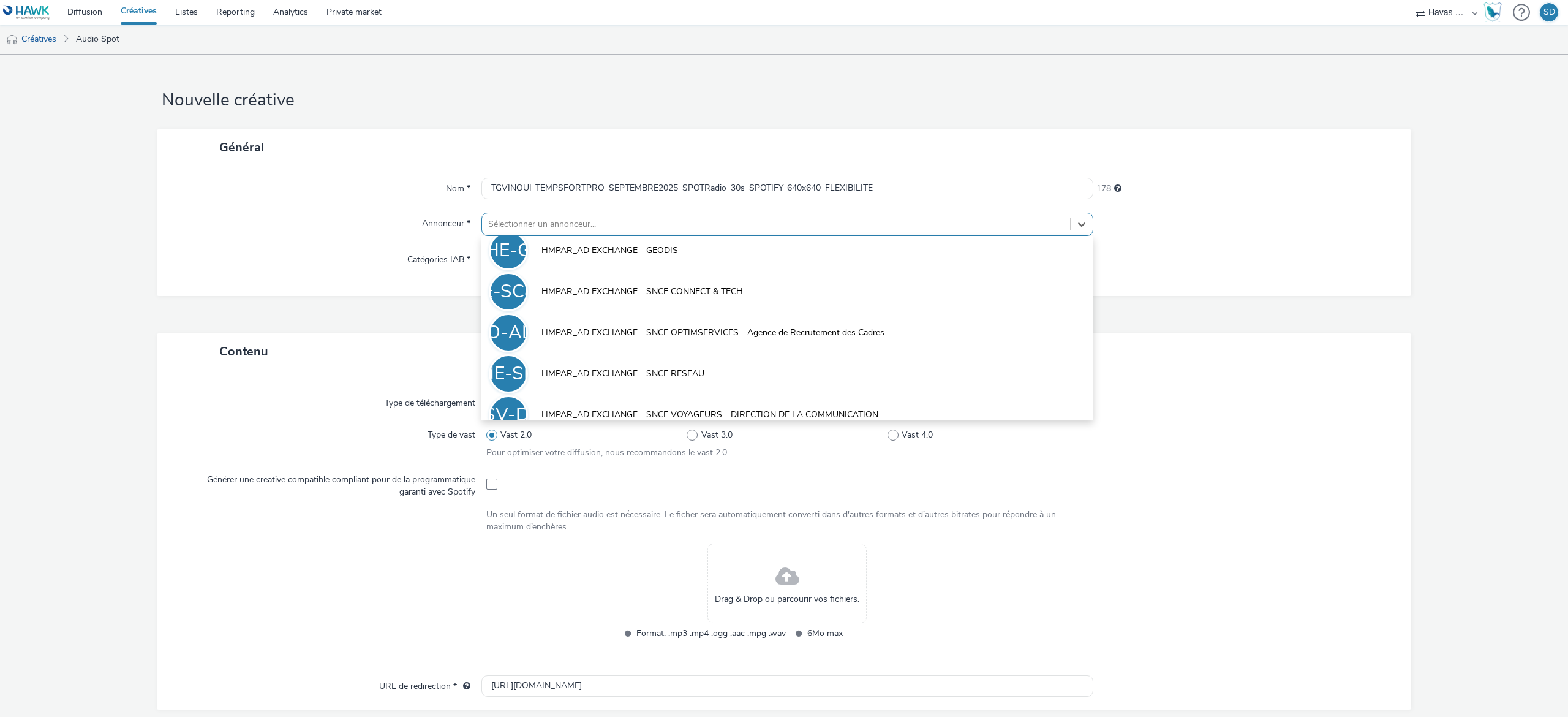
scroll to position [642, 0]
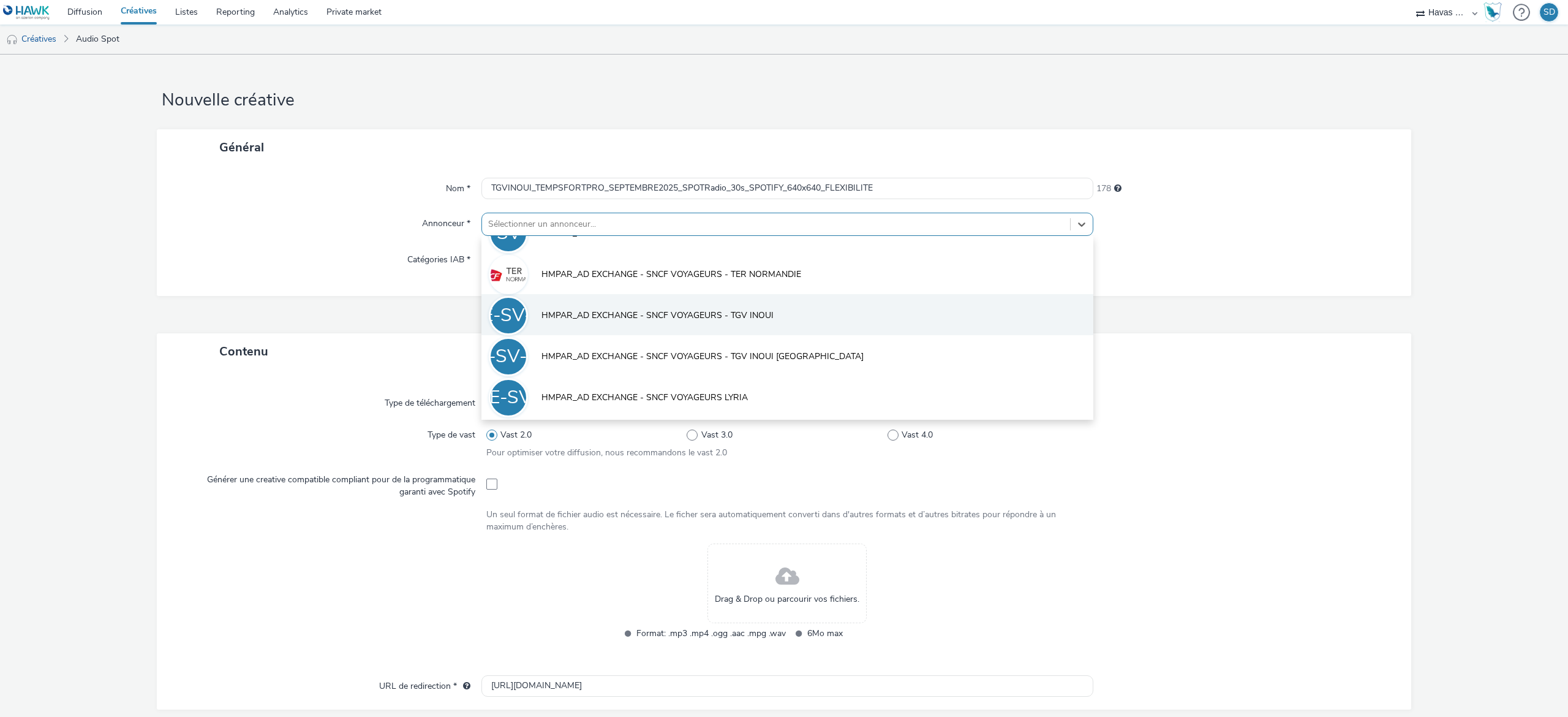
click at [755, 305] on li "HE-SV-TI HMPAR_AD EXCHANGE - SNCF VOYAGEURS - TGV INOUI" at bounding box center [788, 315] width 612 height 41
type input "[URL][DOMAIN_NAME]"
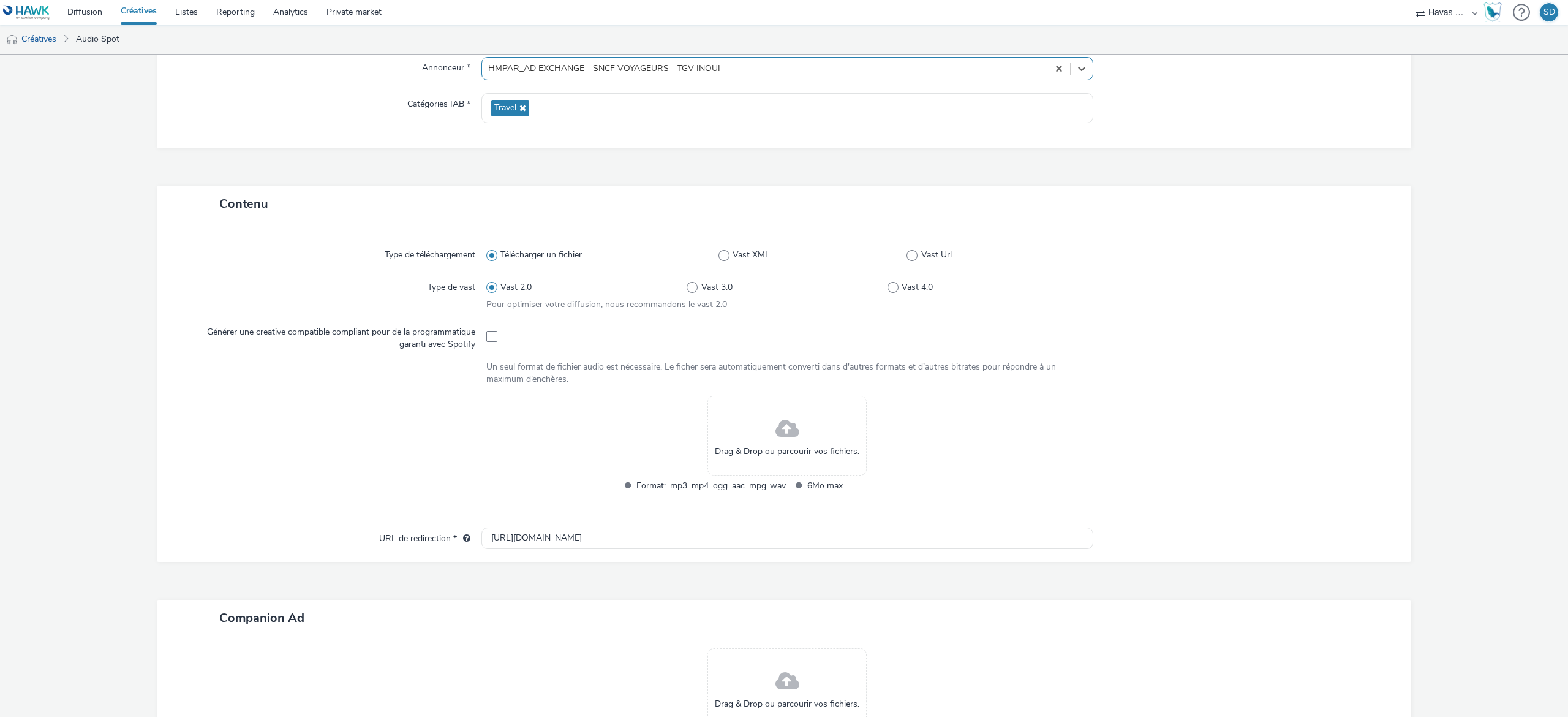
scroll to position [199, 0]
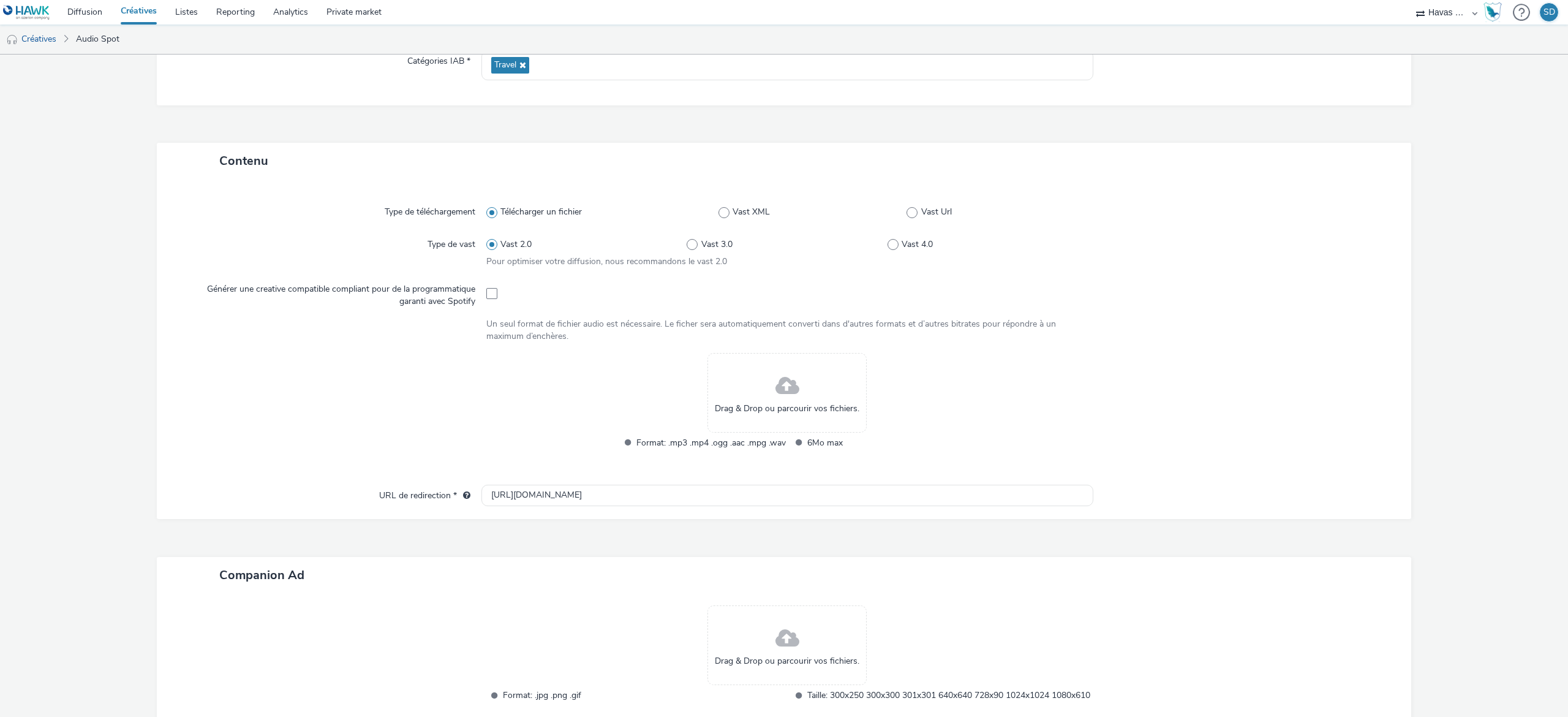
click at [498, 286] on div at bounding box center [787, 293] width 602 height 30
click at [486, 296] on span at bounding box center [492, 293] width 11 height 11
checkbox input "true"
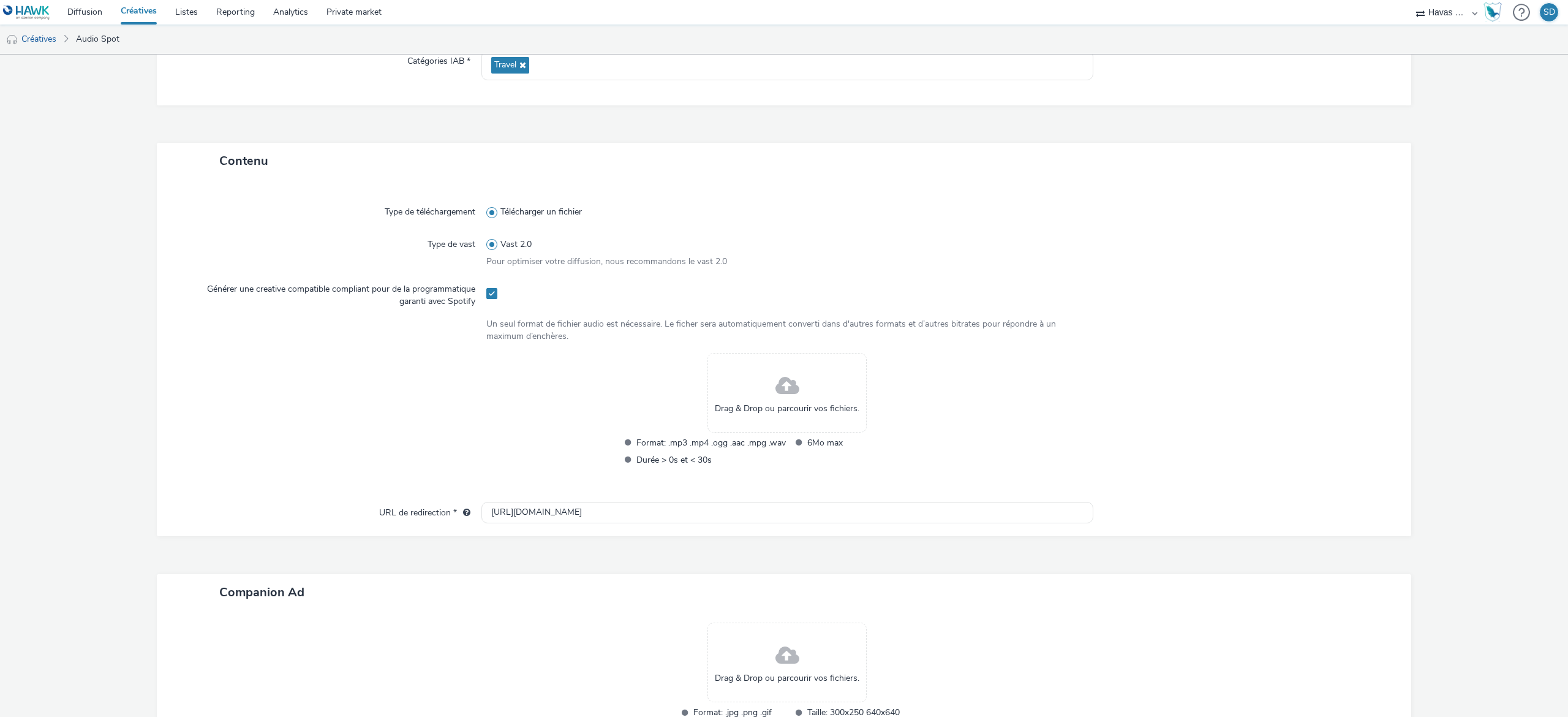
click at [785, 404] on span "Drag & Drop ou parcourir vos fichiers." at bounding box center [787, 409] width 145 height 12
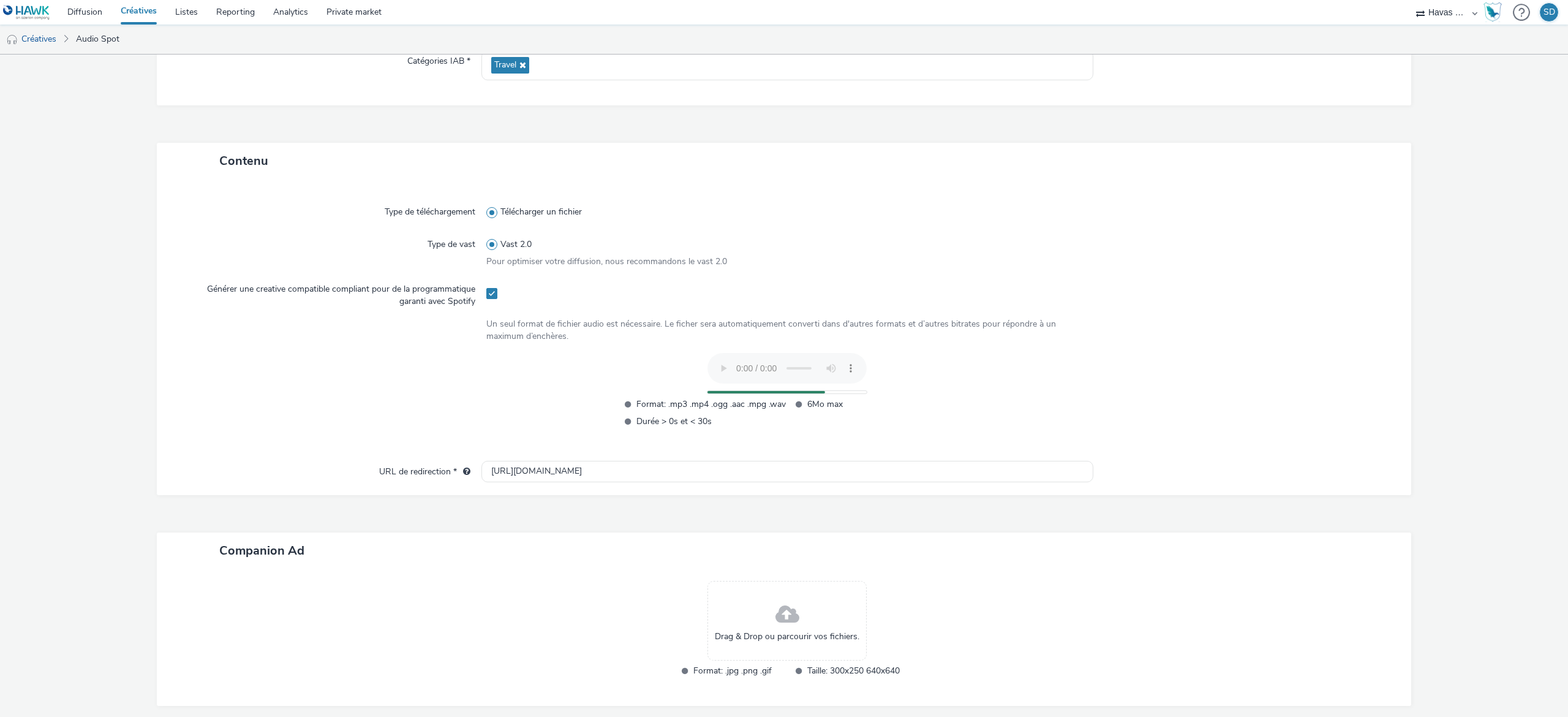
scroll to position [256, 0]
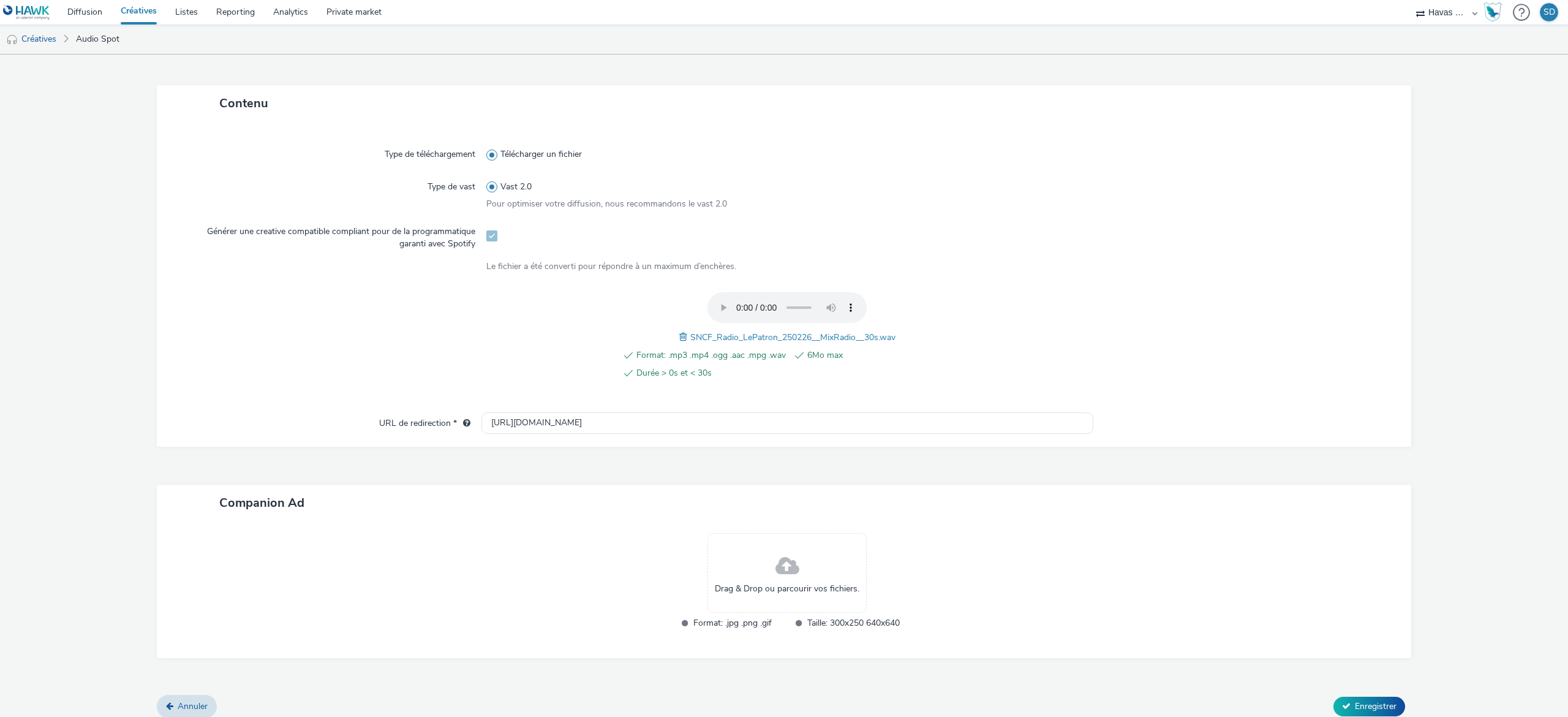
click at [762, 568] on div "Drag & Drop ou parcourir vos fichiers." at bounding box center [787, 572] width 159 height 80
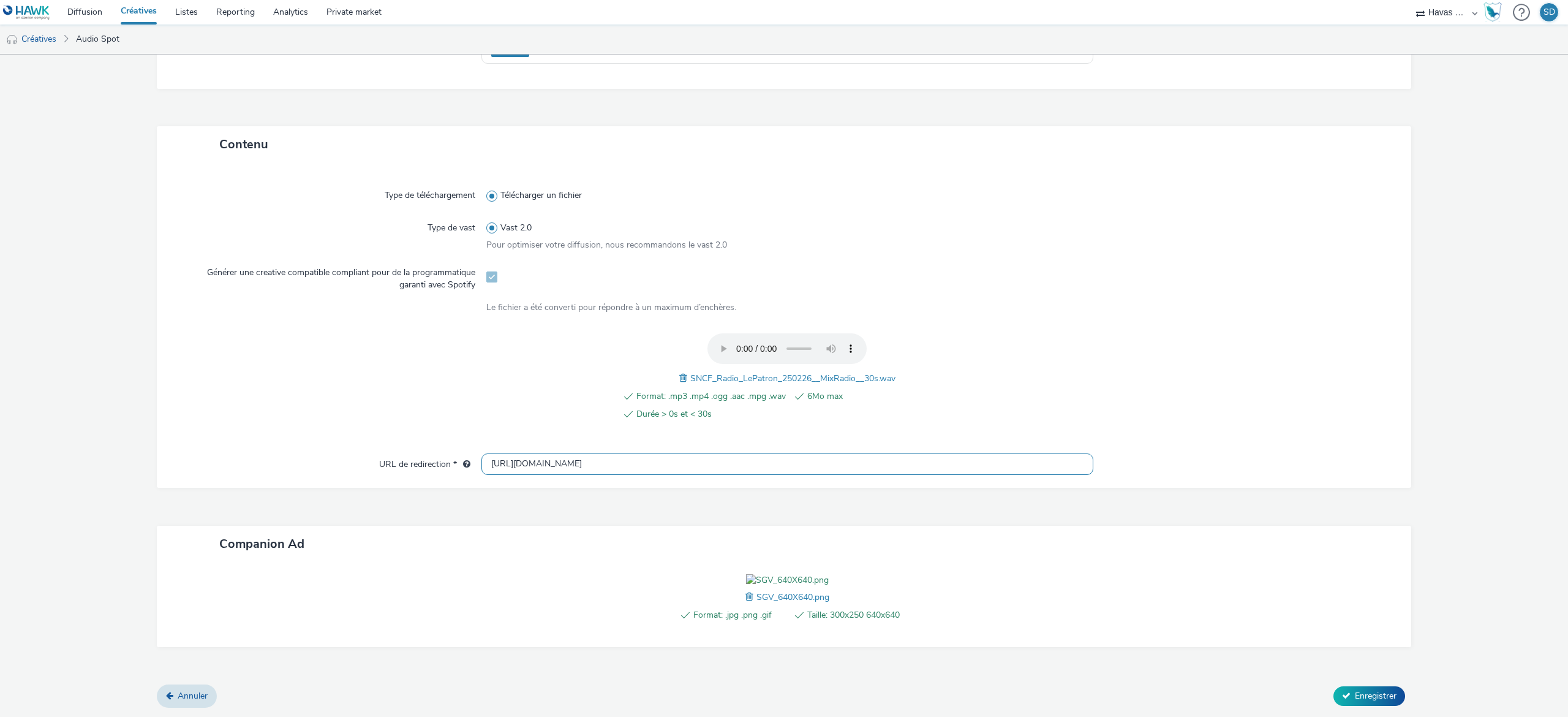
click at [662, 453] on input "[URL][DOMAIN_NAME]" at bounding box center [788, 464] width 612 height 21
paste input "TGVINOUI_TEMPSFORTPRO_SEPTEMBRE2025_SPOTRadio_30s_SPOTIFY_640x640_FLEXIBILITE"
type input "TGVINOUI_TEMPSFORTPRO_SEPTEMBRE2025_SPOTRadio_30s_SPOTIFY_640x640_FLEXIBILITE"
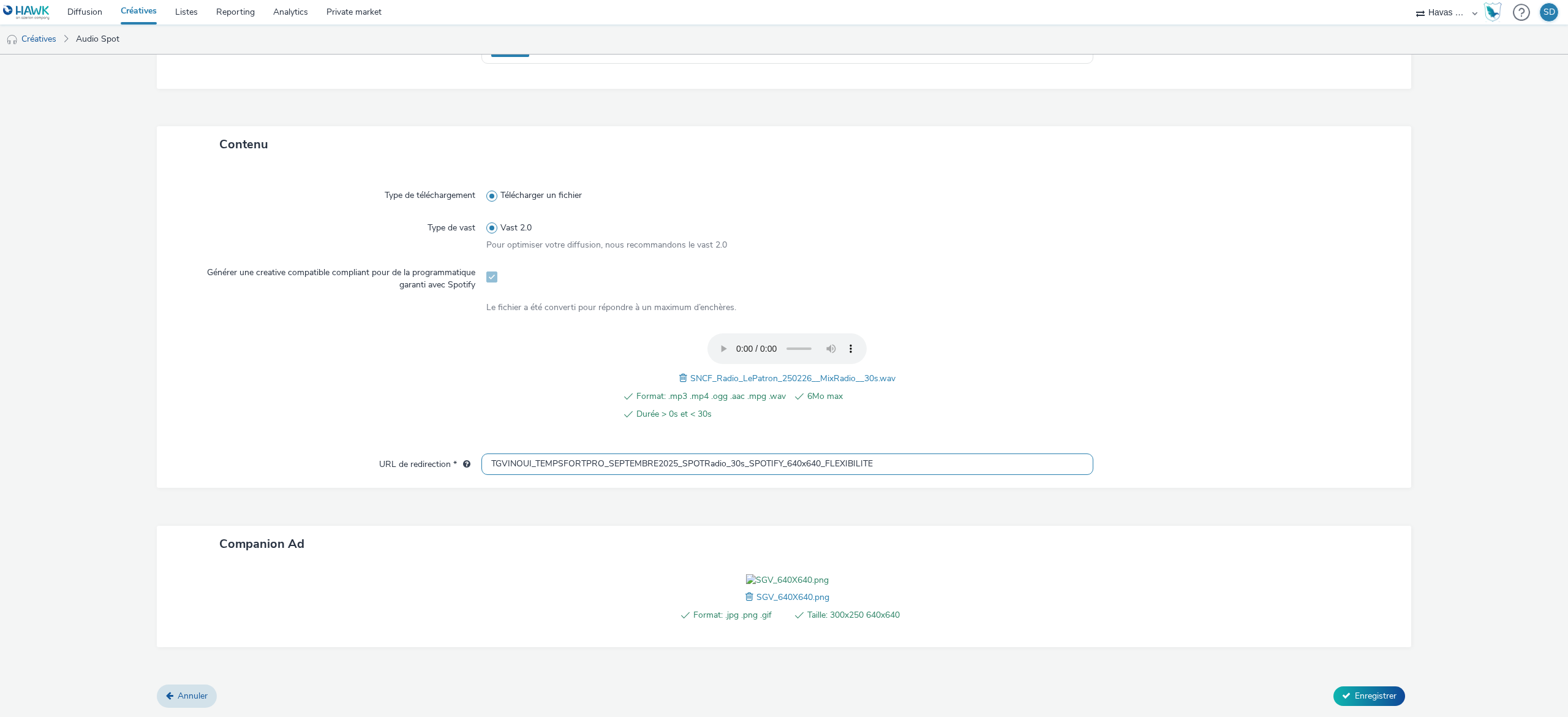
click at [662, 453] on input "TGVINOUI_TEMPSFORTPRO_SEPTEMBRE2025_SPOTRadio_30s_SPOTIFY_640x640_FLEXIBILITE" at bounding box center [788, 464] width 612 height 21
paste input "[URL][DOMAIN_NAME]"
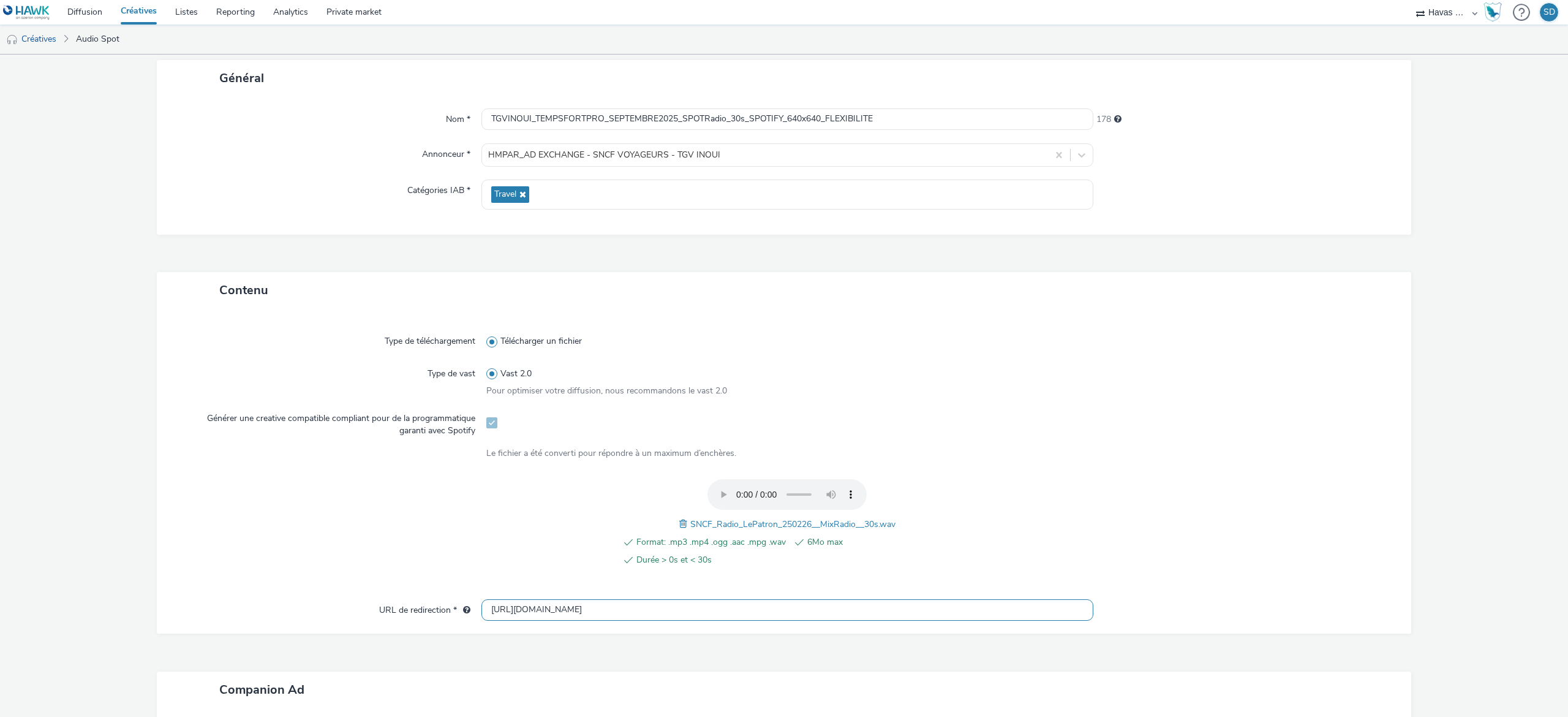
scroll to position [0, 0]
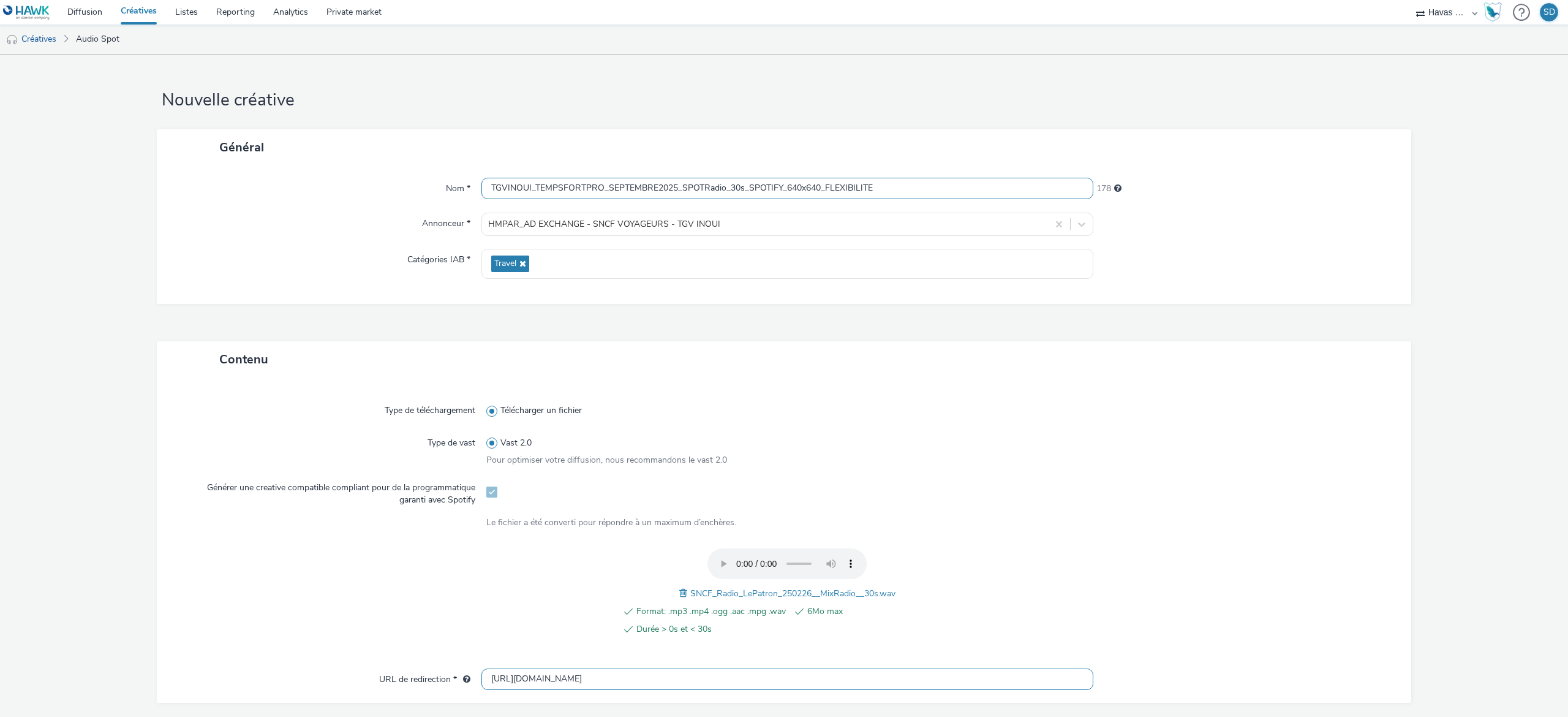
type input "[URL][DOMAIN_NAME]"
click at [843, 187] on input "TGVINOUI_TEMPSFORTPRO_SEPTEMBRE2025_SPOTRadio_30s_SPOTIFY_640x640_FLEXIBILITE" at bounding box center [788, 188] width 612 height 21
drag, startPoint x: 873, startPoint y: 190, endPoint x: 820, endPoint y: 196, distance: 53.3
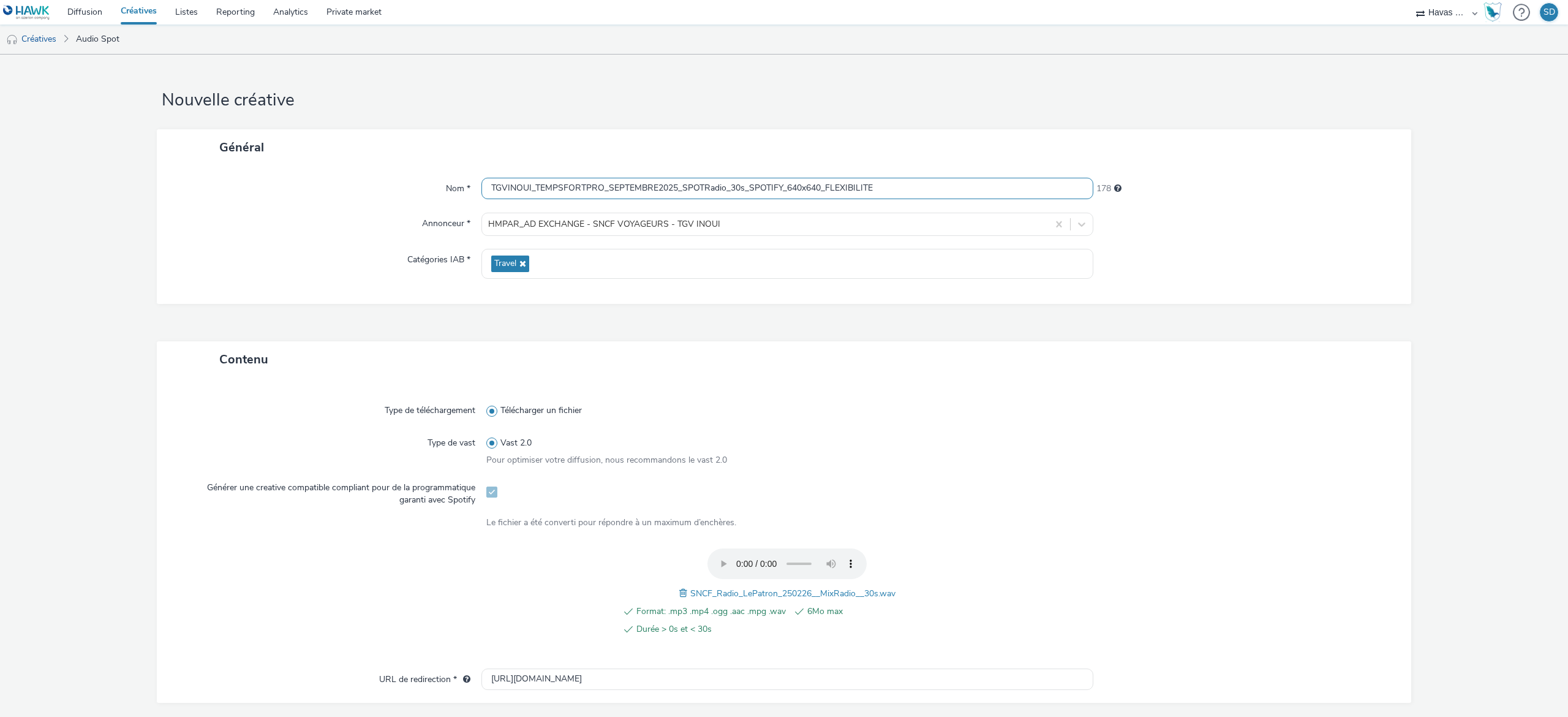
click at [820, 196] on input "TGVINOUI_TEMPSFORTPRO_SEPTEMBRE2025_SPOTRadio_30s_SPOTIFY_640x640_FLEXIBILITE" at bounding box center [788, 188] width 612 height 21
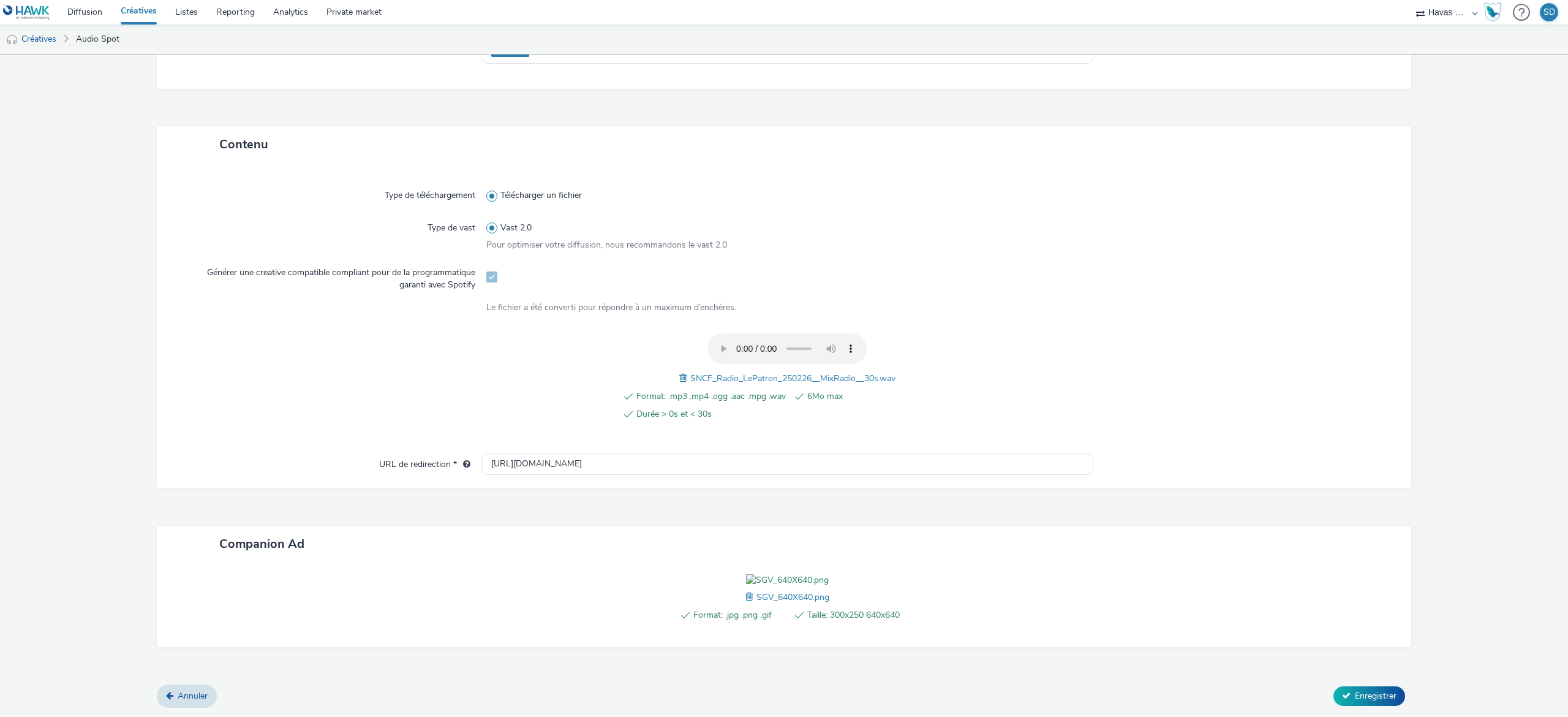
scroll to position [283, 0]
type input "TGVINOUI_TEMPSFORTPRO_SEPTEMBRE2025_SPOTRadio_30s_SPOTIFY_640x640_SALON GRAND V…"
click at [1370, 699] on span "Enregistrer" at bounding box center [1376, 695] width 42 height 11
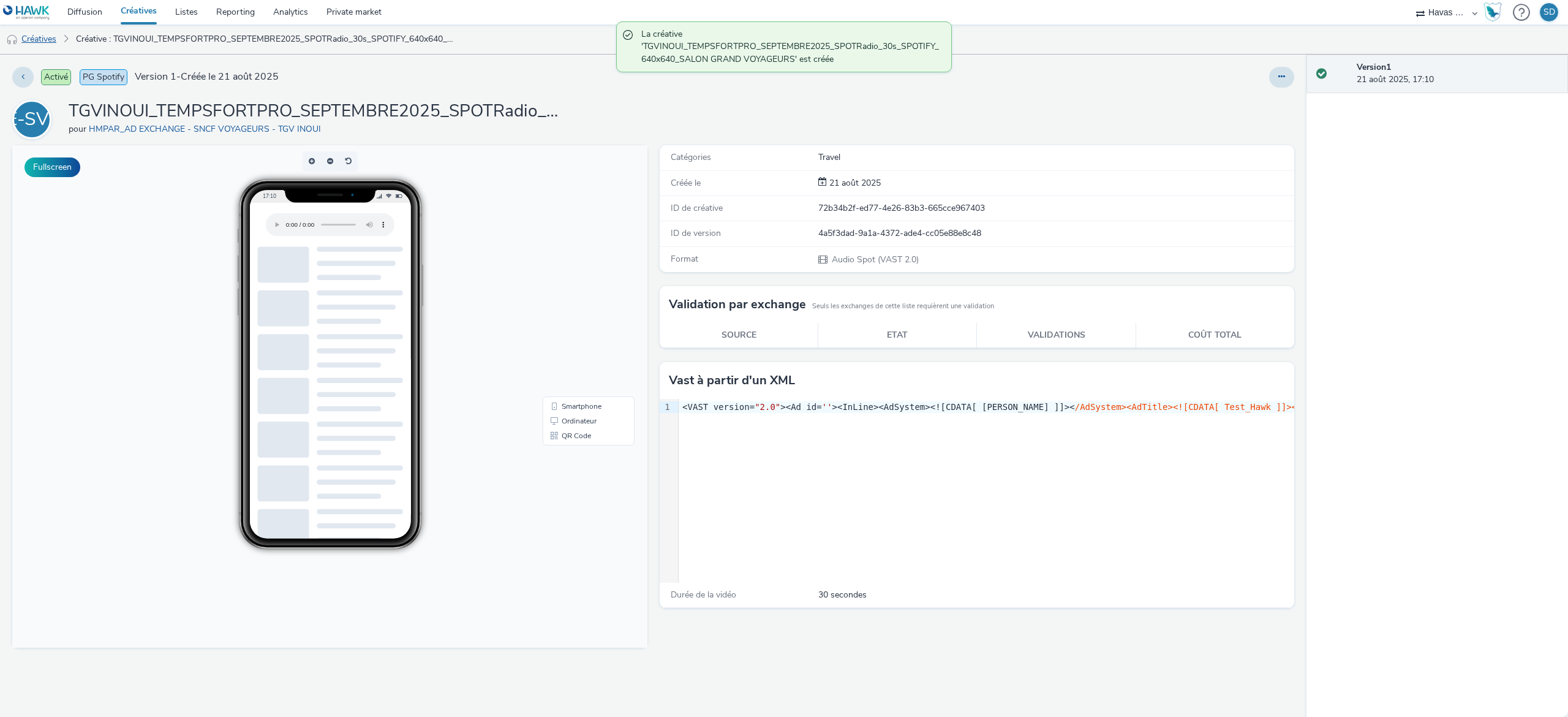
click at [60, 43] on link "Créatives" at bounding box center [31, 39] width 62 height 30
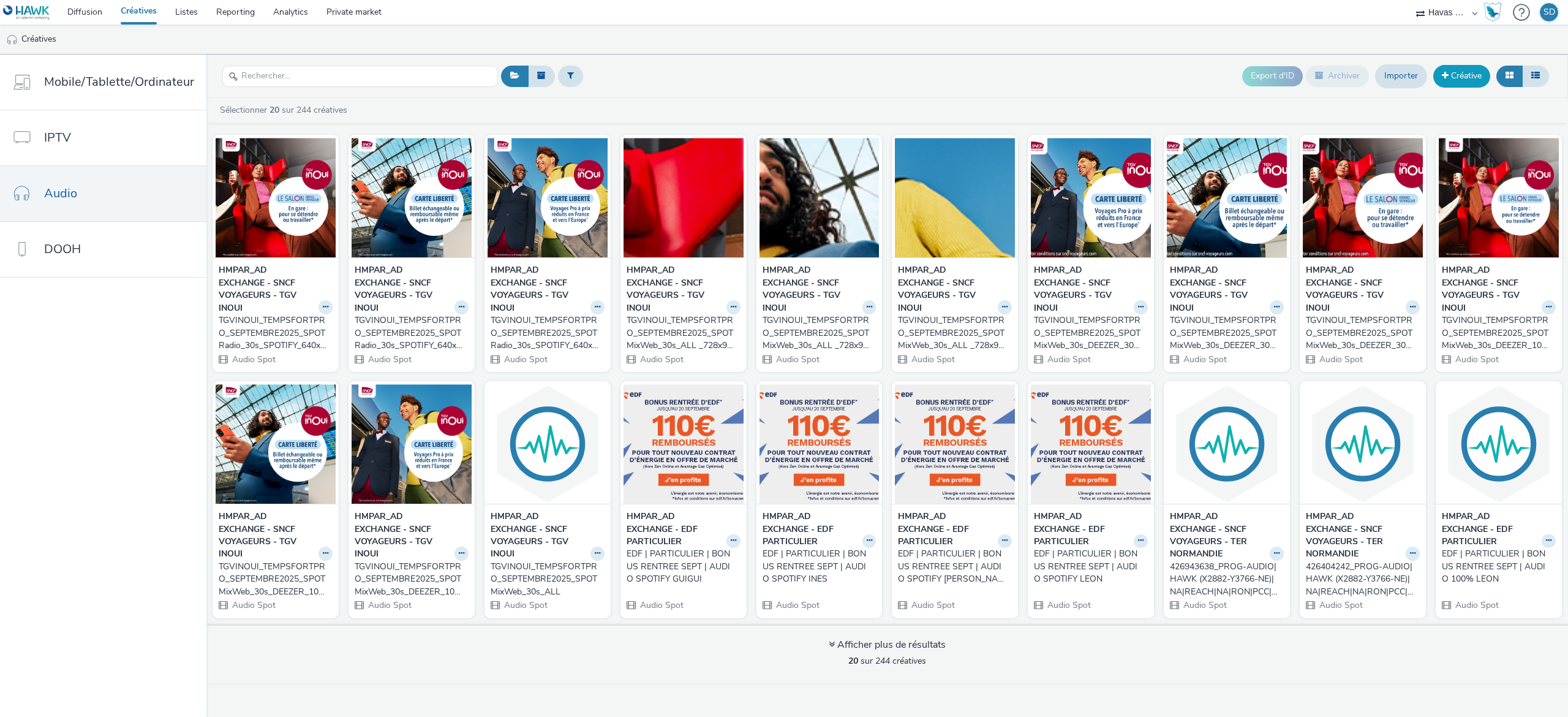
click at [1444, 70] on link "Créative" at bounding box center [1461, 76] width 57 height 22
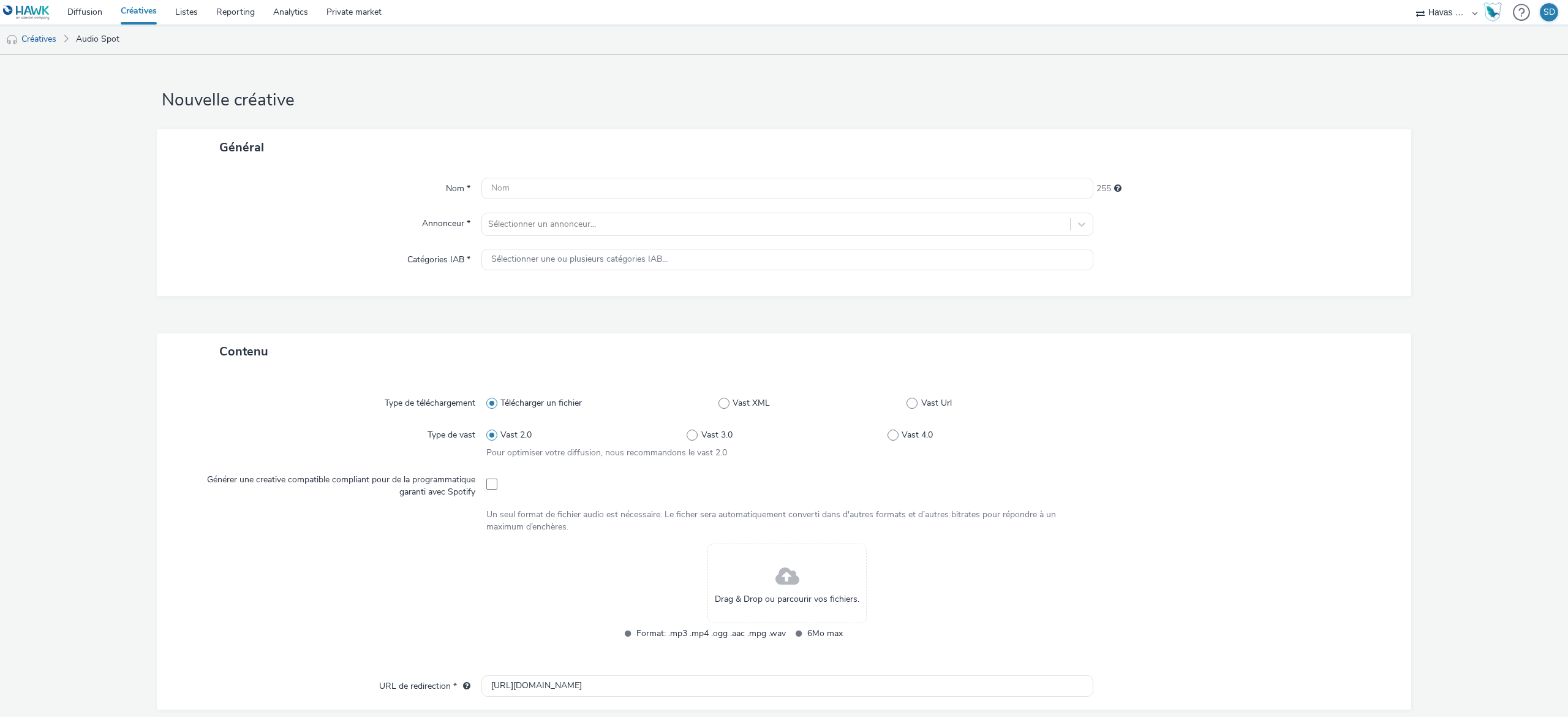
click at [776, 572] on span at bounding box center [788, 577] width 24 height 33
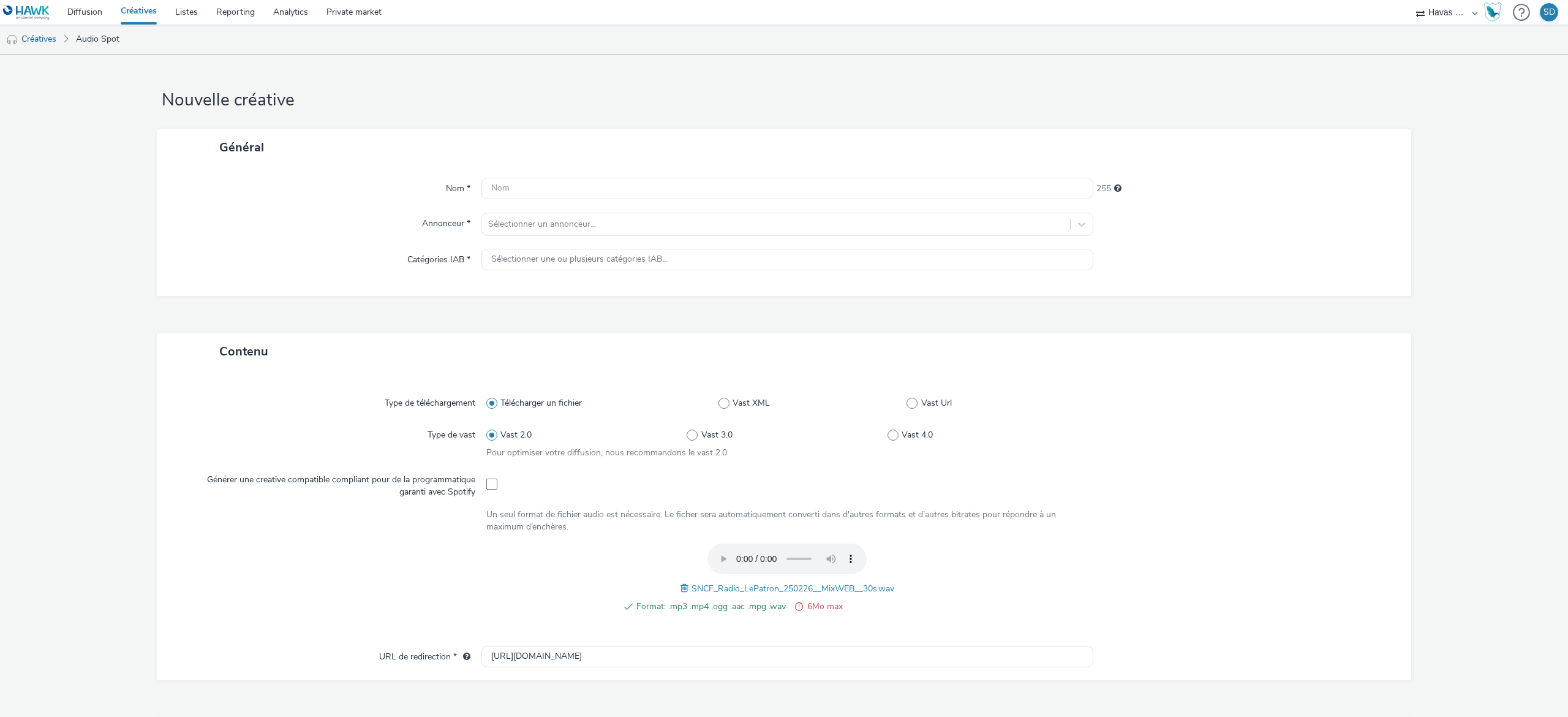
click at [807, 605] on span "6Mo max" at bounding box center [882, 606] width 149 height 14
click at [36, 40] on link "Créatives" at bounding box center [31, 39] width 62 height 30
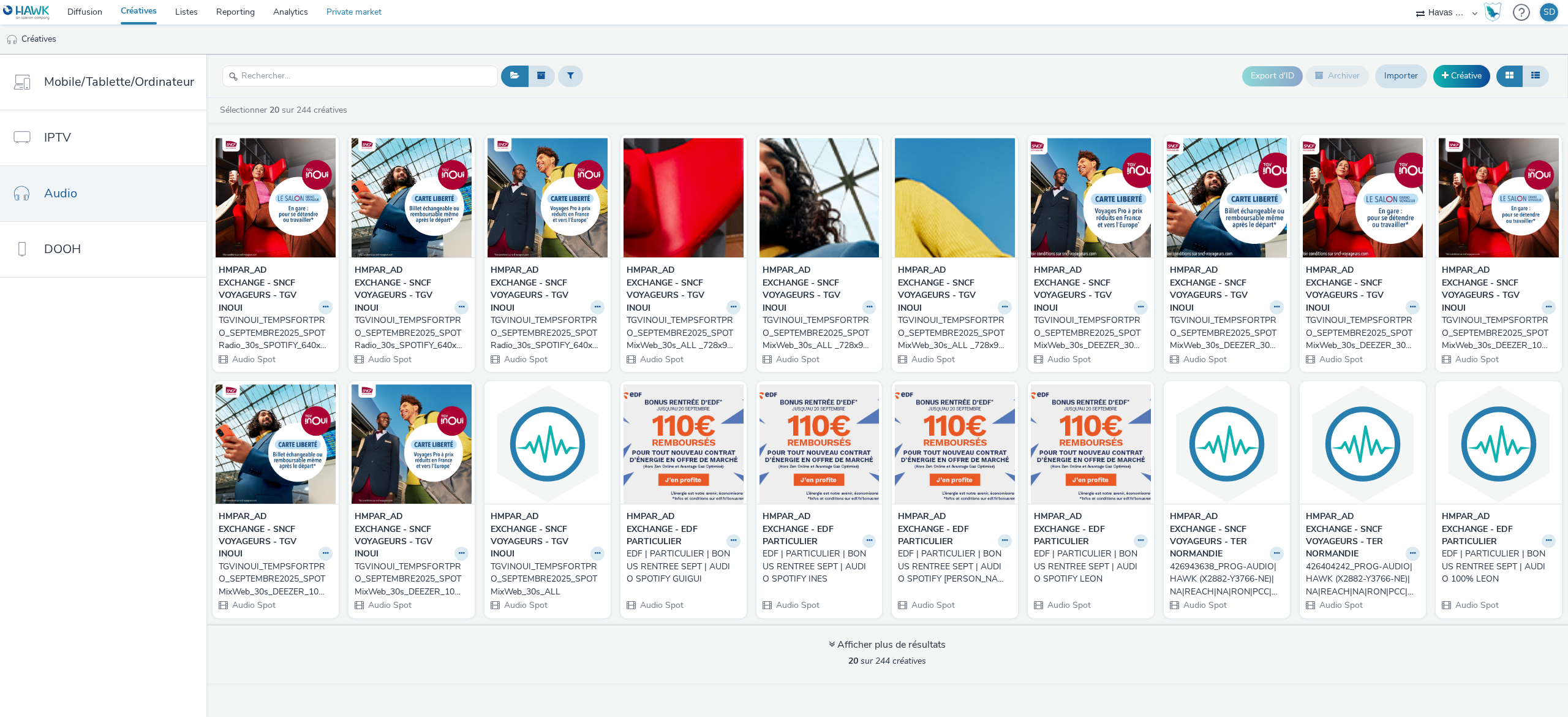
click at [359, 5] on link "Private market" at bounding box center [354, 12] width 73 height 24
